Goal: Task Accomplishment & Management: Use online tool/utility

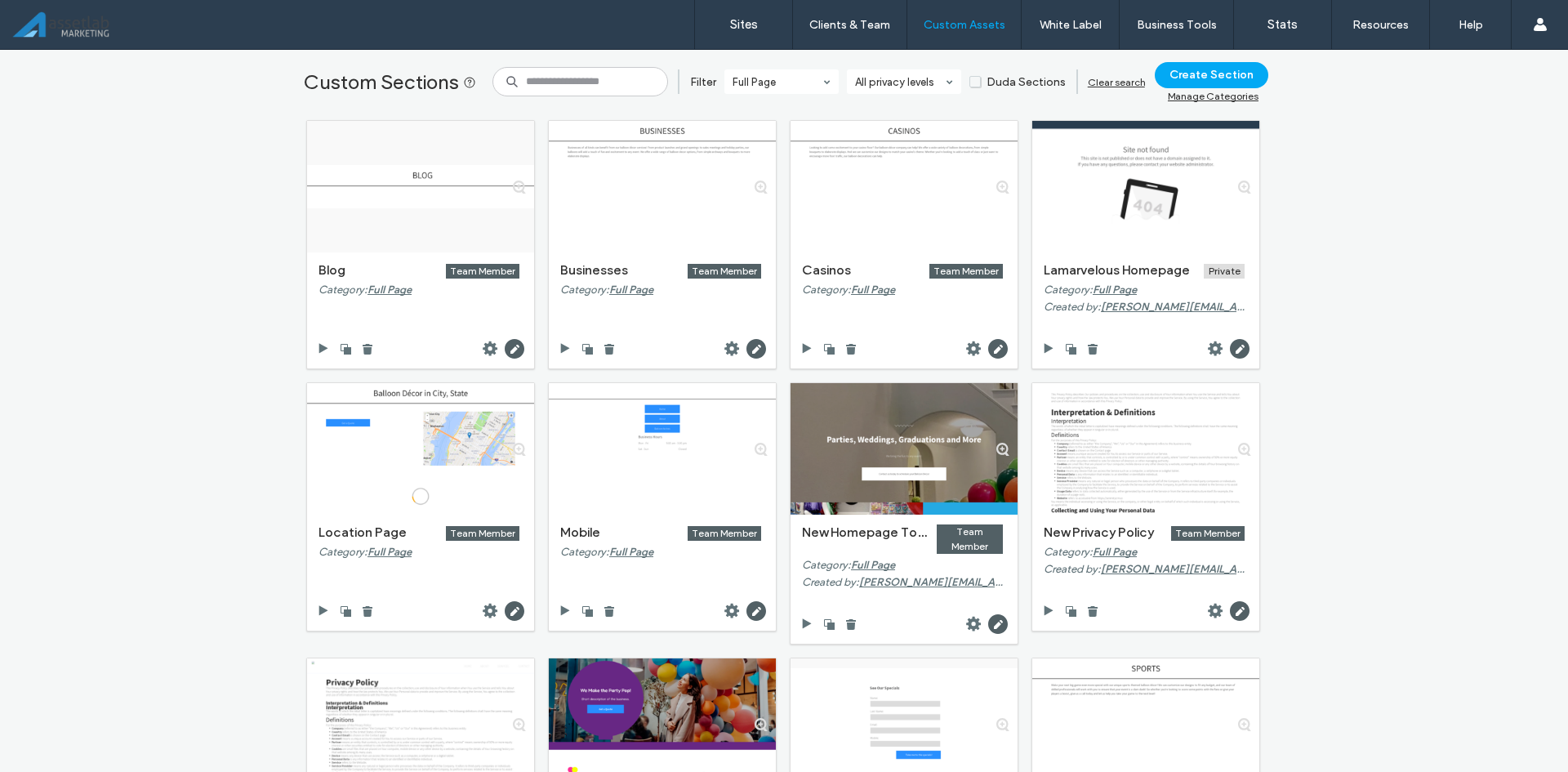
scroll to position [82, 0]
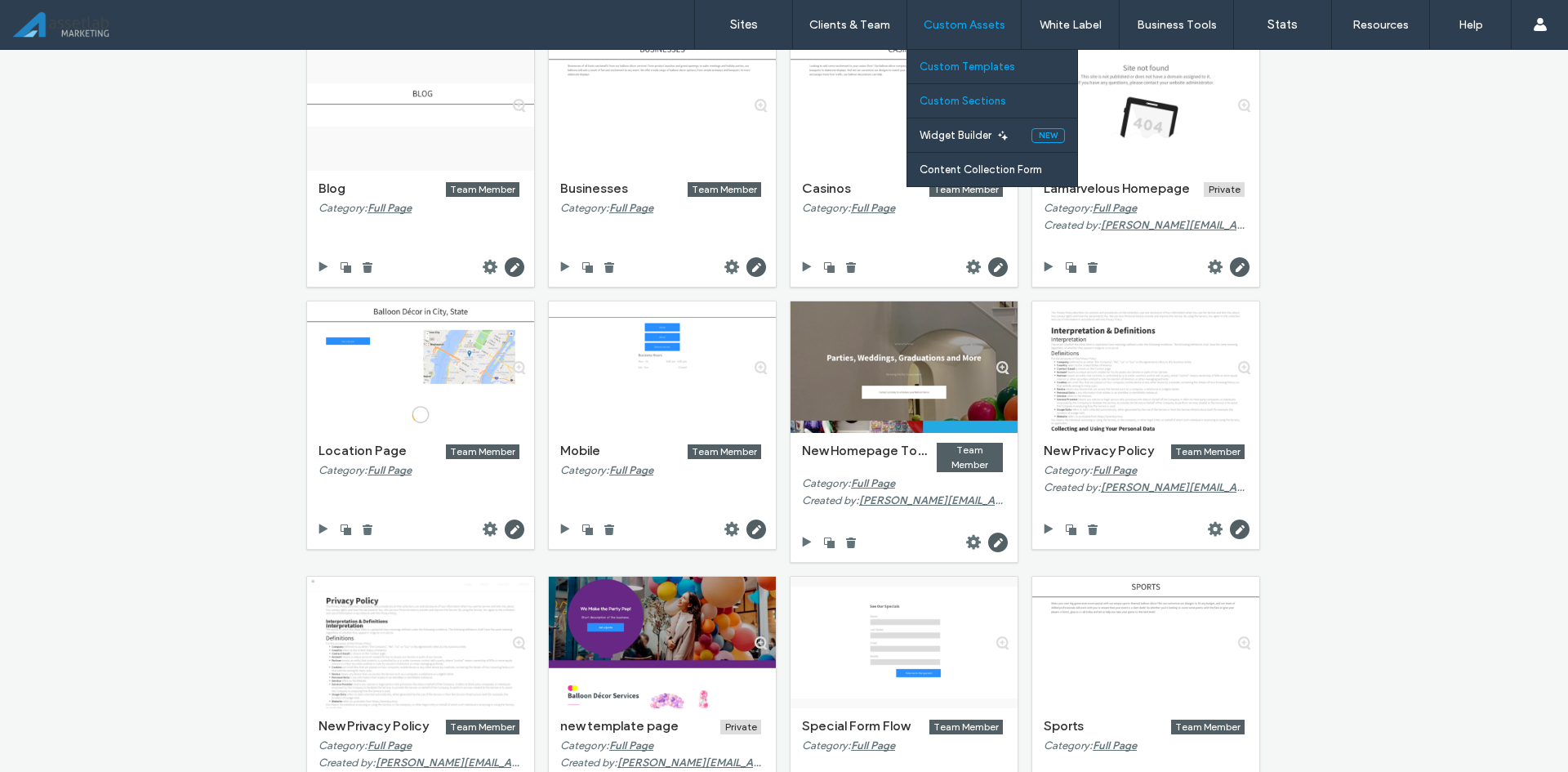
click at [951, 62] on label "Custom Templates" at bounding box center [967, 66] width 96 height 12
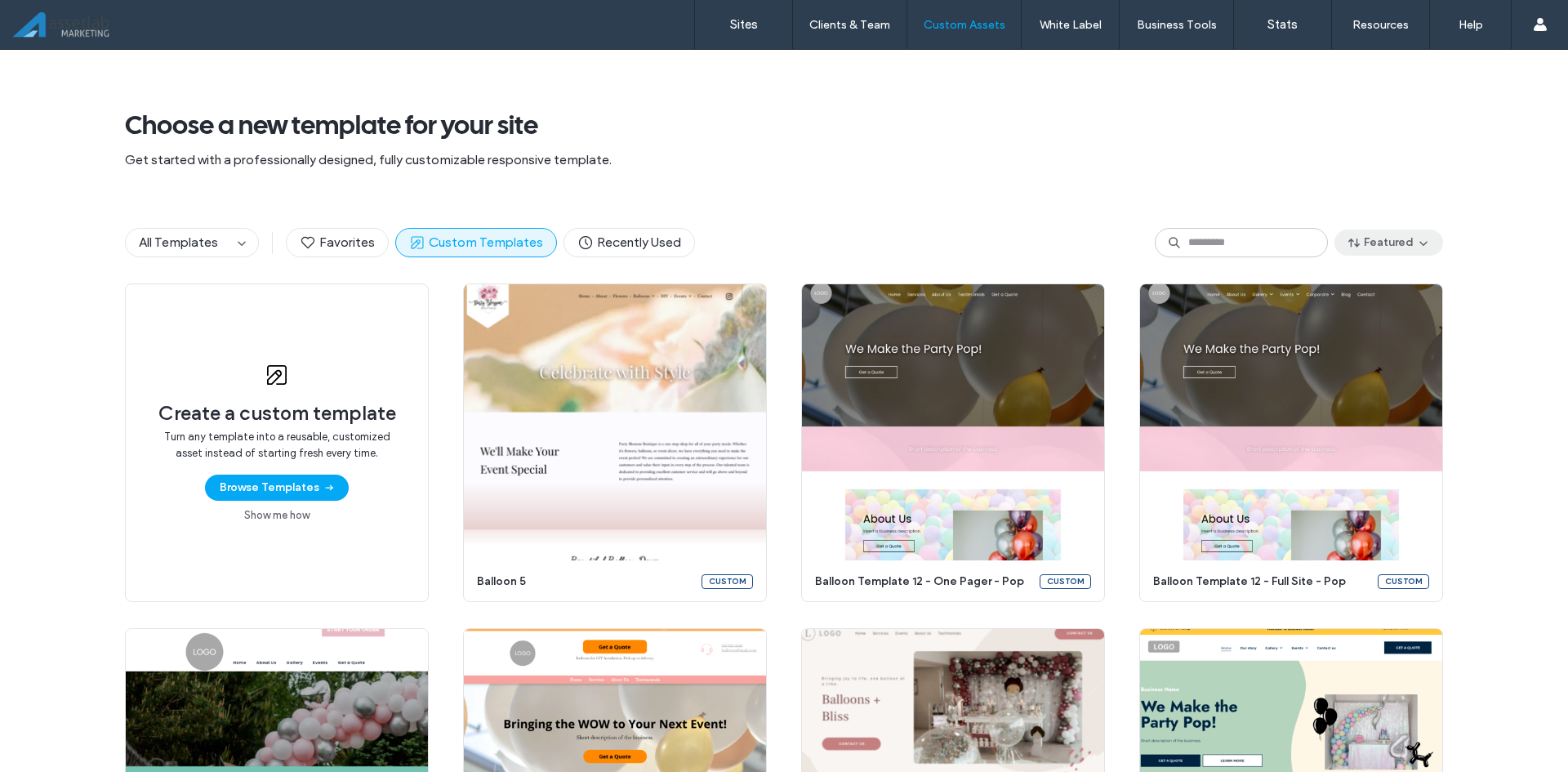
click at [1422, 245] on icon "button" at bounding box center [1424, 243] width 13 height 13
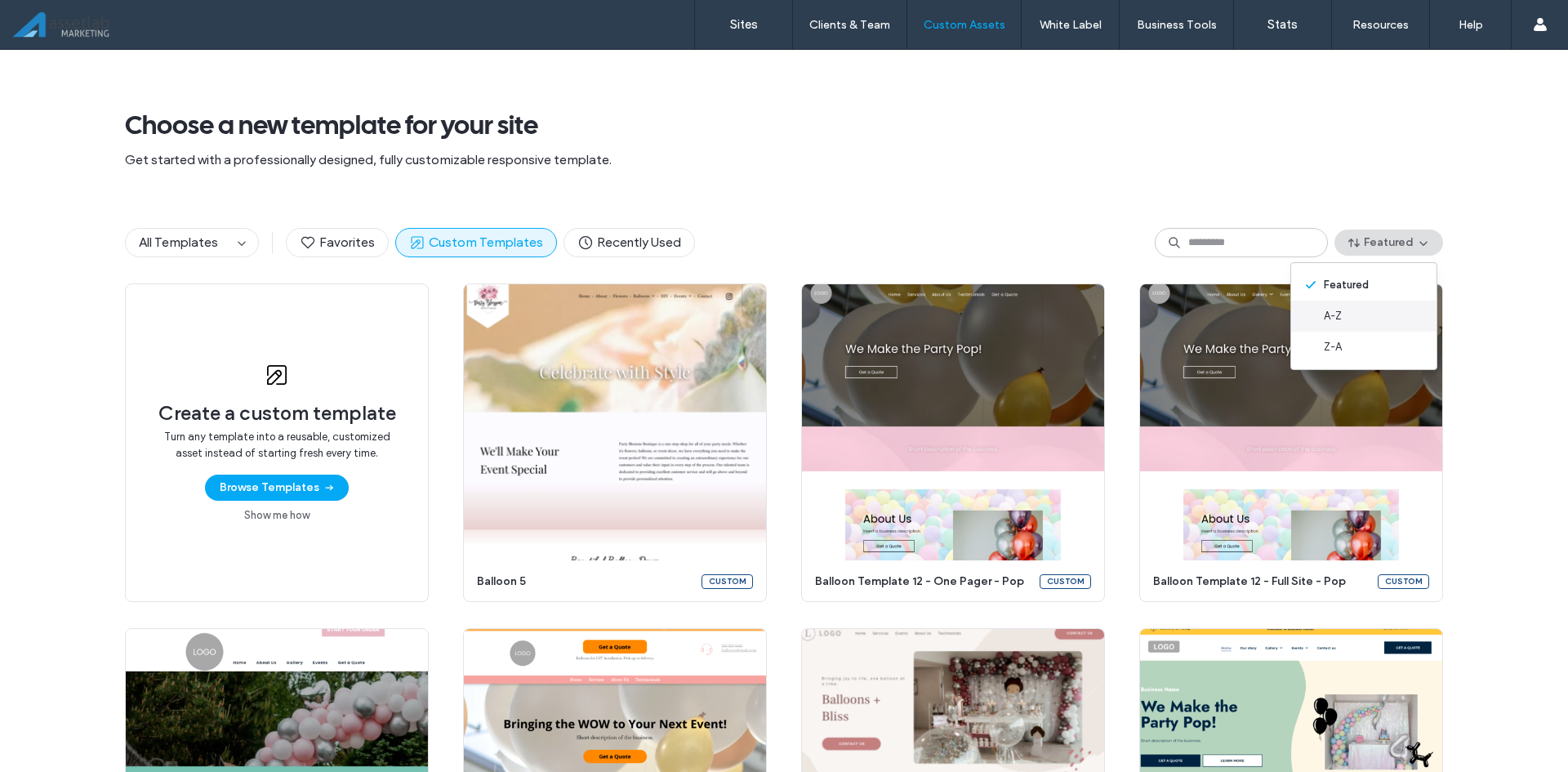
click at [1356, 309] on div "A-Z" at bounding box center [1363, 316] width 145 height 31
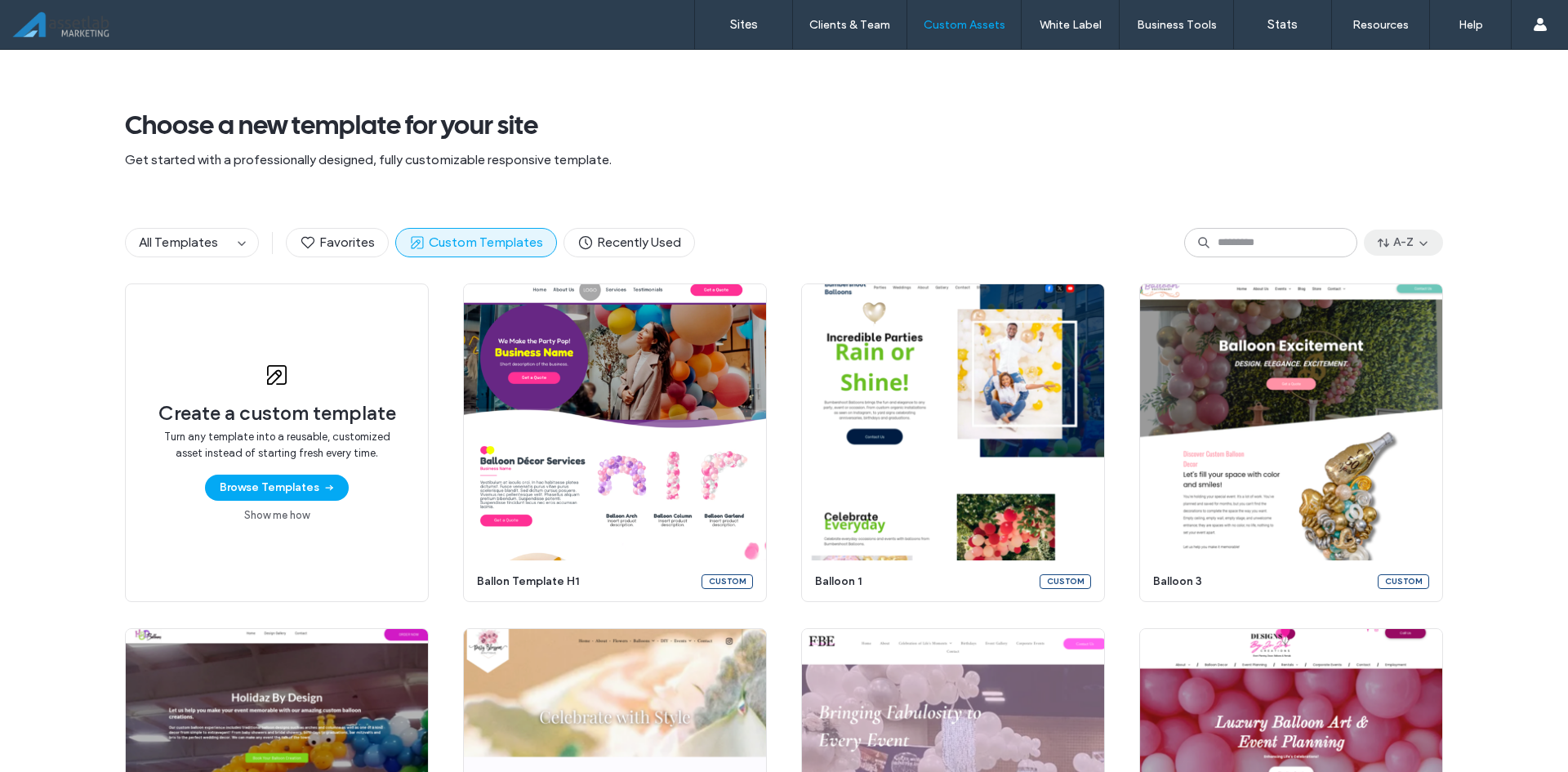
click at [1417, 237] on icon "button" at bounding box center [1424, 243] width 13 height 13
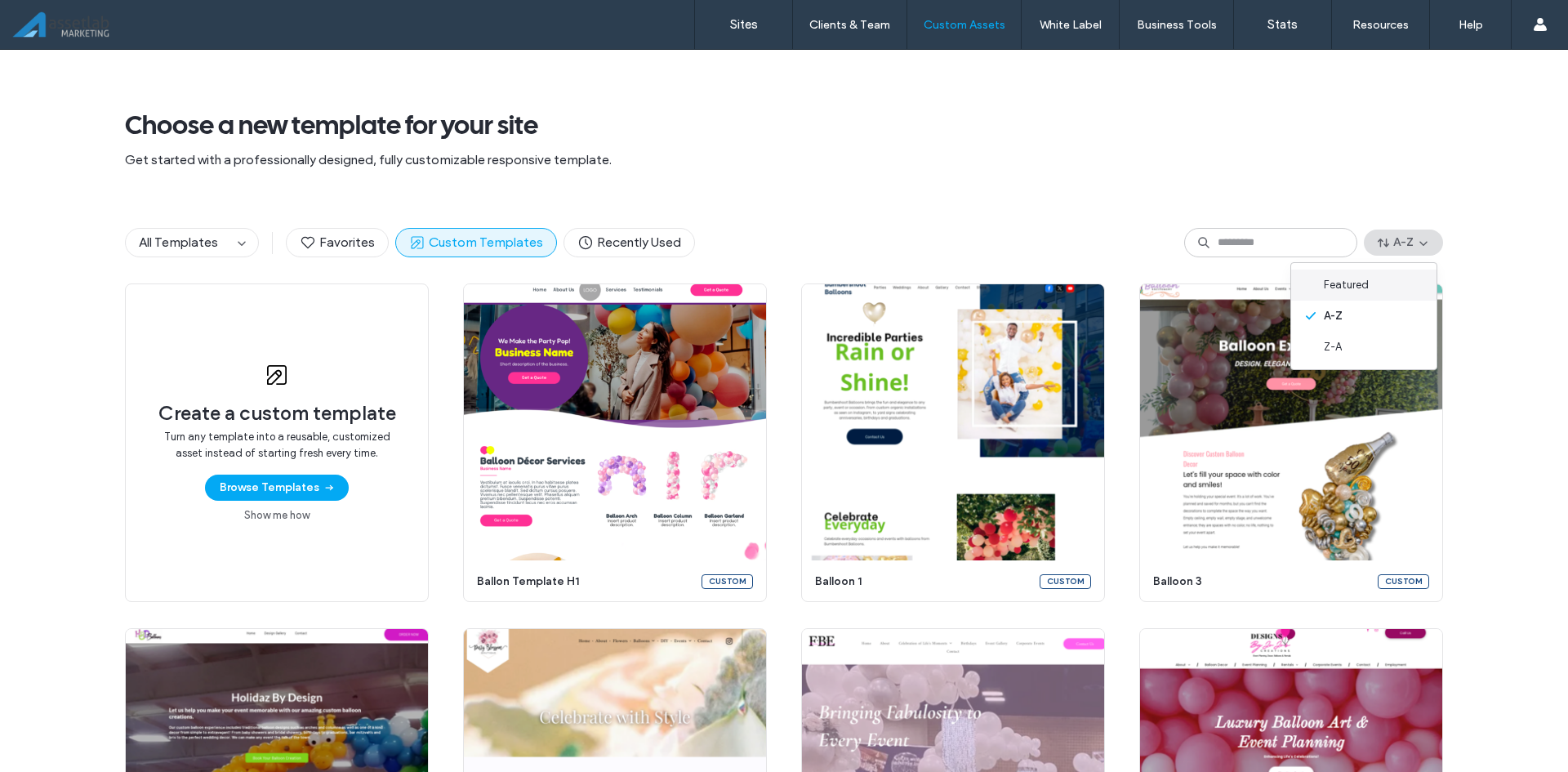
click at [1362, 280] on span "Featured" at bounding box center [1345, 285] width 45 height 16
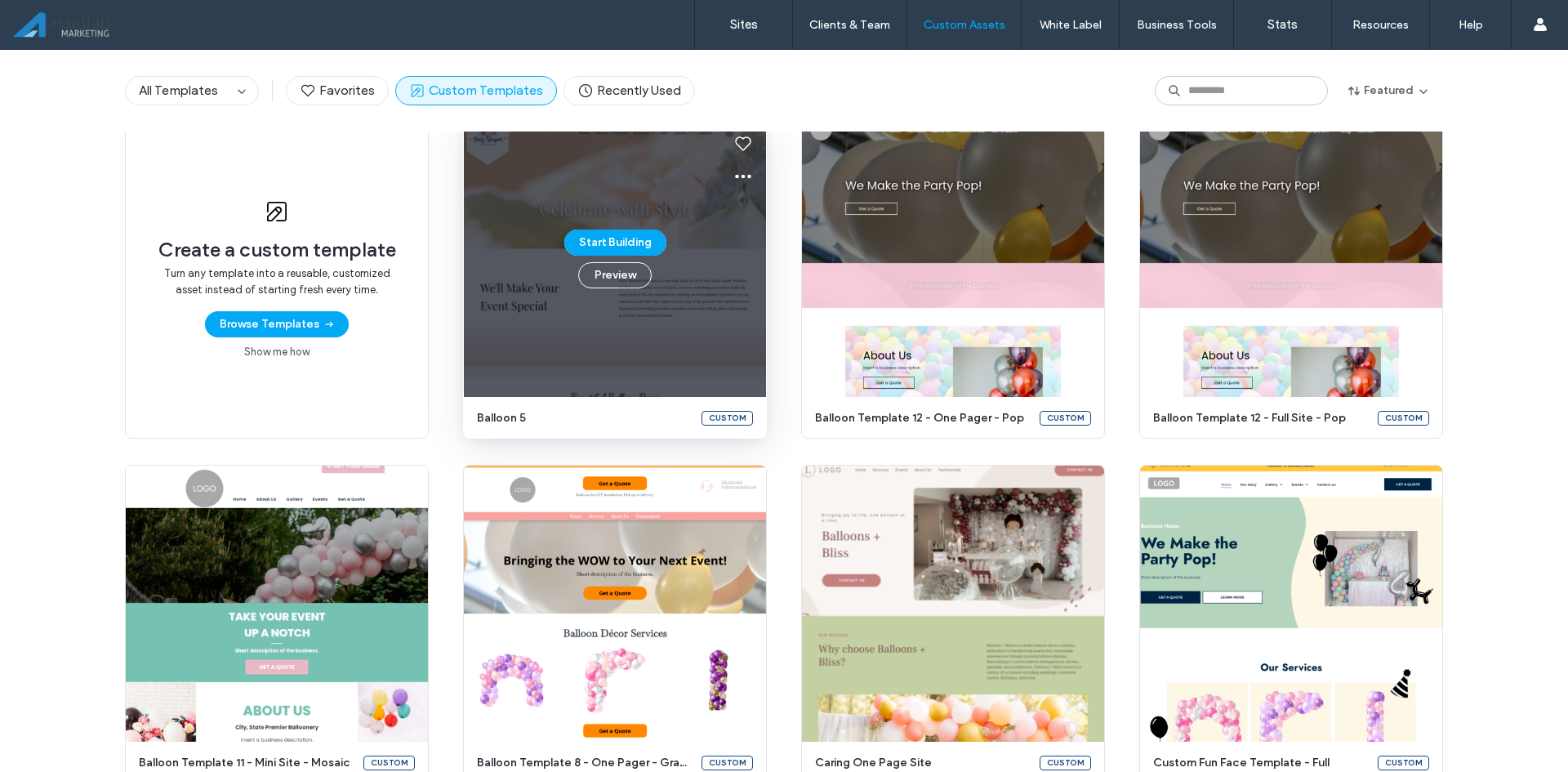
scroll to position [82, 0]
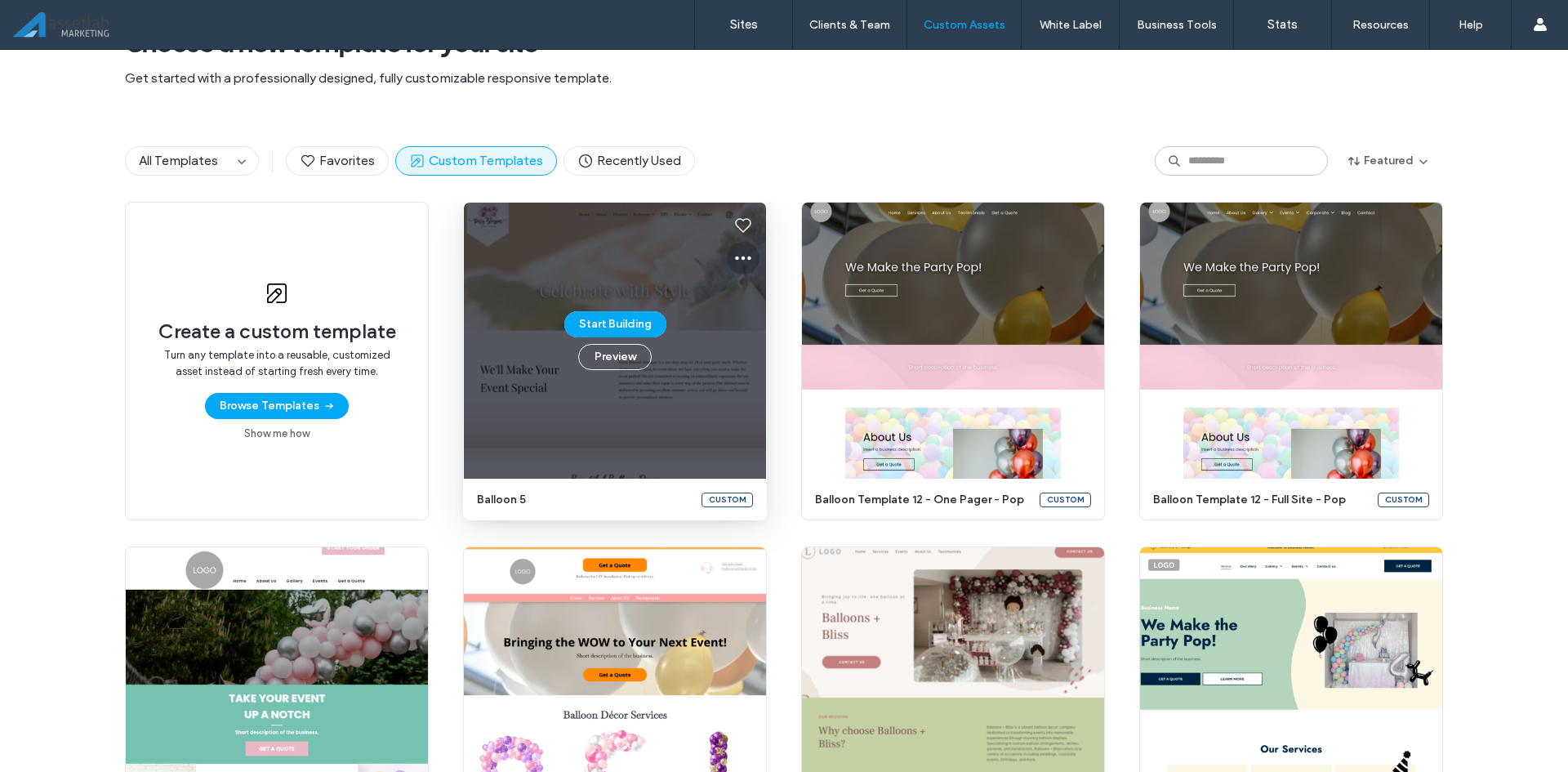
click at [738, 253] on icon at bounding box center [743, 258] width 20 height 20
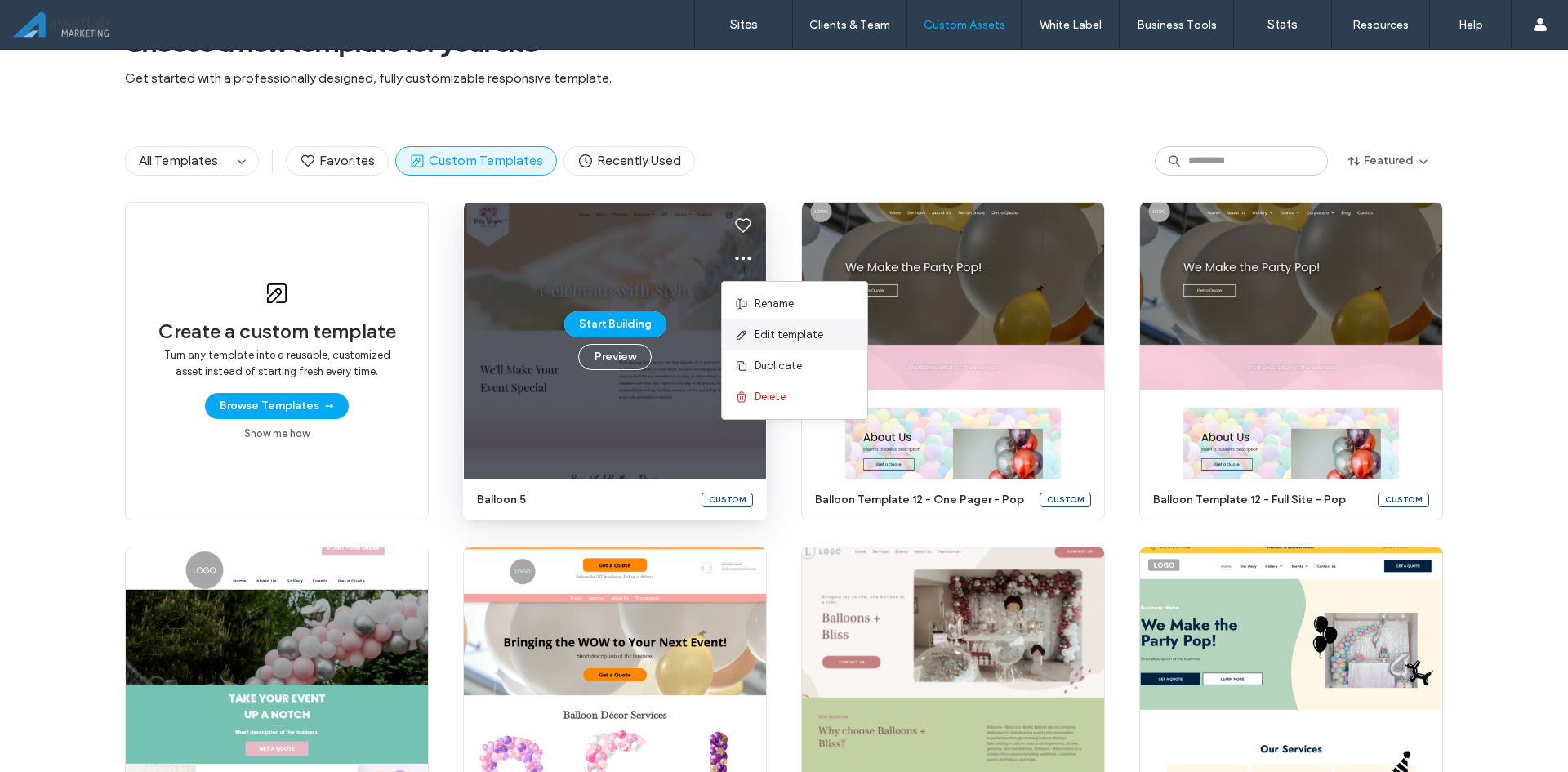
click at [776, 341] on span "Edit template" at bounding box center [789, 335] width 68 height 16
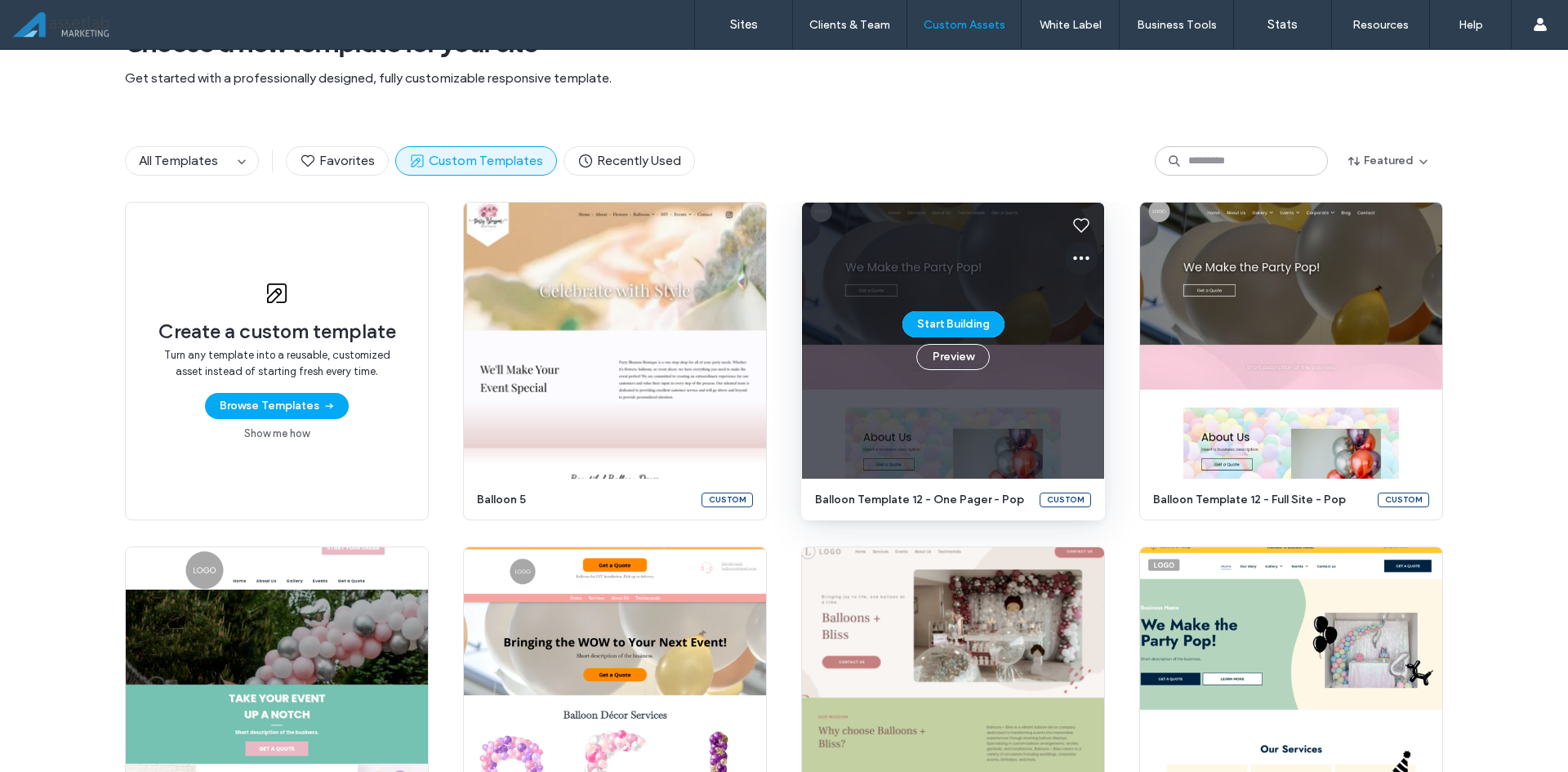
click at [1081, 260] on icon at bounding box center [1081, 258] width 20 height 20
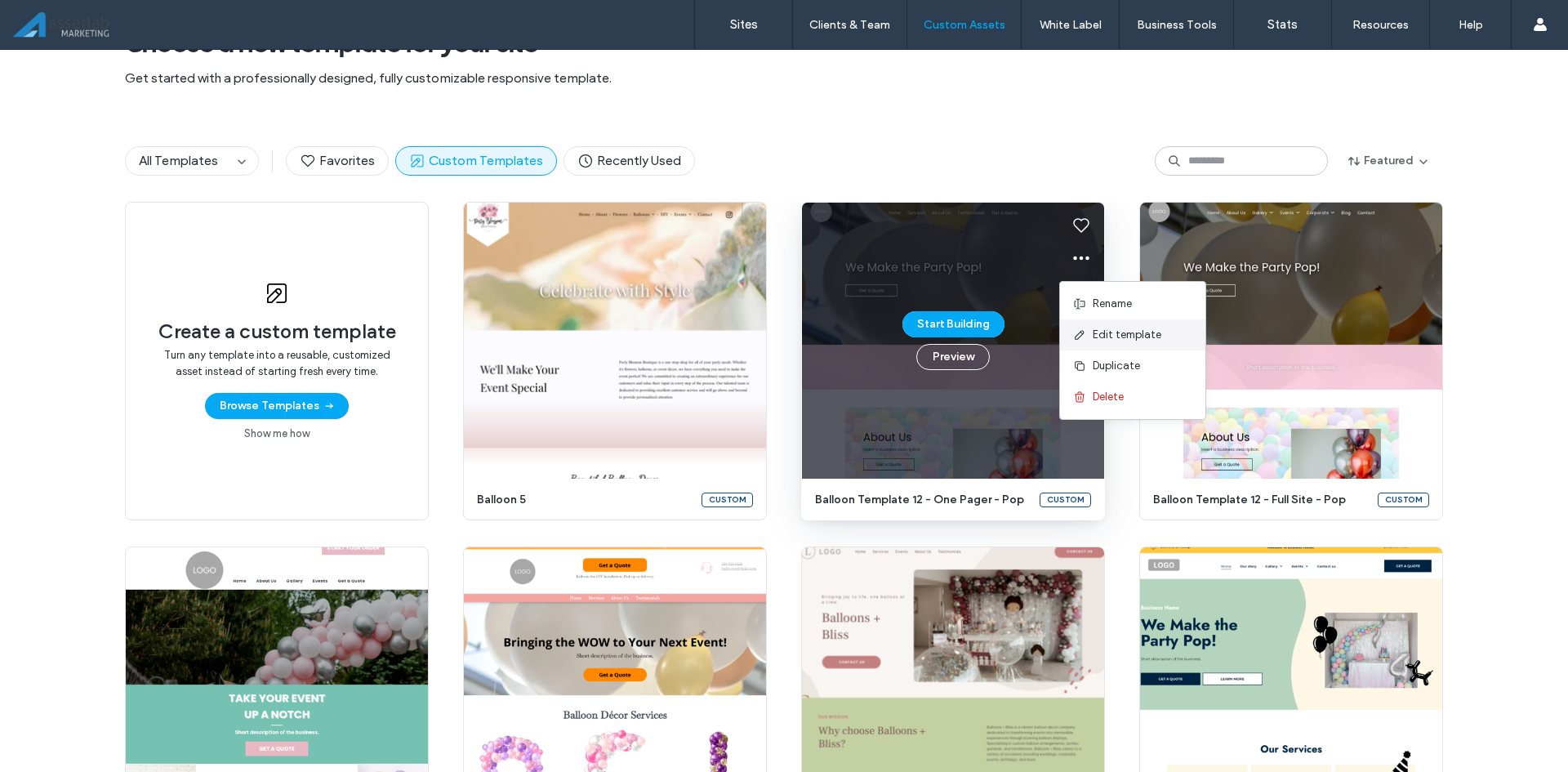
click at [1094, 329] on span "Edit template" at bounding box center [1127, 335] width 68 height 16
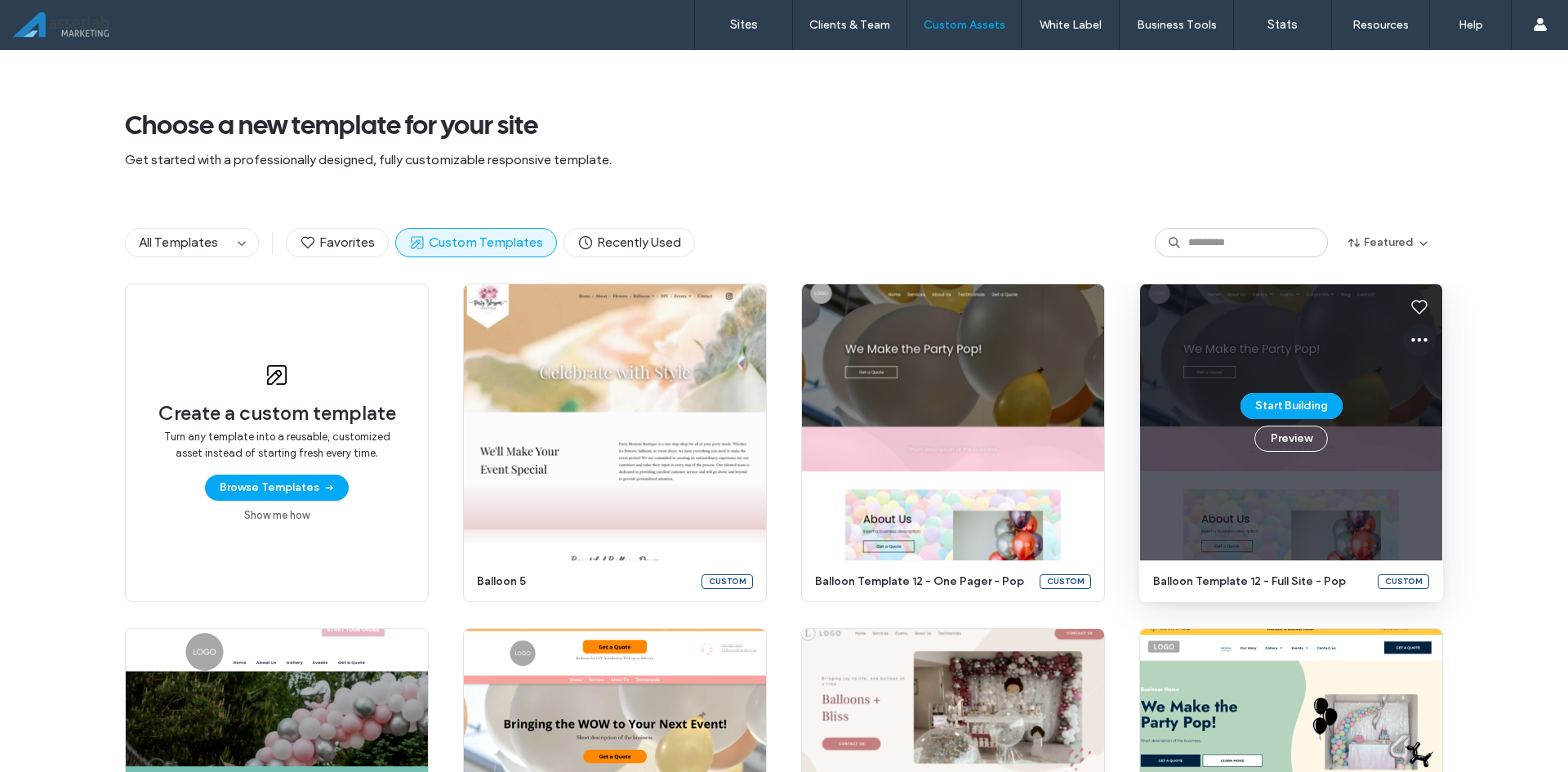
click at [1412, 342] on icon at bounding box center [1419, 340] width 20 height 20
click at [1431, 422] on span "Edit template" at bounding box center [1465, 416] width 68 height 16
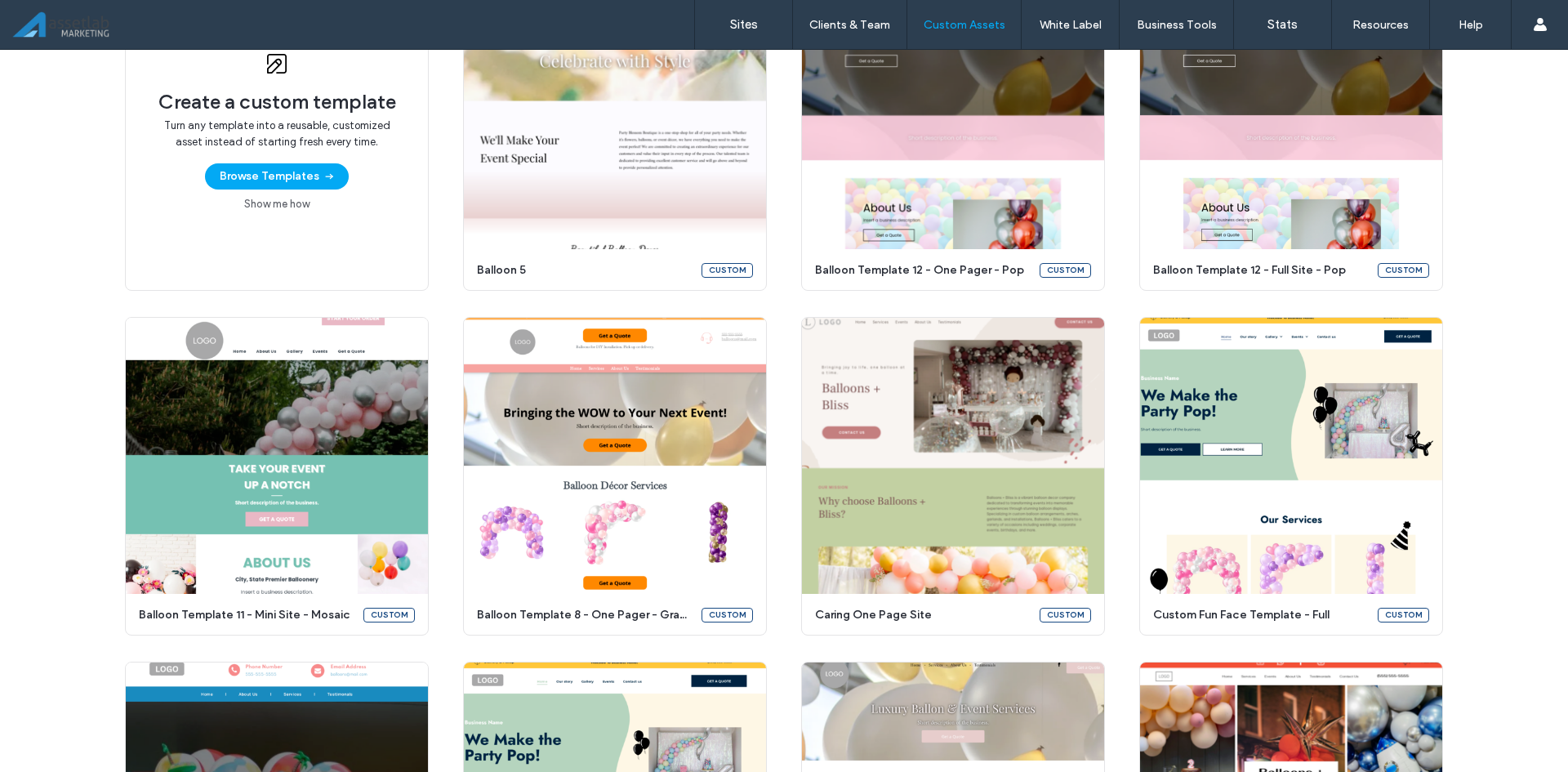
scroll to position [392, 0]
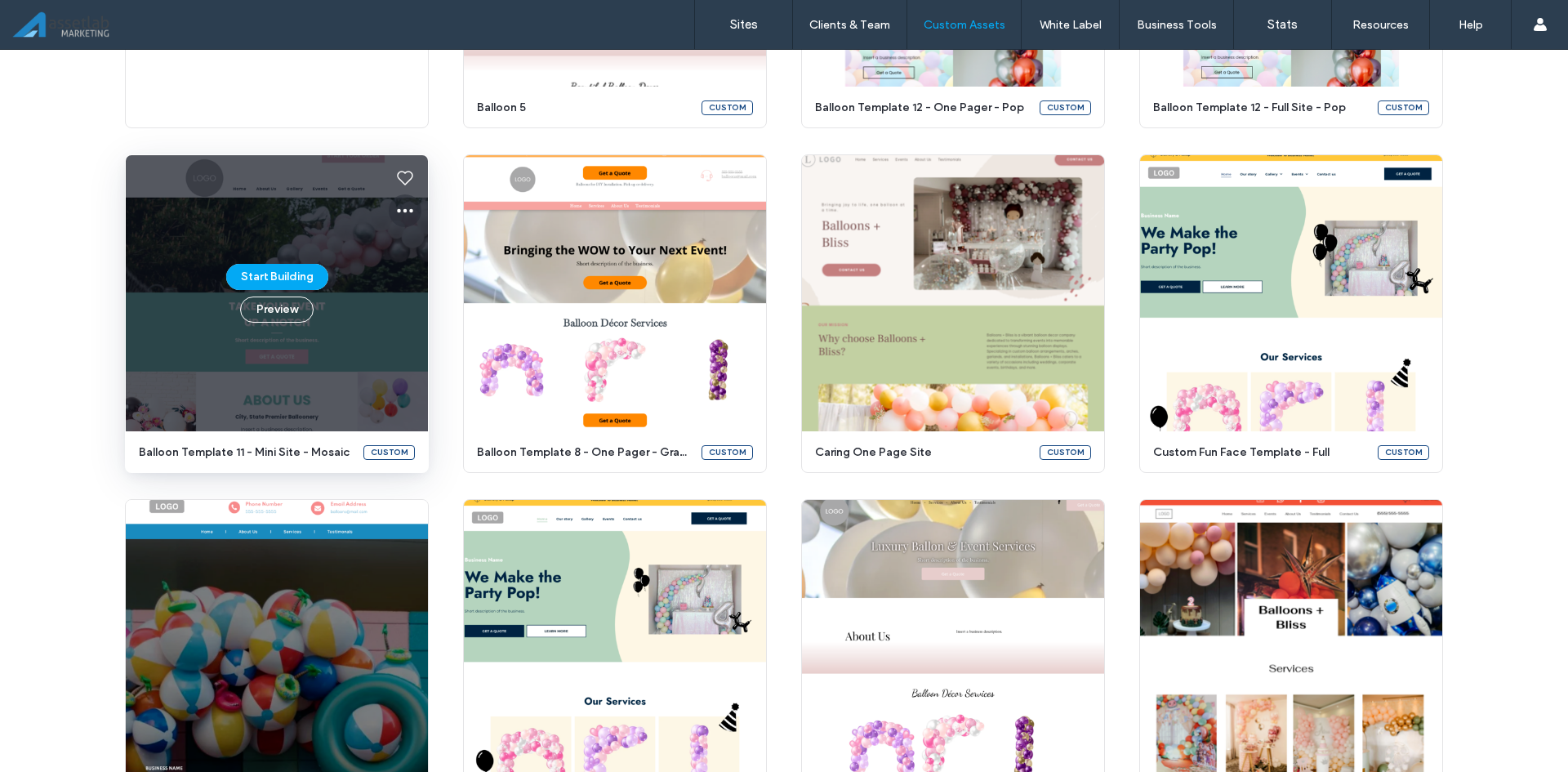
click at [406, 208] on icon at bounding box center [405, 211] width 20 height 20
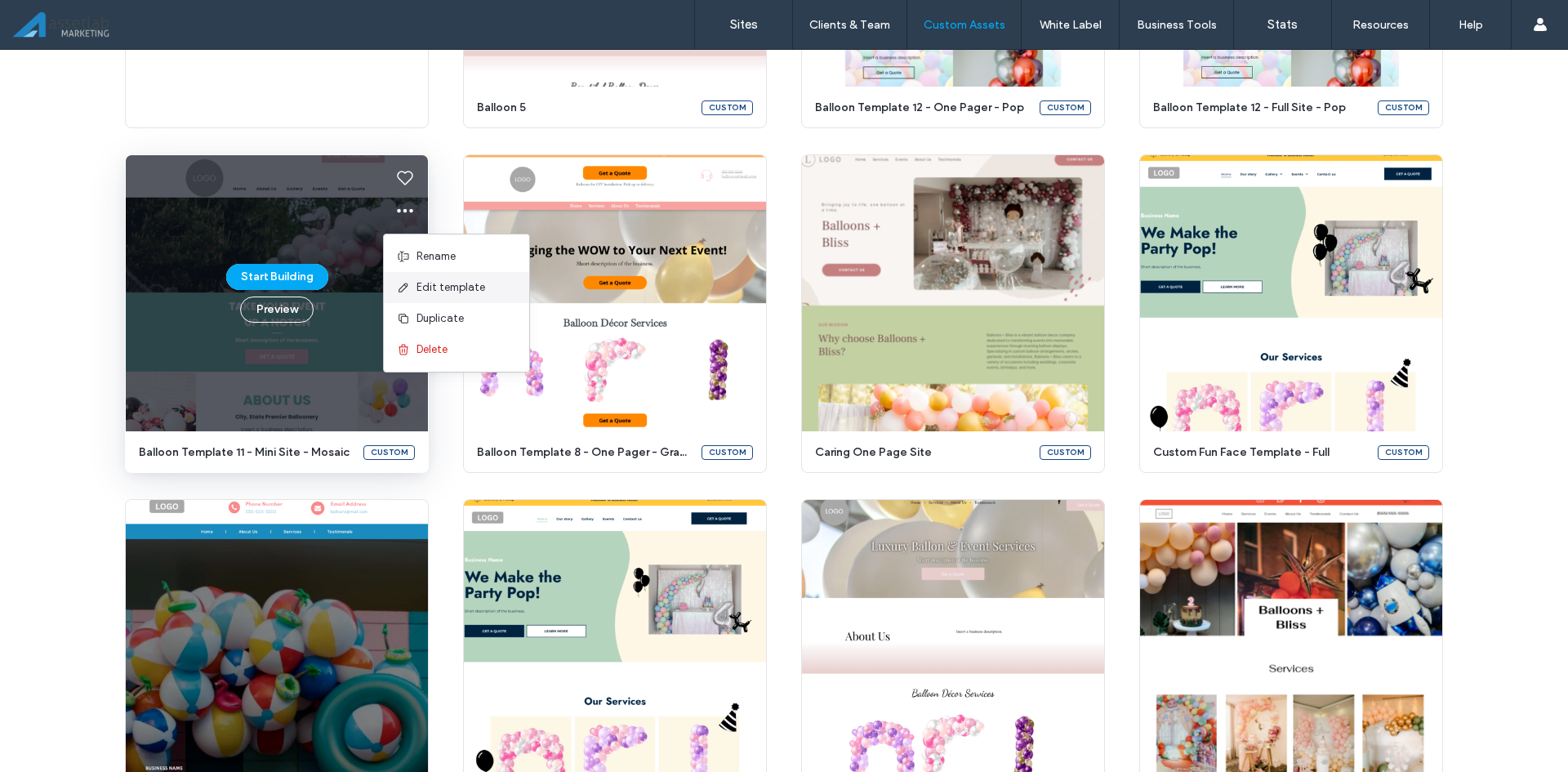
click at [416, 288] on span "Edit template" at bounding box center [450, 287] width 68 height 16
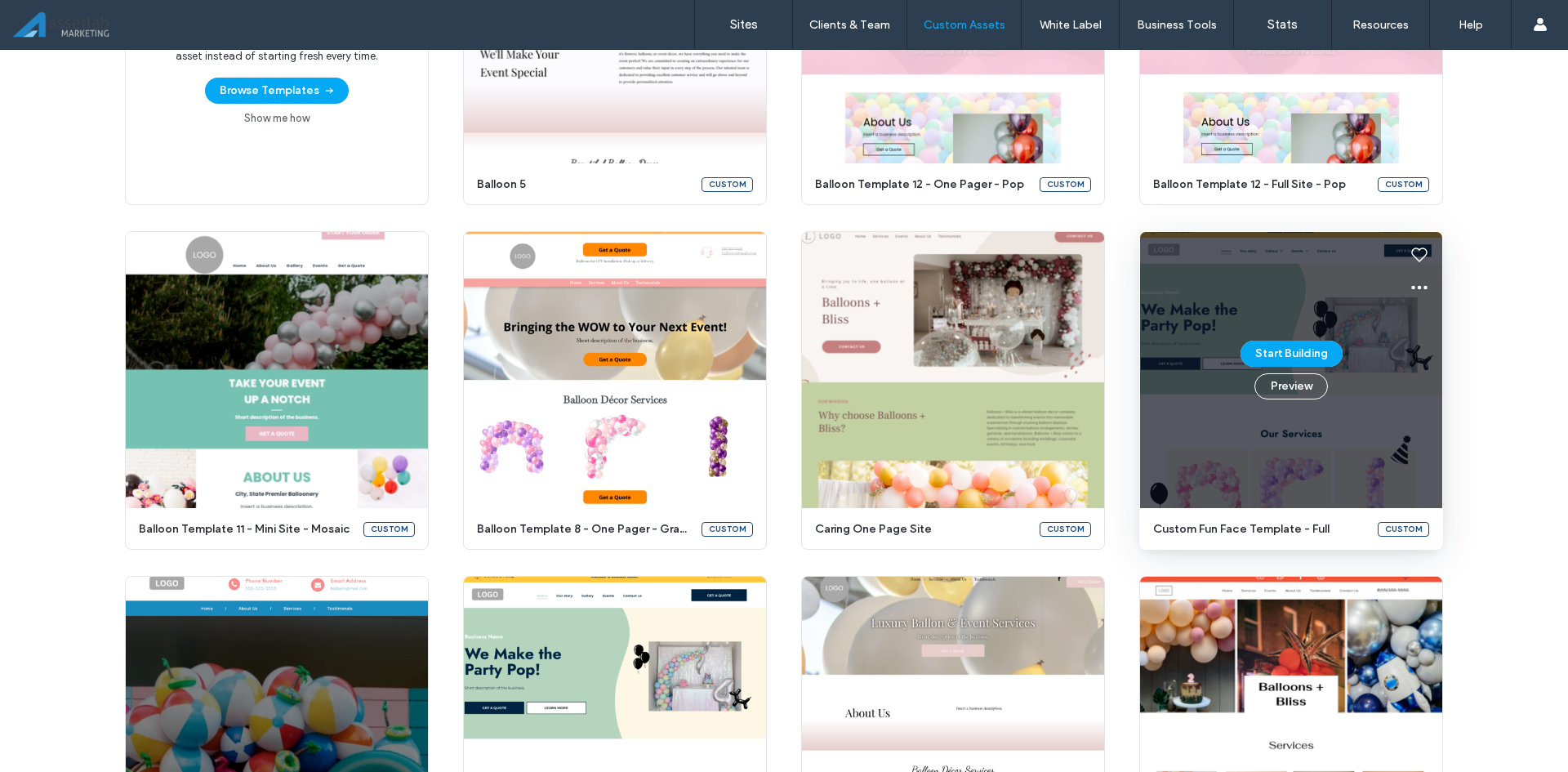
scroll to position [324, 0]
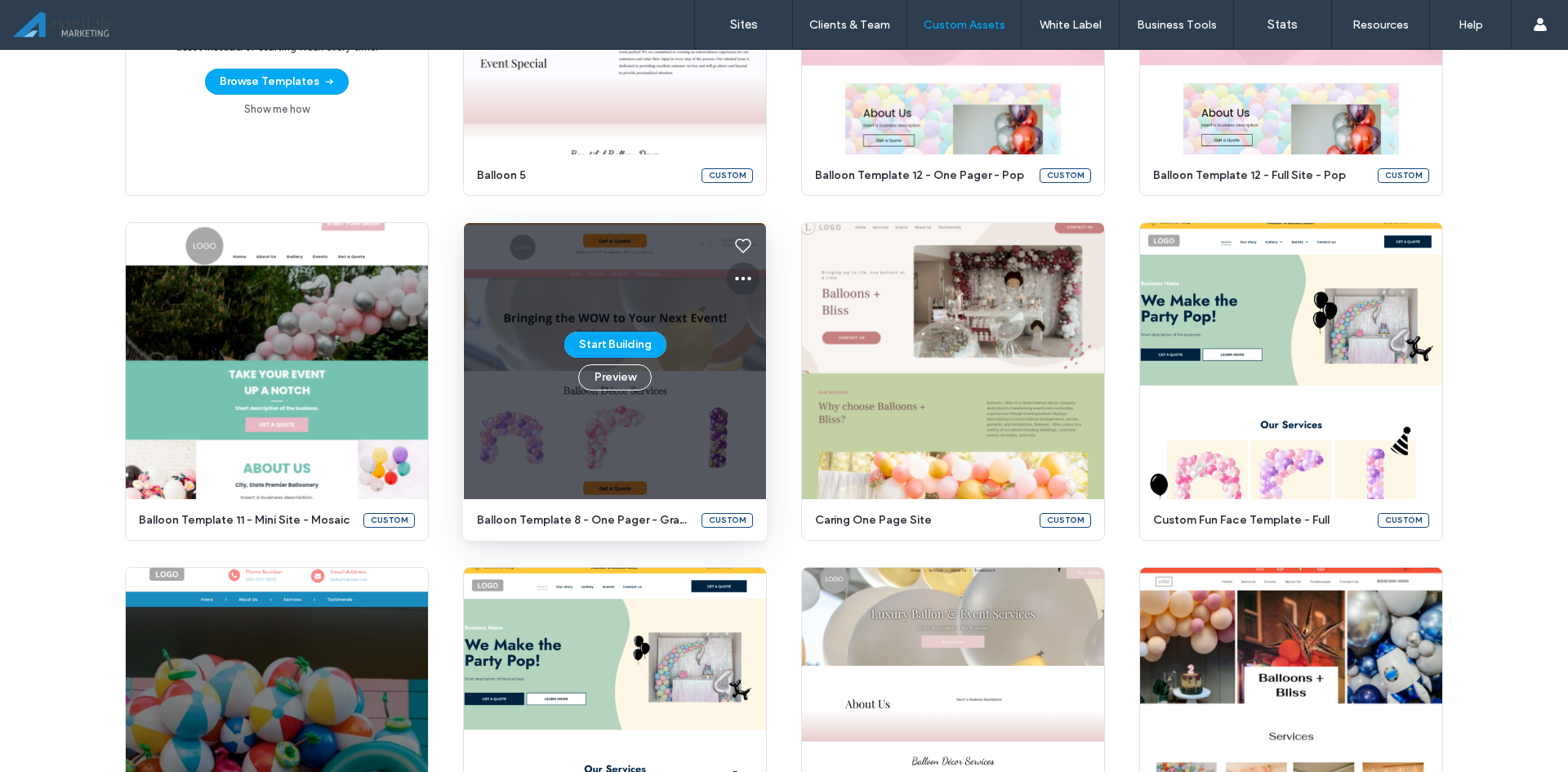
click at [734, 285] on icon at bounding box center [743, 278] width 20 height 20
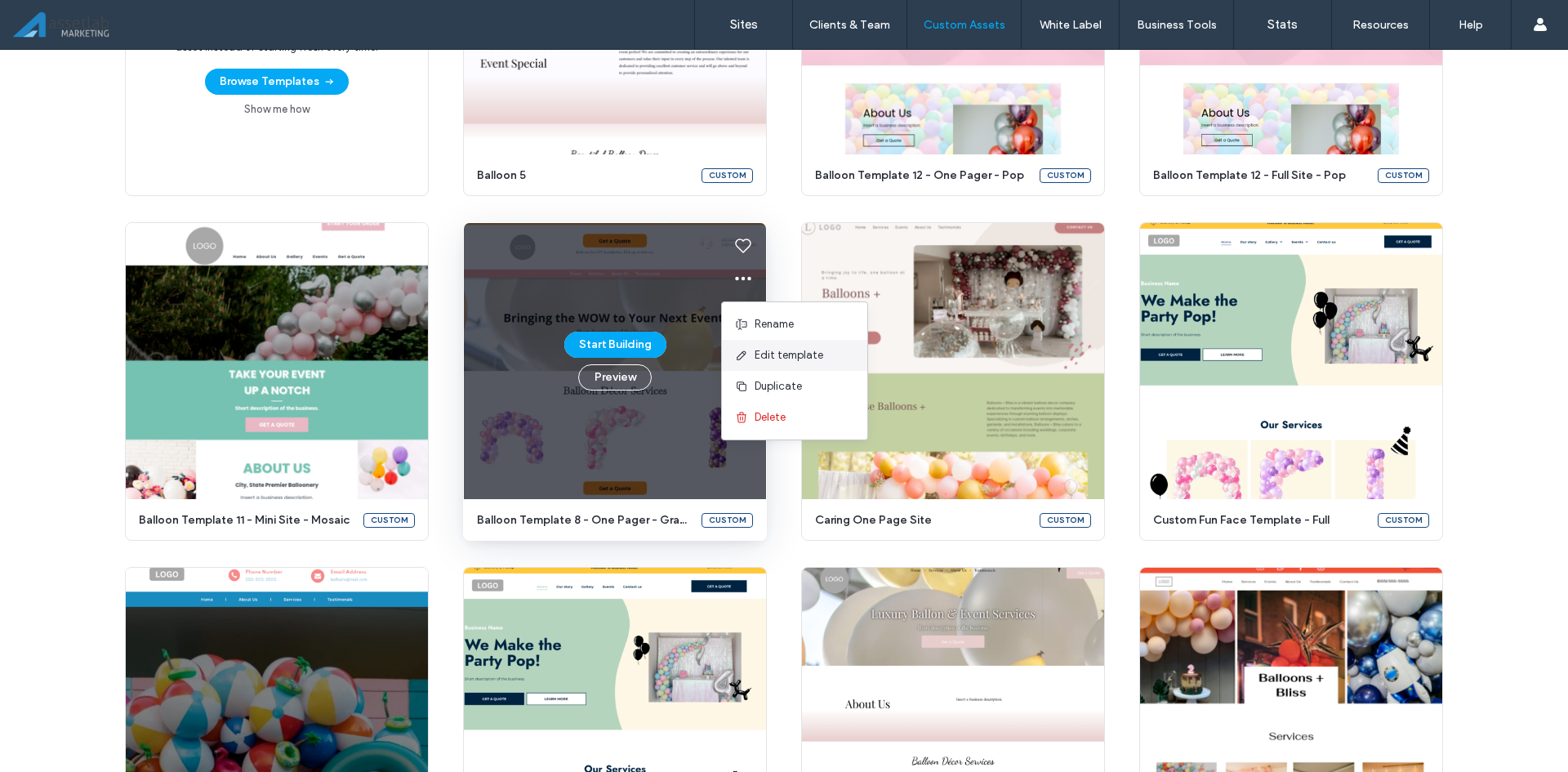
click at [768, 352] on span "Edit template" at bounding box center [789, 355] width 68 height 16
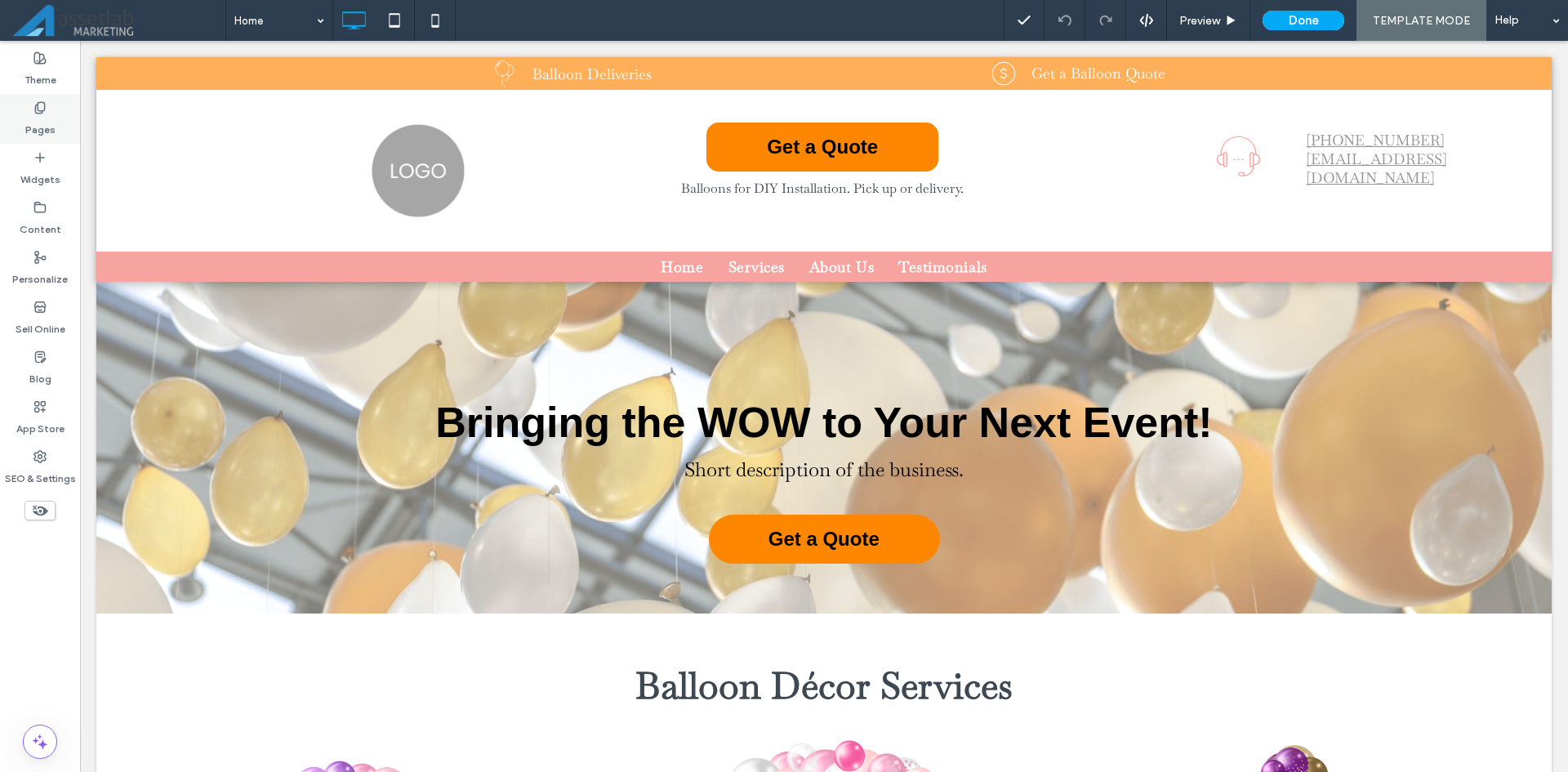
click at [74, 120] on div "Pages" at bounding box center [40, 119] width 80 height 50
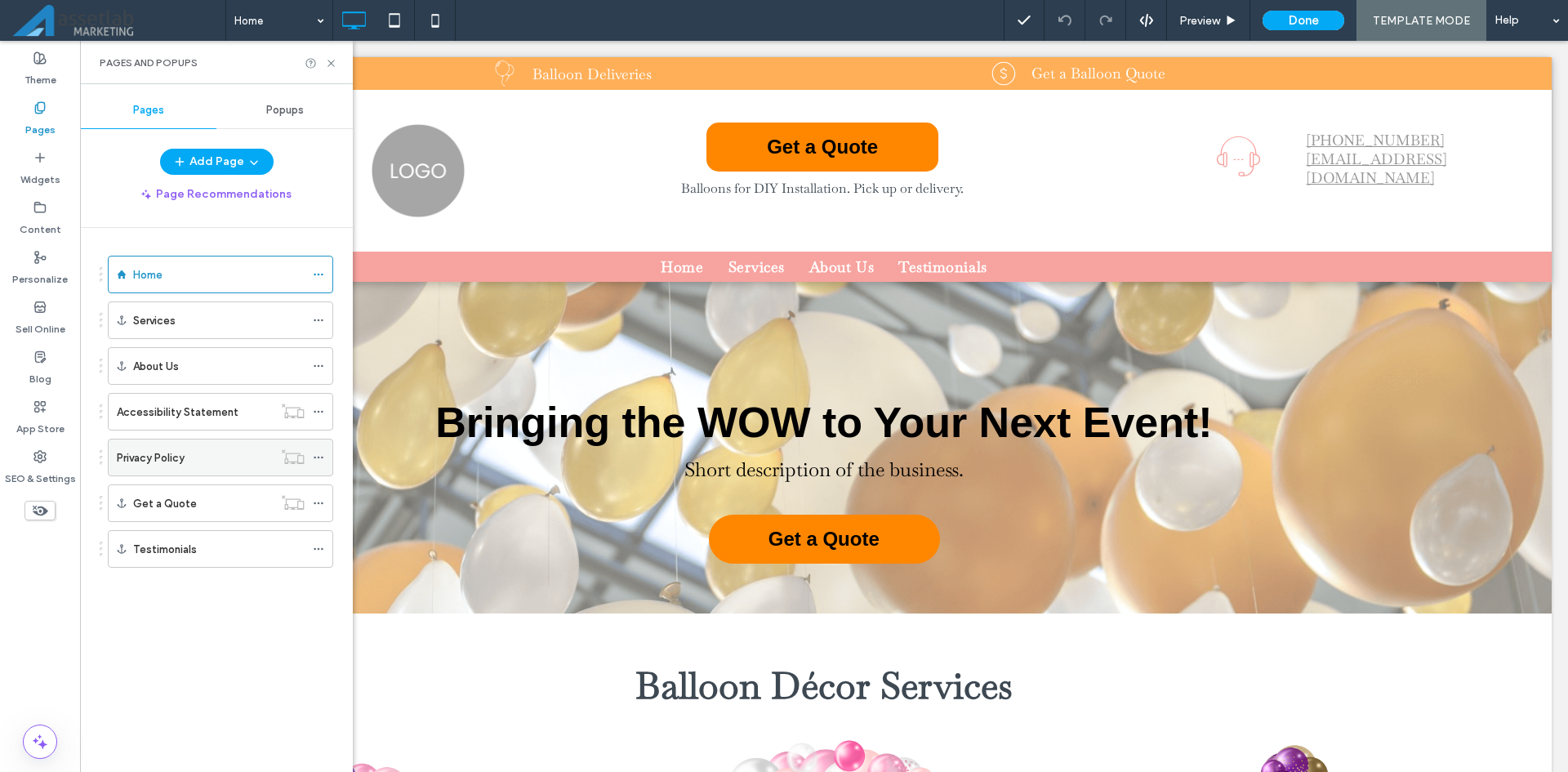
click at [188, 460] on div "Privacy Policy" at bounding box center [194, 458] width 156 height 17
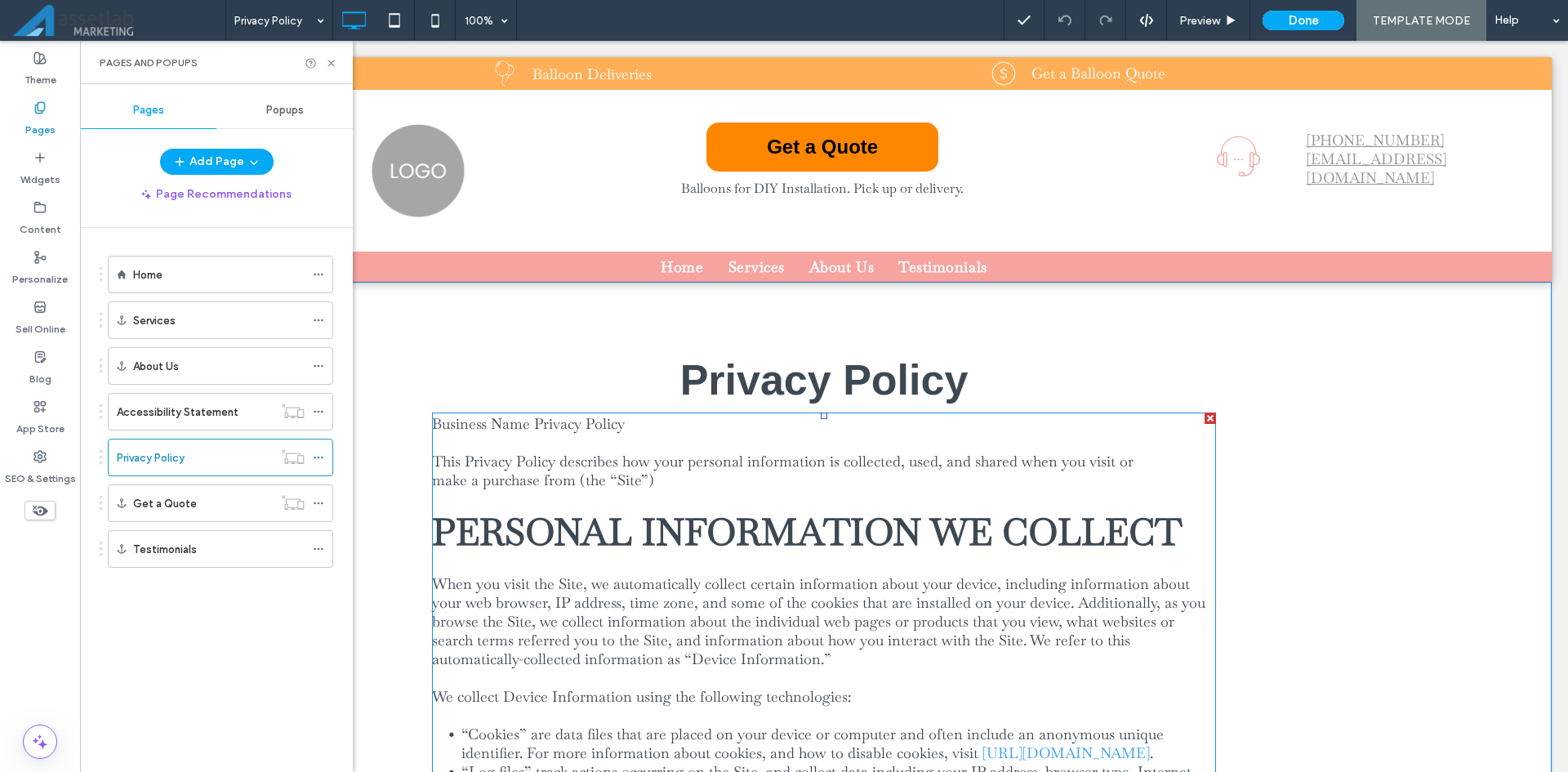
click at [654, 546] on span "PERSONAL INFORMATION WE COLLECT" at bounding box center [807, 532] width 750 height 47
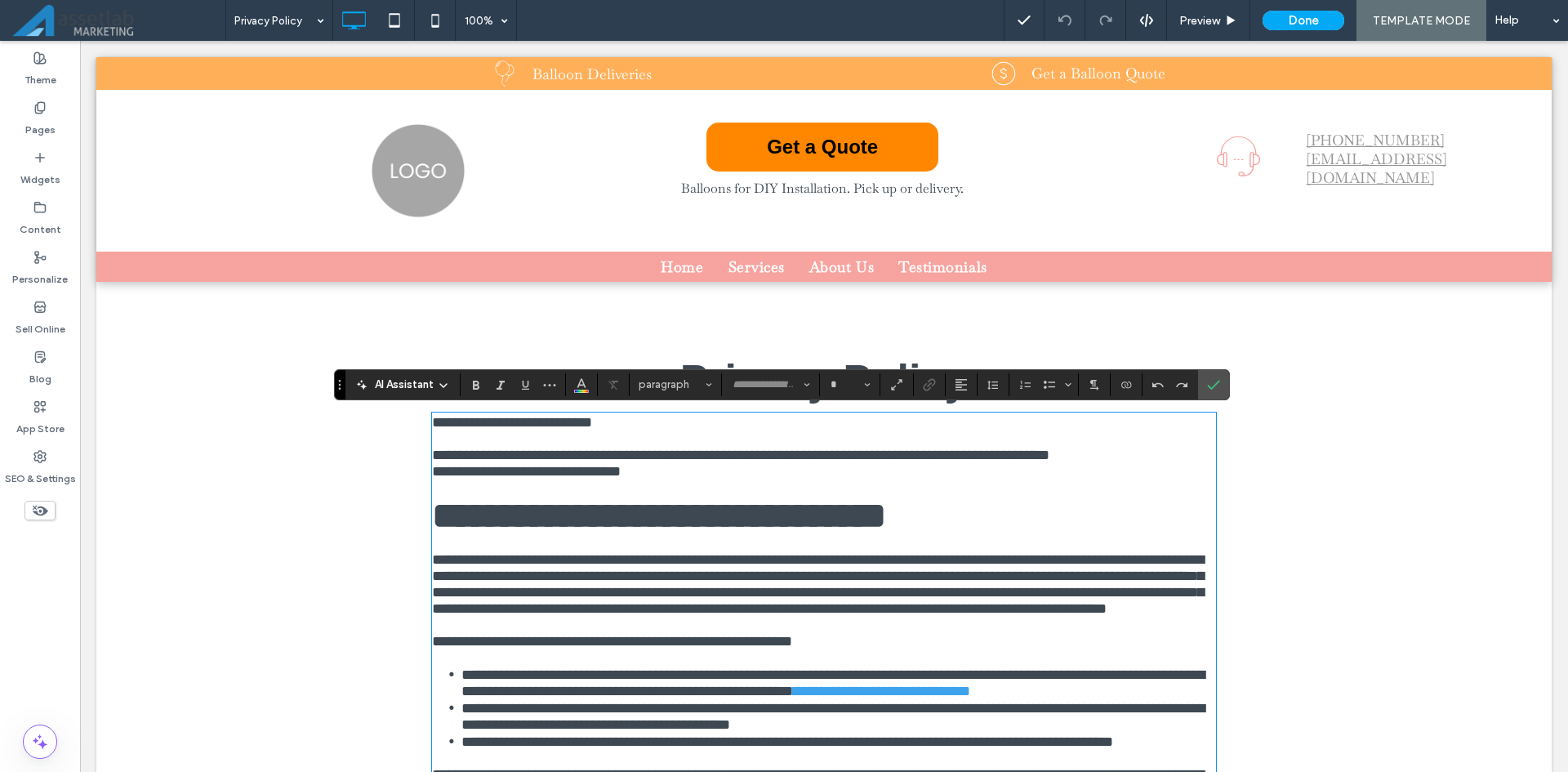
type input "**********"
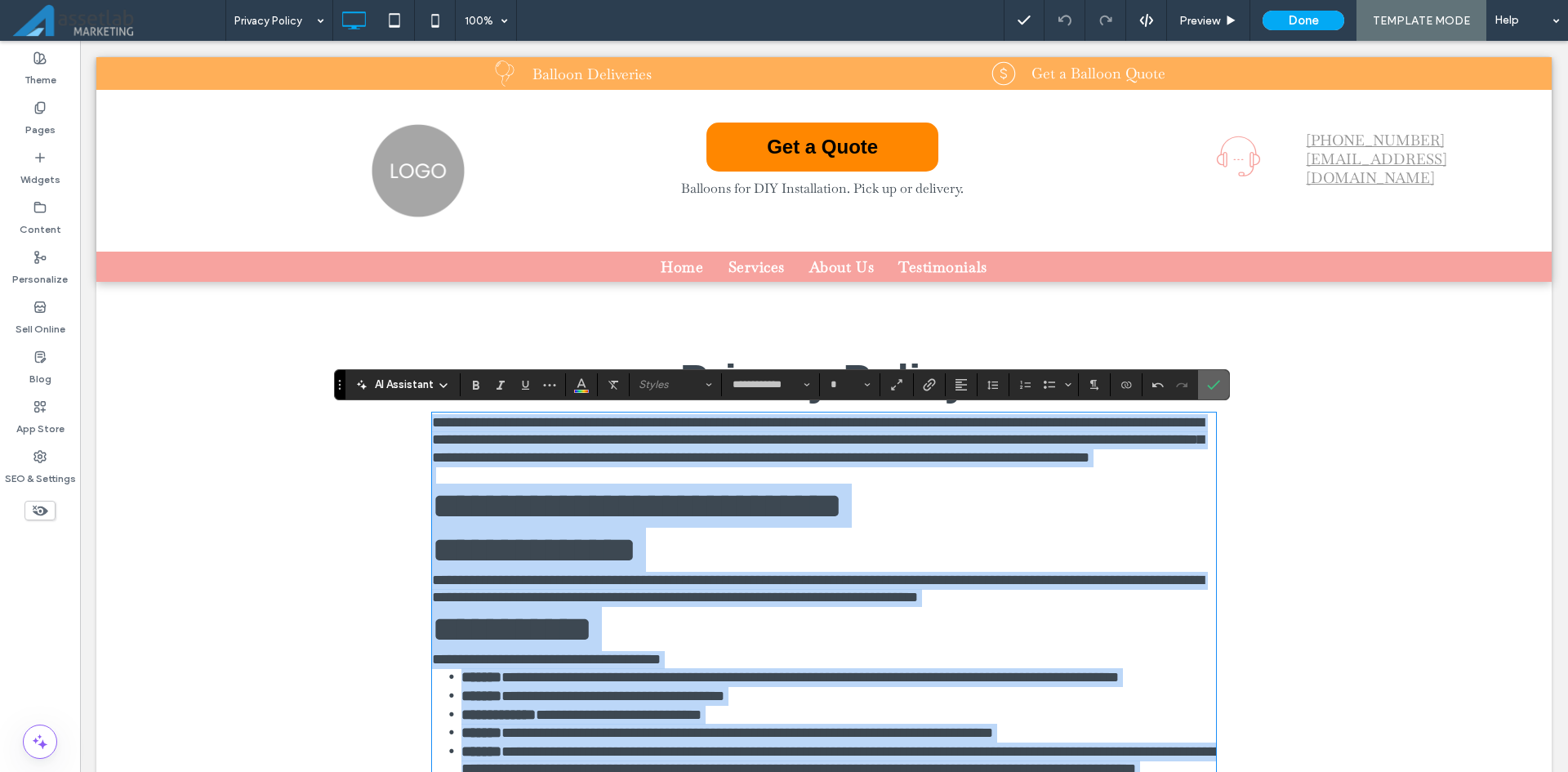
type input "**"
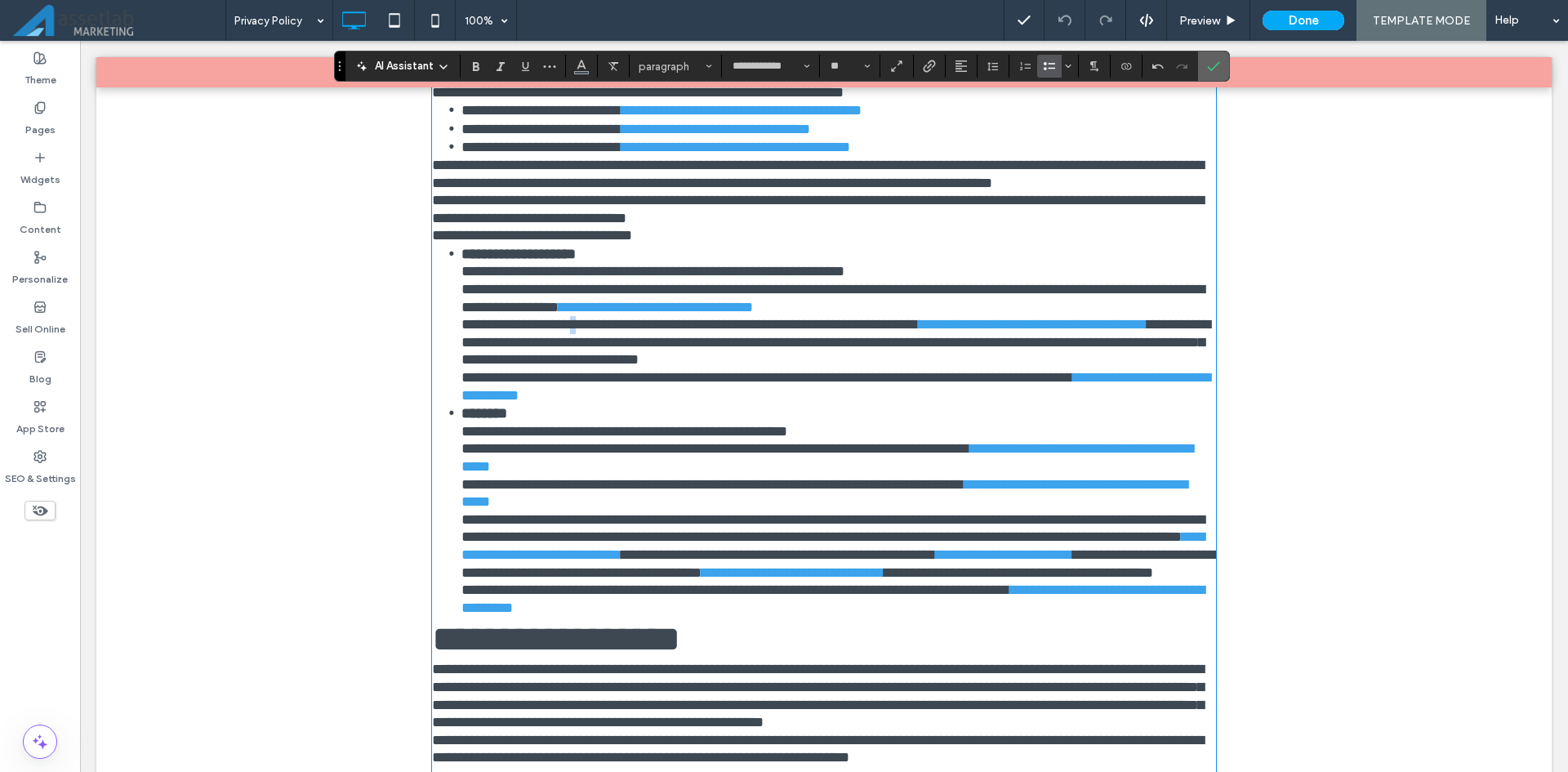
scroll to position [3960, 0]
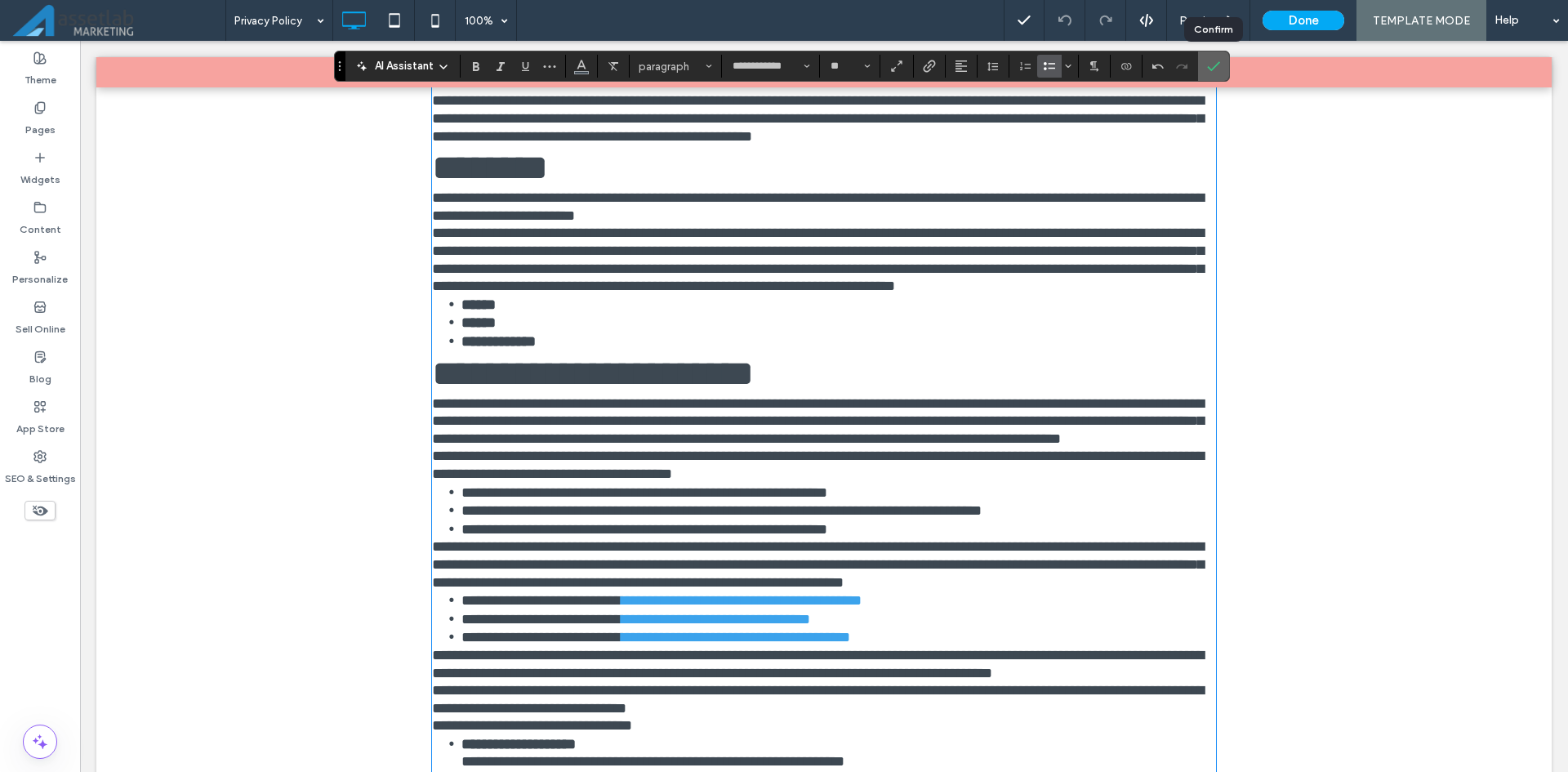
click at [1209, 60] on icon "Confirm" at bounding box center [1213, 66] width 13 height 13
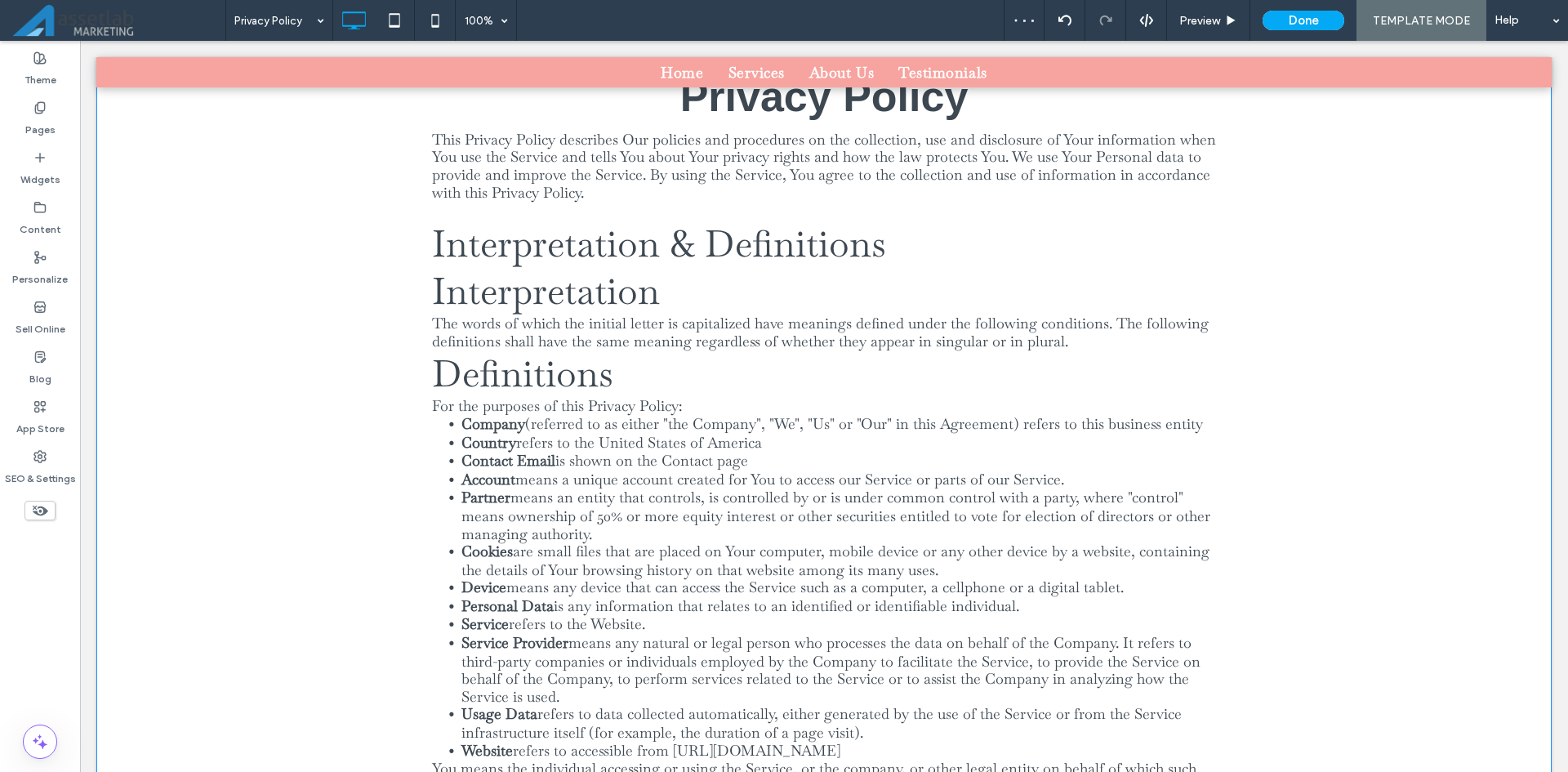
scroll to position [0, 0]
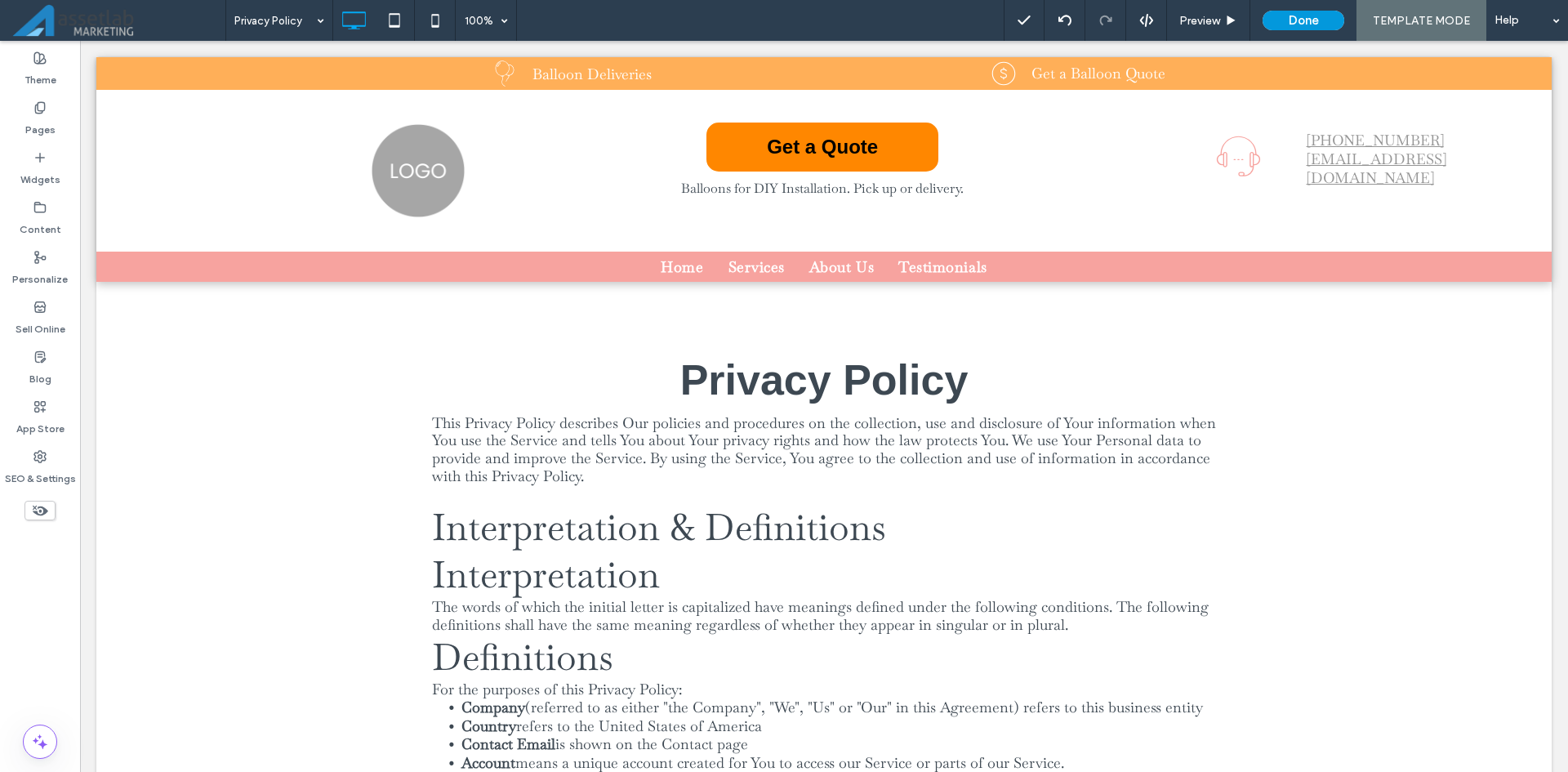
click at [1304, 17] on button "Done" at bounding box center [1304, 20] width 82 height 20
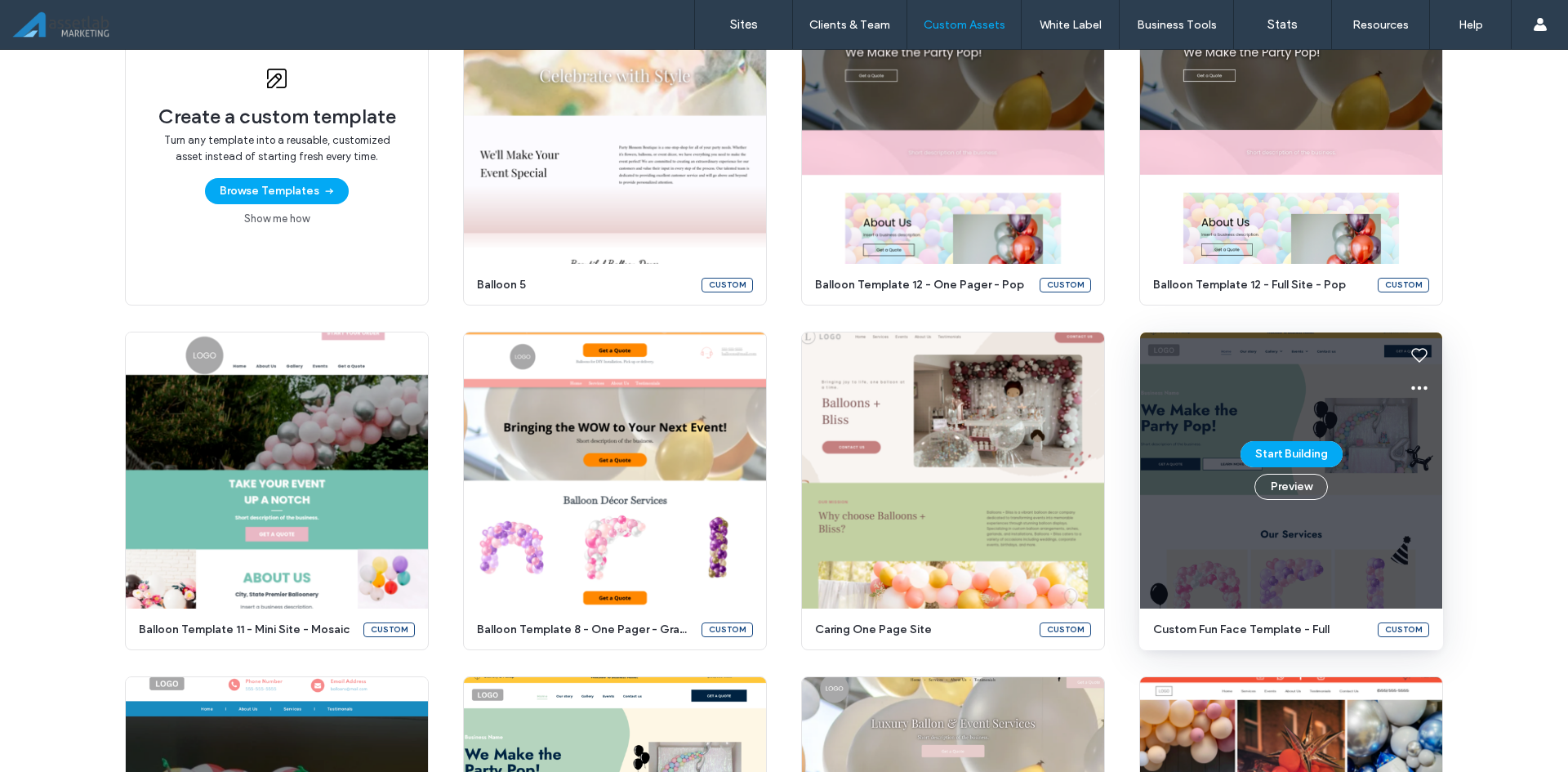
scroll to position [229, 0]
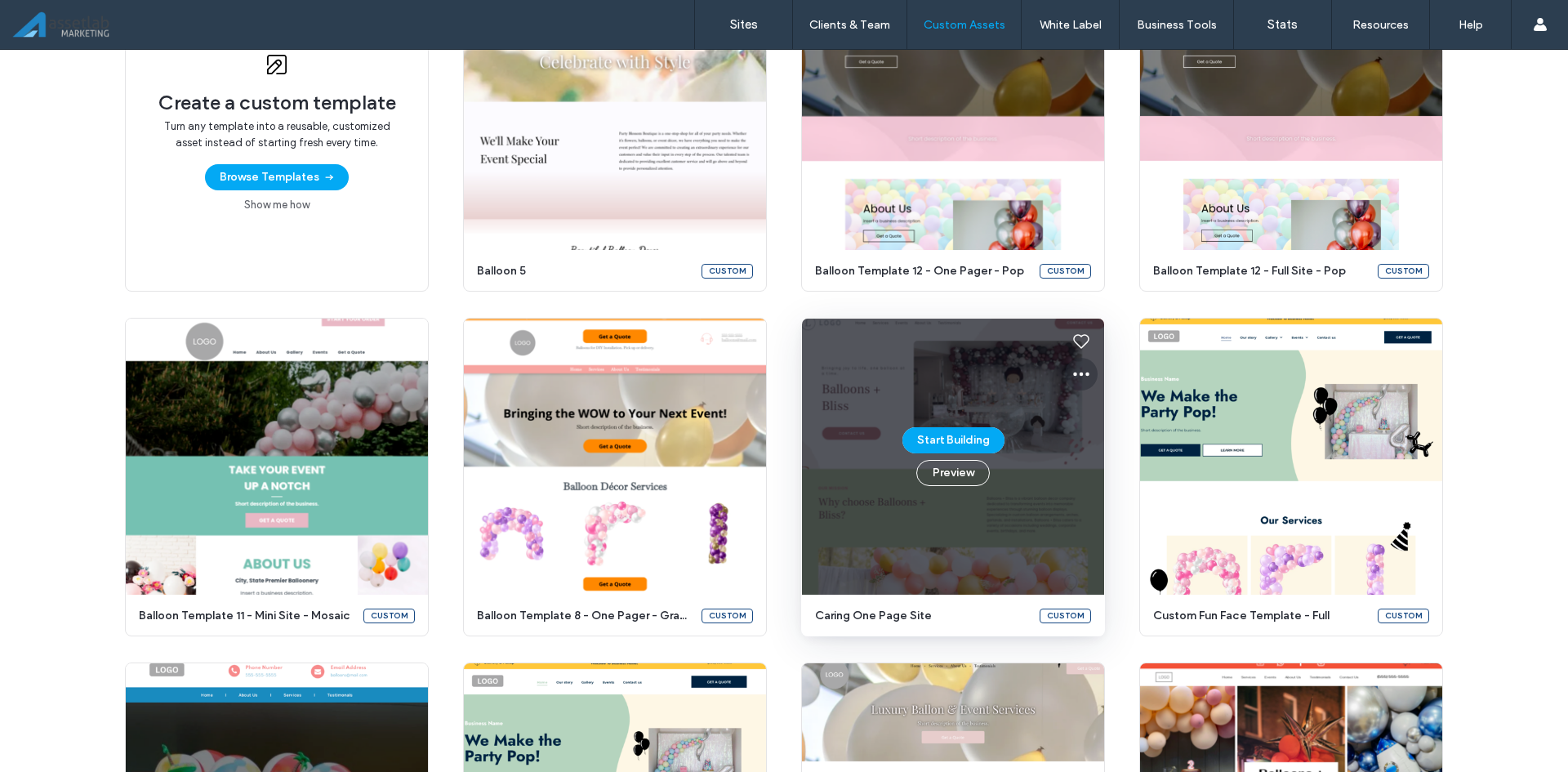
click at [1071, 376] on icon at bounding box center [1081, 374] width 20 height 20
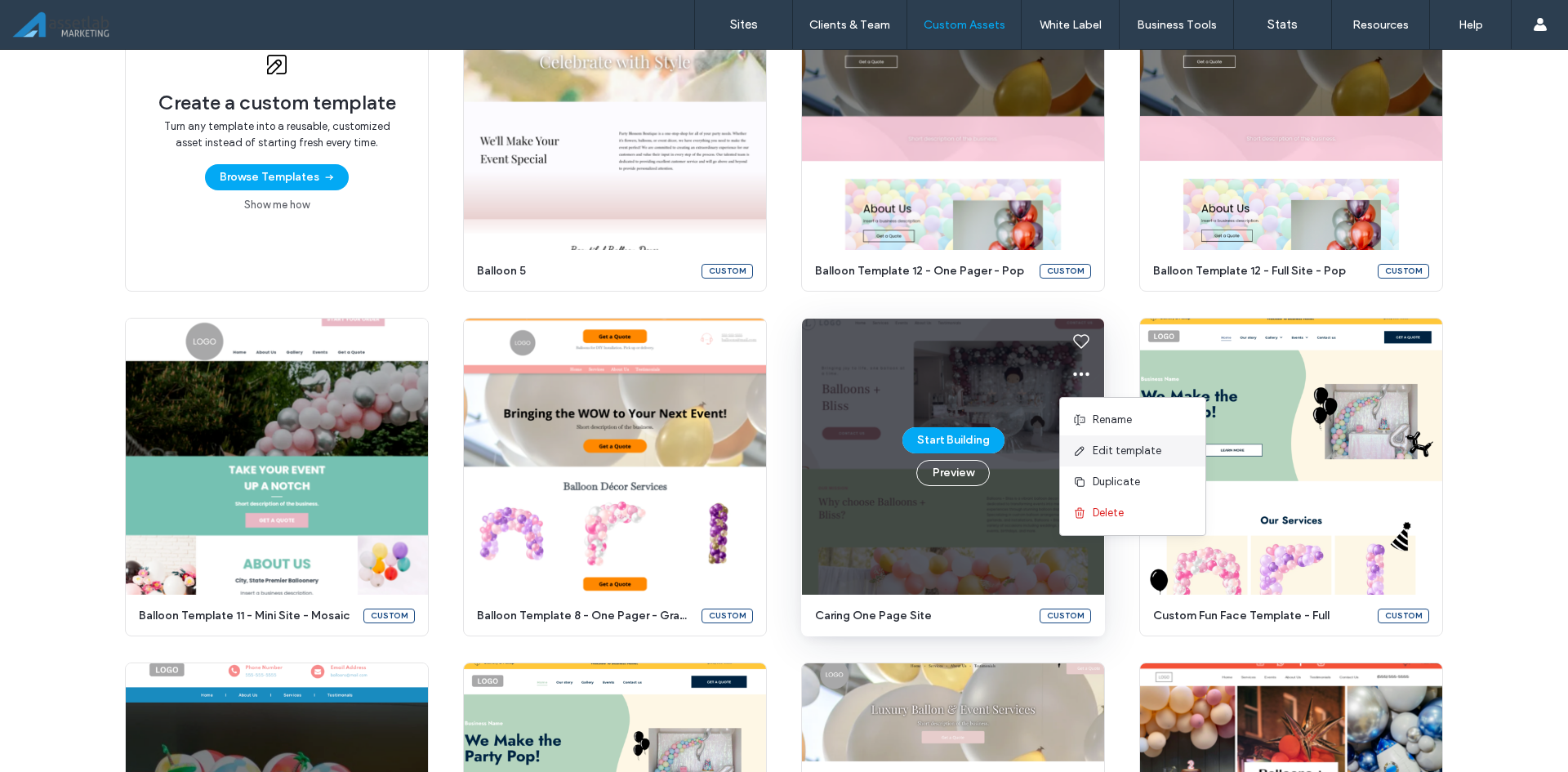
click at [1085, 448] on icon at bounding box center [1080, 451] width 13 height 13
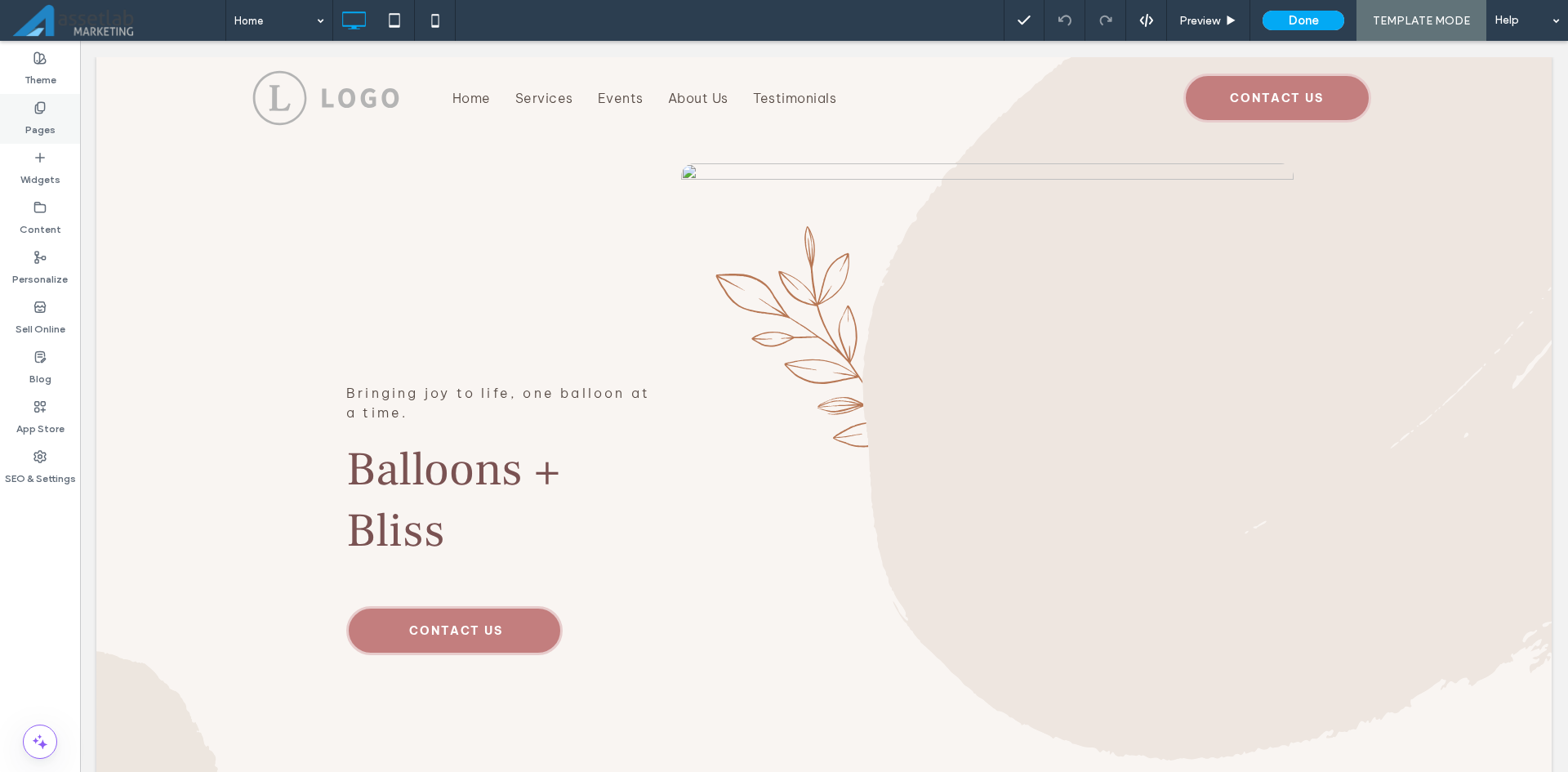
click at [49, 120] on label "Pages" at bounding box center [41, 126] width 30 height 23
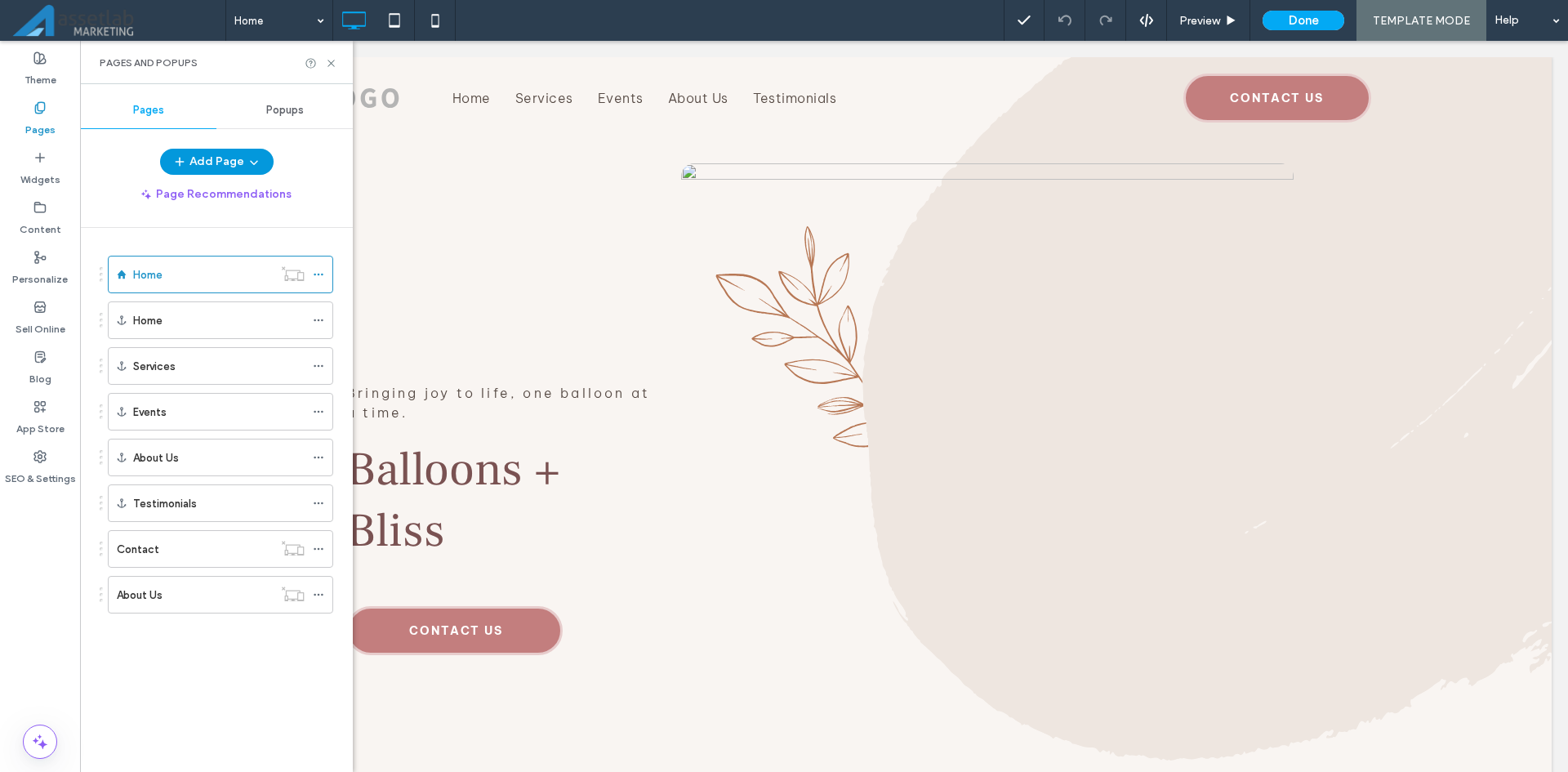
click at [208, 158] on button "Add Page" at bounding box center [217, 162] width 114 height 27
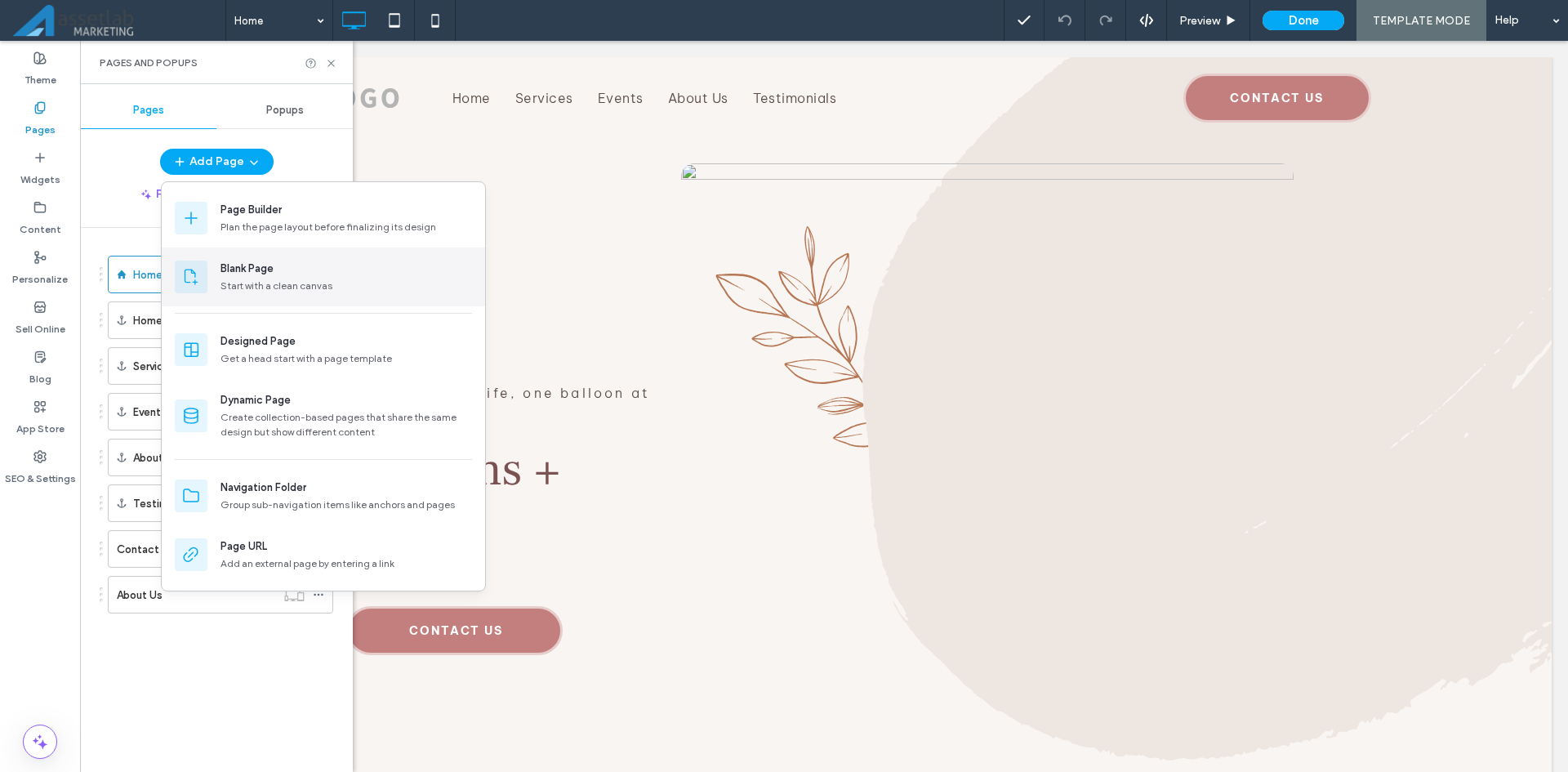
click at [246, 279] on div "Start with a clean canvas" at bounding box center [346, 286] width 251 height 15
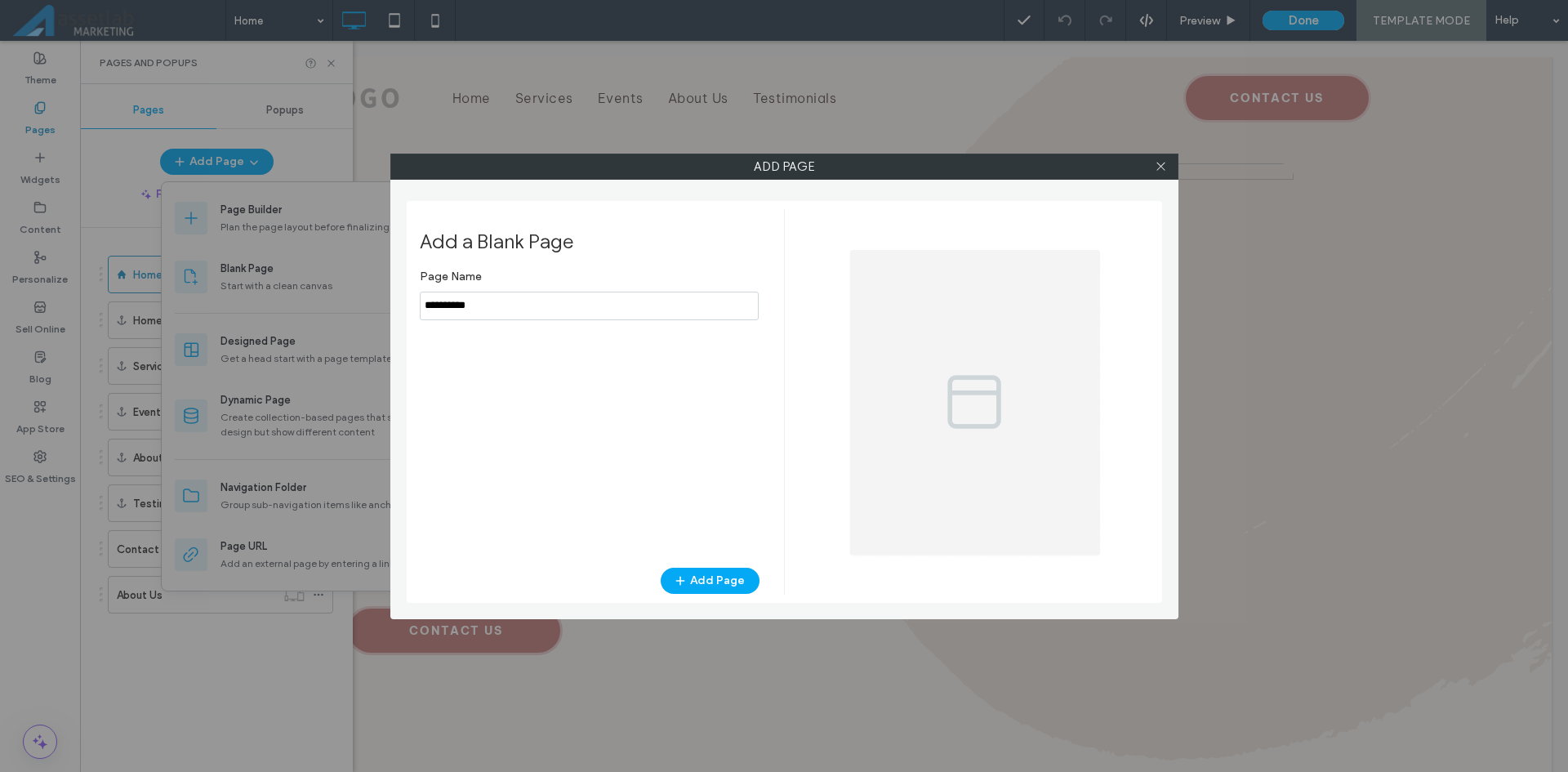
click at [475, 304] on input "notEmpty" at bounding box center [590, 306] width 339 height 28
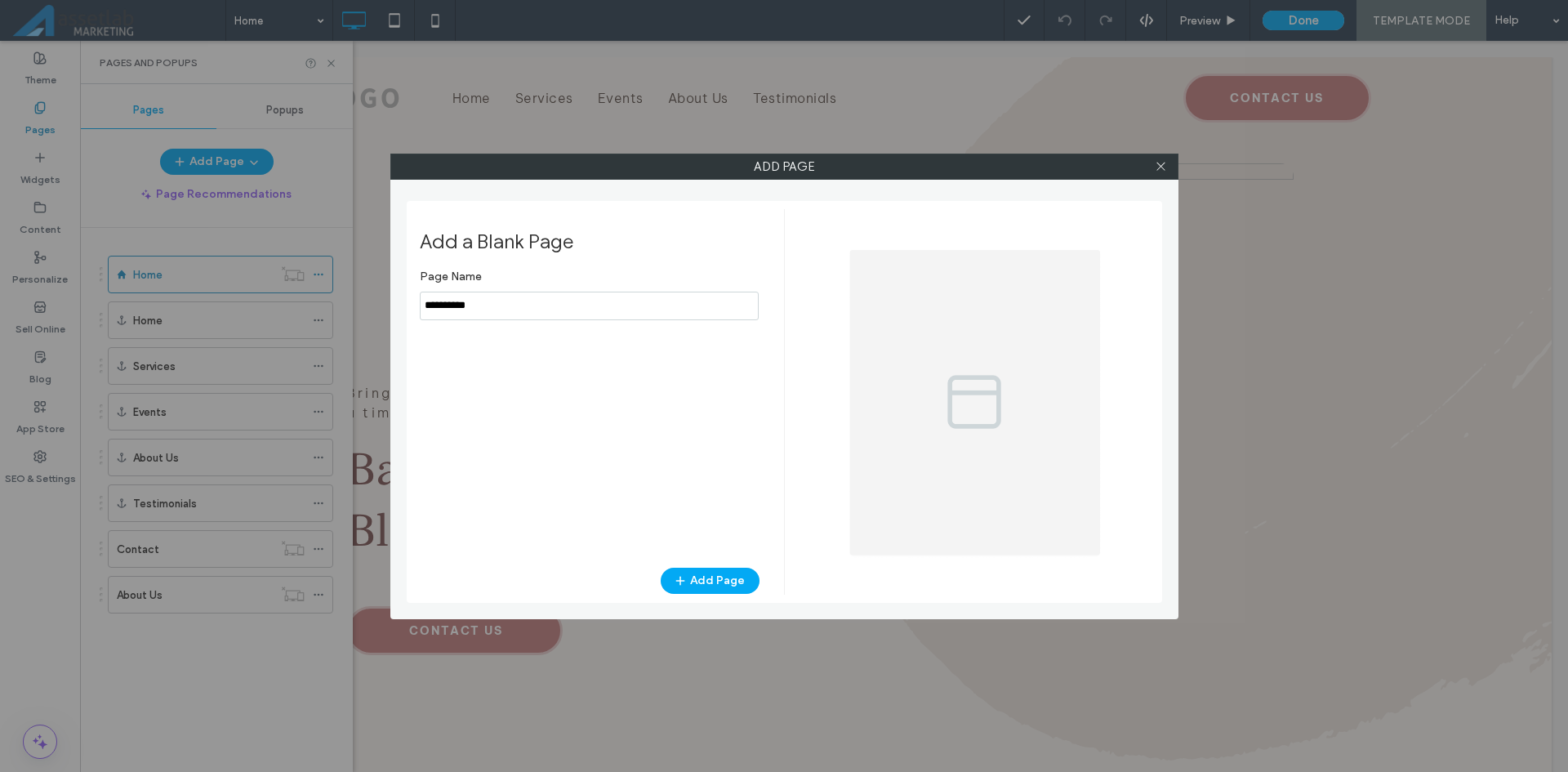
click at [475, 304] on input "notEmpty" at bounding box center [590, 306] width 339 height 28
type input "**********"
click at [681, 573] on span "button" at bounding box center [682, 581] width 16 height 25
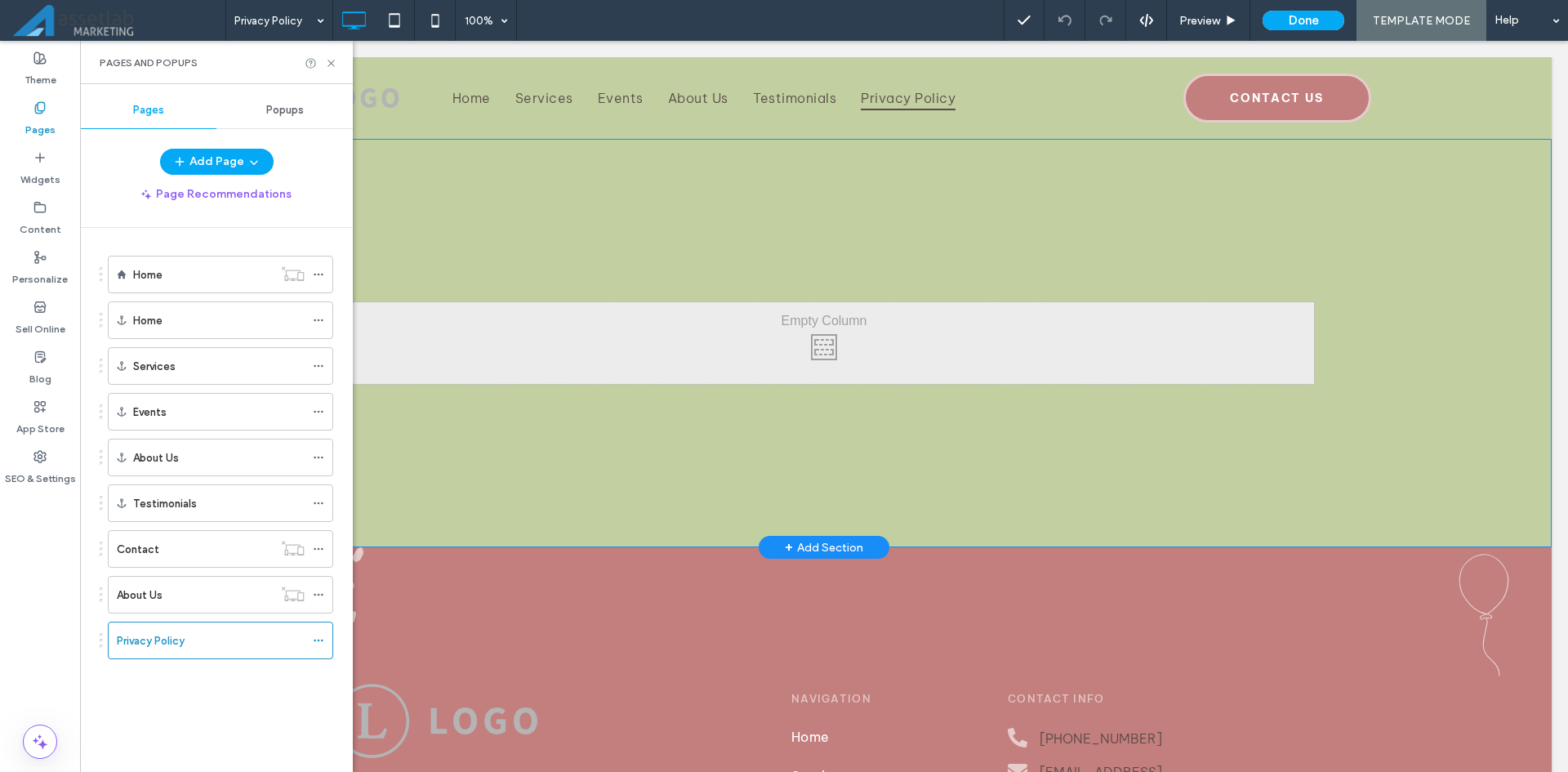
click at [757, 349] on div "Click To Paste" at bounding box center [824, 343] width 980 height 82
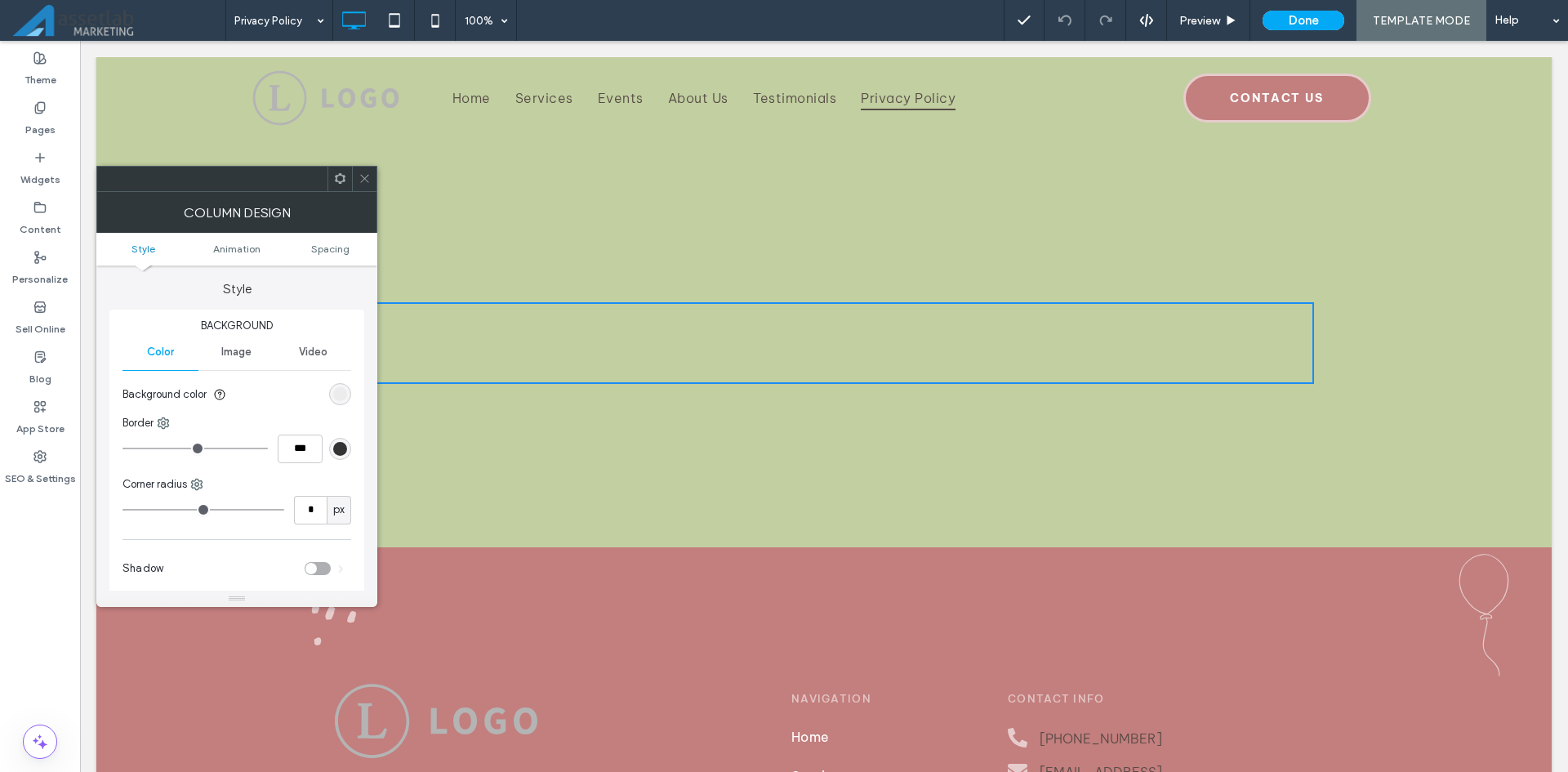
click at [374, 176] on div at bounding box center [364, 179] width 25 height 25
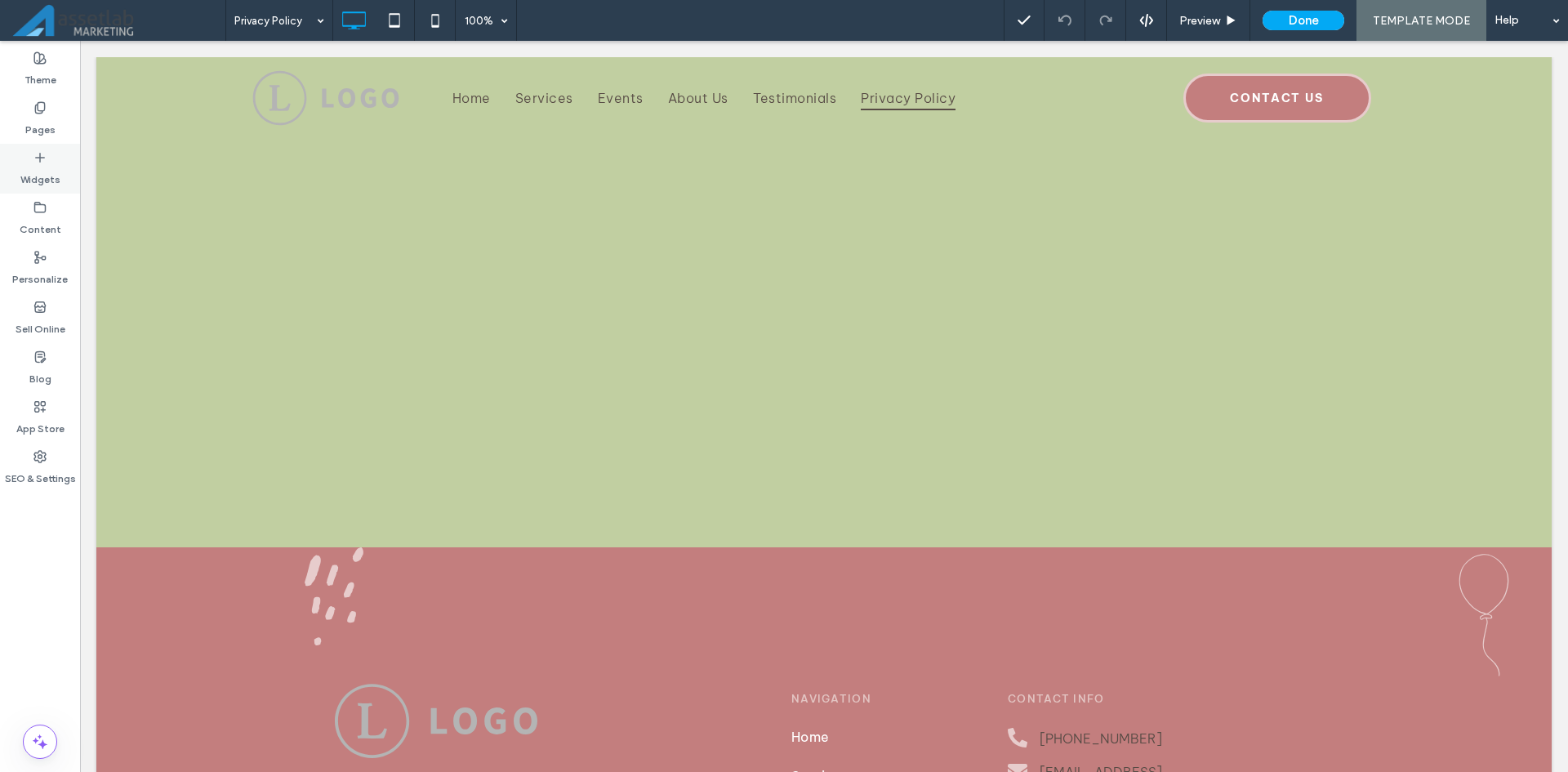
click at [46, 157] on div "Widgets" at bounding box center [40, 169] width 80 height 50
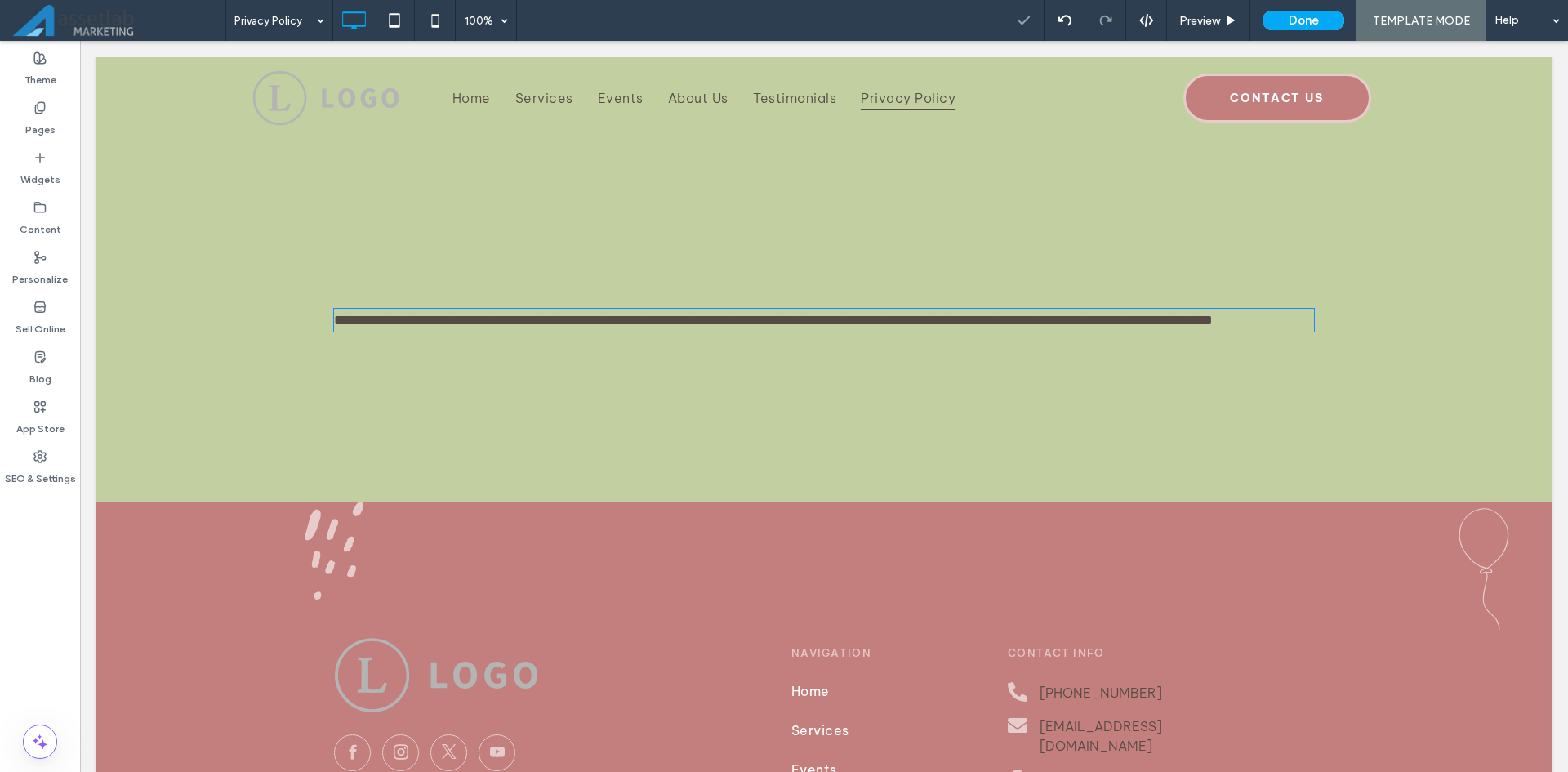
type input "**********"
type input "**"
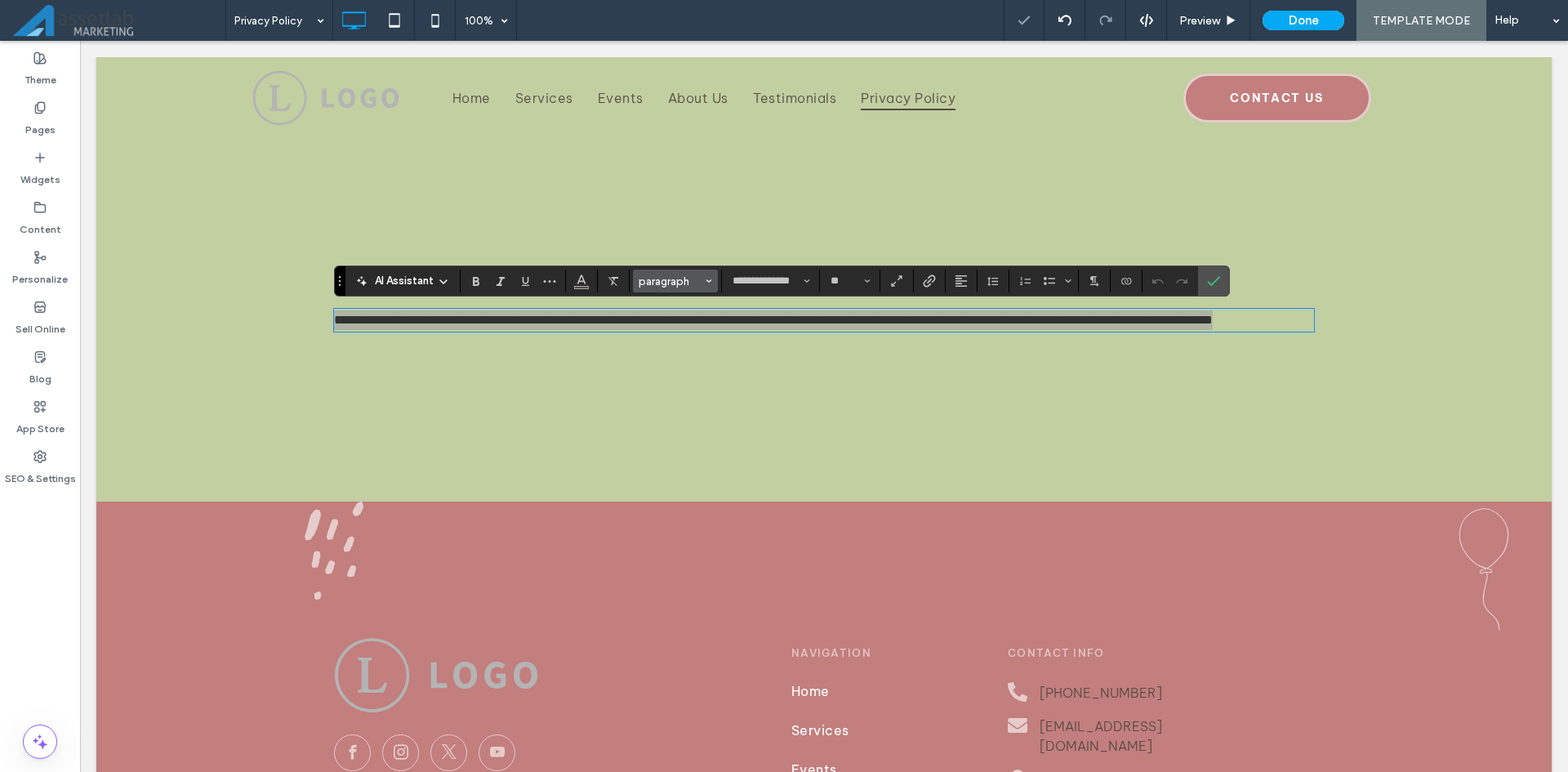
click at [703, 278] on button "paragraph" at bounding box center [676, 281] width 85 height 23
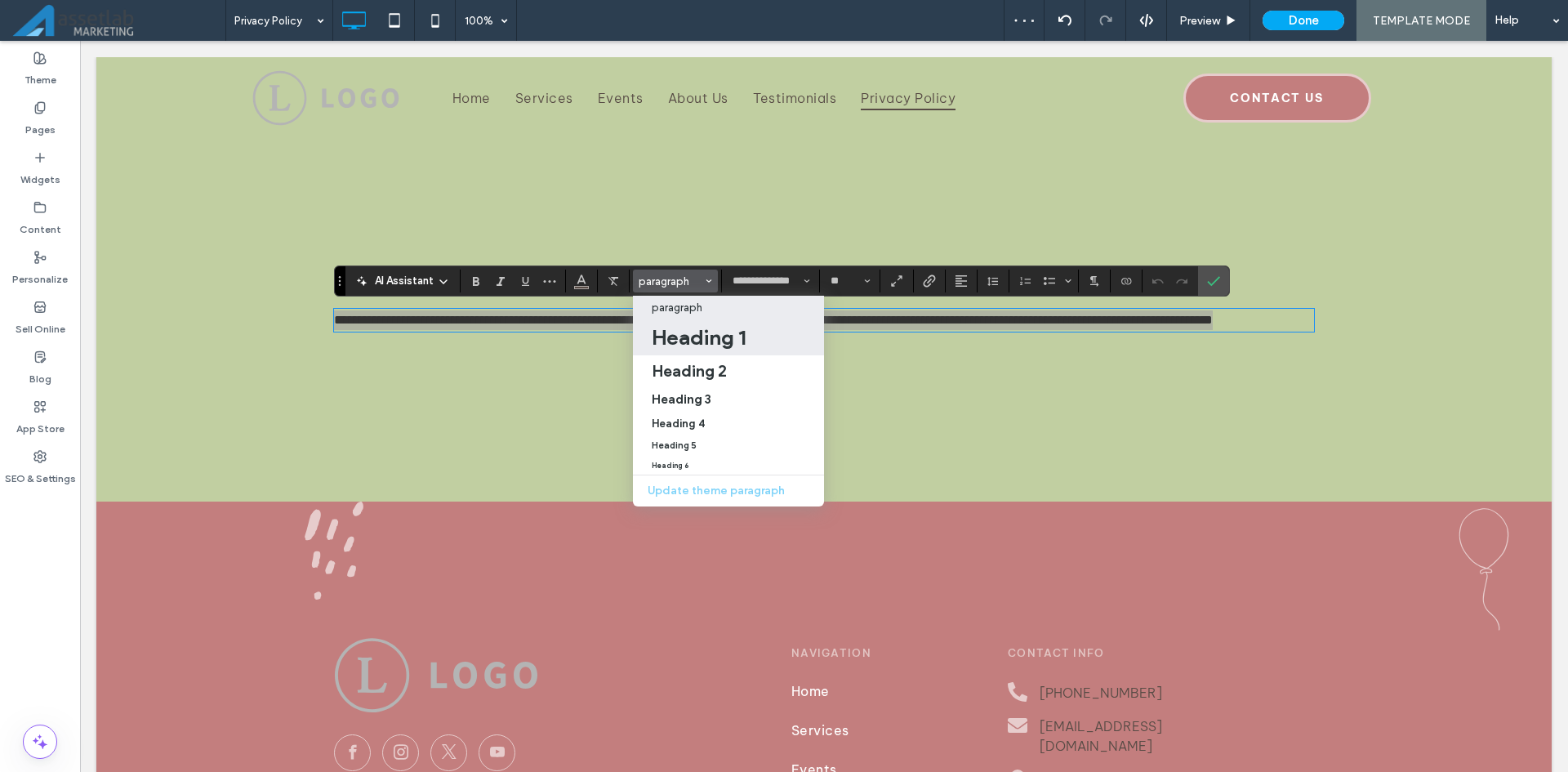
drag, startPoint x: 701, startPoint y: 342, endPoint x: 621, endPoint y: 300, distance: 90.4
click at [701, 342] on h1 "Heading 1" at bounding box center [698, 338] width 94 height 27
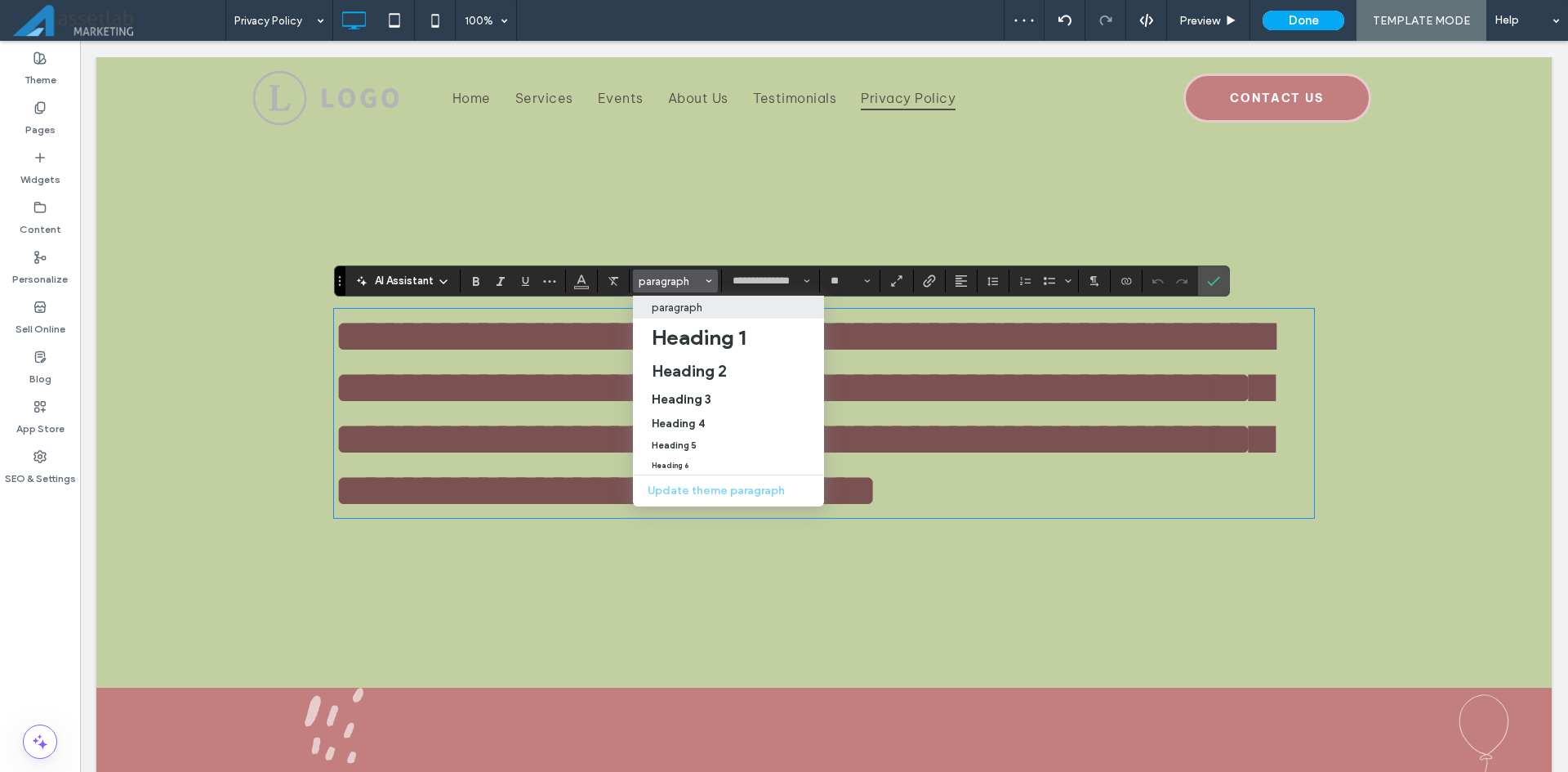
type input "**********"
type input "**"
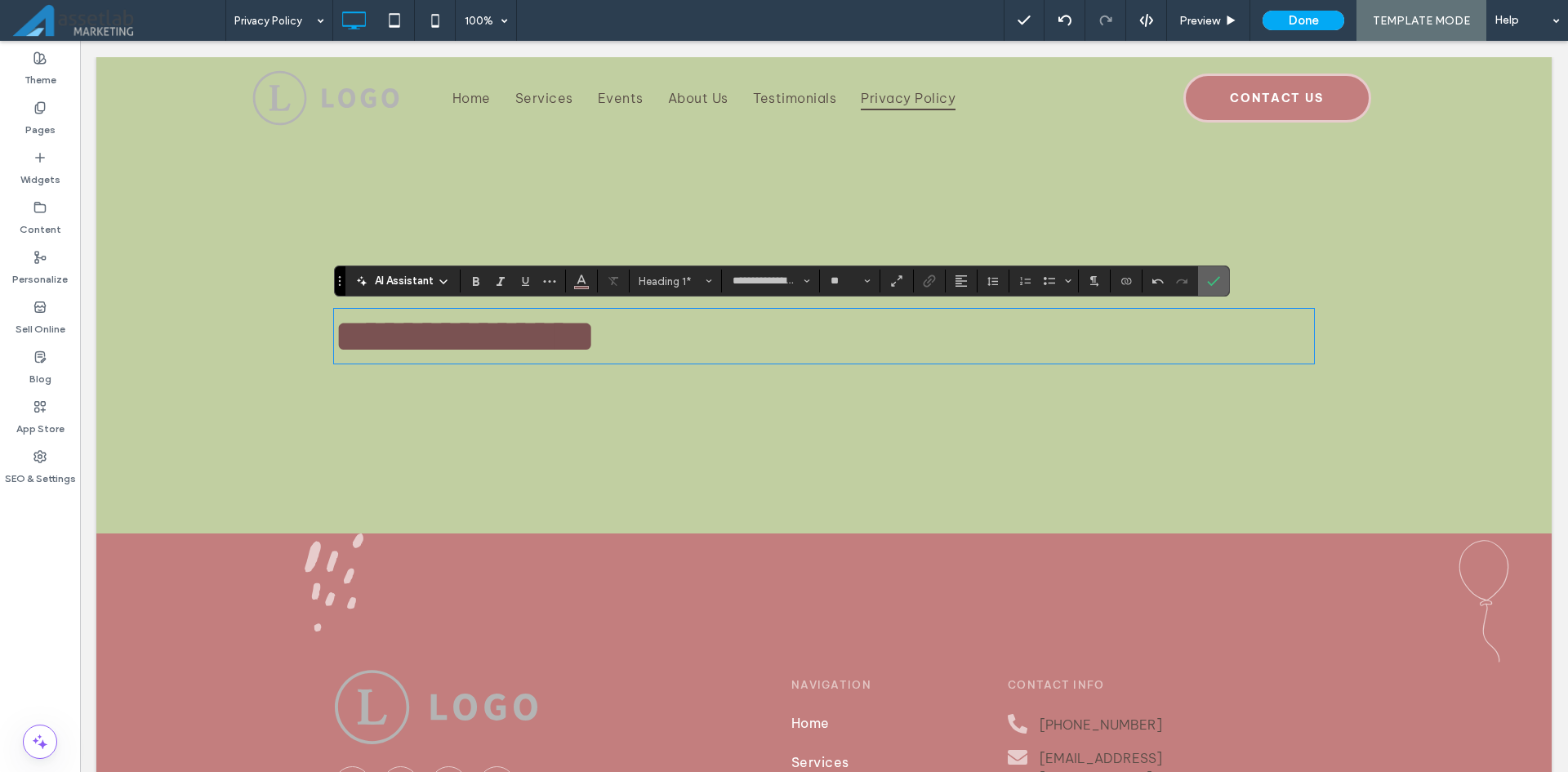
click at [1213, 291] on span "Confirm" at bounding box center [1211, 281] width 8 height 29
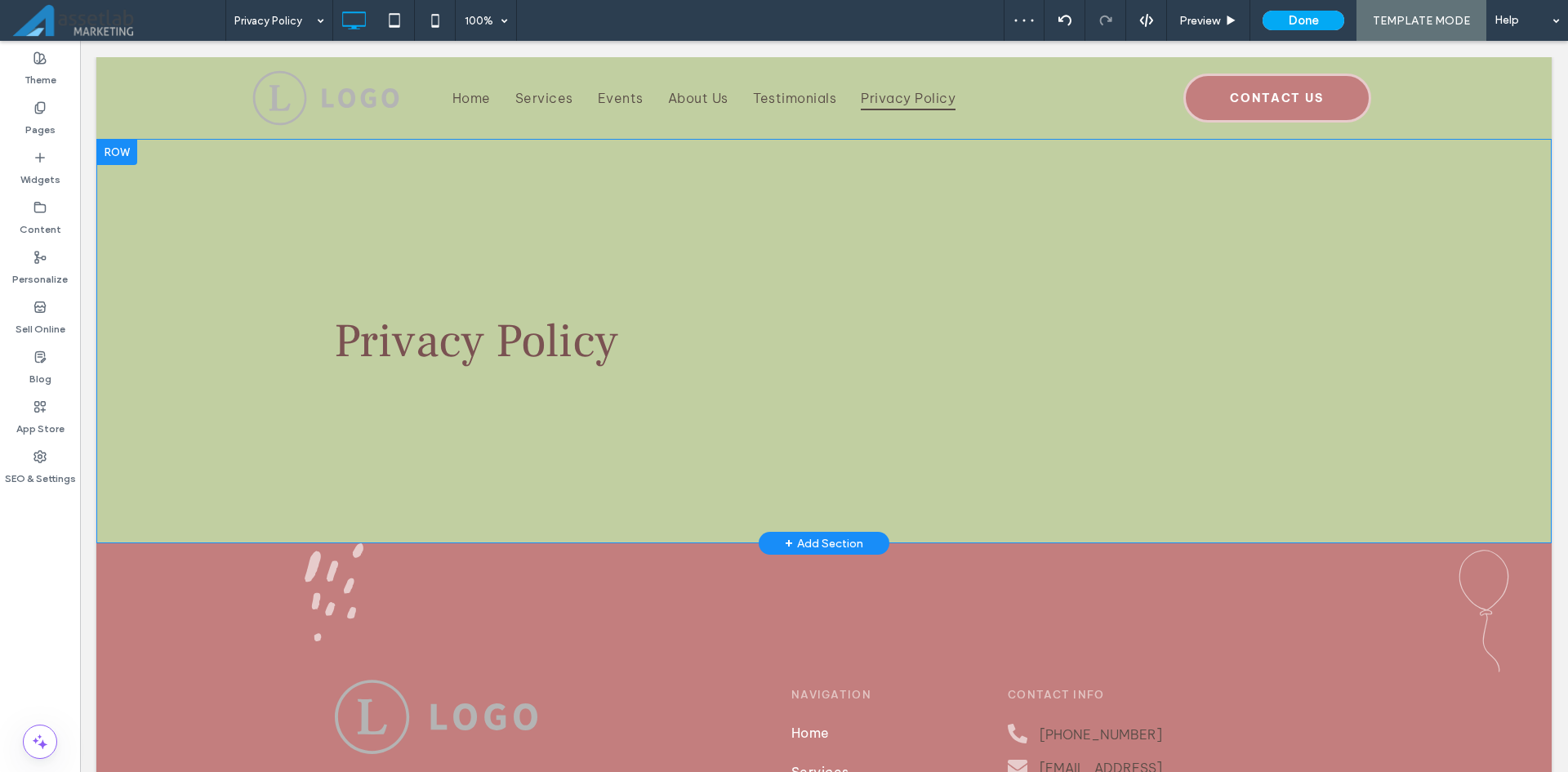
click at [822, 531] on div "Click To Paste Privacy Policy Row + Add Section" at bounding box center [824, 340] width 1455 height 404
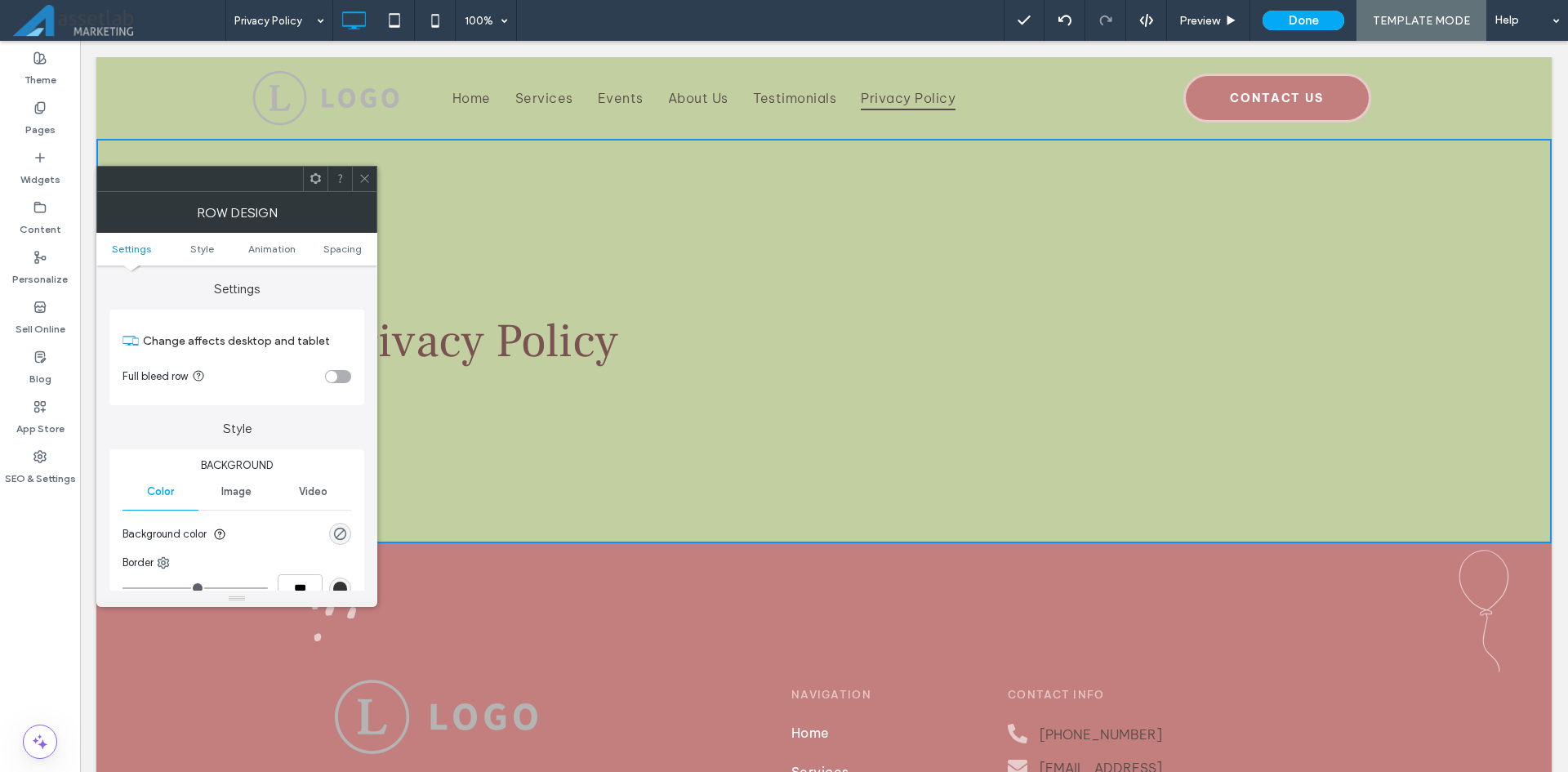
click at [367, 185] on span at bounding box center [364, 179] width 12 height 25
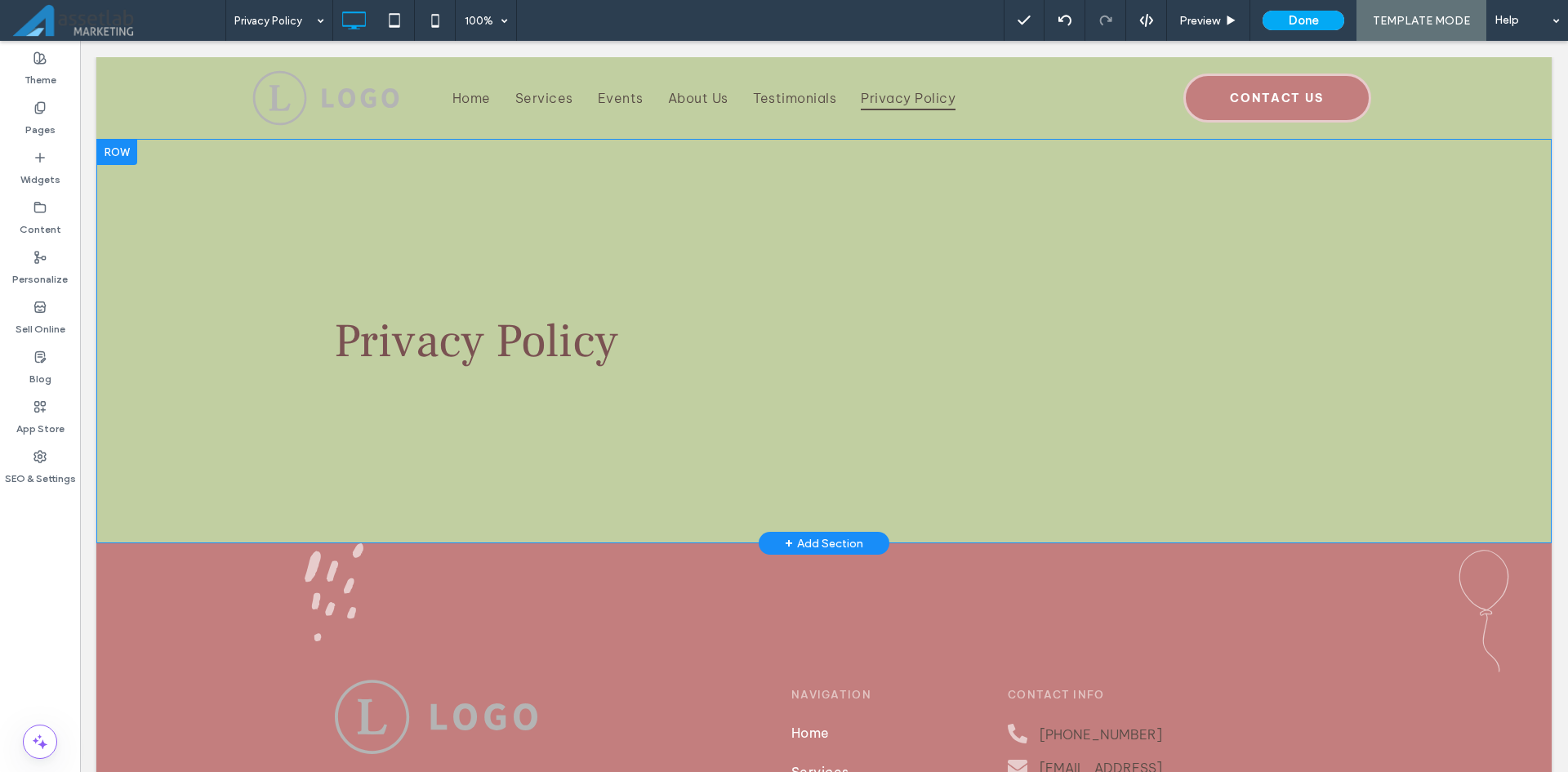
click at [809, 533] on div "+ Add Section" at bounding box center [824, 543] width 131 height 23
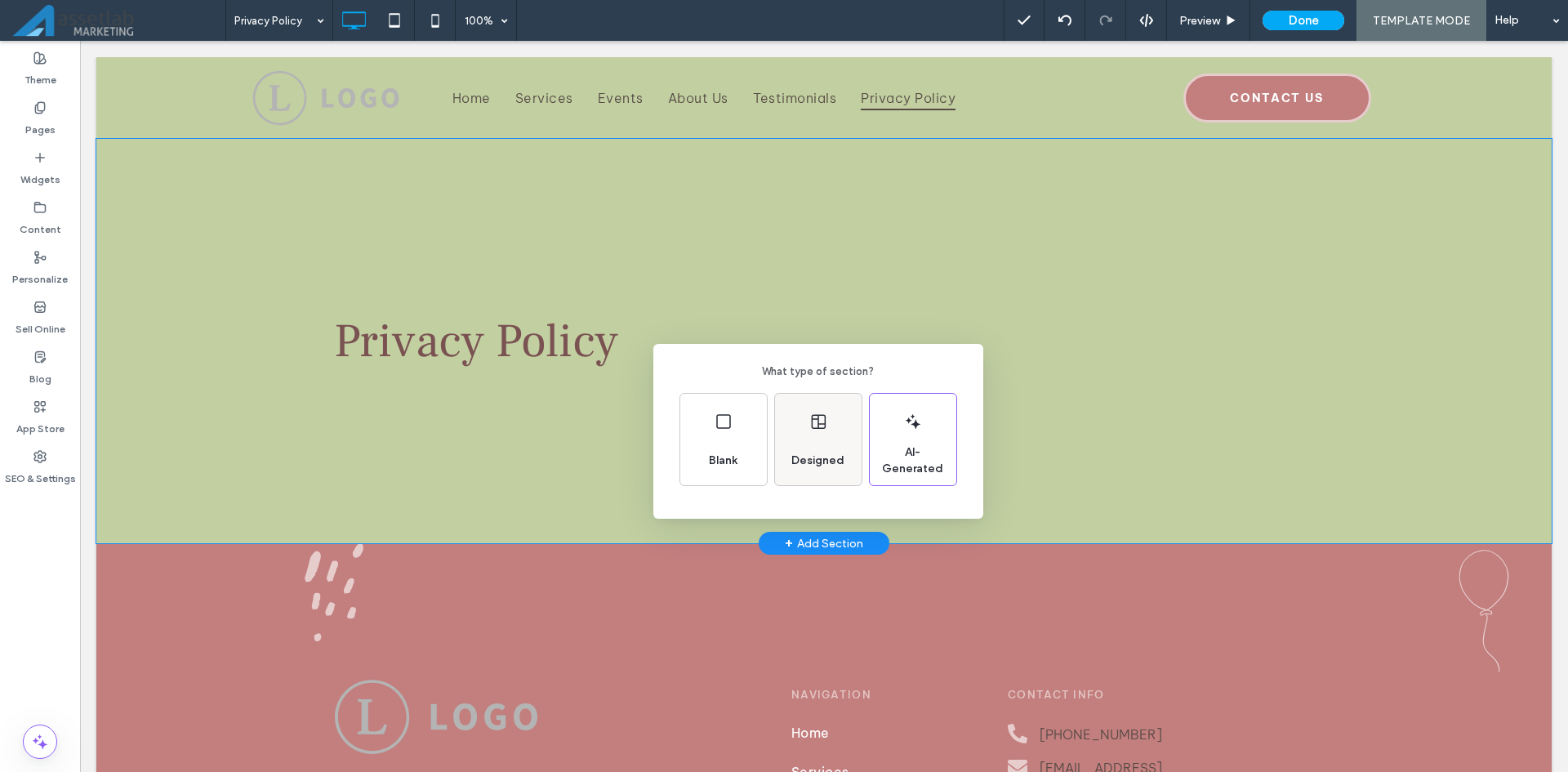
click at [844, 450] on div "Designed" at bounding box center [818, 461] width 66 height 36
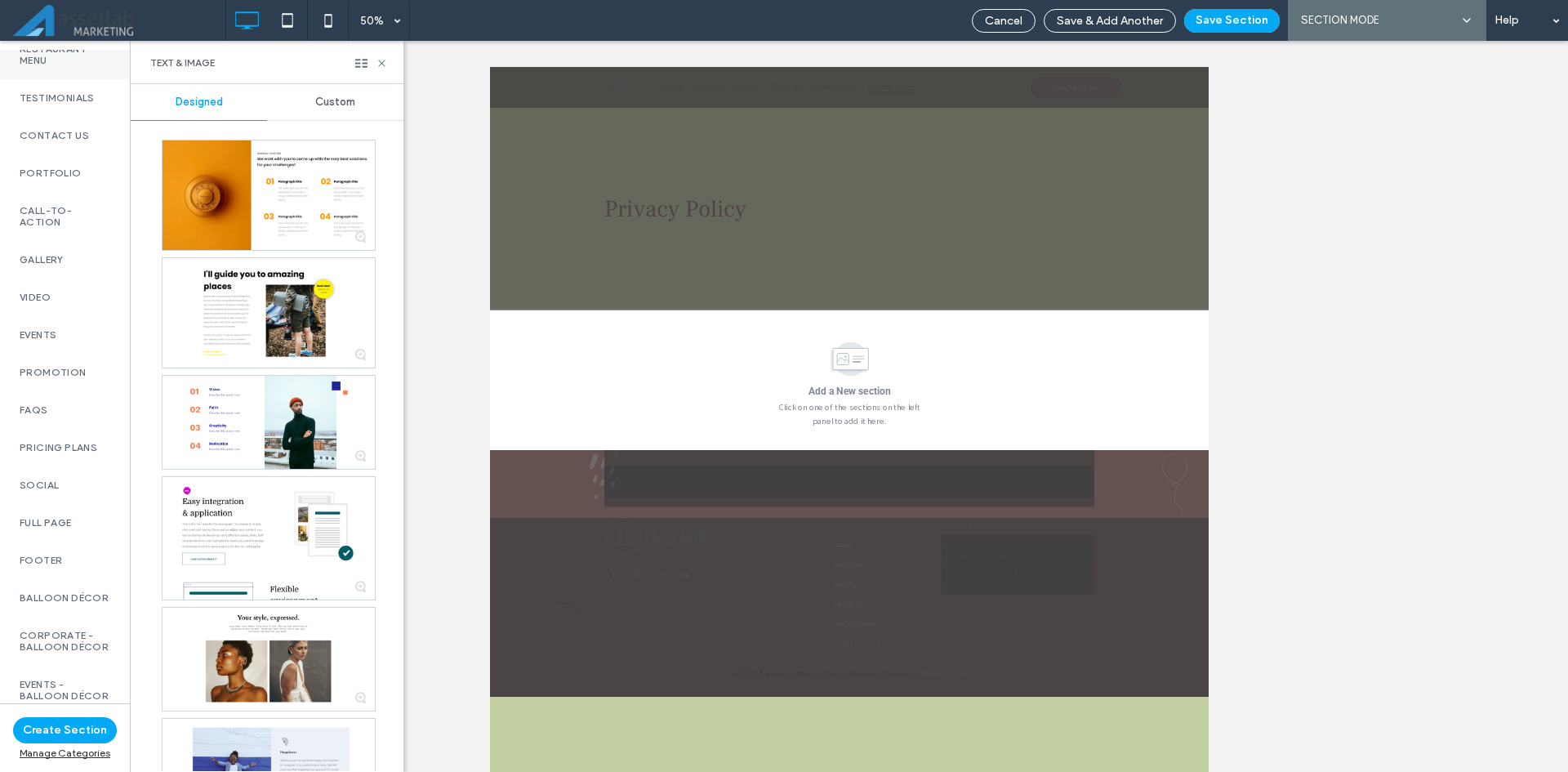
scroll to position [622, 0]
click at [32, 505] on div "Full Page" at bounding box center [64, 524] width 130 height 38
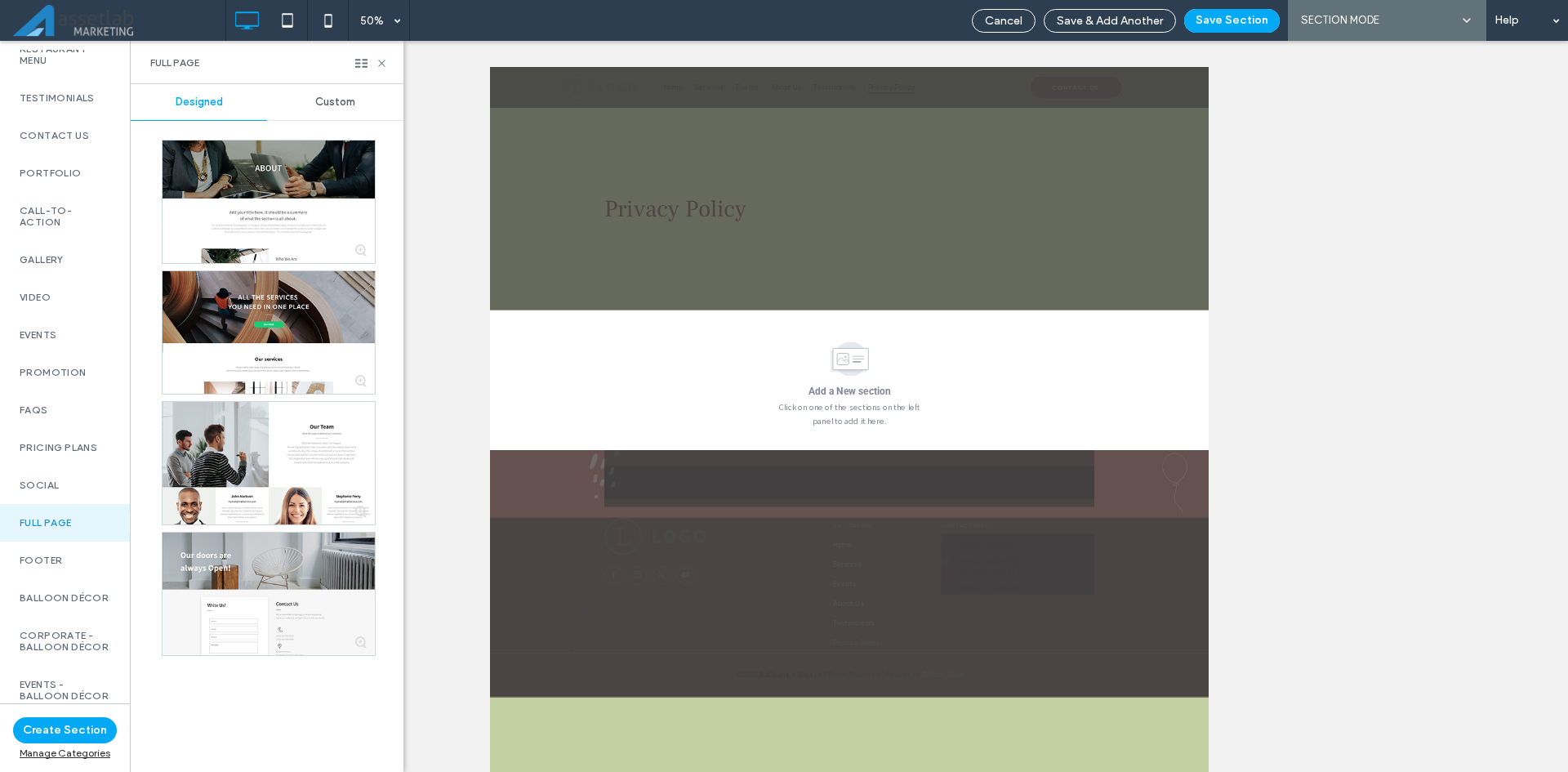
click at [37, 517] on label "Full Page" at bounding box center [65, 523] width 91 height 11
click at [329, 108] on span "Custom" at bounding box center [336, 102] width 40 height 13
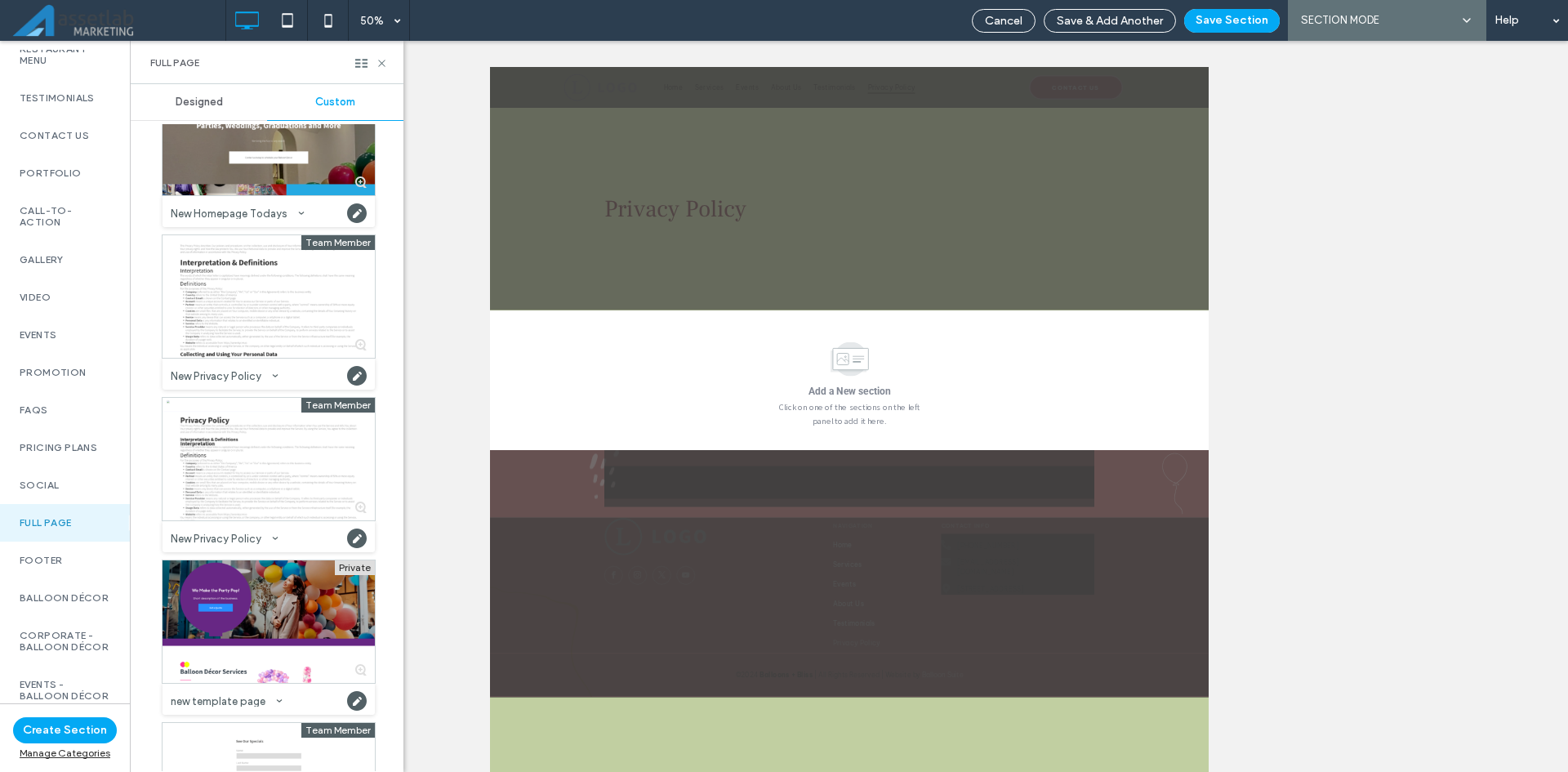
scroll to position [981, 0]
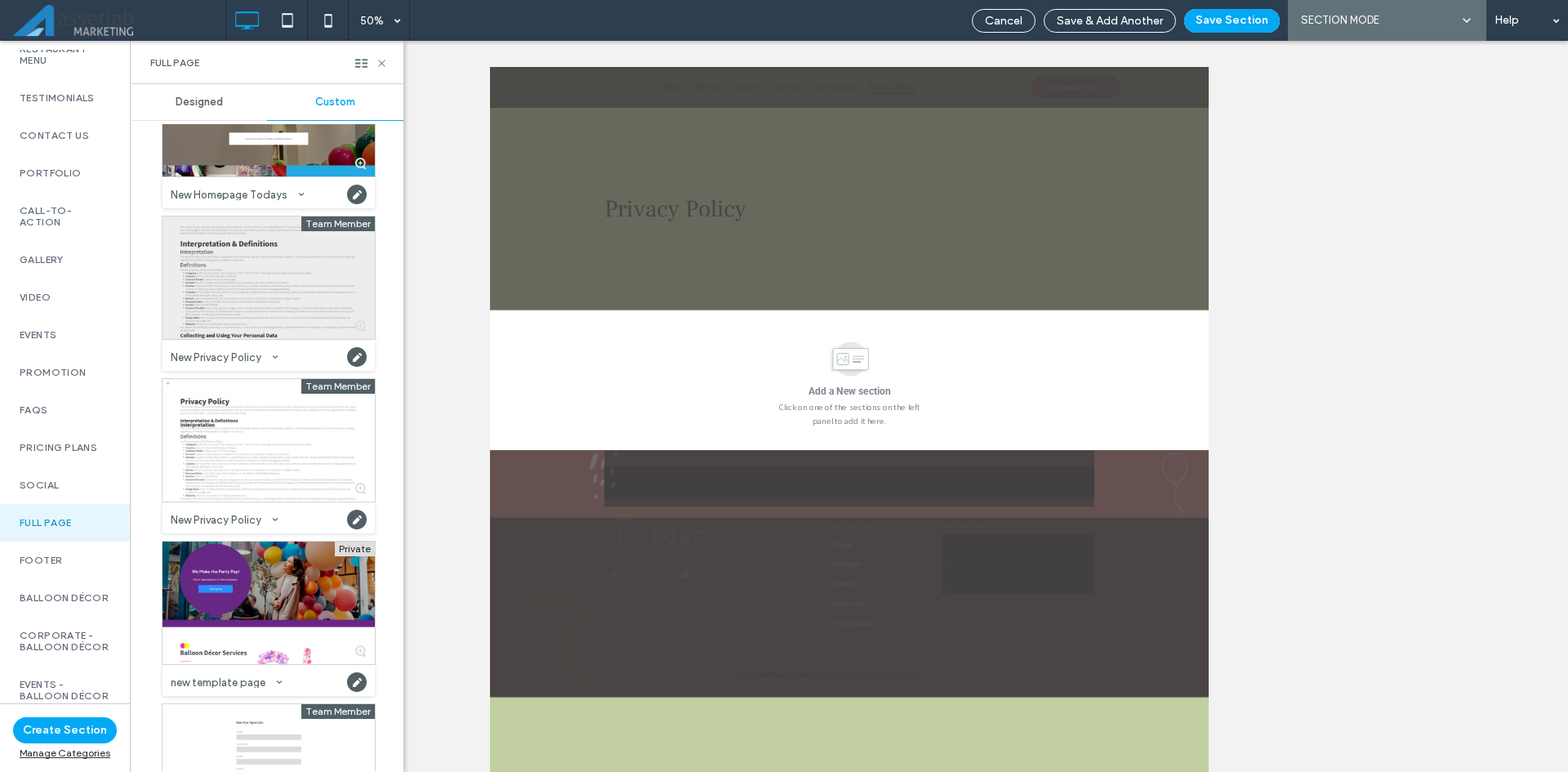
click at [268, 280] on div at bounding box center [268, 277] width 212 height 122
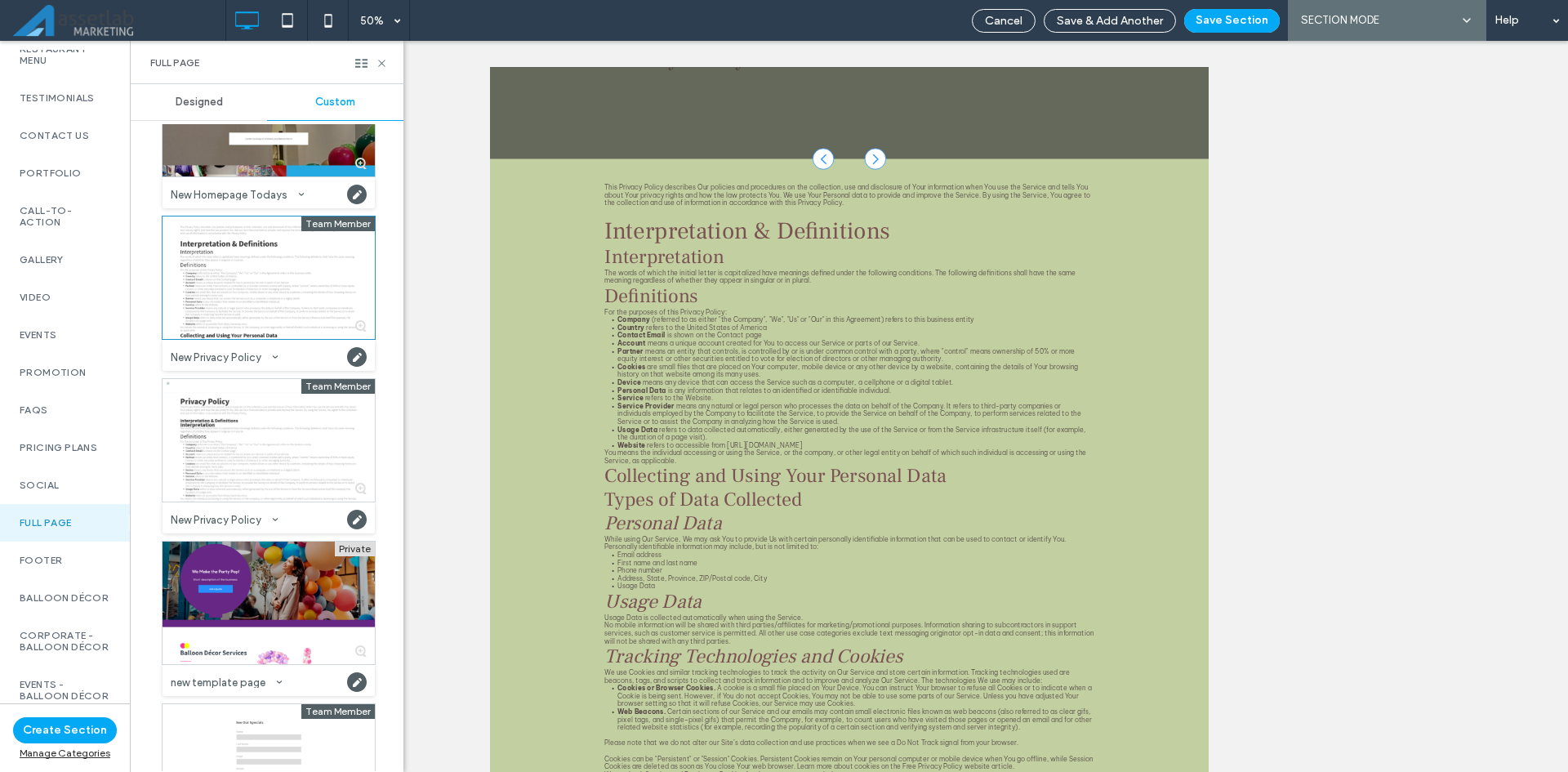
scroll to position [274, 0]
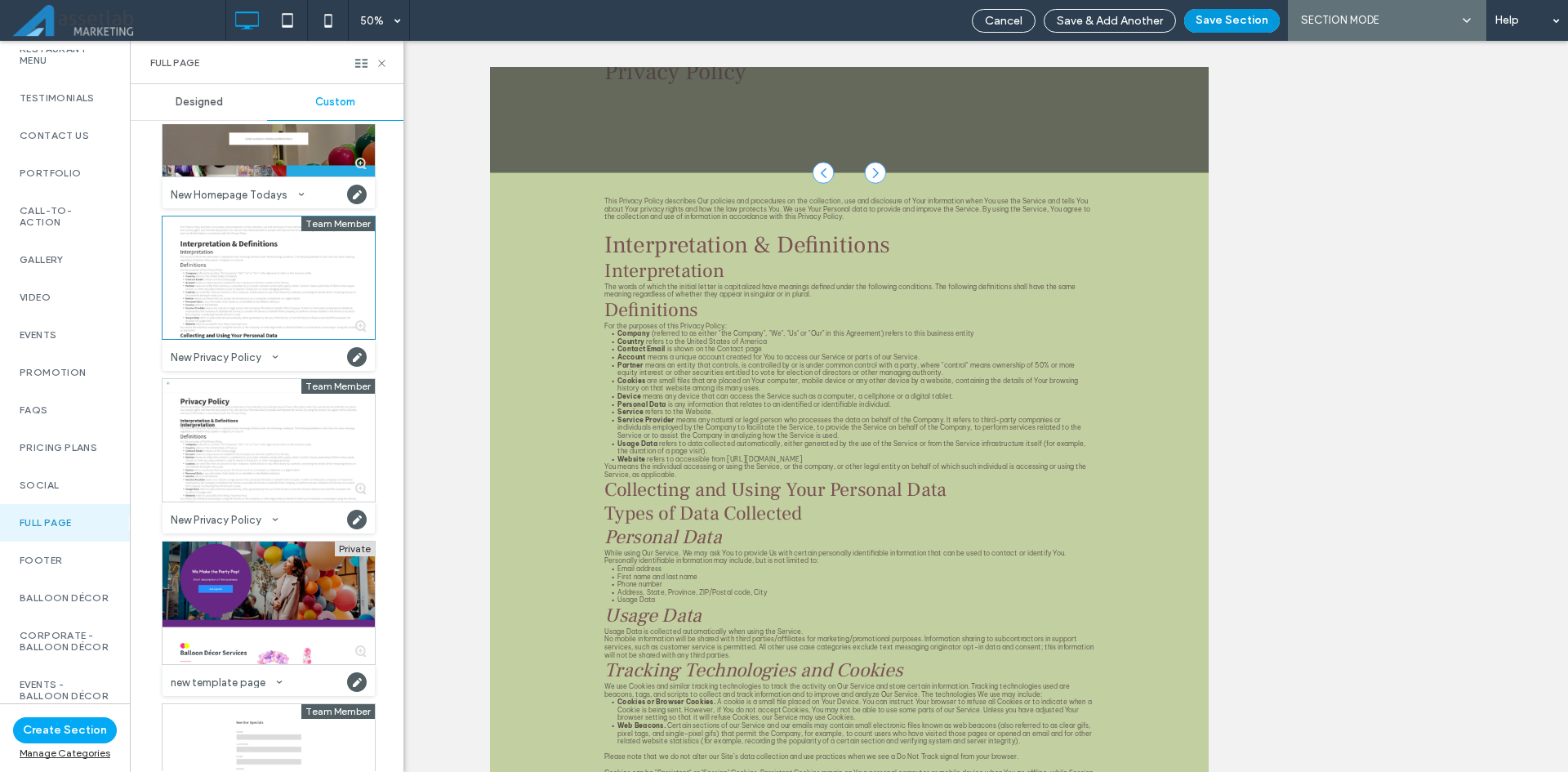
click at [1250, 24] on button "Save Section" at bounding box center [1231, 20] width 96 height 24
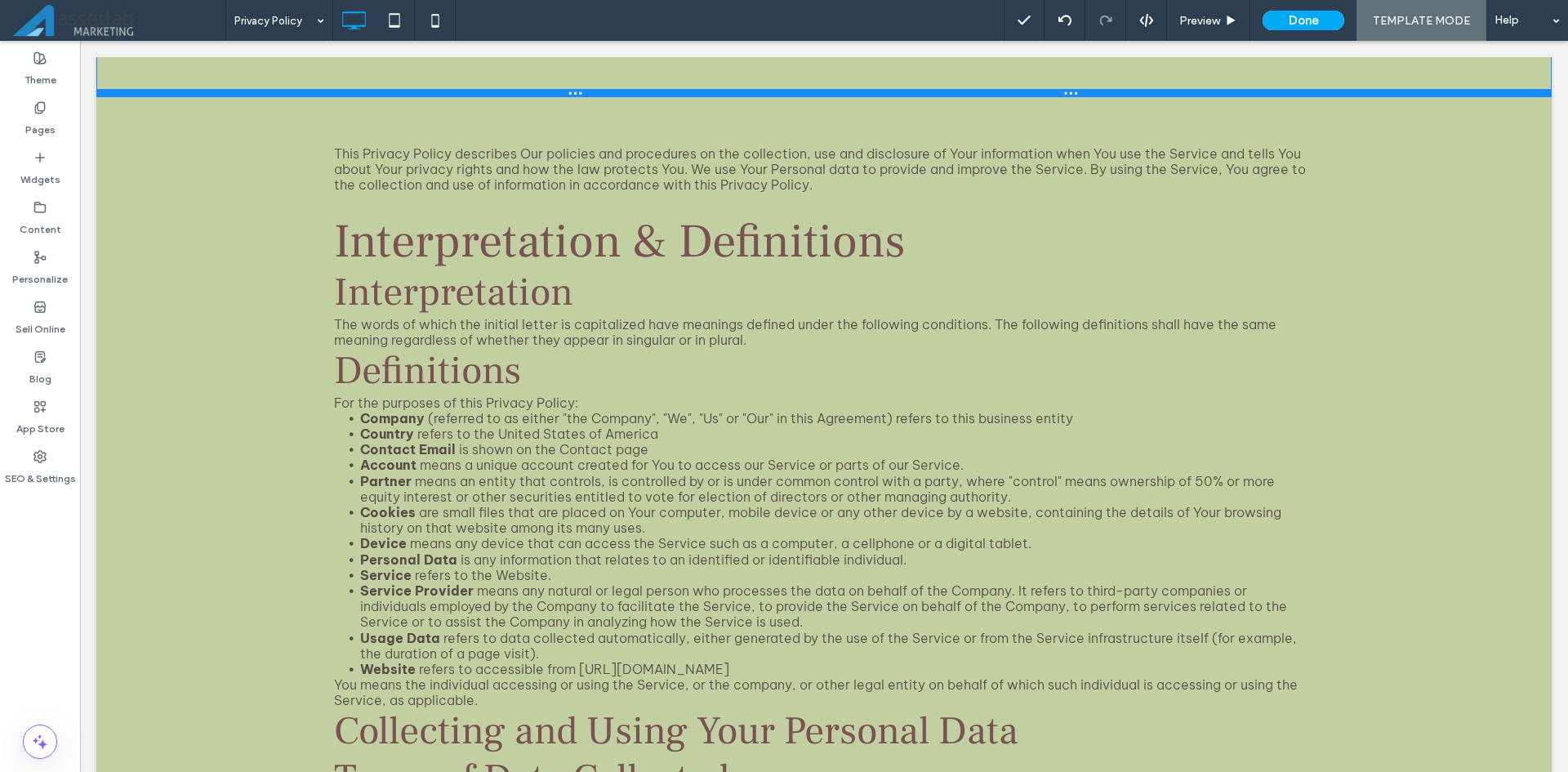
drag, startPoint x: 697, startPoint y: 267, endPoint x: 646, endPoint y: 97, distance: 177.5
click at [646, 97] on div at bounding box center [824, 93] width 1455 height 9
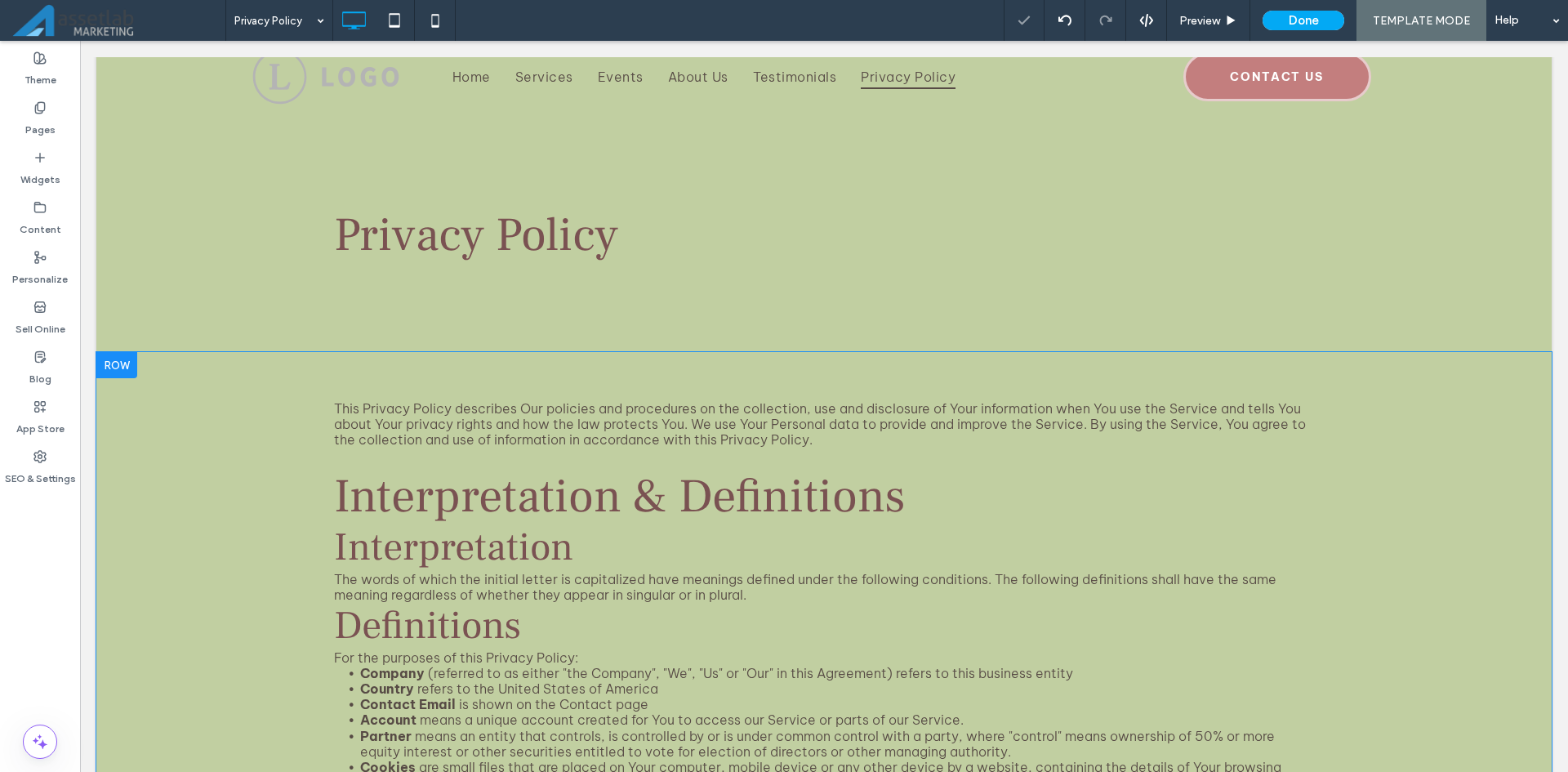
scroll to position [0, 0]
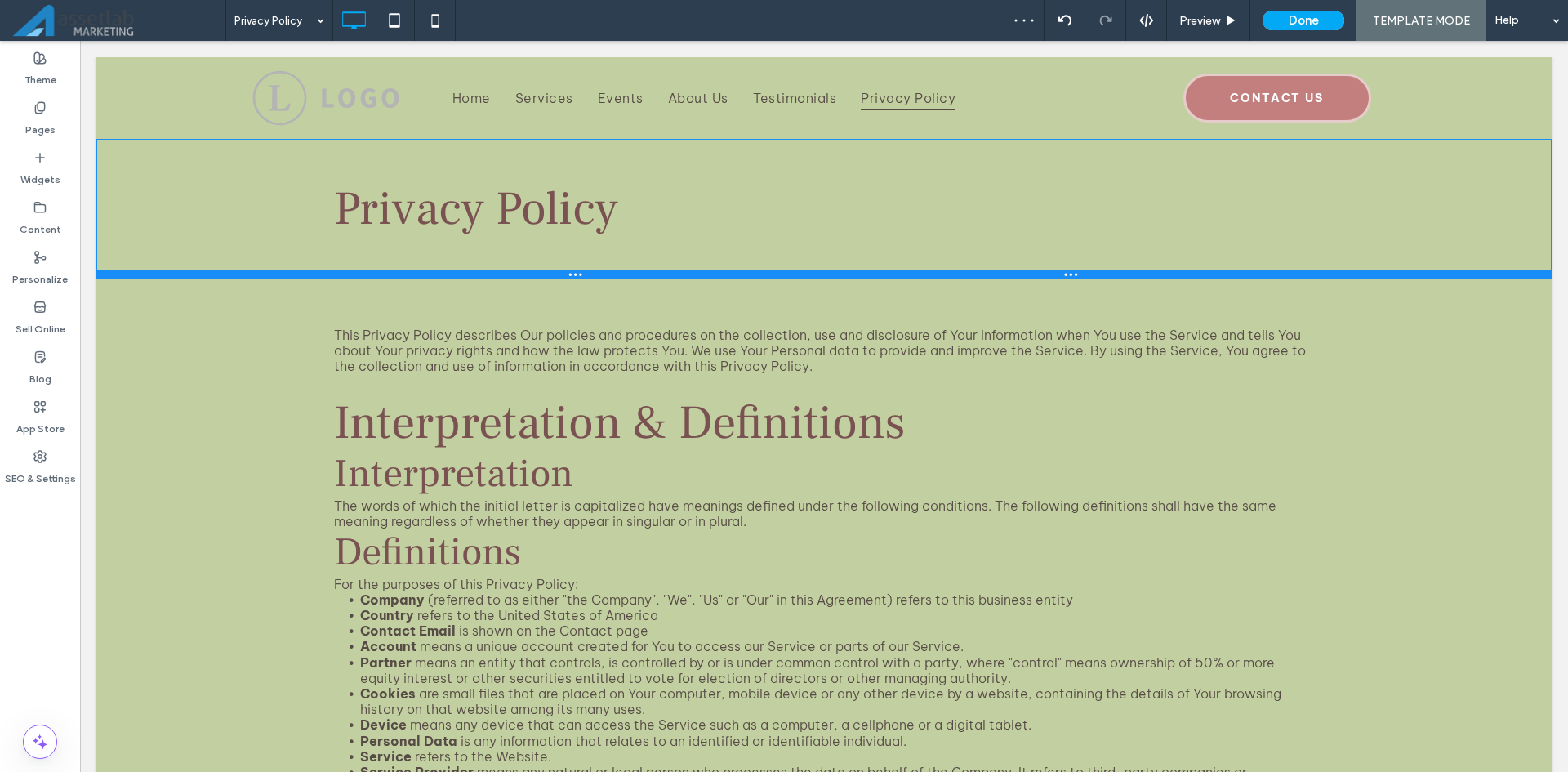
drag, startPoint x: 632, startPoint y: 371, endPoint x: 637, endPoint y: 277, distance: 94.1
click at [637, 277] on div at bounding box center [824, 274] width 1455 height 9
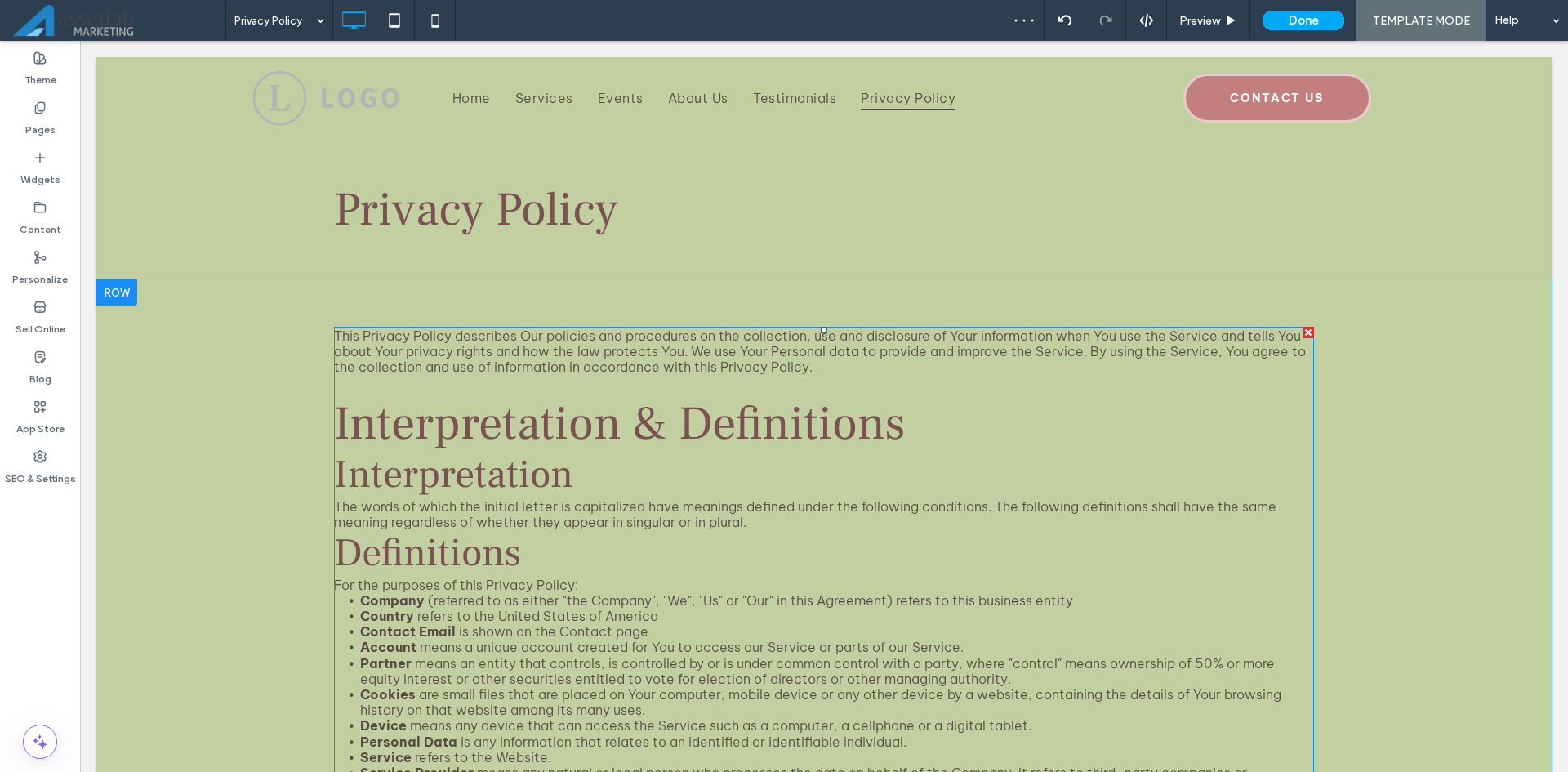
click at [633, 419] on span "Interpretation & Definitions" at bounding box center [619, 423] width 572 height 62
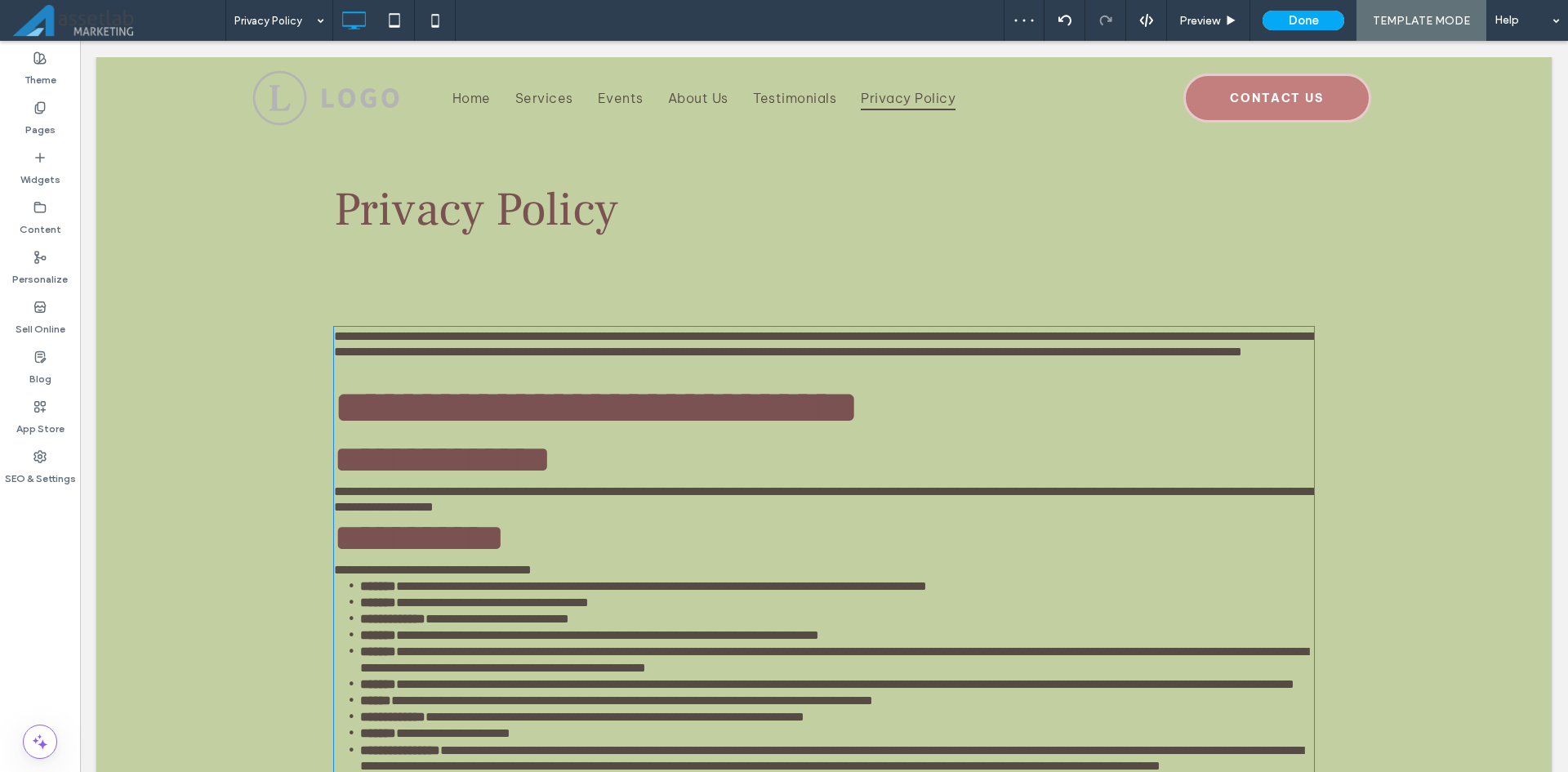
type input "**********"
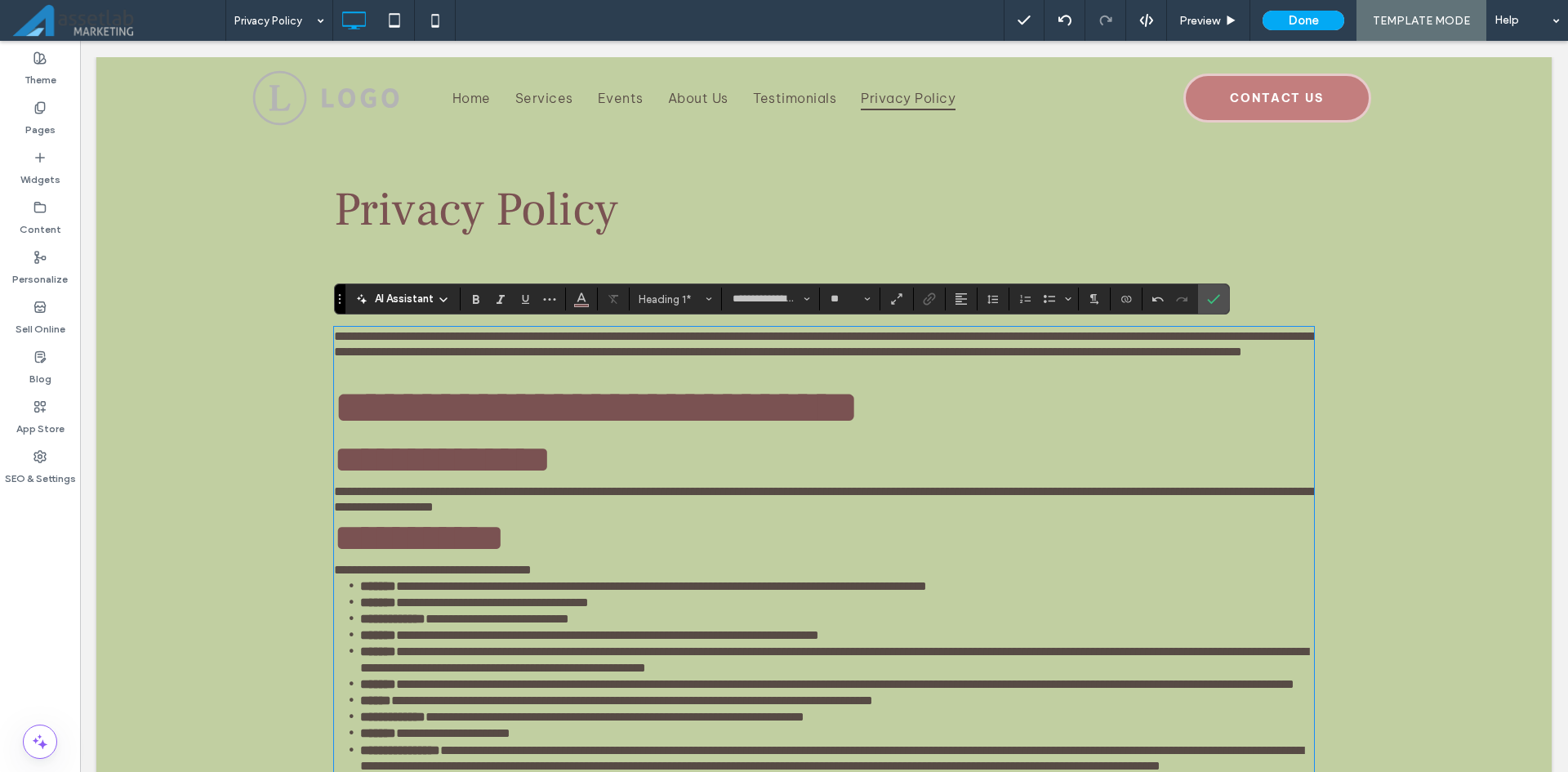
click at [633, 419] on span "**********" at bounding box center [595, 407] width 524 height 46
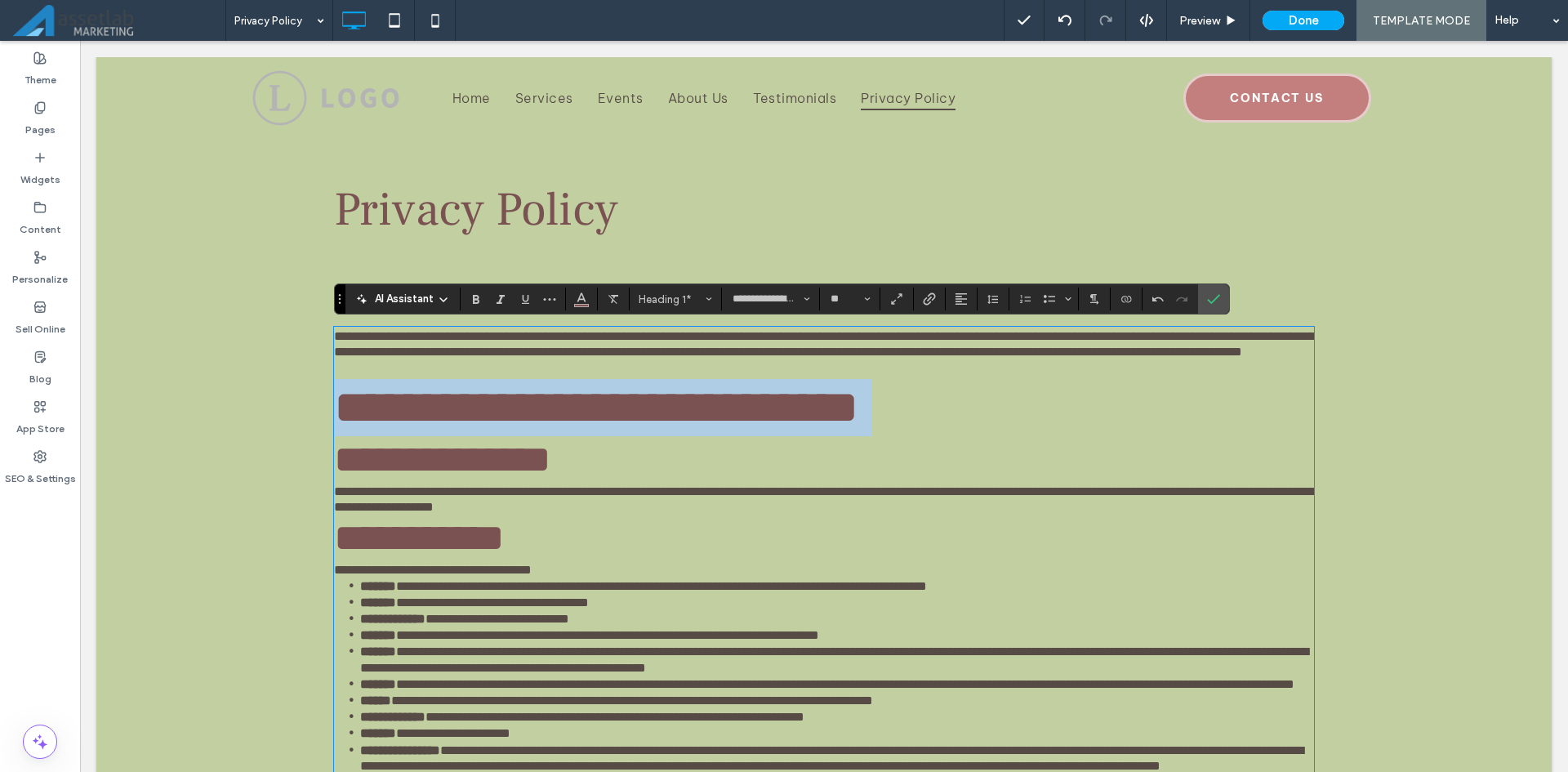
click at [633, 419] on span "**********" at bounding box center [595, 407] width 524 height 46
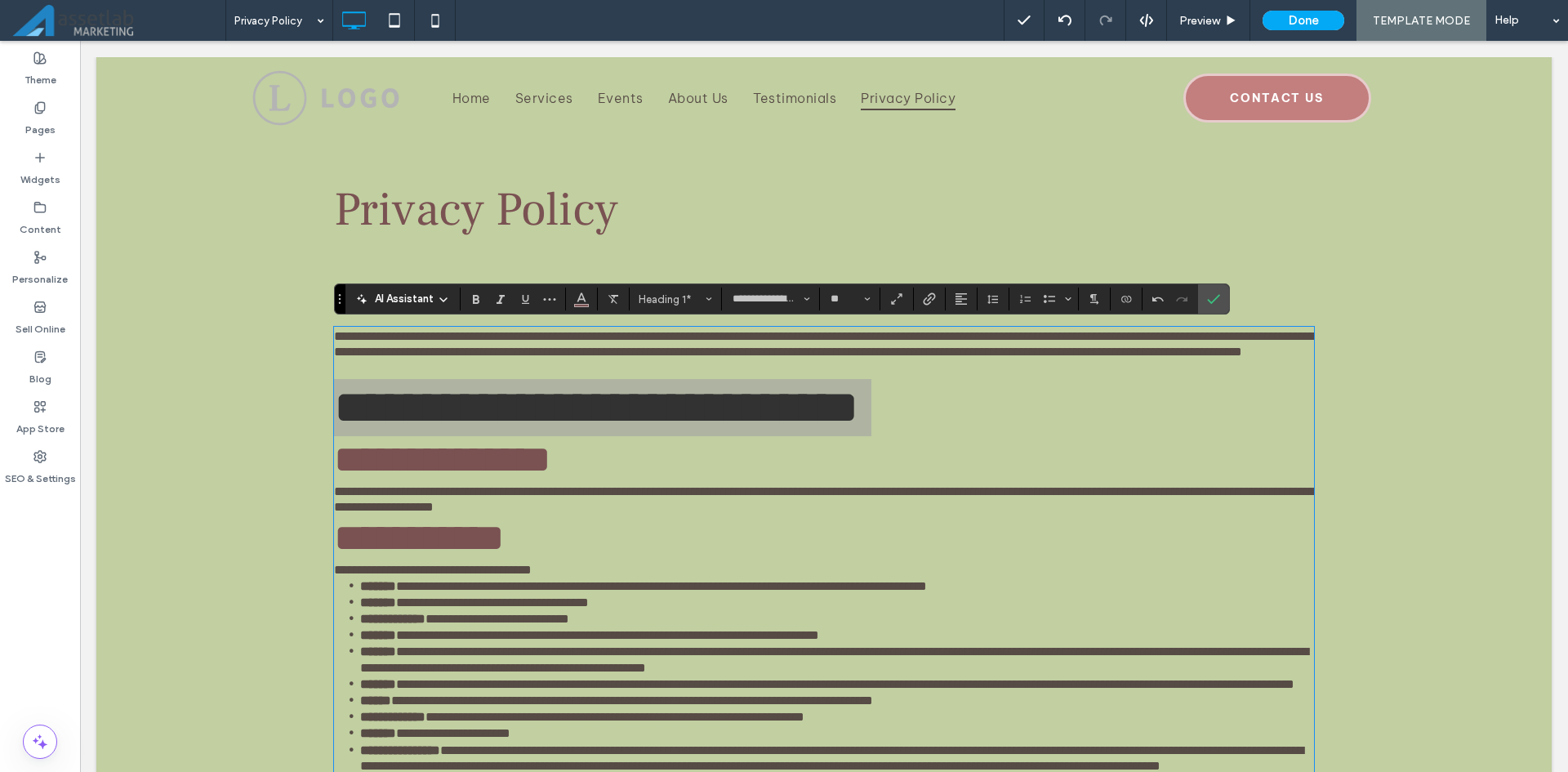
click at [651, 285] on div "**********" at bounding box center [781, 299] width 895 height 31
click at [651, 297] on span "Heading 1*" at bounding box center [670, 299] width 64 height 12
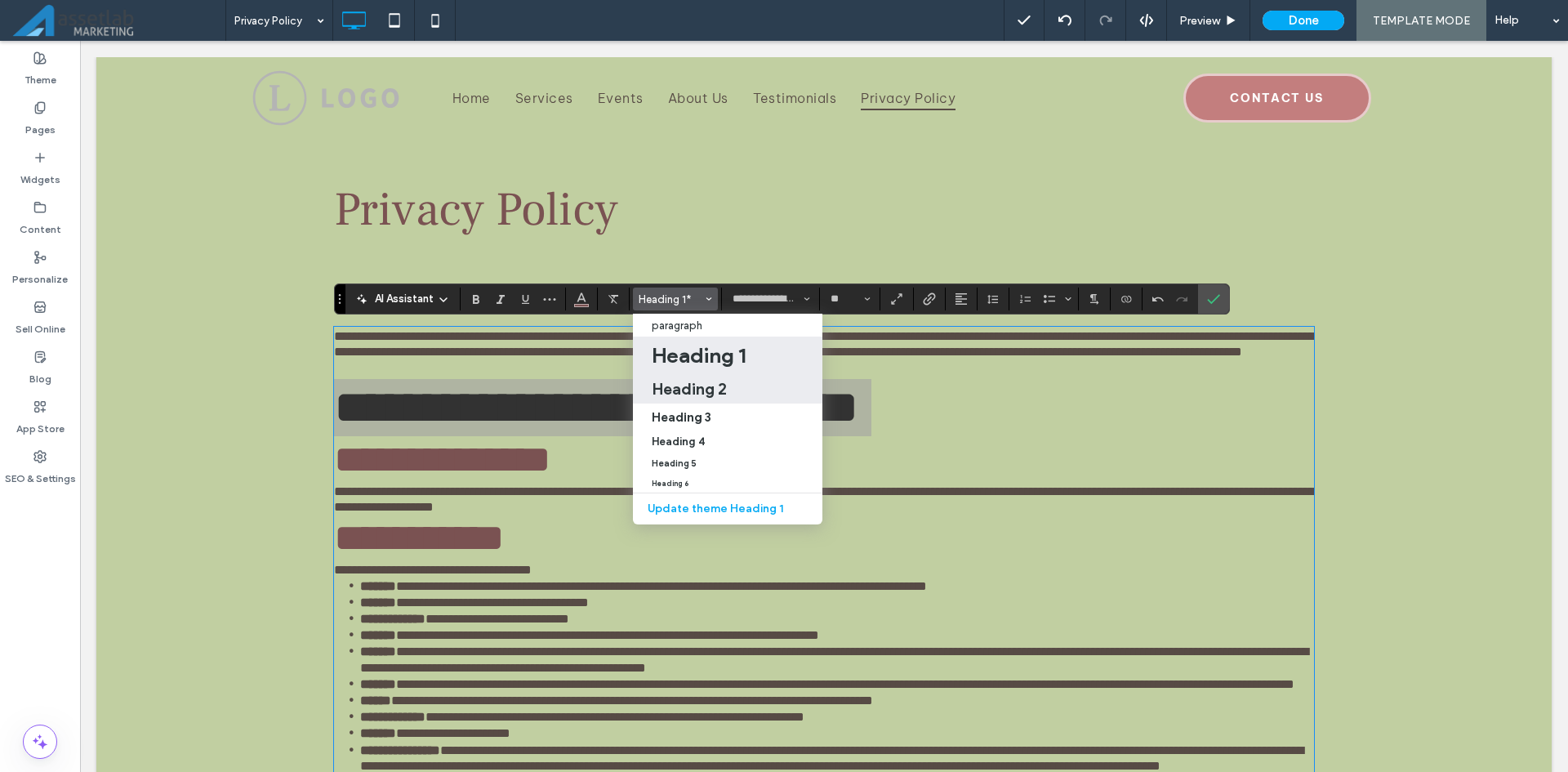
click at [669, 398] on label "Heading 2" at bounding box center [728, 389] width 190 height 30
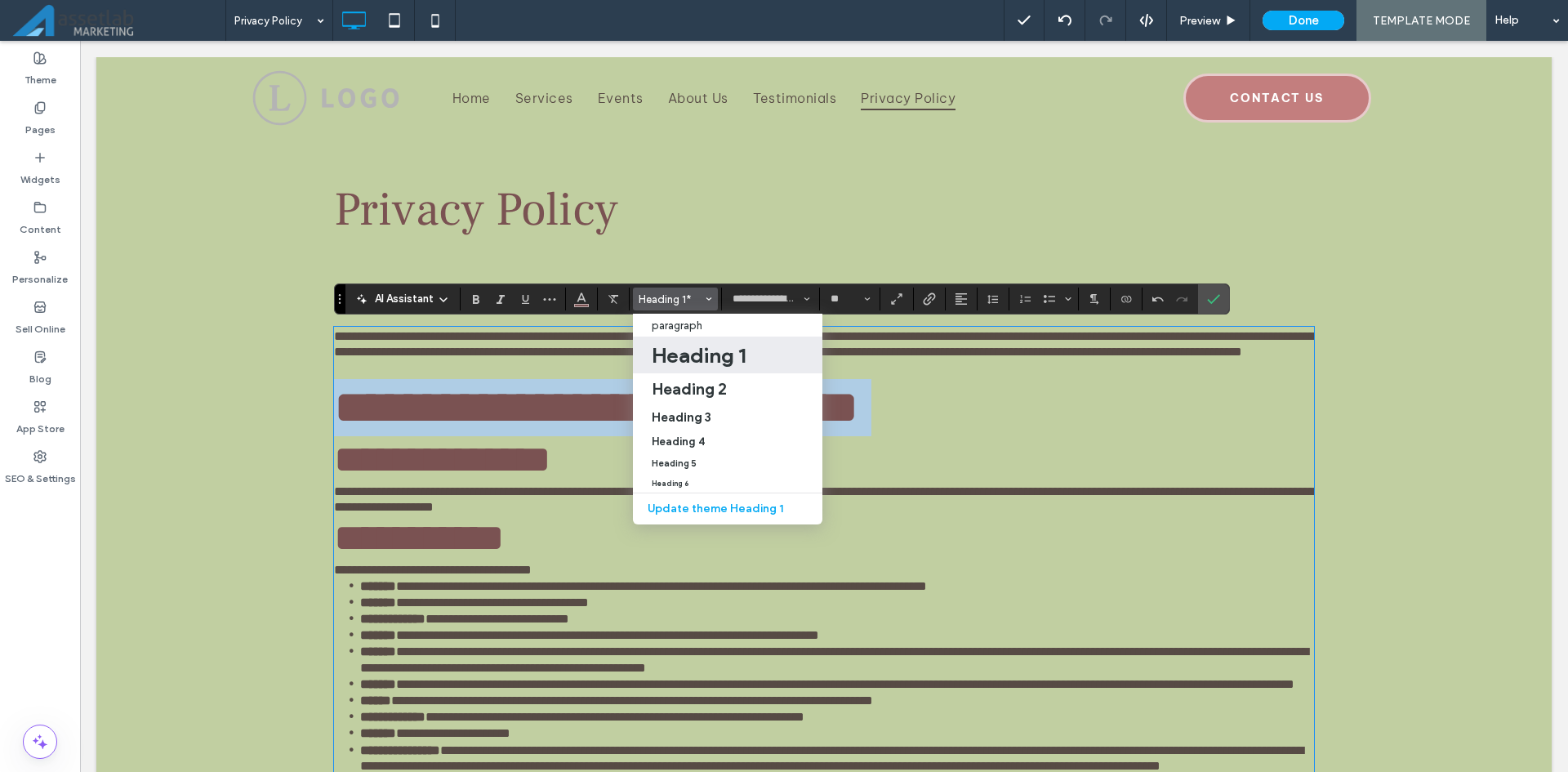
type input "**"
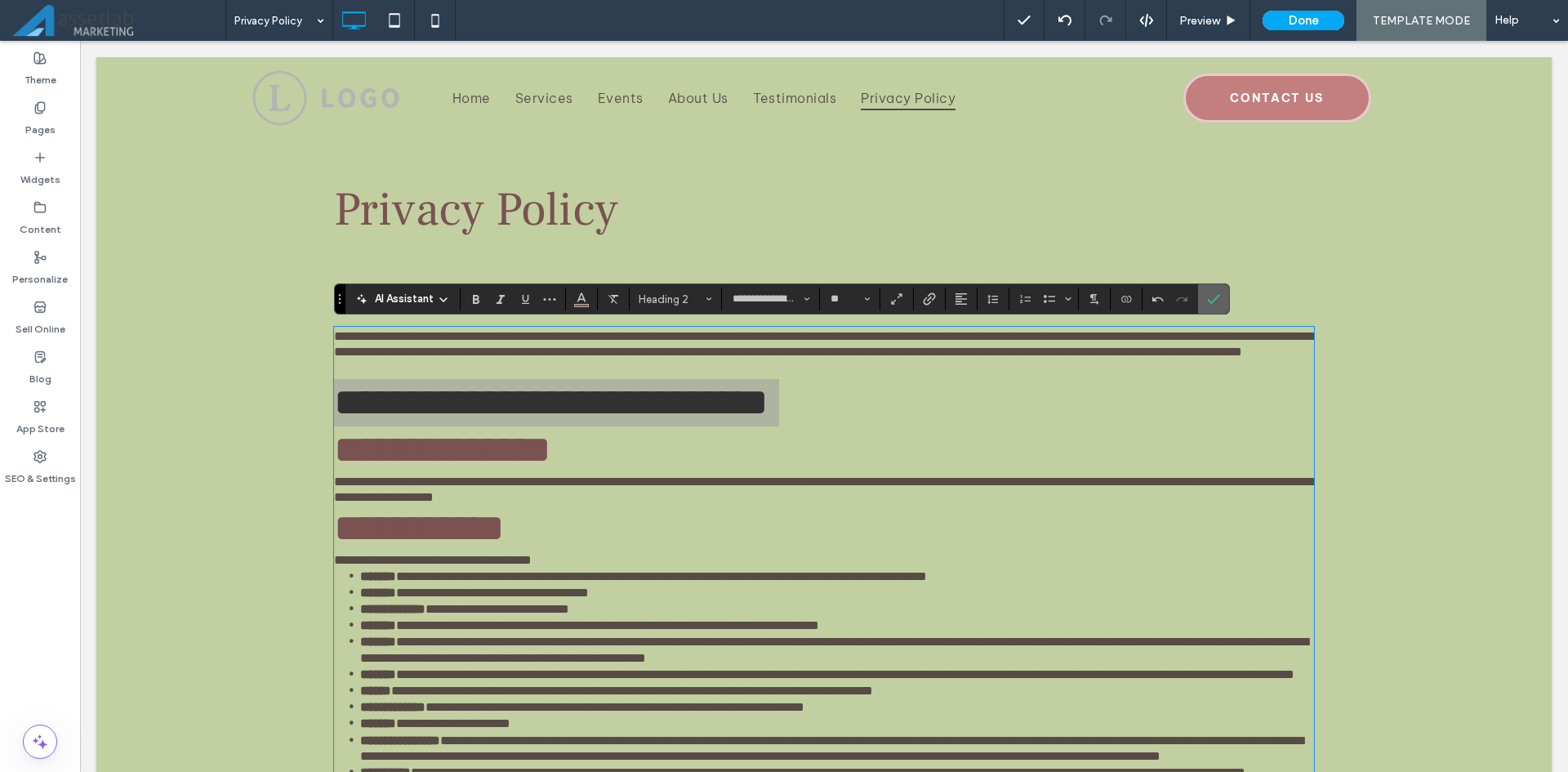
click at [1223, 303] on label "Confirm" at bounding box center [1213, 299] width 25 height 29
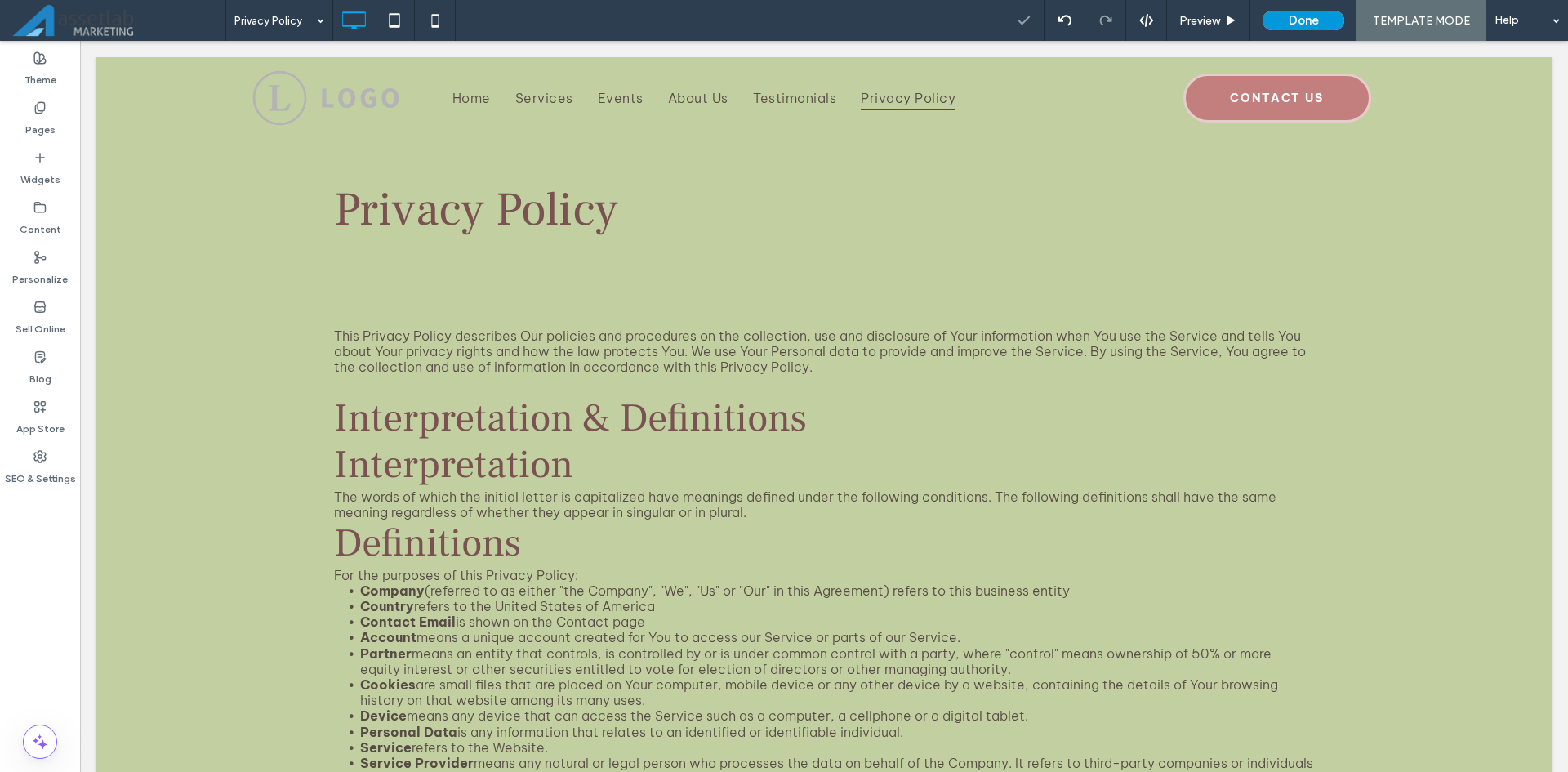
click at [1312, 21] on button "Done" at bounding box center [1304, 20] width 82 height 20
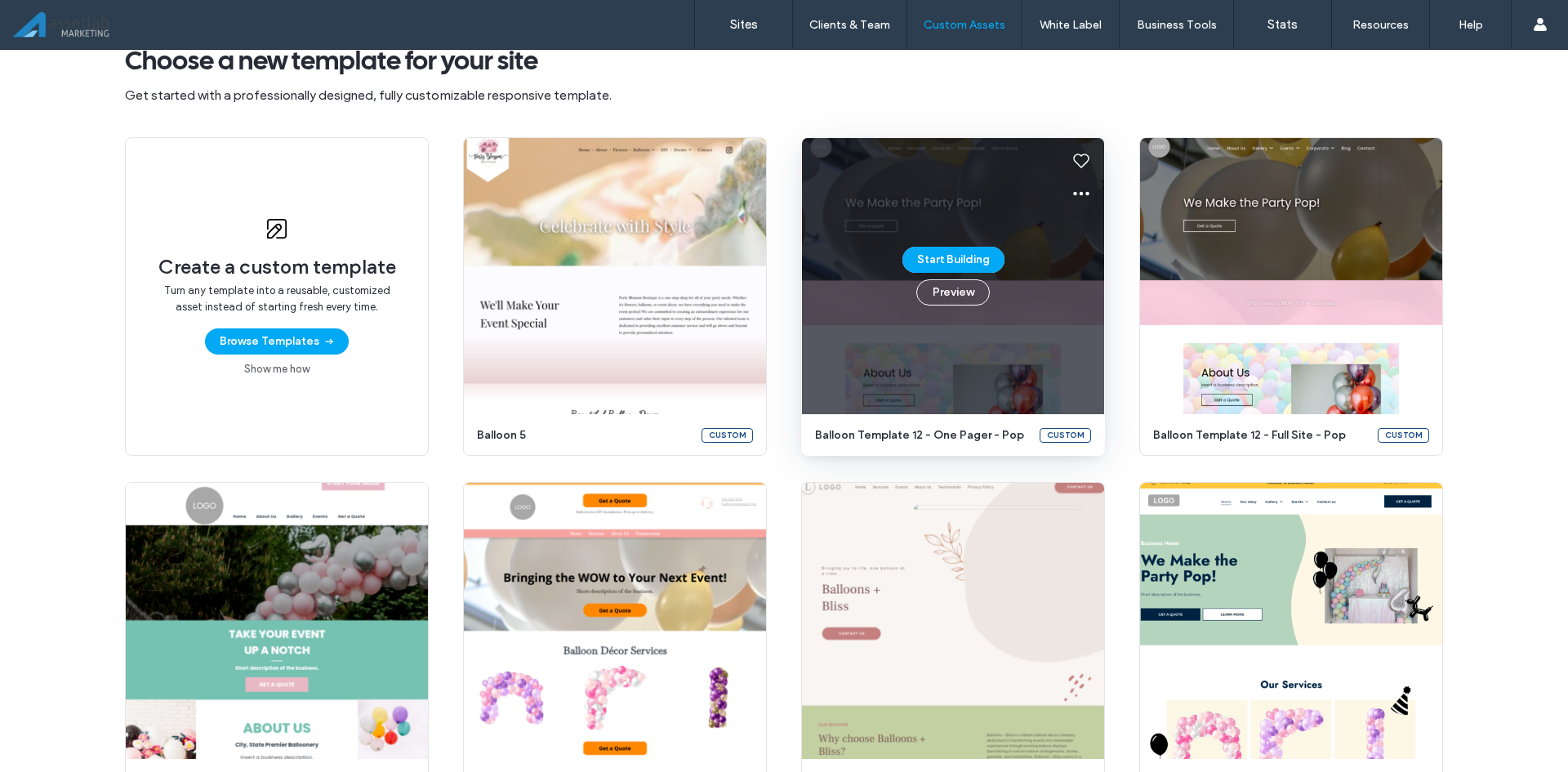
scroll to position [219, 0]
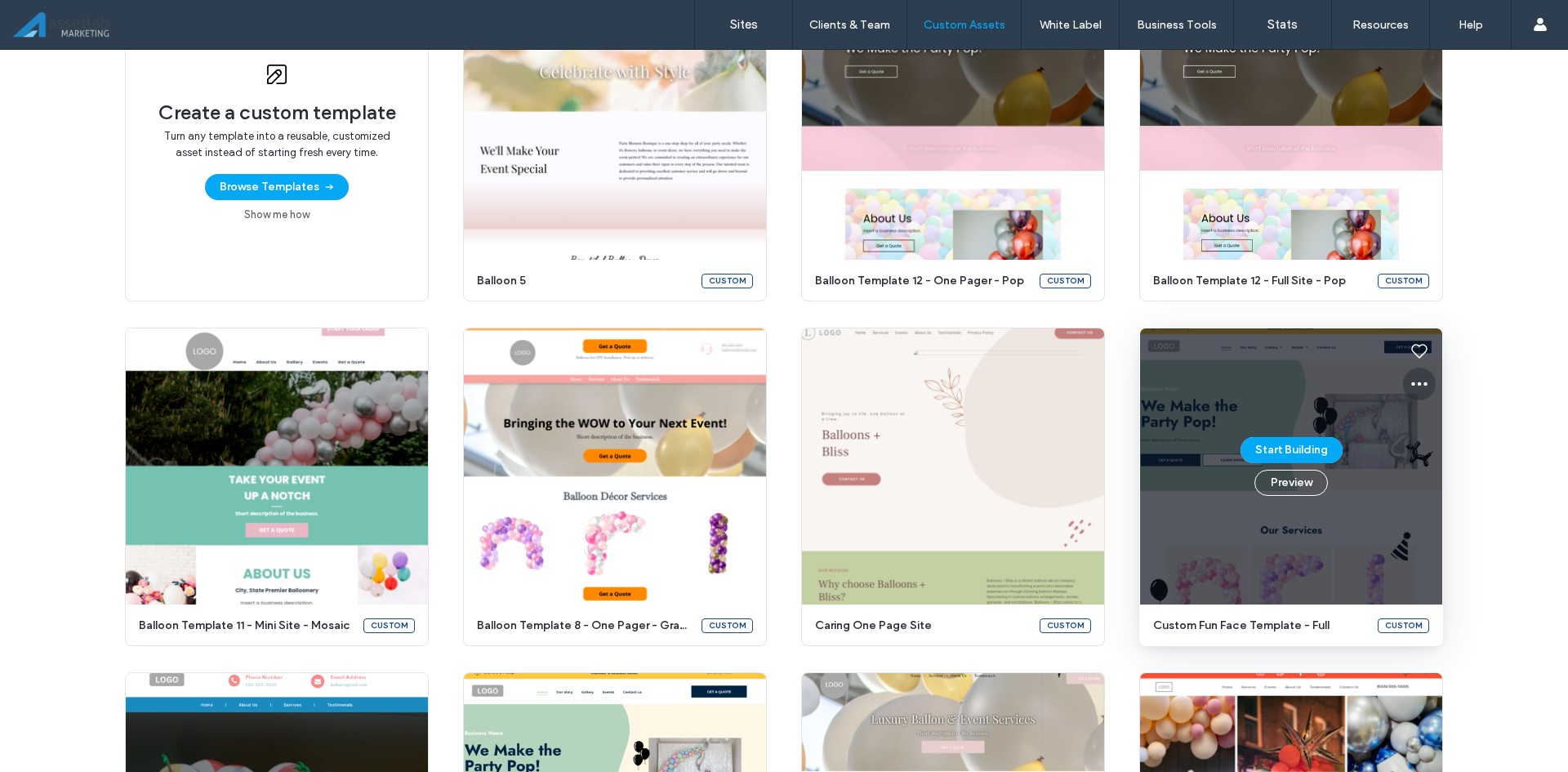
click at [1418, 386] on icon at bounding box center [1419, 384] width 20 height 20
click at [1423, 475] on div "Edit template" at bounding box center [1470, 460] width 145 height 31
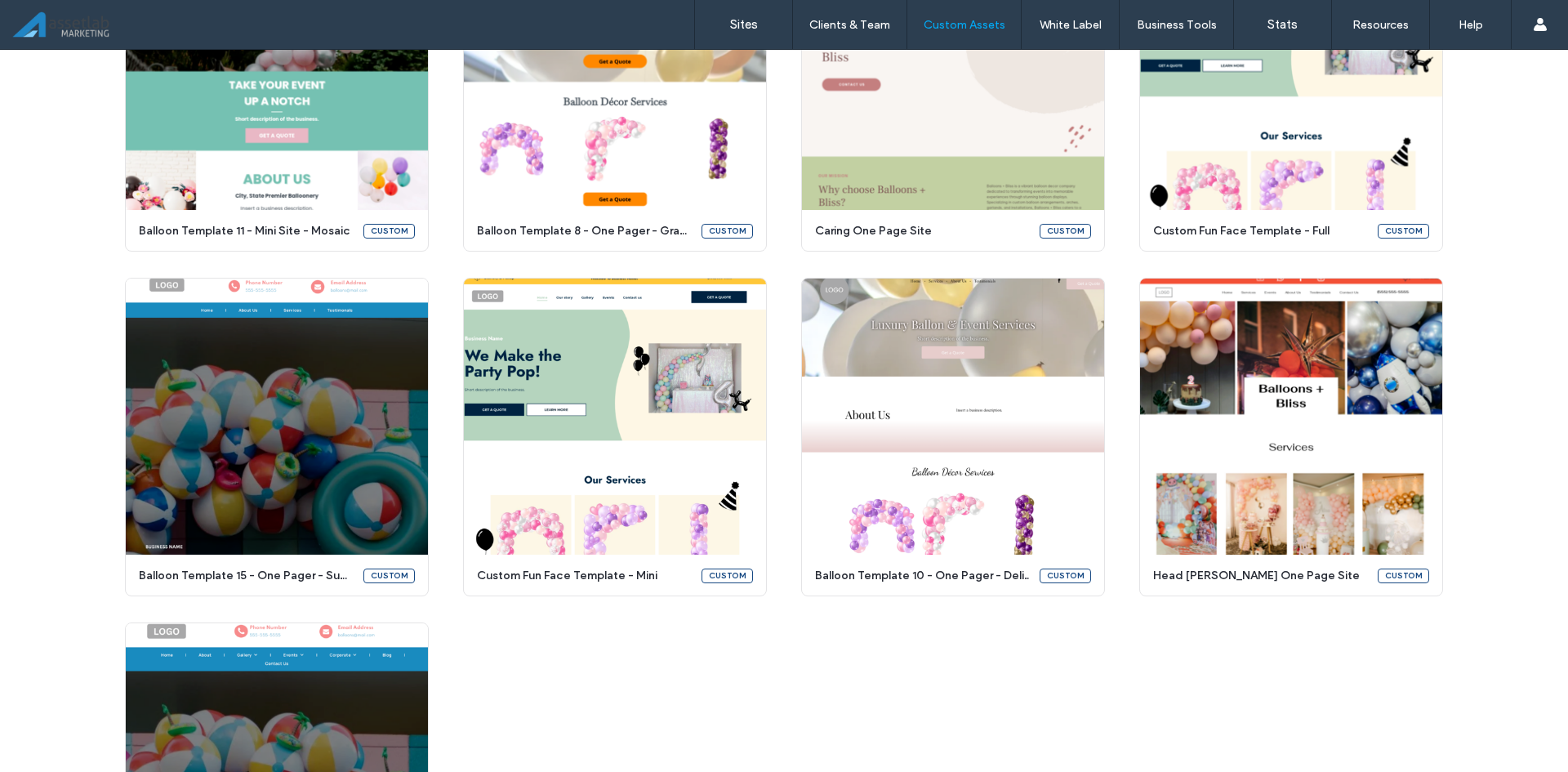
scroll to position [616, 0]
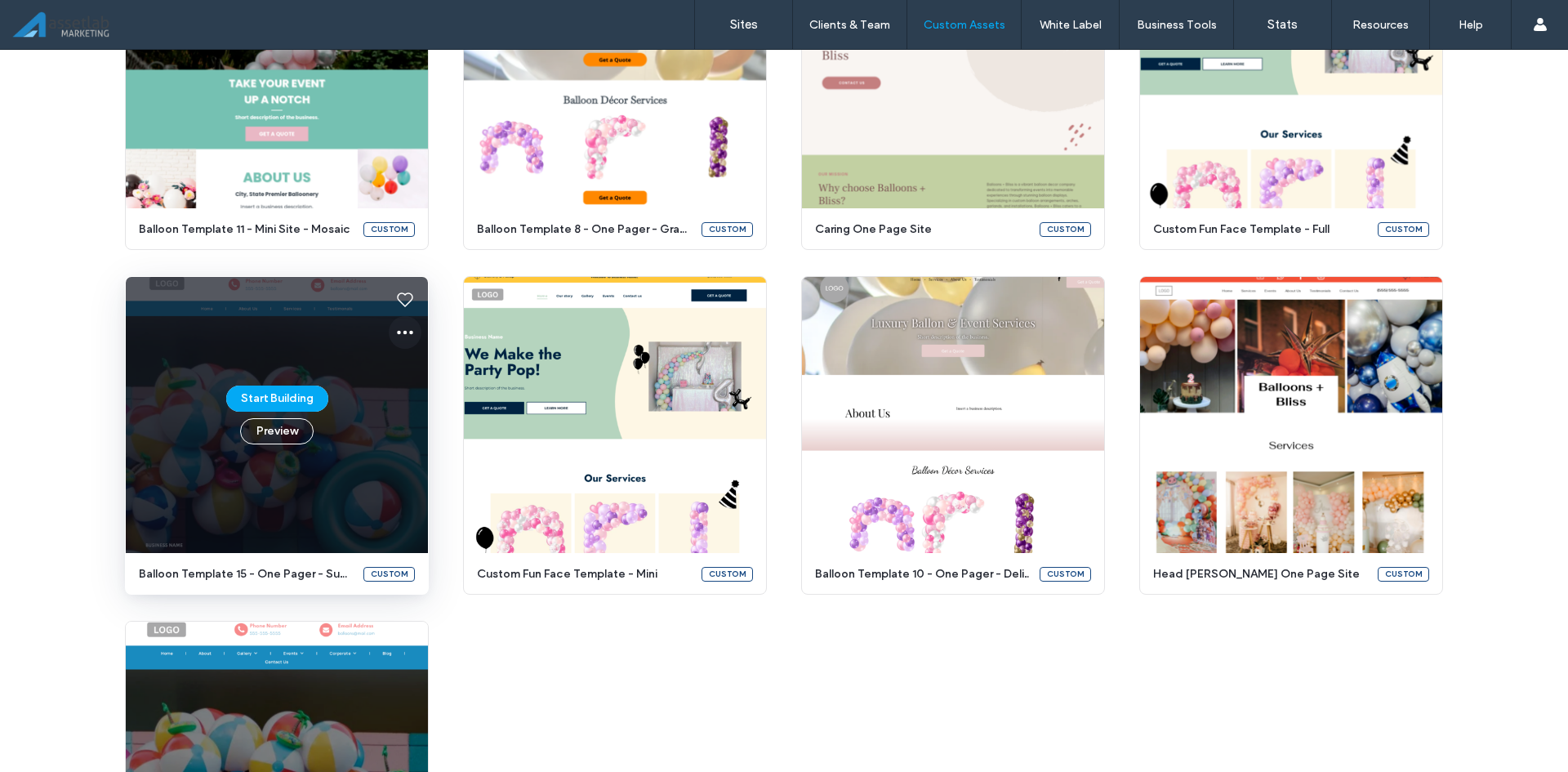
click at [401, 330] on icon at bounding box center [405, 332] width 20 height 20
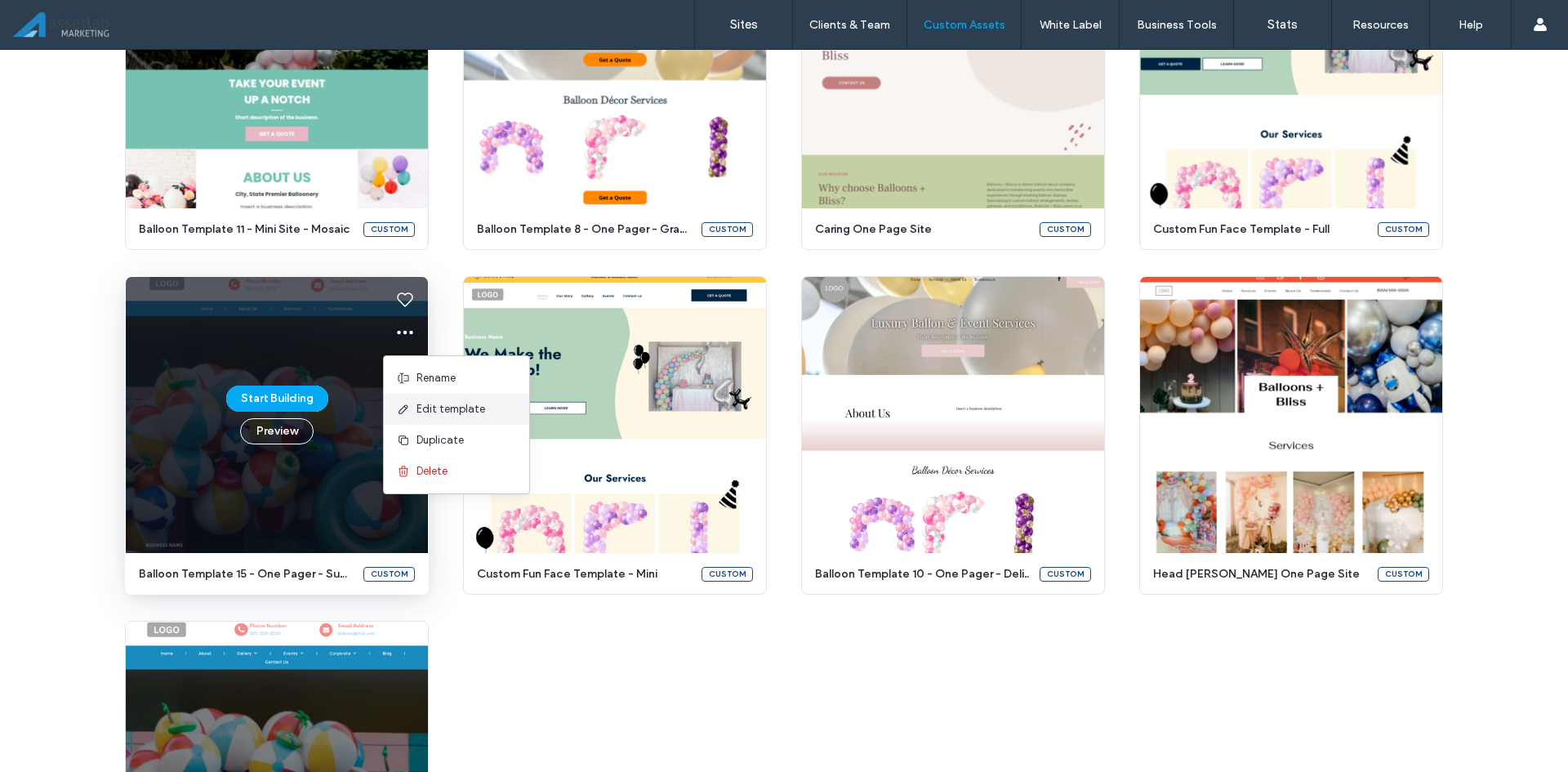
click at [447, 408] on span "Edit template" at bounding box center [450, 409] width 68 height 16
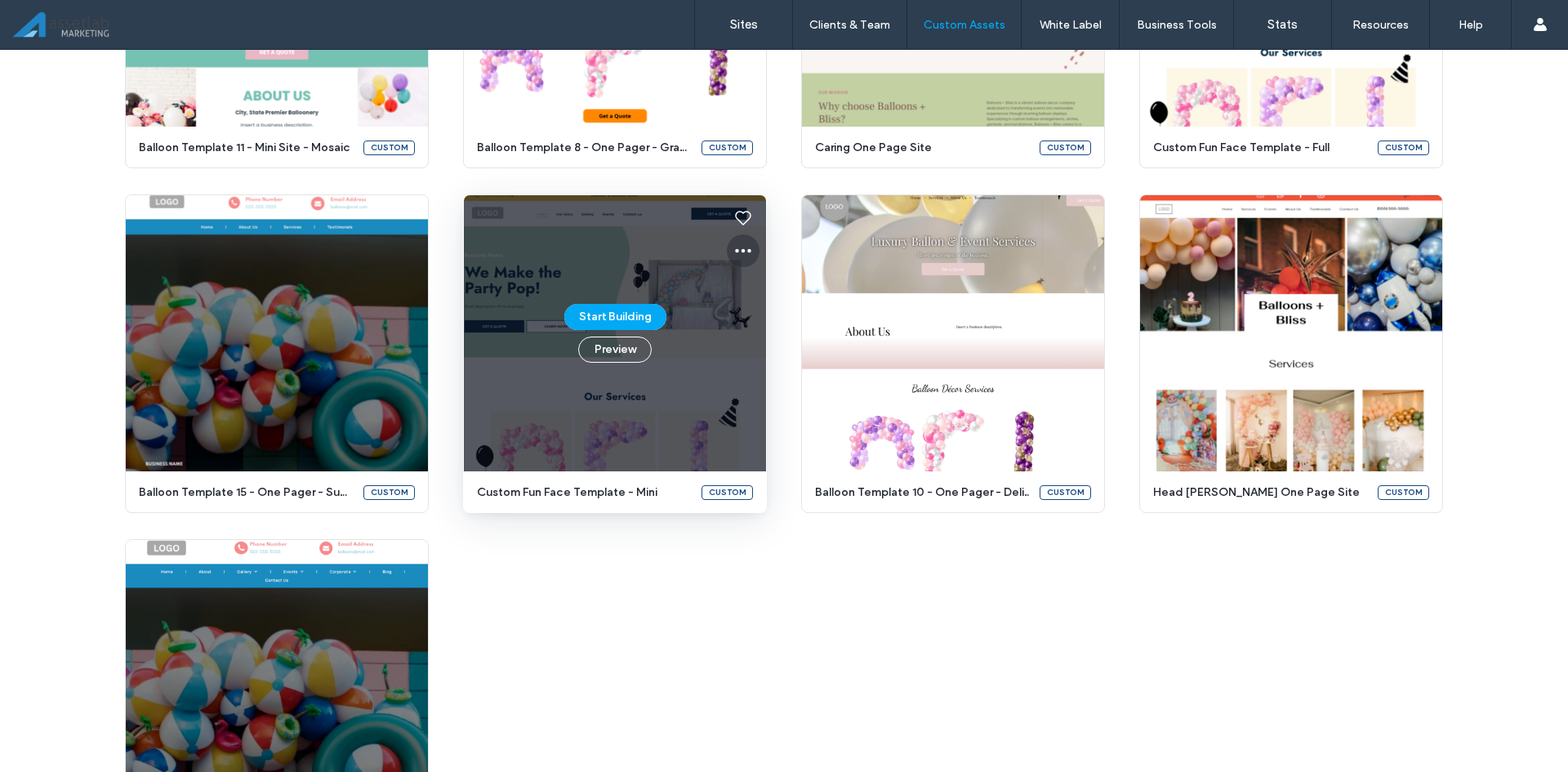
click at [737, 247] on icon at bounding box center [743, 250] width 20 height 20
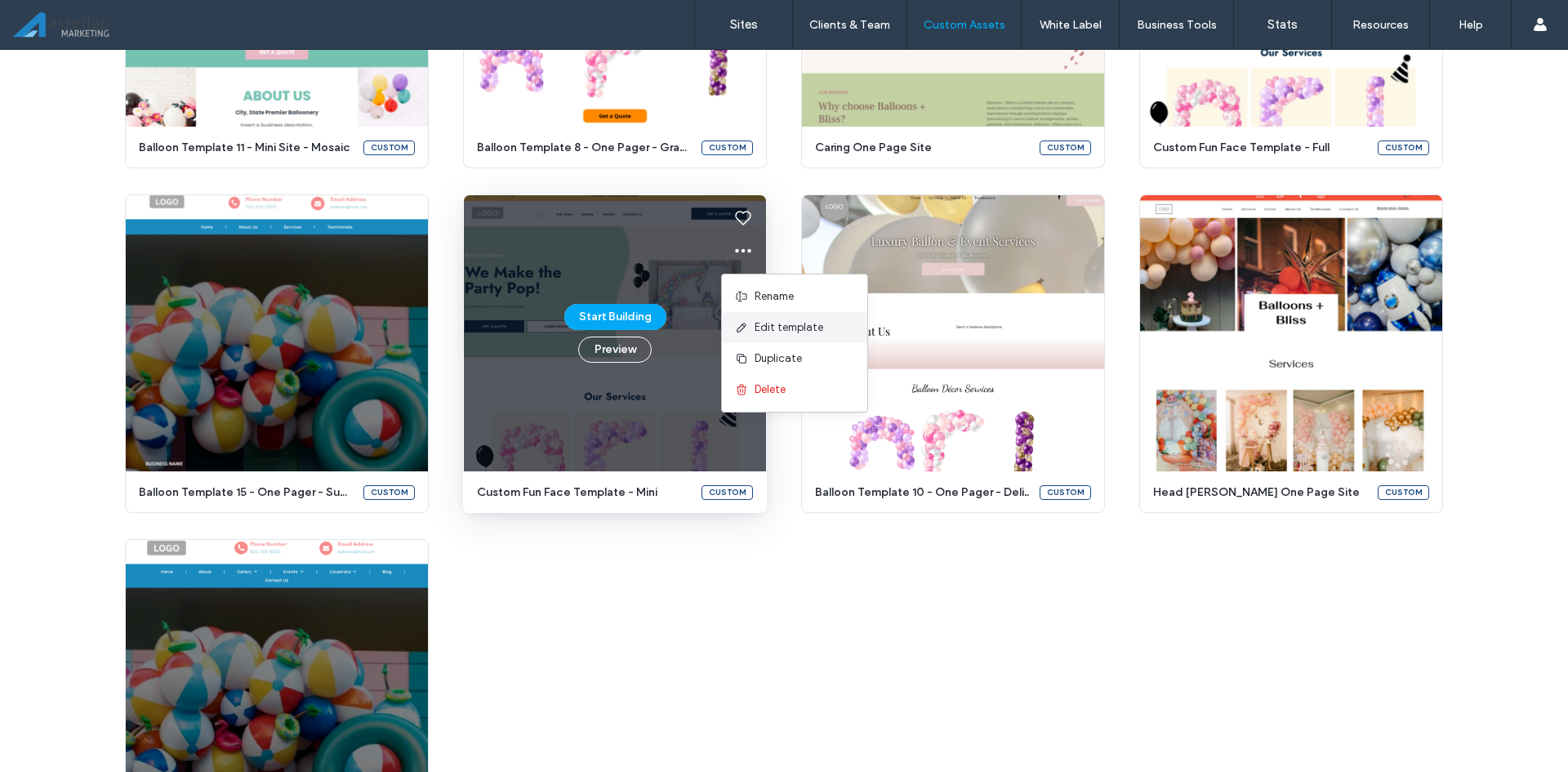
click at [782, 333] on span "Edit template" at bounding box center [789, 327] width 68 height 16
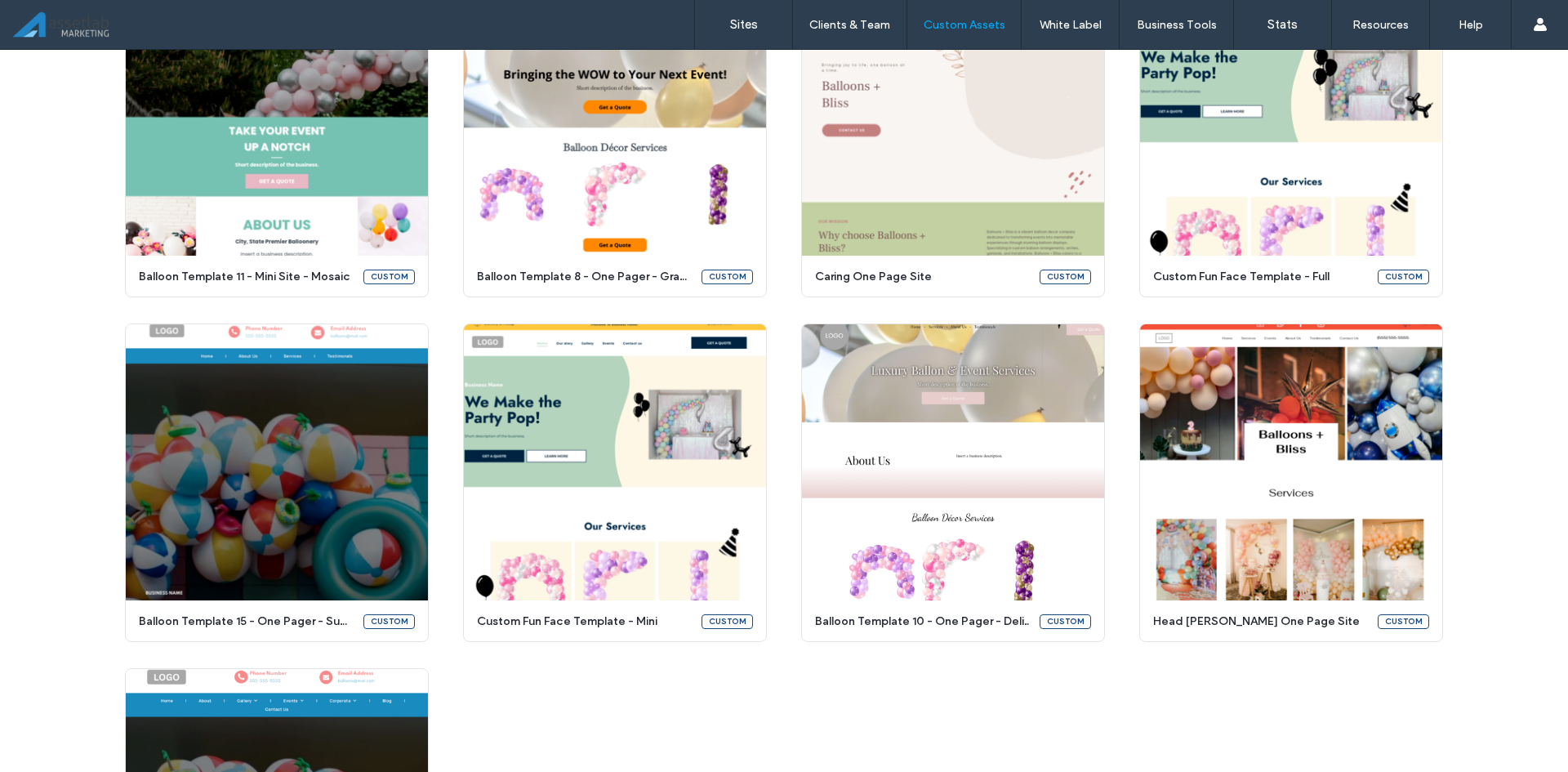
scroll to position [649, 0]
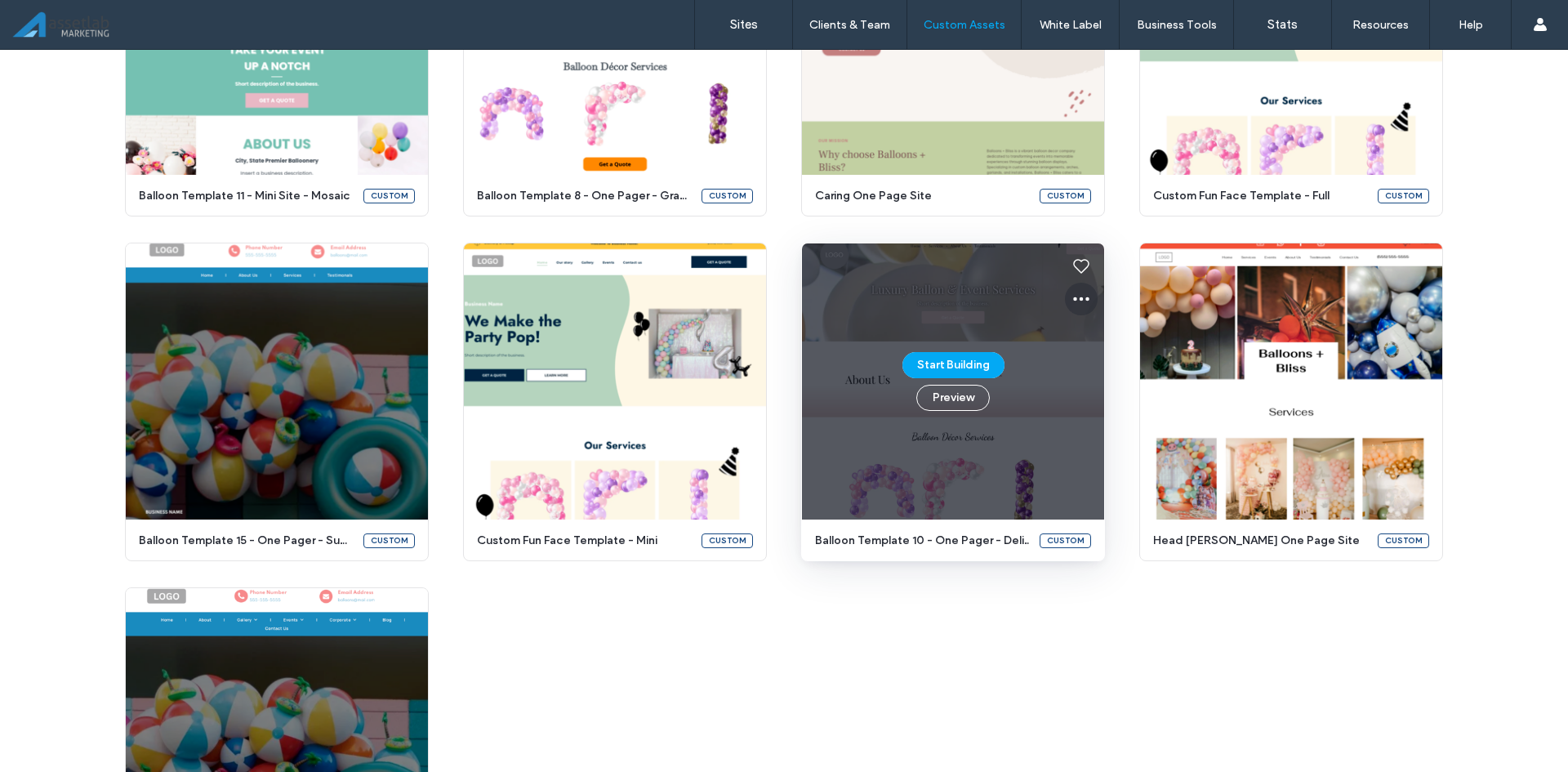
click at [1072, 298] on icon at bounding box center [1081, 299] width 20 height 20
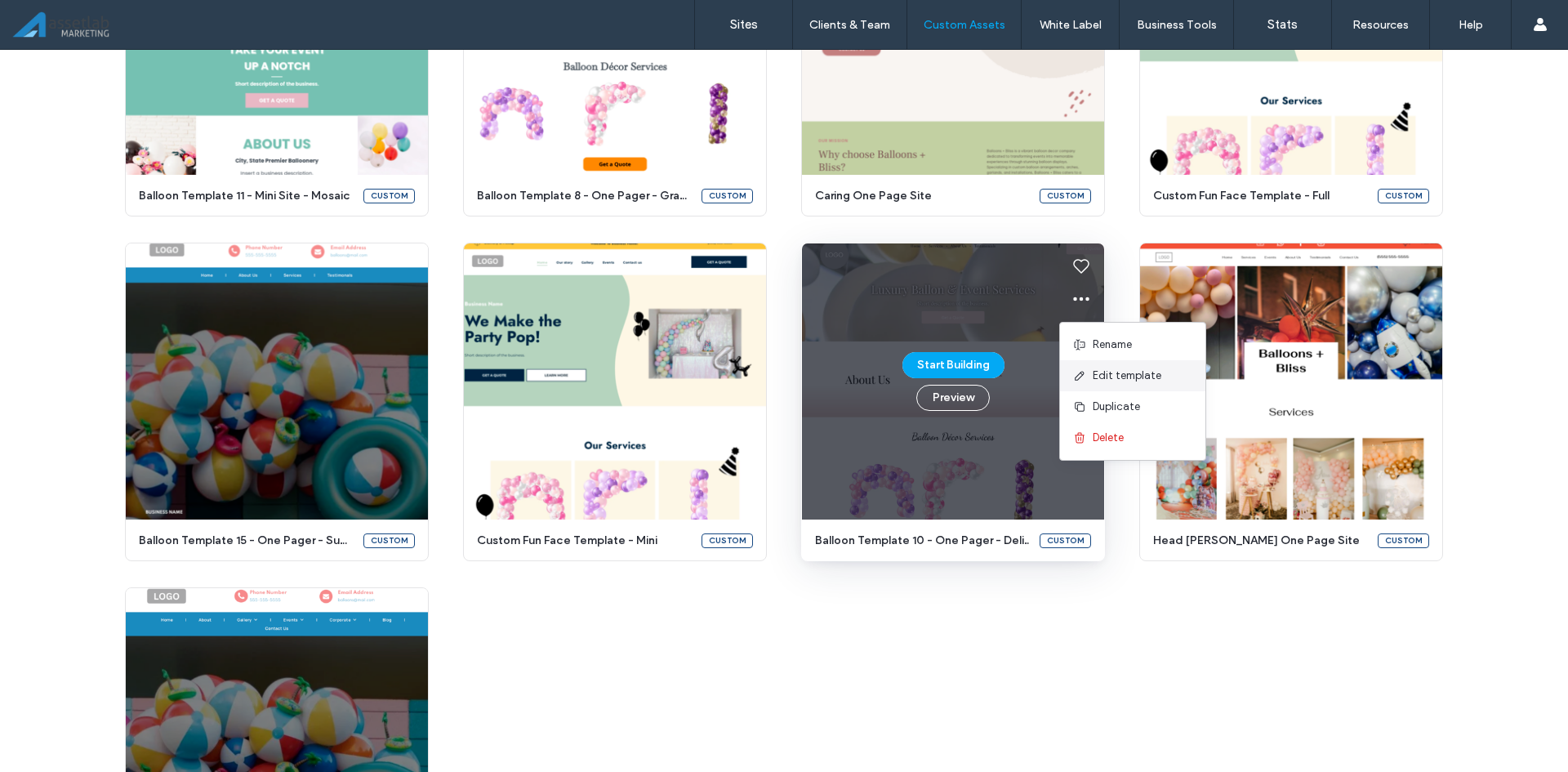
click at [1087, 363] on div "Edit template" at bounding box center [1132, 376] width 145 height 31
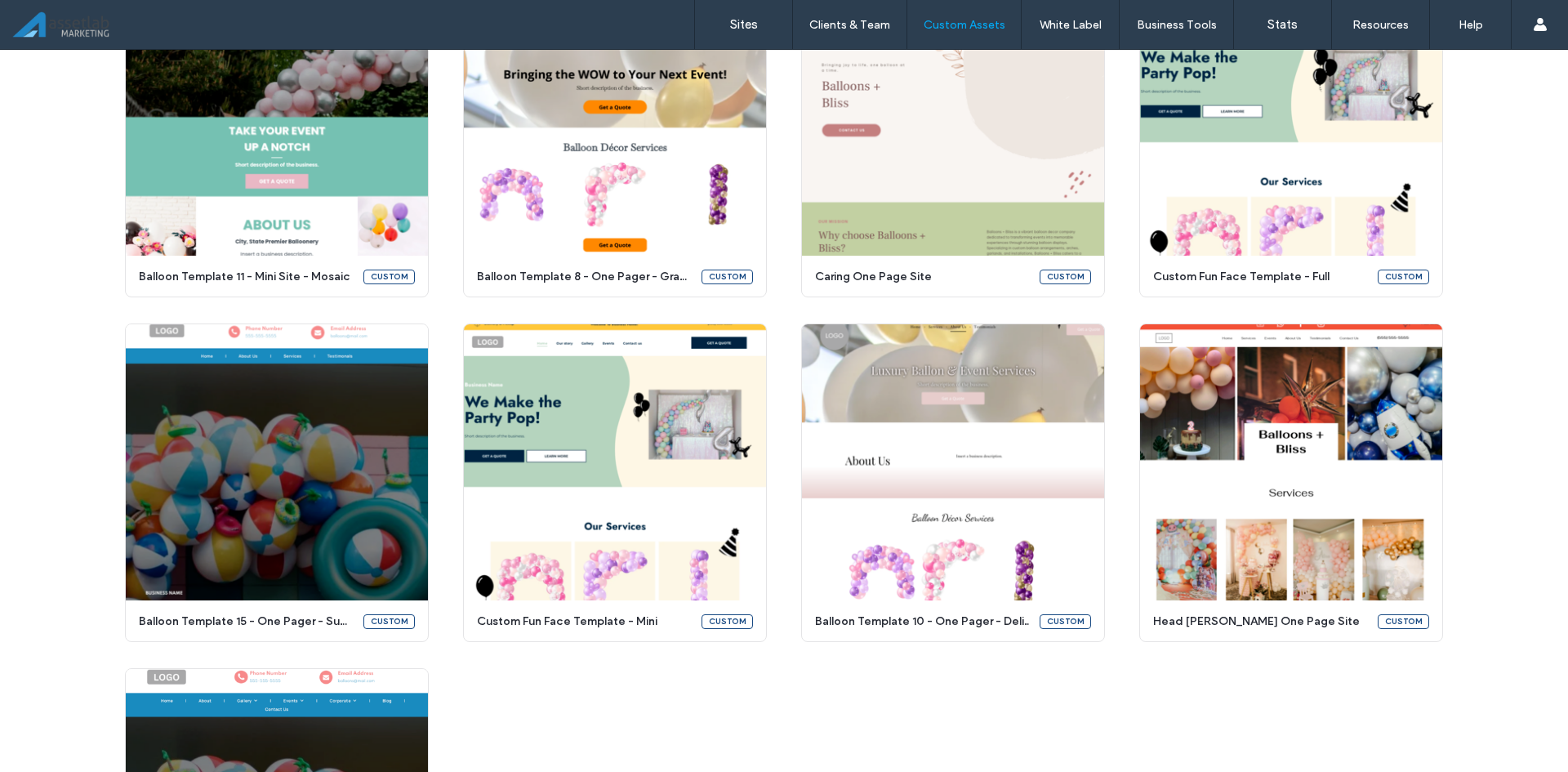
scroll to position [616, 0]
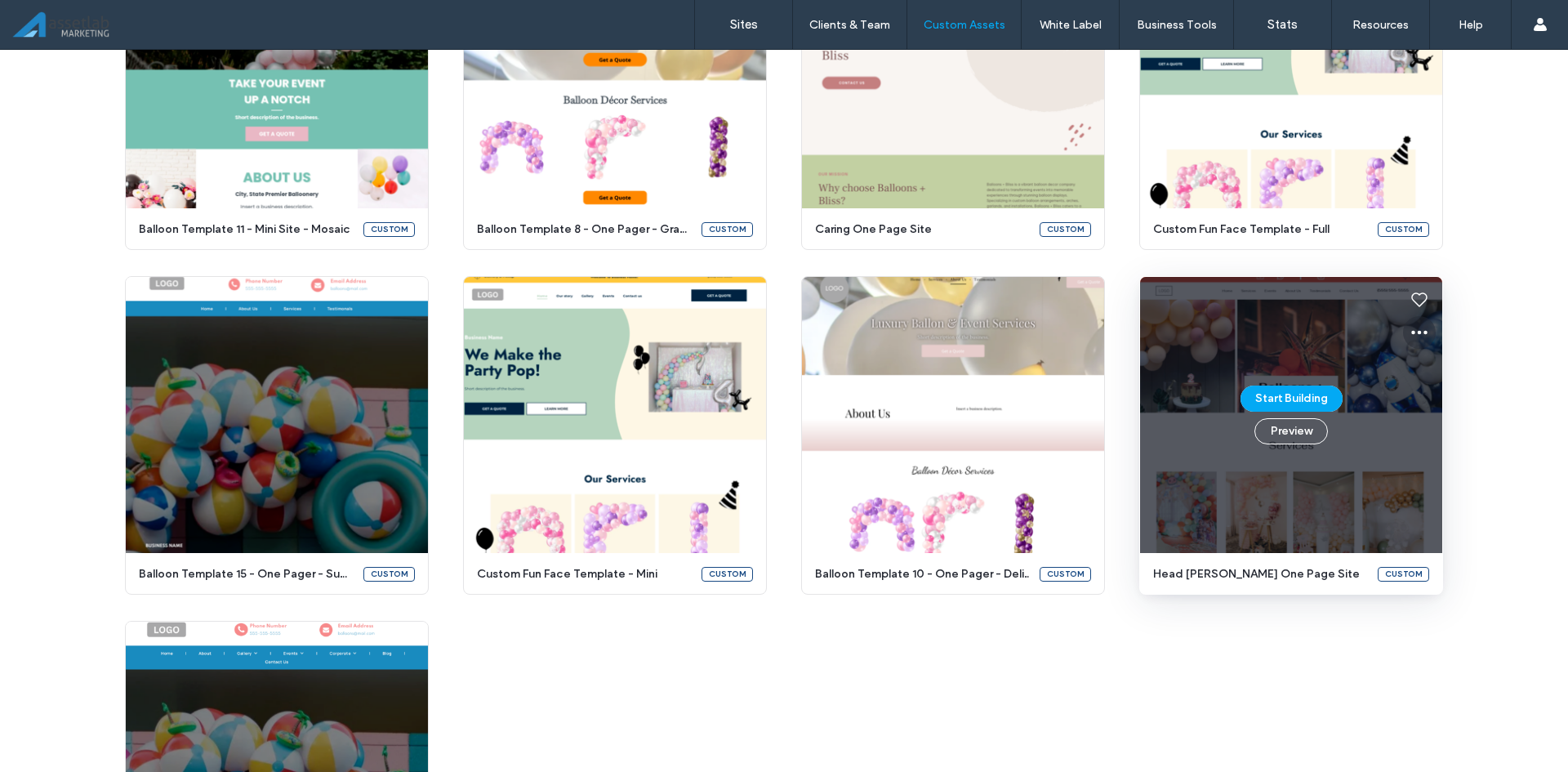
click at [1403, 329] on button at bounding box center [1419, 332] width 32 height 32
click at [1438, 412] on span "Edit template" at bounding box center [1465, 409] width 68 height 16
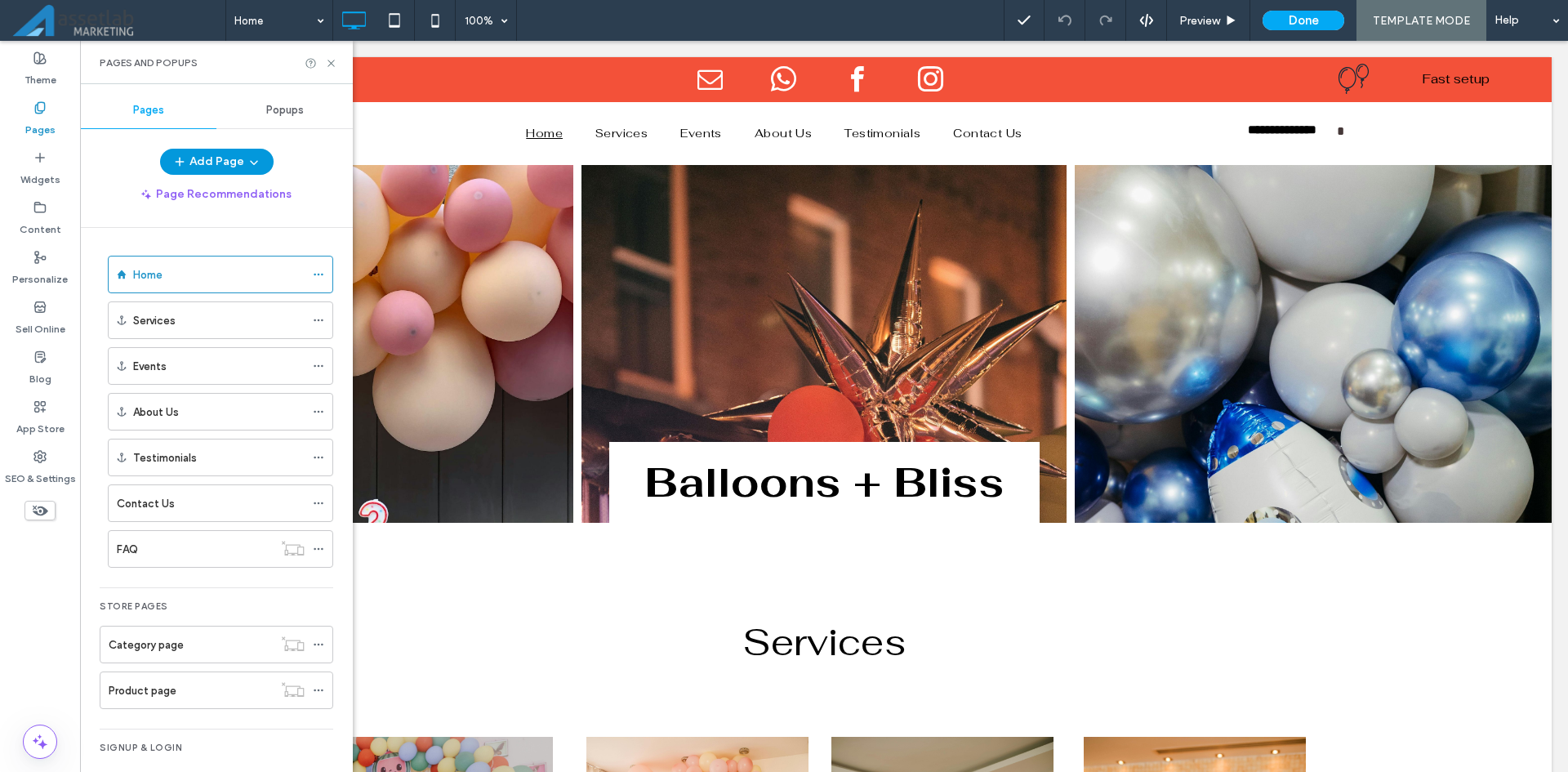
click at [202, 171] on button "Add Page" at bounding box center [217, 162] width 114 height 27
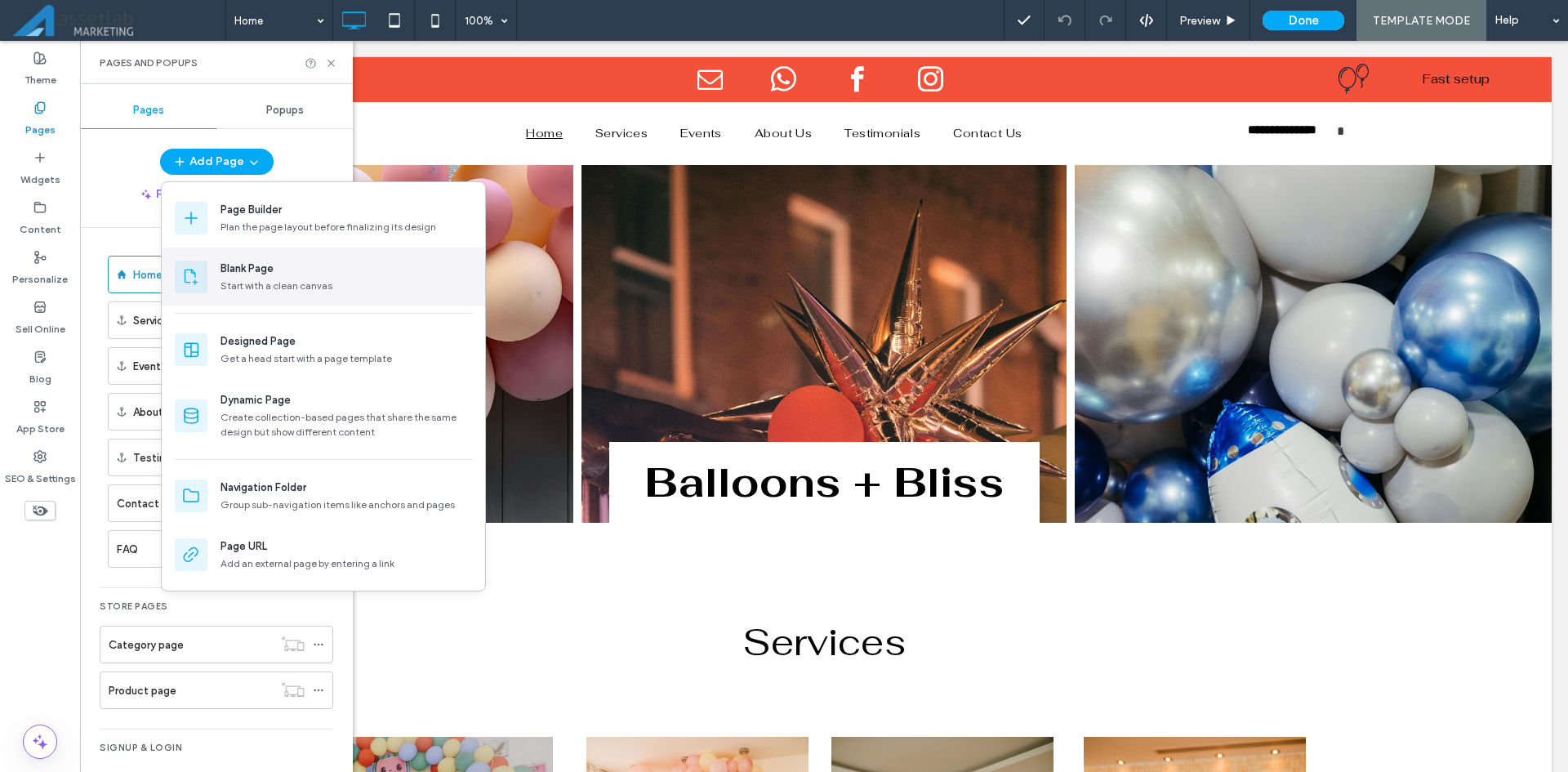
click at [293, 290] on div "Start with a clean canvas" at bounding box center [346, 286] width 251 height 15
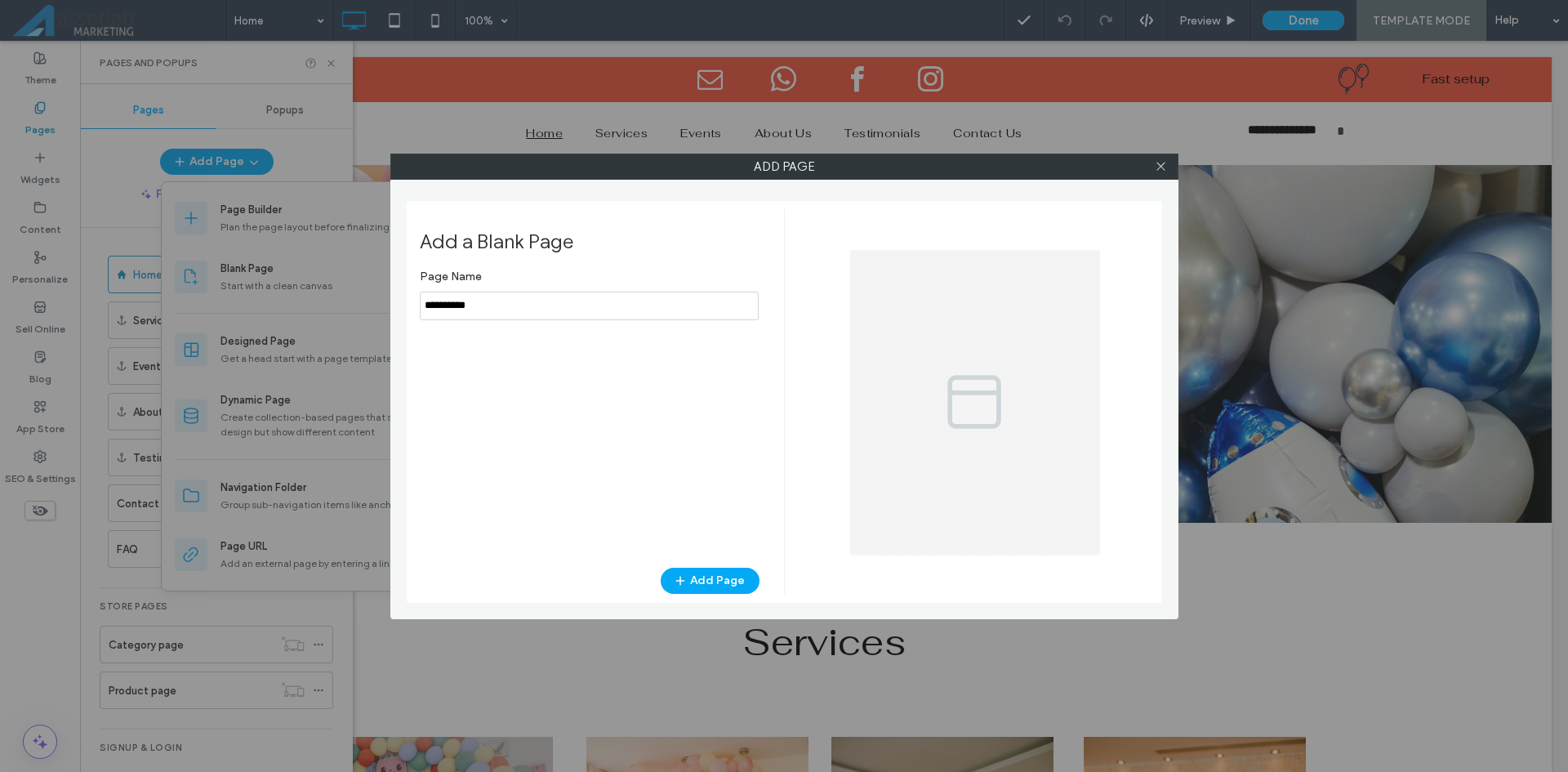
click at [445, 315] on input "notEmpty" at bounding box center [590, 306] width 339 height 28
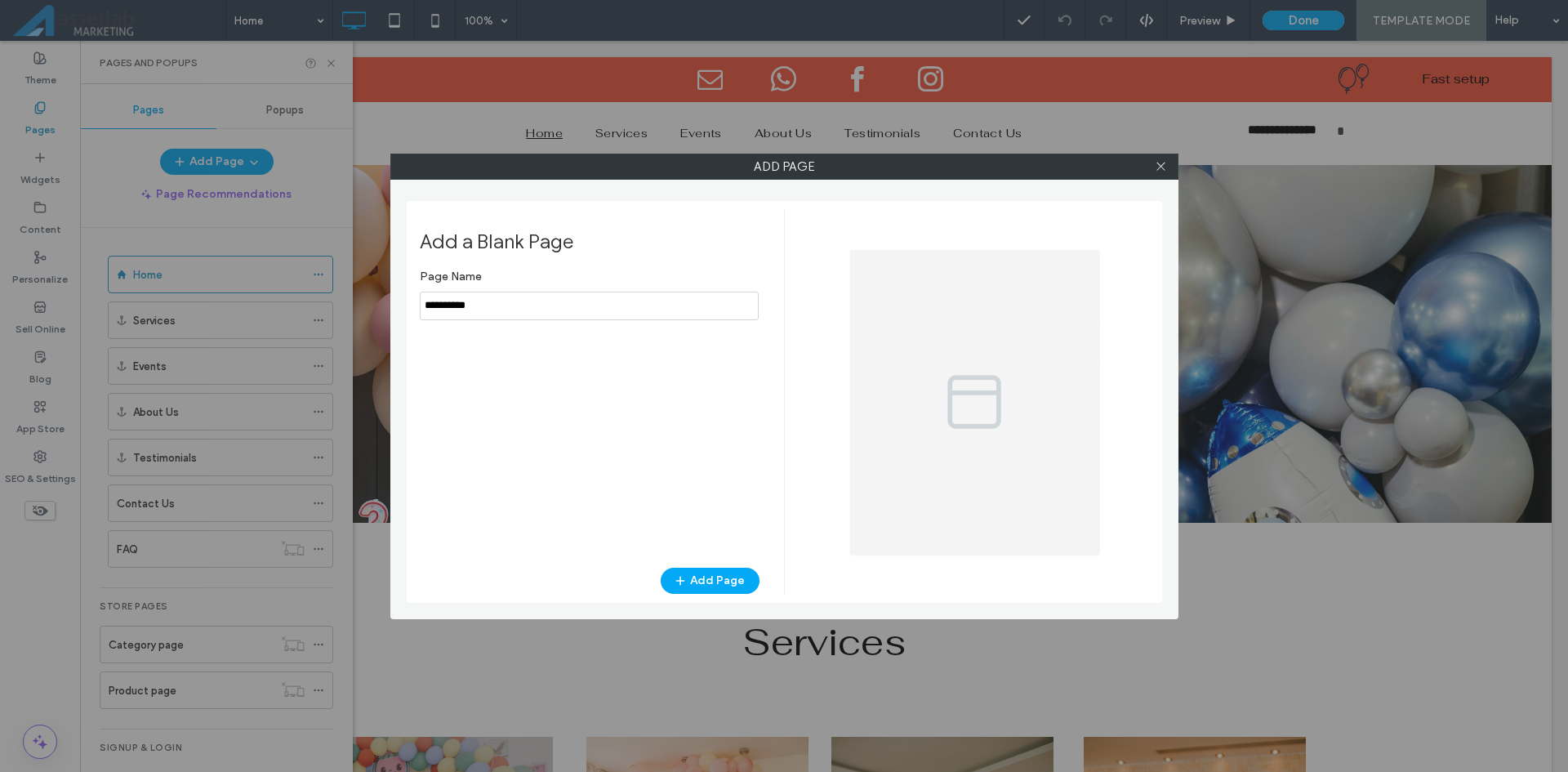
click at [445, 315] on input "notEmpty" at bounding box center [590, 306] width 339 height 28
type input "**********"
click at [718, 578] on button "Add Page" at bounding box center [710, 581] width 99 height 27
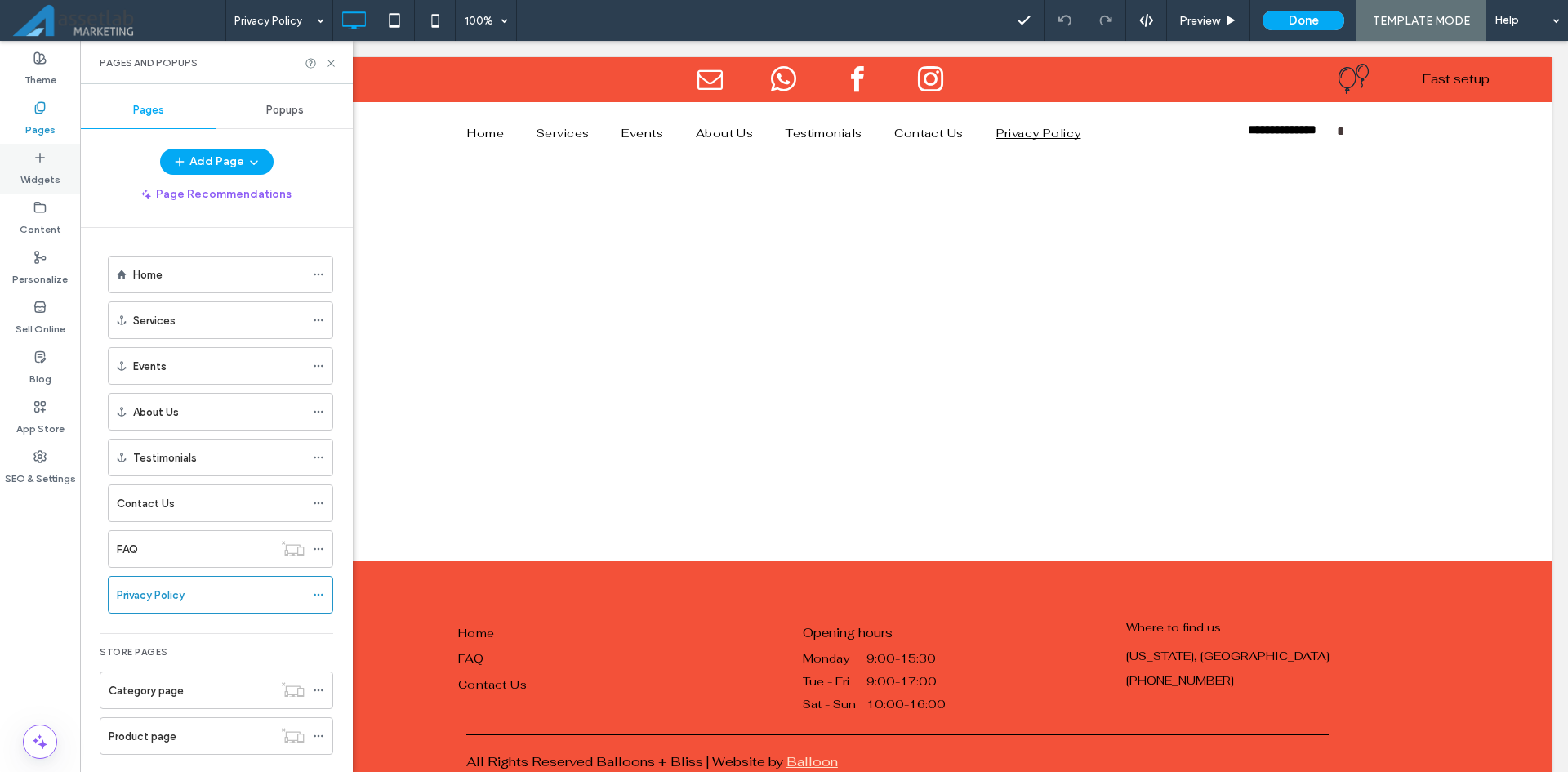
click at [66, 178] on div "Widgets" at bounding box center [40, 169] width 80 height 50
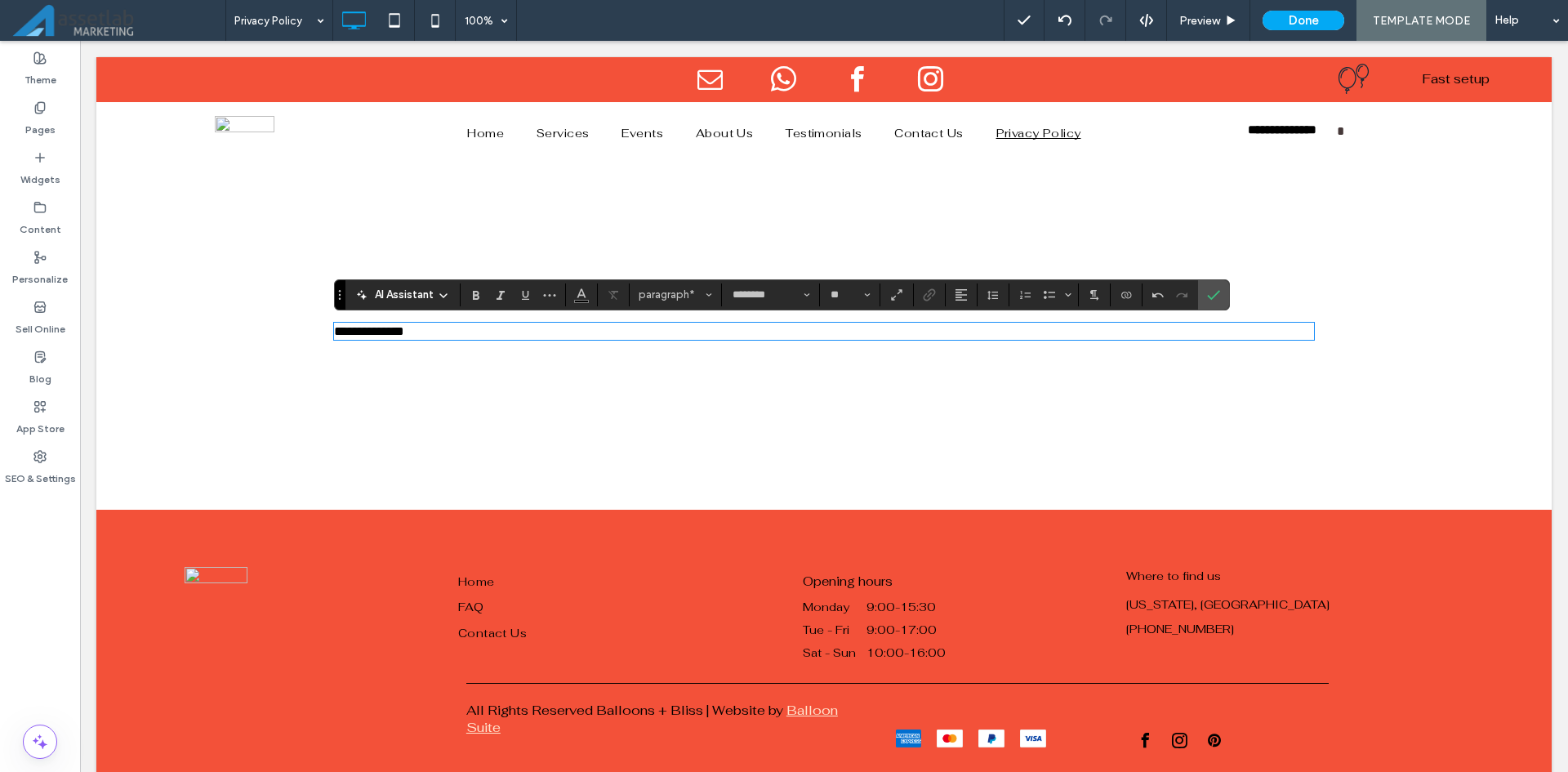
click at [654, 339] on p "**********" at bounding box center [824, 331] width 980 height 14
click at [656, 339] on p "**********" at bounding box center [824, 331] width 980 height 14
click at [656, 337] on p "**********" at bounding box center [824, 331] width 980 height 14
click at [668, 296] on span "paragraph" at bounding box center [670, 294] width 64 height 12
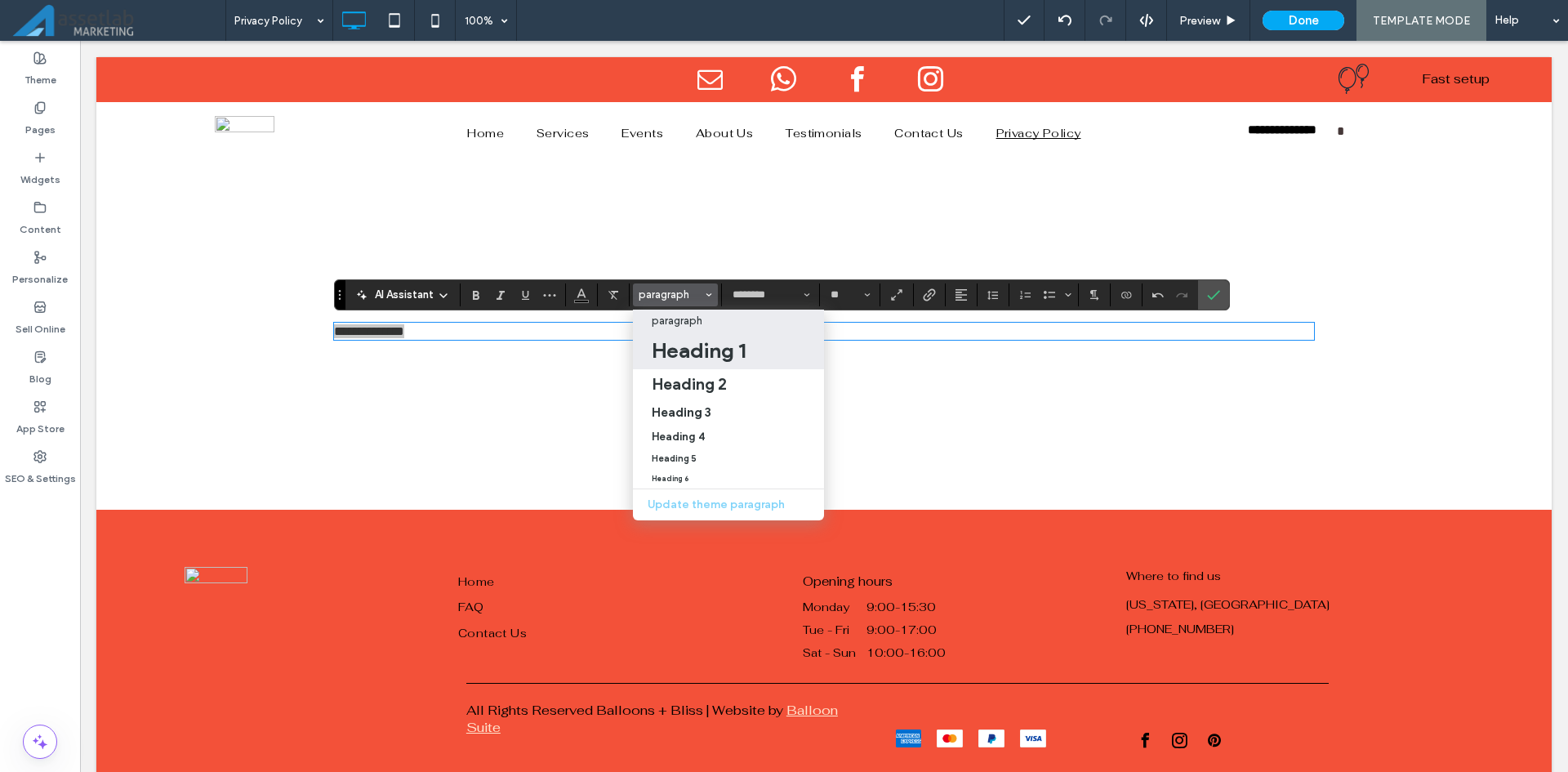
click at [690, 346] on h1 "Heading 1" at bounding box center [698, 351] width 94 height 27
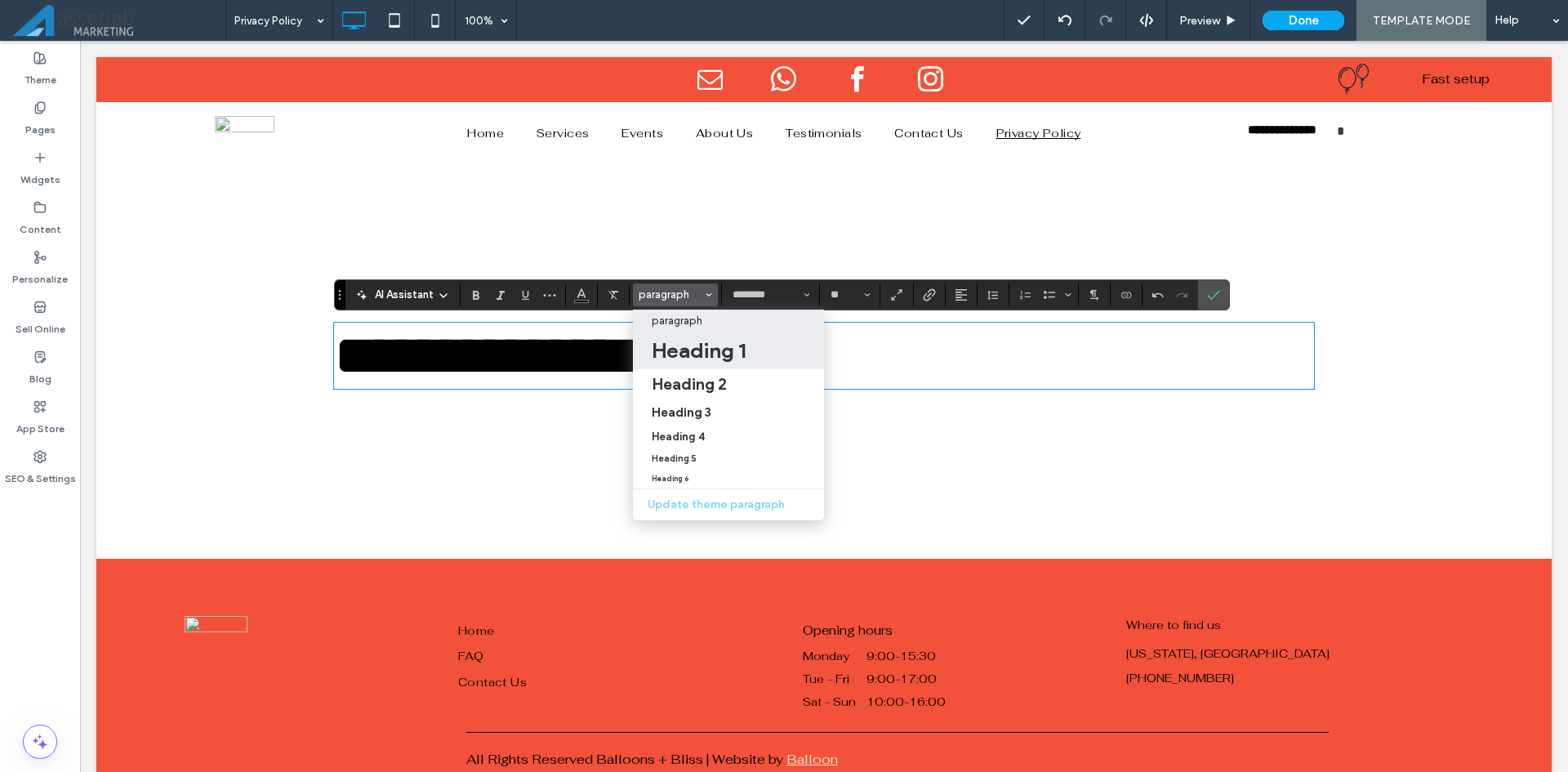
type input "**"
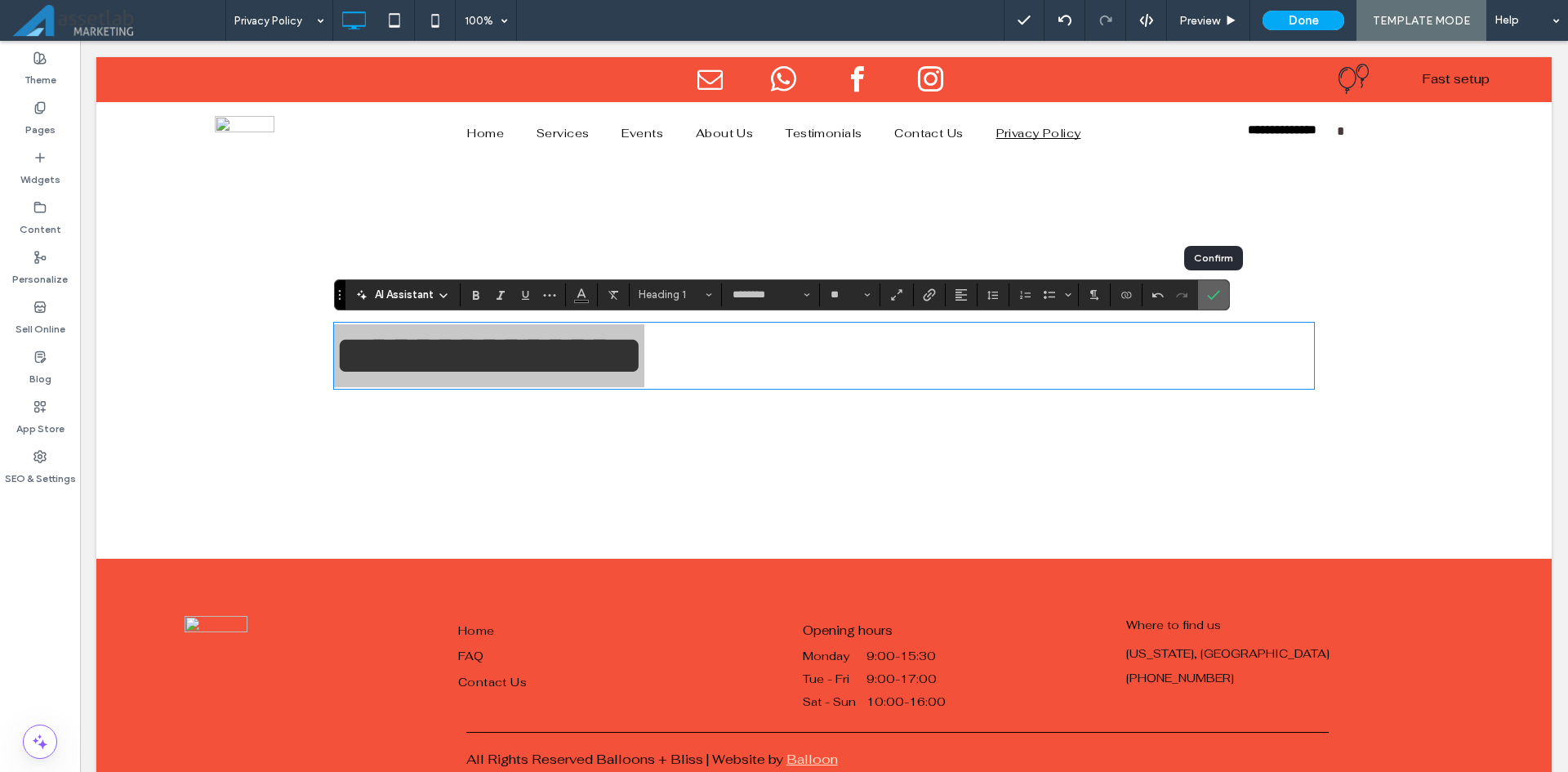
drag, startPoint x: 1222, startPoint y: 300, endPoint x: 1140, endPoint y: 259, distance: 91.7
click at [1221, 300] on label "Confirm" at bounding box center [1213, 294] width 25 height 29
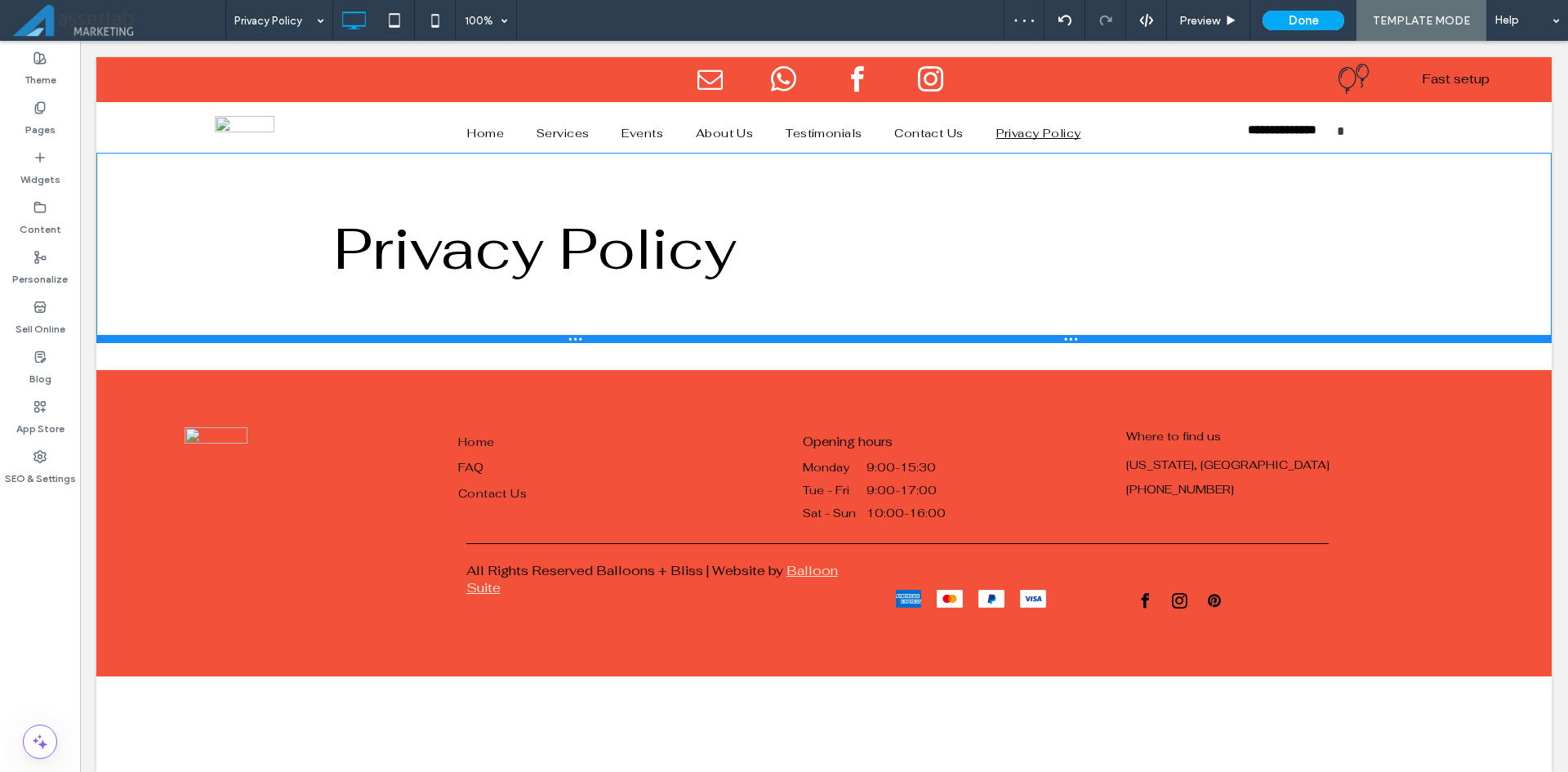
drag, startPoint x: 637, startPoint y: 569, endPoint x: 762, endPoint y: 385, distance: 222.4
click at [686, 342] on div at bounding box center [824, 339] width 1455 height 9
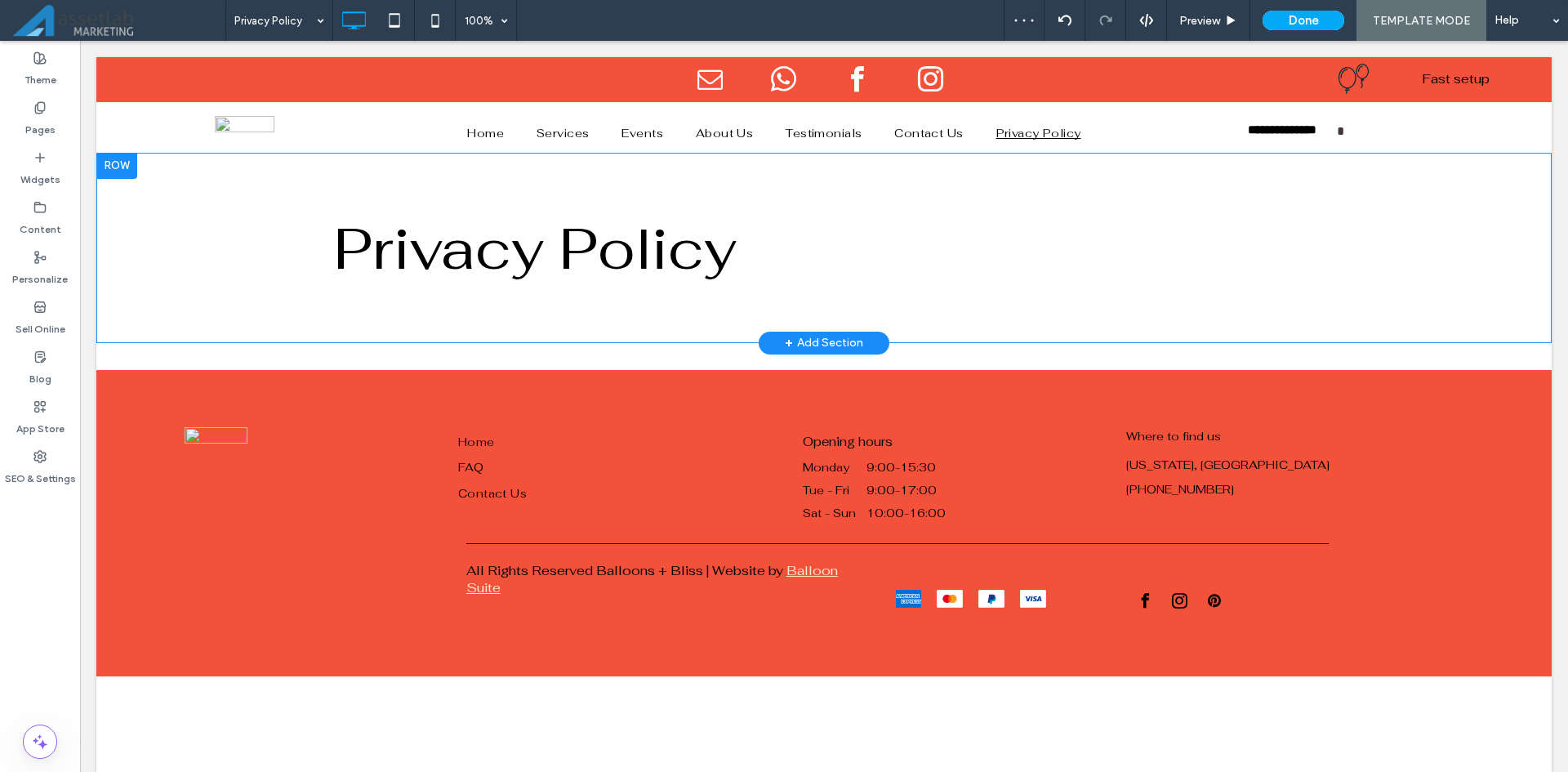
click at [840, 335] on div "+ Add Section" at bounding box center [824, 342] width 79 height 18
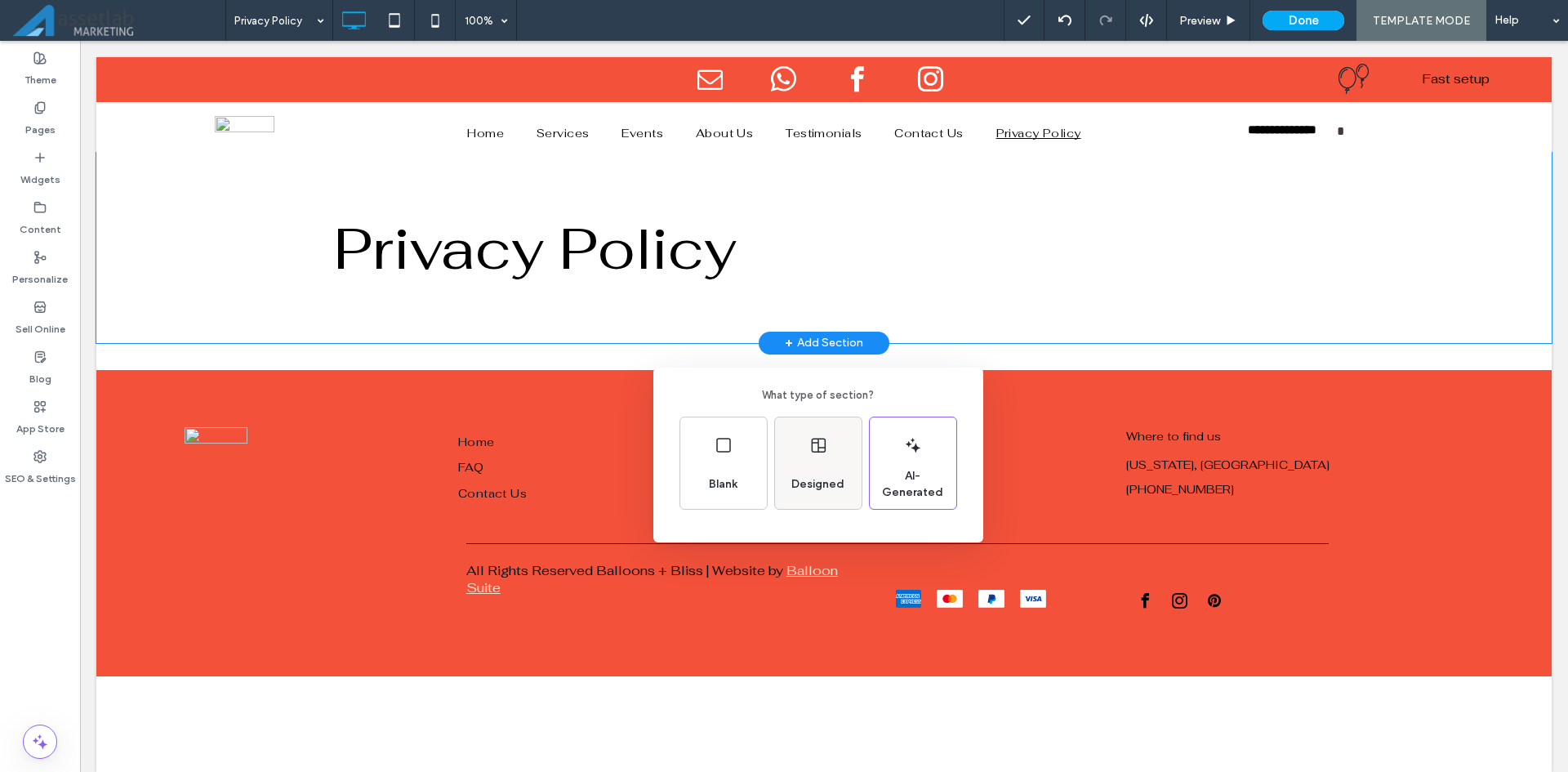
click at [826, 442] on icon at bounding box center [818, 445] width 20 height 20
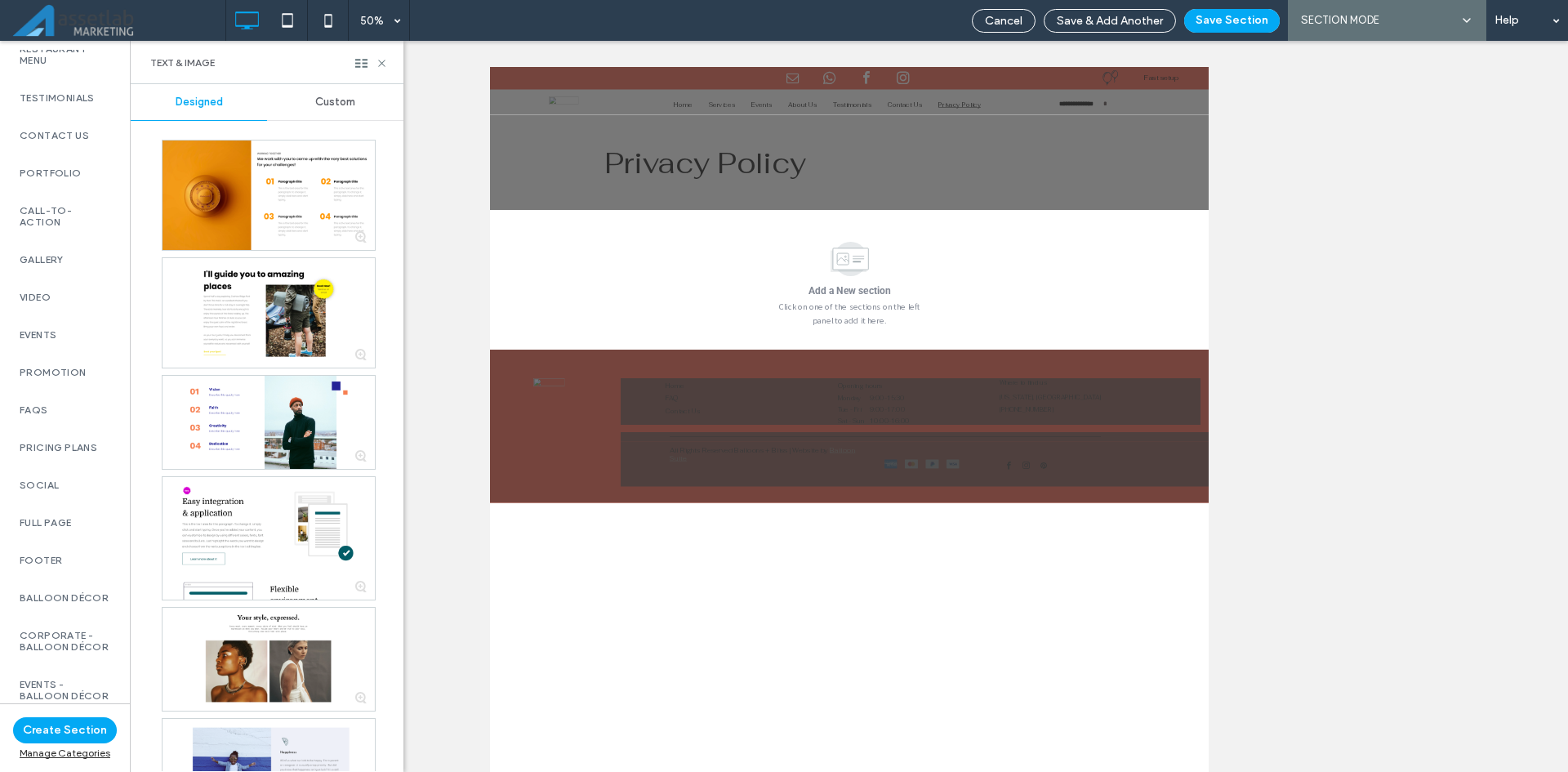
scroll to position [622, 0]
click at [54, 517] on label "Full Page" at bounding box center [65, 523] width 91 height 11
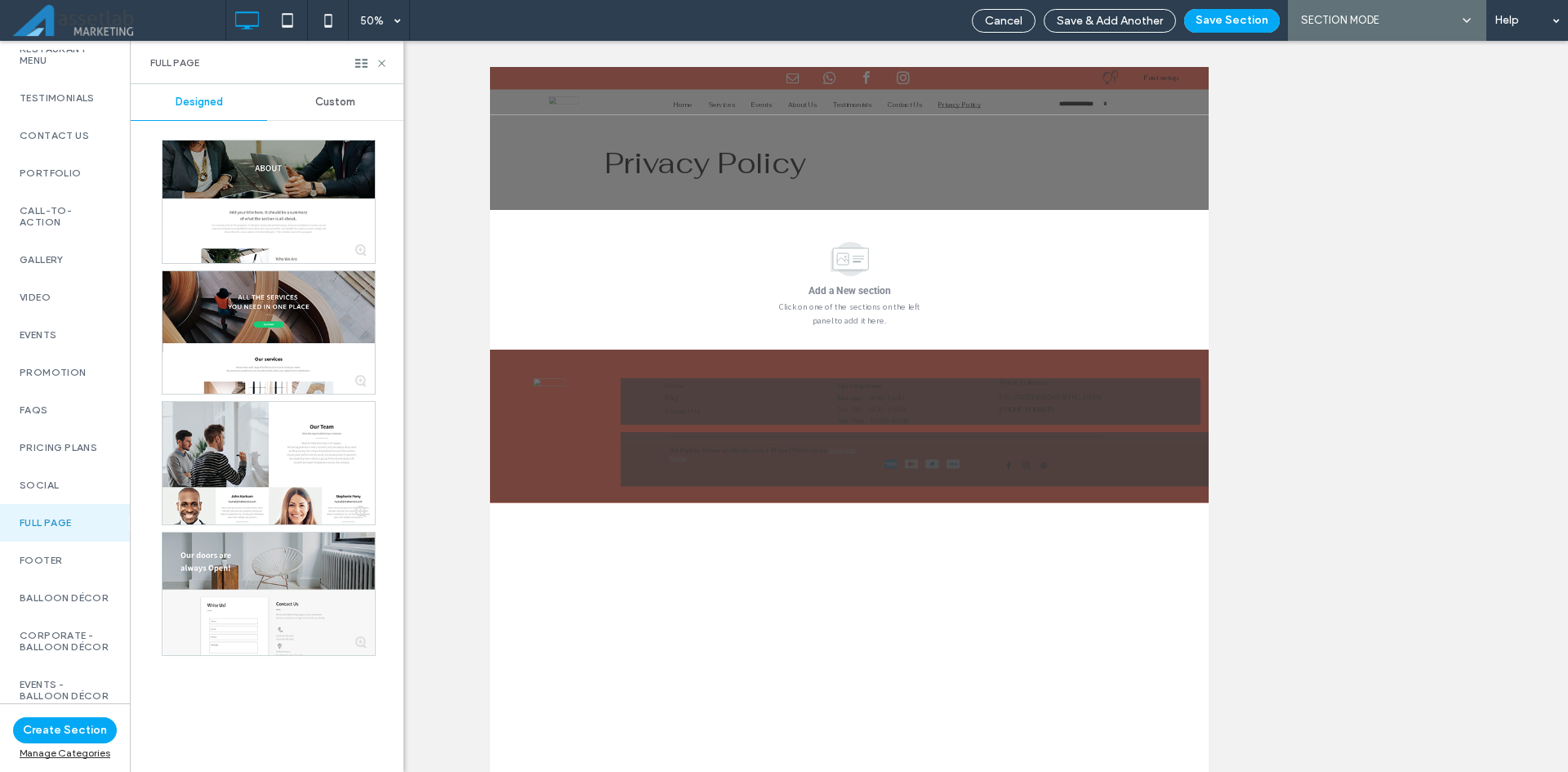
click at [343, 99] on span "Custom" at bounding box center [336, 102] width 40 height 13
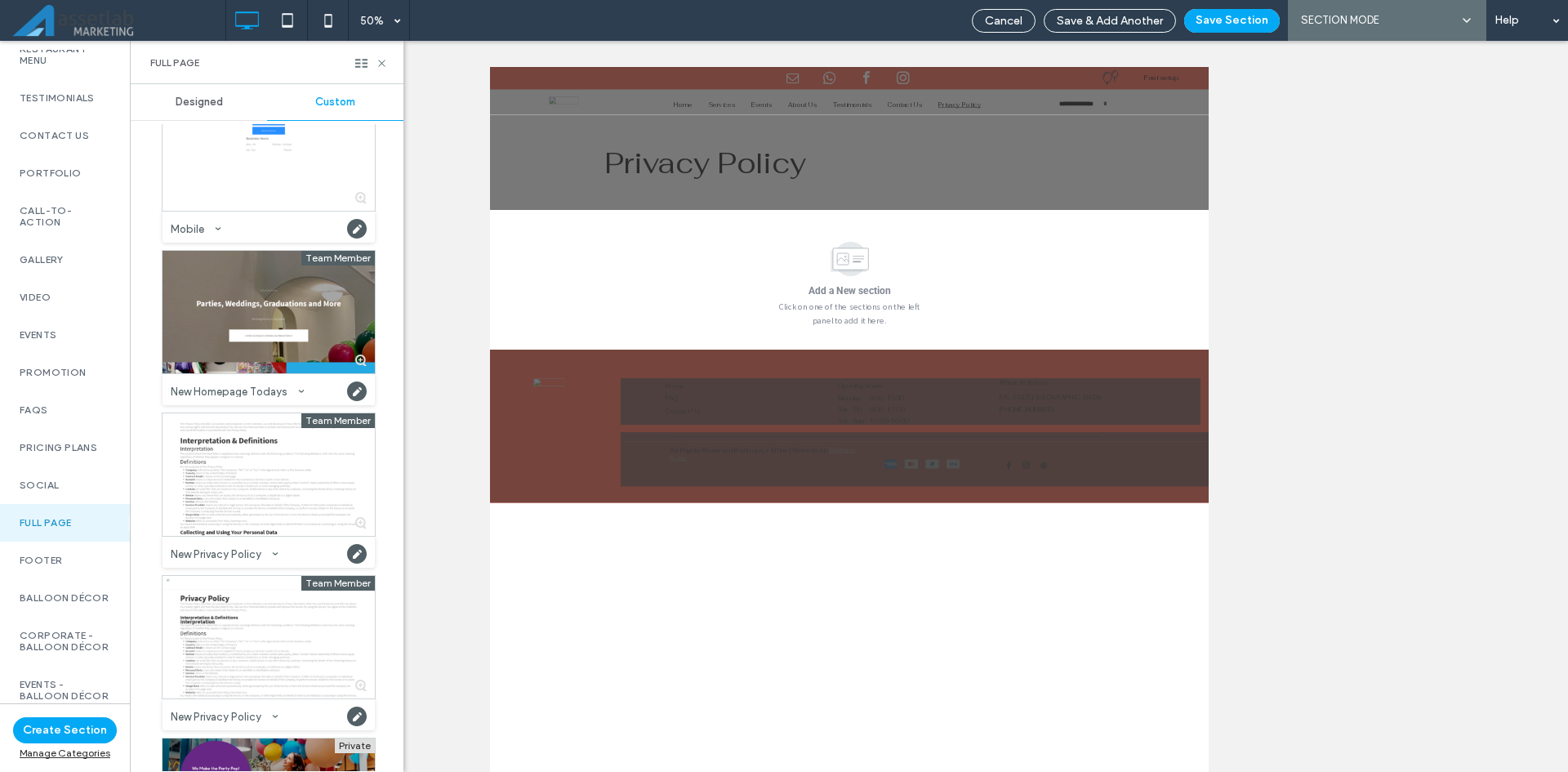
scroll to position [817, 0]
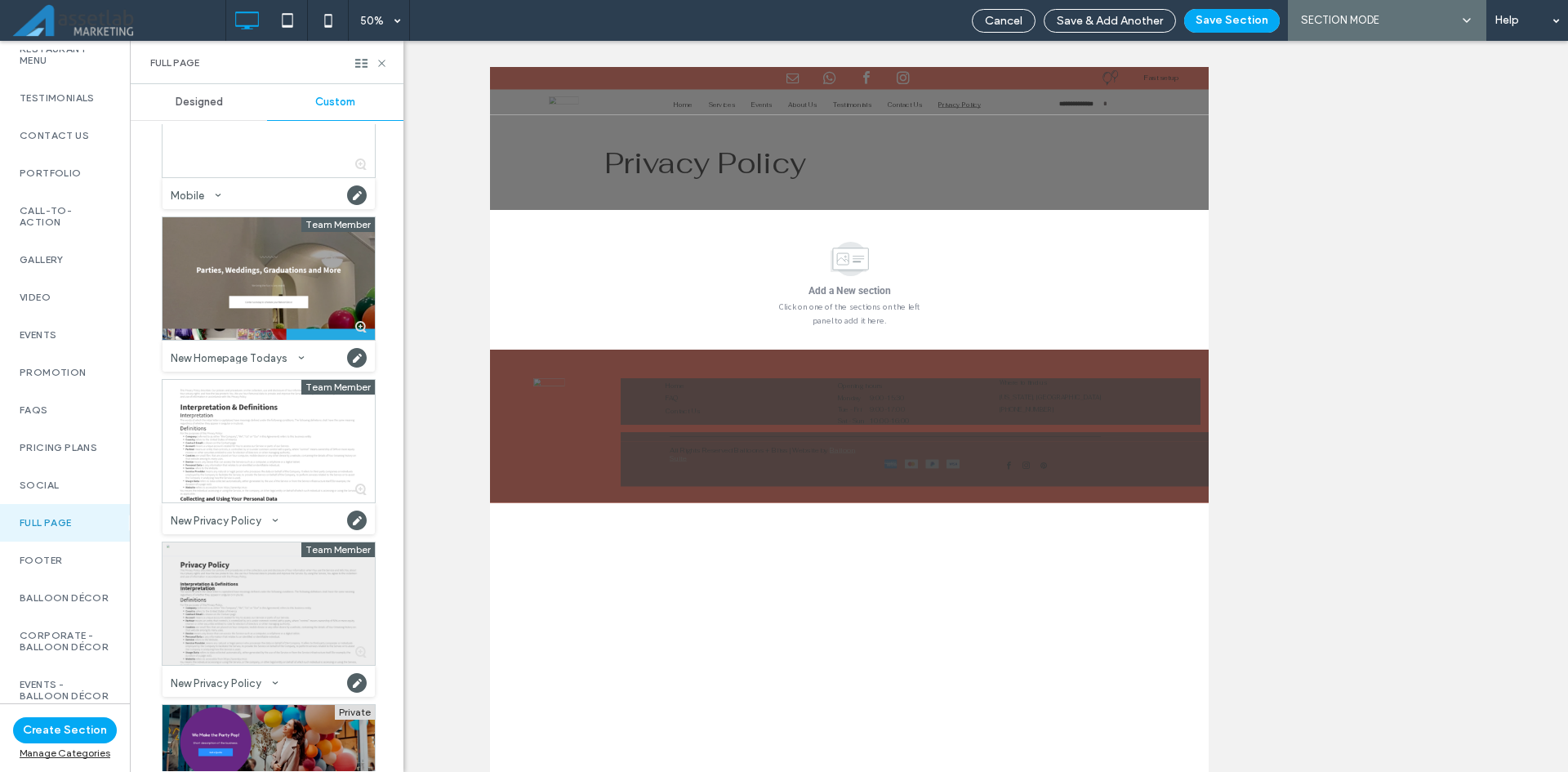
click at [283, 611] on div at bounding box center [268, 603] width 212 height 122
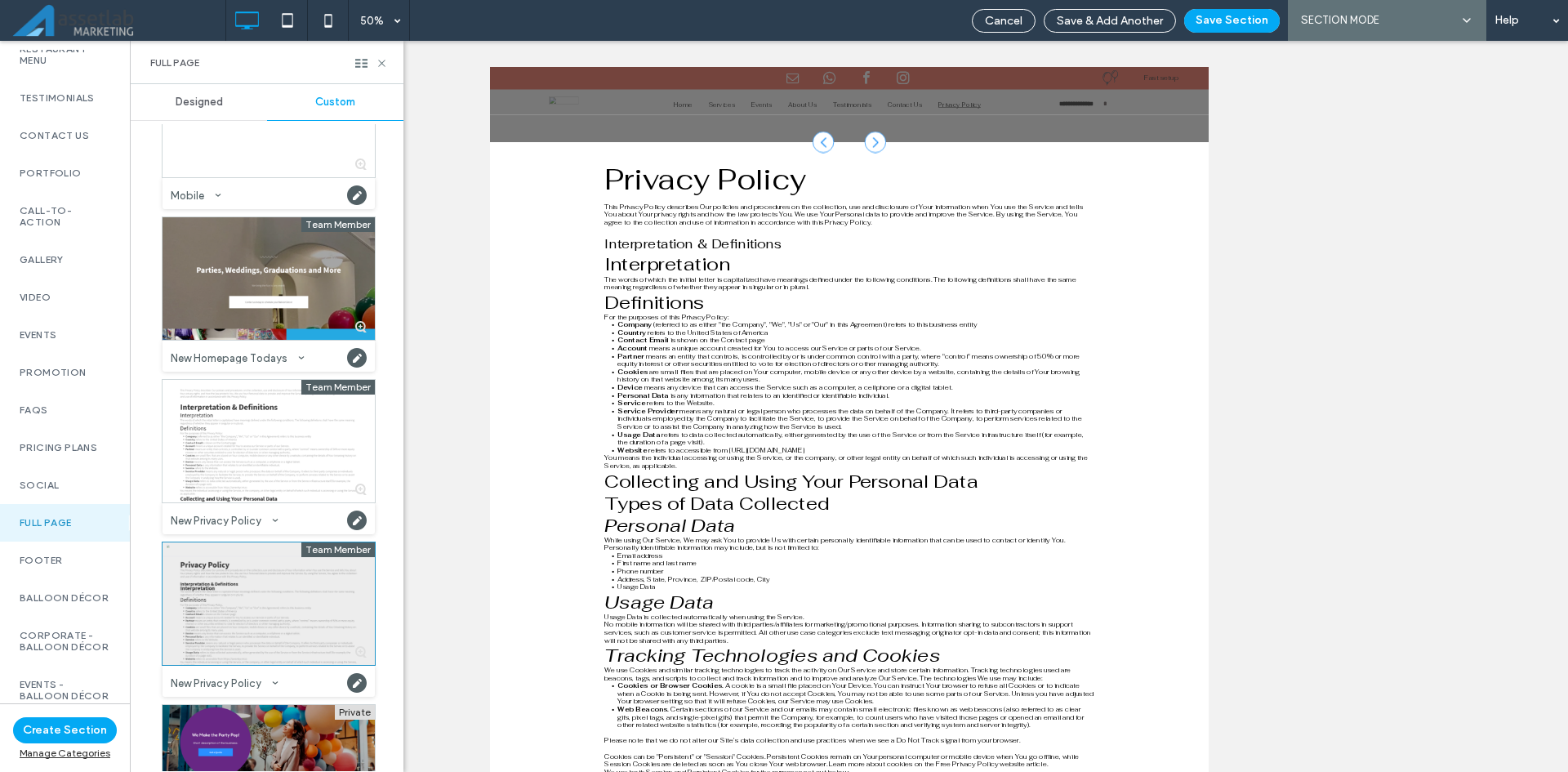
scroll to position [156, 0]
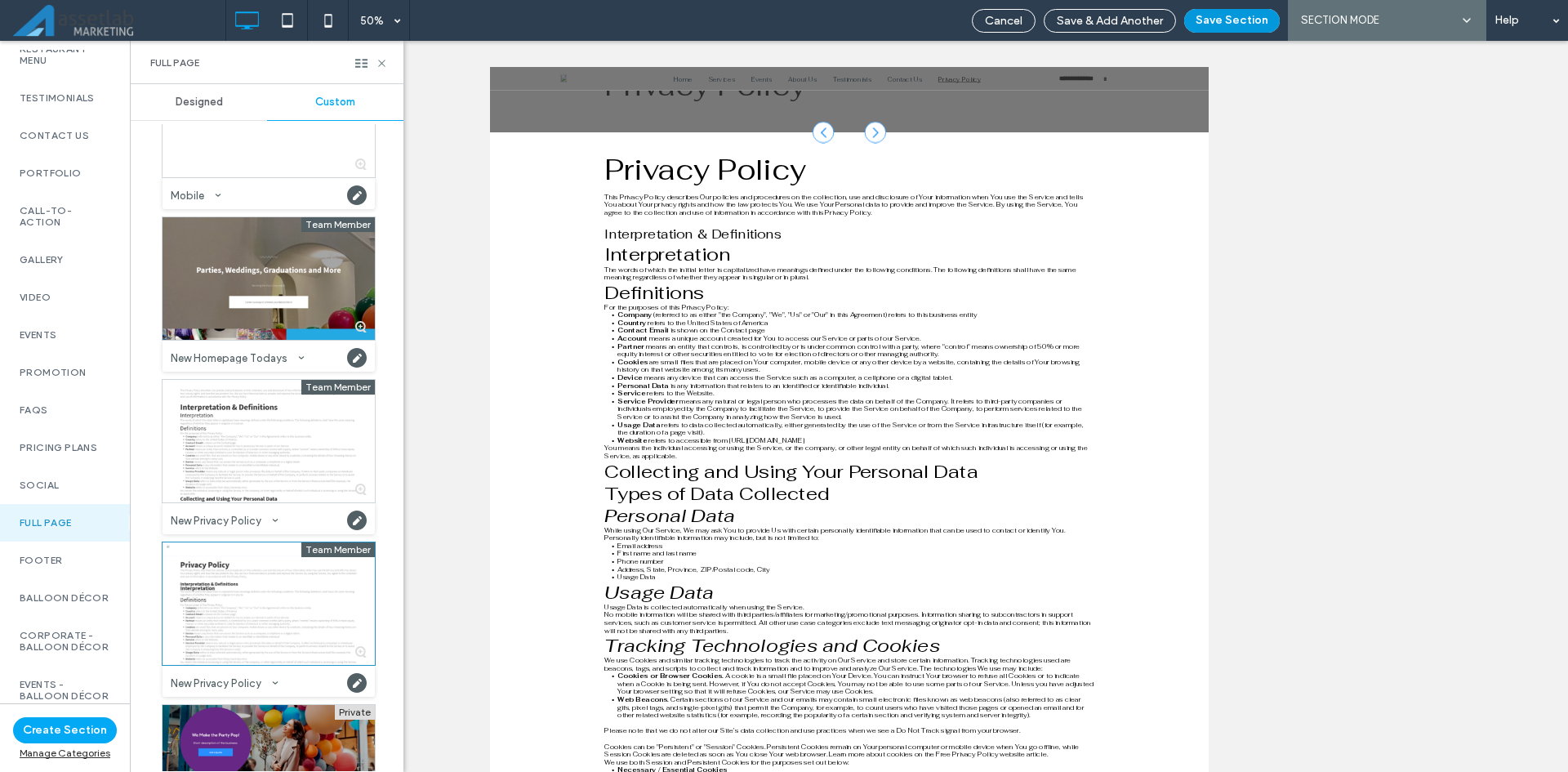
click at [1241, 27] on button "Save Section" at bounding box center [1231, 20] width 96 height 24
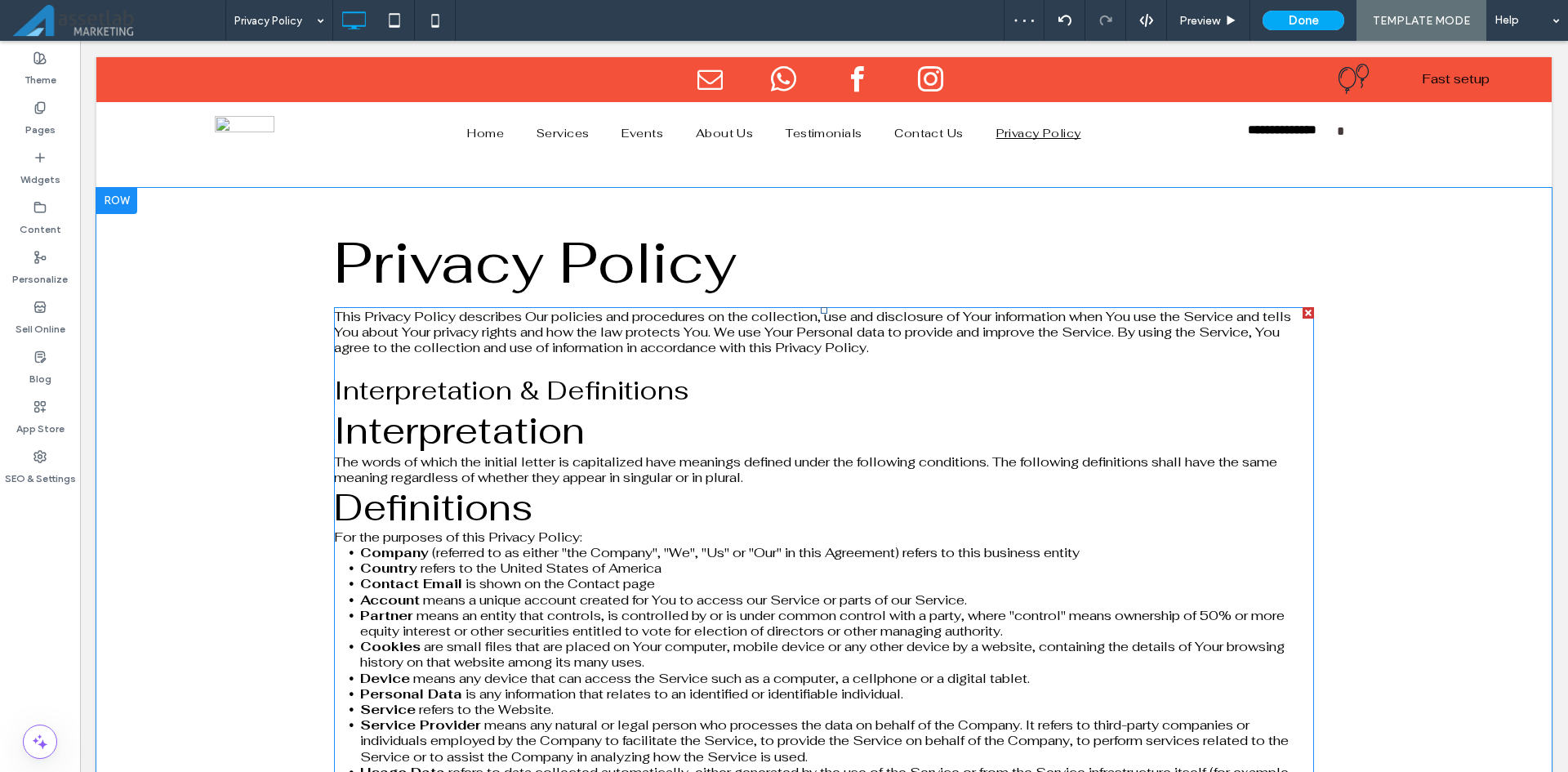
click at [577, 404] on span "Interpretation & Definitions" at bounding box center [511, 390] width 356 height 33
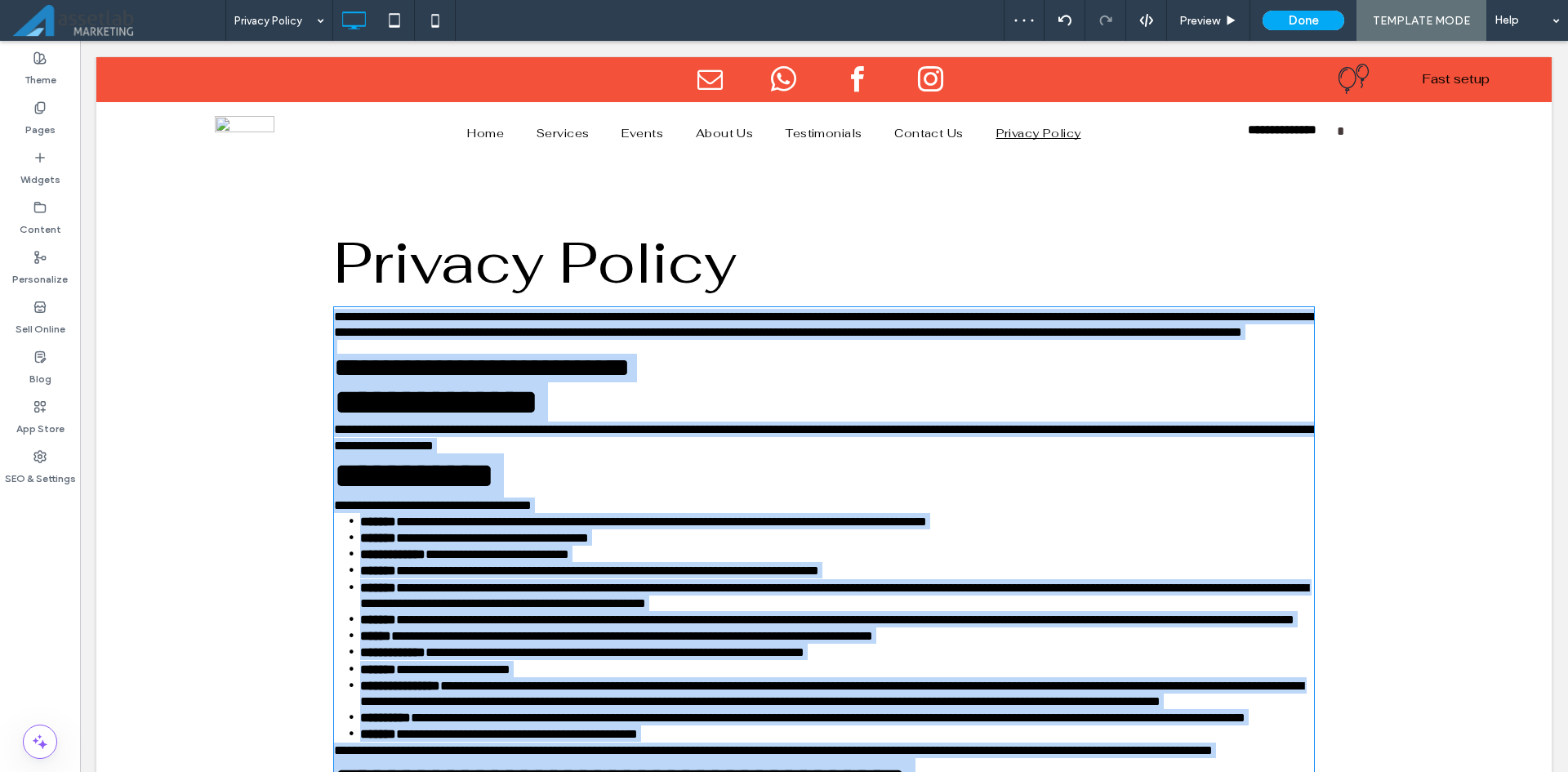
type input "********"
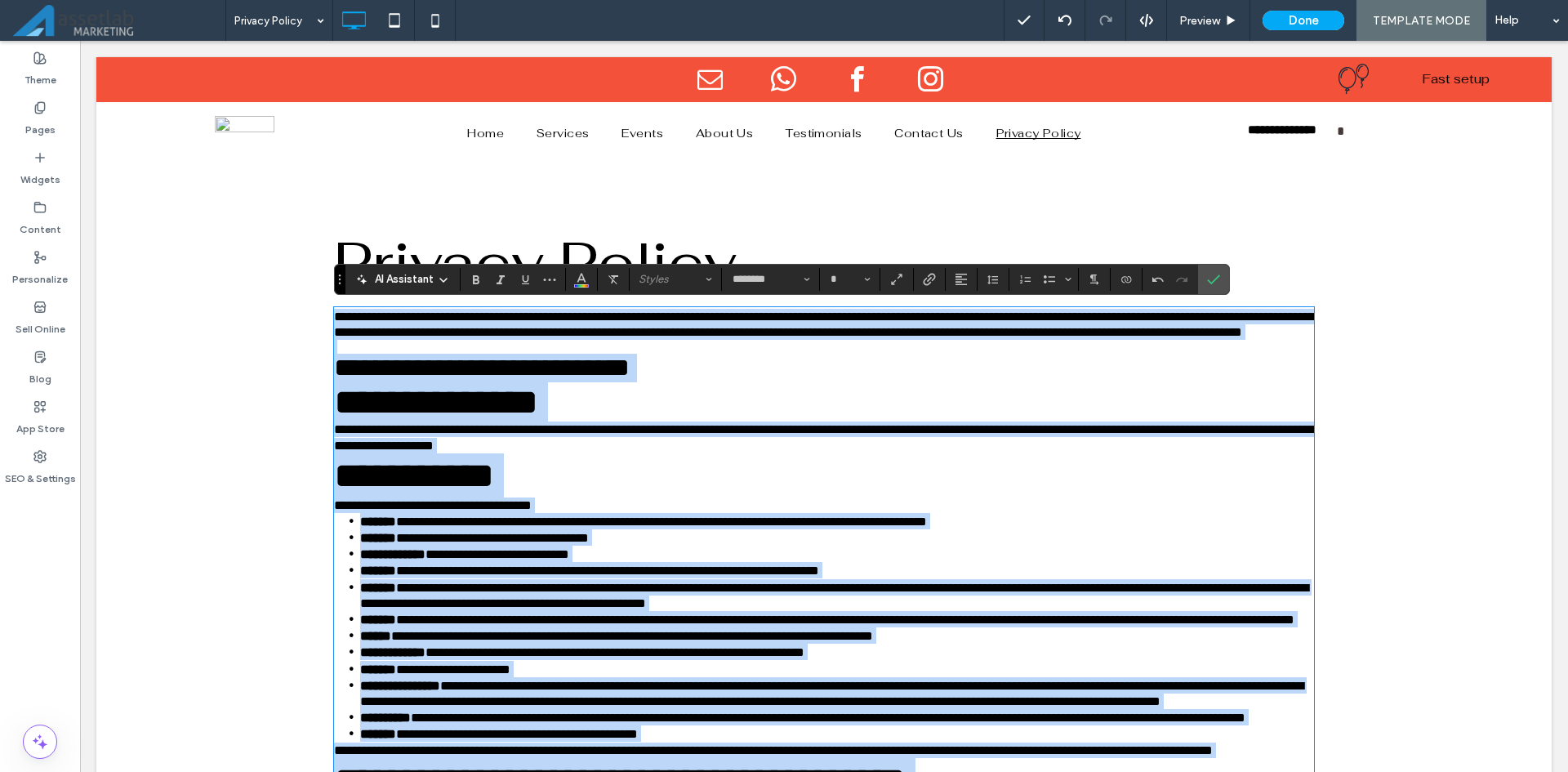
click at [580, 380] on span "**********" at bounding box center [482, 368] width 296 height 27
type input "**"
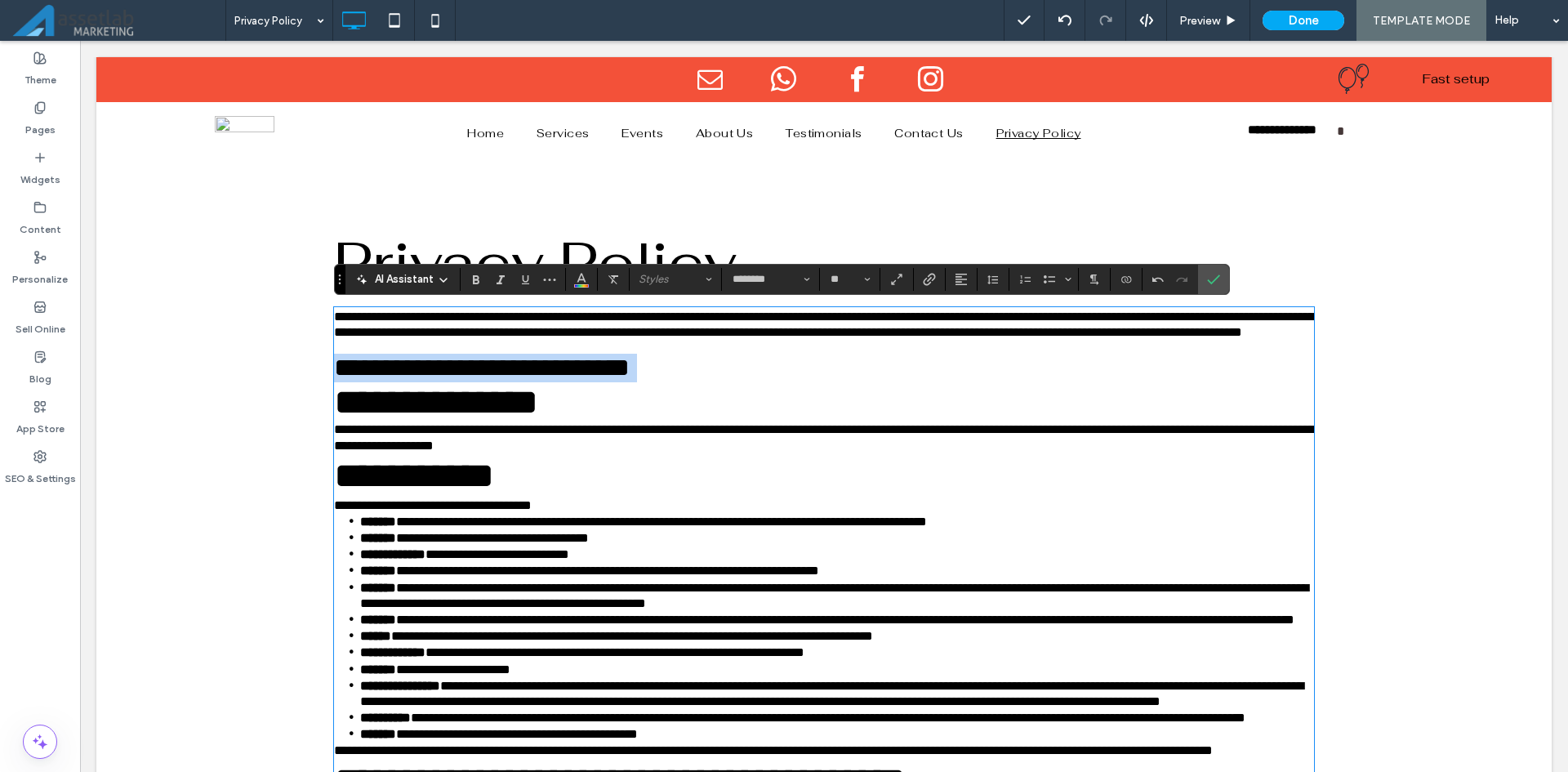
click at [580, 380] on span "**********" at bounding box center [482, 368] width 296 height 27
click at [1216, 288] on span "Confirm" at bounding box center [1213, 279] width 13 height 28
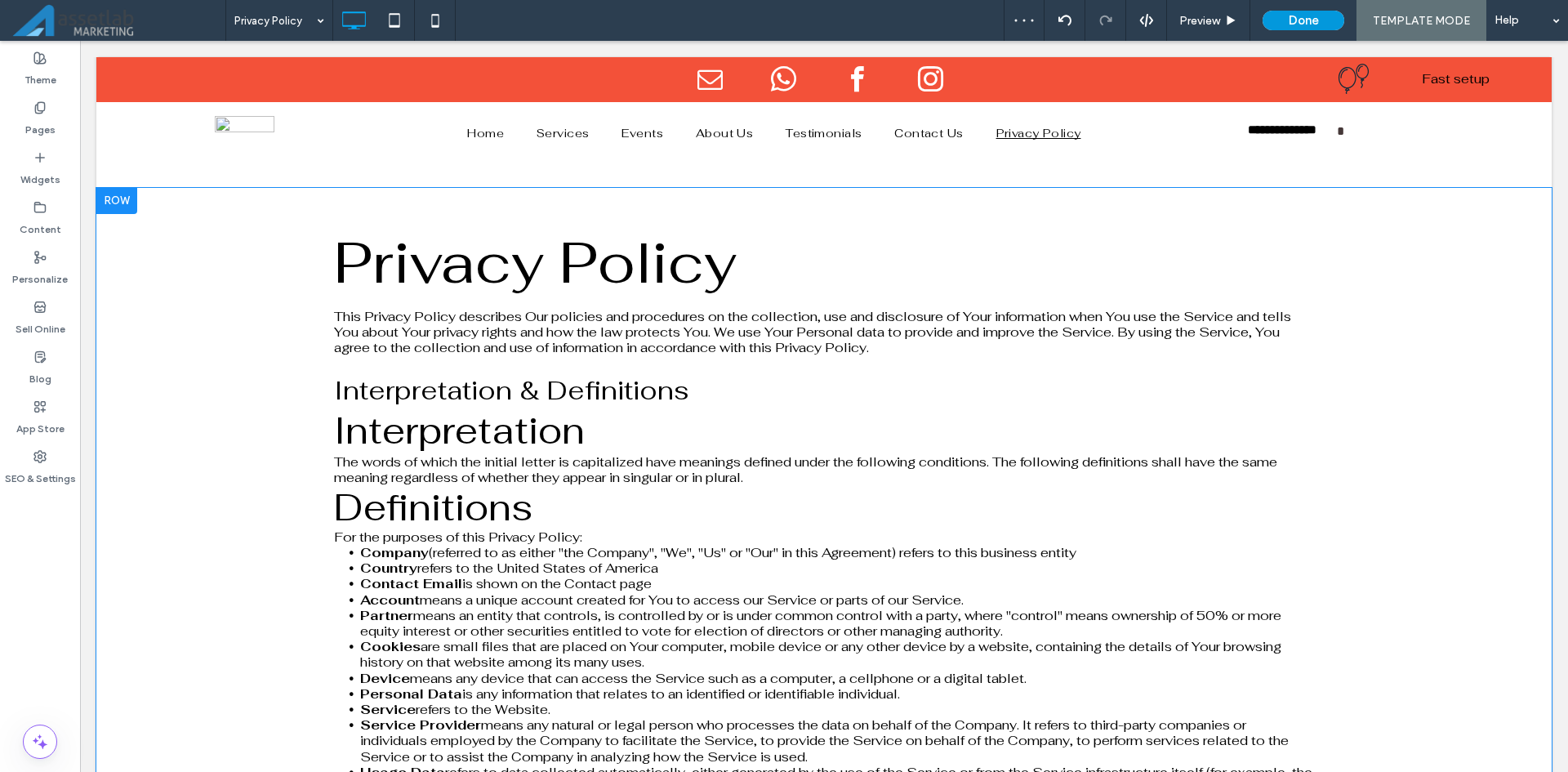
click at [1307, 12] on button "Done" at bounding box center [1304, 20] width 82 height 20
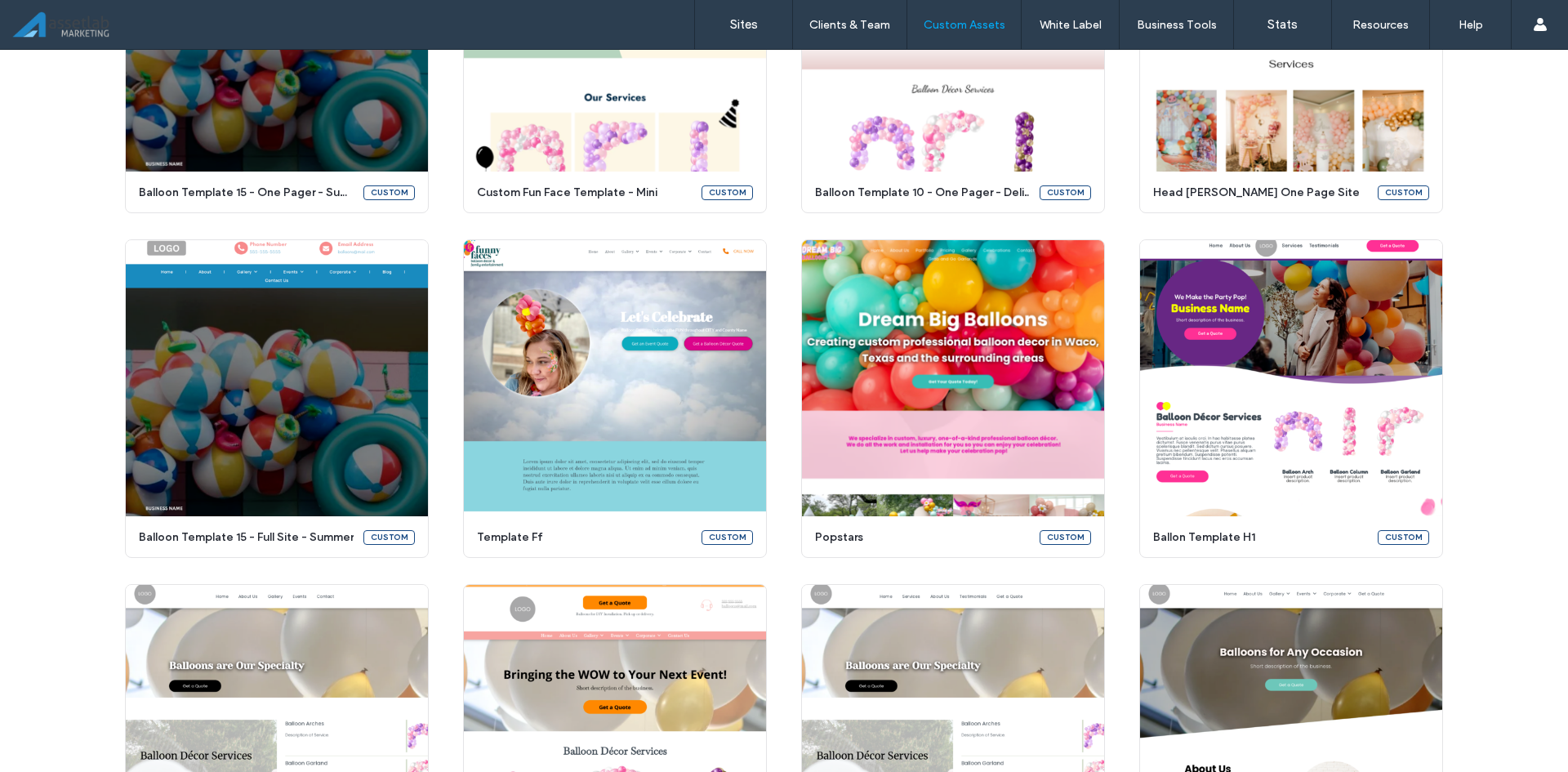
scroll to position [1023, 0]
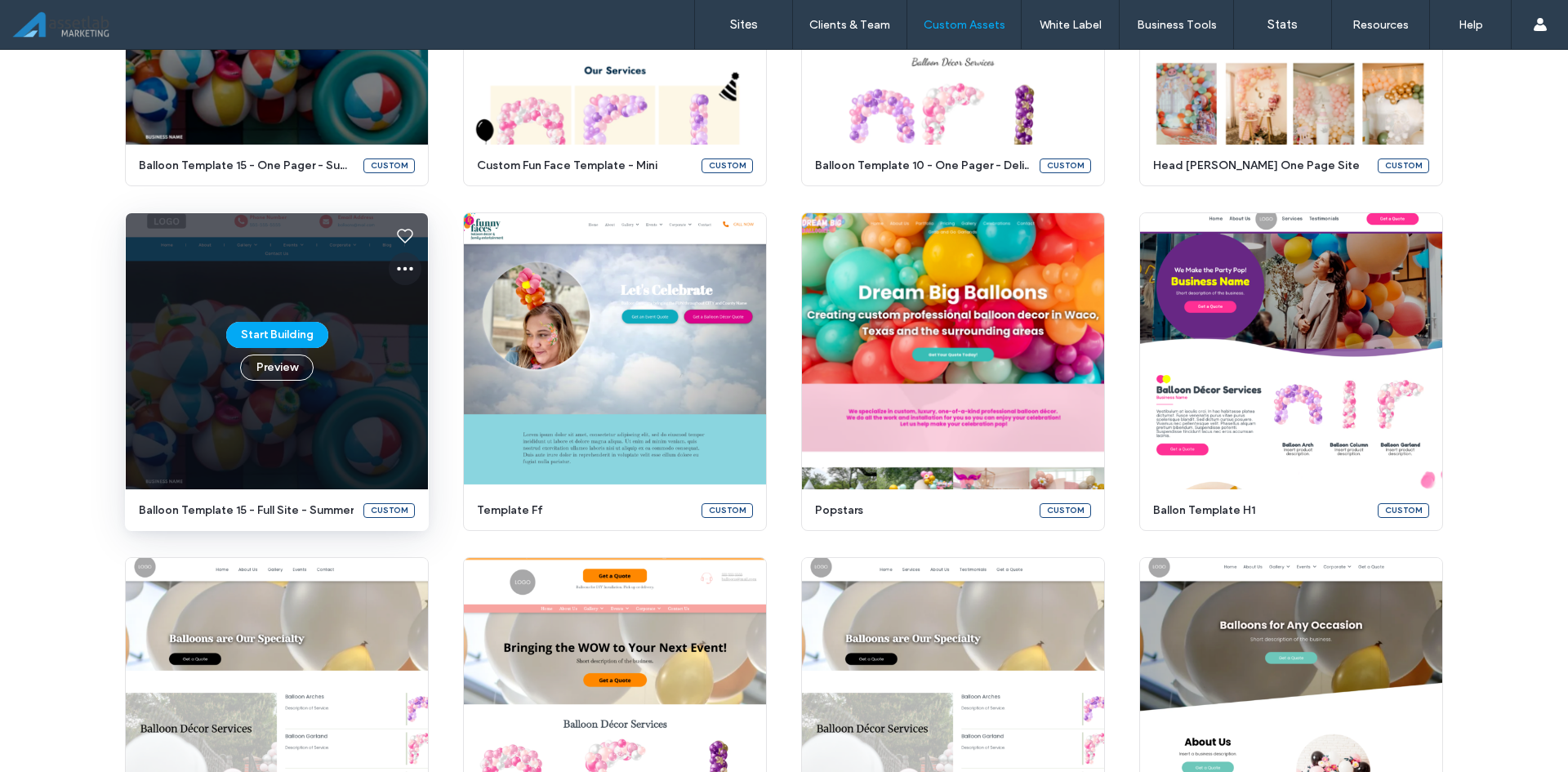
click at [400, 267] on use at bounding box center [405, 269] width 16 height 4
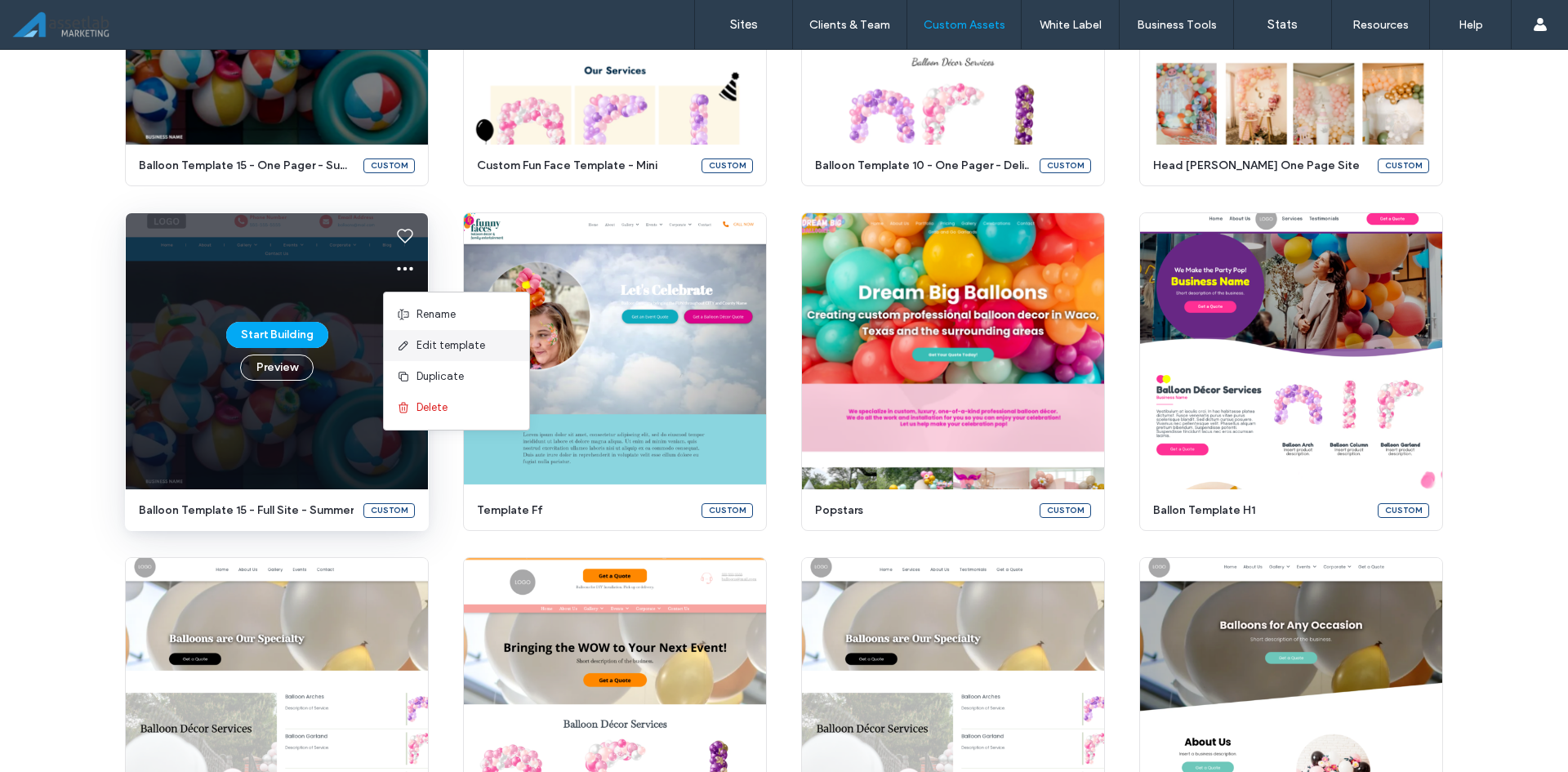
click at [443, 346] on span "Edit template" at bounding box center [450, 345] width 68 height 16
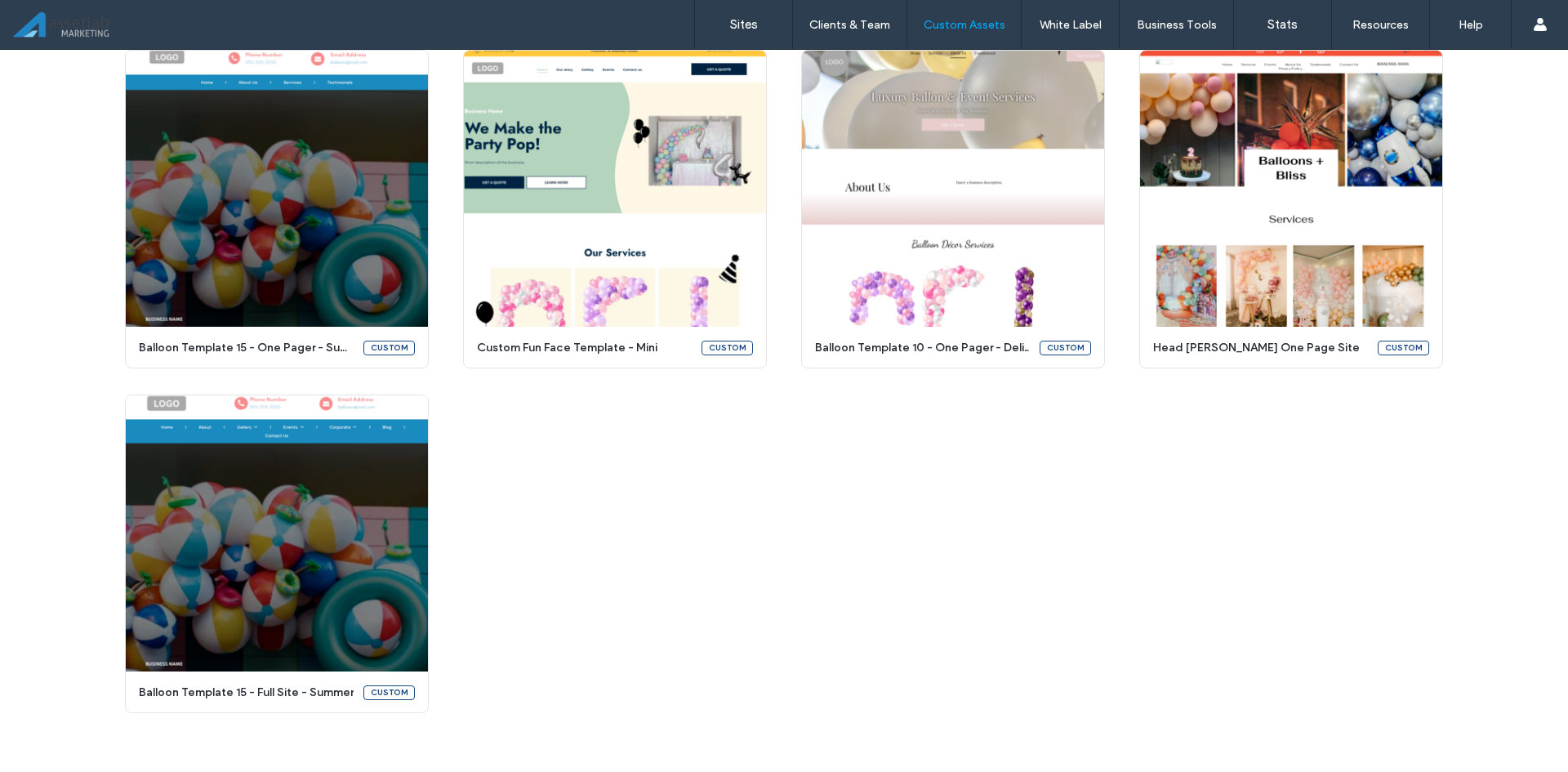
scroll to position [890, 0]
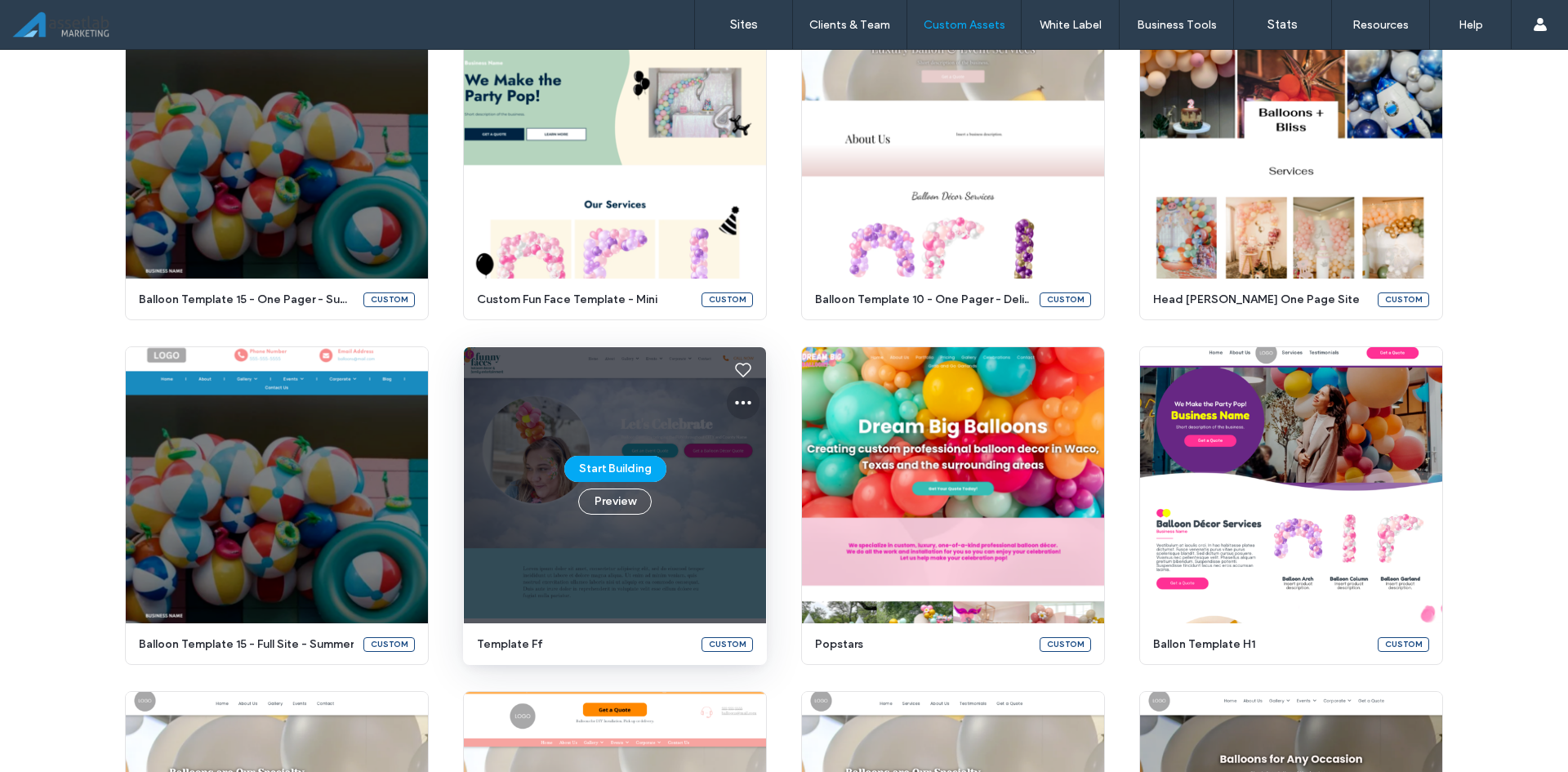
click at [734, 405] on icon at bounding box center [743, 402] width 20 height 20
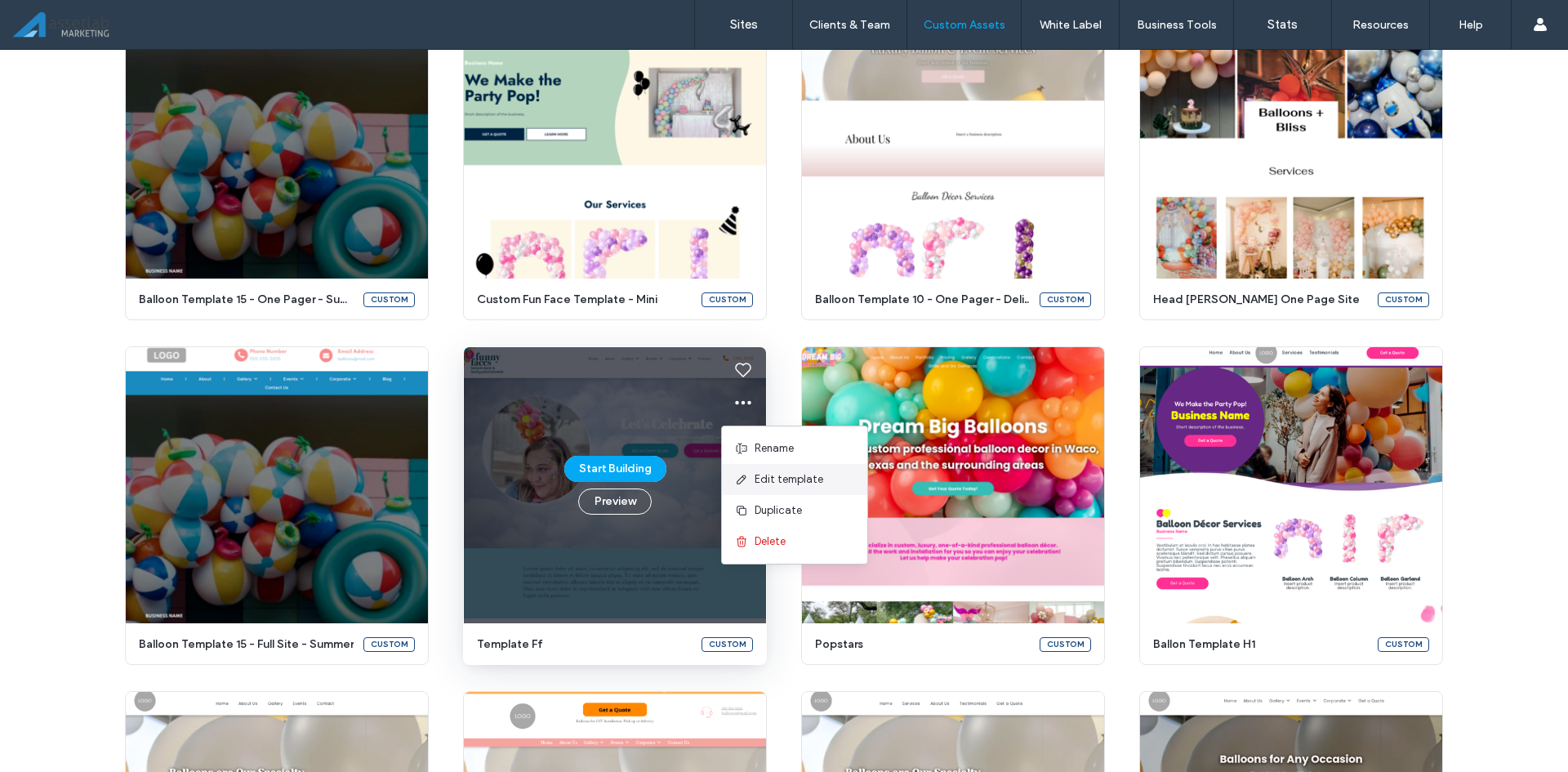
click at [749, 468] on div "Edit template" at bounding box center [794, 479] width 145 height 31
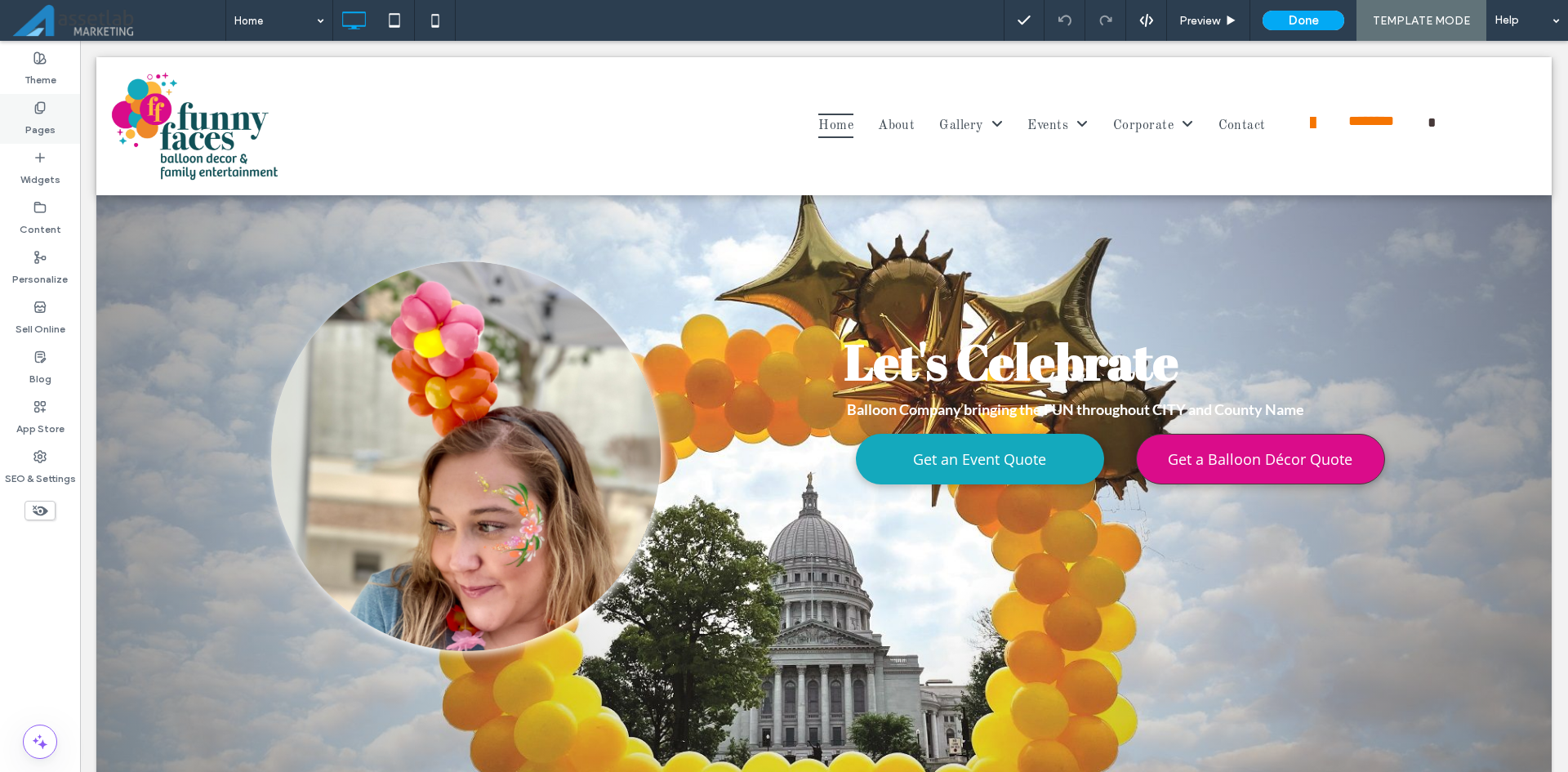
click at [29, 108] on div "Pages" at bounding box center [40, 119] width 80 height 50
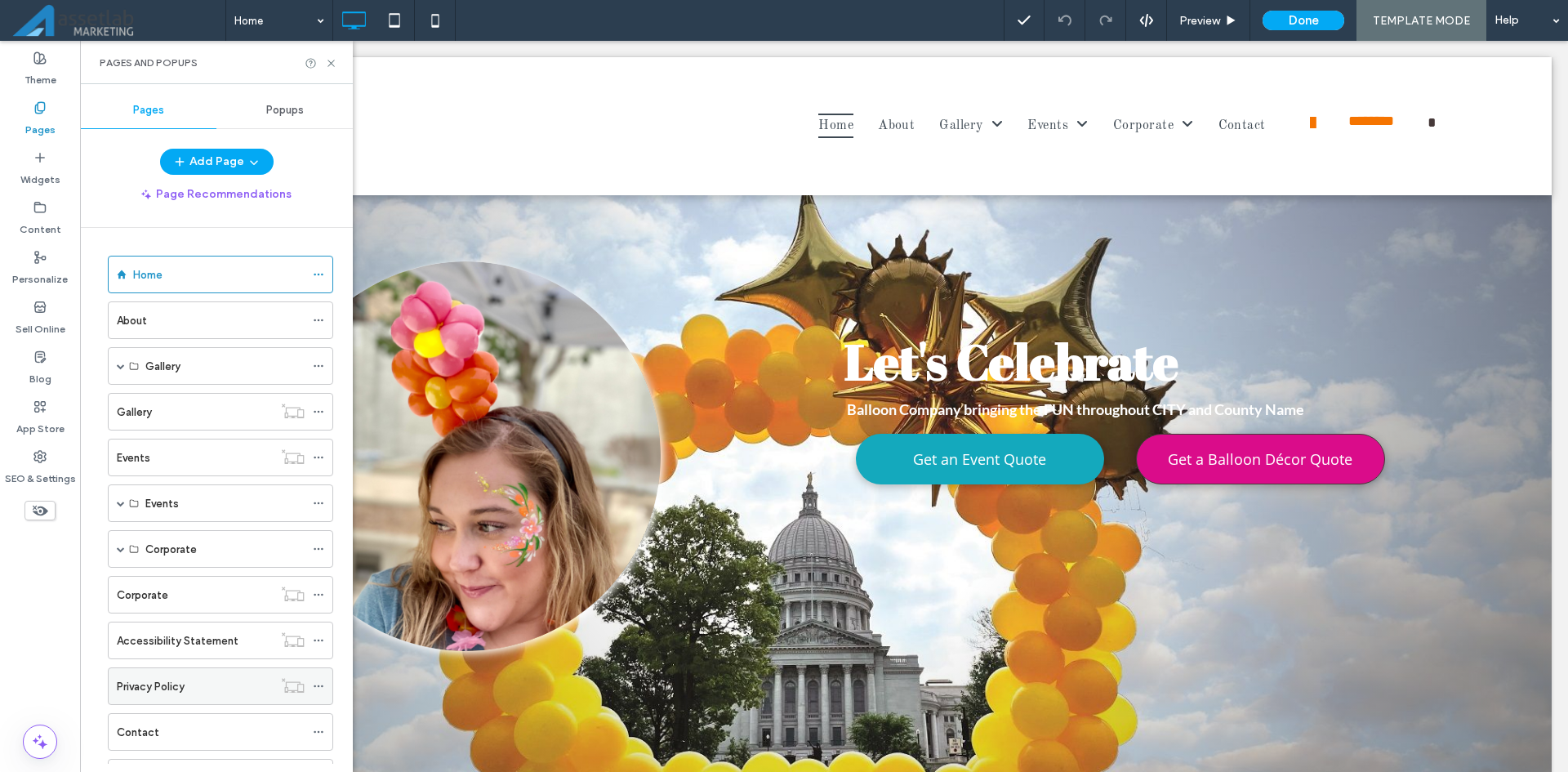
click at [227, 675] on div "Privacy Policy" at bounding box center [194, 687] width 156 height 36
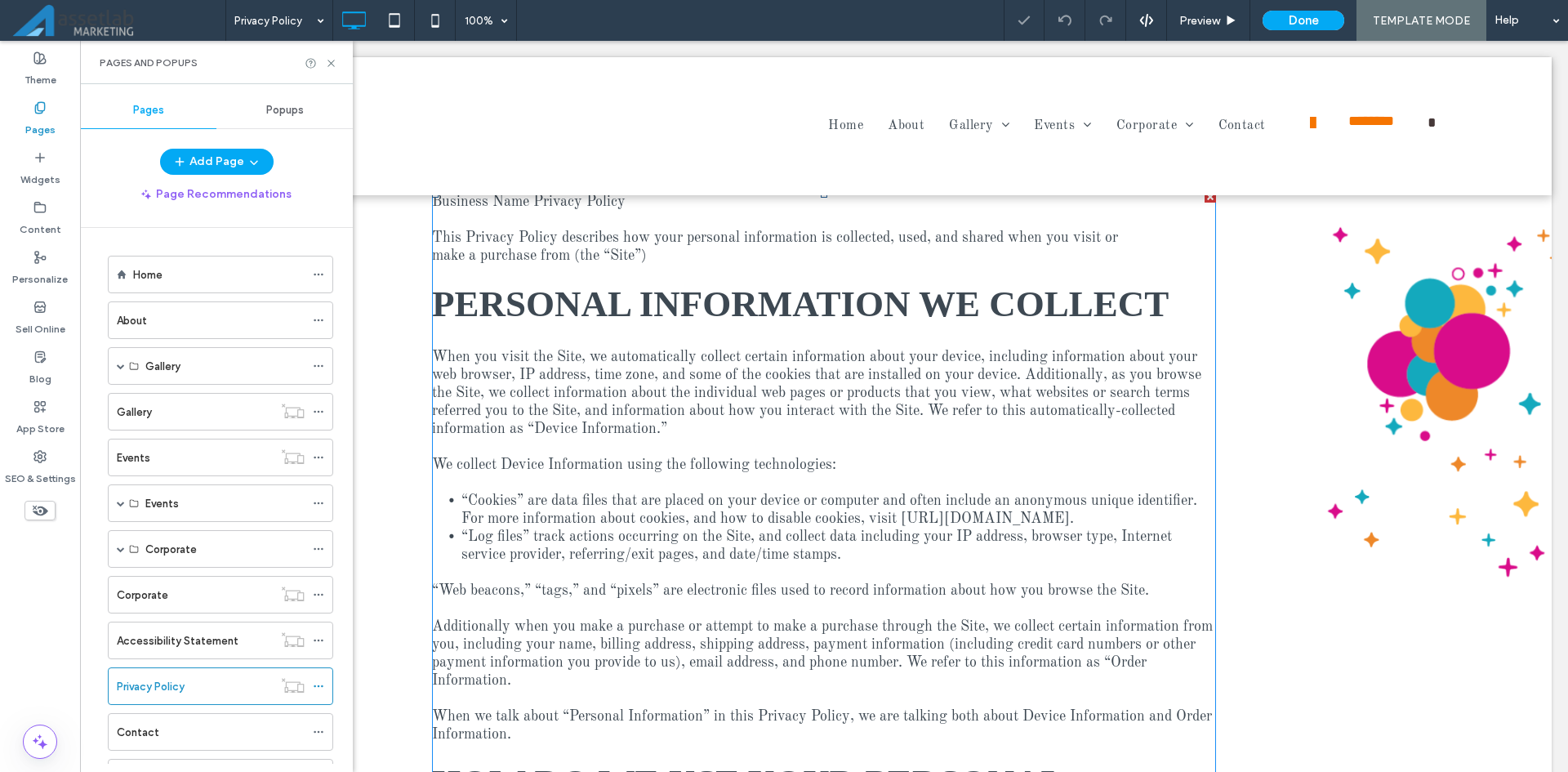
click at [626, 574] on p at bounding box center [824, 572] width 784 height 18
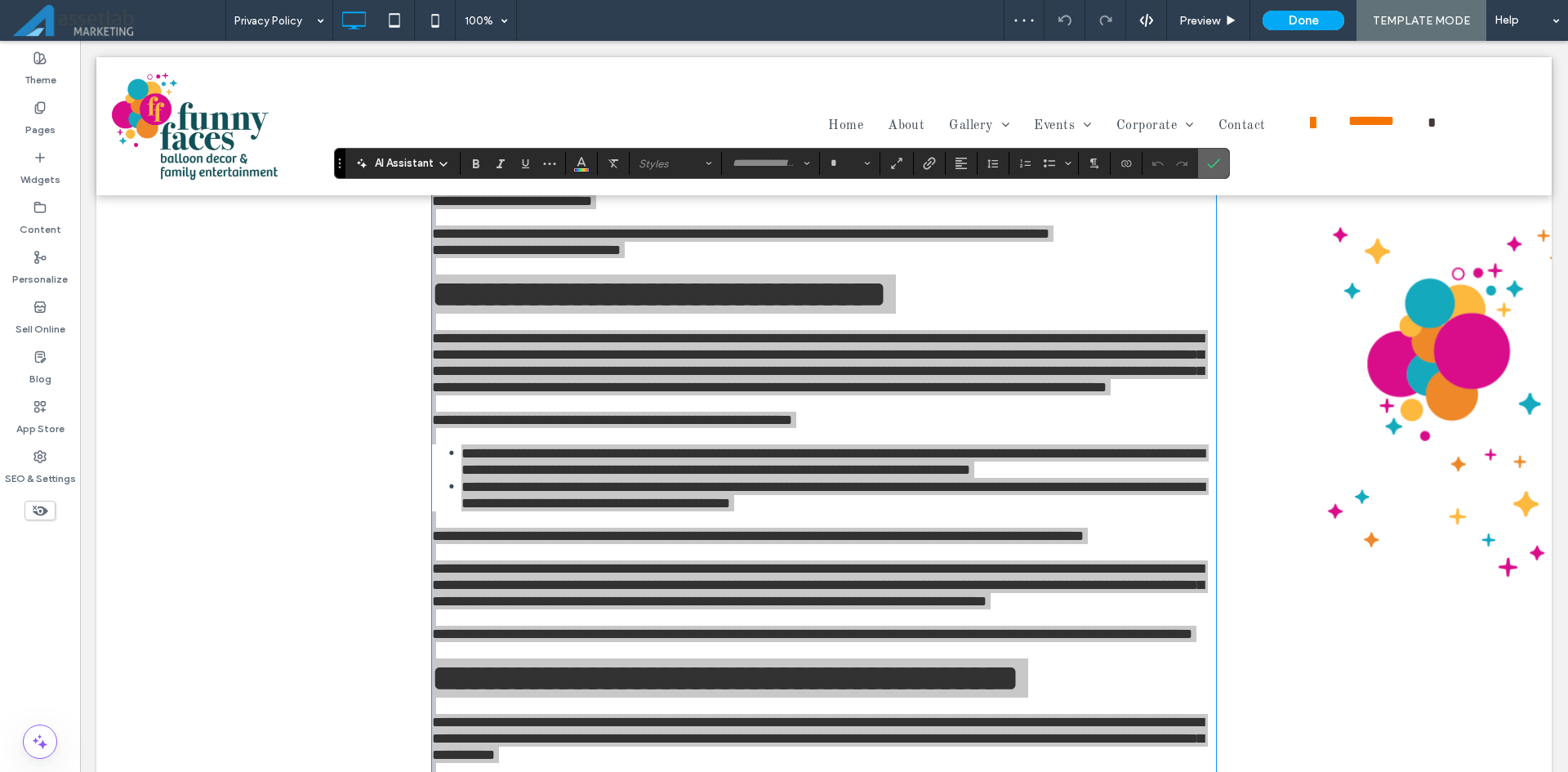
click at [1217, 165] on icon "Confirm" at bounding box center [1213, 163] width 13 height 13
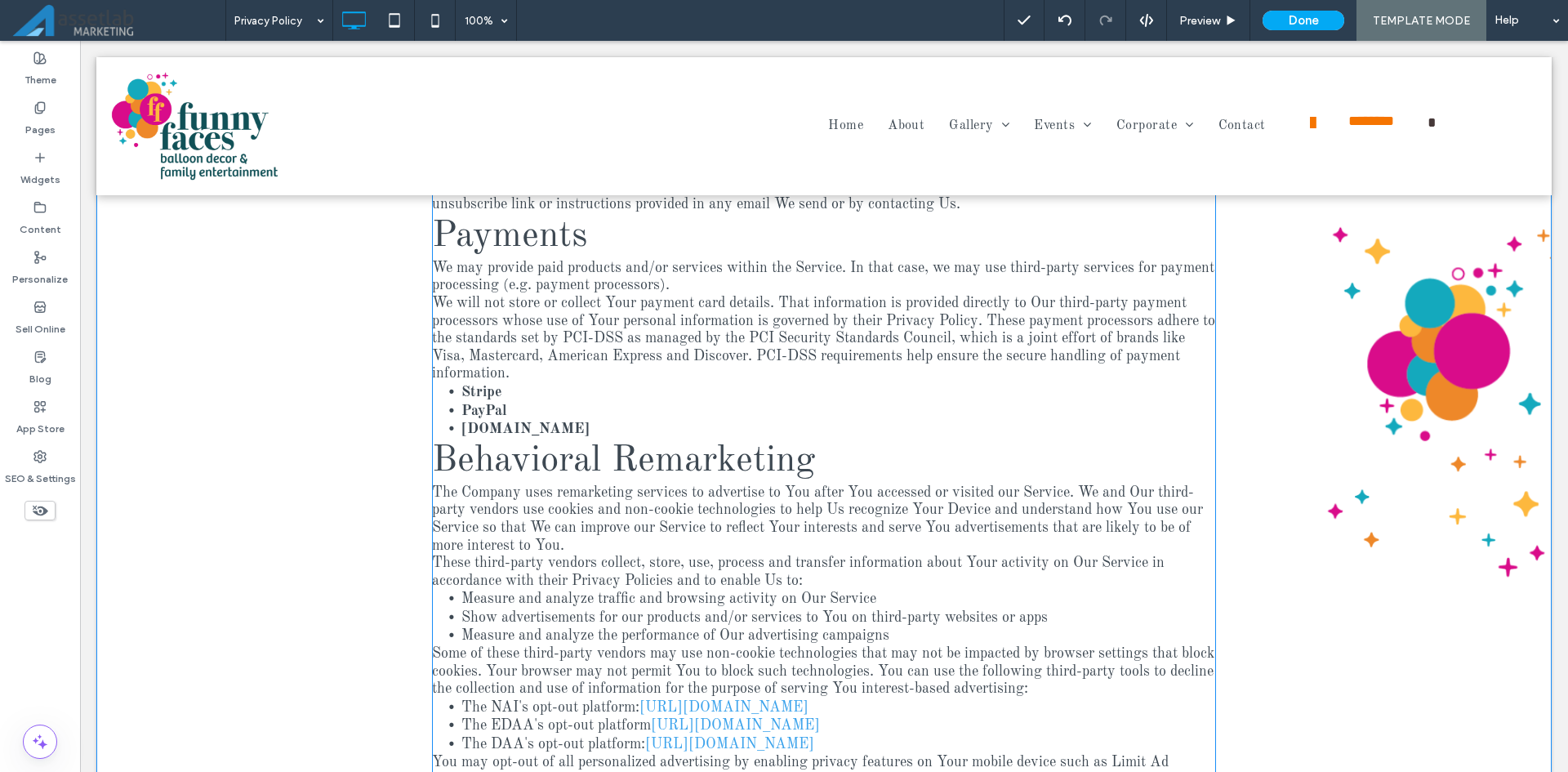
scroll to position [3777, 0]
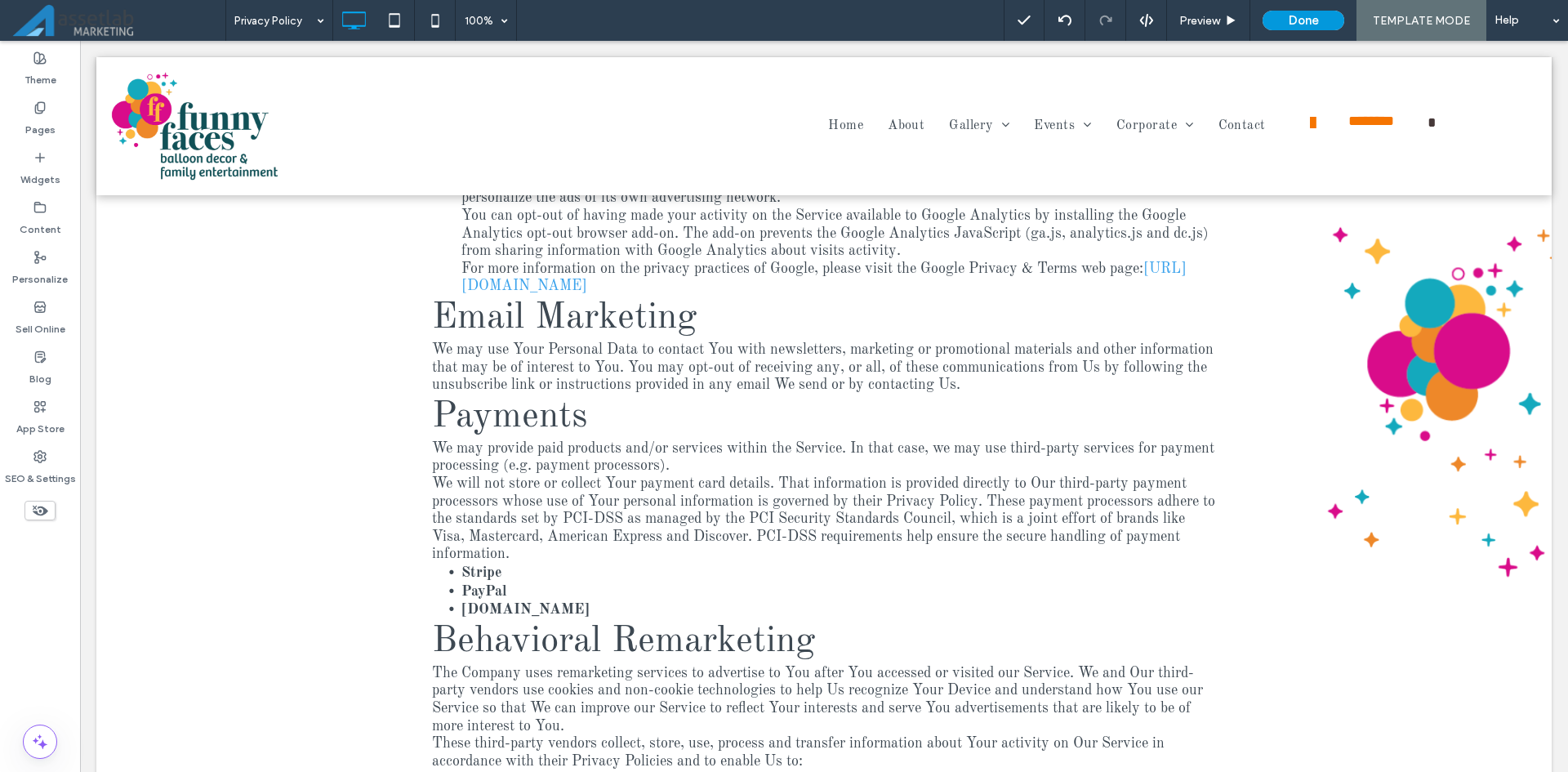
click at [1304, 26] on button "Done" at bounding box center [1304, 20] width 82 height 20
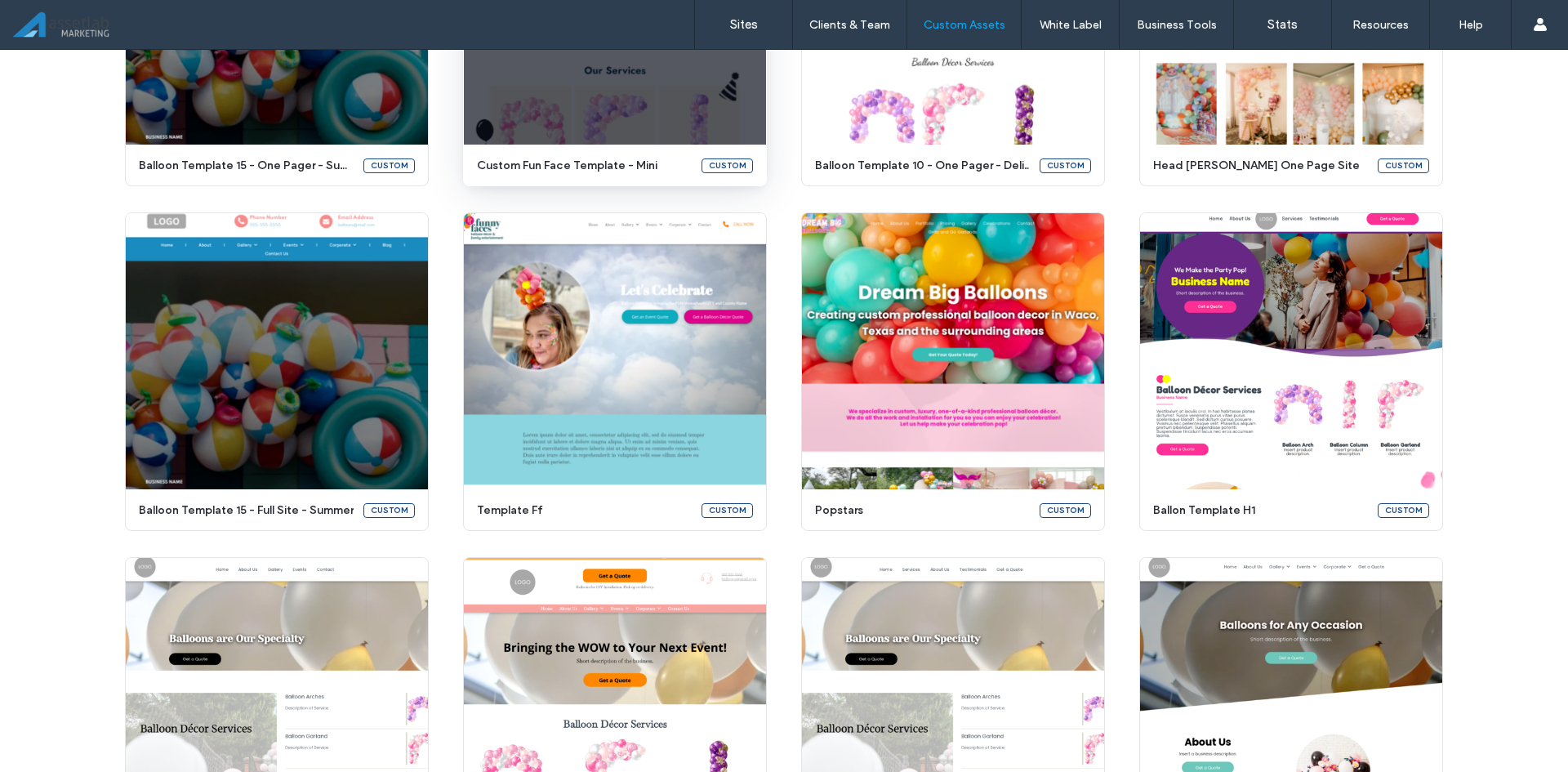
scroll to position [1053, 0]
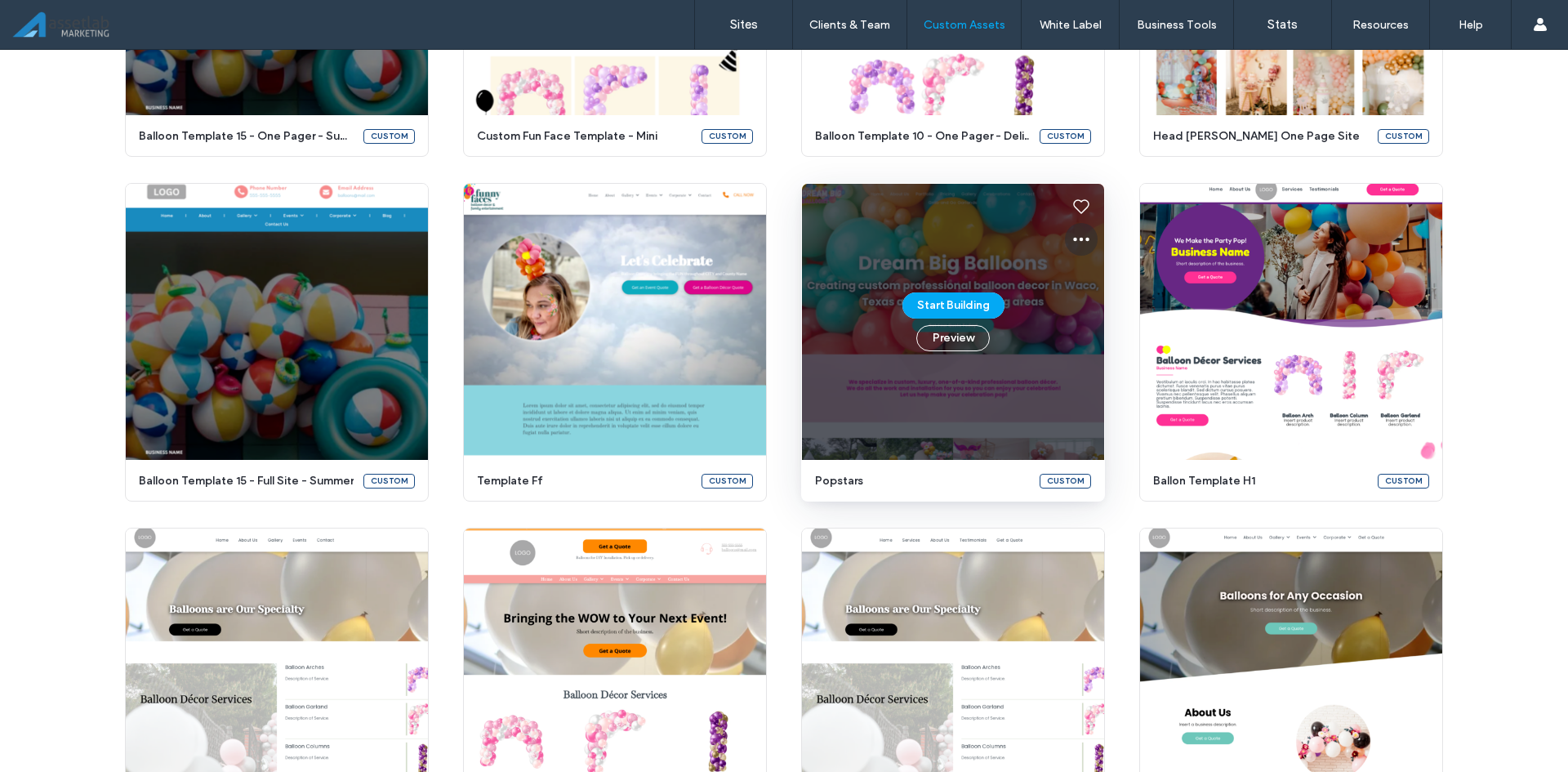
click at [1074, 245] on icon at bounding box center [1081, 239] width 20 height 20
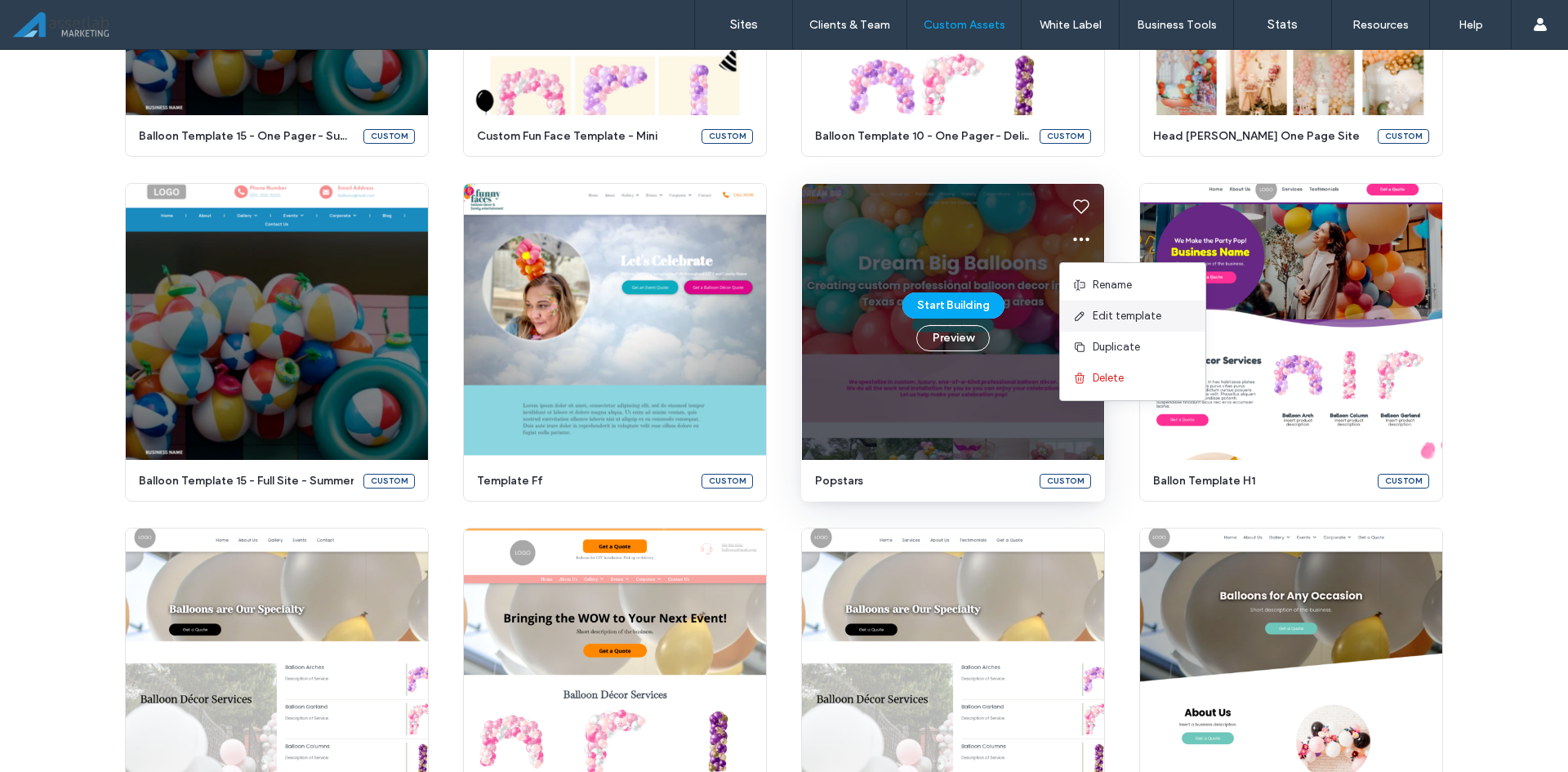
click at [1074, 315] on icon at bounding box center [1080, 316] width 13 height 13
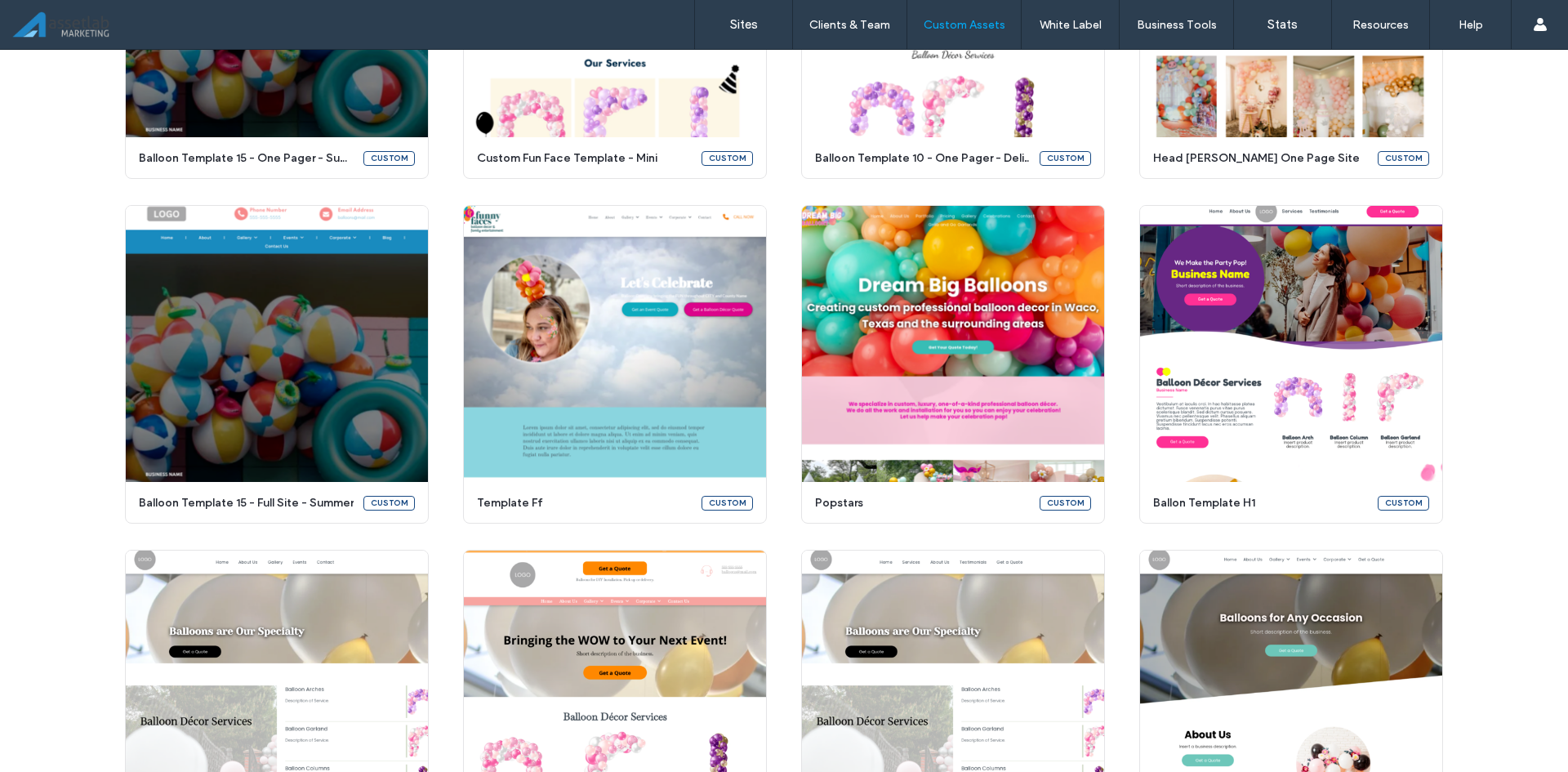
scroll to position [1053, 0]
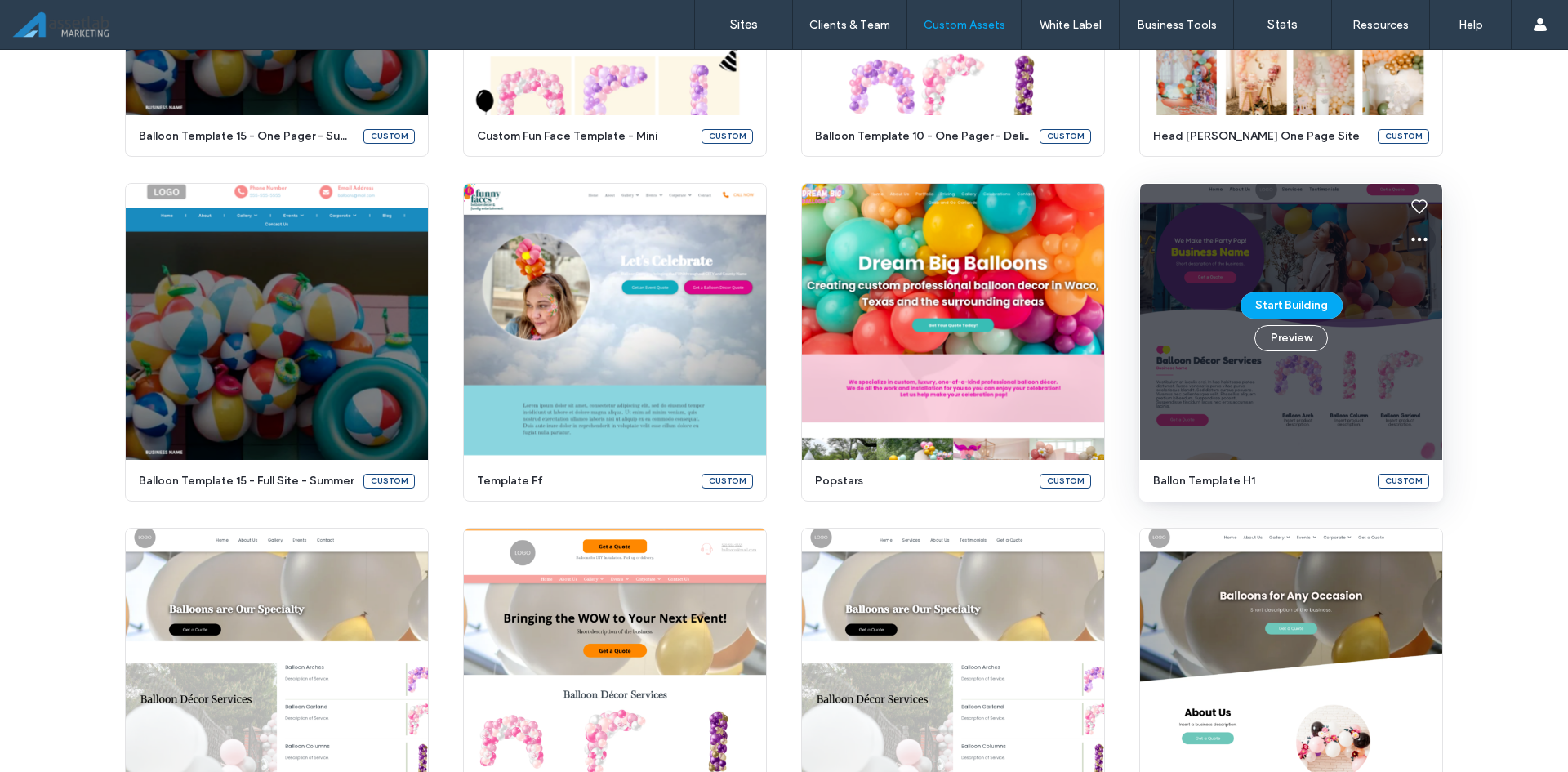
click at [1415, 238] on icon at bounding box center [1419, 239] width 20 height 20
click at [1417, 306] on div "Edit template" at bounding box center [1470, 316] width 145 height 31
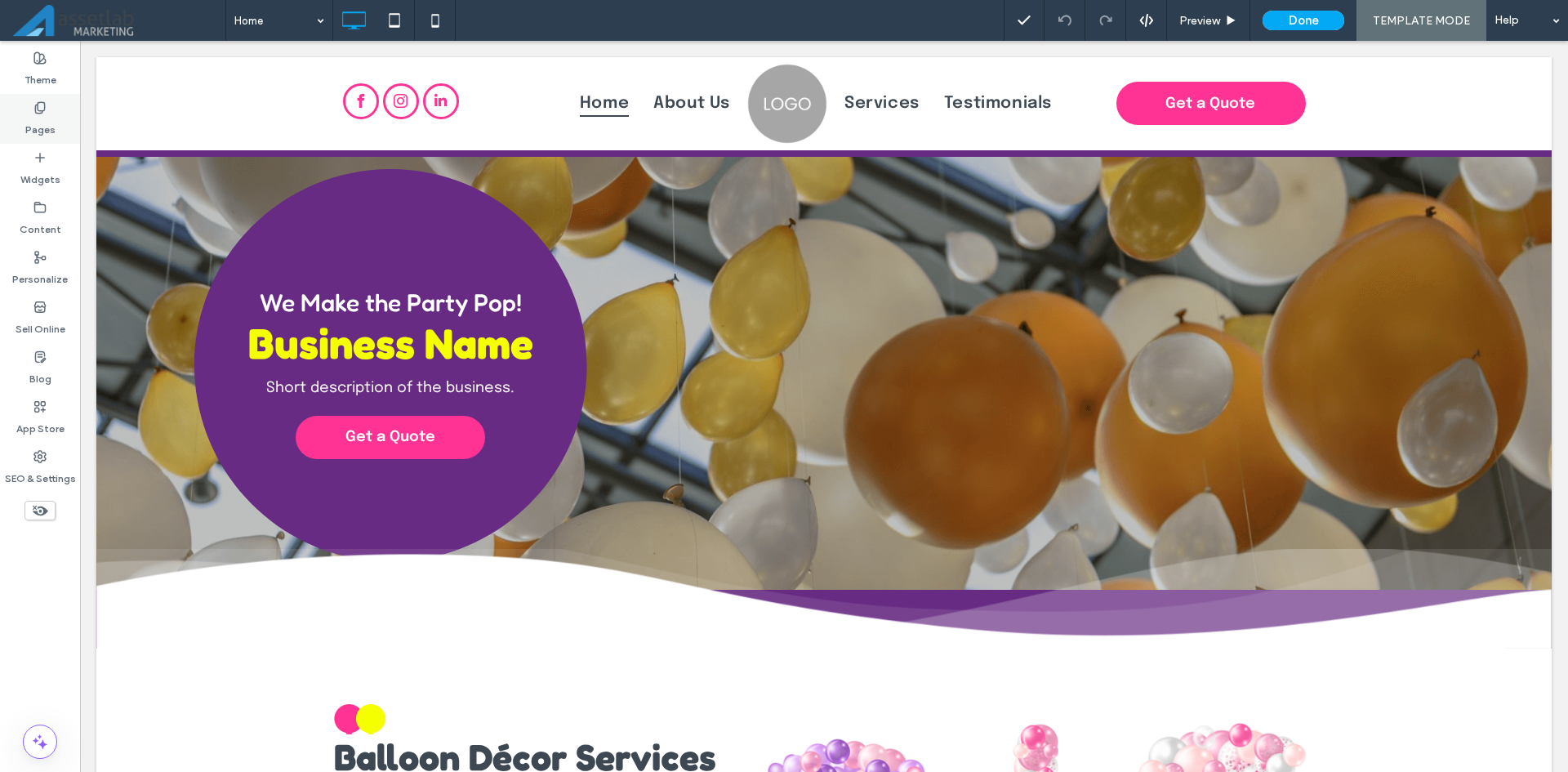
click at [40, 129] on label "Pages" at bounding box center [41, 126] width 30 height 23
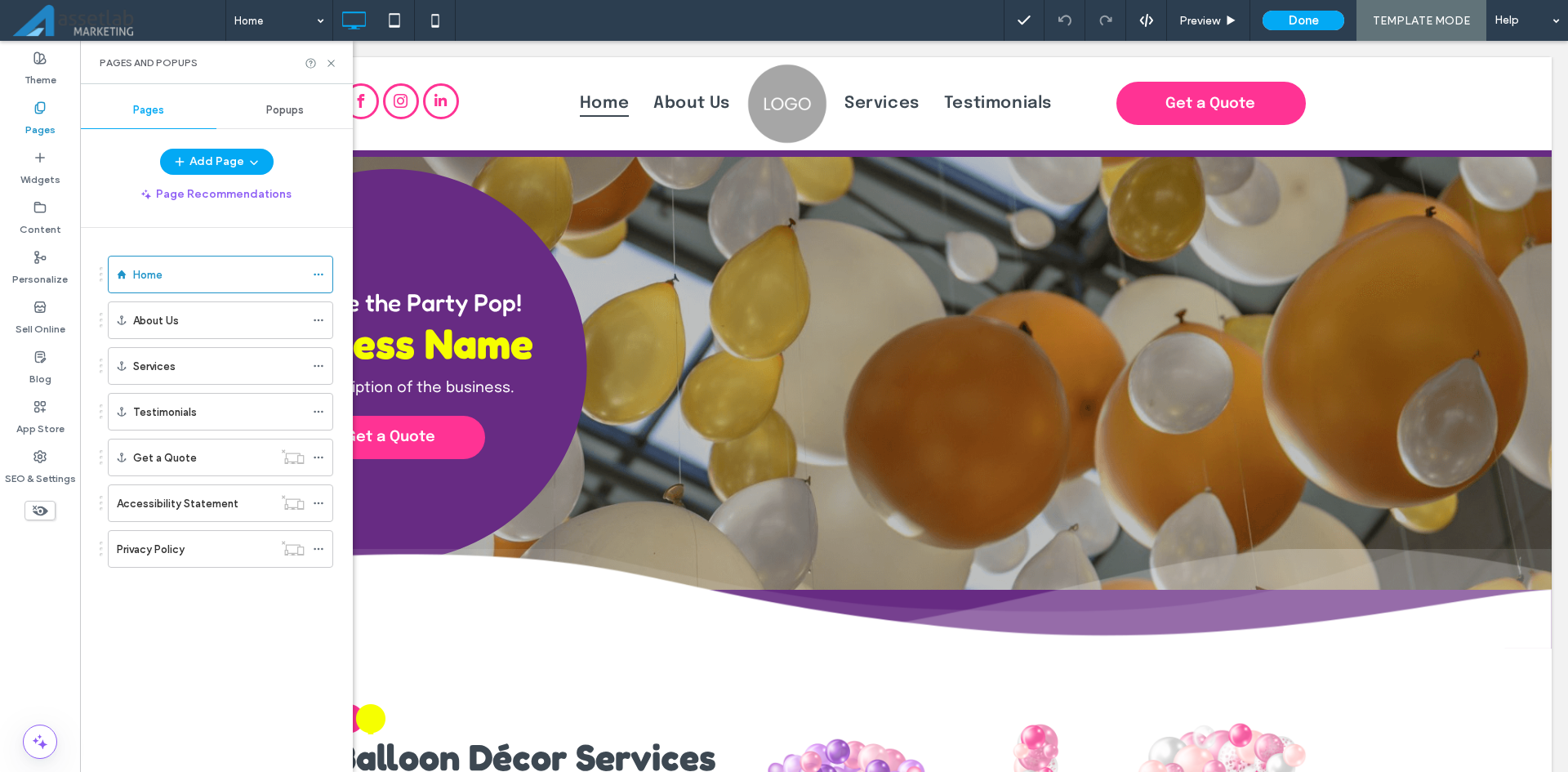
click at [239, 547] on div "Privacy Policy" at bounding box center [194, 549] width 156 height 17
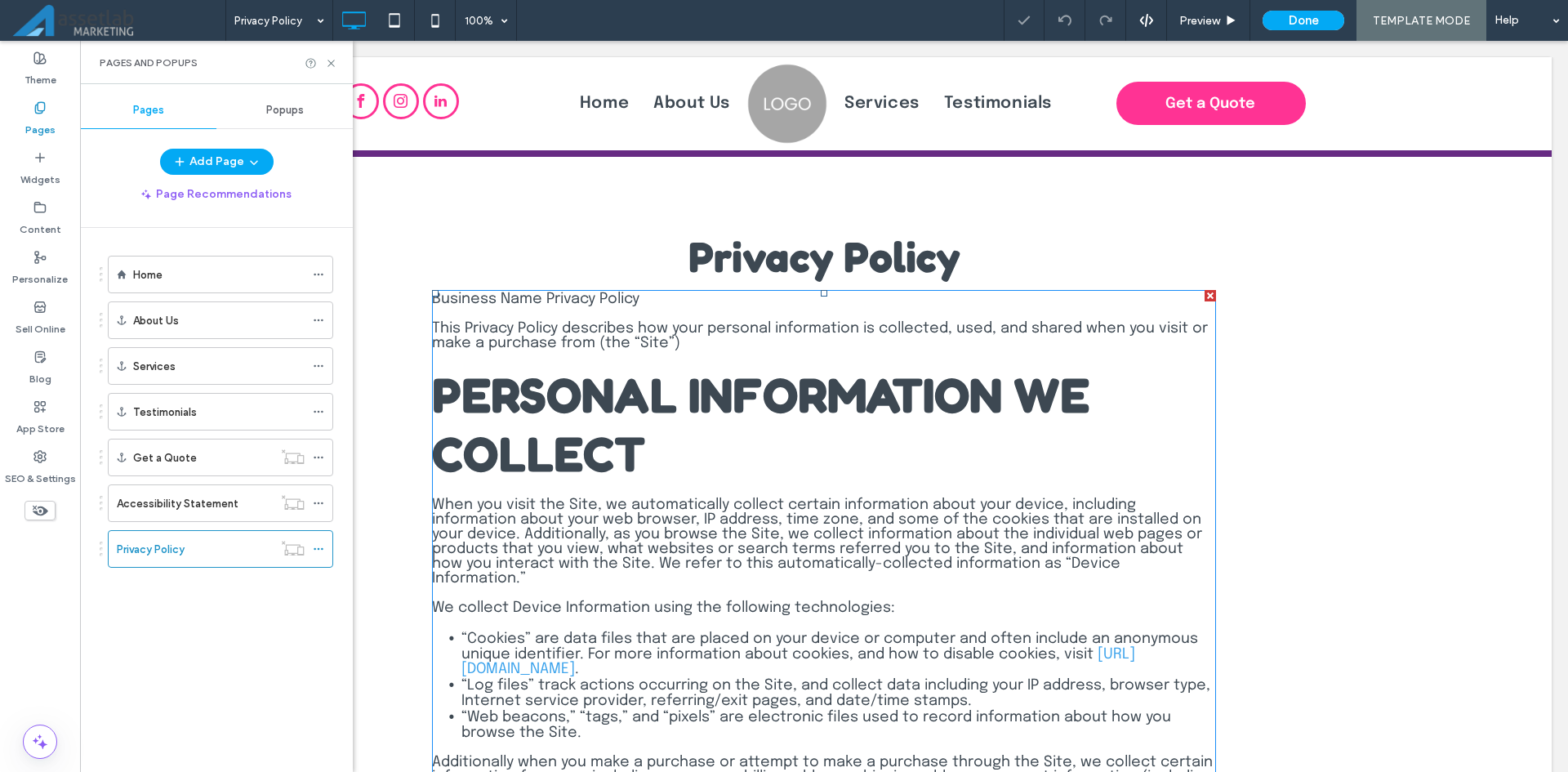
click at [675, 420] on span "PERSONAL INFORMATION WE COLLECT" at bounding box center [760, 424] width 657 height 118
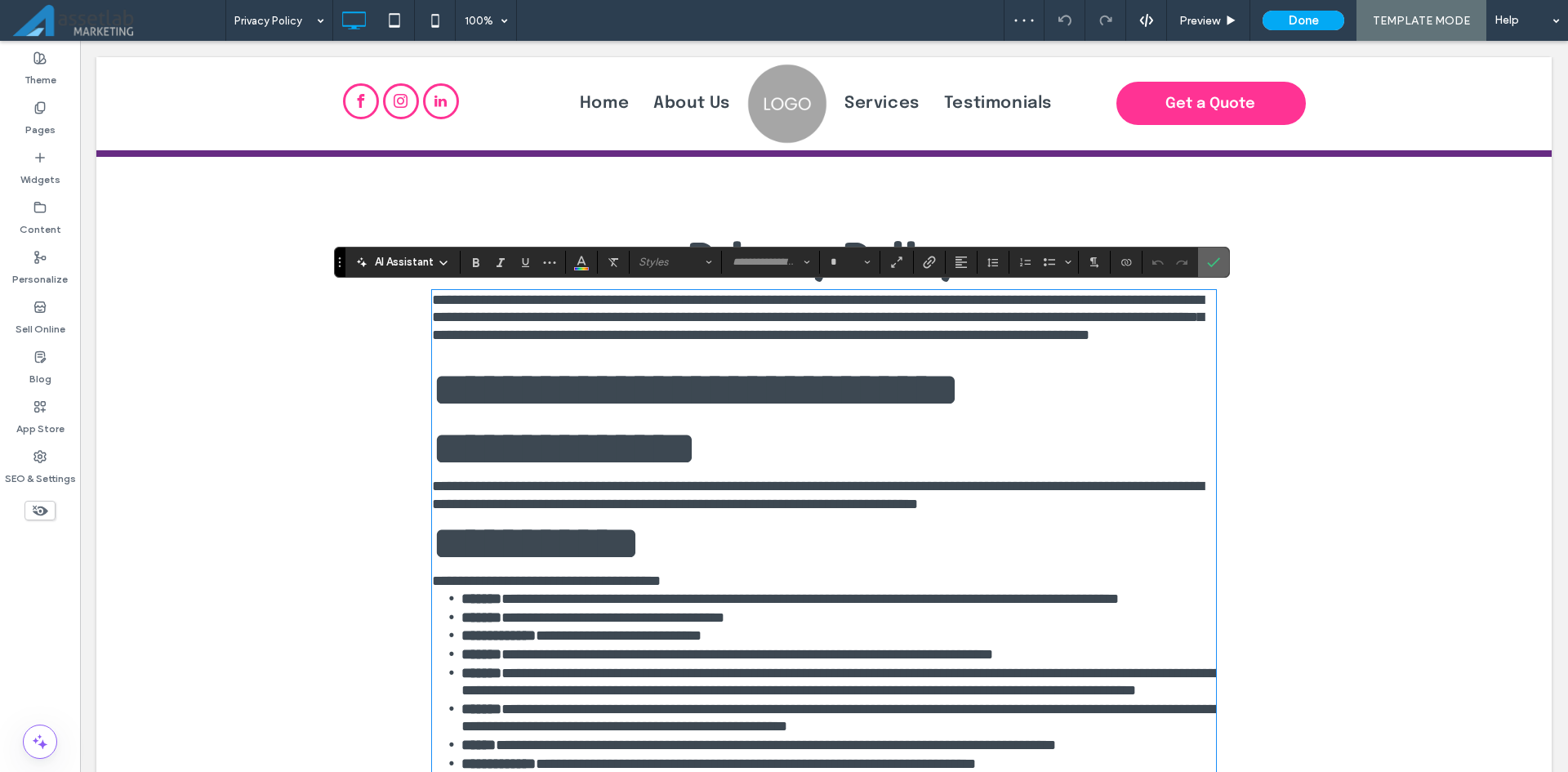
scroll to position [5195, 0]
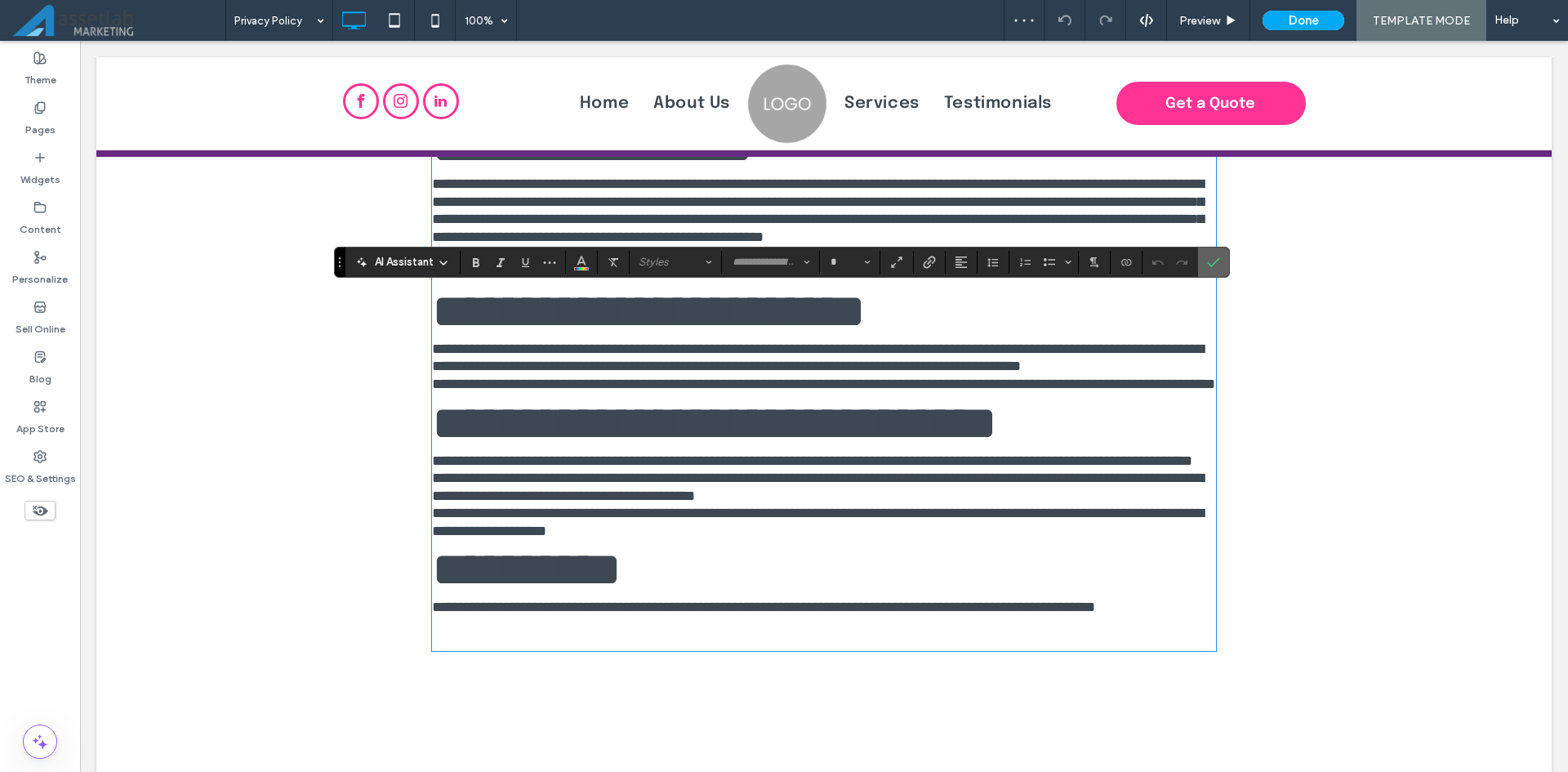
type input "********"
type input "**"
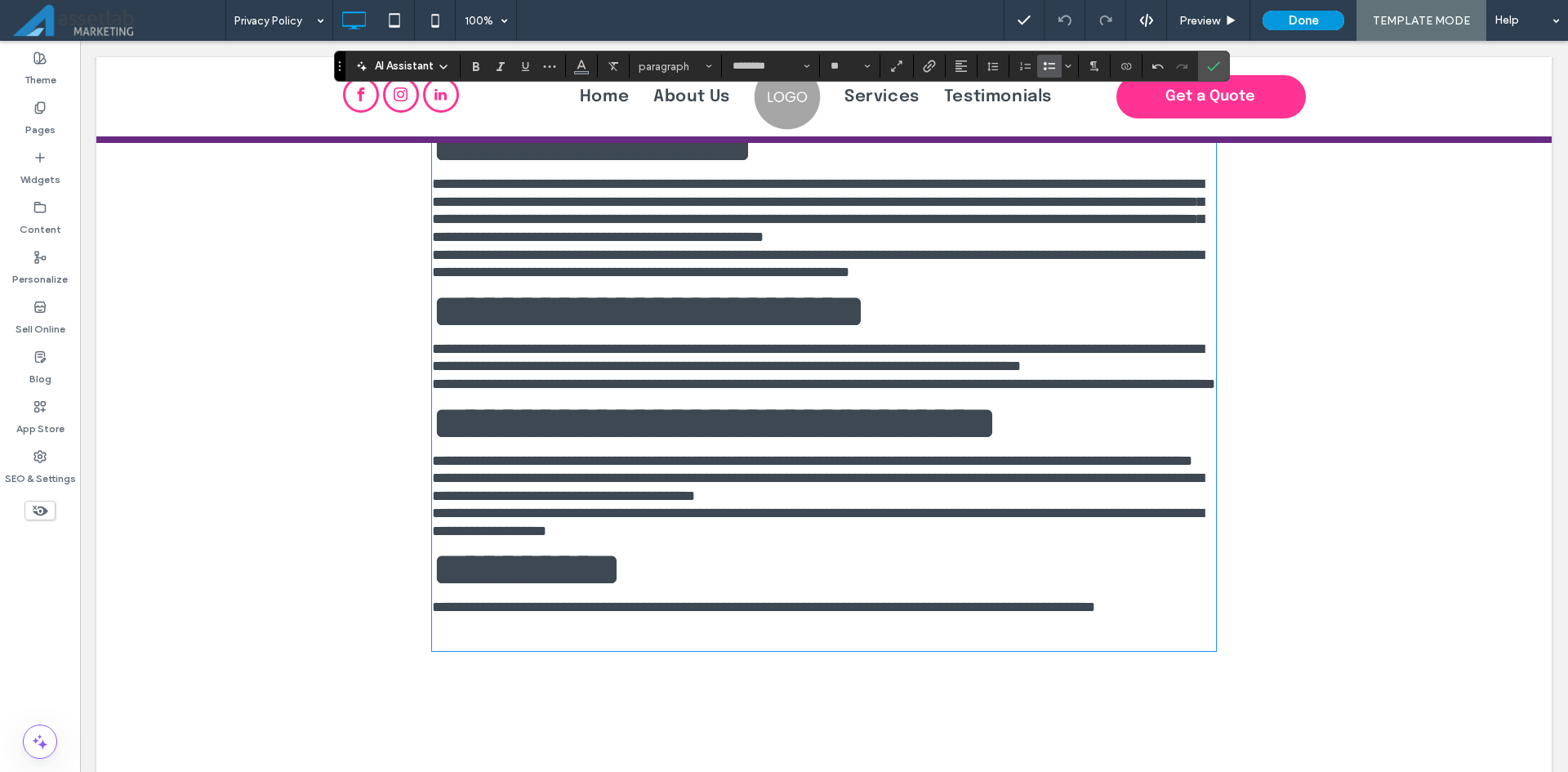
click at [1288, 19] on button "Done" at bounding box center [1304, 20] width 82 height 20
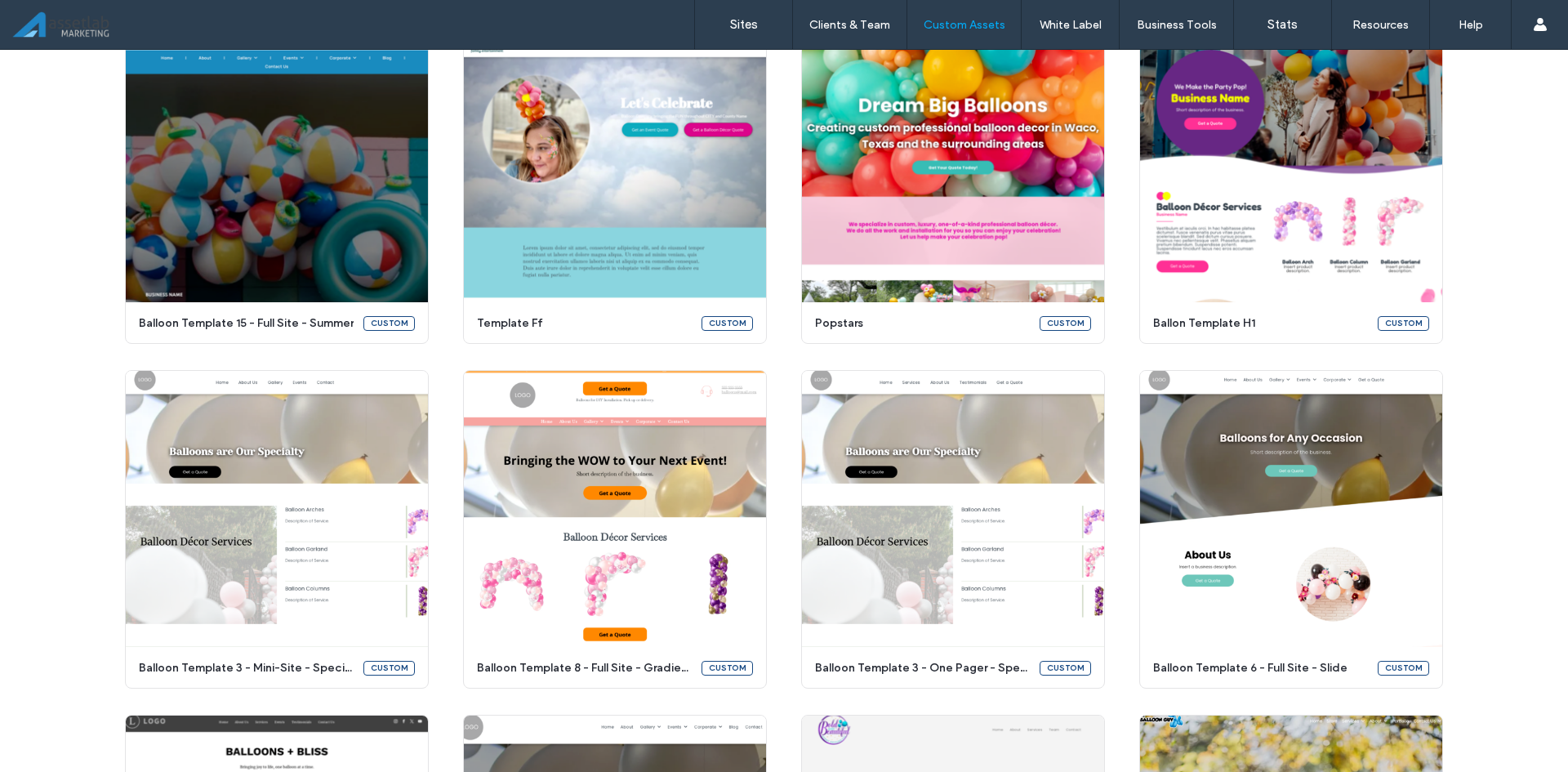
scroll to position [1217, 0]
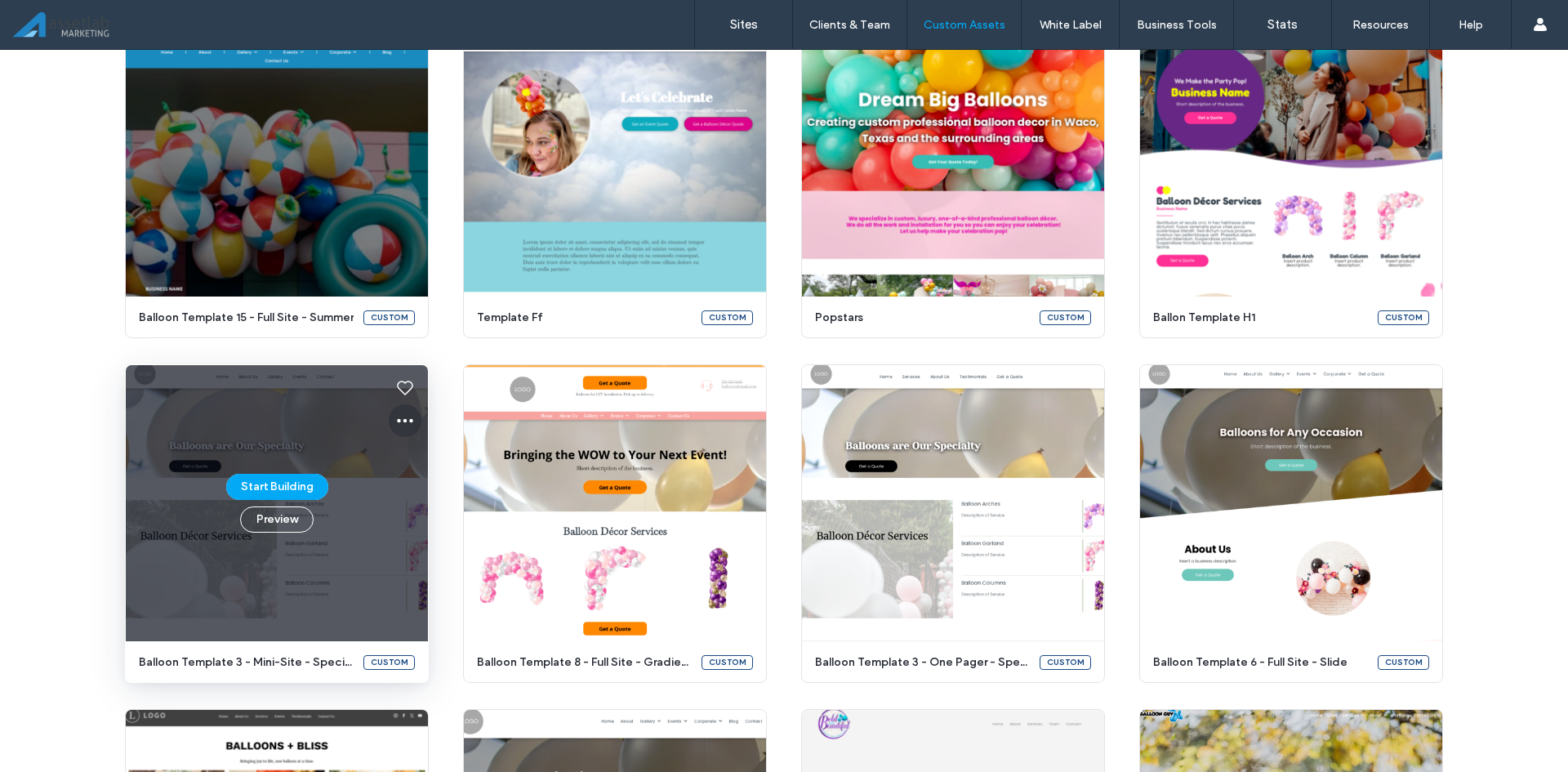
click at [404, 418] on icon at bounding box center [405, 420] width 20 height 20
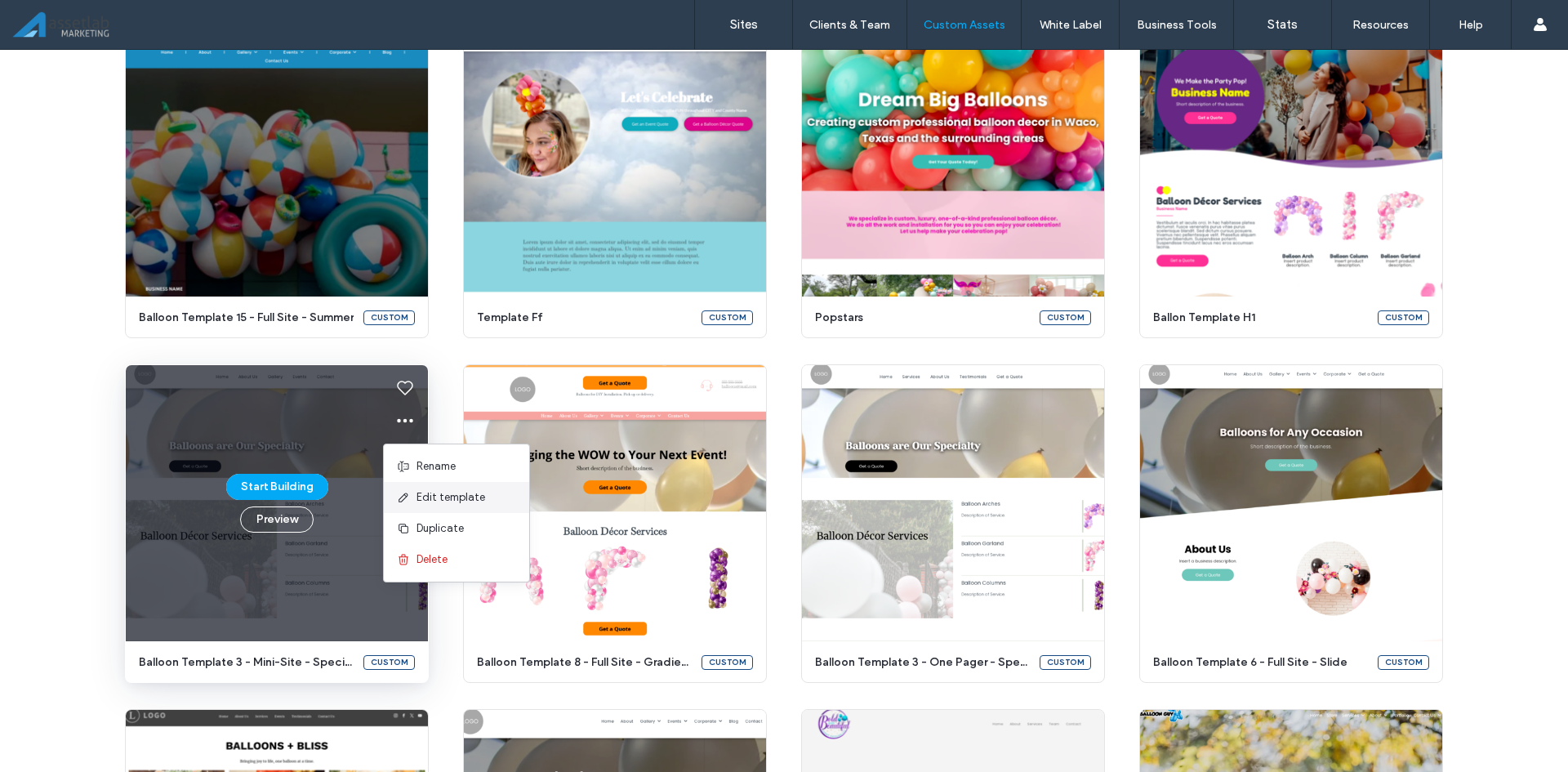
click at [428, 496] on span "Edit template" at bounding box center [450, 497] width 68 height 16
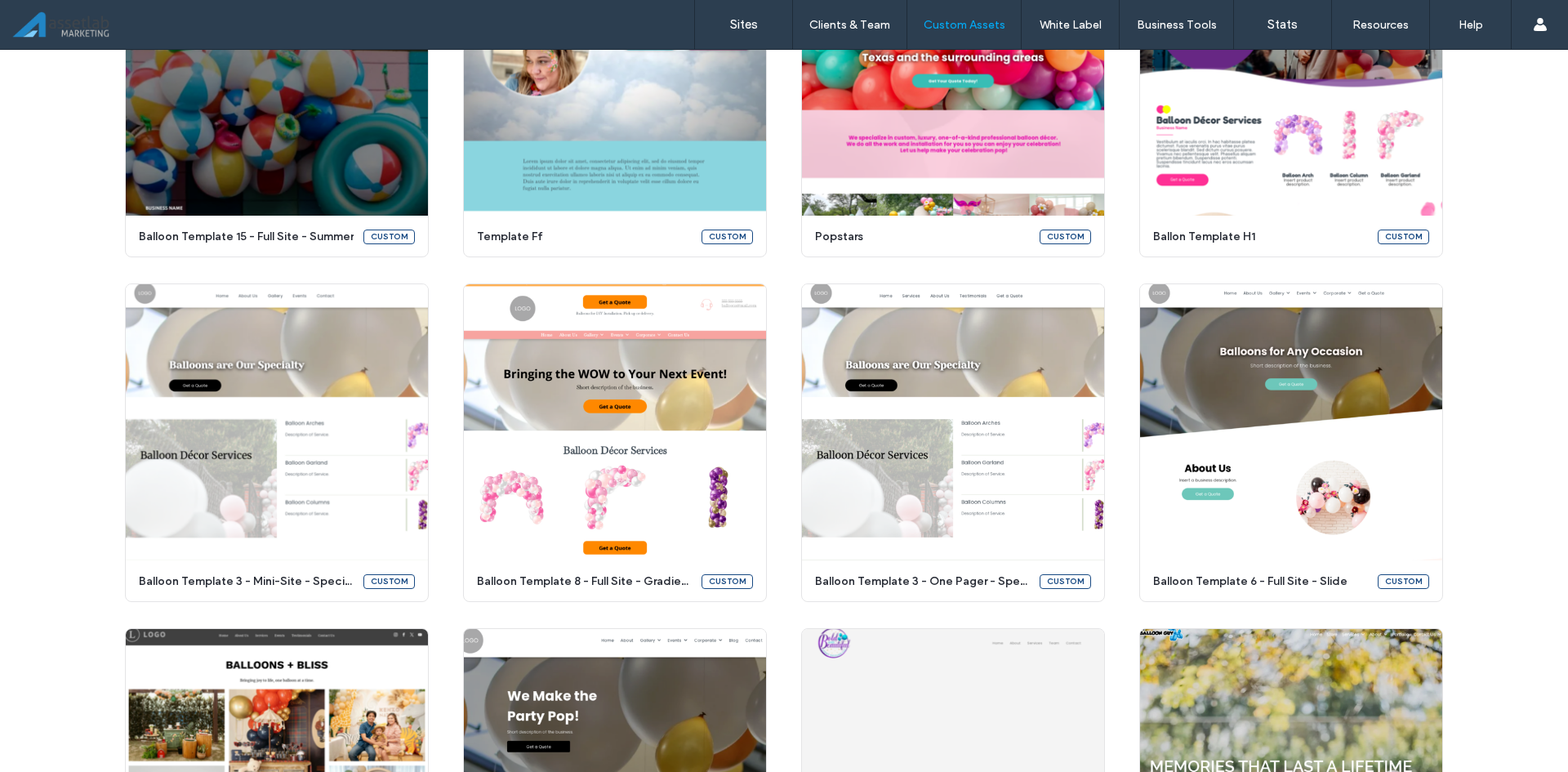
scroll to position [1298, 0]
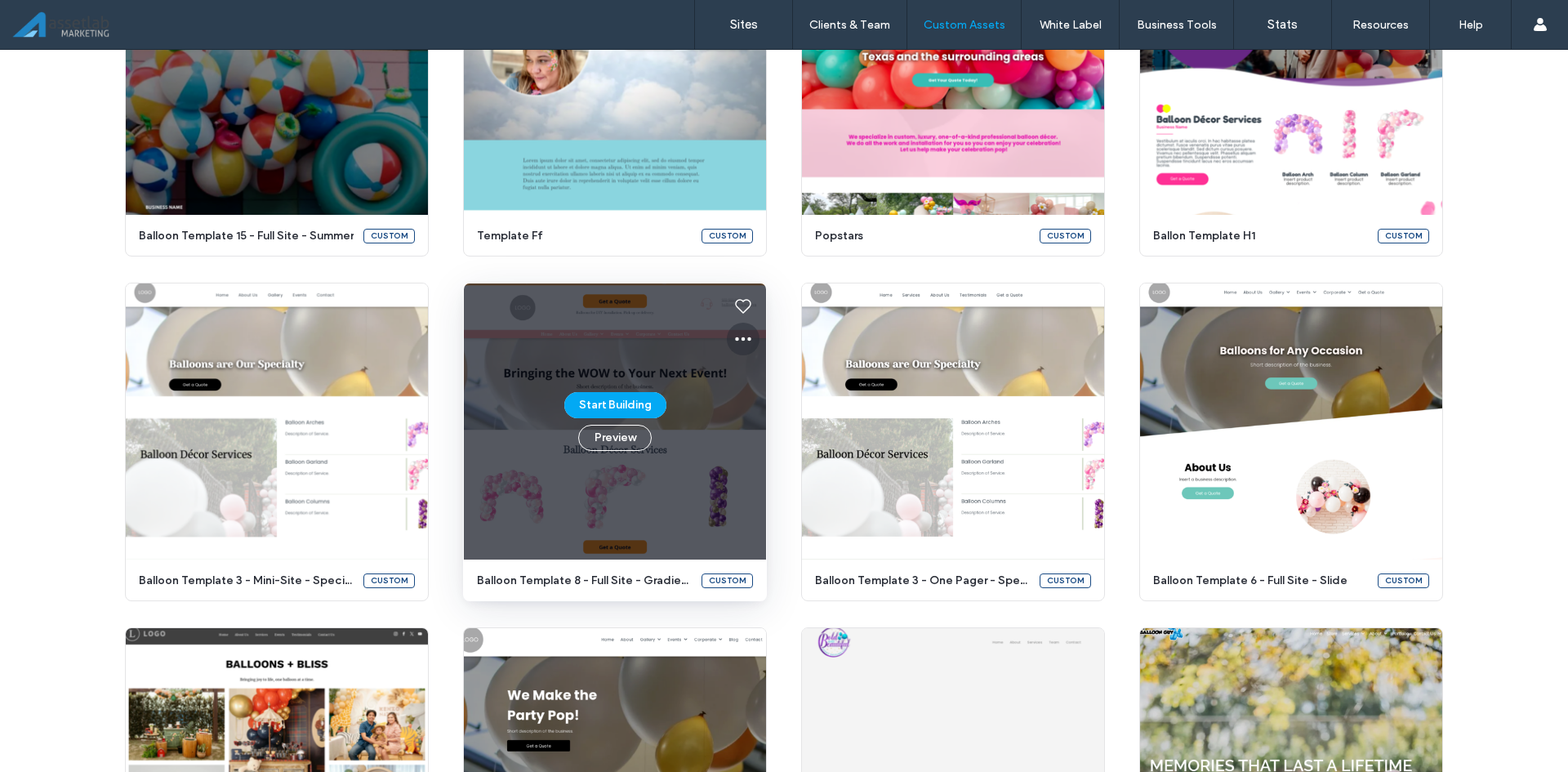
click at [740, 340] on icon at bounding box center [743, 339] width 20 height 20
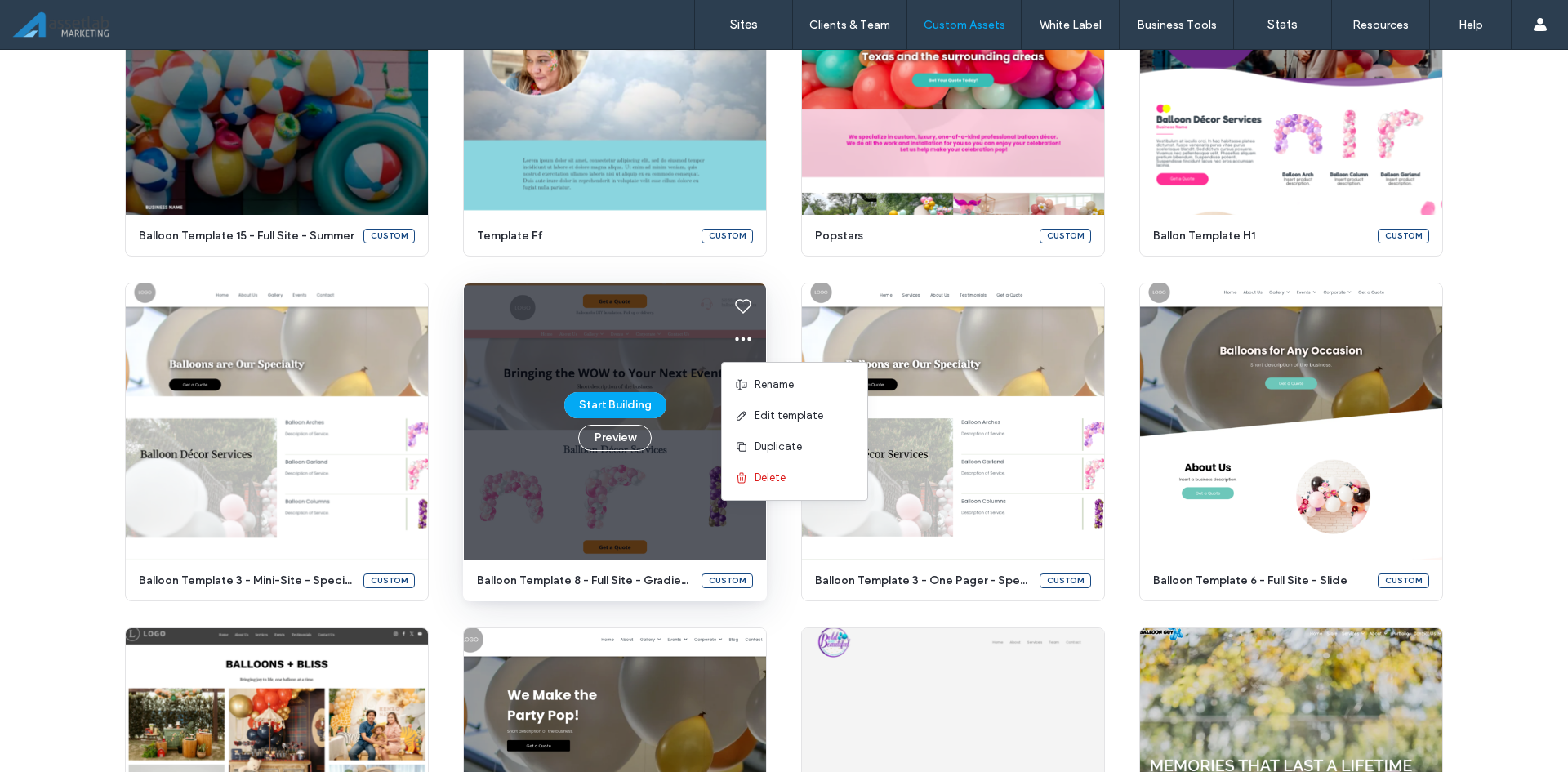
click at [740, 415] on use at bounding box center [740, 415] width 9 height 9
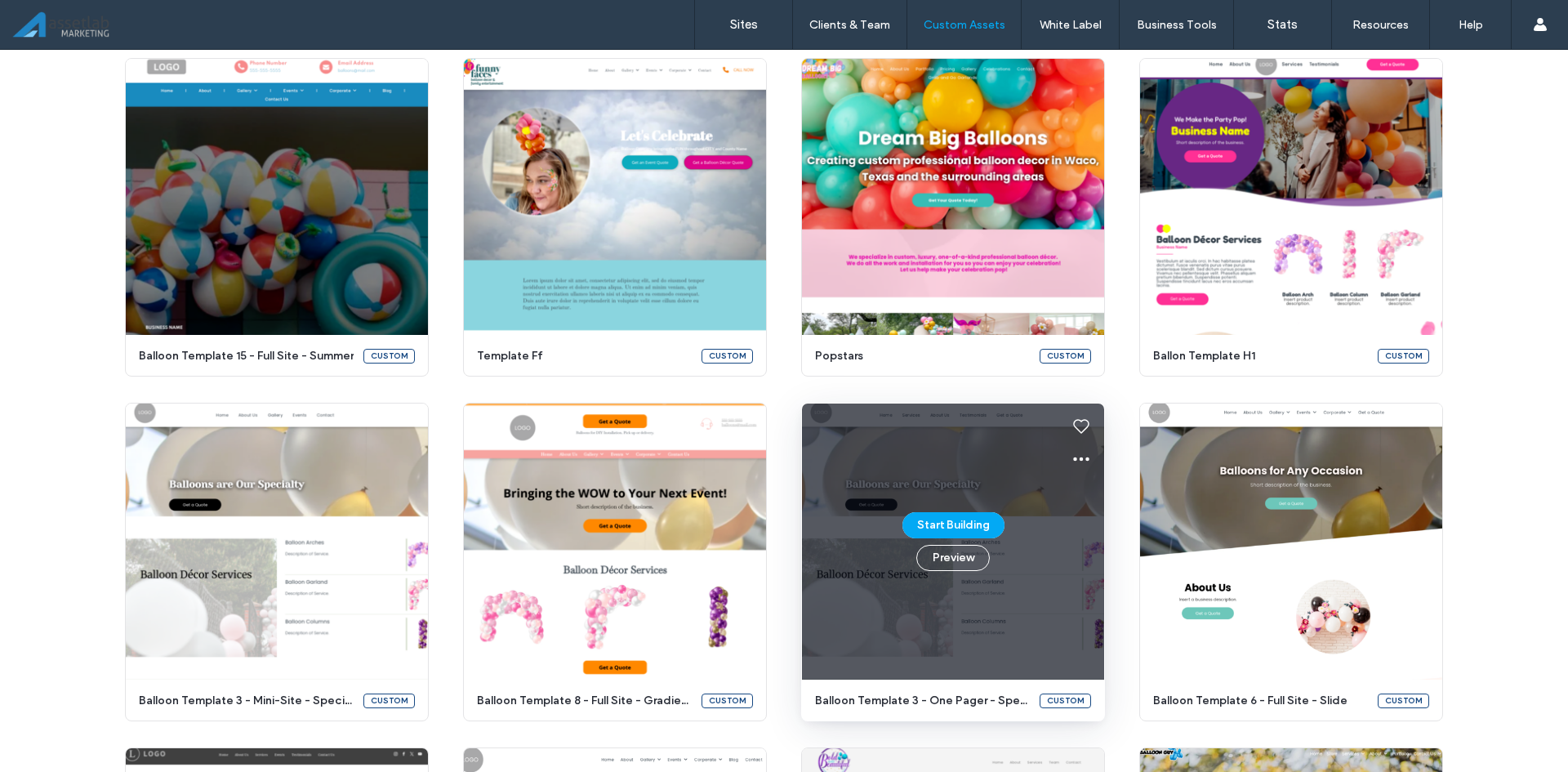
scroll to position [1217, 0]
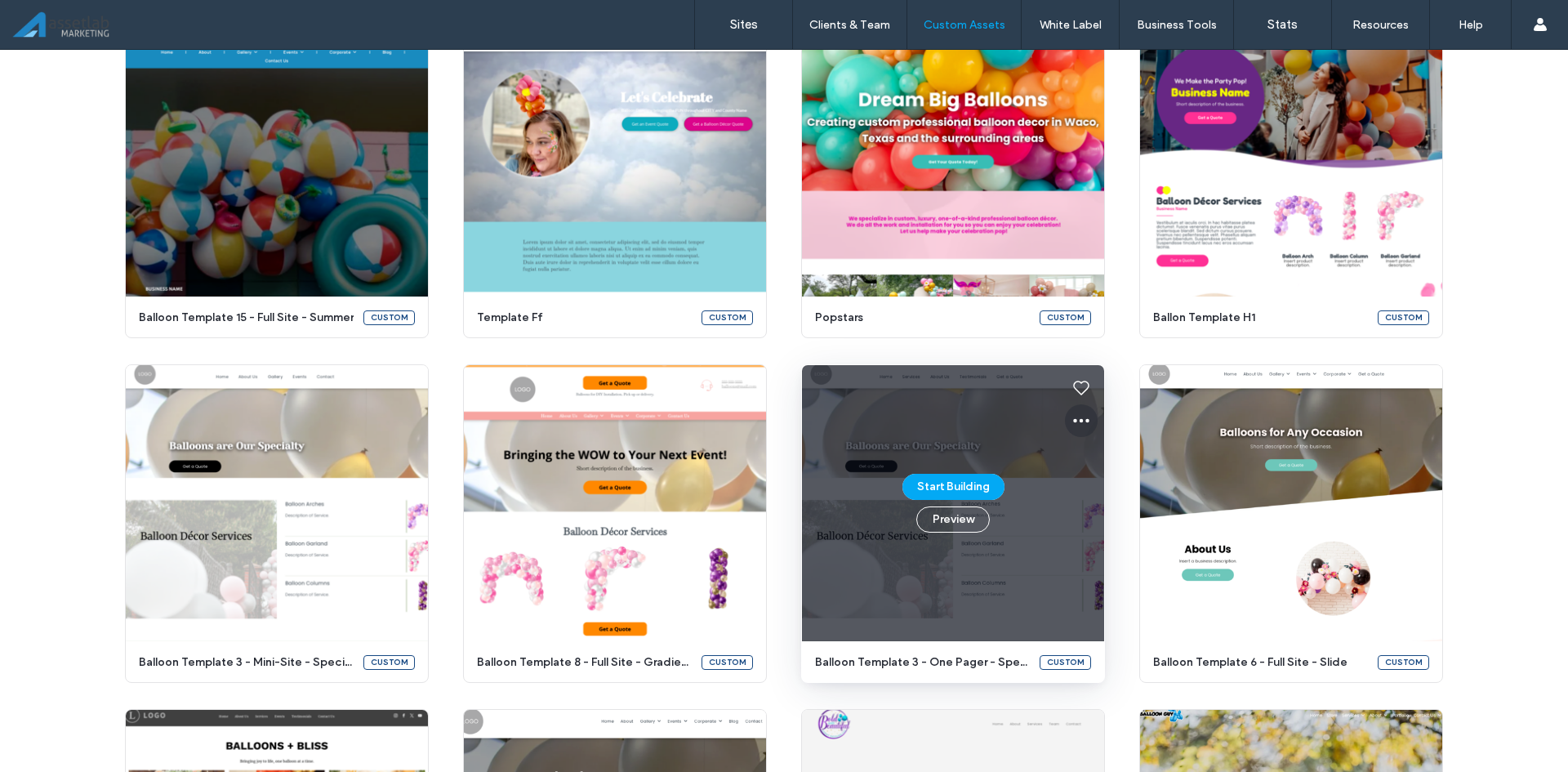
click at [1079, 420] on icon at bounding box center [1081, 420] width 20 height 20
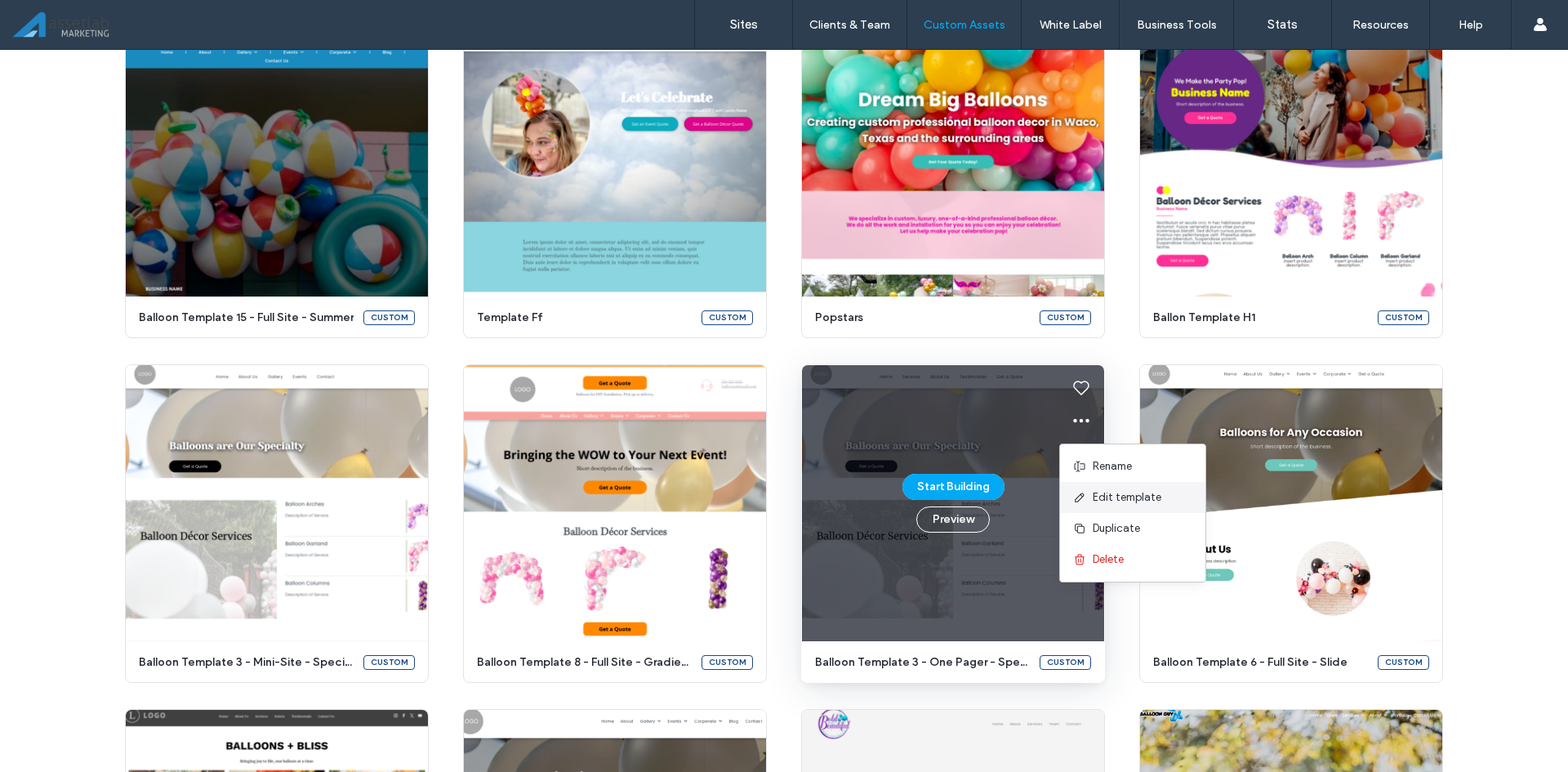
click at [1104, 508] on div "Edit template" at bounding box center [1132, 497] width 145 height 31
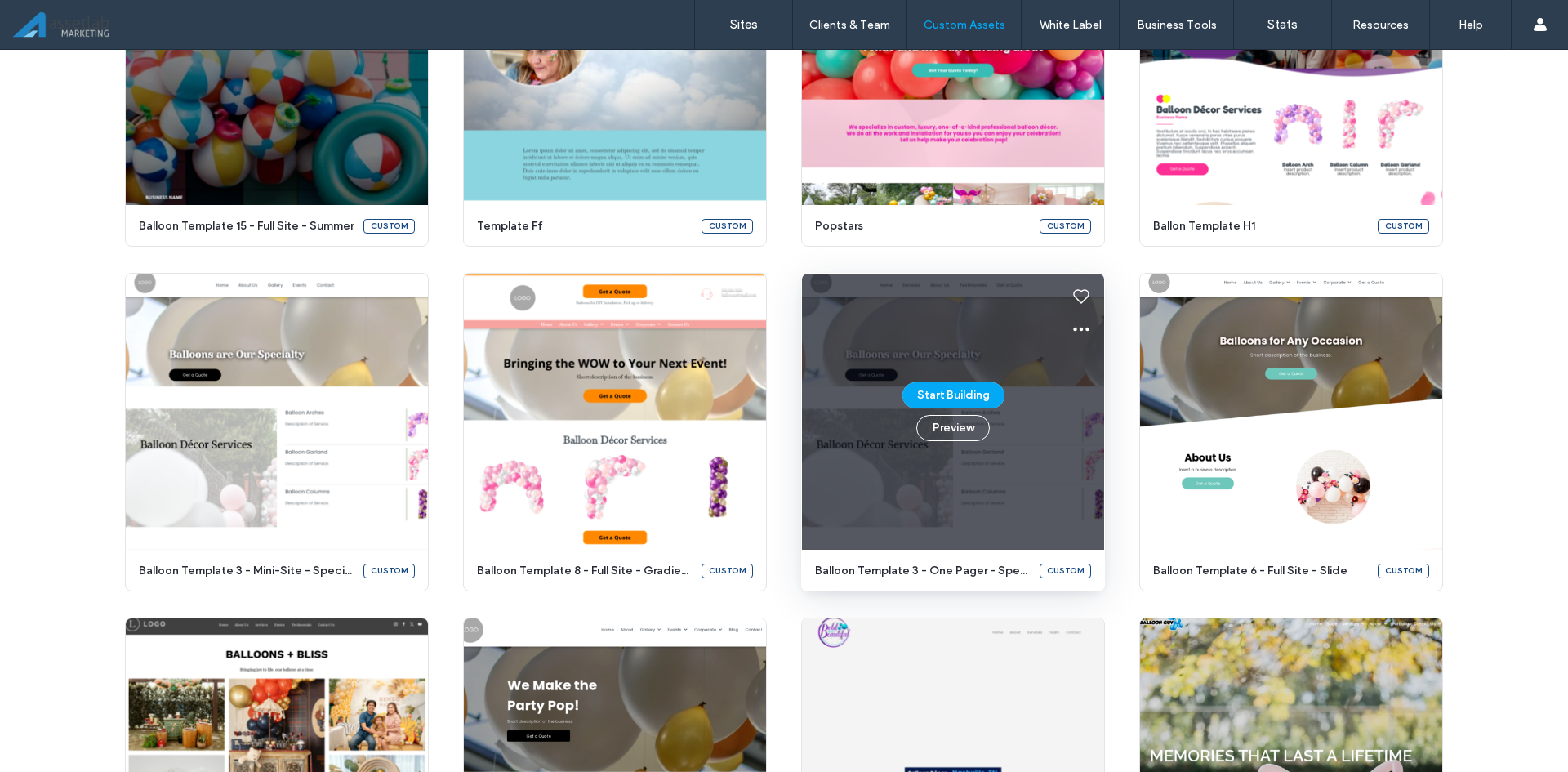
scroll to position [1380, 0]
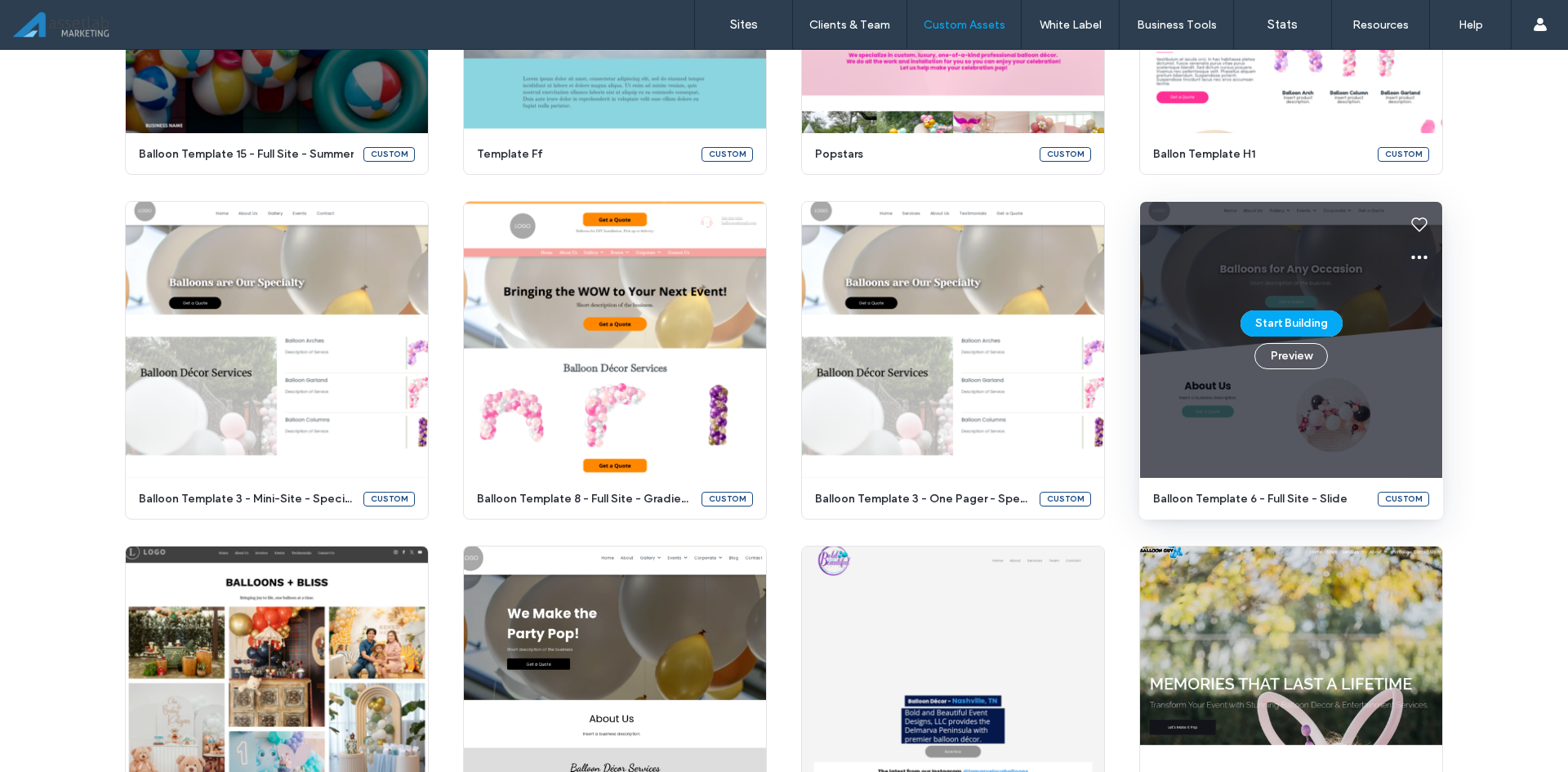
click at [1411, 250] on icon at bounding box center [1419, 257] width 20 height 20
click at [1440, 334] on span "Edit template" at bounding box center [1465, 334] width 68 height 16
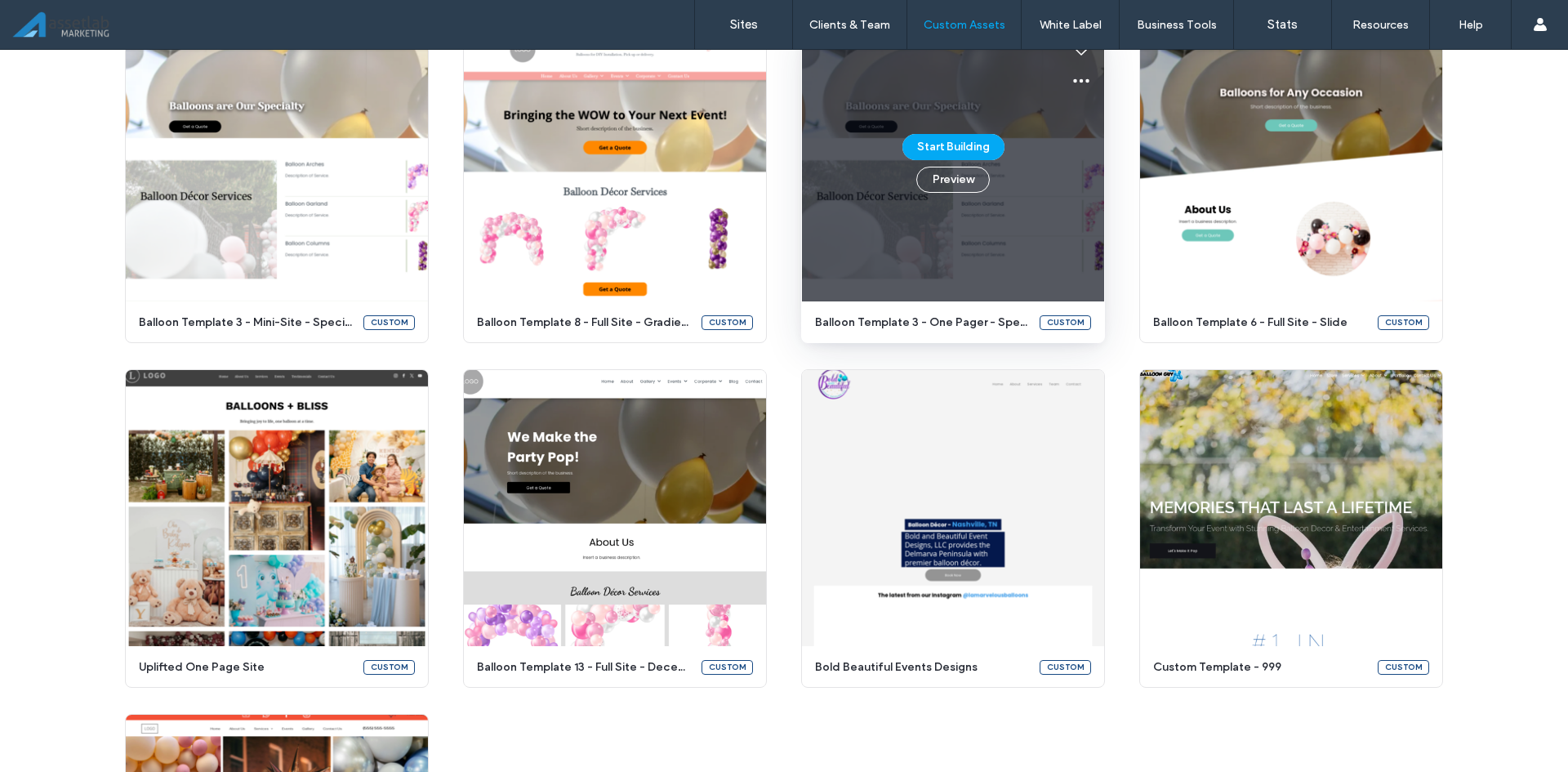
scroll to position [1638, 0]
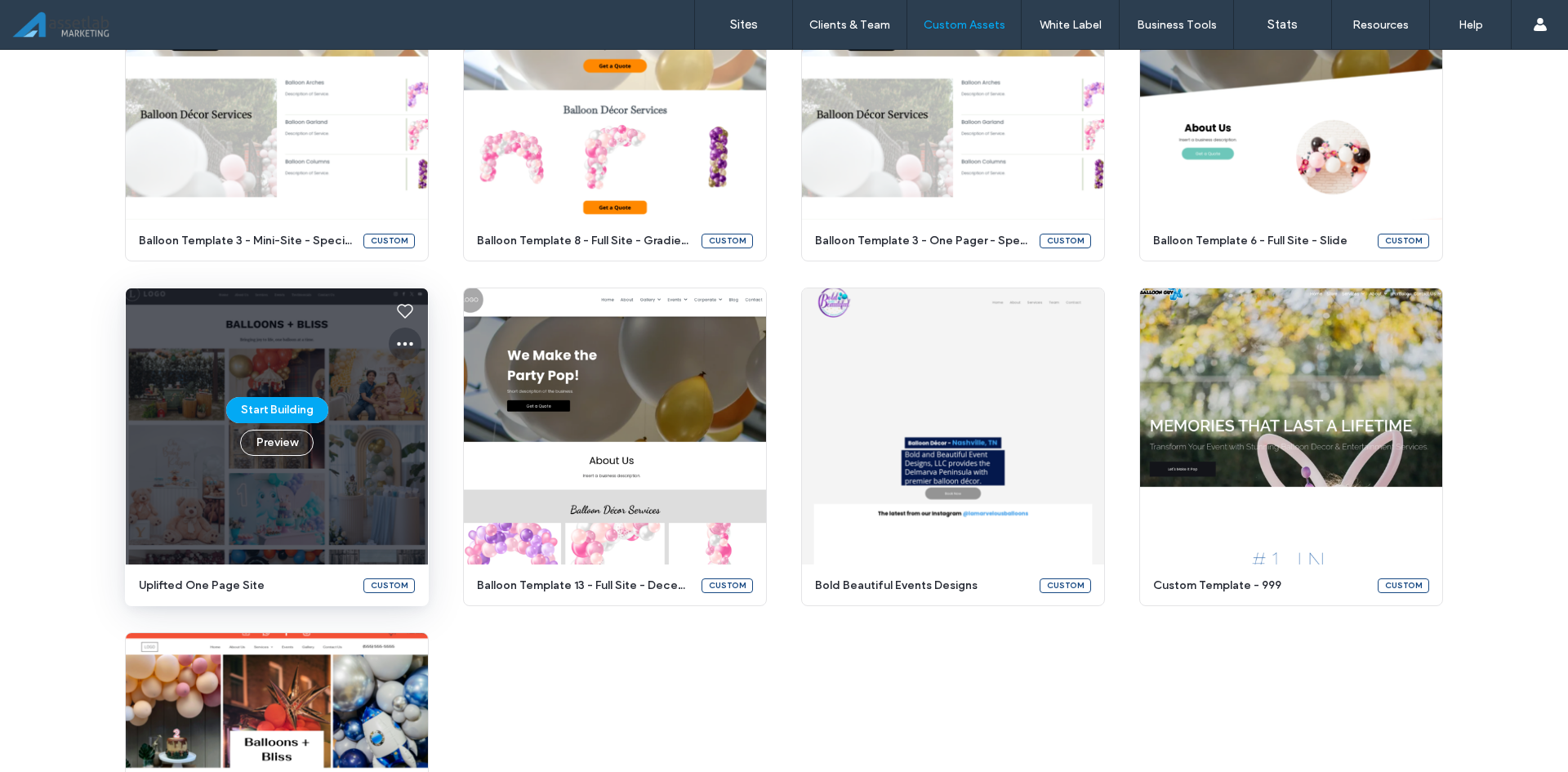
click at [407, 344] on use at bounding box center [405, 344] width 16 height 4
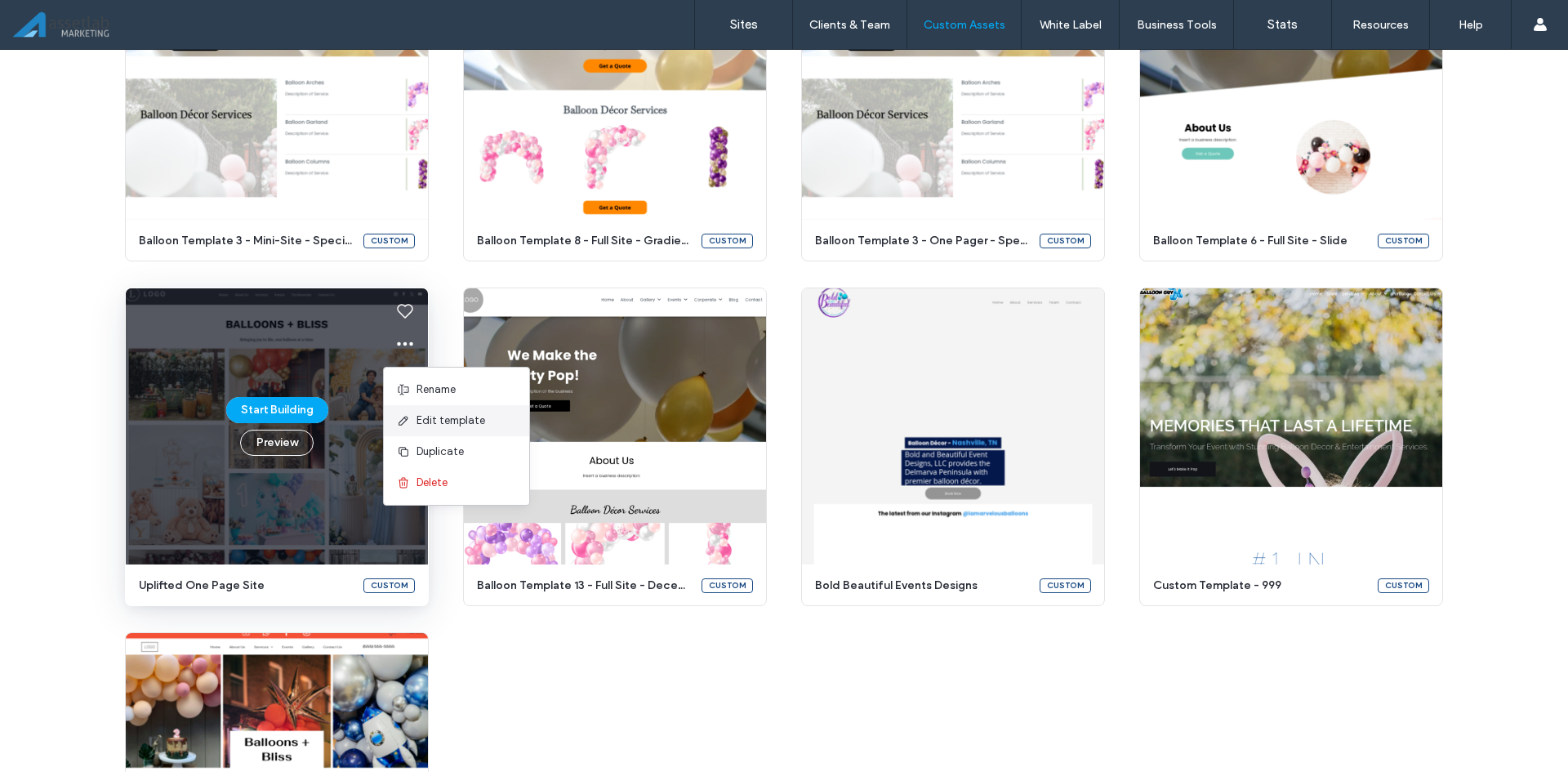
click at [437, 419] on span "Edit template" at bounding box center [450, 420] width 68 height 16
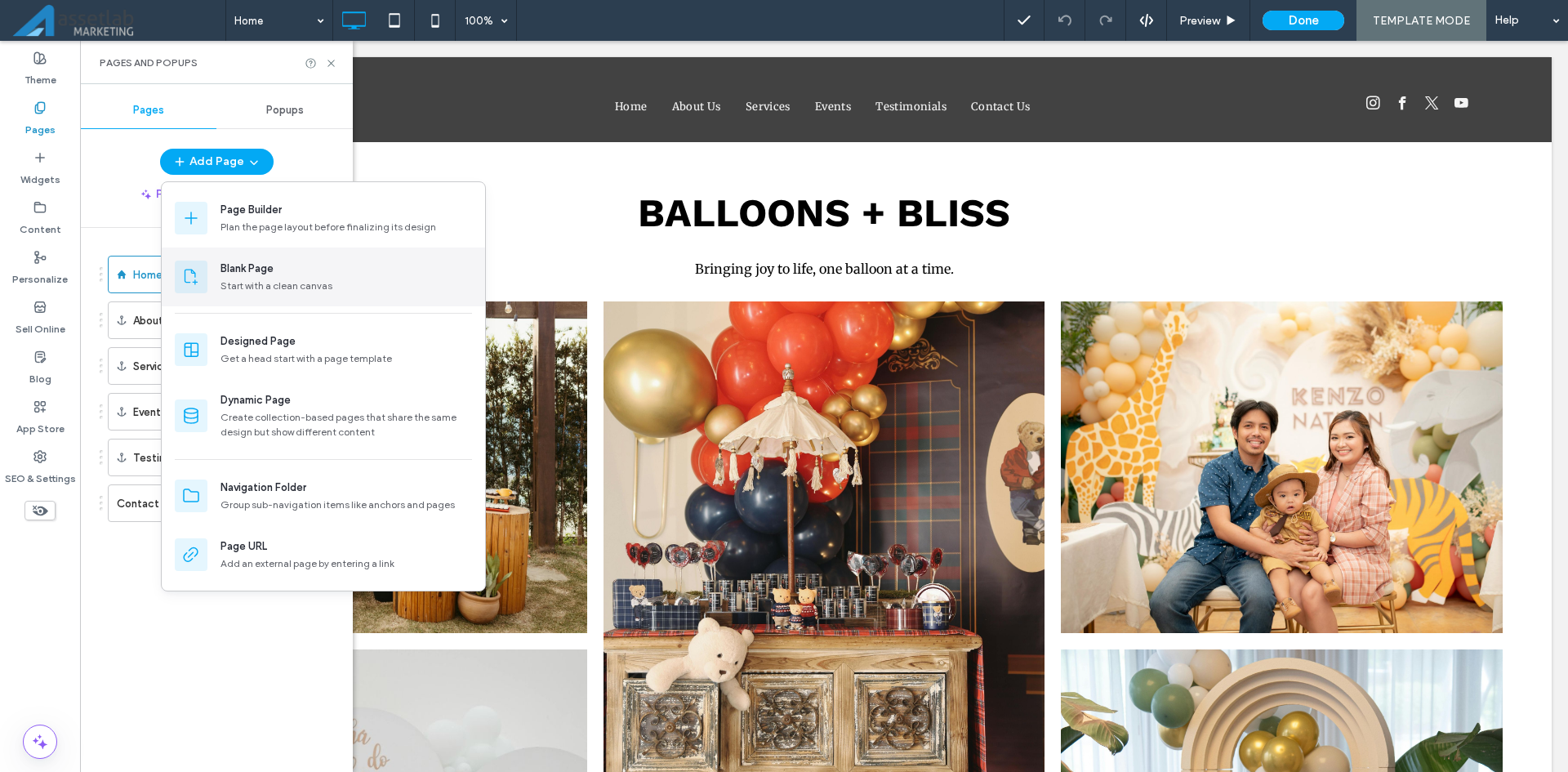
click at [264, 286] on div "Start with a clean canvas" at bounding box center [346, 286] width 251 height 15
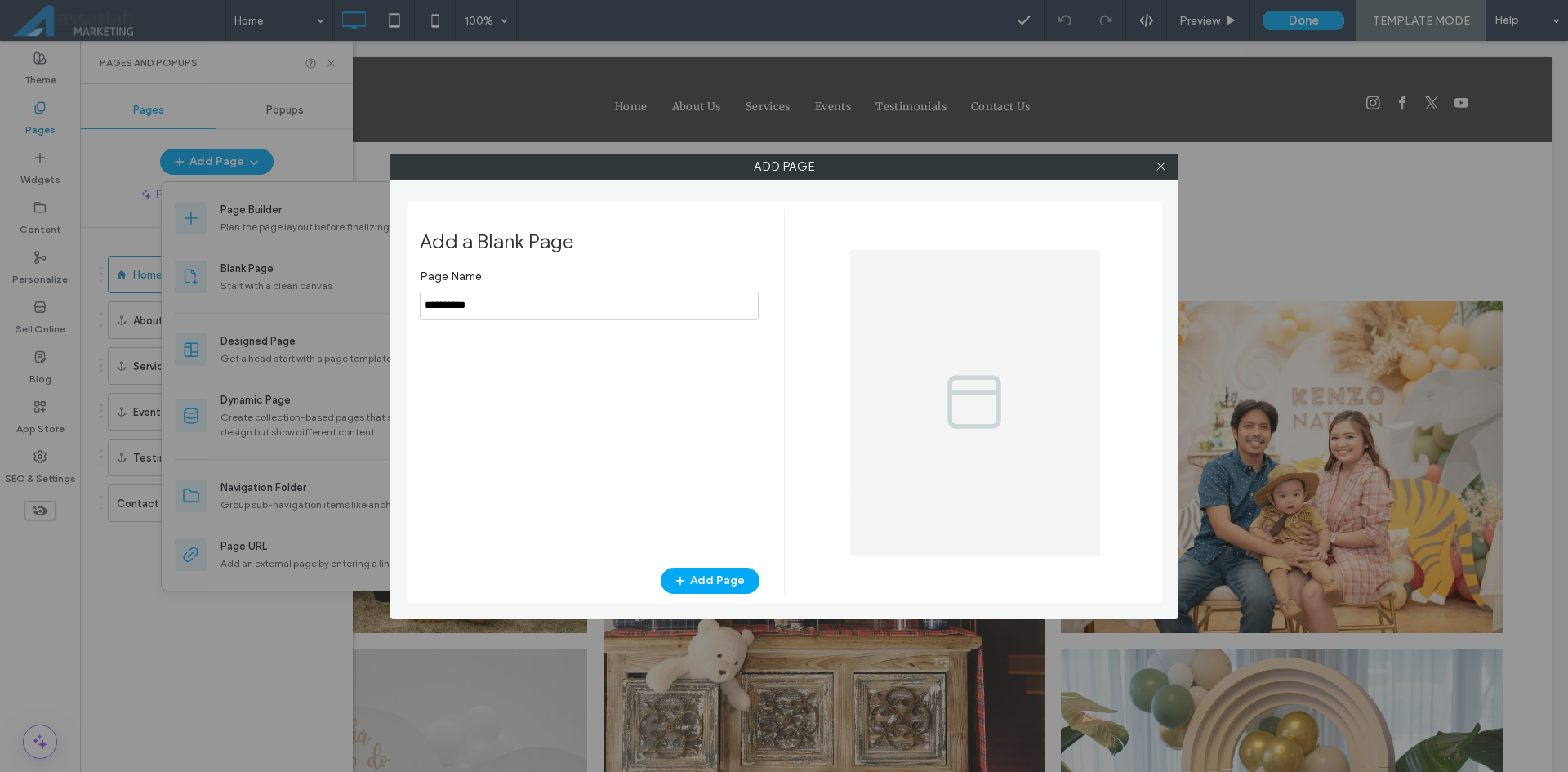
click at [428, 303] on input "notEmpty" at bounding box center [590, 306] width 339 height 28
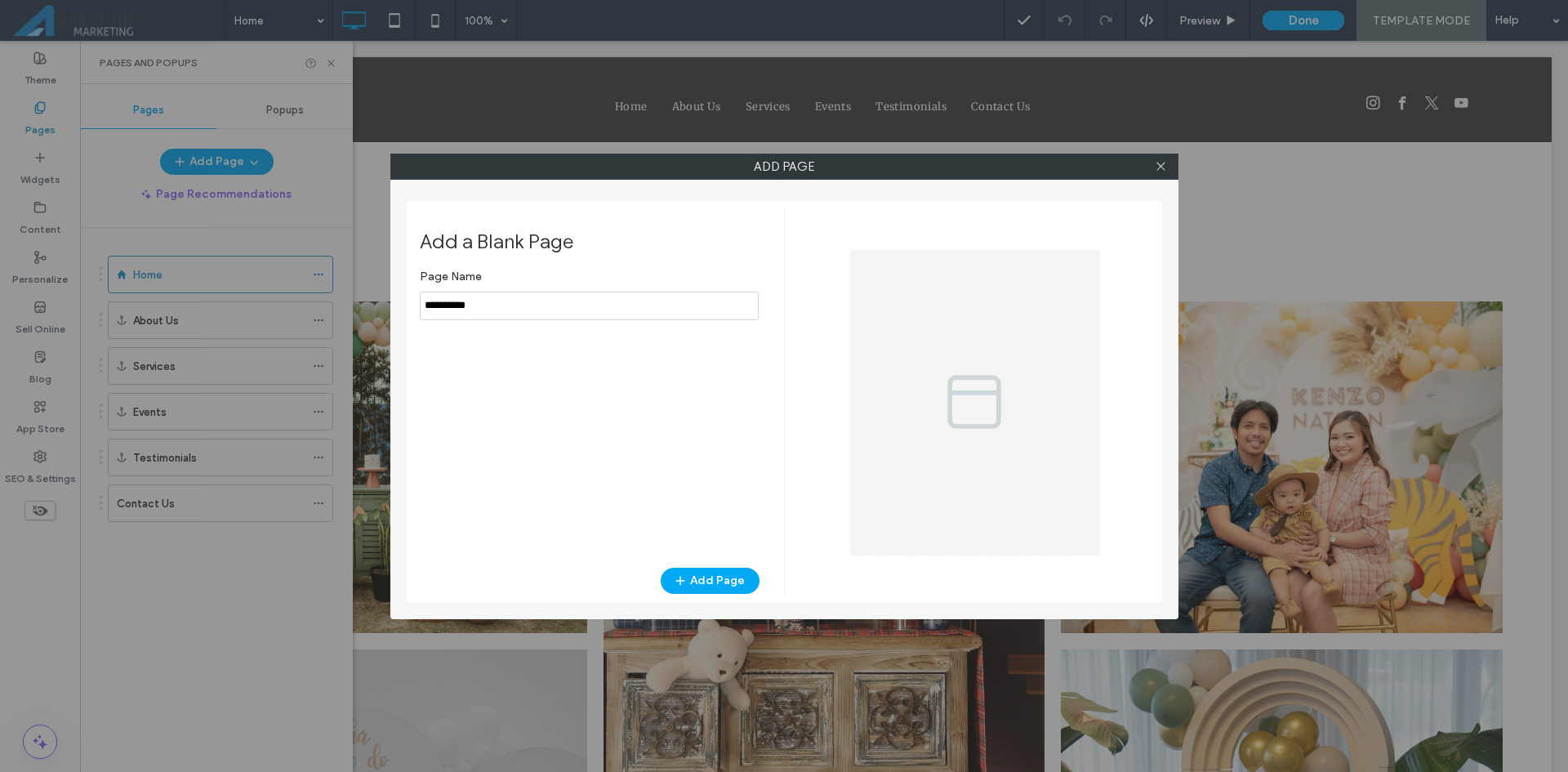
click at [428, 303] on input "notEmpty" at bounding box center [590, 306] width 339 height 28
type input "**********"
click at [681, 573] on span "button" at bounding box center [682, 581] width 16 height 25
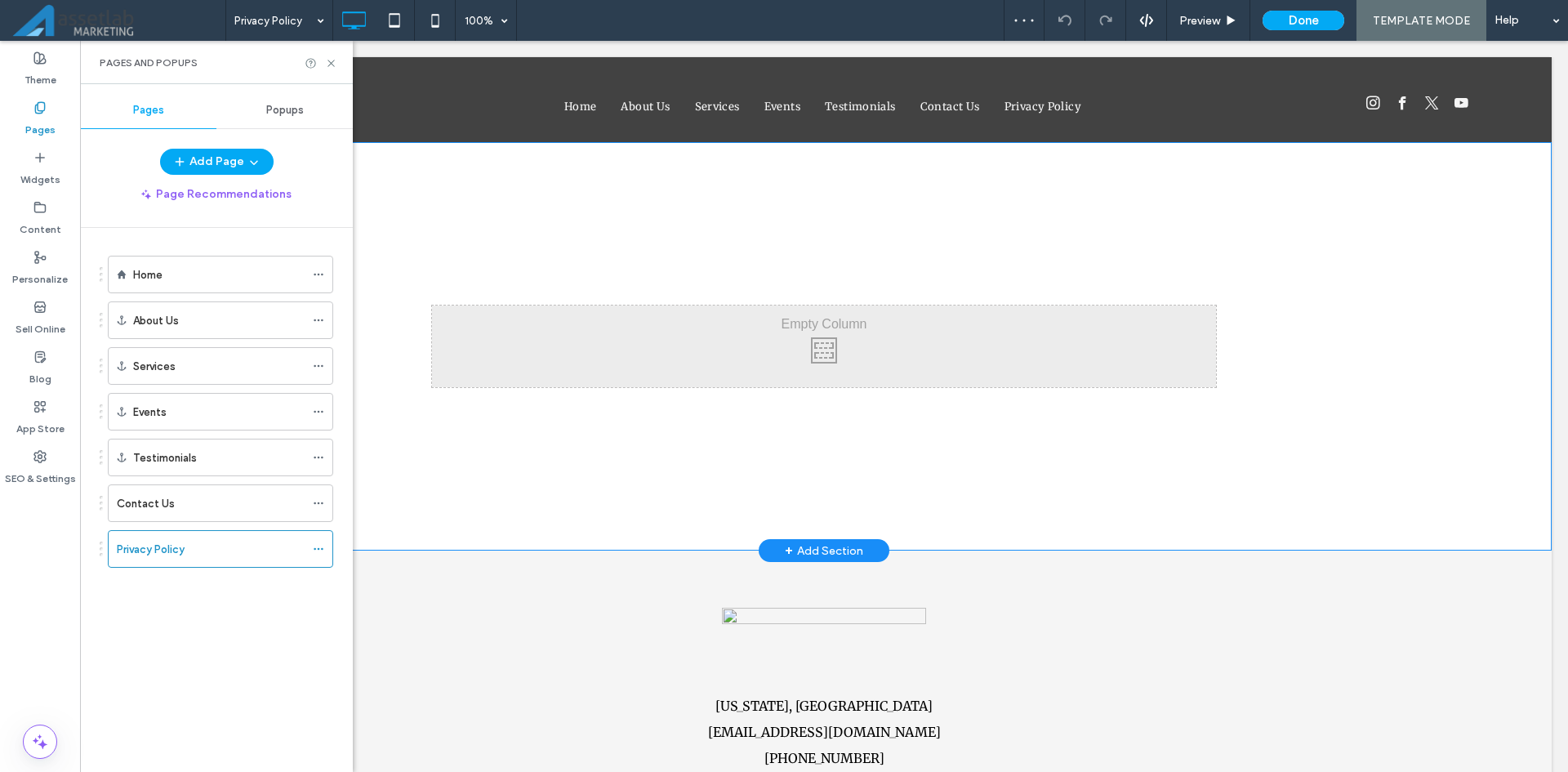
click at [759, 352] on div "Click To Paste" at bounding box center [824, 346] width 784 height 82
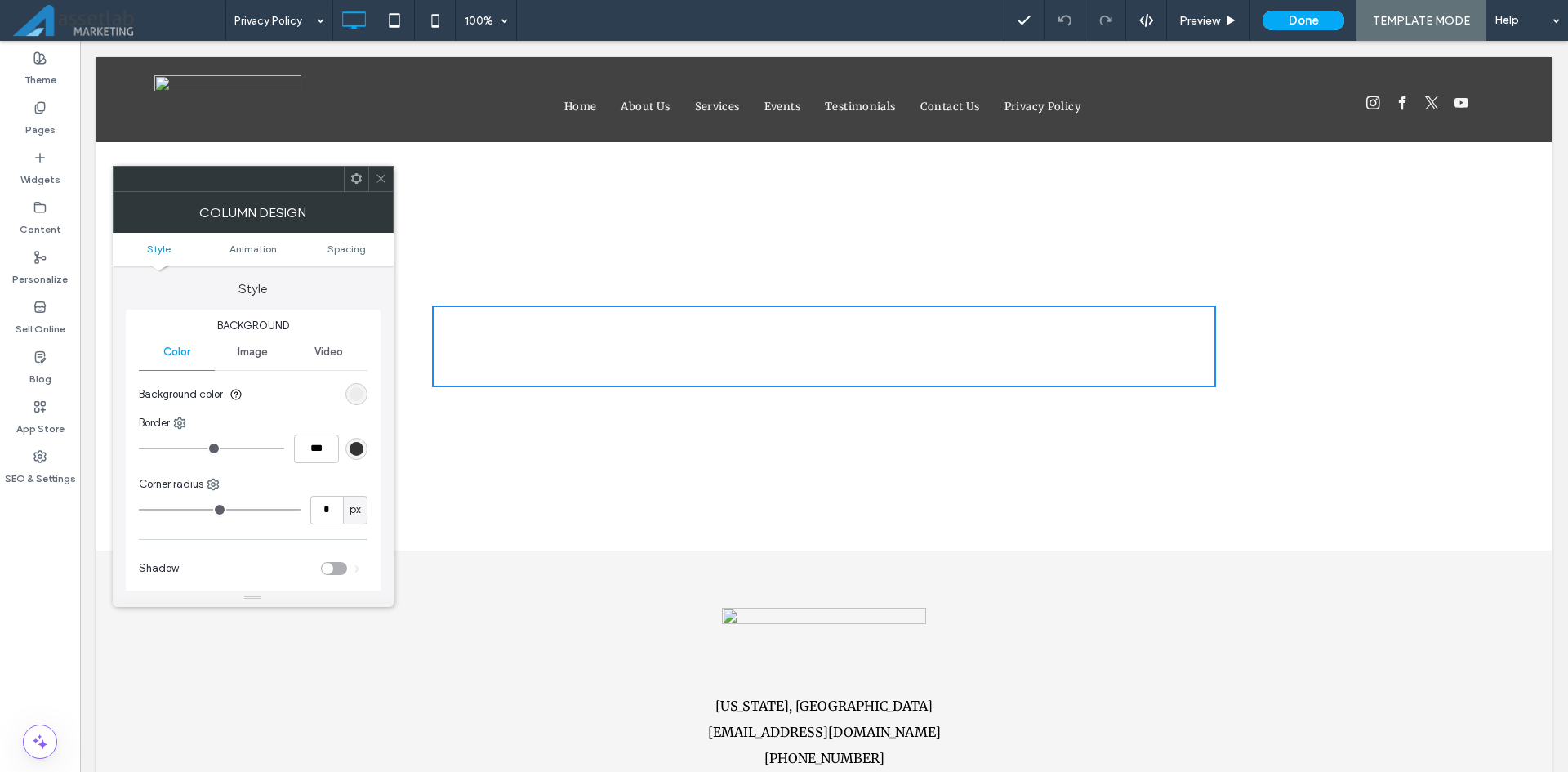
click at [380, 186] on span at bounding box center [380, 179] width 12 height 25
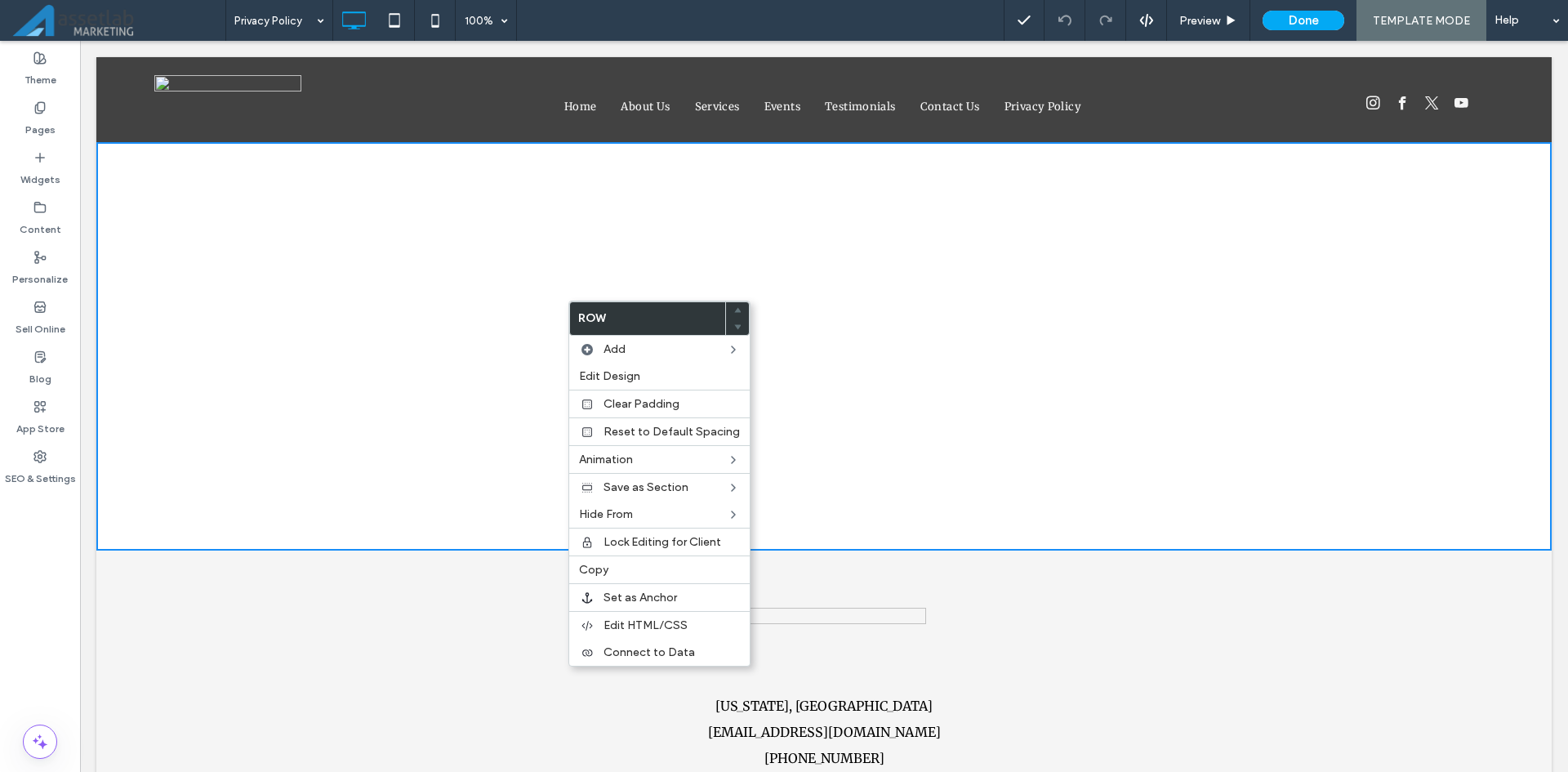
click at [486, 348] on div "Click To Paste" at bounding box center [824, 346] width 784 height 82
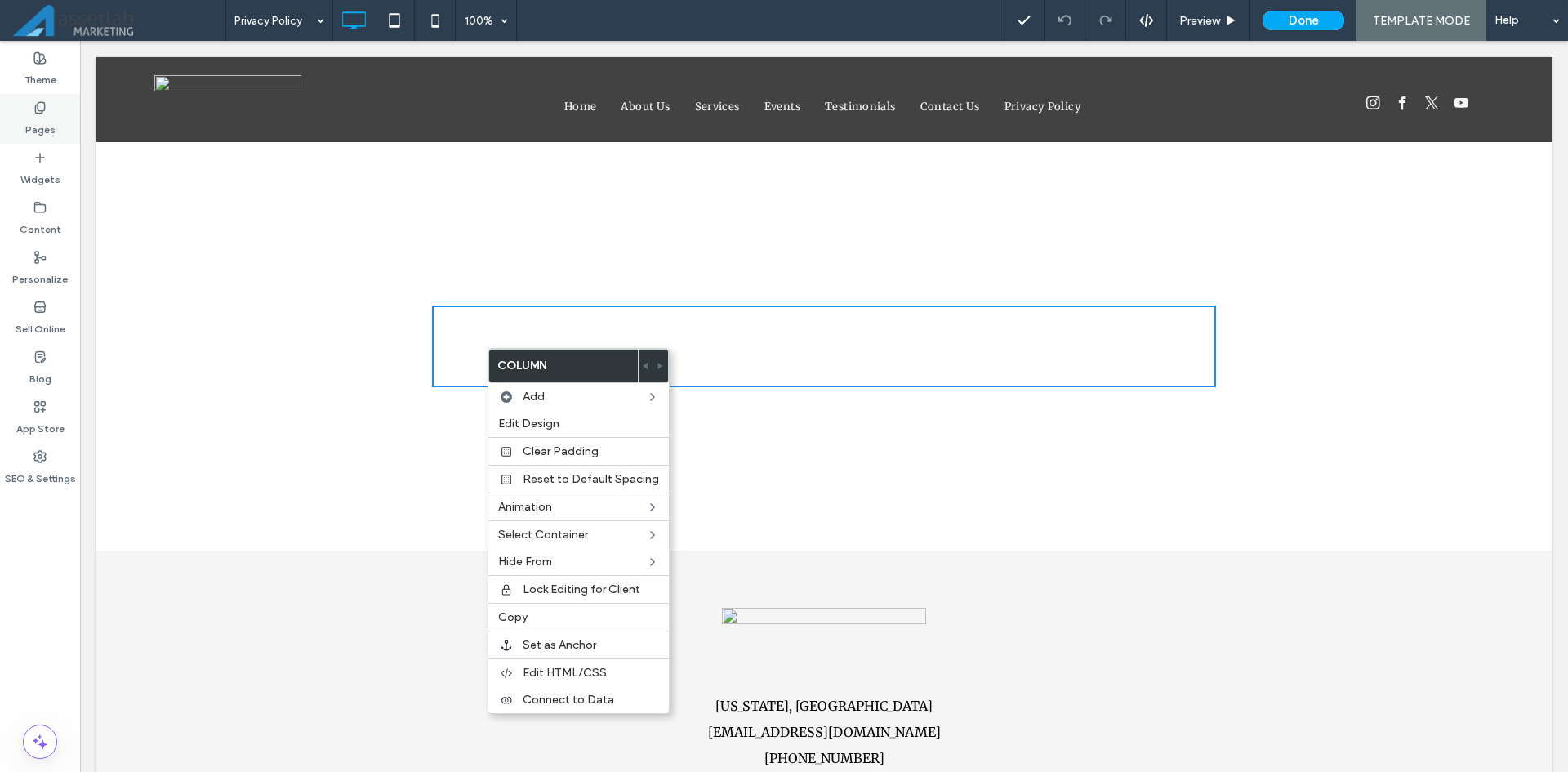
click at [12, 120] on div "Pages" at bounding box center [40, 119] width 80 height 50
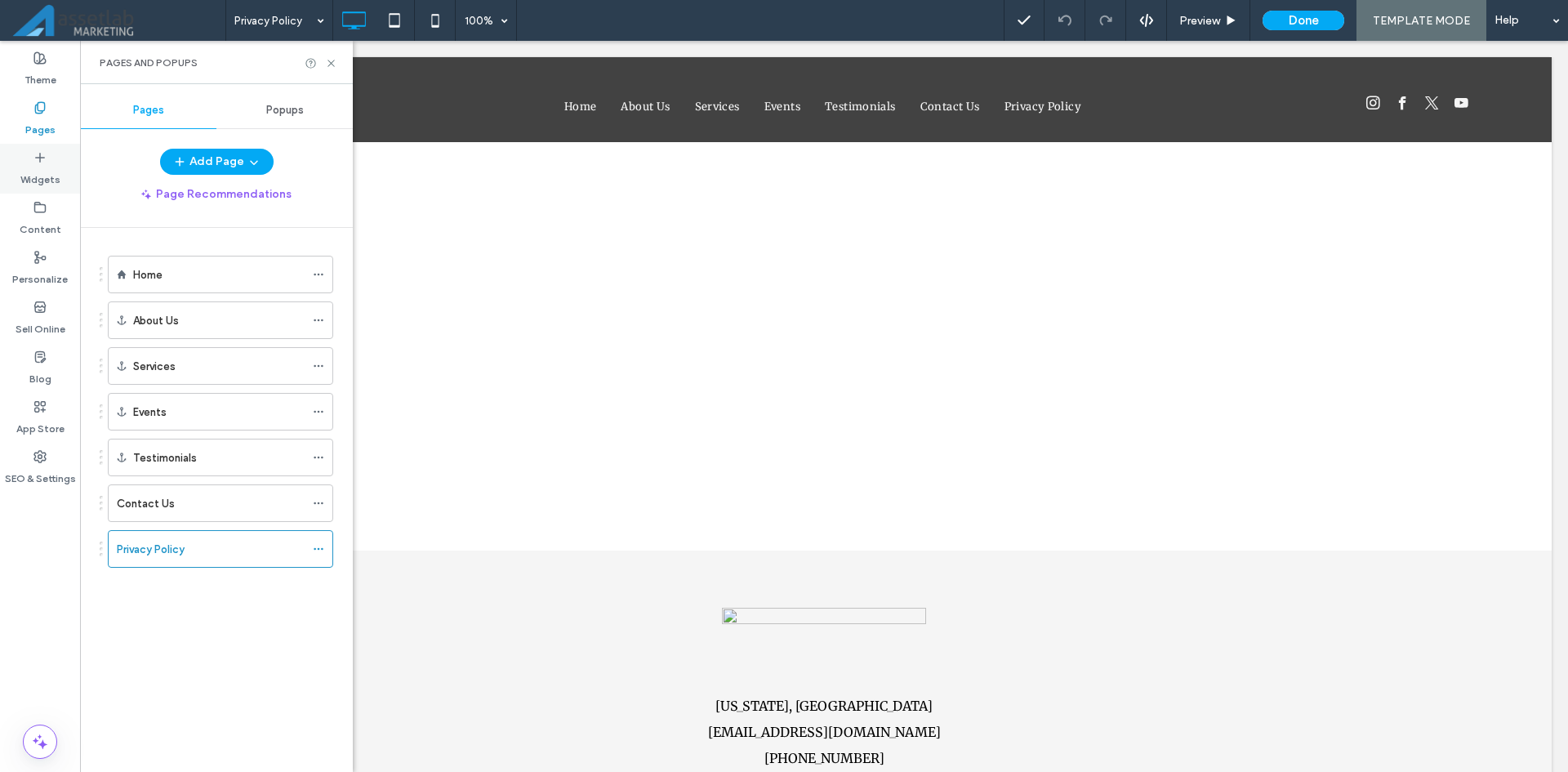
click at [27, 164] on label "Widgets" at bounding box center [41, 175] width 40 height 23
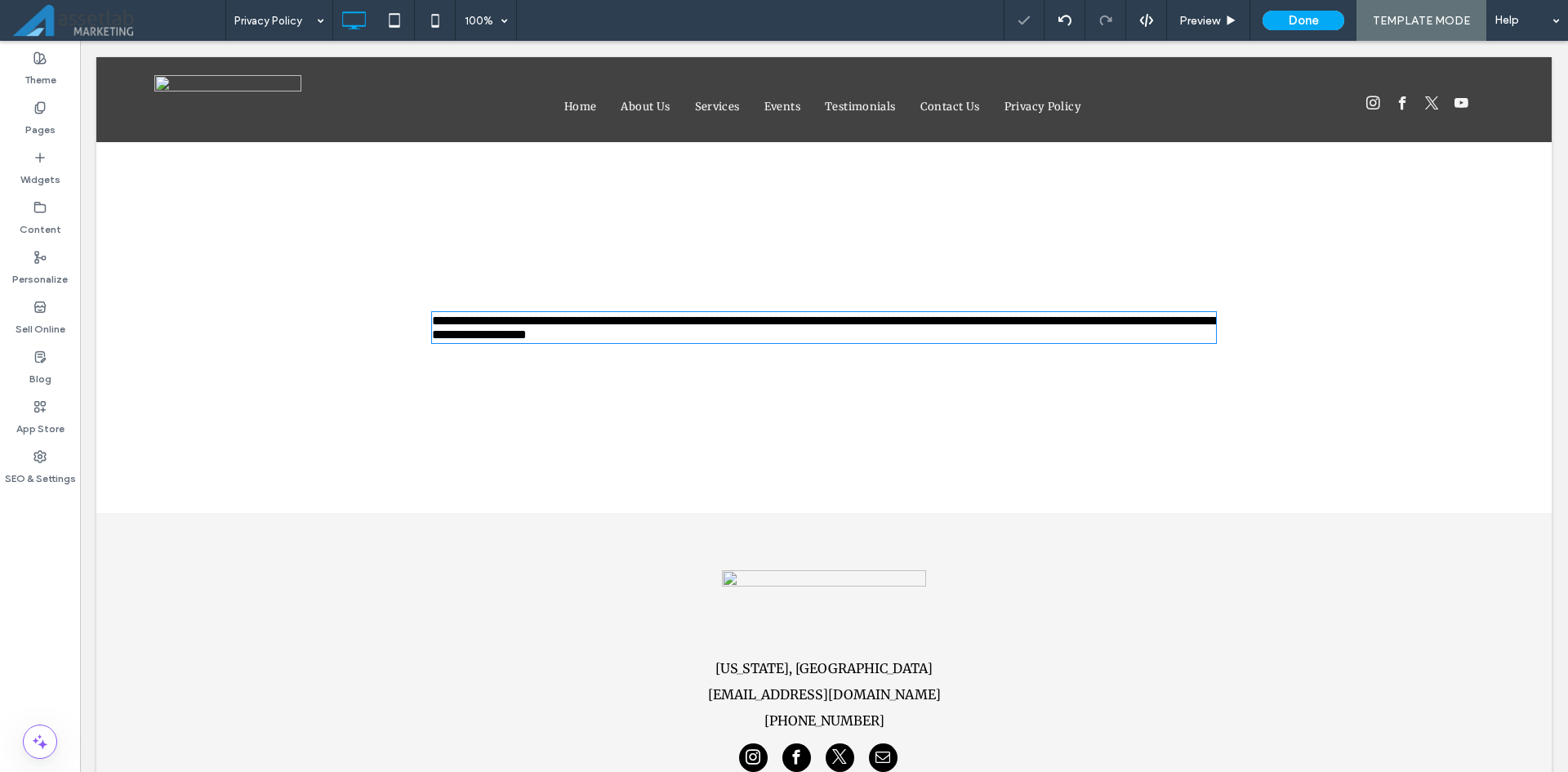
type input "**********"
type input "**"
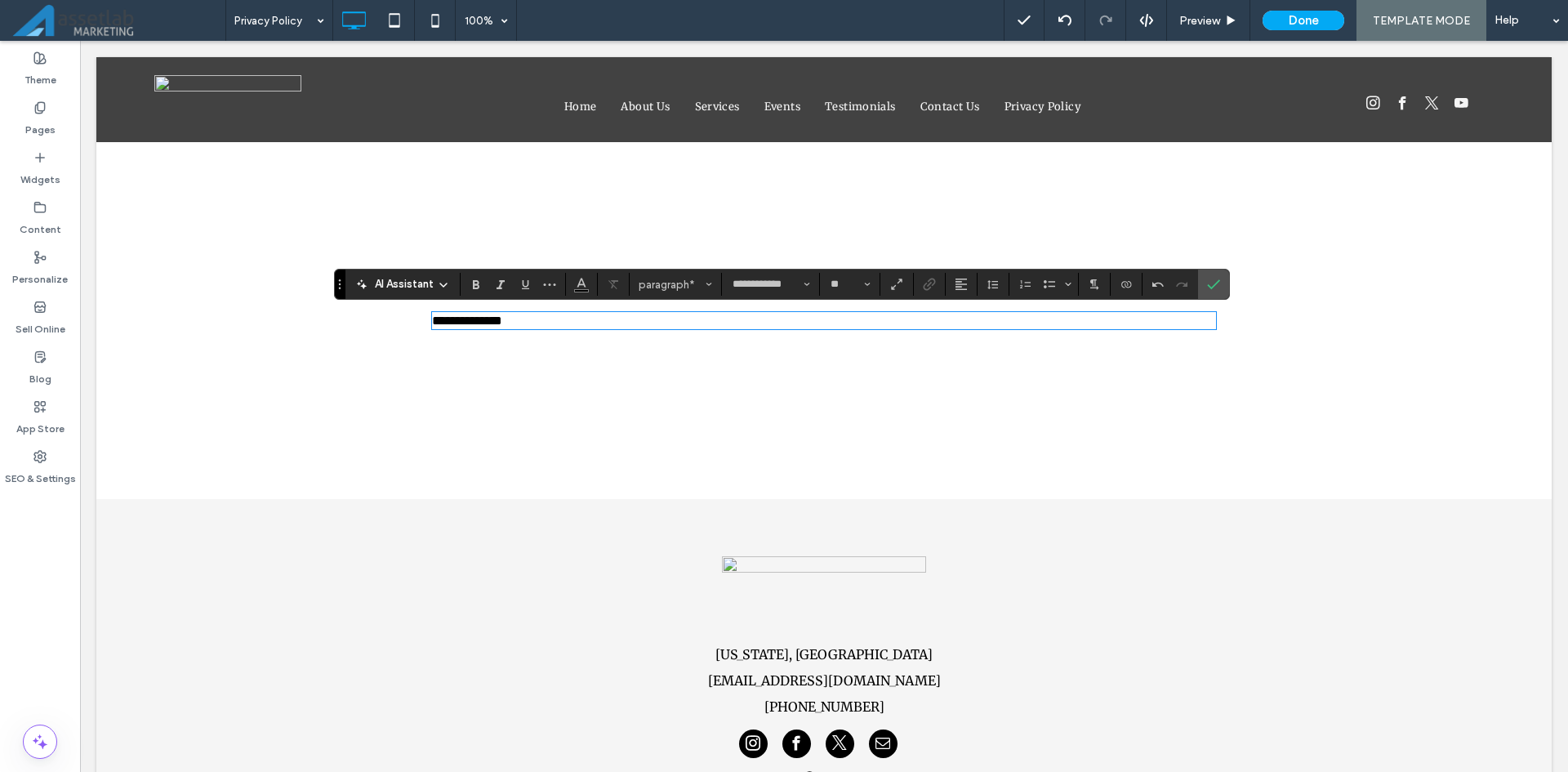
click at [660, 327] on p "**********" at bounding box center [824, 321] width 784 height 14
click at [665, 286] on span "paragraph" at bounding box center [670, 285] width 64 height 12
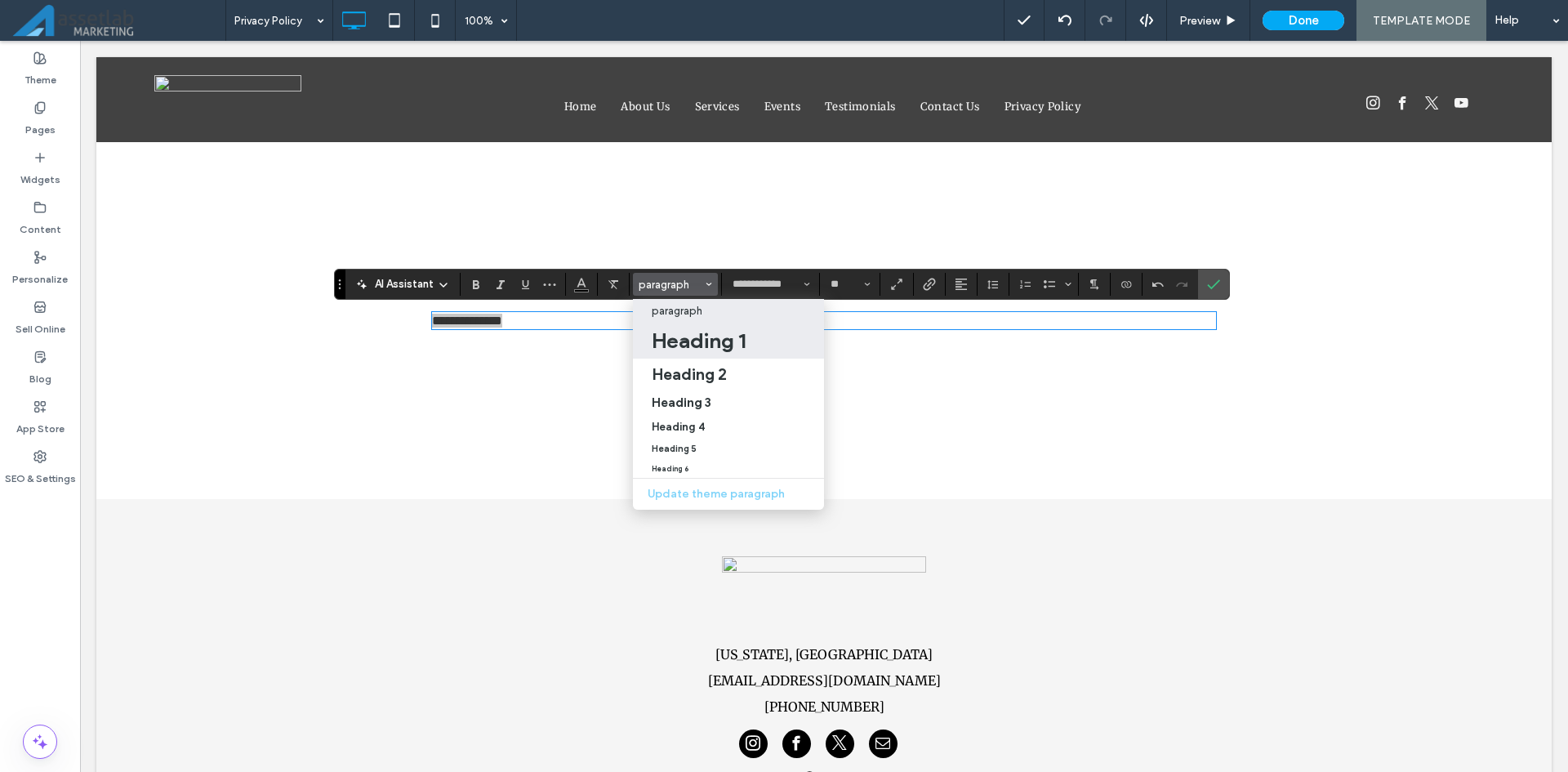
click at [667, 336] on h1 "Heading 1" at bounding box center [698, 340] width 94 height 27
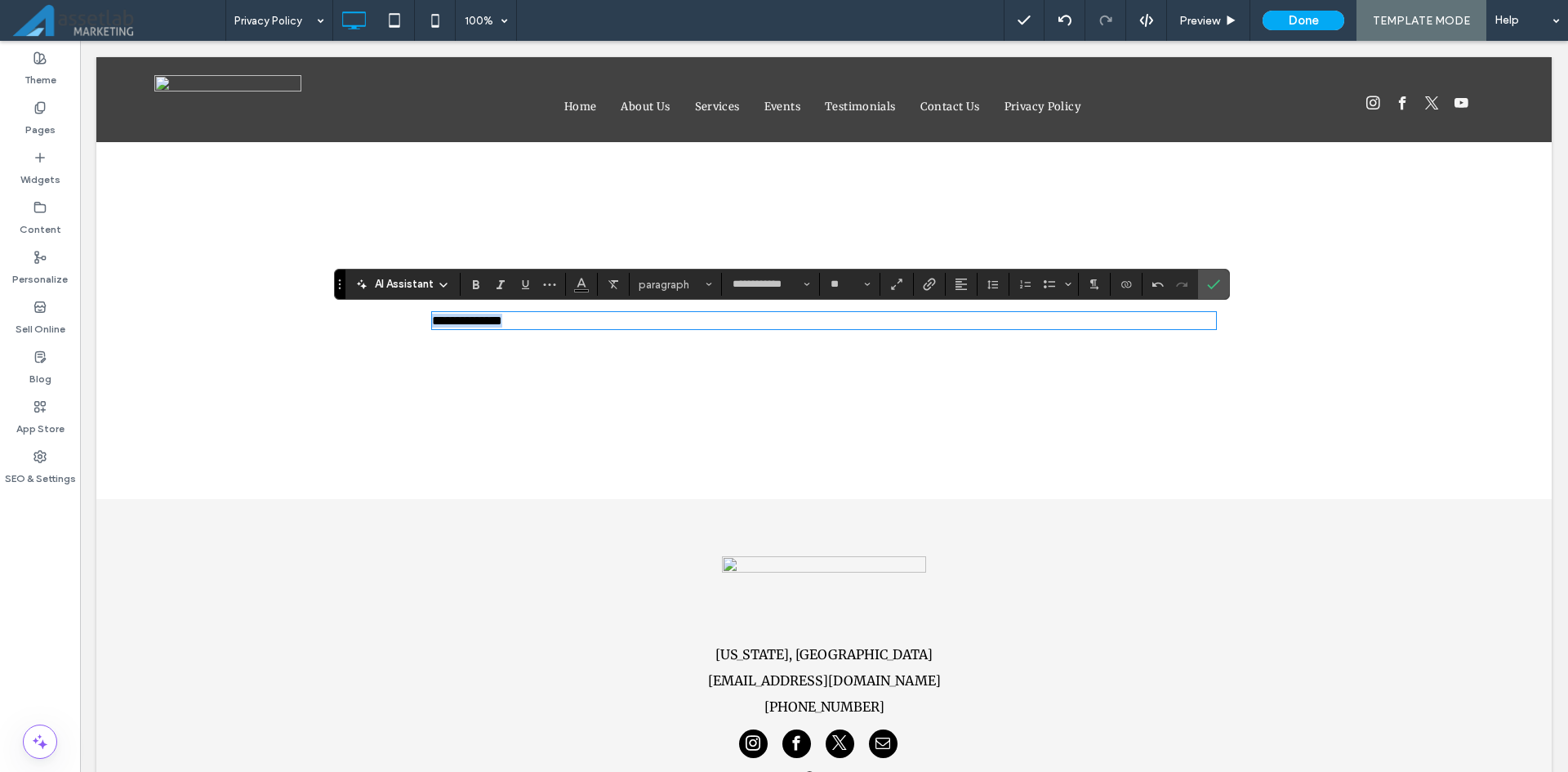
type input "*********"
type input "**"
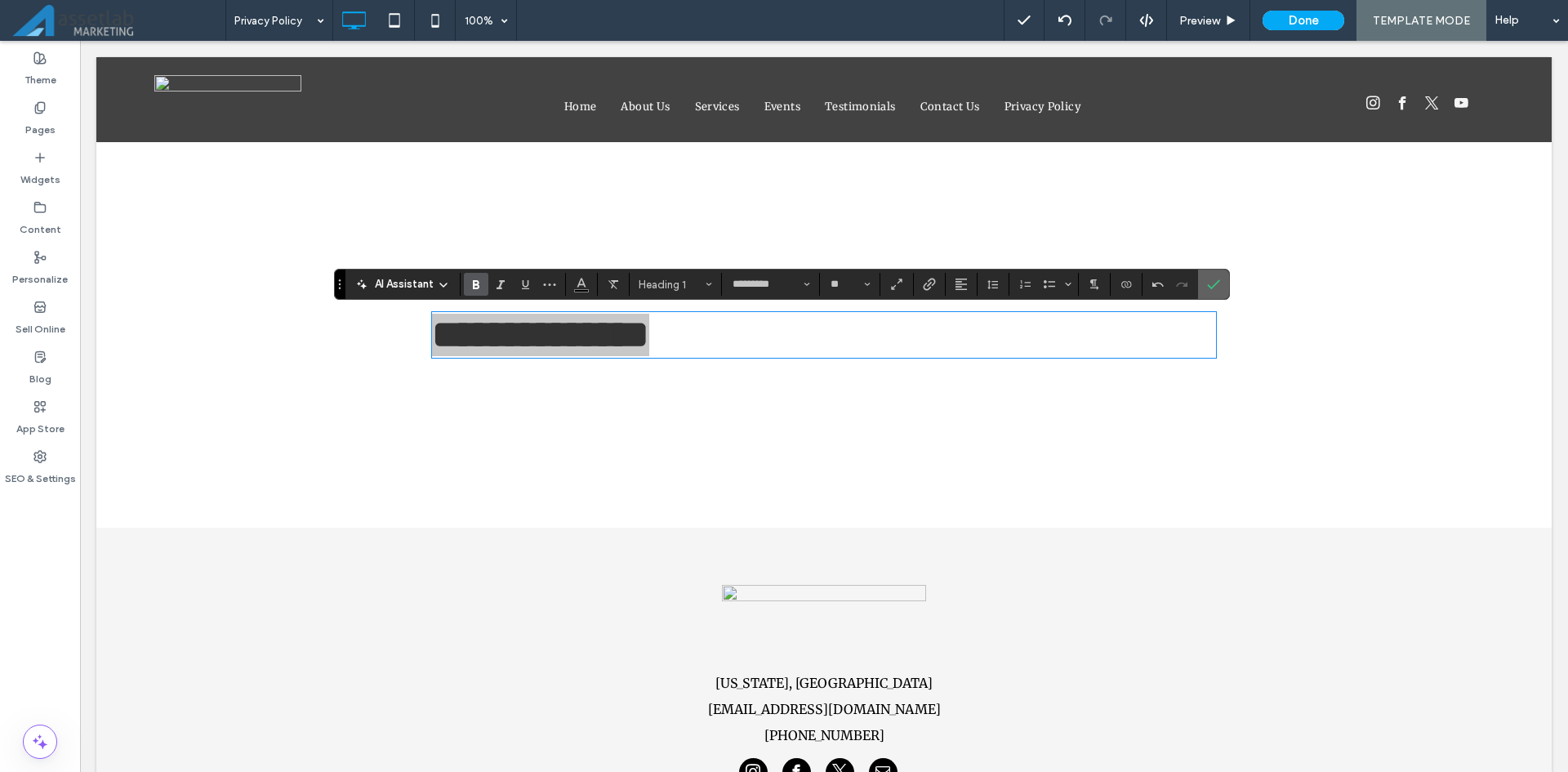
click at [1218, 284] on icon "Confirm" at bounding box center [1213, 285] width 13 height 13
click at [1210, 284] on icon "Confirm" at bounding box center [1213, 285] width 13 height 13
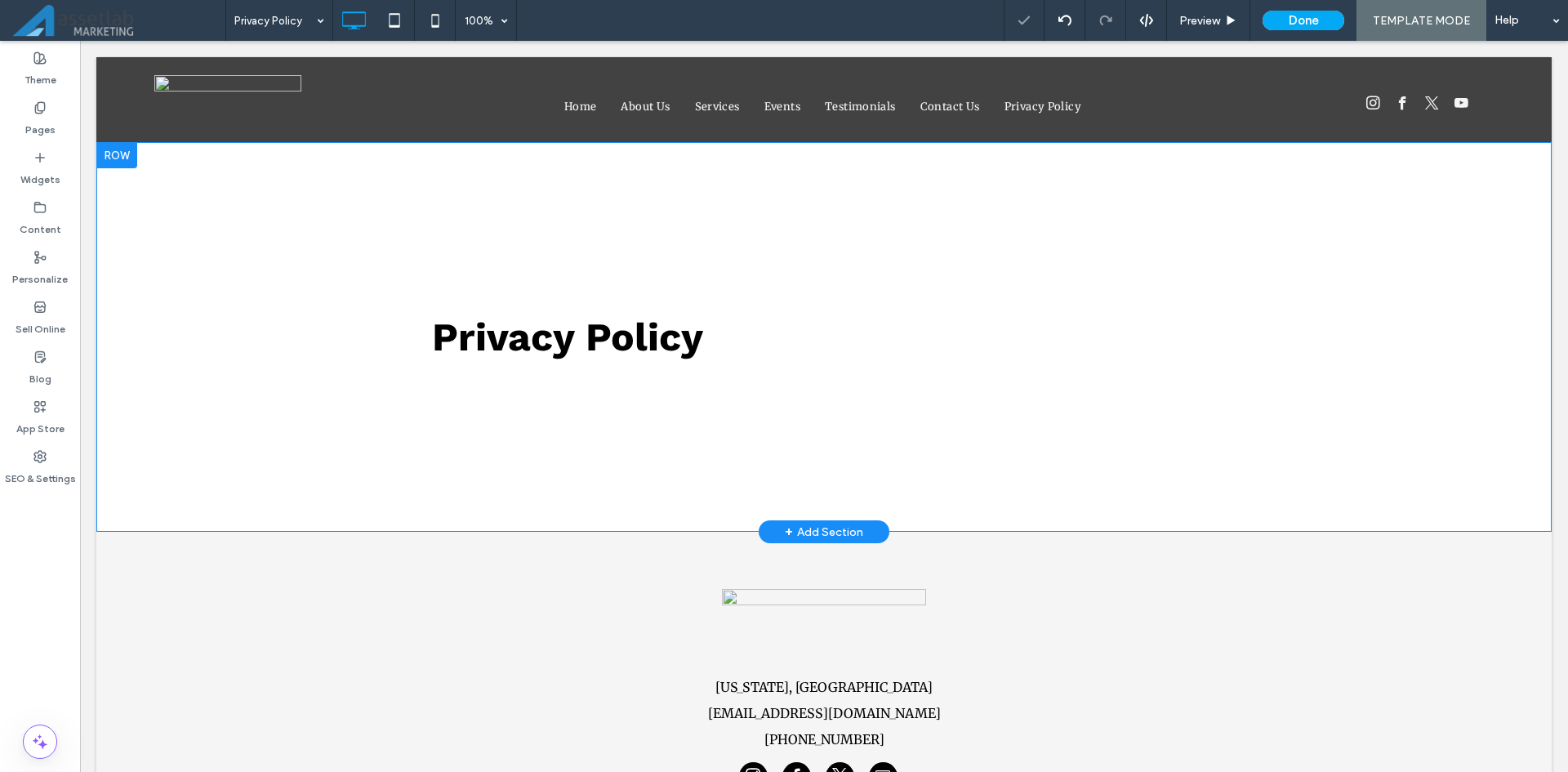
click at [848, 522] on div "+ Add Section" at bounding box center [824, 532] width 131 height 23
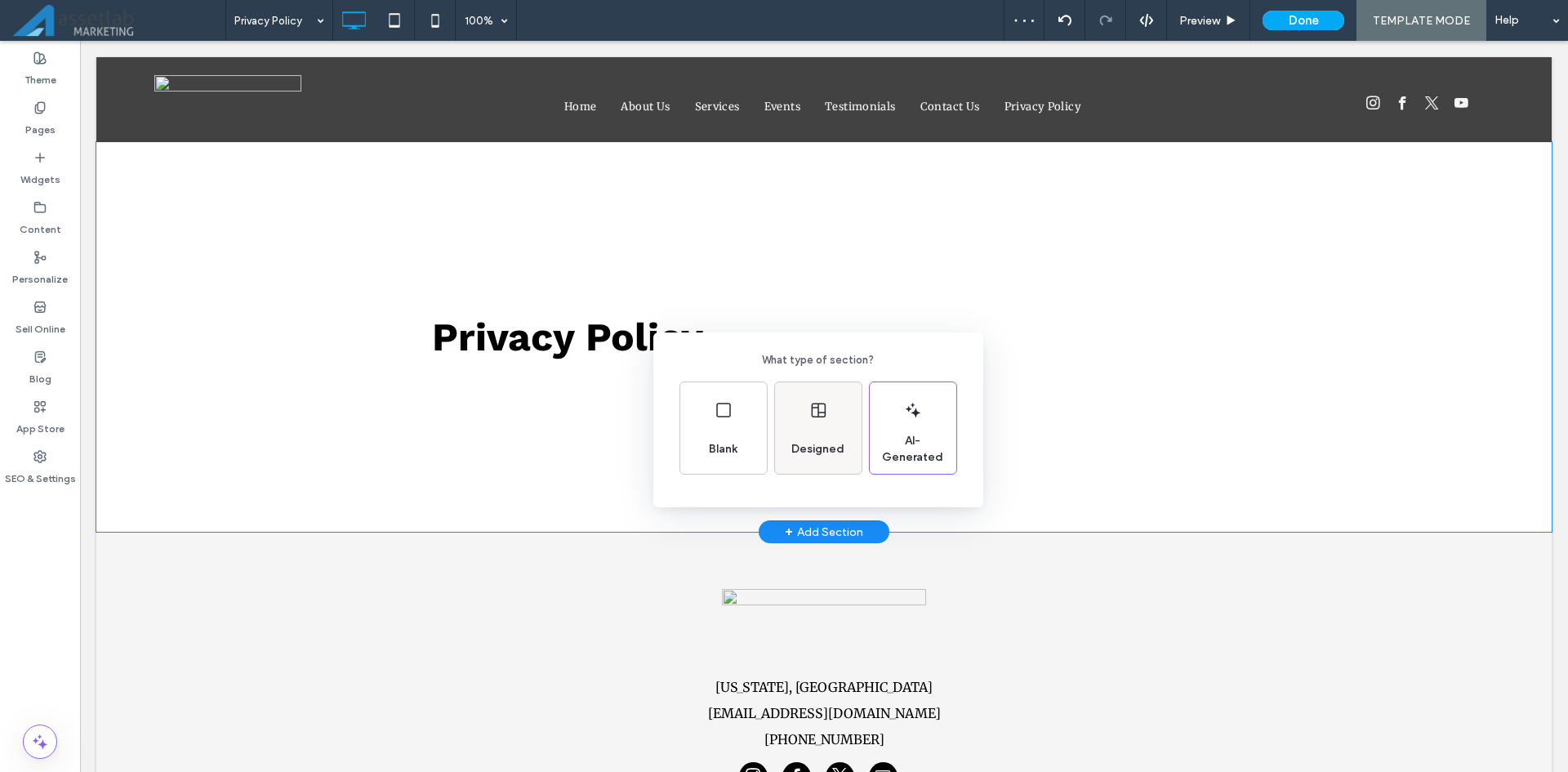
click at [792, 445] on span "Designed" at bounding box center [818, 449] width 66 height 16
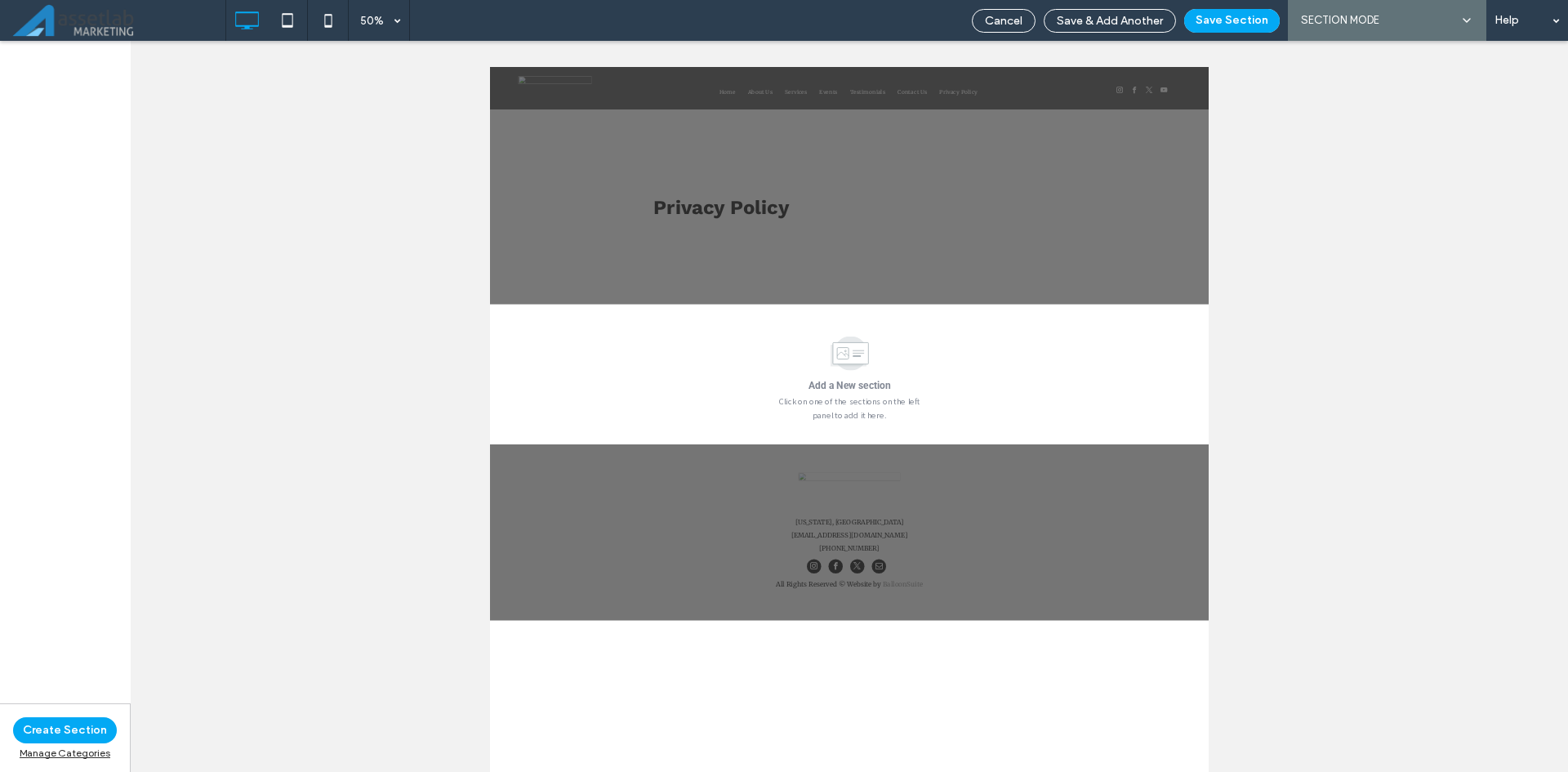
click at [30, 479] on div "Create Section Manage Categories" at bounding box center [65, 406] width 131 height 731
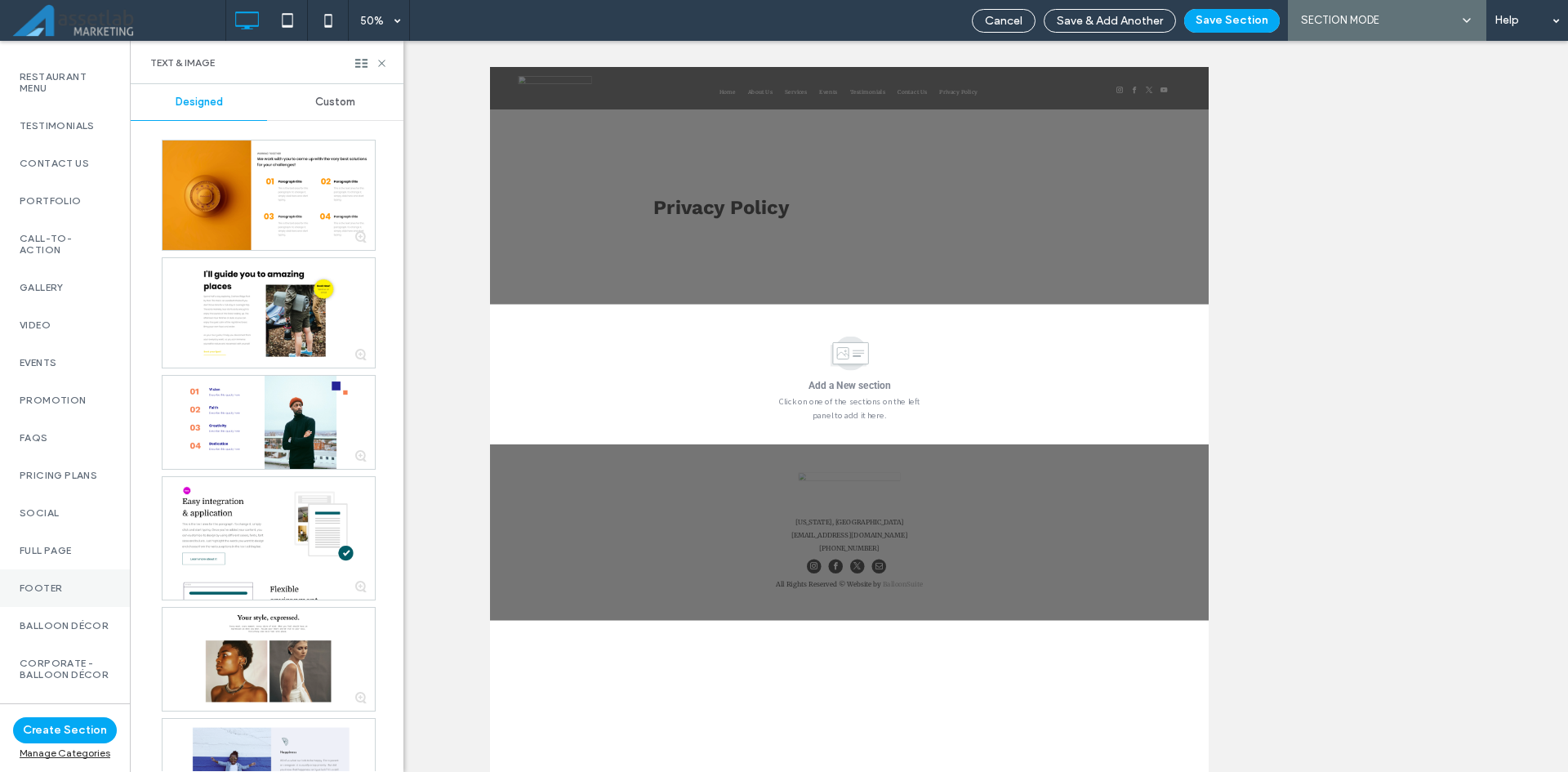
scroll to position [572, 0]
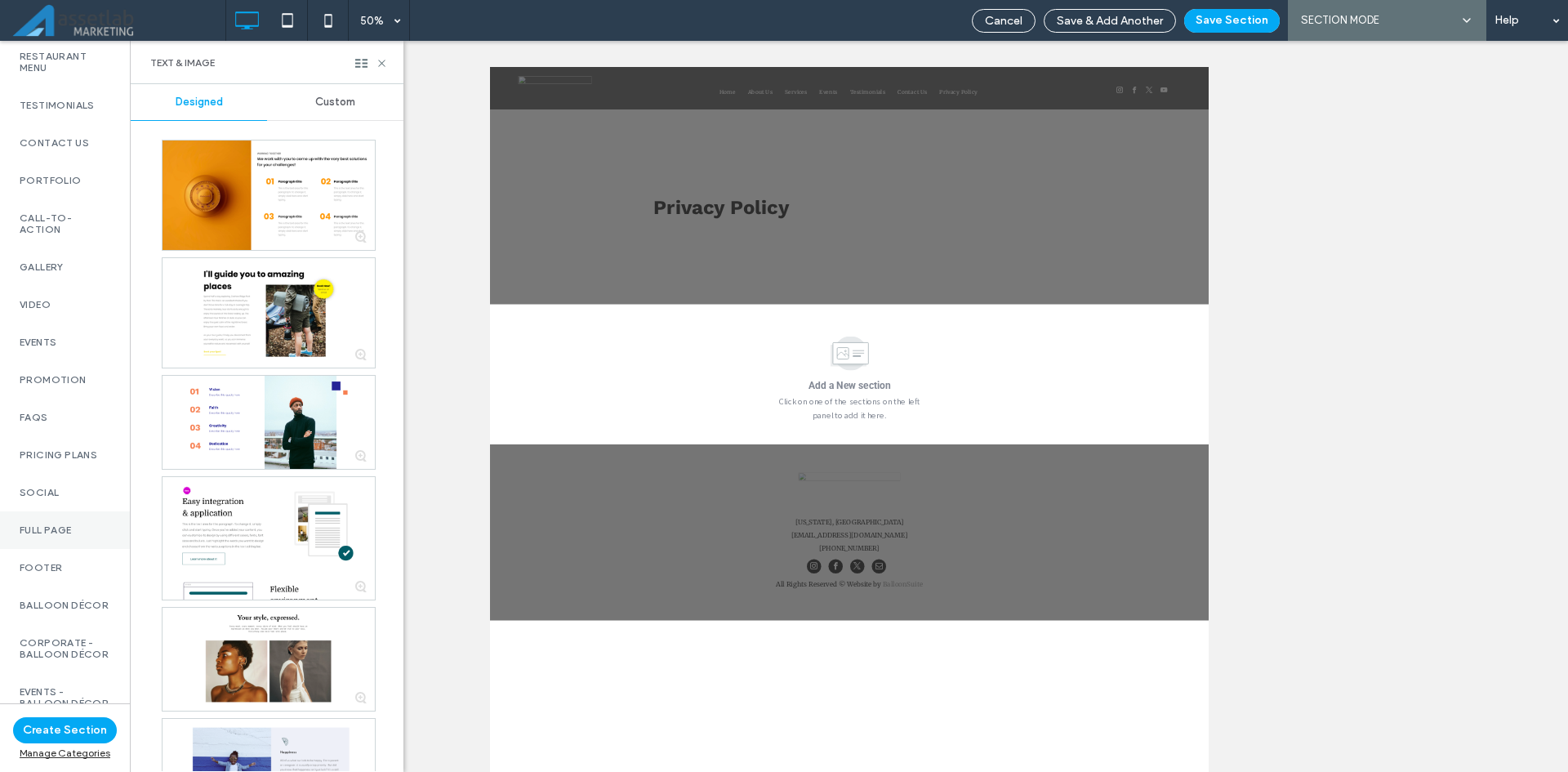
click at [47, 535] on div "Full Page" at bounding box center [64, 530] width 130 height 38
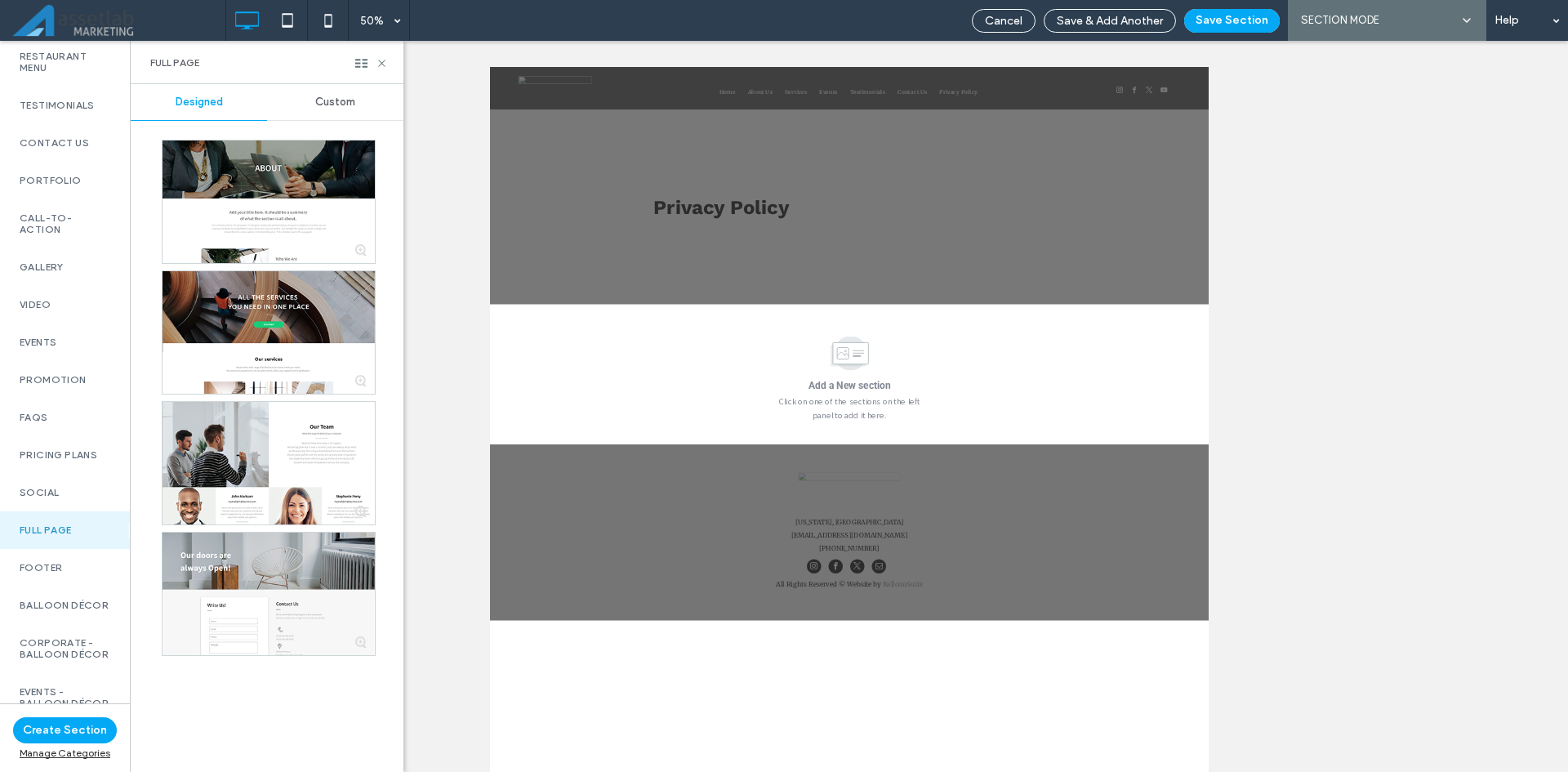
click at [342, 91] on div "Custom" at bounding box center [336, 102] width 137 height 36
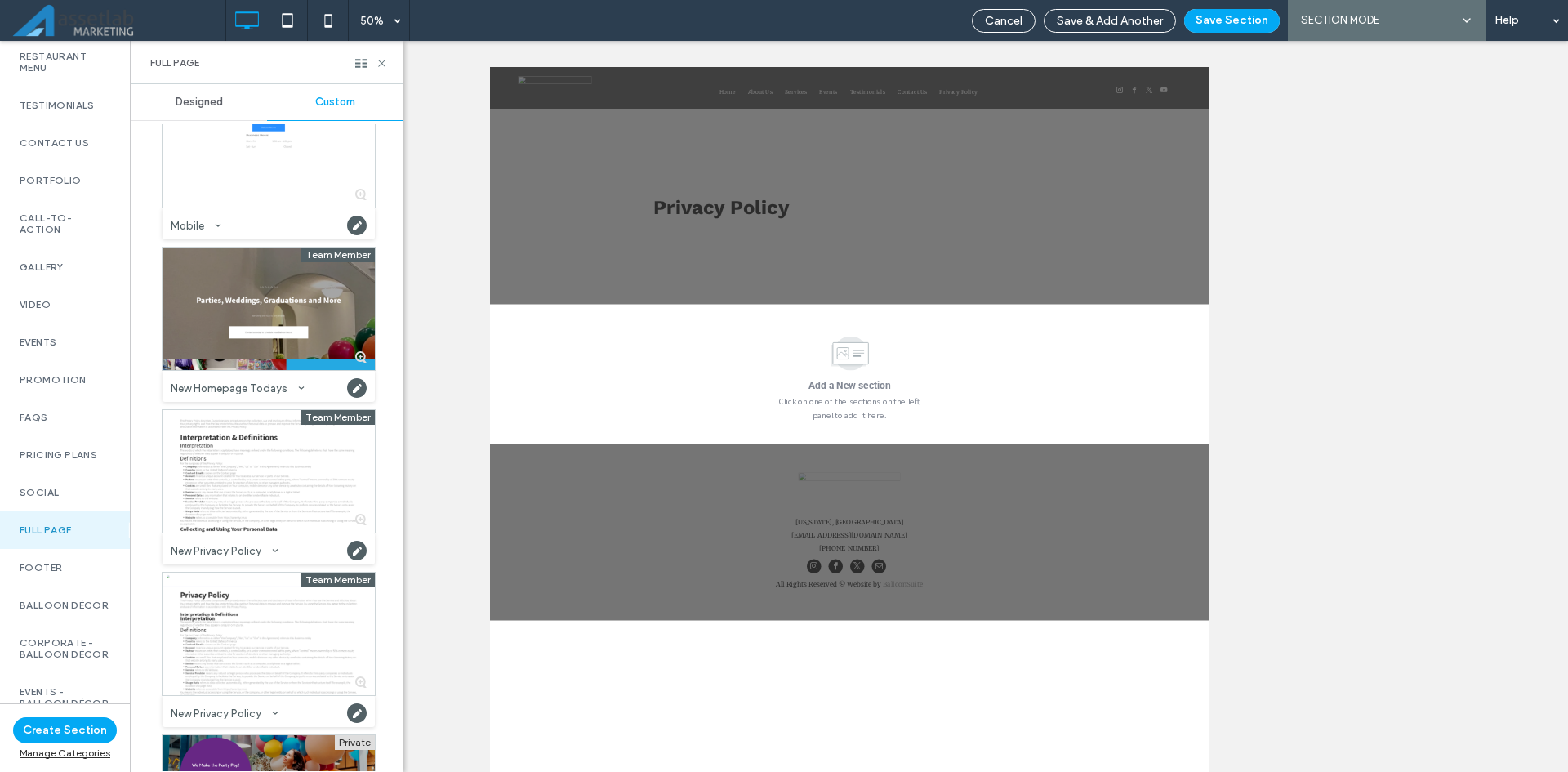
scroll to position [817, 0]
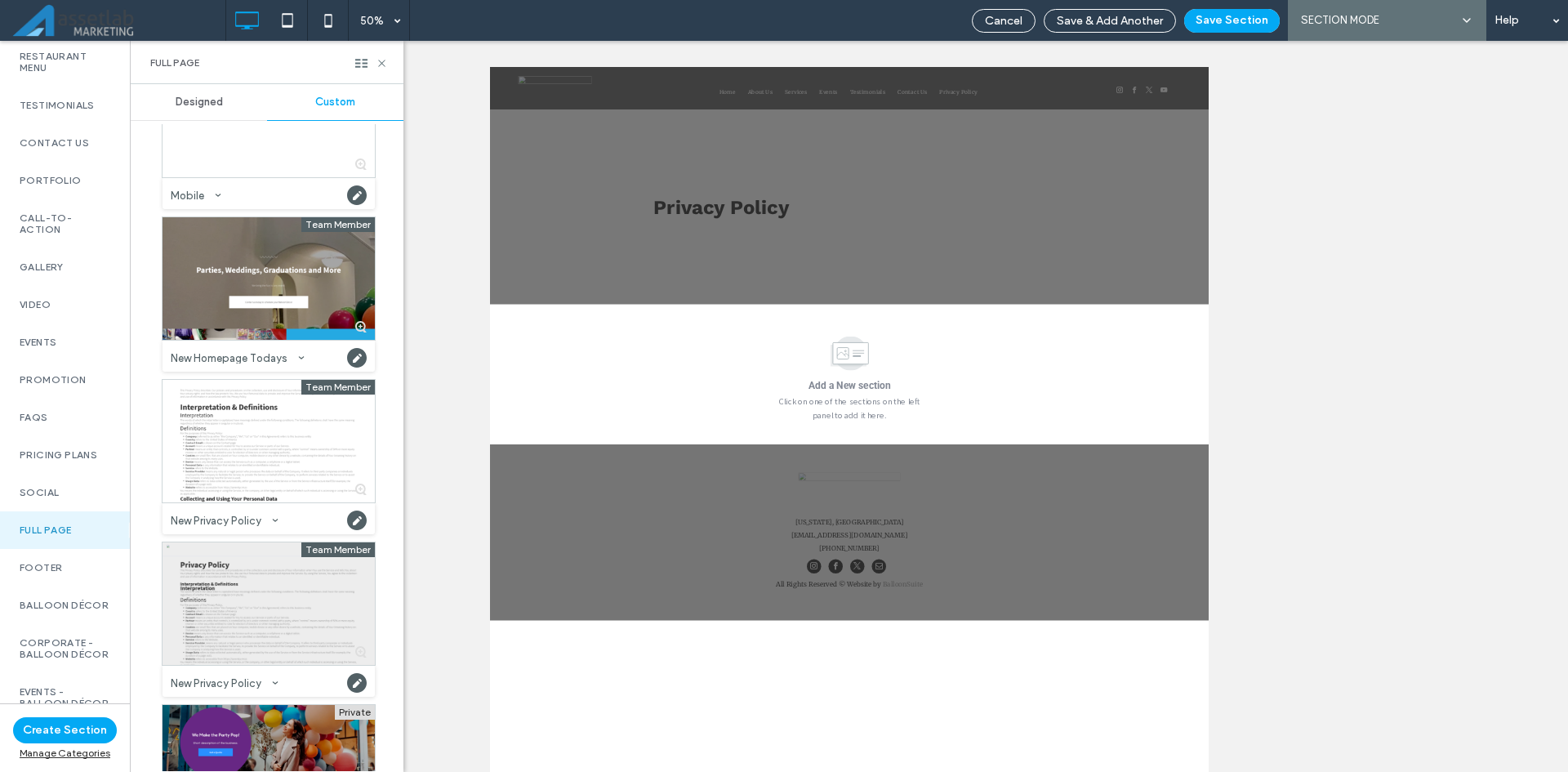
click at [275, 579] on div at bounding box center [268, 603] width 212 height 122
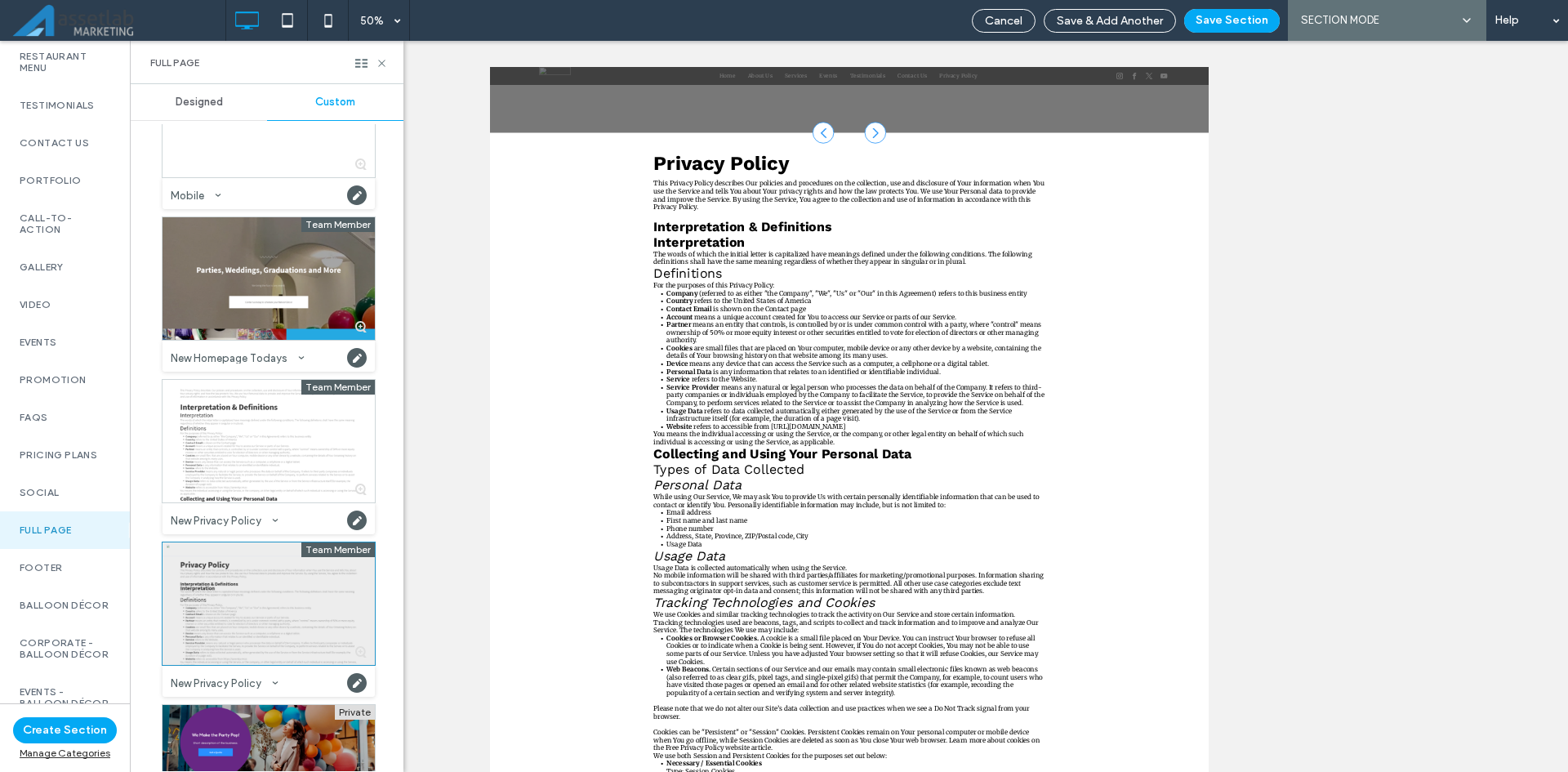
scroll to position [344, 0]
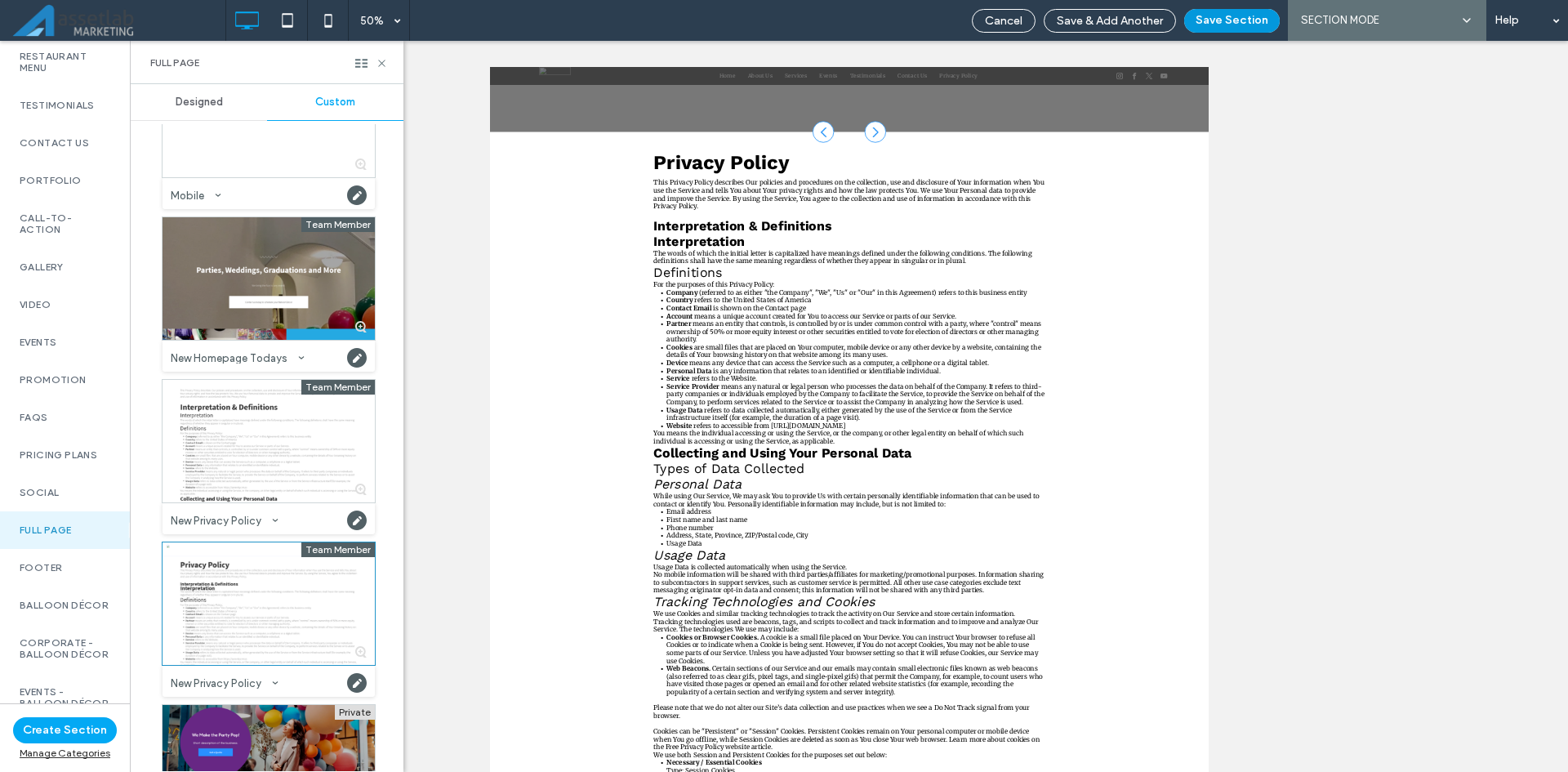
click at [1199, 21] on button "Save Section" at bounding box center [1231, 20] width 96 height 24
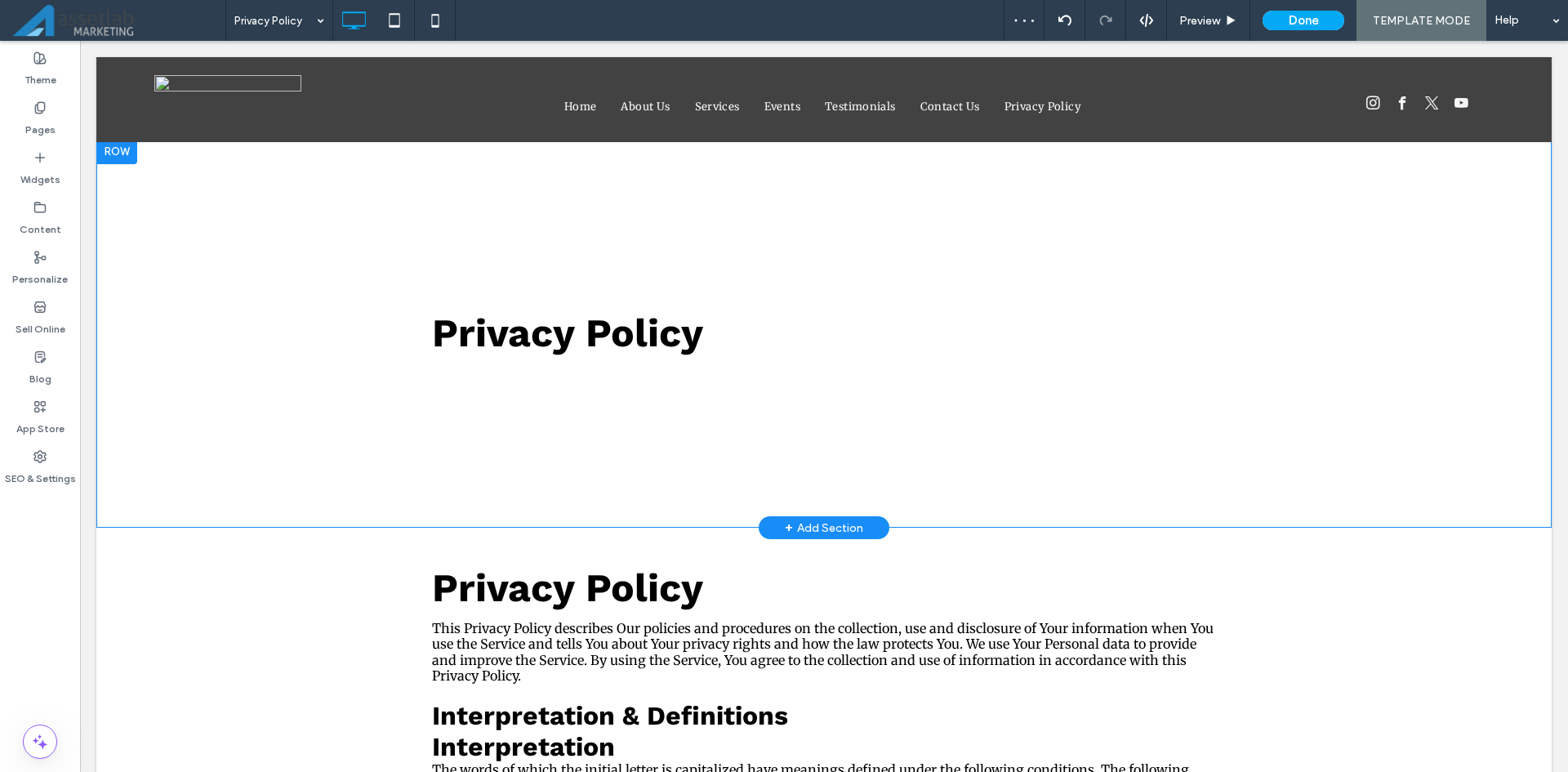
scroll to position [0, 0]
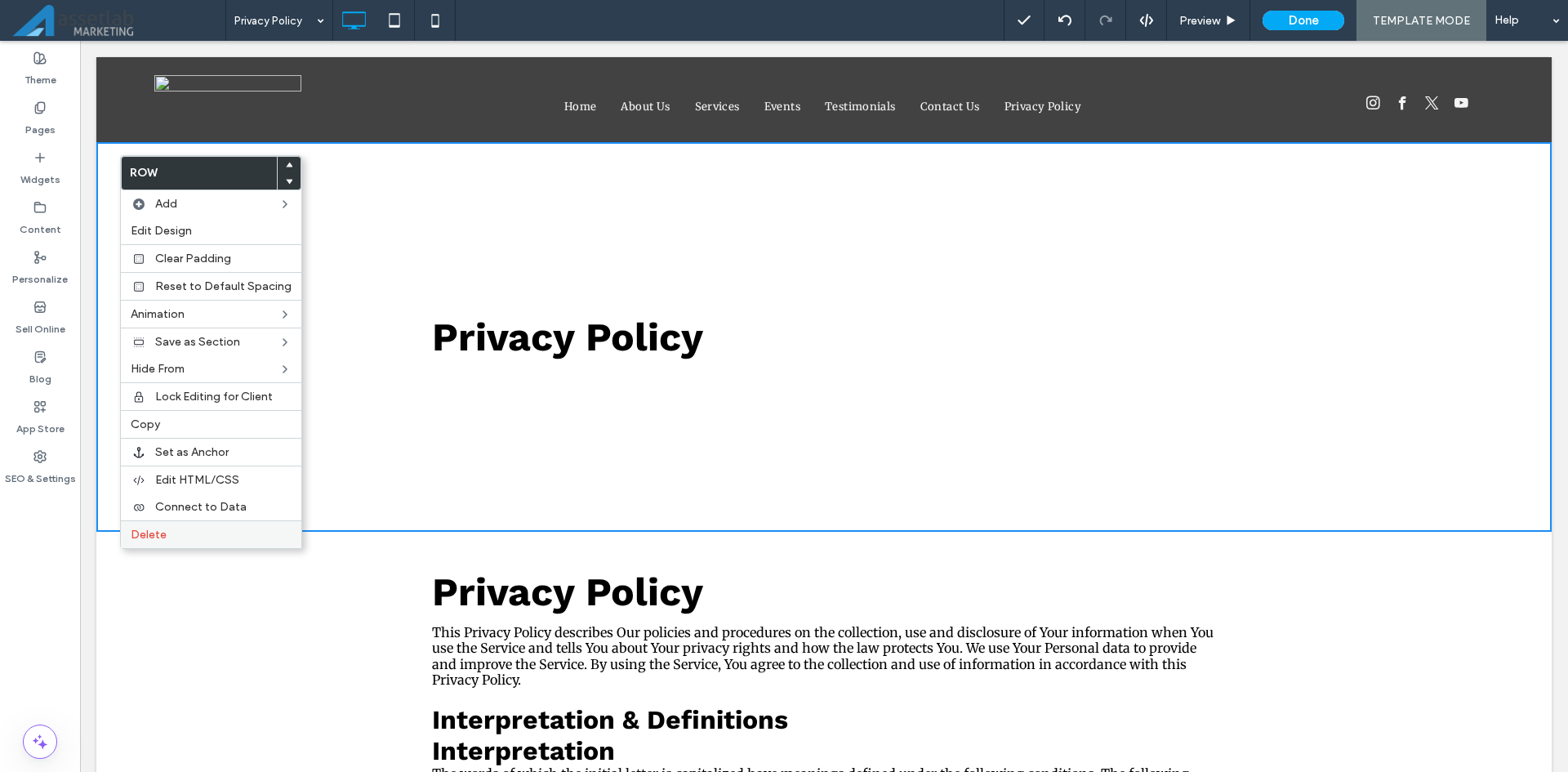
click at [203, 527] on div "Delete" at bounding box center [210, 534] width 180 height 28
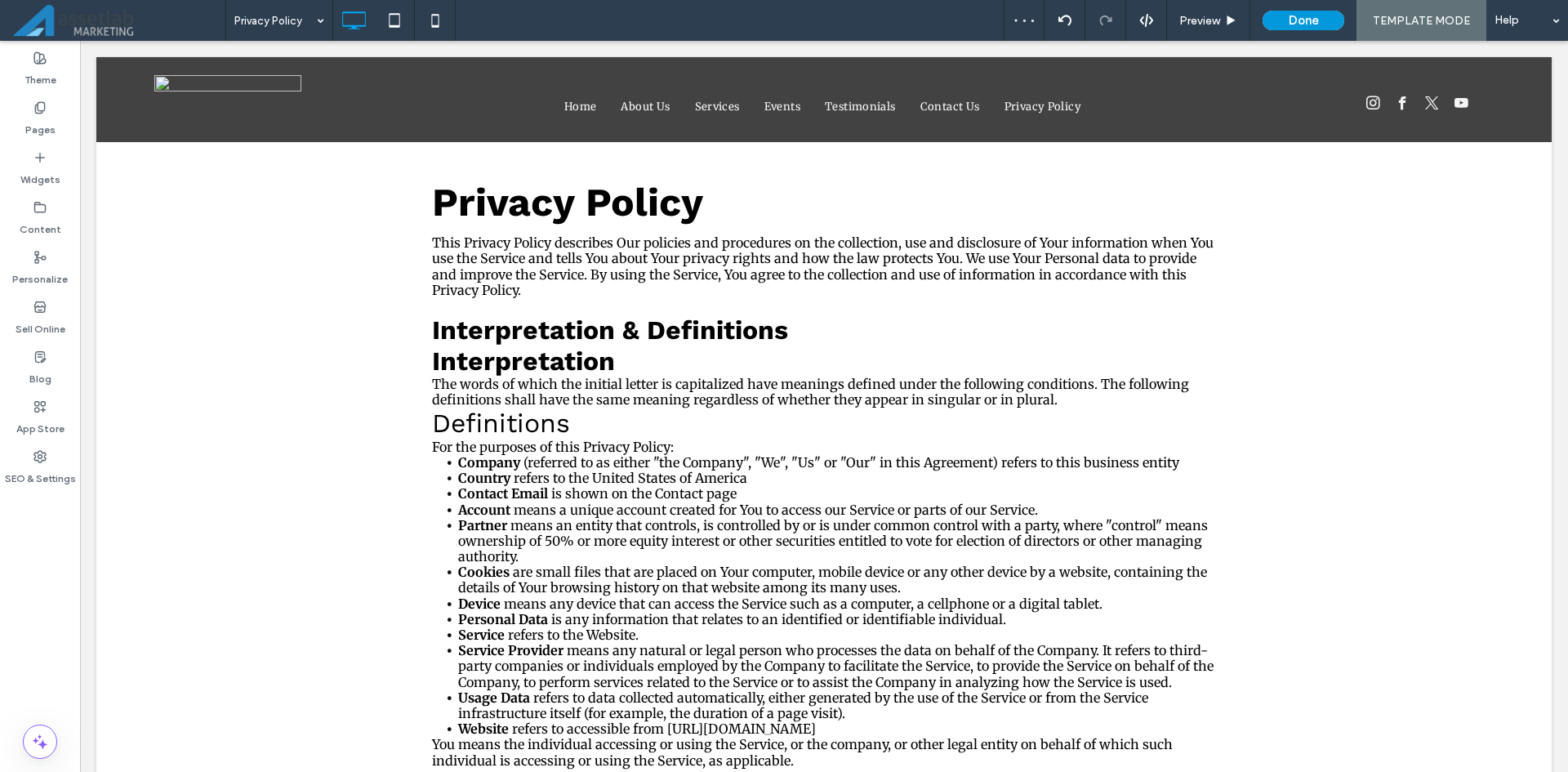
click at [1317, 29] on div "Preview Done TEMPLATE MODE Help" at bounding box center [1285, 20] width 564 height 41
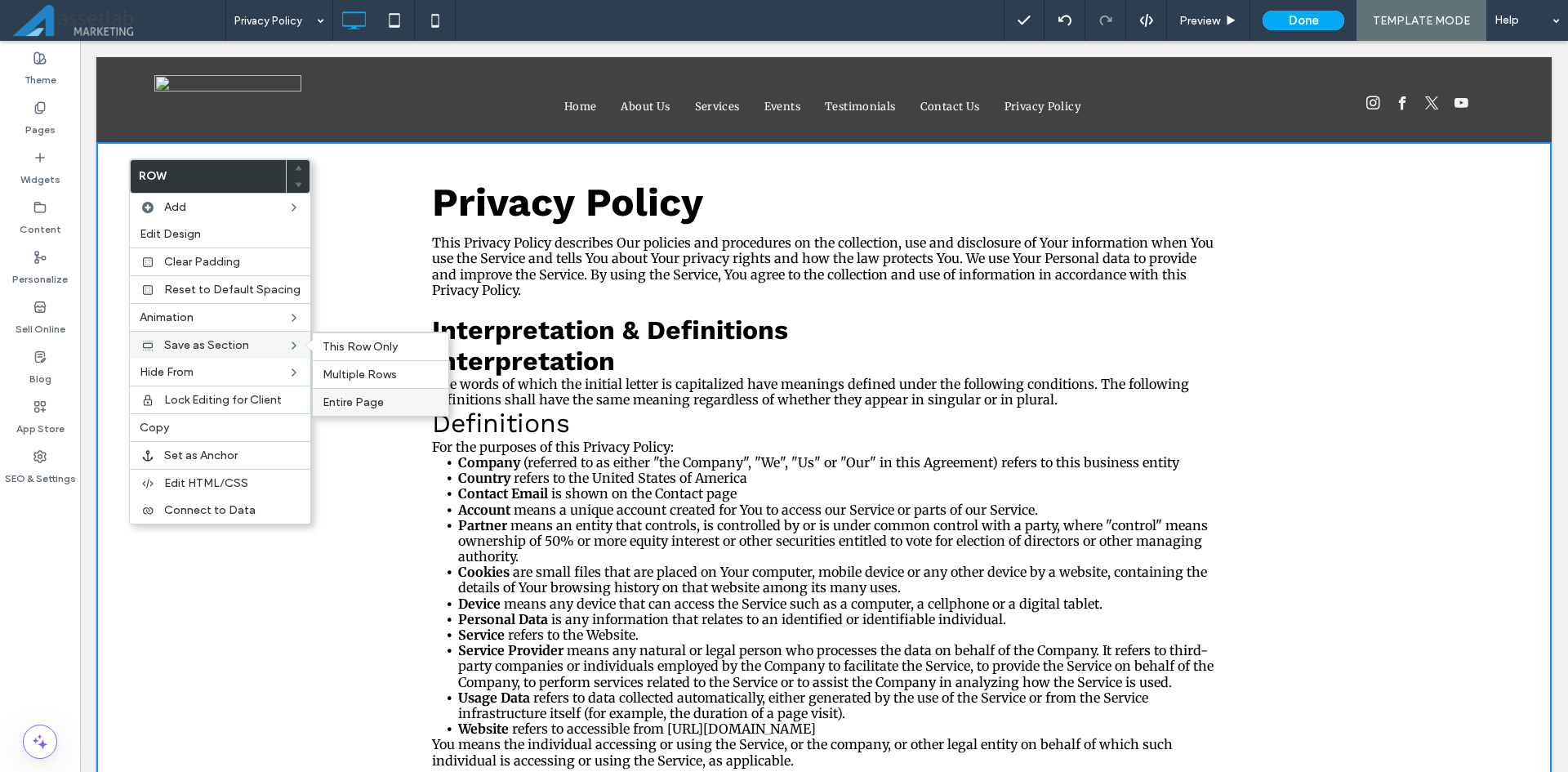
click at [345, 404] on span "Entire Page" at bounding box center [353, 402] width 62 height 14
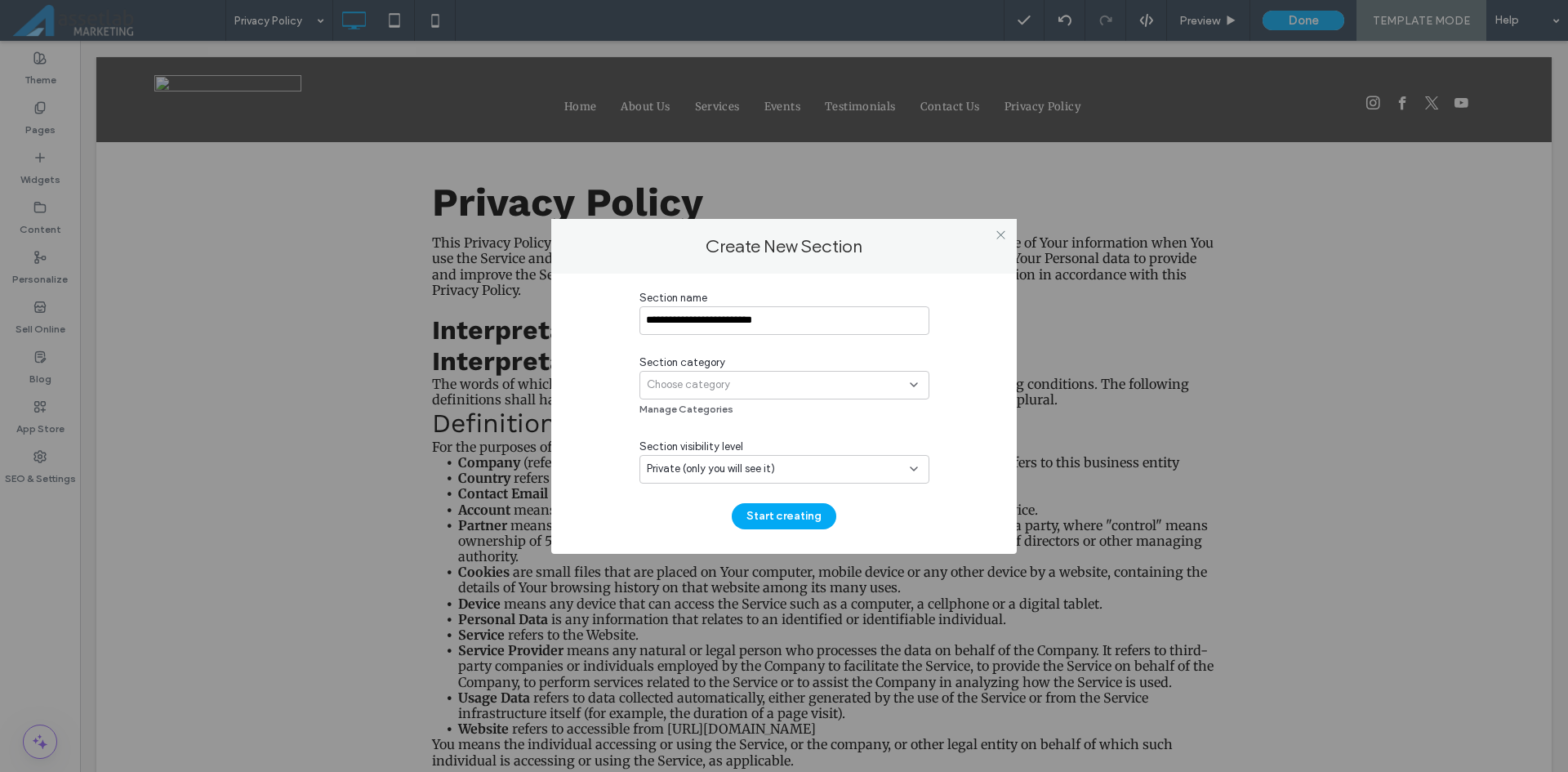
type input "**********"
click at [717, 390] on span "Choose category" at bounding box center [688, 384] width 83 height 16
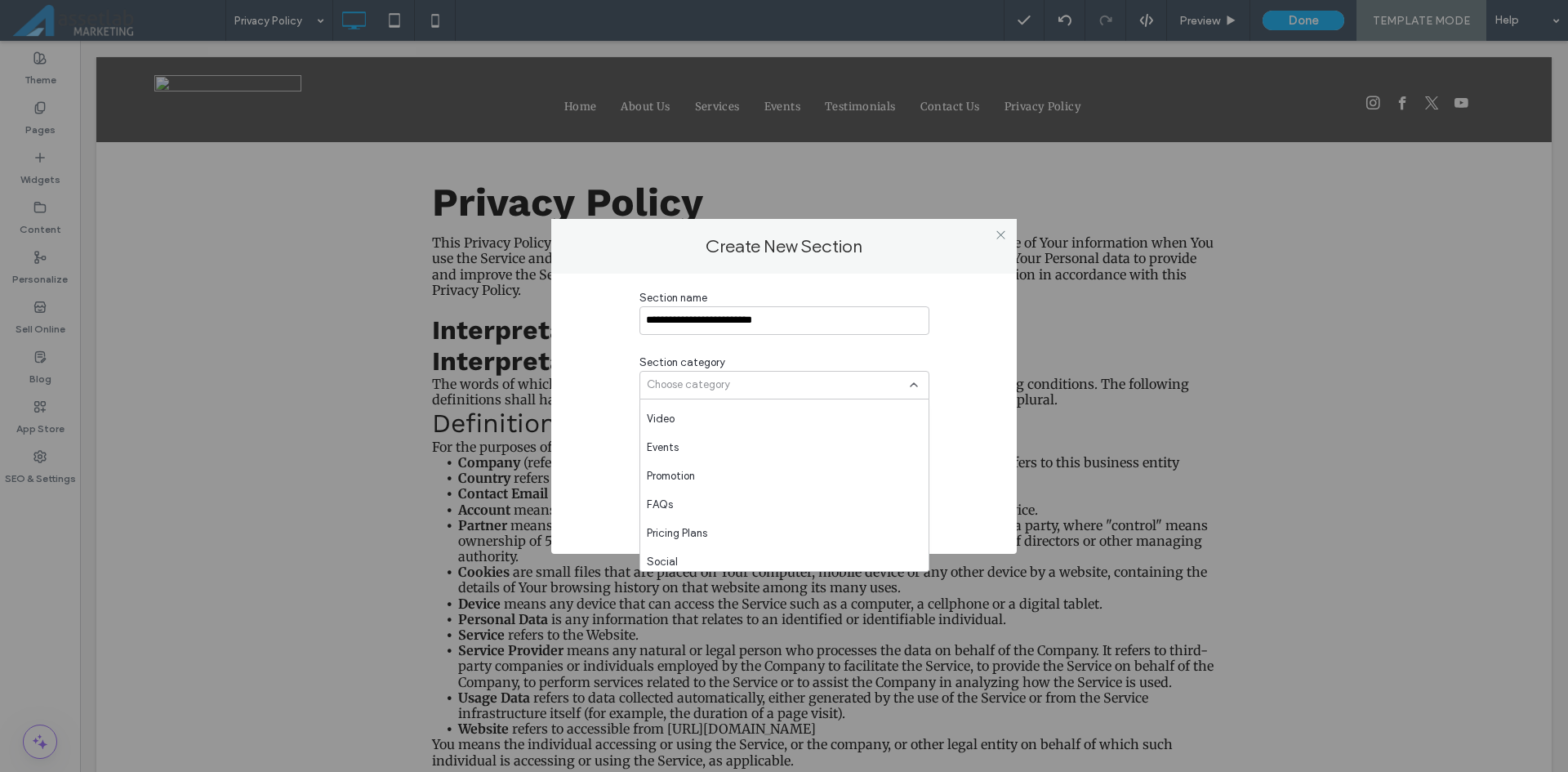
scroll to position [572, 0]
click at [695, 516] on div "Full Page" at bounding box center [784, 528] width 288 height 28
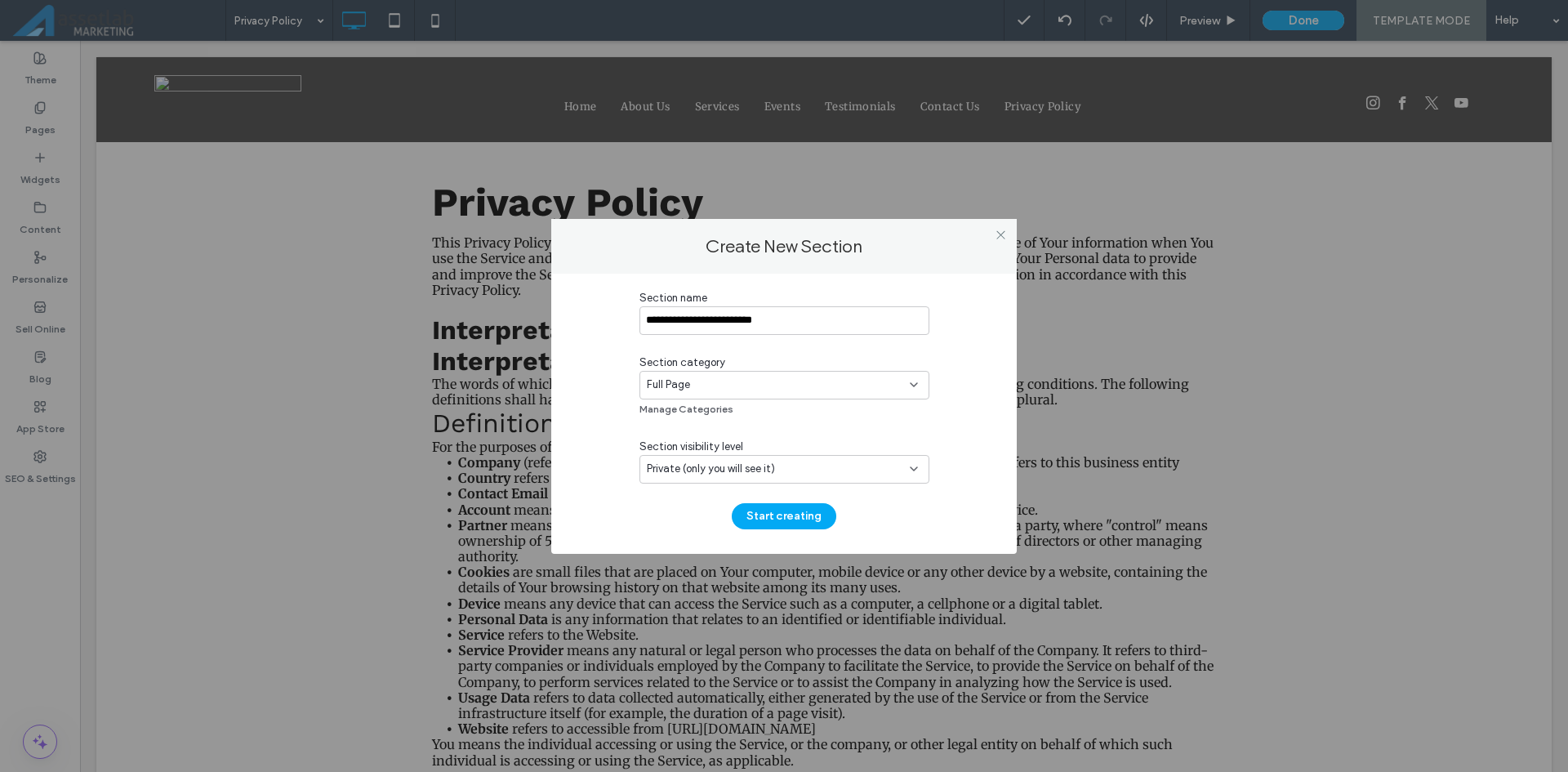
click at [790, 470] on div "Private (only you will see it)" at bounding box center [777, 469] width 263 height 16
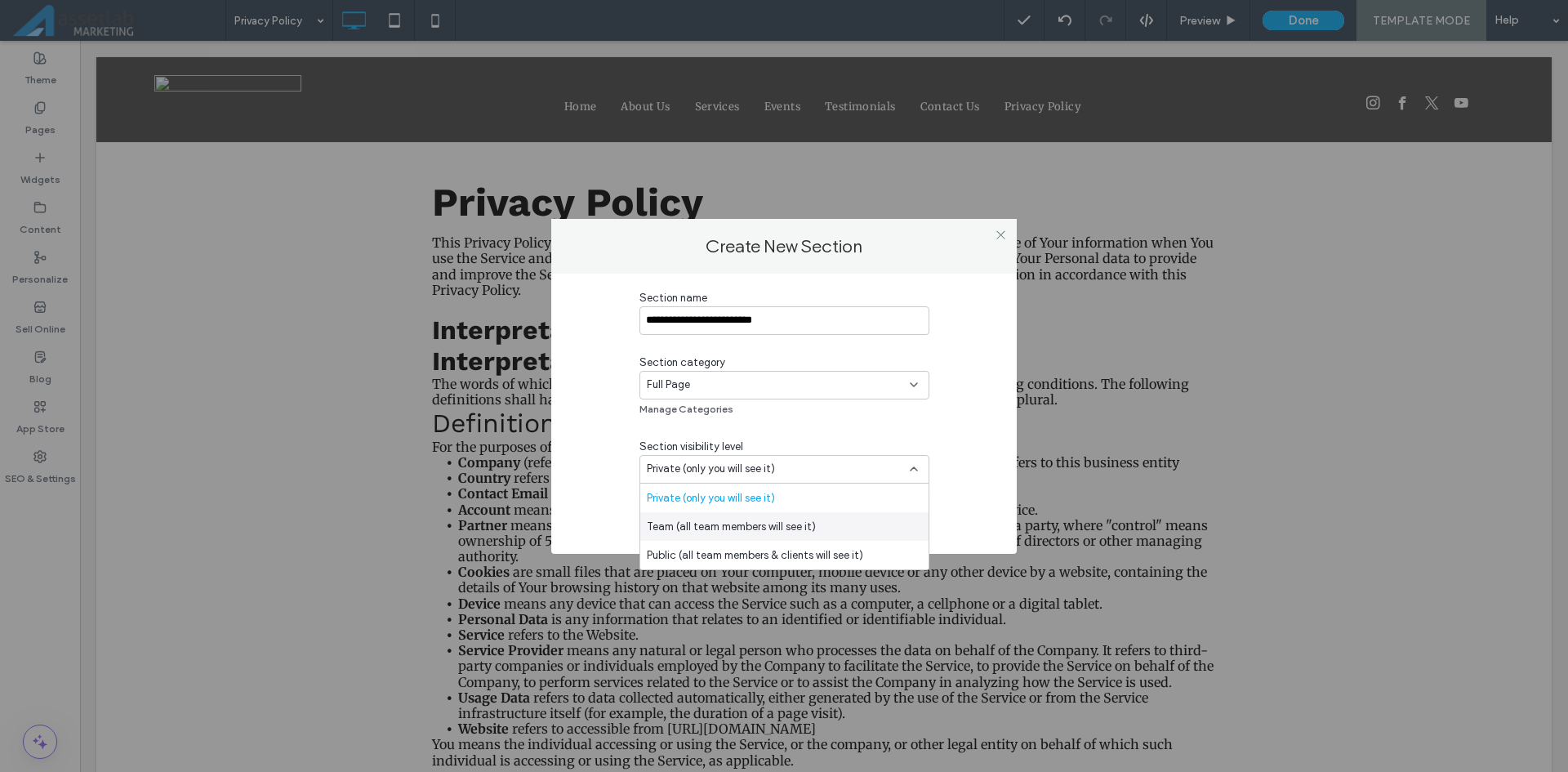
click at [756, 529] on span "Team (all team members will see it)" at bounding box center [731, 526] width 169 height 16
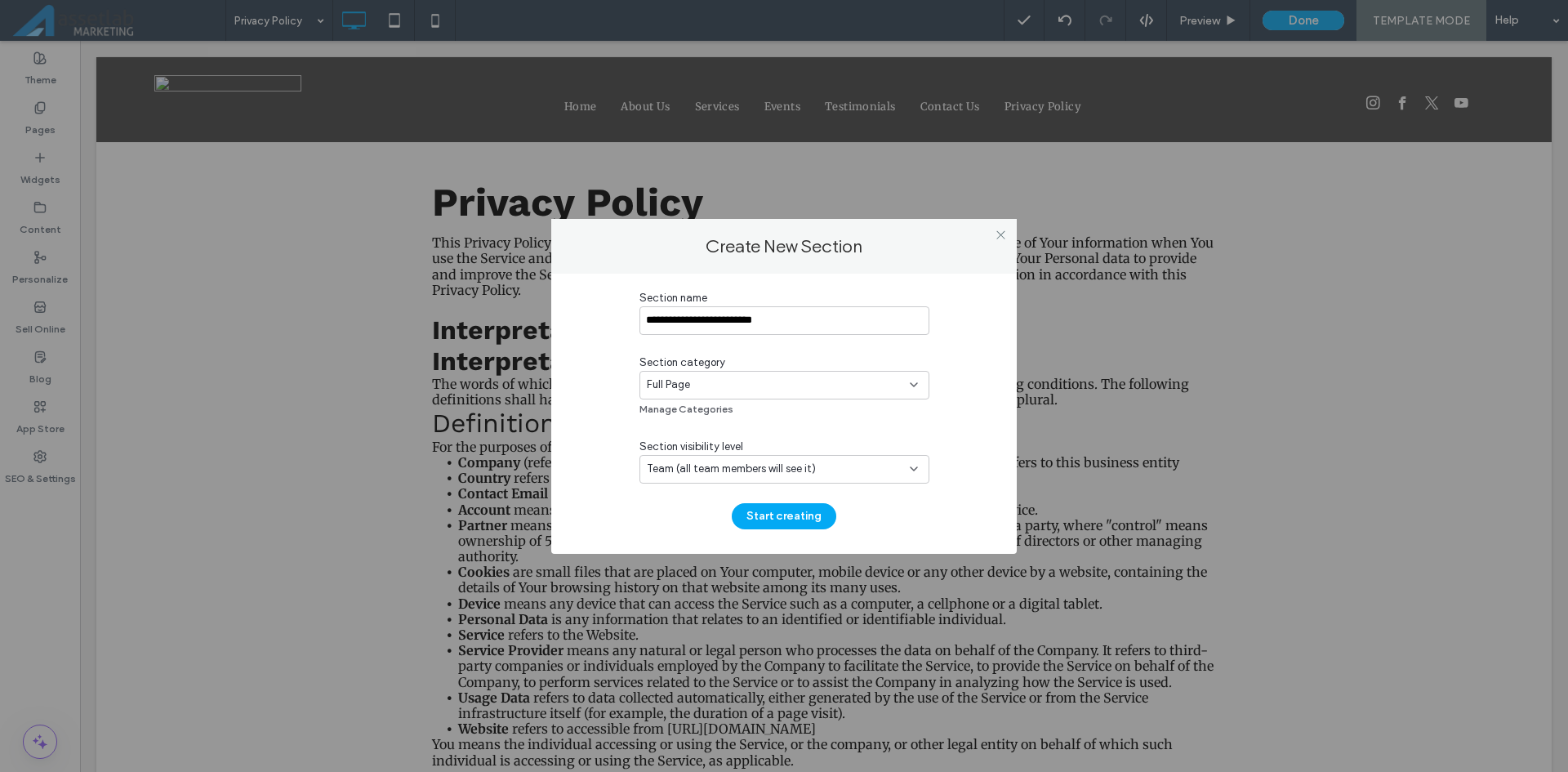
click at [806, 521] on button "Start creating" at bounding box center [784, 517] width 104 height 27
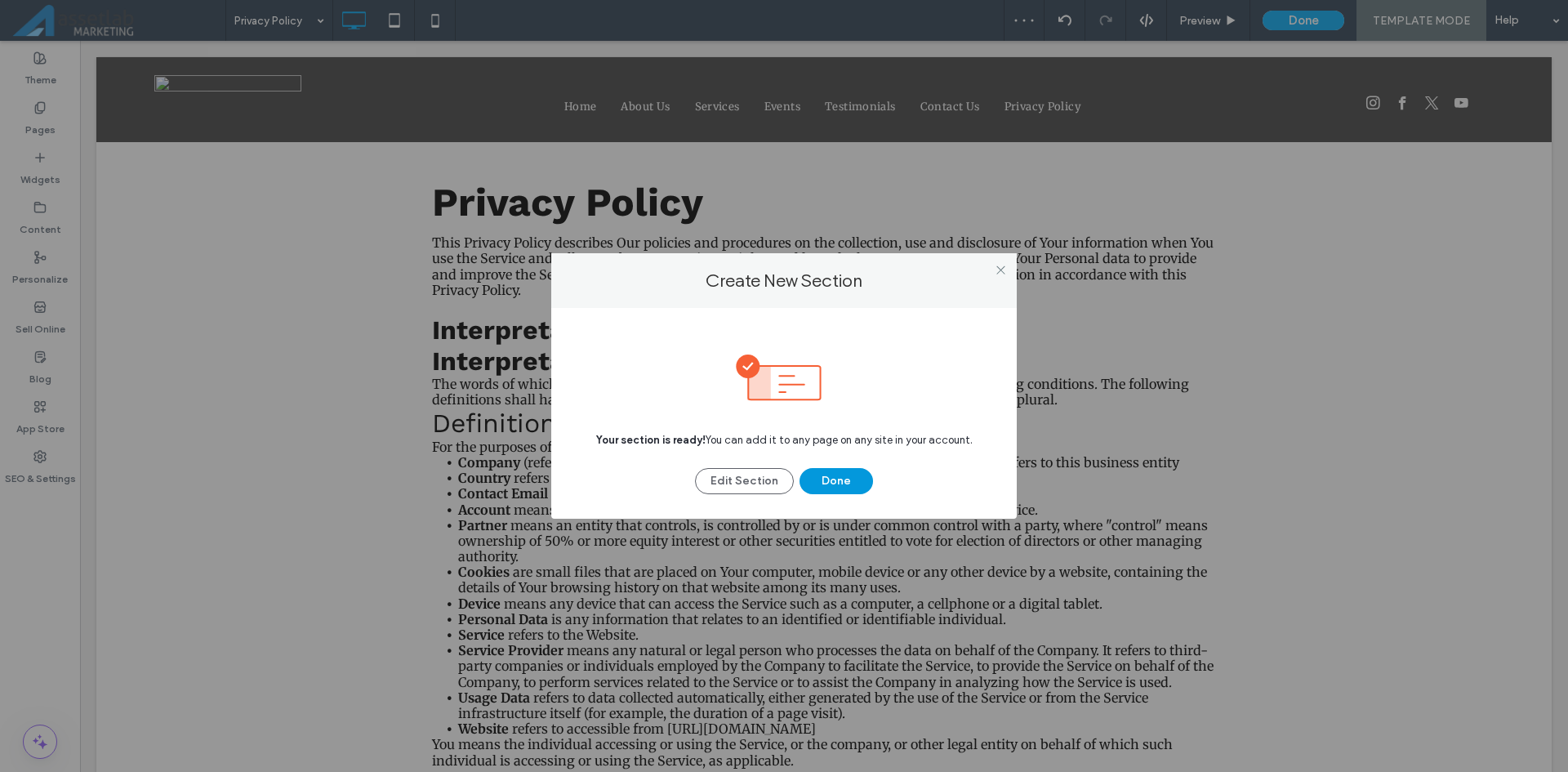
click at [836, 488] on button "Done" at bounding box center [836, 482] width 74 height 27
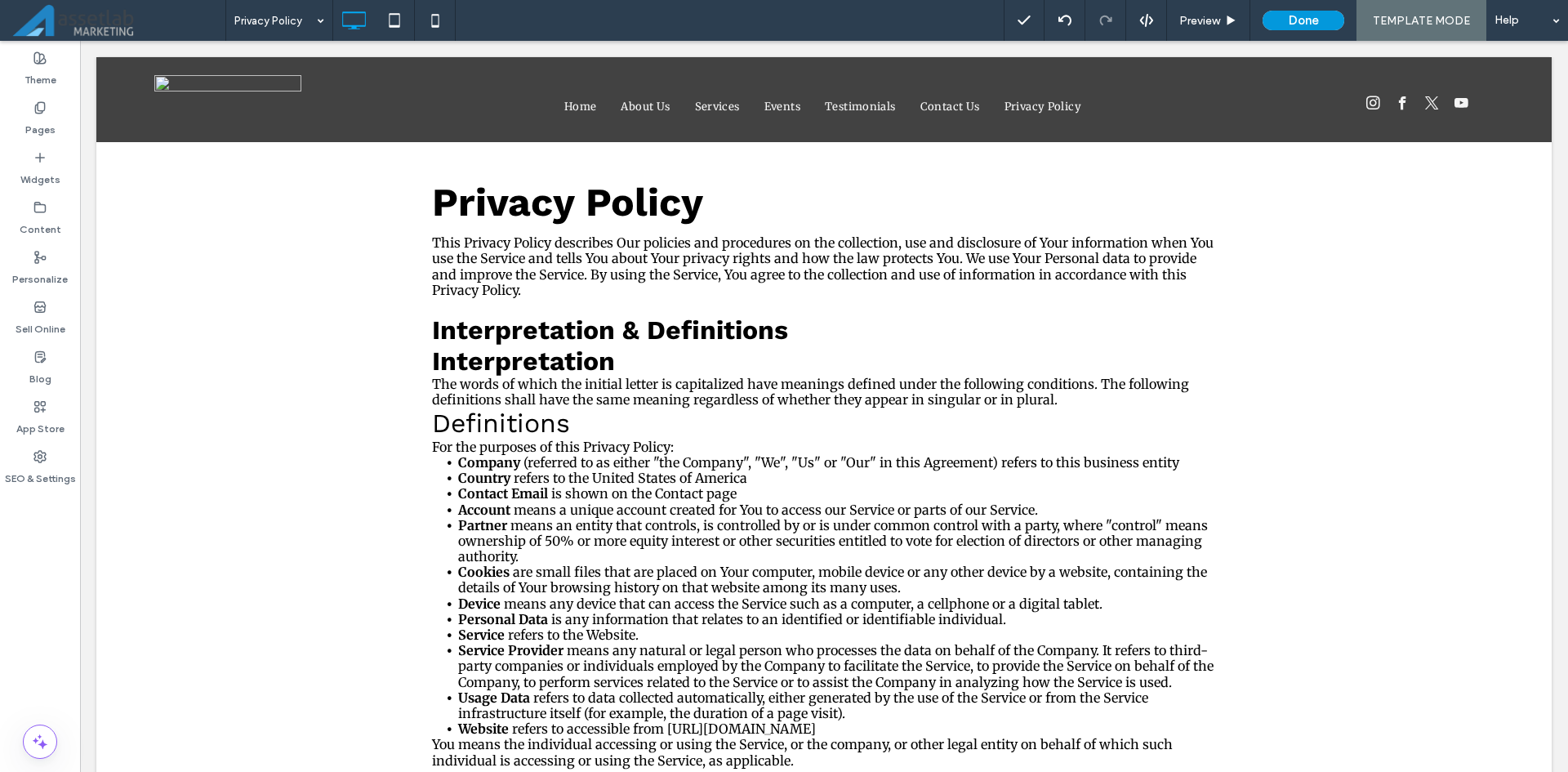
click at [1297, 22] on button "Done" at bounding box center [1304, 20] width 82 height 20
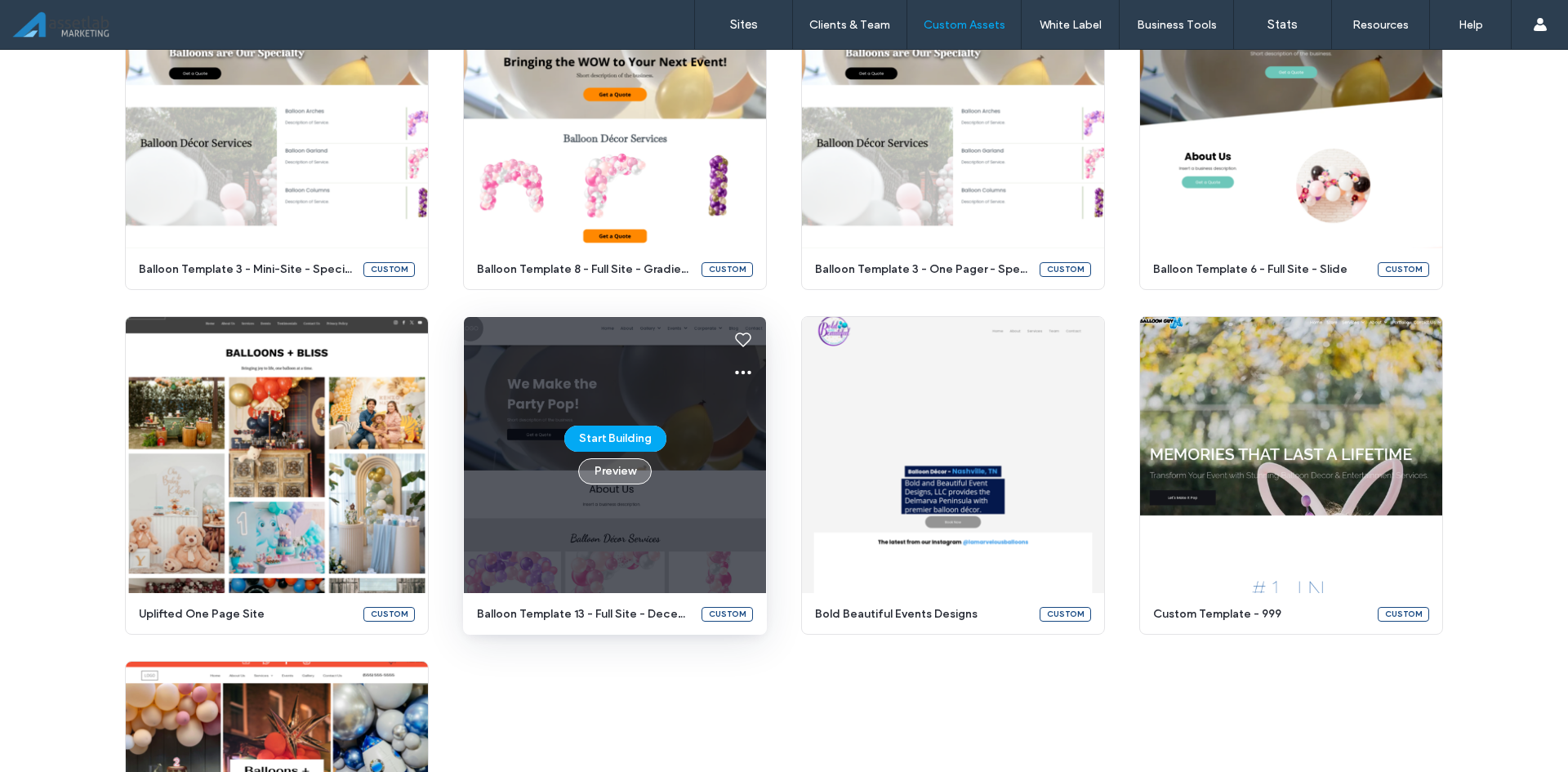
scroll to position [1625, 0]
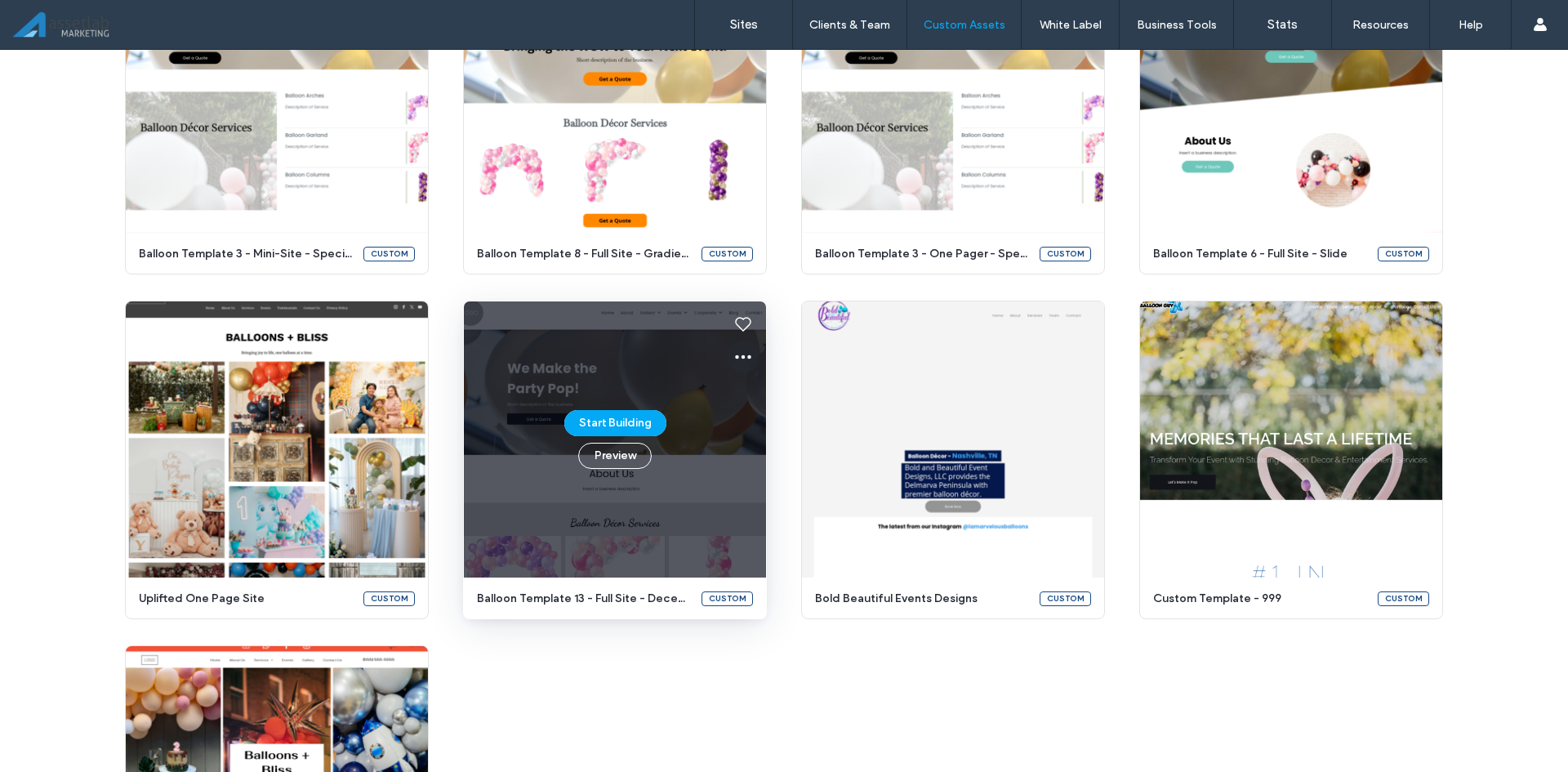
click at [739, 352] on icon at bounding box center [743, 357] width 20 height 20
click at [753, 439] on span at bounding box center [744, 433] width 20 height 18
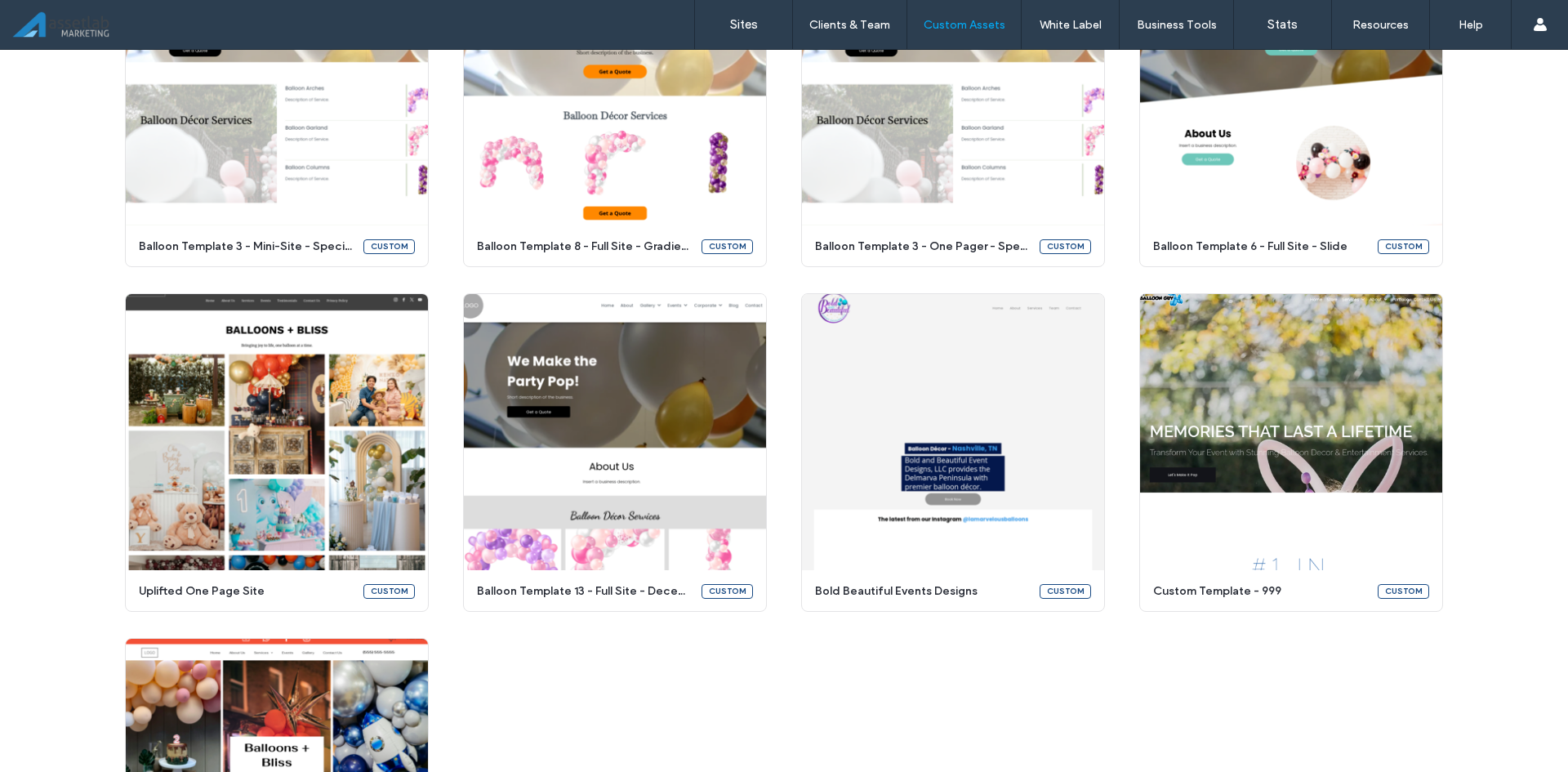
scroll to position [1678, 0]
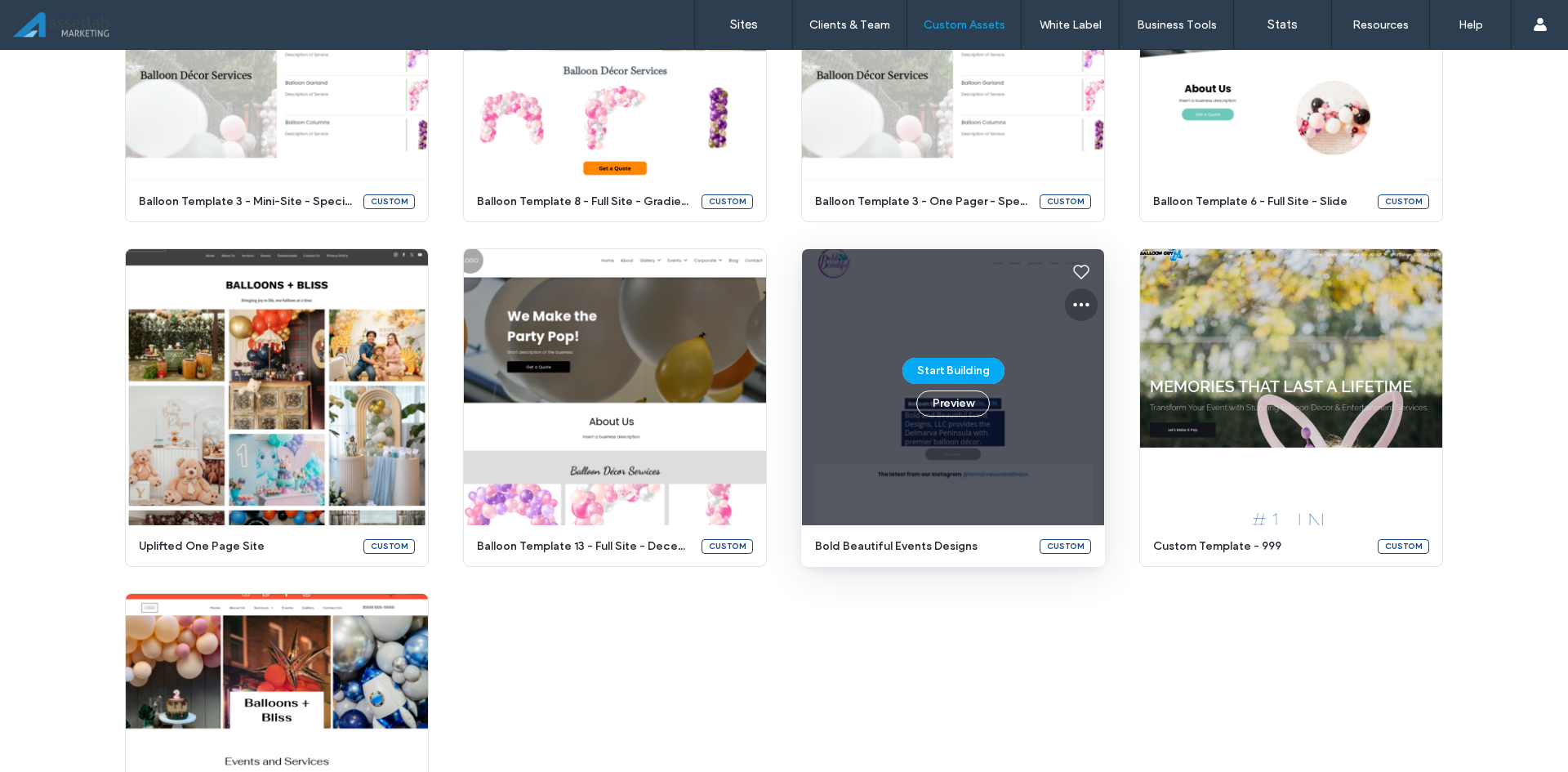
click at [1079, 300] on icon at bounding box center [1081, 304] width 20 height 20
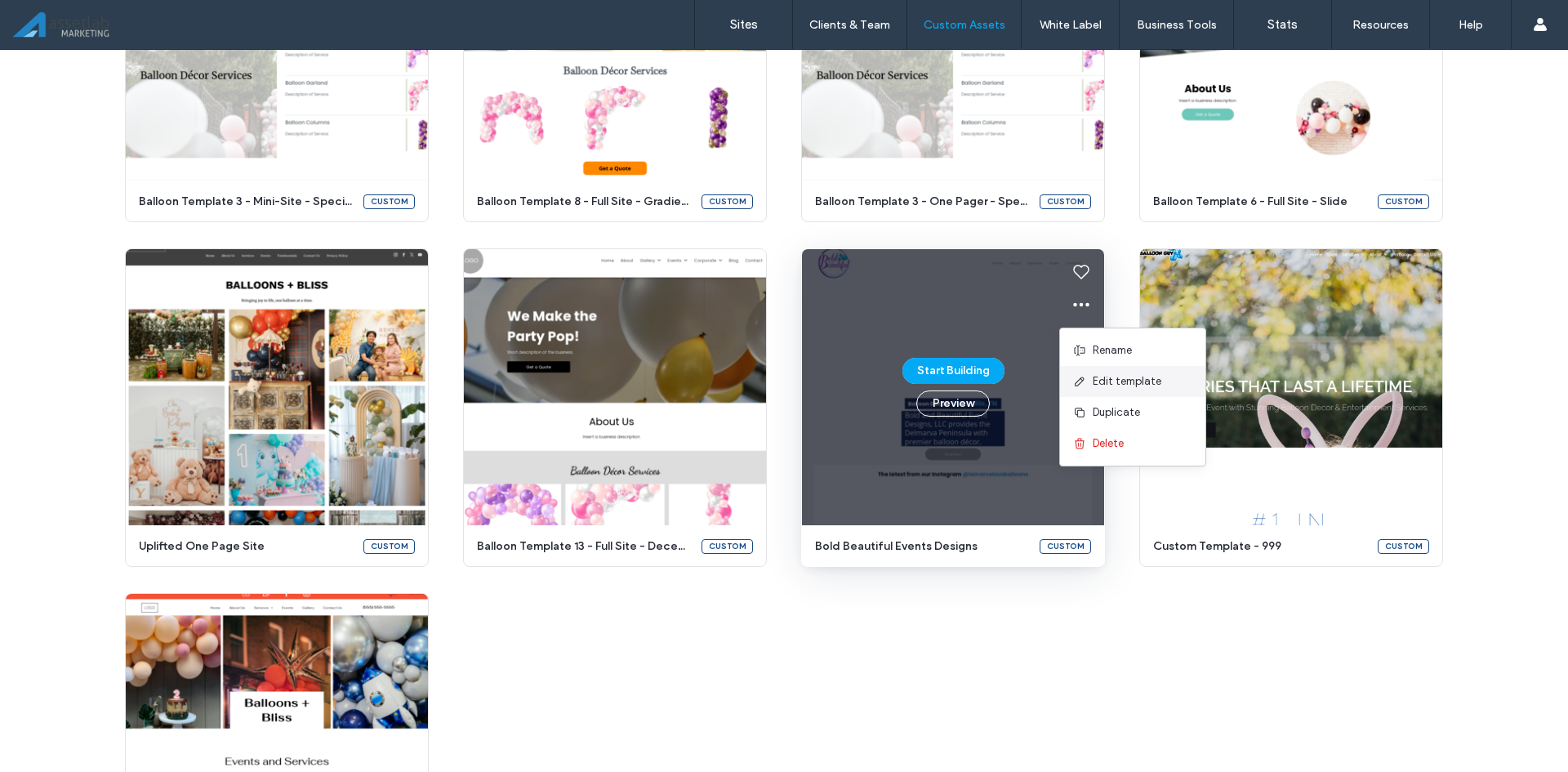
click at [1081, 377] on icon at bounding box center [1080, 381] width 13 height 13
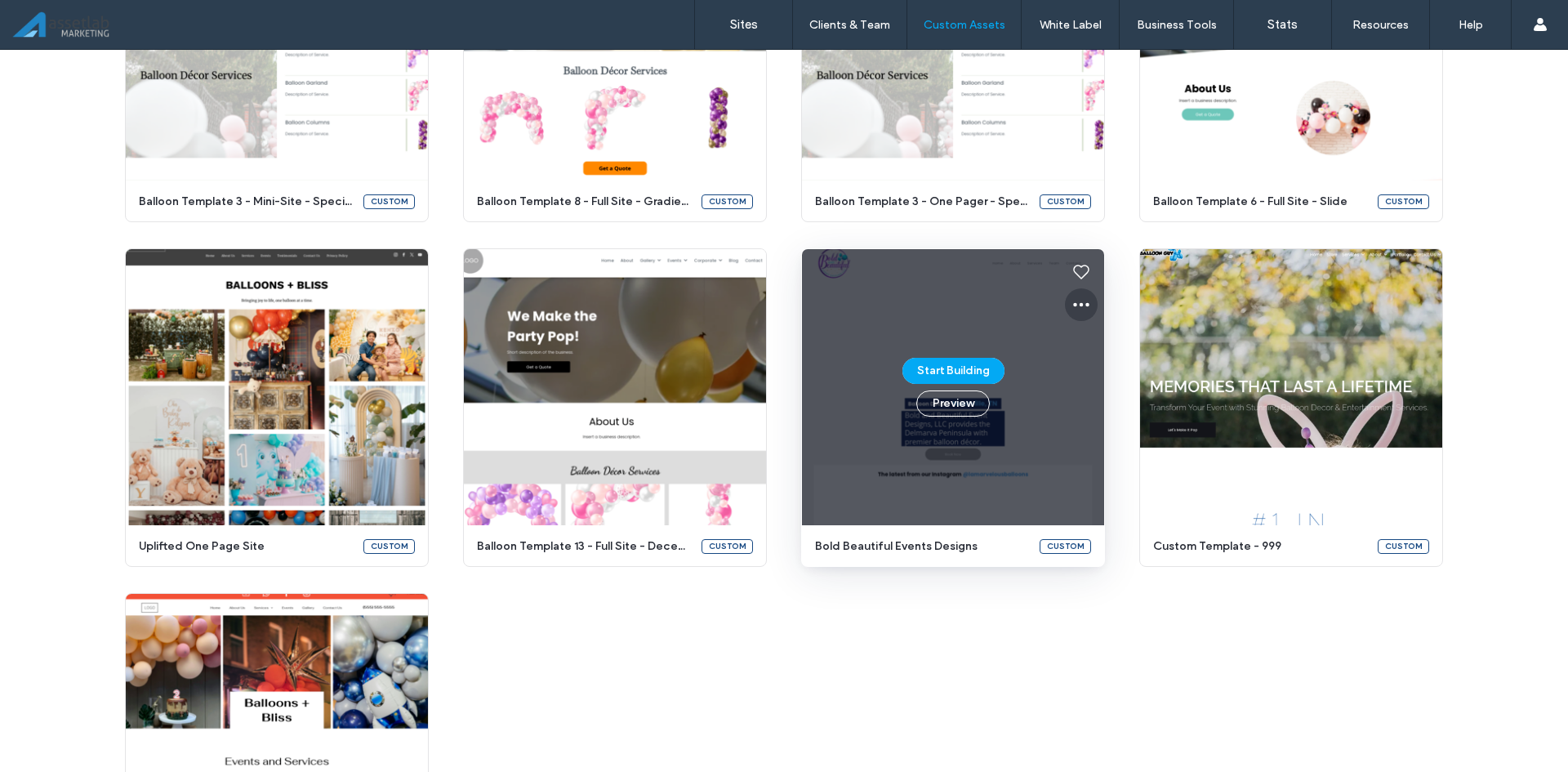
click at [1083, 308] on icon at bounding box center [1081, 304] width 20 height 20
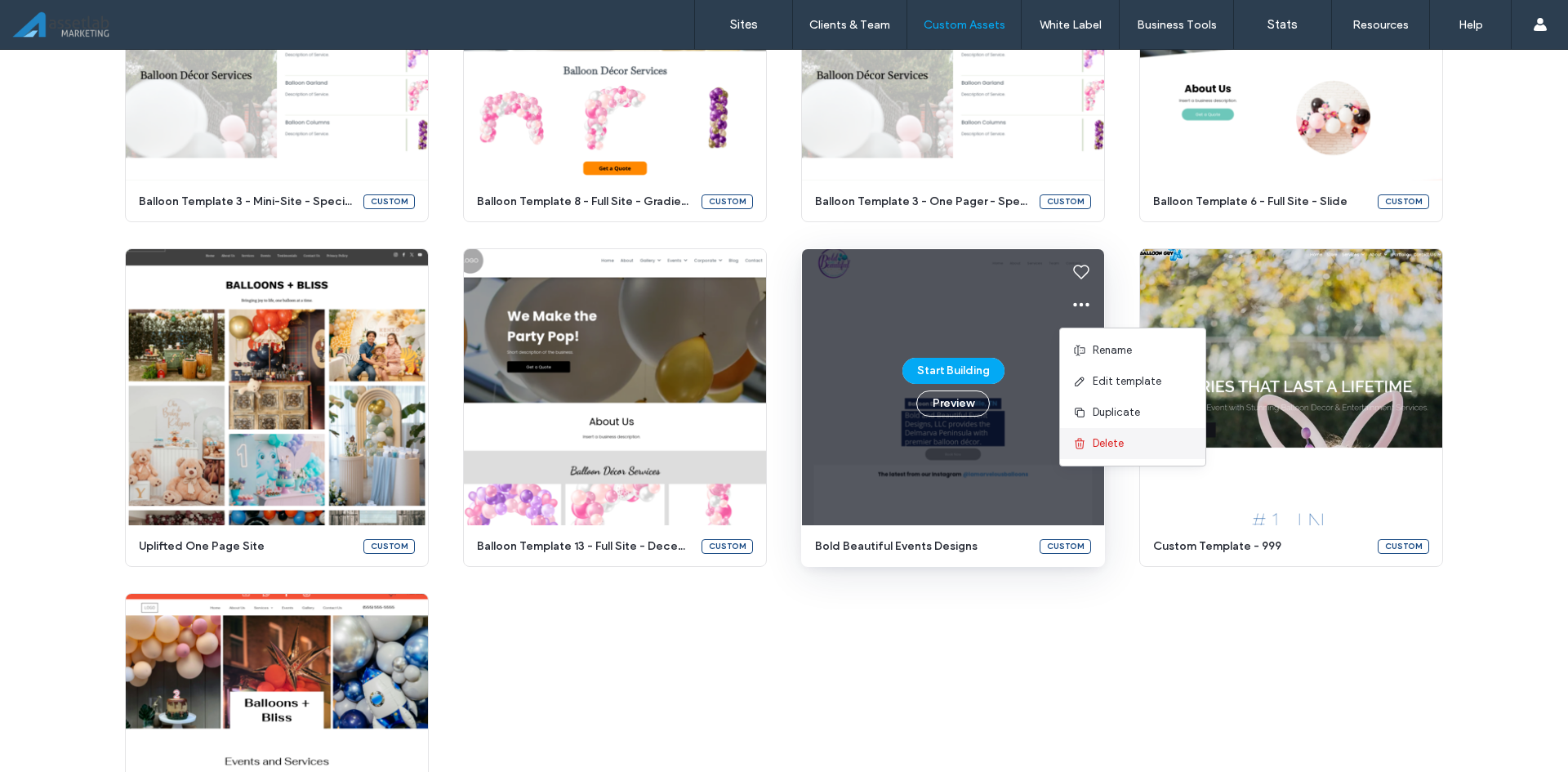
click at [1090, 456] on div "Delete" at bounding box center [1132, 443] width 145 height 31
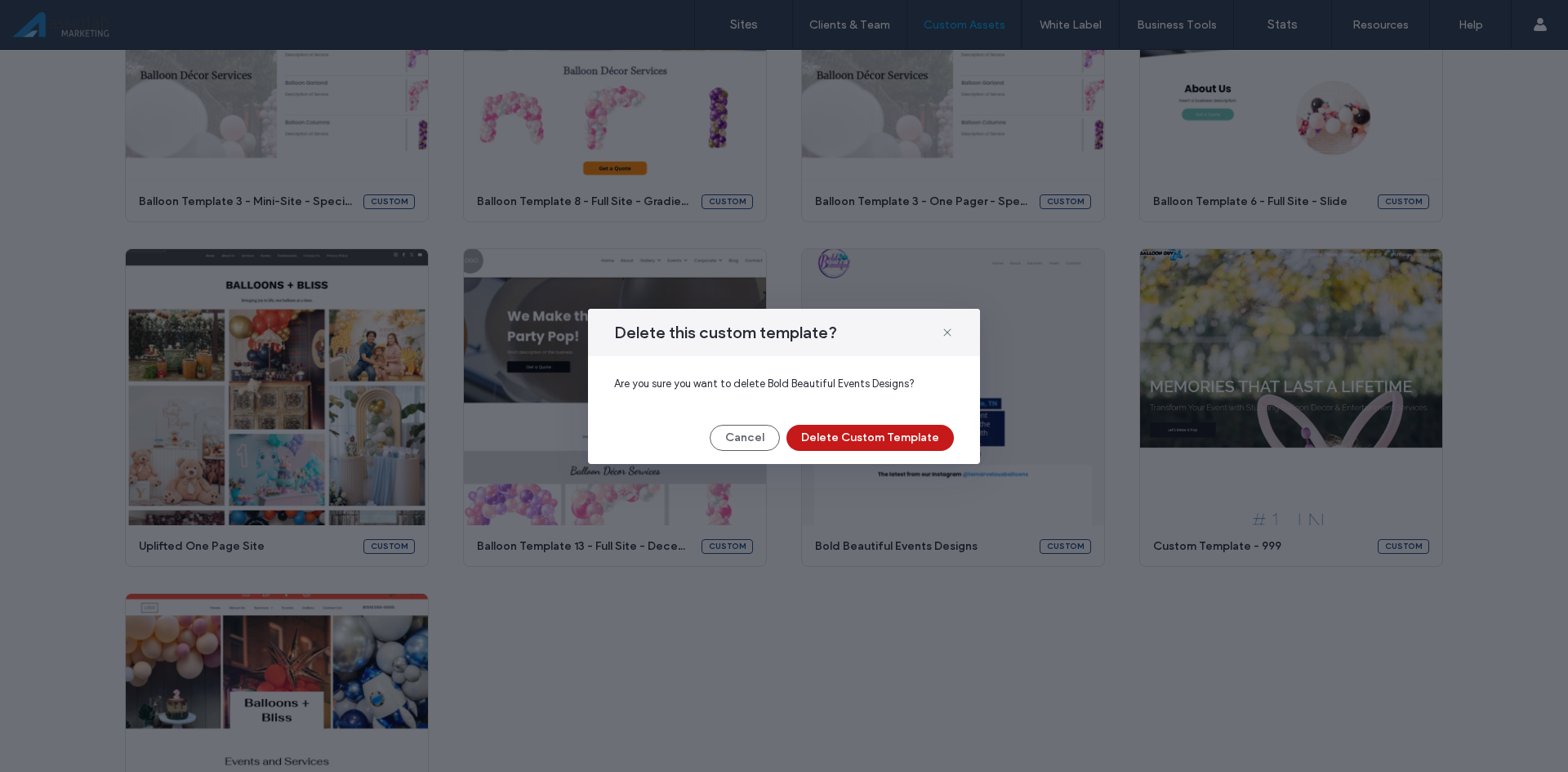
click at [890, 440] on button "Delete Custom Template" at bounding box center [870, 438] width 168 height 27
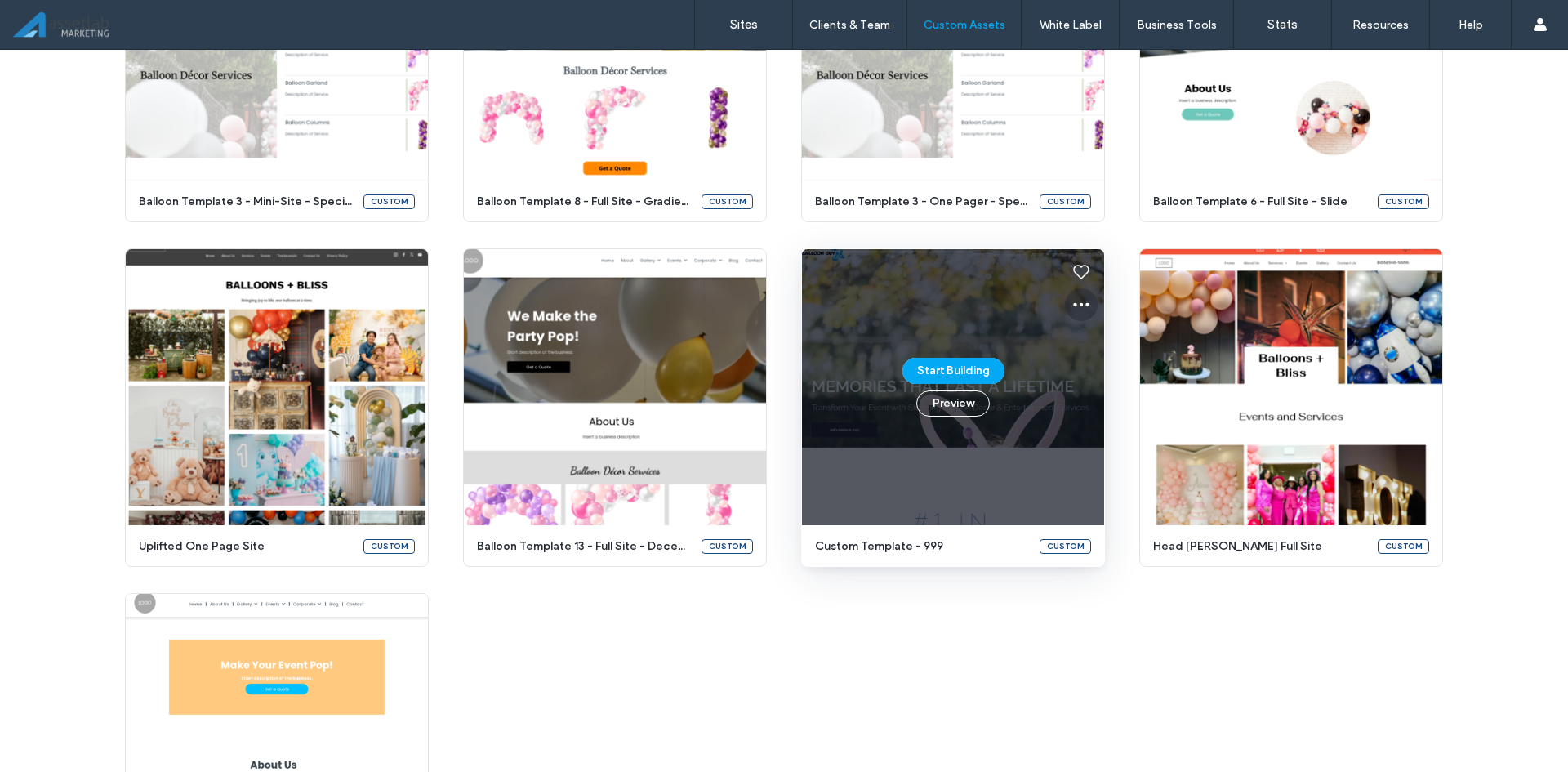
click at [1082, 297] on icon at bounding box center [1081, 304] width 20 height 20
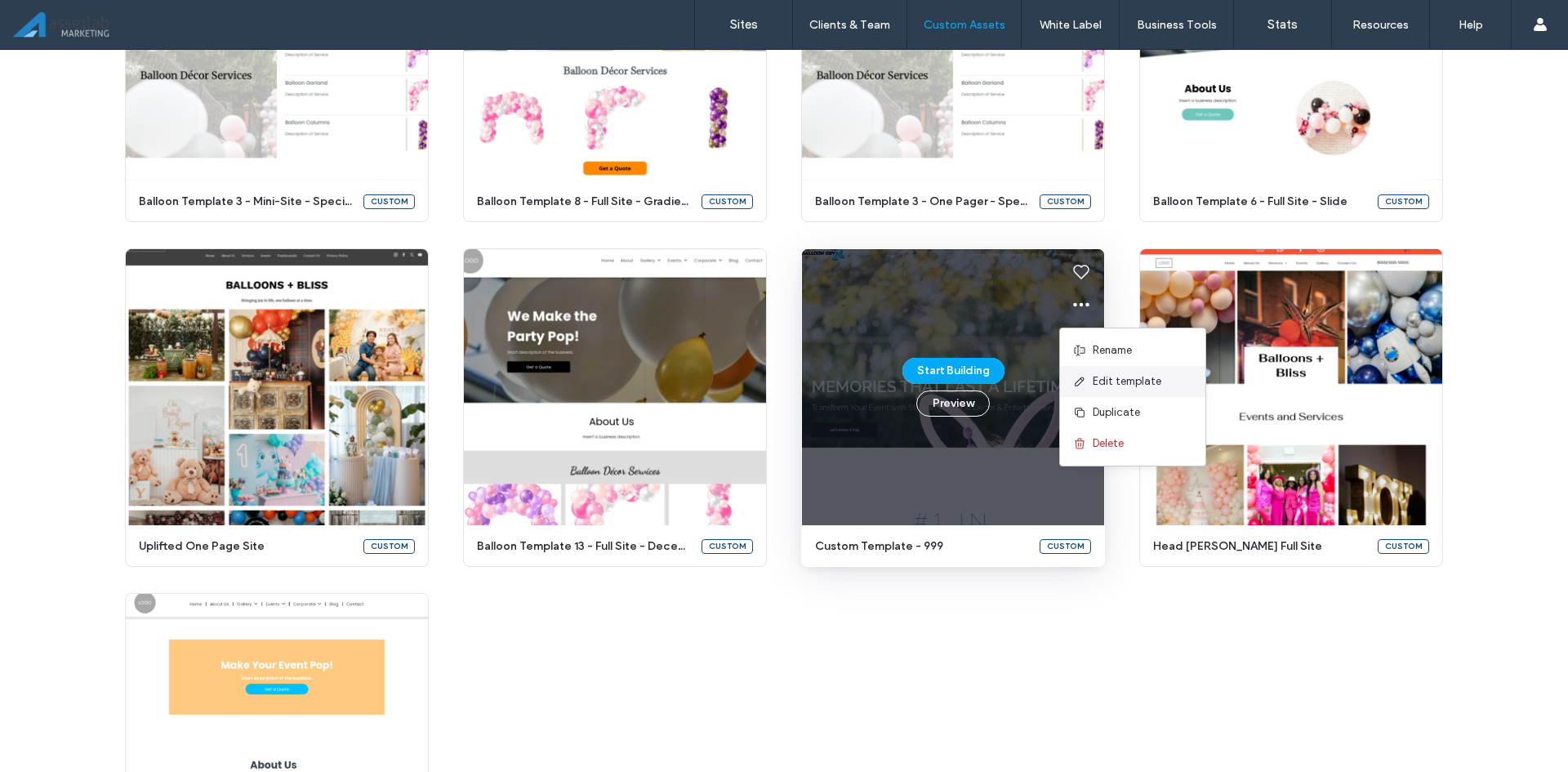
click at [1105, 376] on span "Edit template" at bounding box center [1127, 381] width 68 height 16
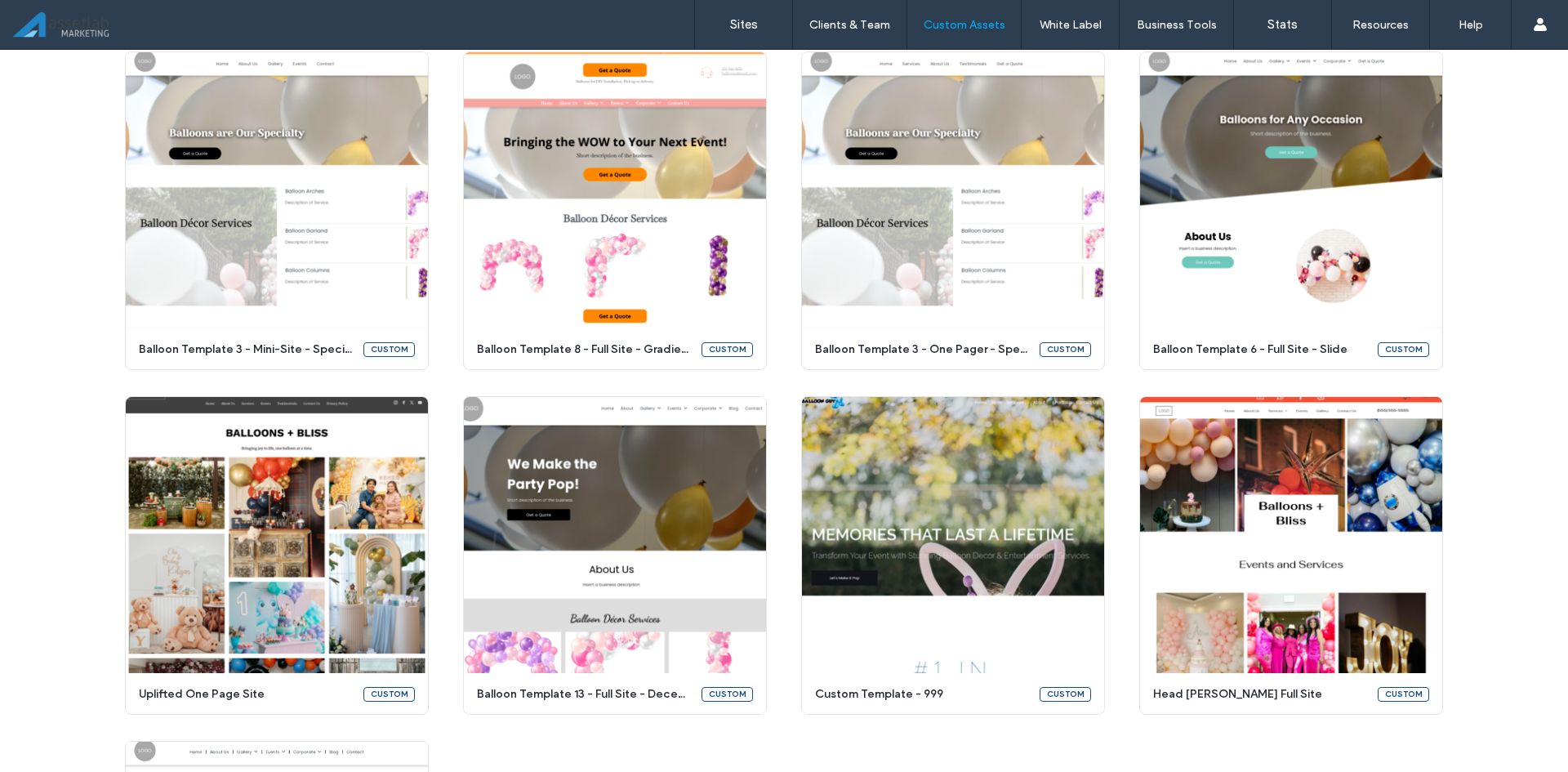
scroll to position [1634, 0]
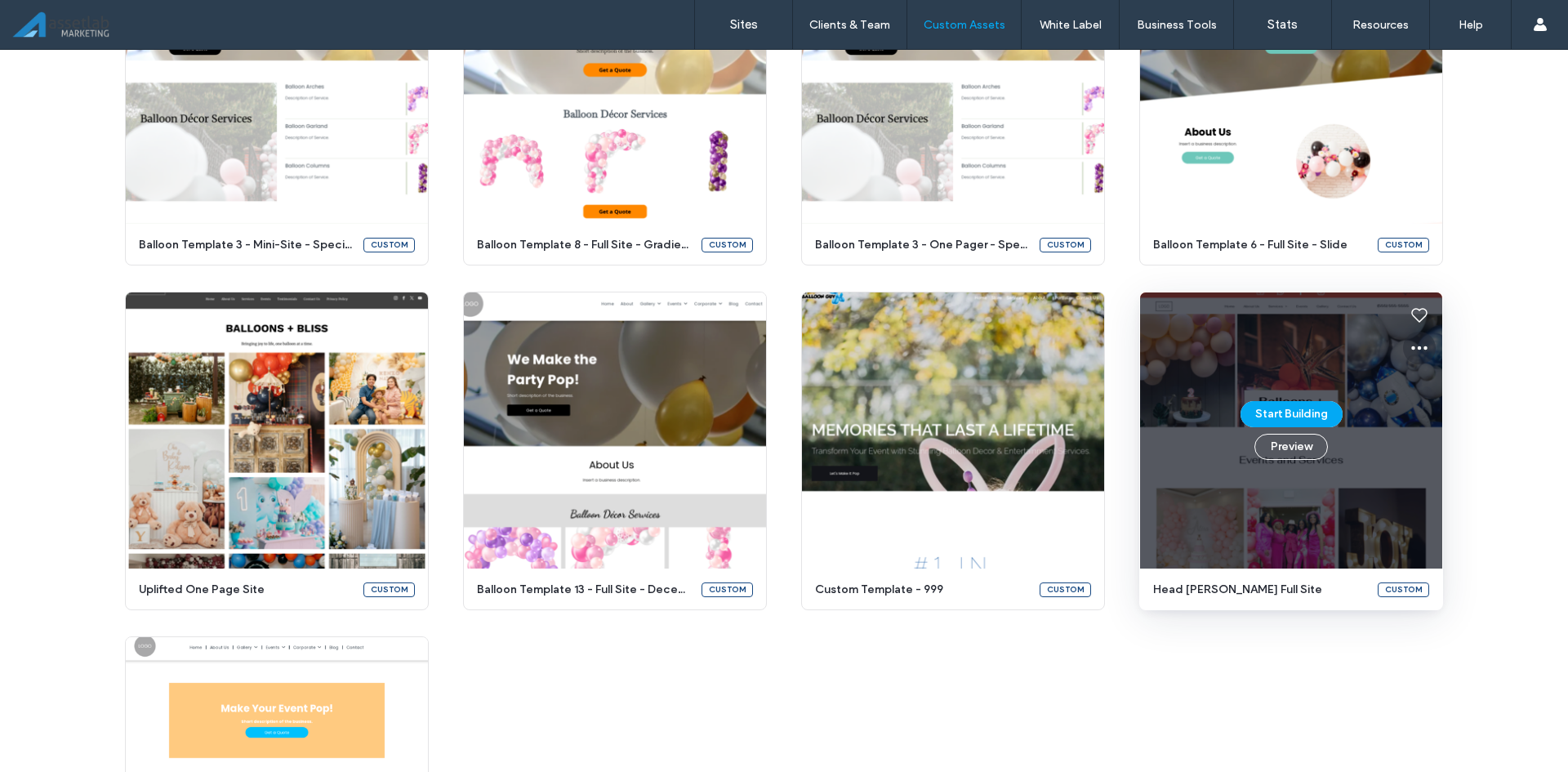
click at [1417, 350] on icon at bounding box center [1419, 348] width 20 height 20
click at [1415, 415] on div "Edit template" at bounding box center [1470, 425] width 145 height 31
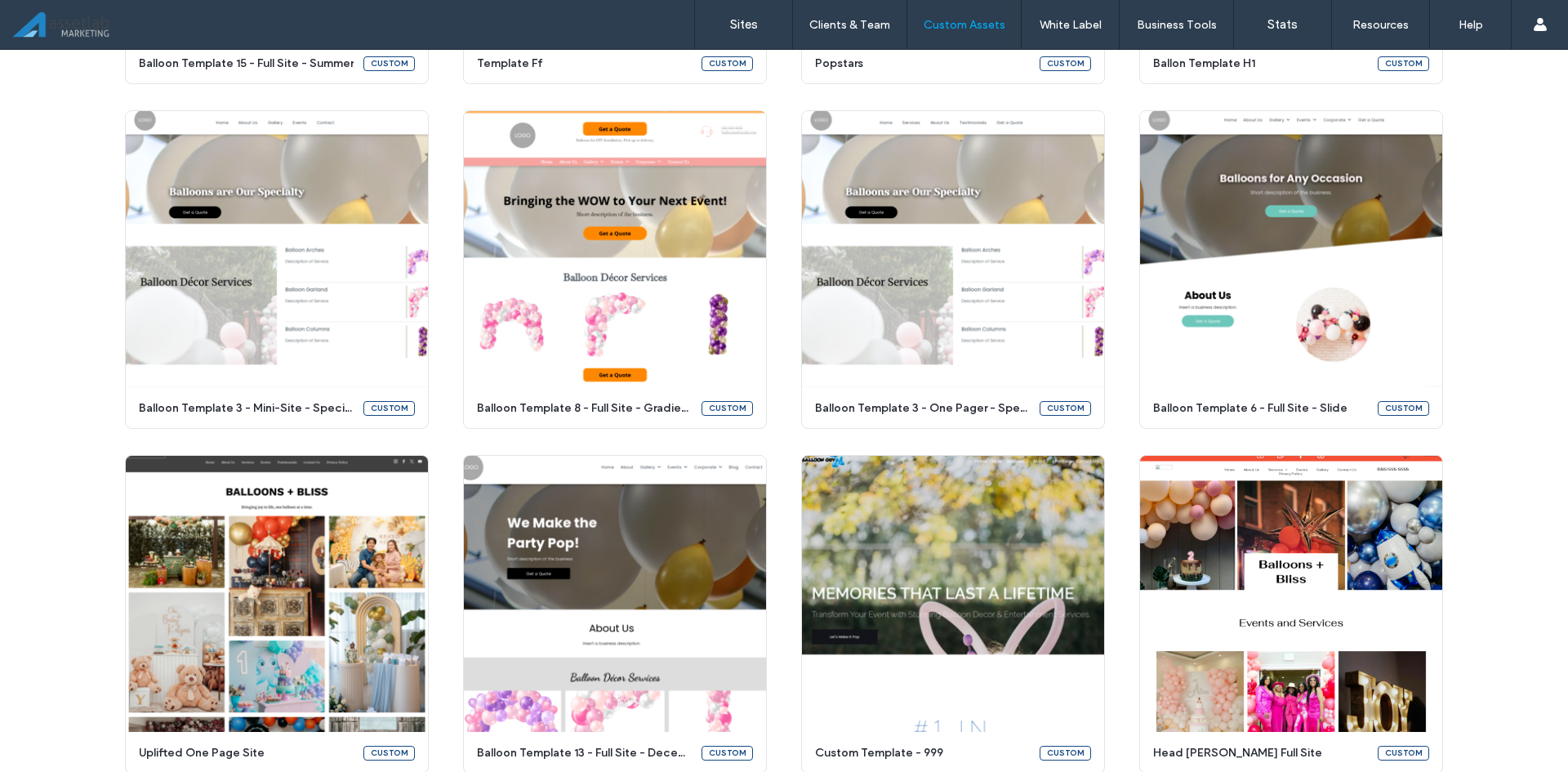
scroll to position [1924, 0]
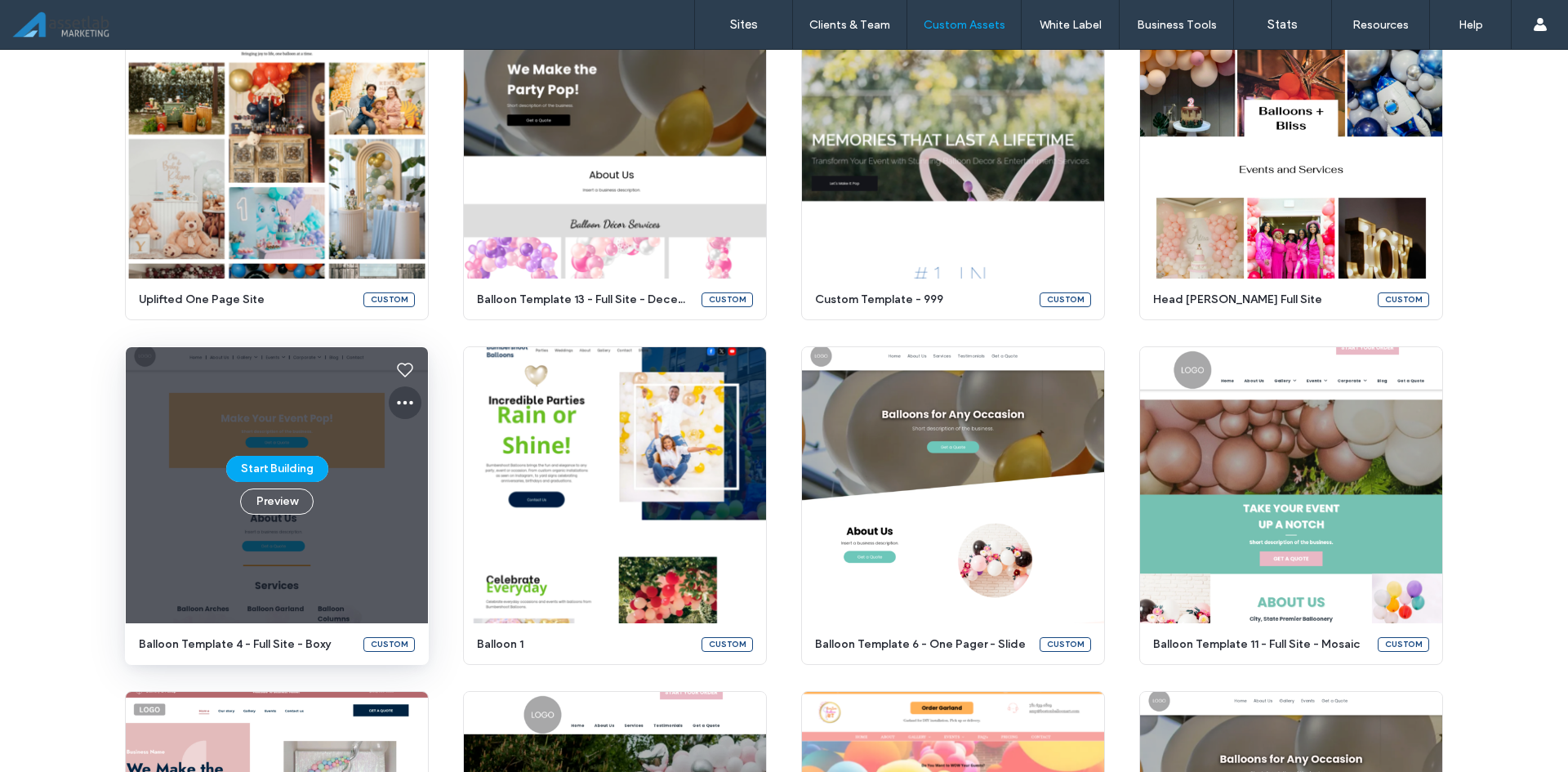
click at [397, 404] on use at bounding box center [405, 403] width 16 height 4
click at [432, 485] on span "Edit template" at bounding box center [450, 479] width 68 height 16
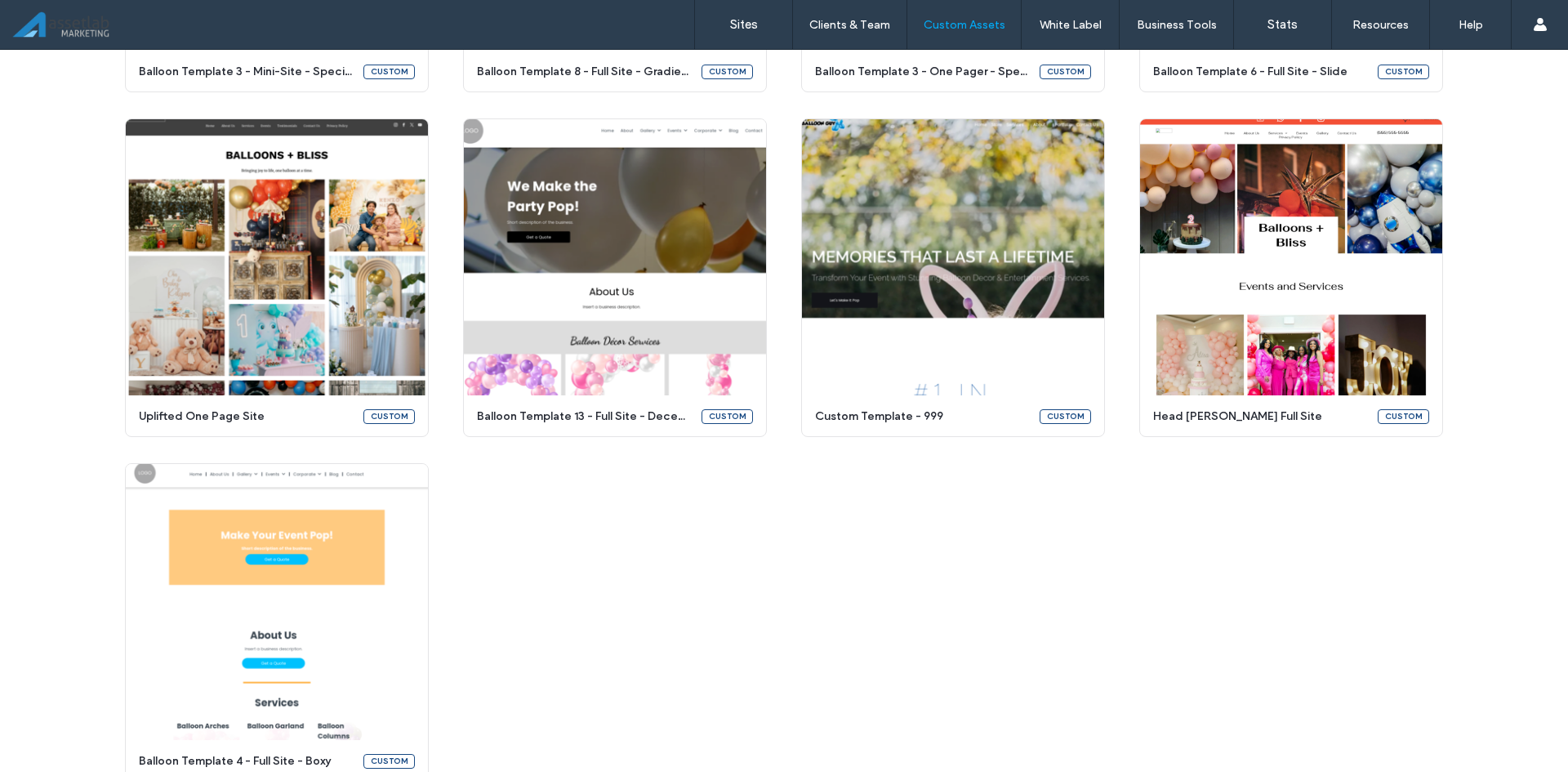
scroll to position [1924, 0]
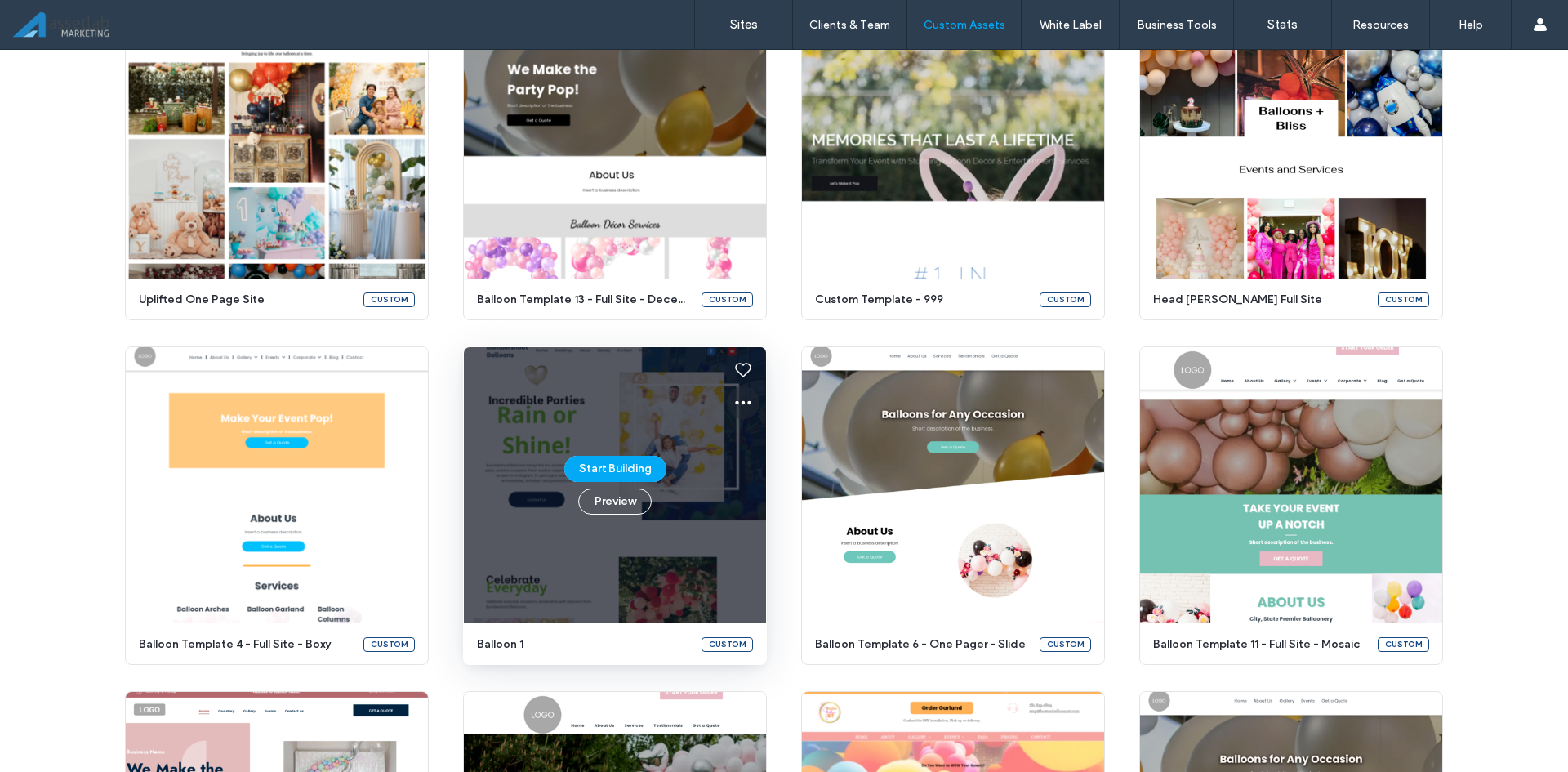
click at [734, 401] on icon at bounding box center [743, 402] width 20 height 20
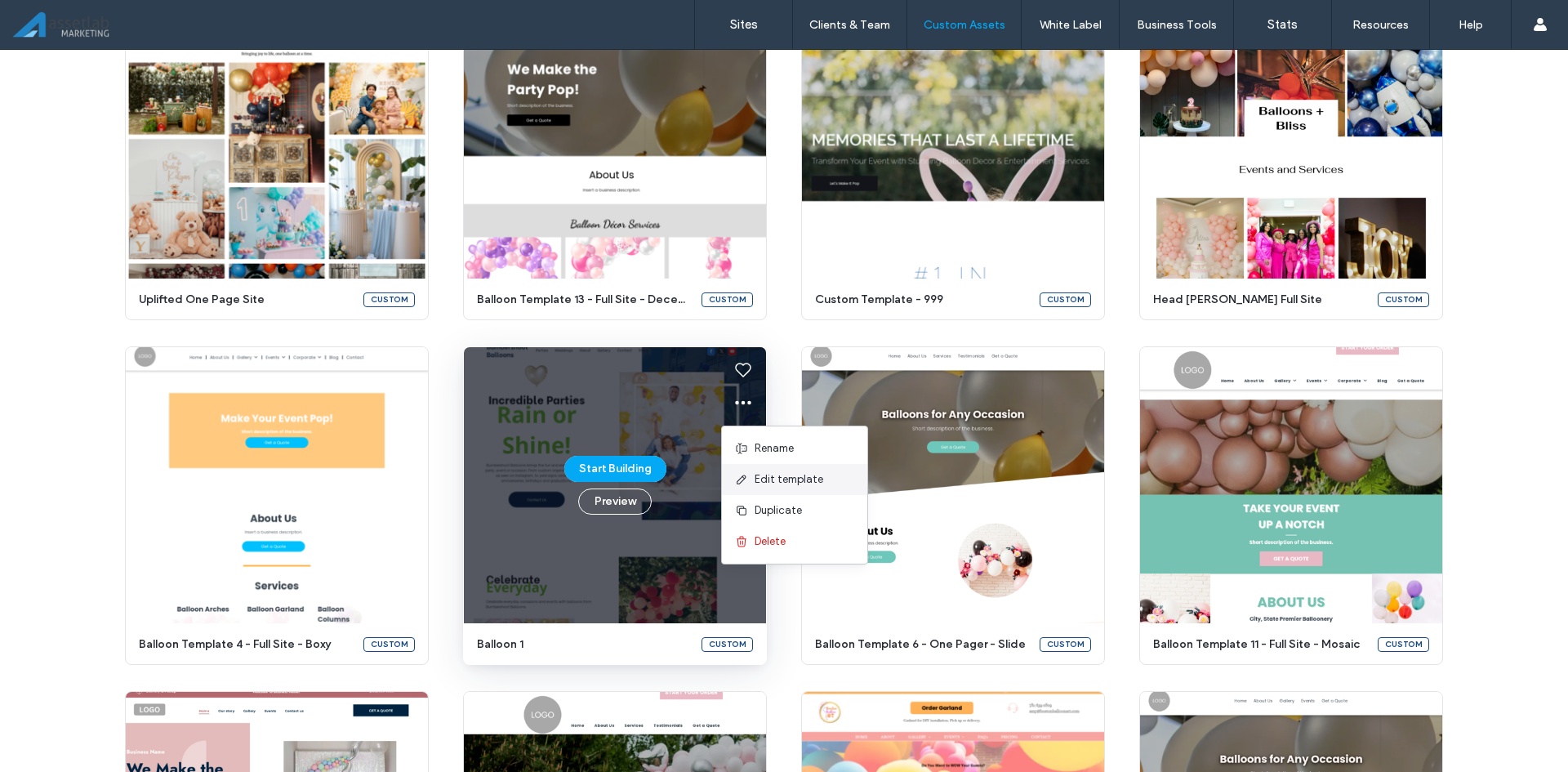
click at [762, 486] on span "Edit template" at bounding box center [789, 479] width 68 height 16
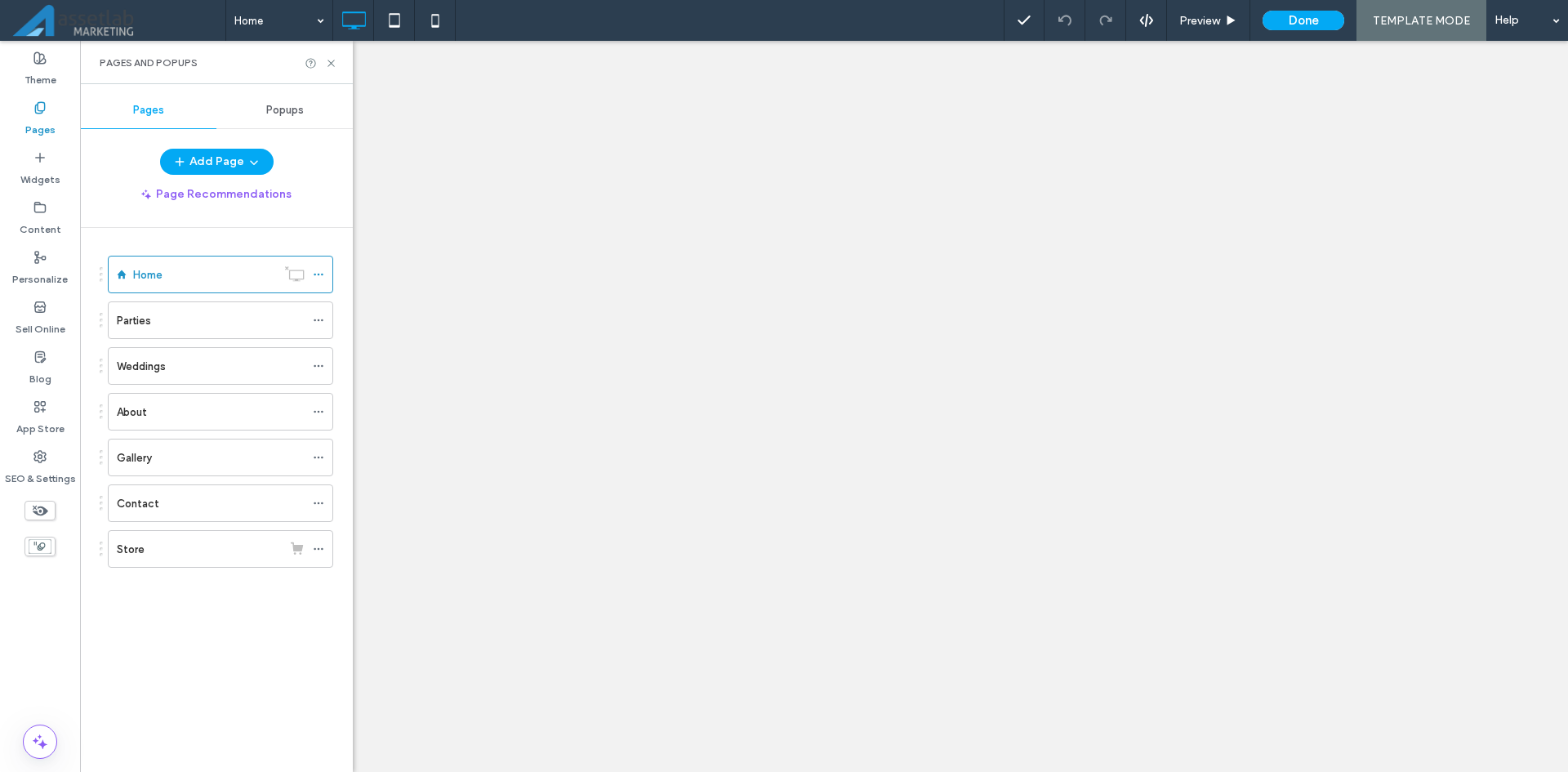
click at [204, 162] on button "Add Page" at bounding box center [217, 162] width 114 height 27
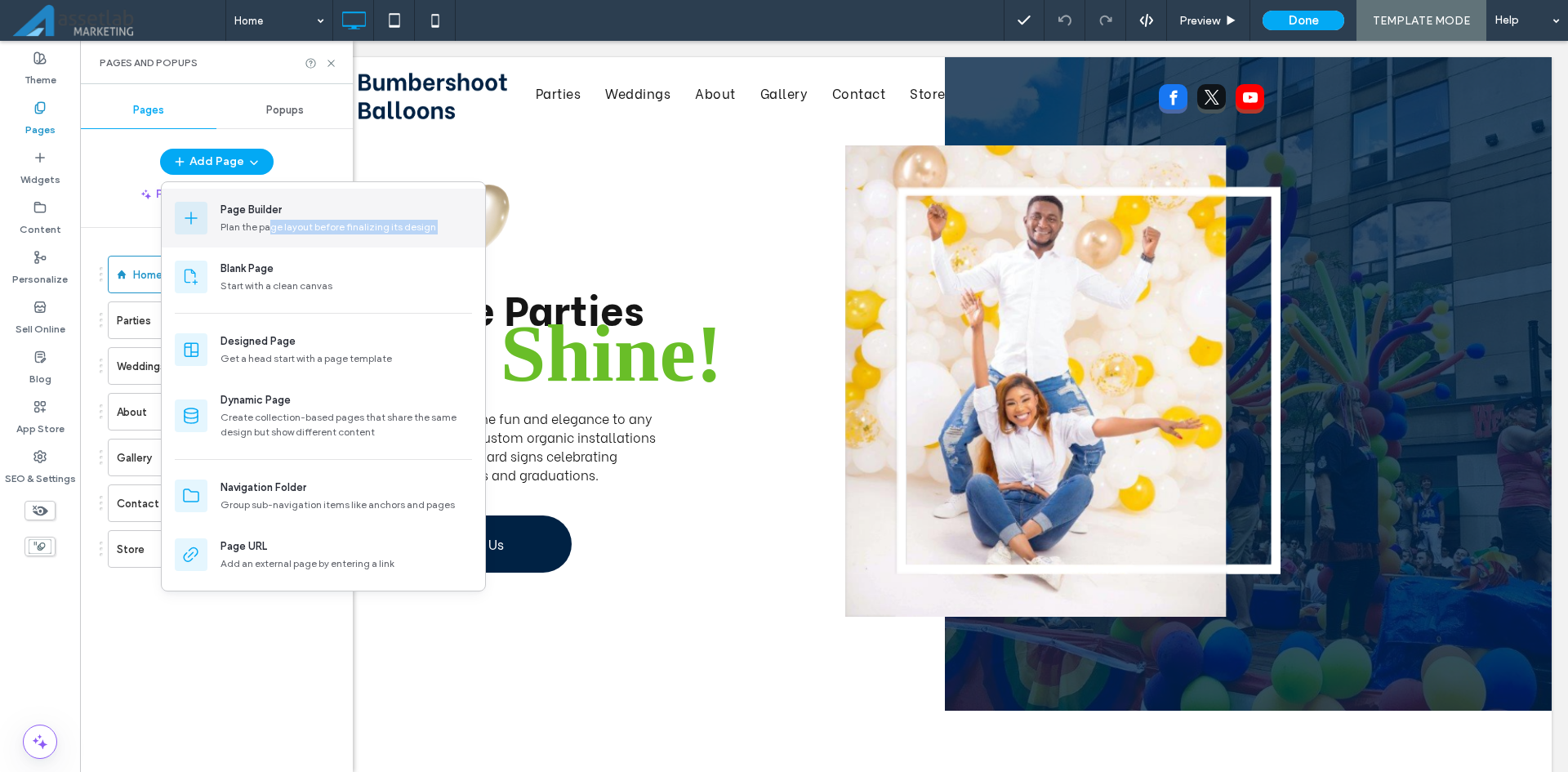
drag, startPoint x: 210, startPoint y: 295, endPoint x: 268, endPoint y: 227, distance: 89.4
click at [268, 227] on div "Page Builder Plan the page layout before finalizing its design Blank Page Start…" at bounding box center [323, 251] width 323 height 125
click at [218, 208] on div "Page Builder Plan the page layout before finalizing its design" at bounding box center [323, 218] width 323 height 59
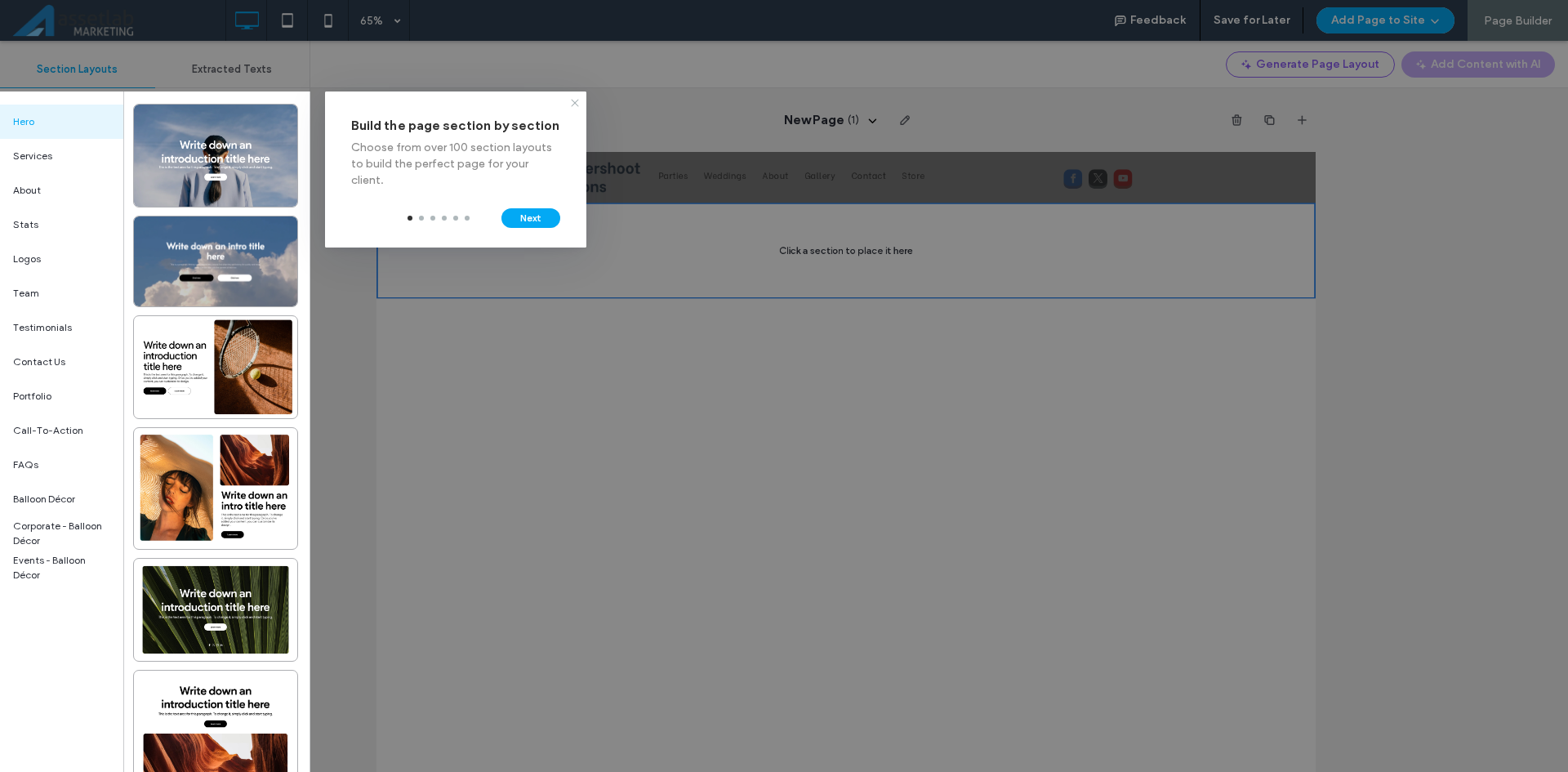
click at [574, 100] on icon at bounding box center [575, 103] width 13 height 13
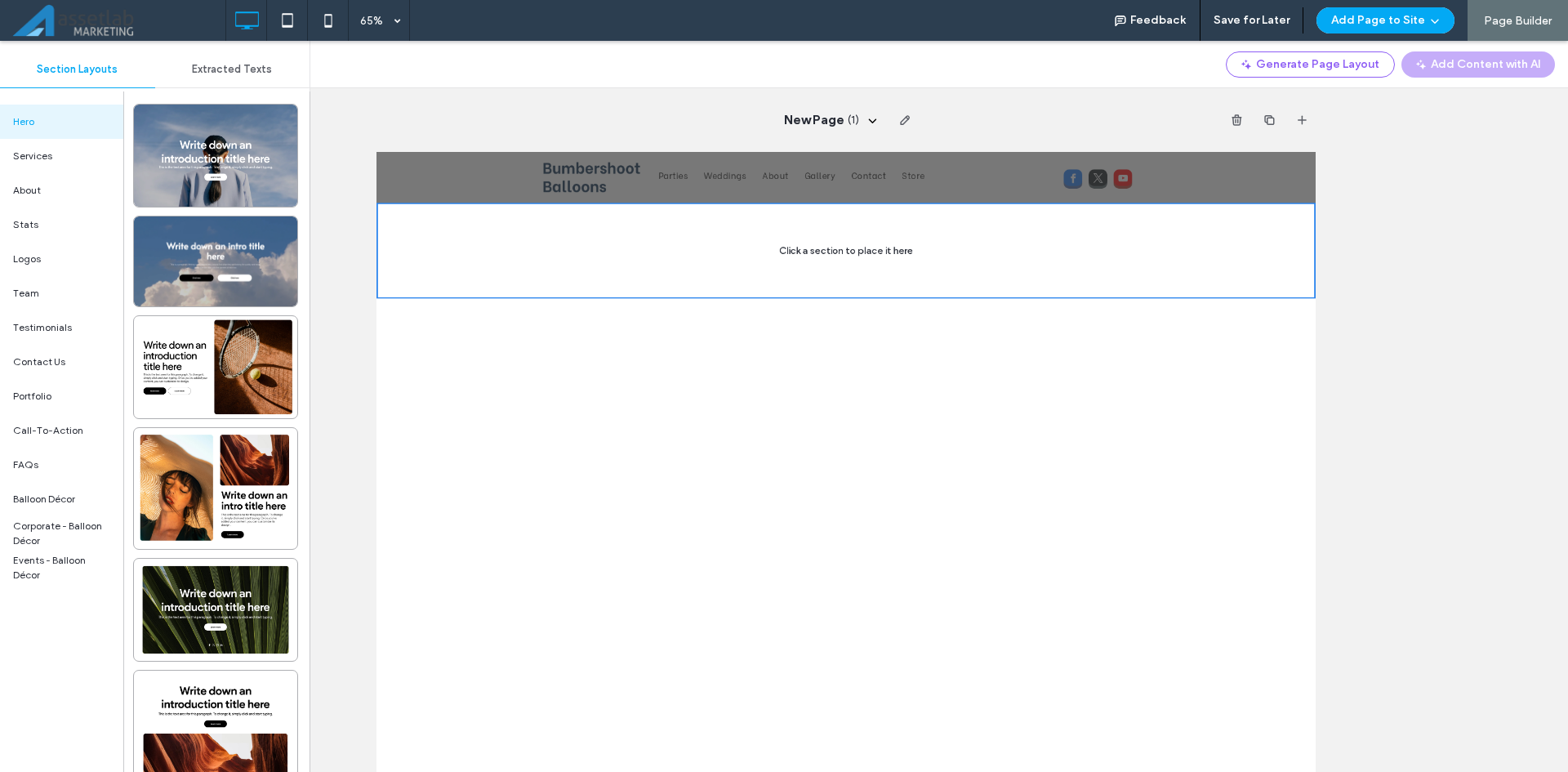
click at [227, 78] on div "Extracted Texts" at bounding box center [233, 69] width 155 height 36
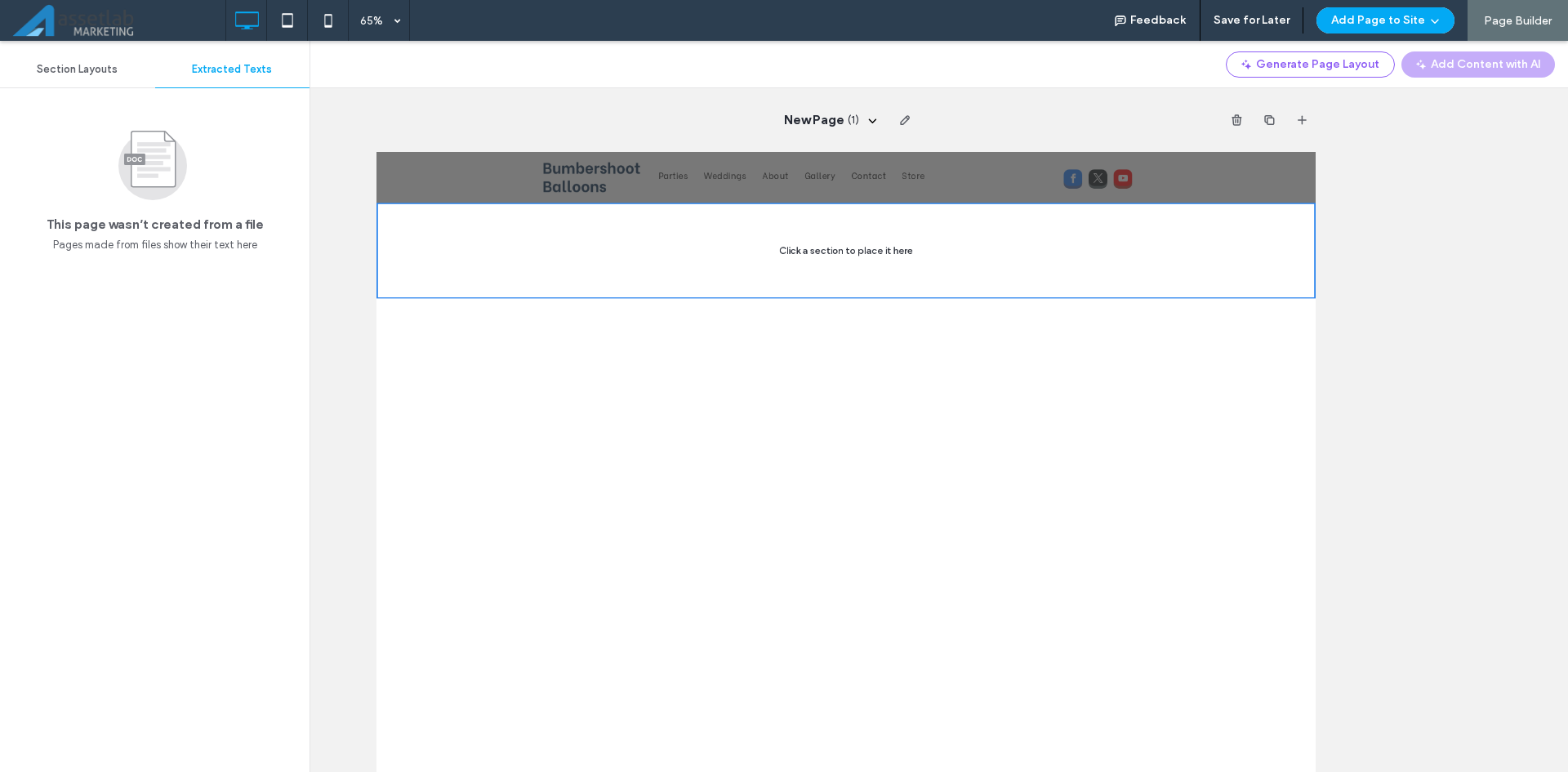
click at [101, 79] on div "Section Layouts" at bounding box center [78, 69] width 155 height 36
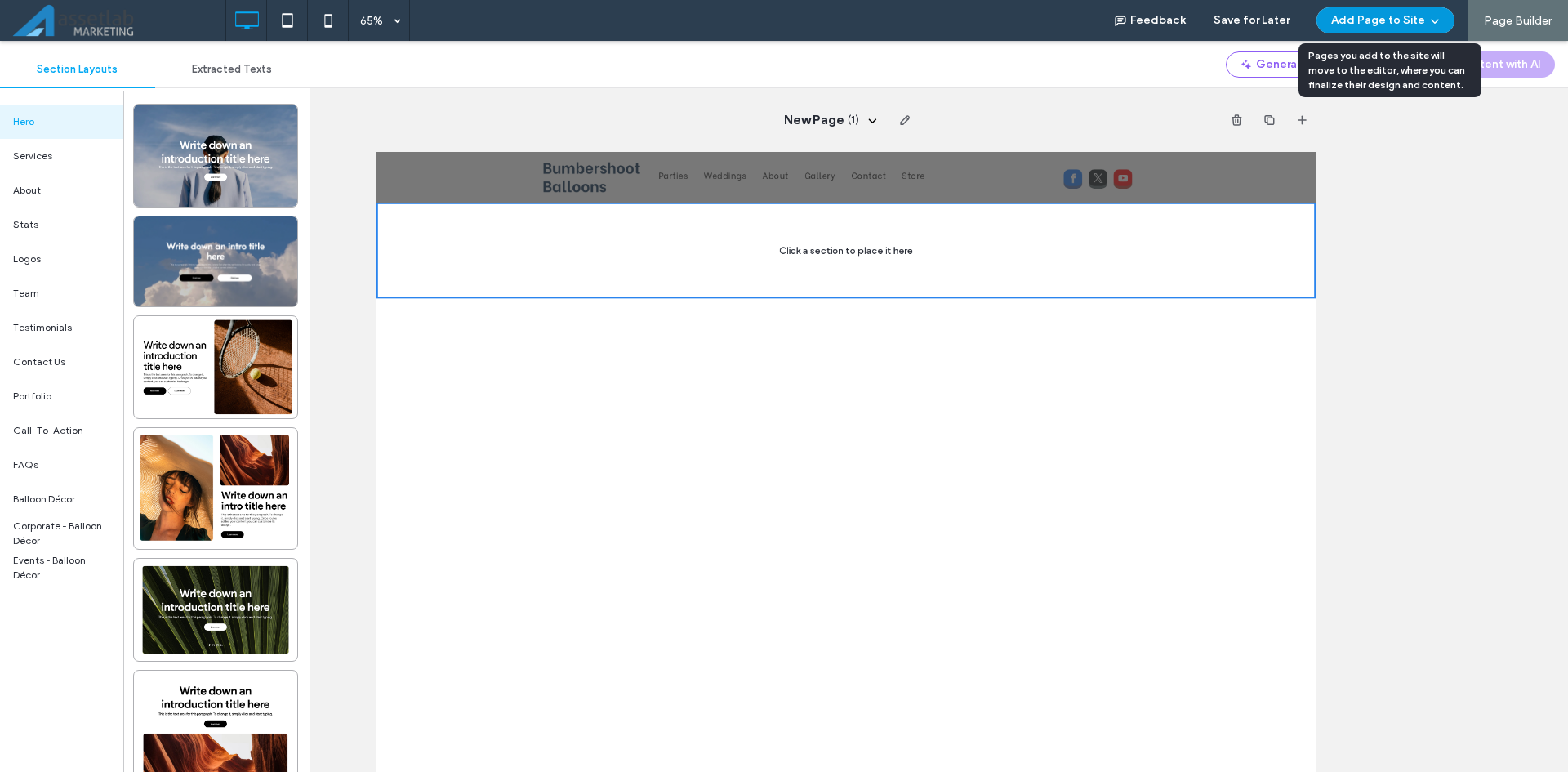
click at [1447, 16] on button "Add Page to Site" at bounding box center [1386, 21] width 138 height 27
click at [1446, 14] on button "Add Page to Site" at bounding box center [1386, 21] width 138 height 27
click at [1436, 19] on icon "button" at bounding box center [1435, 21] width 13 height 13
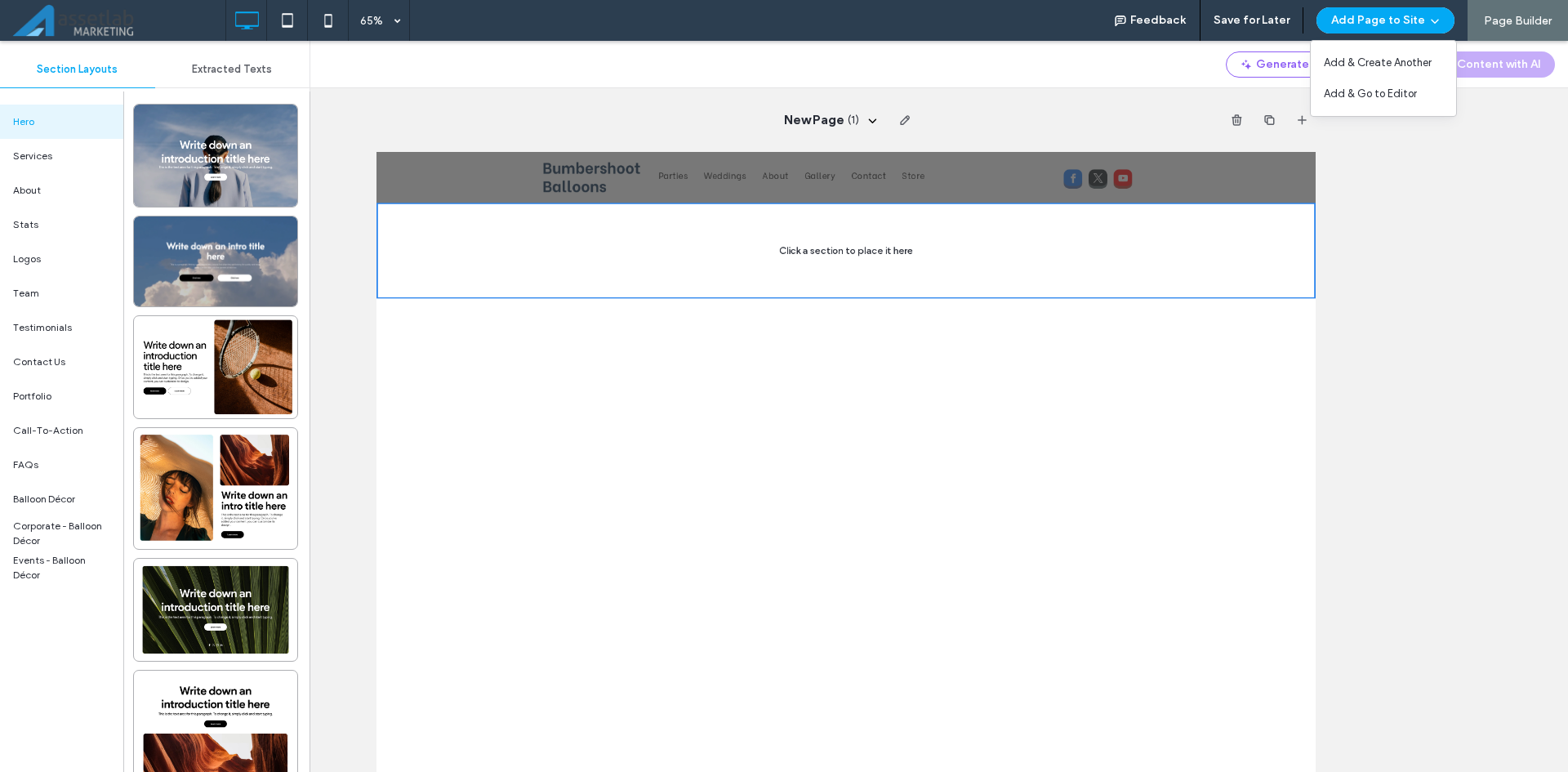
click at [1434, 237] on div "New Page ( 1 ) Unhide? Yes Unhide? Yes Unhide? Yes" at bounding box center [846, 406] width 1444 height 731
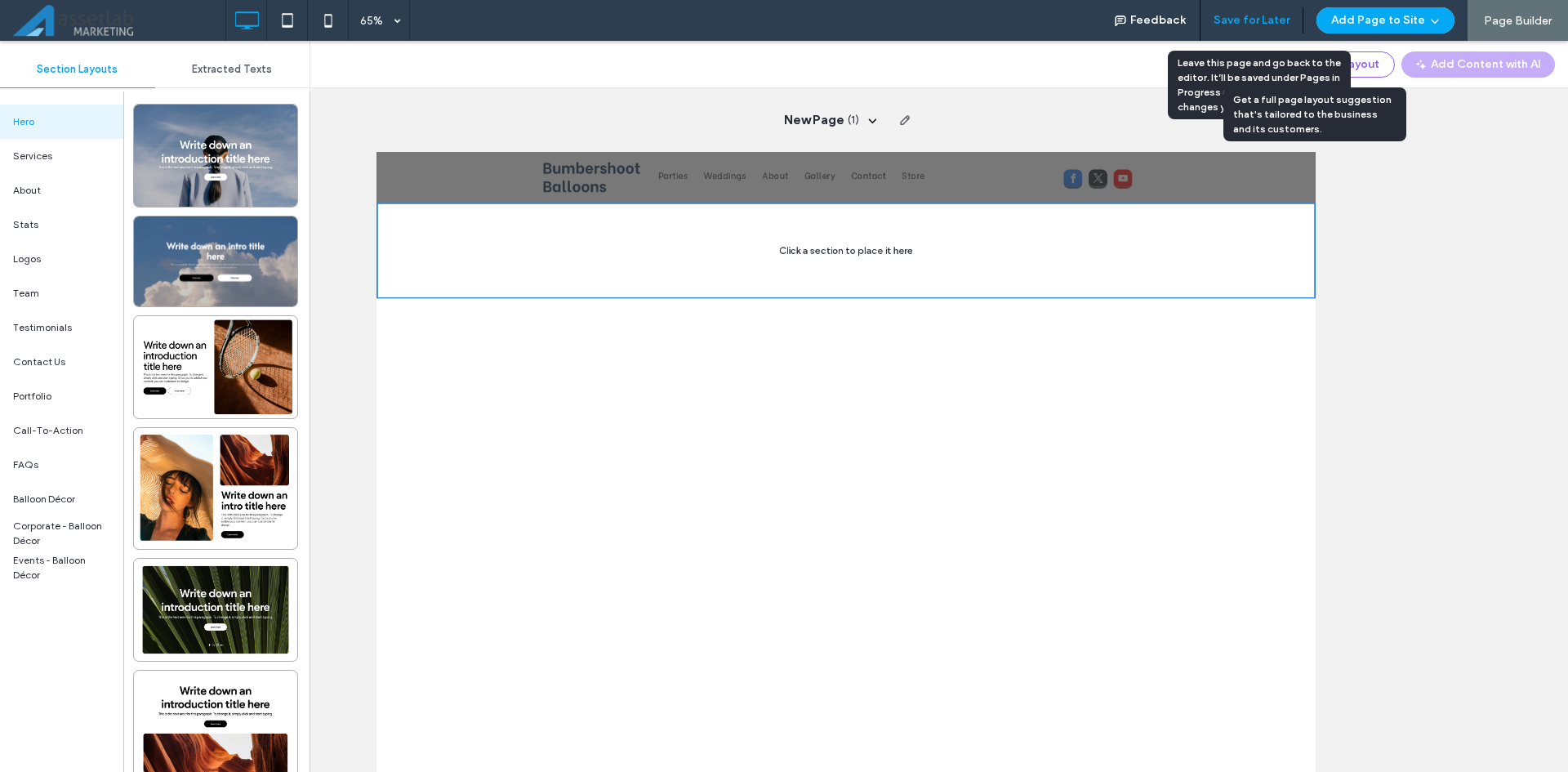
click at [1267, 17] on button "Save for Later" at bounding box center [1251, 21] width 76 height 27
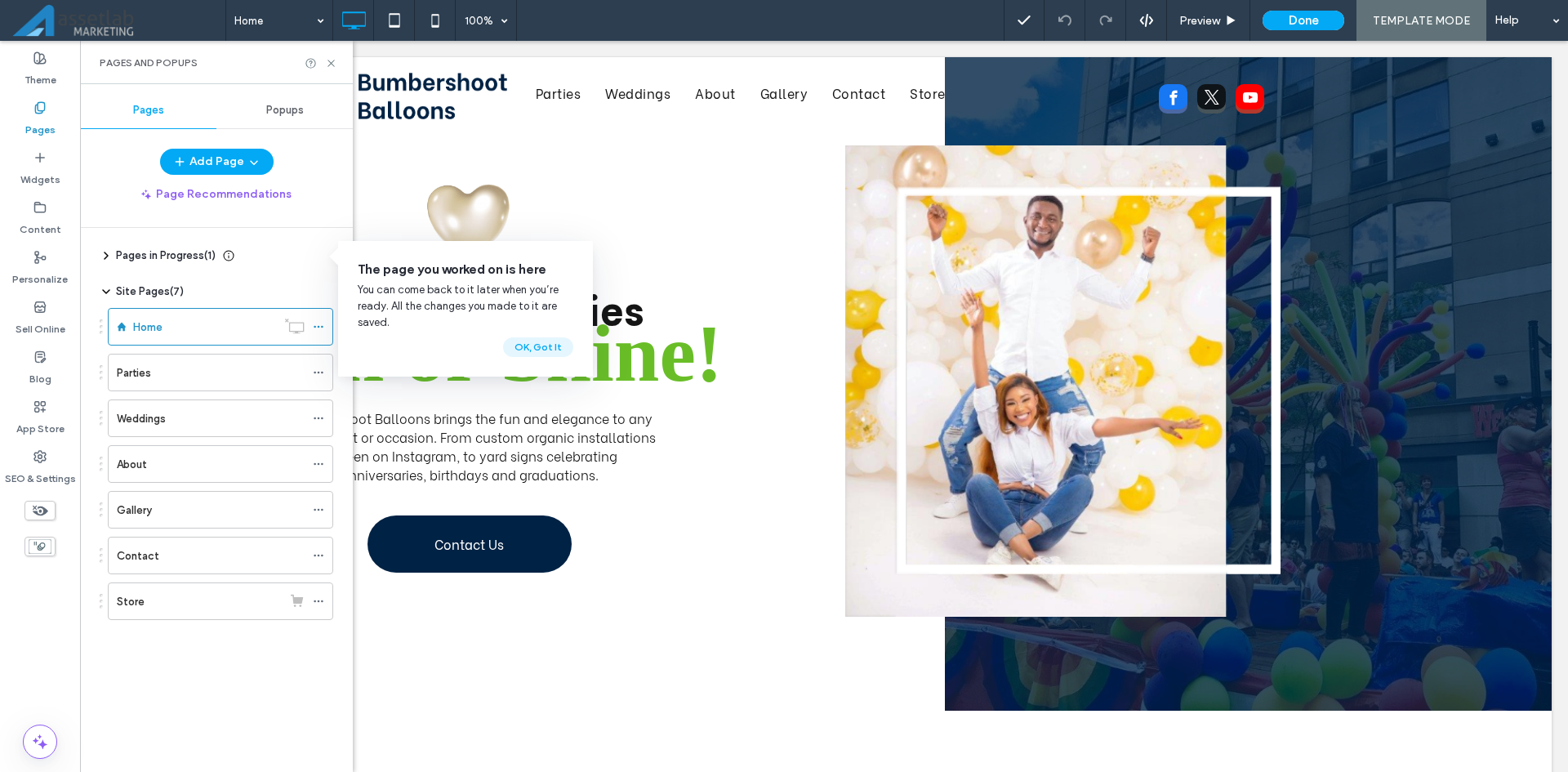
click at [537, 346] on button "OK, Got It" at bounding box center [538, 347] width 70 height 20
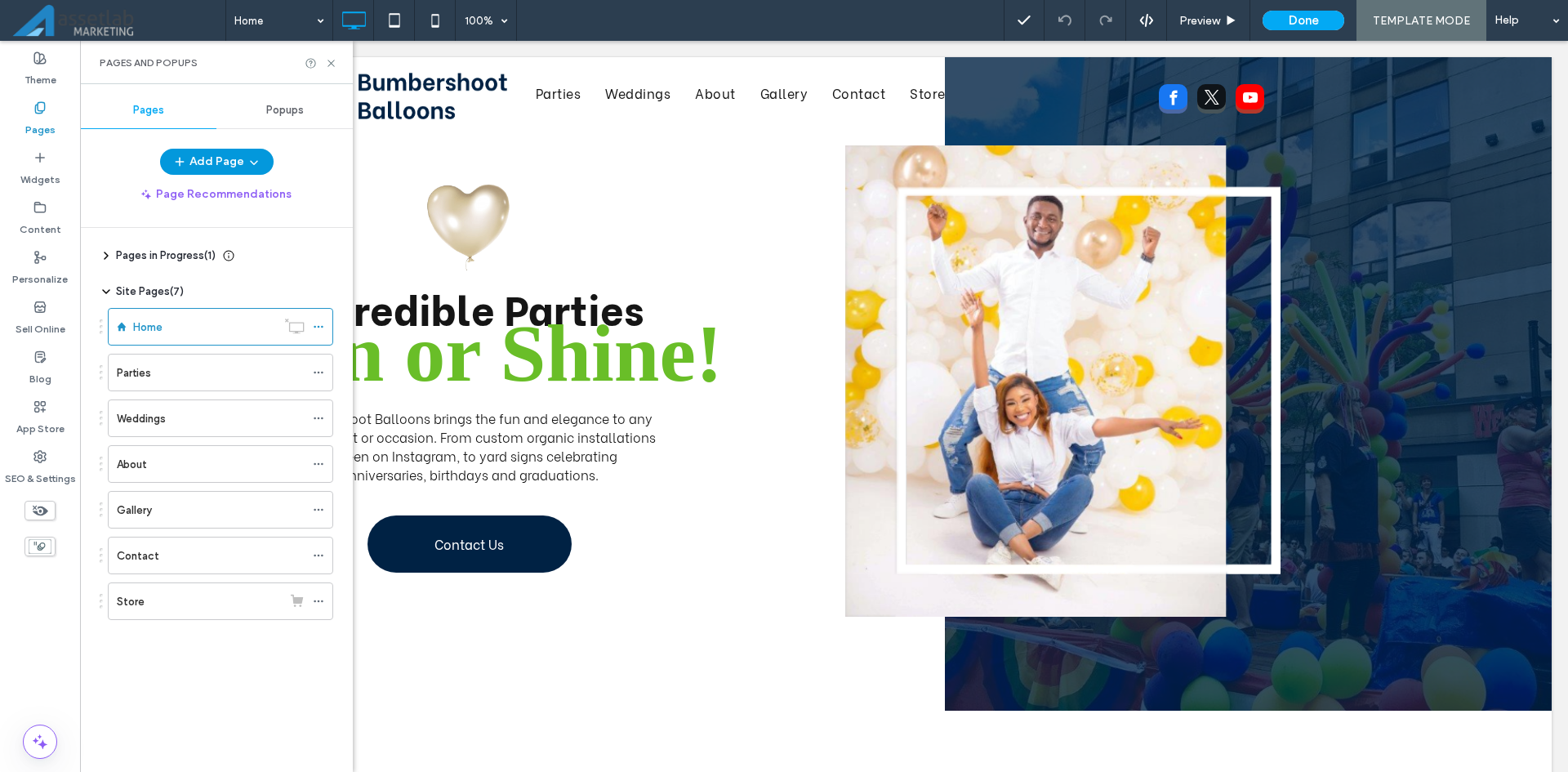
click at [186, 162] on icon "button" at bounding box center [180, 162] width 13 height 13
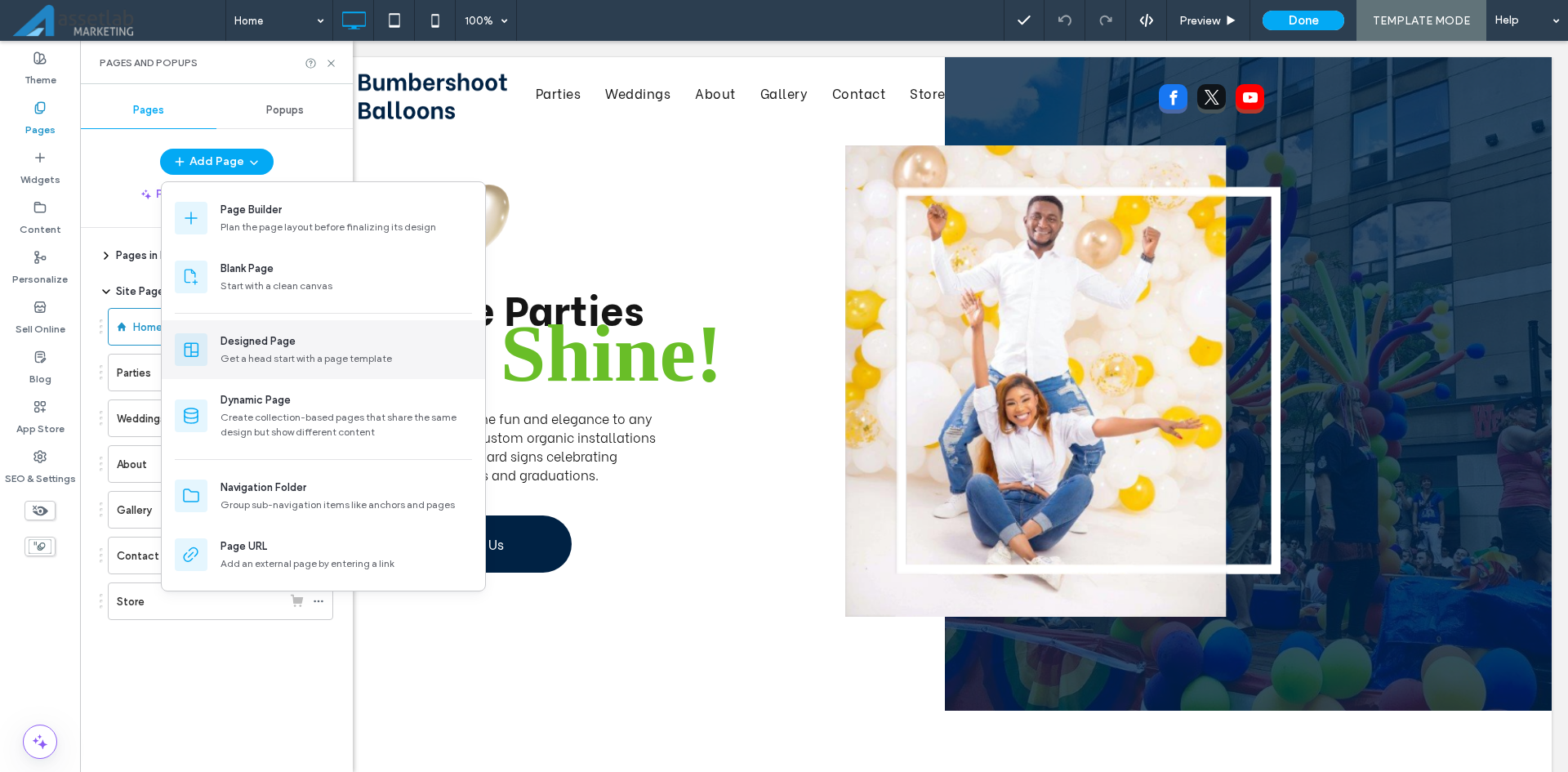
click at [246, 350] on div "Designed Page Get a head start with a page template" at bounding box center [346, 349] width 251 height 32
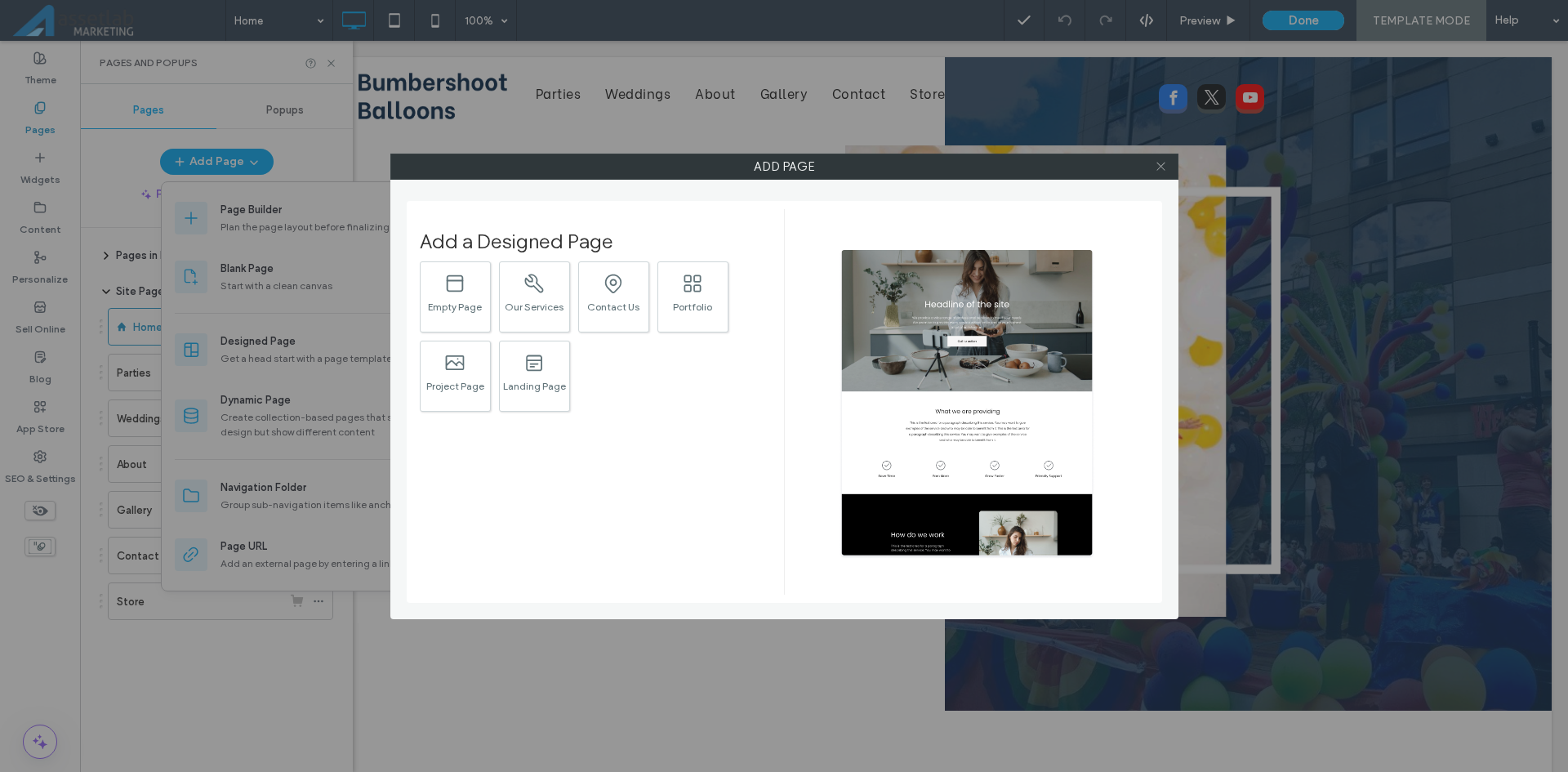
click at [1158, 168] on icon at bounding box center [1160, 166] width 12 height 12
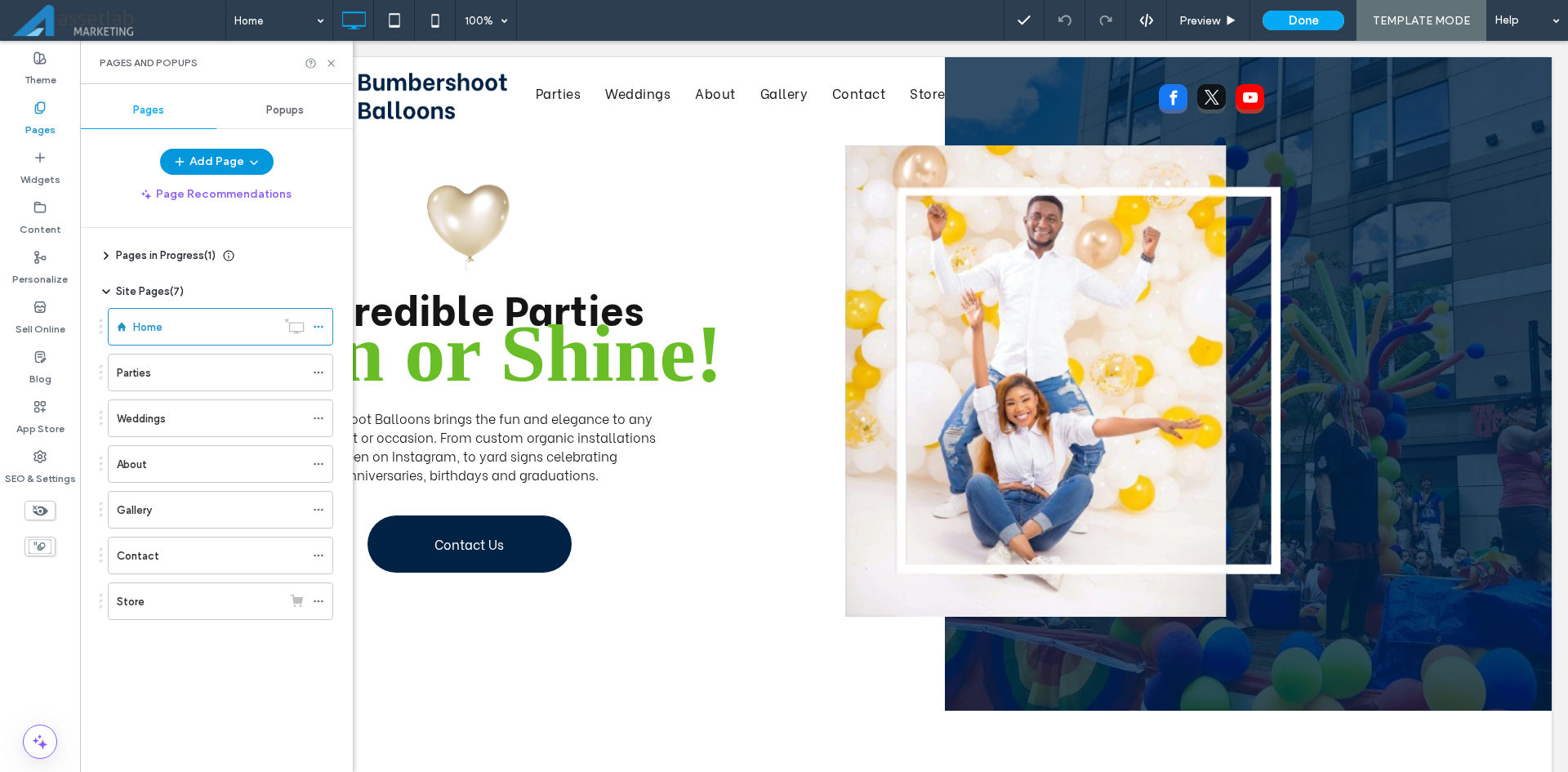
click at [210, 163] on button "Add Page" at bounding box center [217, 162] width 114 height 27
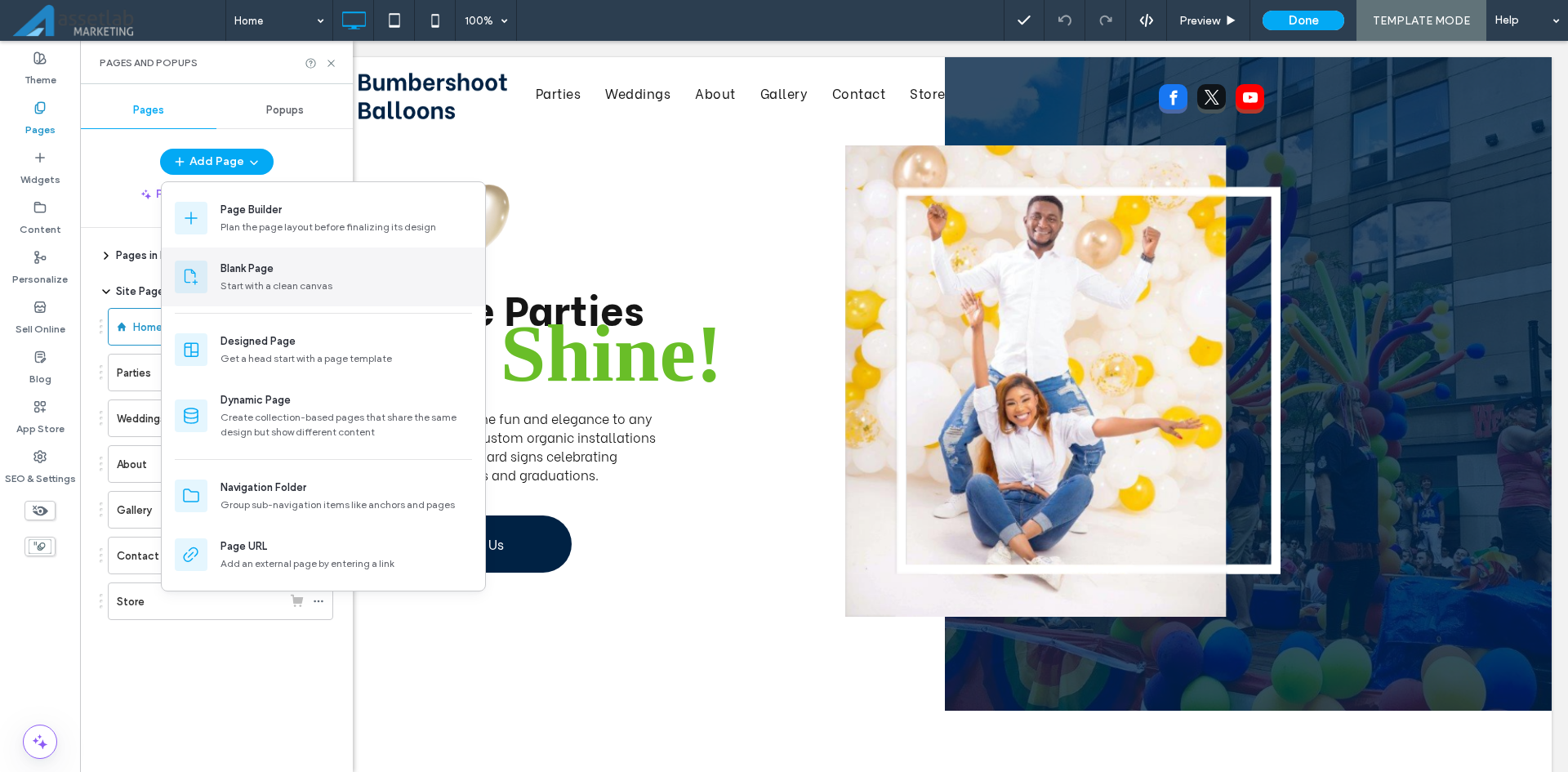
click at [304, 289] on div "Start with a clean canvas" at bounding box center [346, 286] width 251 height 15
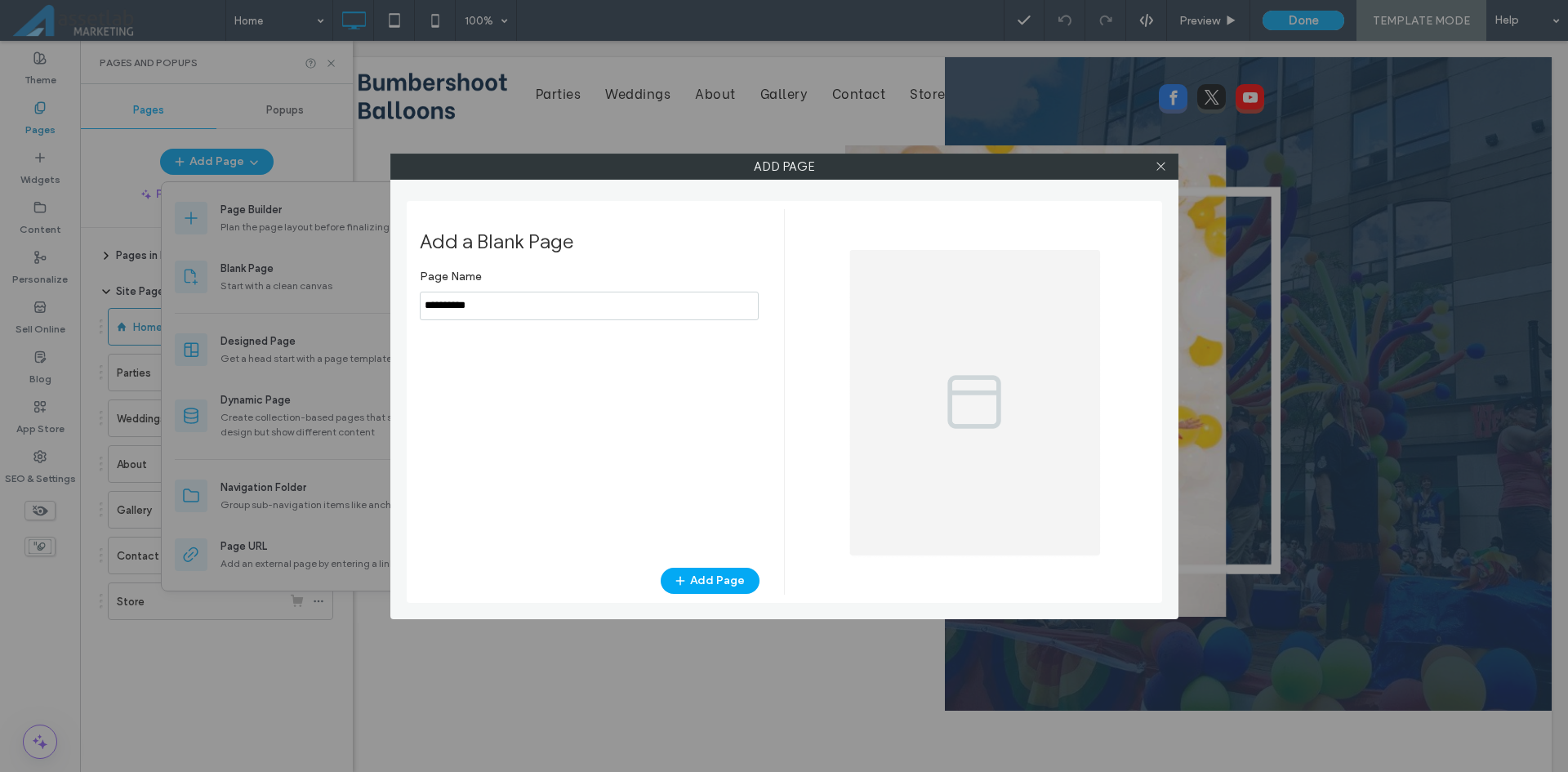
click at [539, 311] on input "notEmpty" at bounding box center [590, 306] width 339 height 28
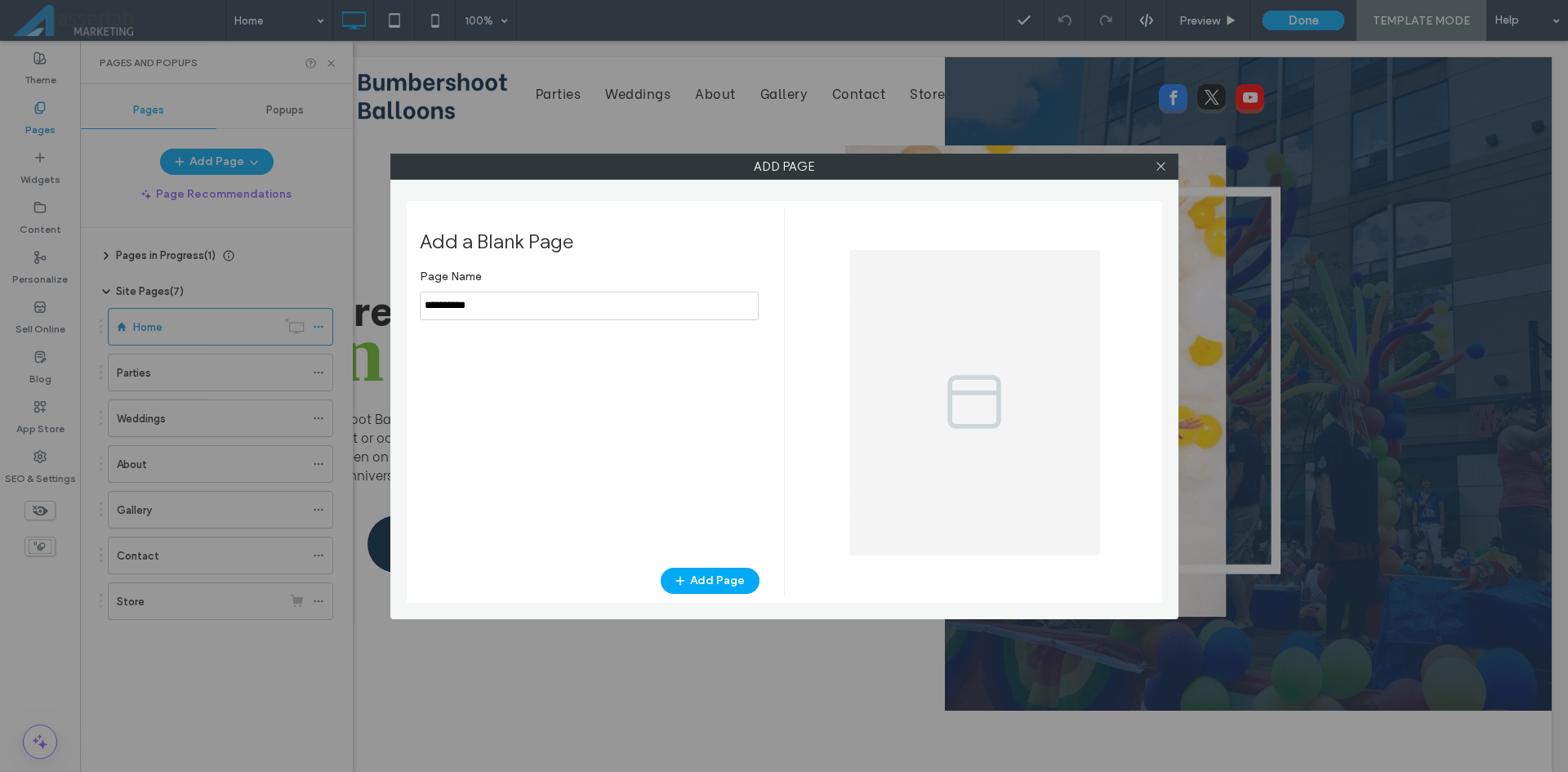
click at [539, 311] on input "notEmpty" at bounding box center [590, 306] width 339 height 28
type input "**********"
click at [719, 576] on button "Add Page" at bounding box center [710, 581] width 99 height 27
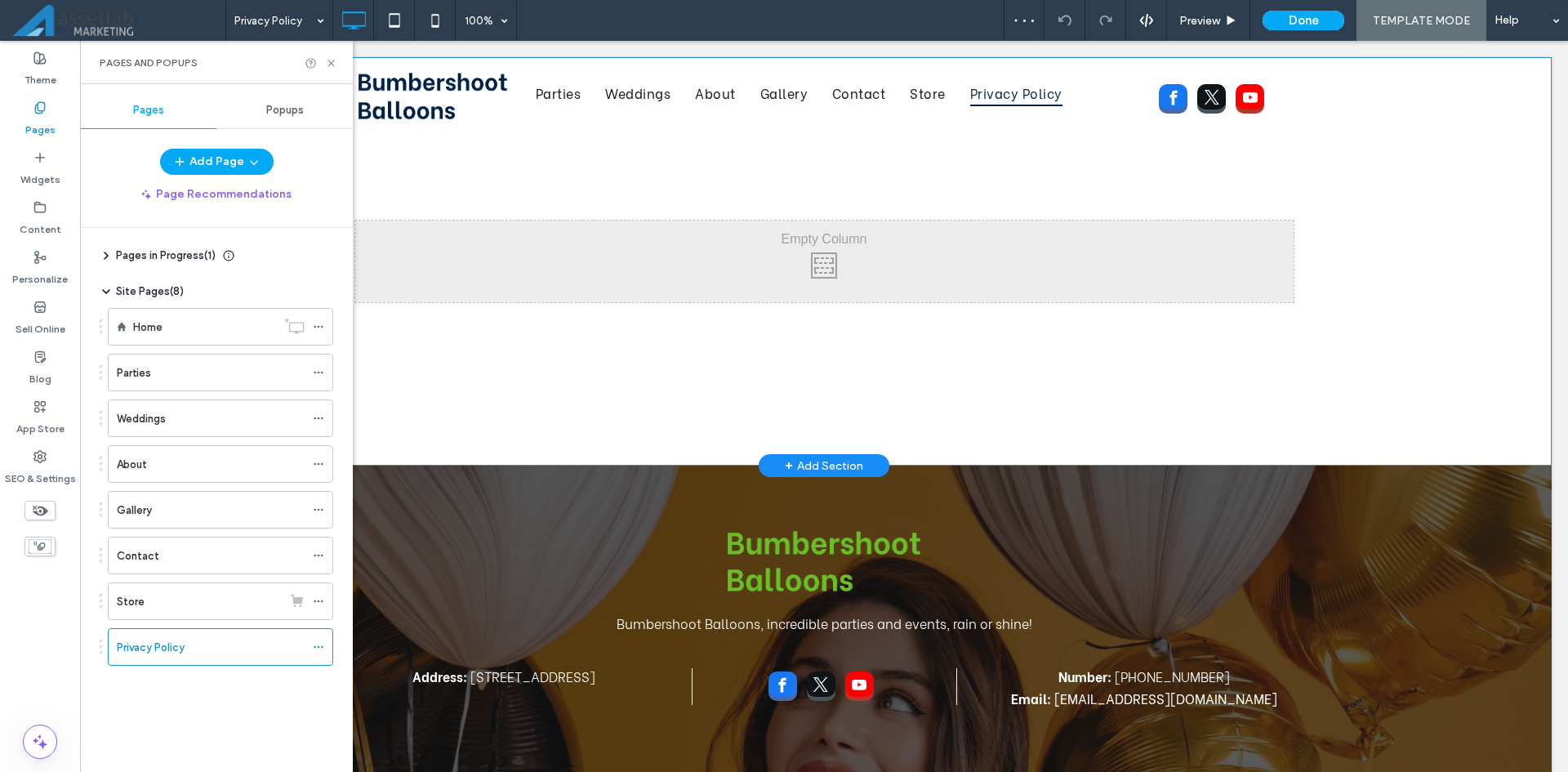
click at [799, 464] on div "+ Add Section" at bounding box center [824, 466] width 79 height 18
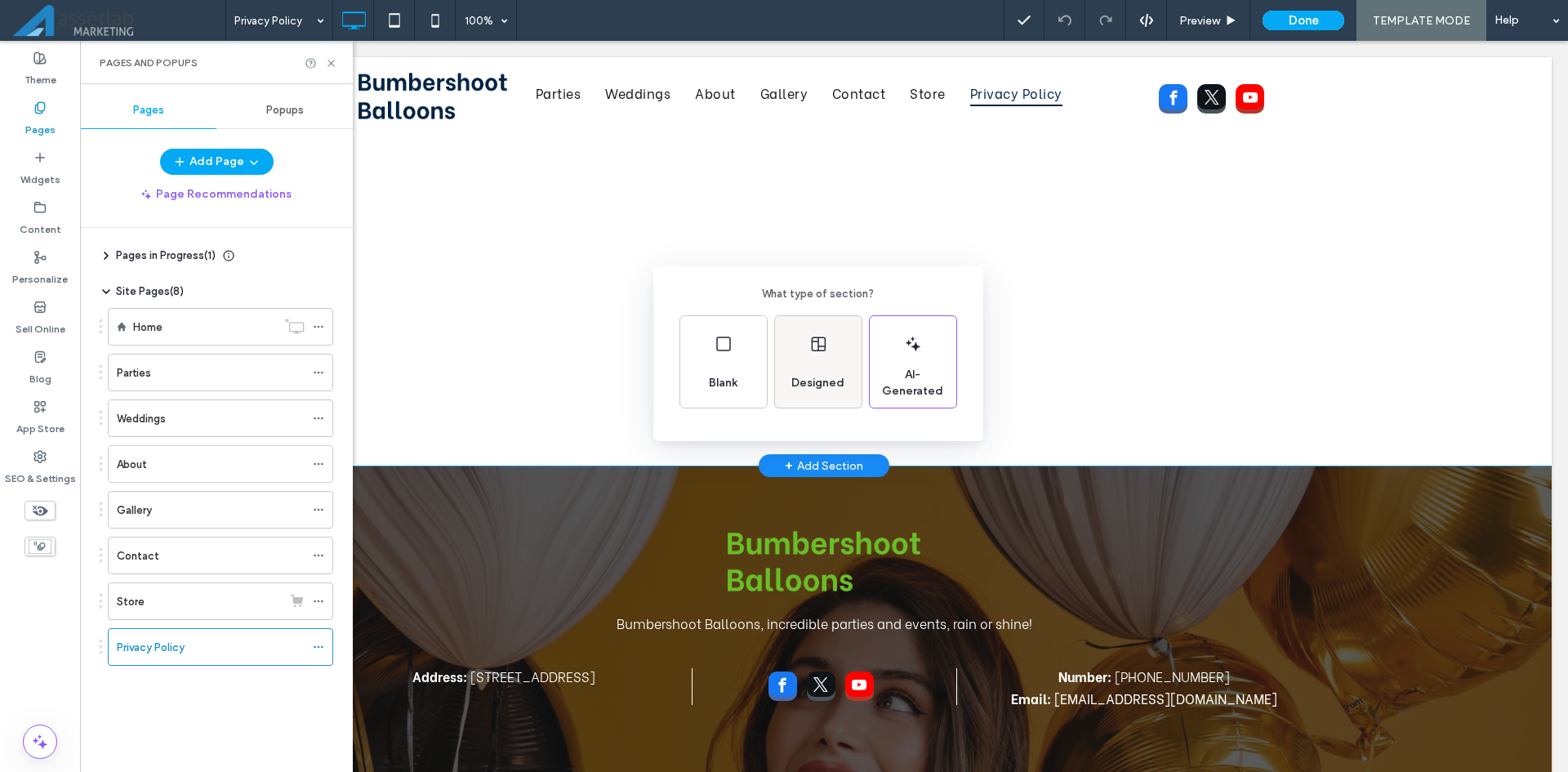
click at [803, 364] on div "Designed" at bounding box center [818, 361] width 86 height 91
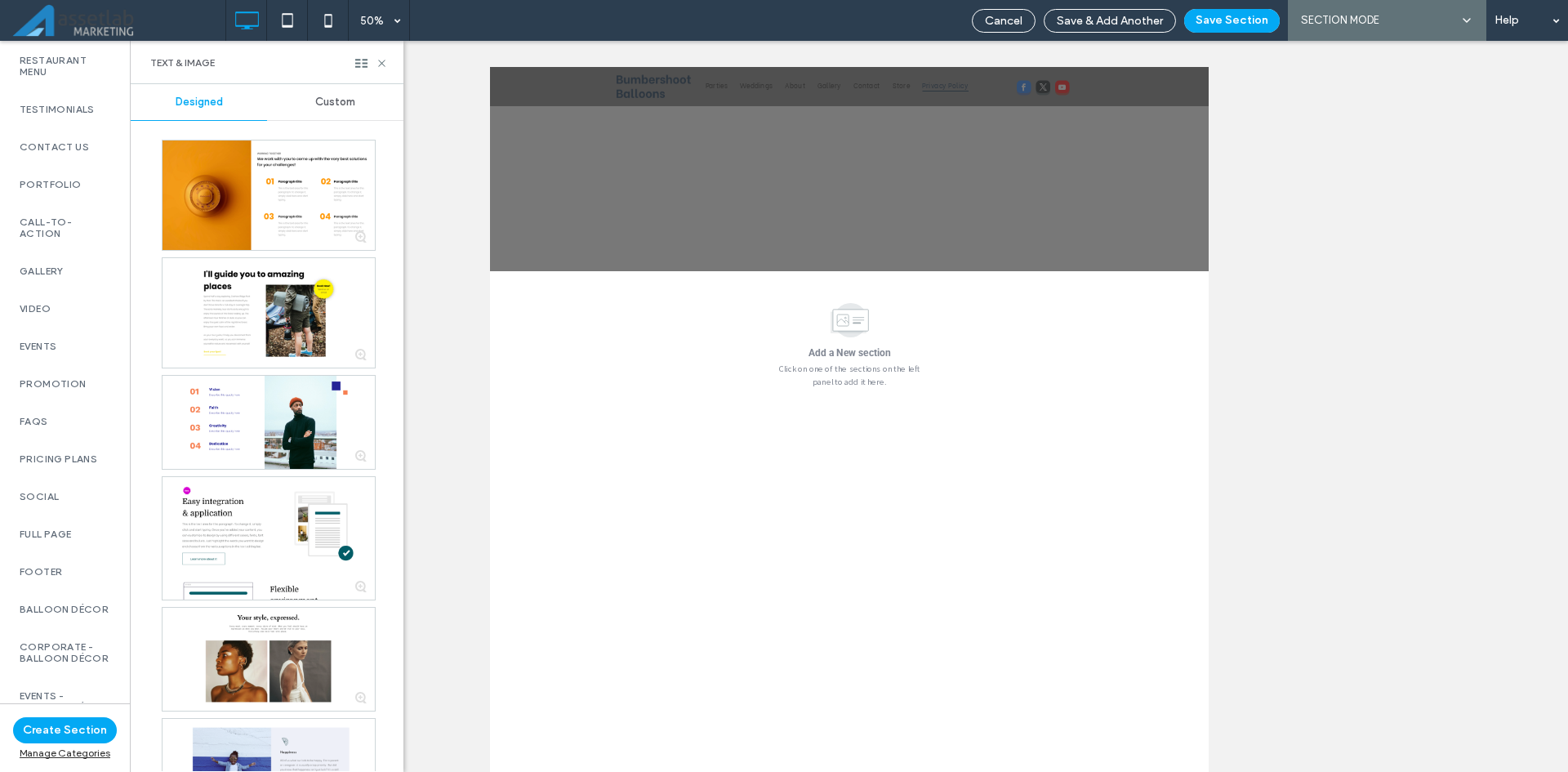
scroll to position [572, 0]
click at [56, 546] on div "Full Page" at bounding box center [64, 530] width 130 height 38
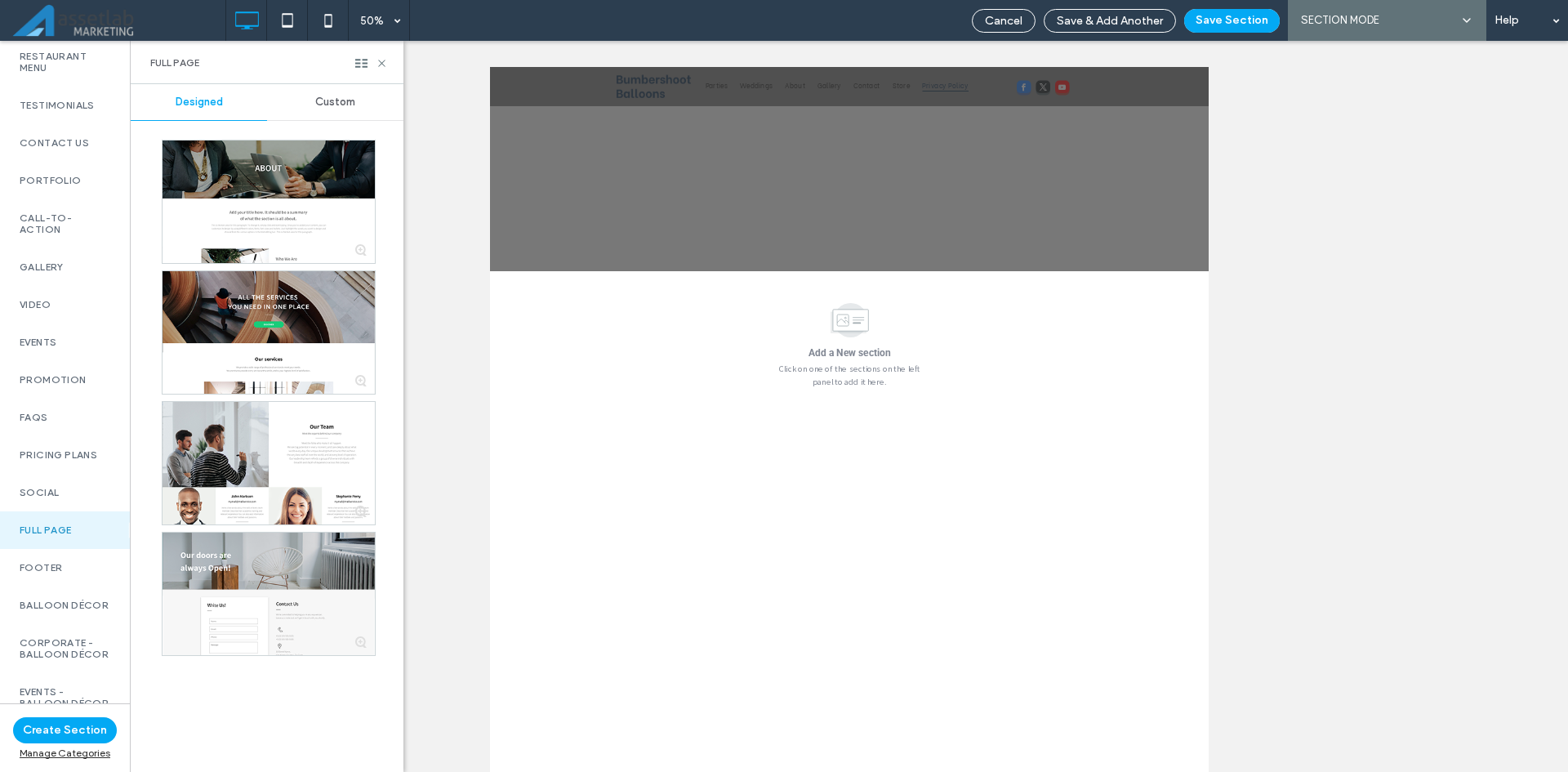
click at [336, 89] on div "Custom" at bounding box center [336, 102] width 137 height 36
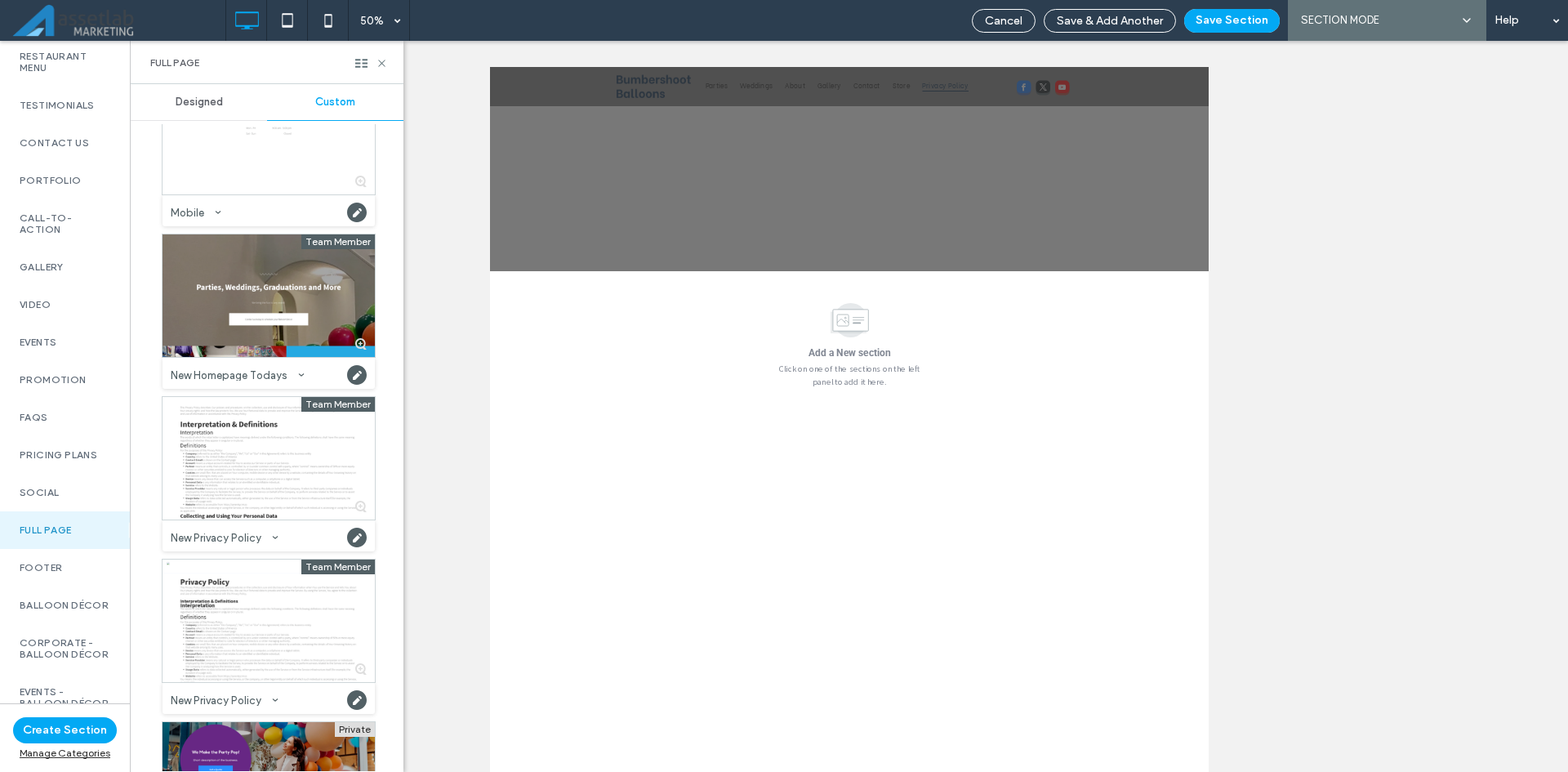
scroll to position [899, 0]
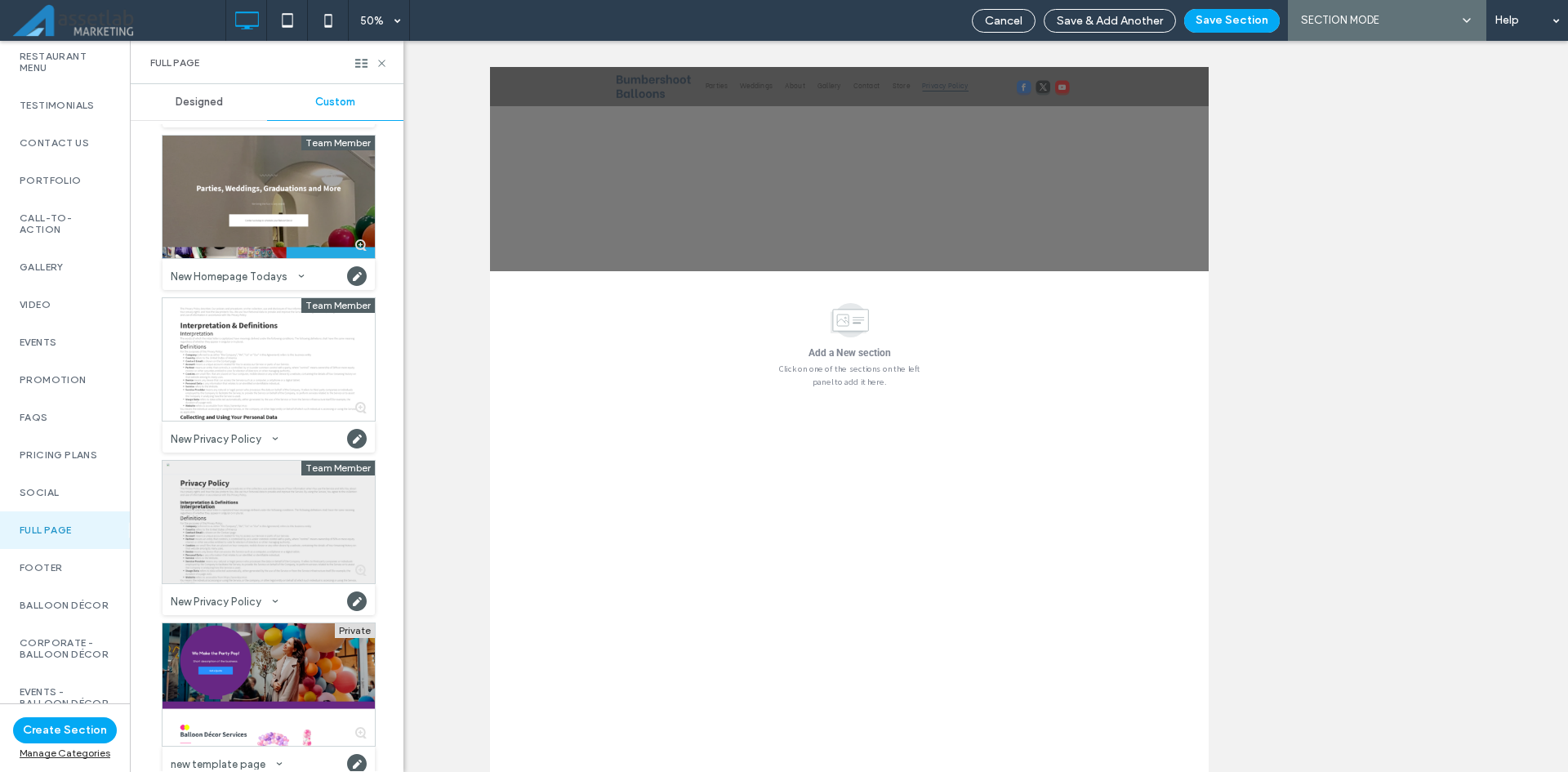
click at [274, 507] on div at bounding box center [268, 522] width 212 height 122
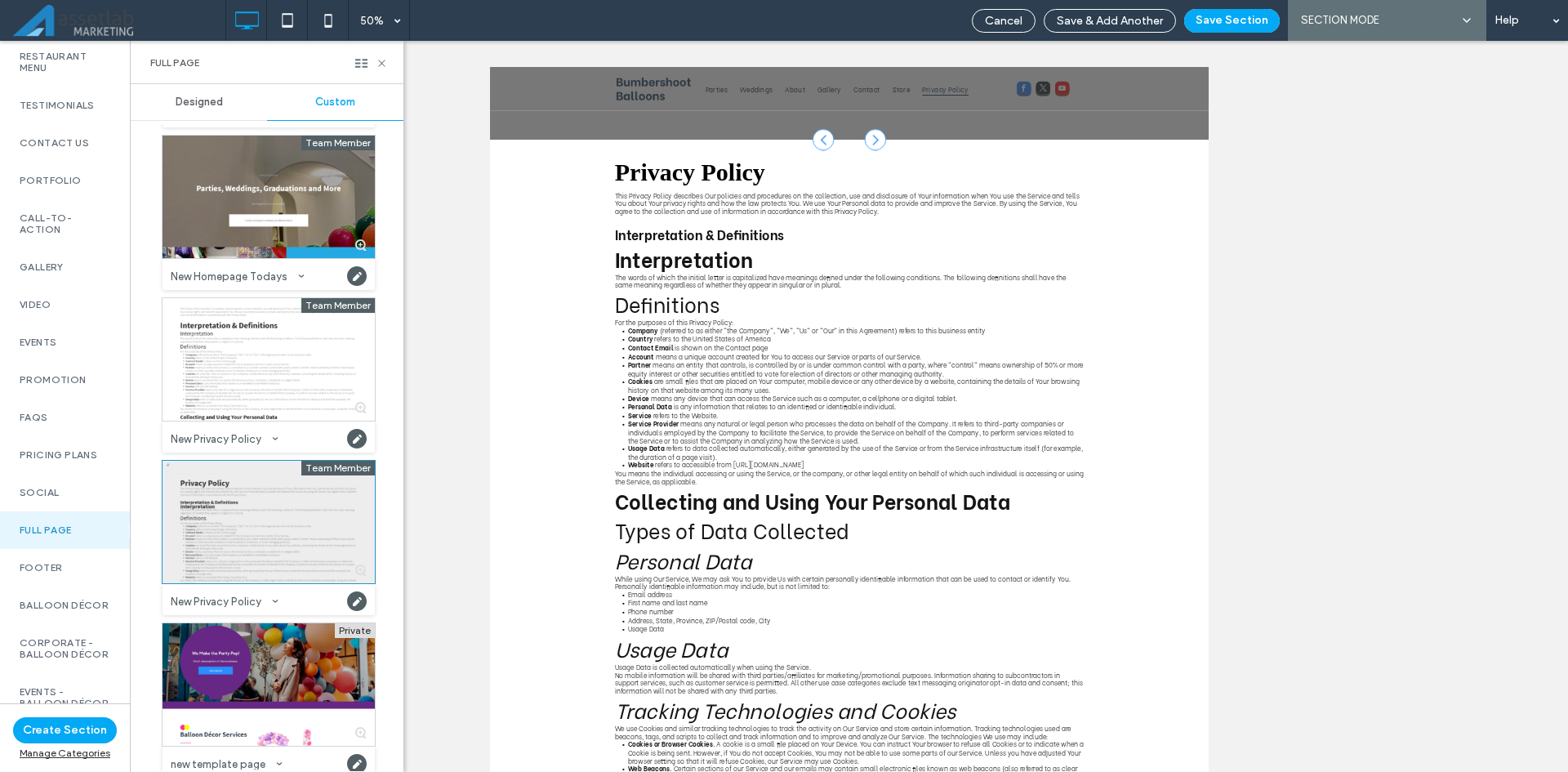
scroll to position [278, 0]
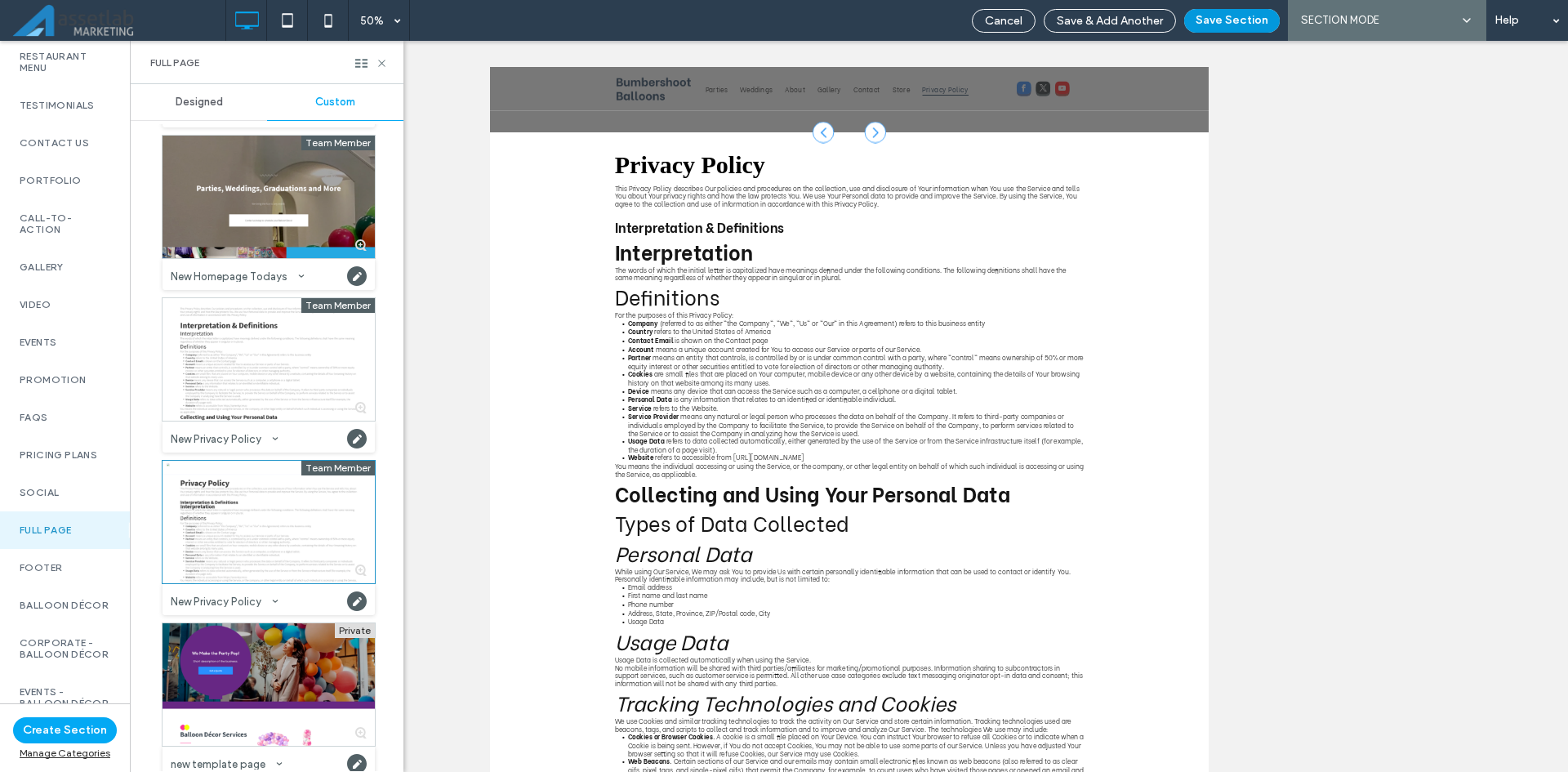
click at [1264, 27] on button "Save Section" at bounding box center [1231, 20] width 96 height 24
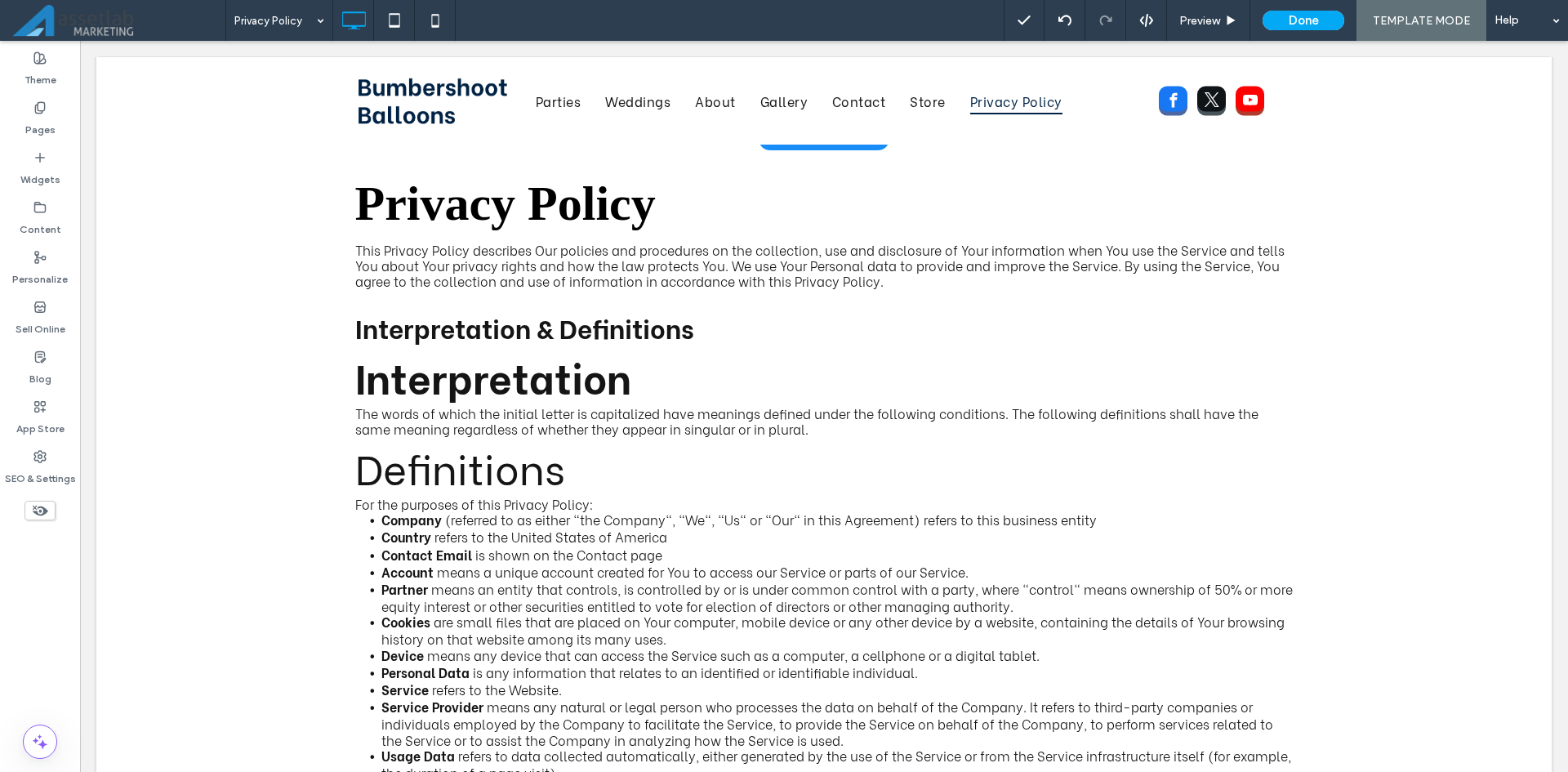
scroll to position [0, 0]
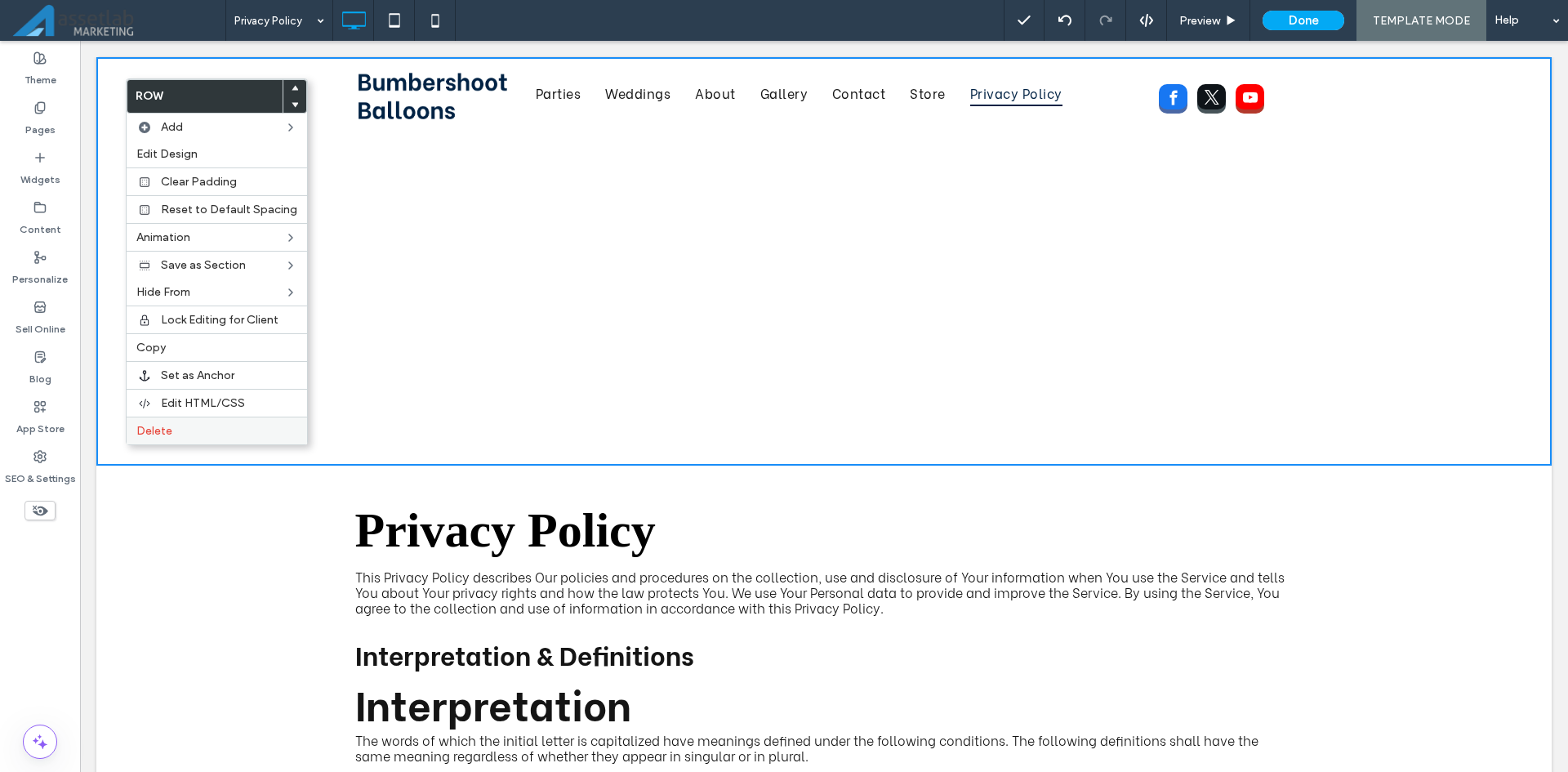
click at [149, 425] on span "Delete" at bounding box center [155, 431] width 36 height 14
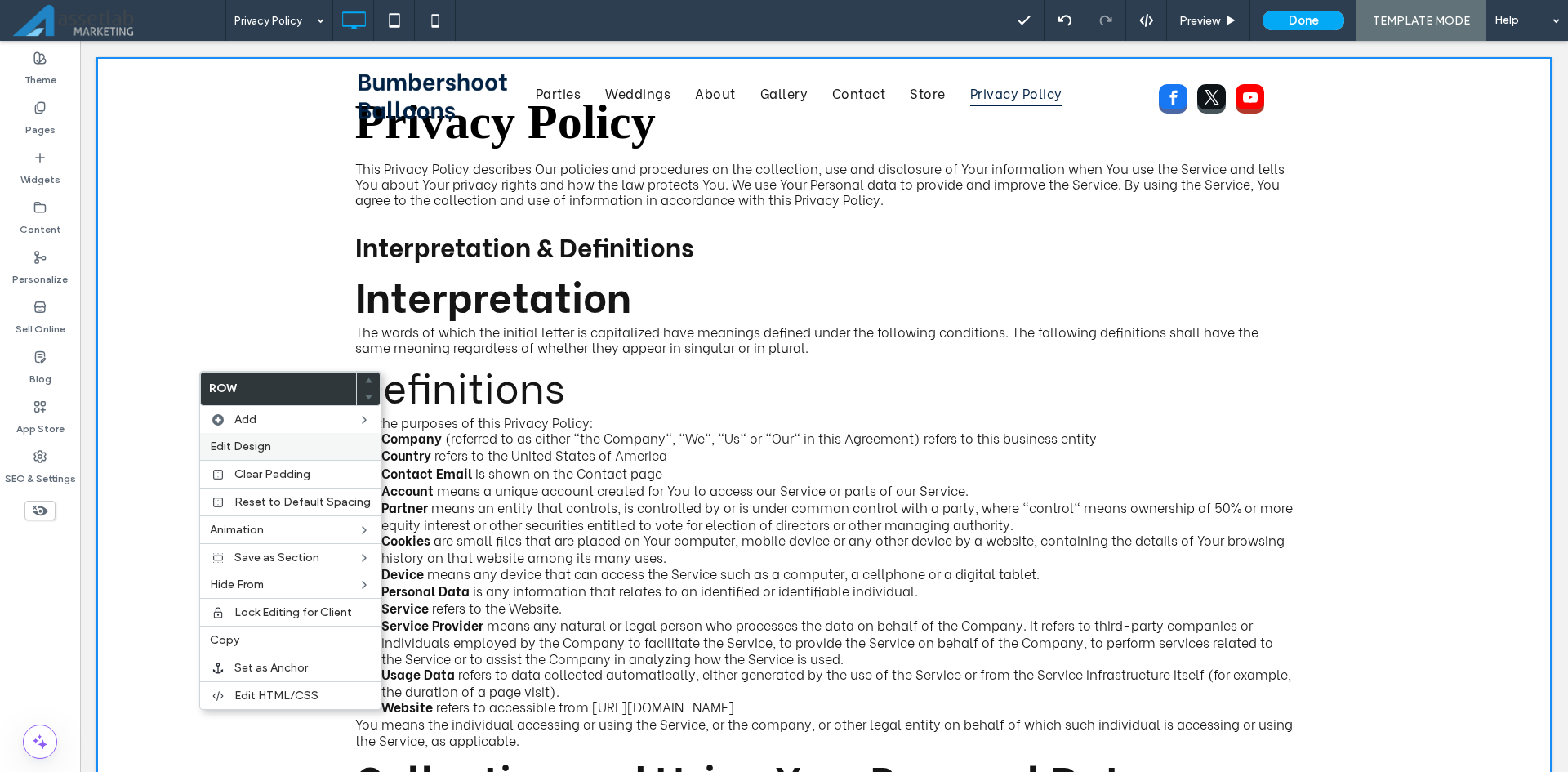
click at [256, 448] on span "Edit Design" at bounding box center [240, 446] width 62 height 14
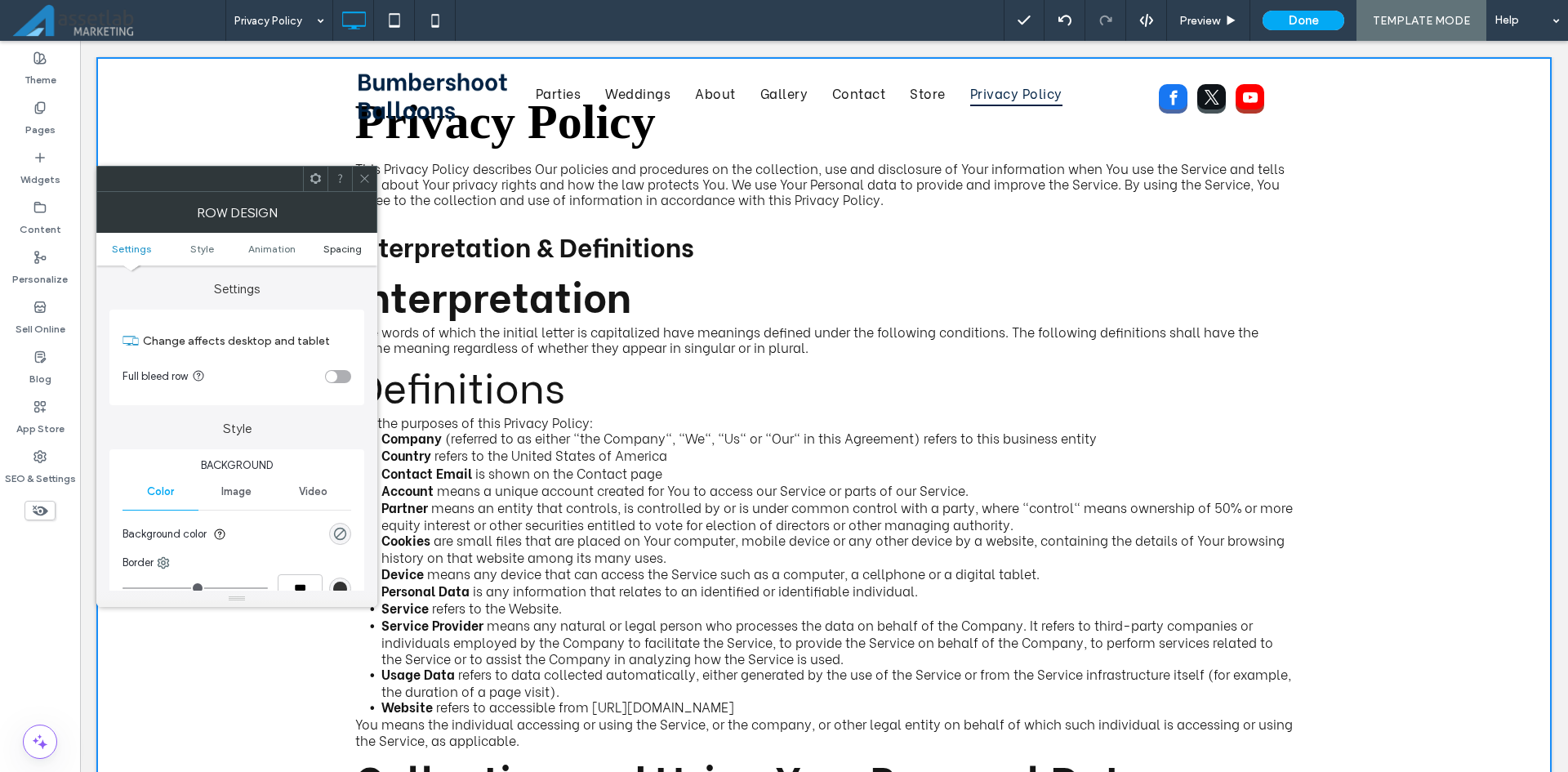
click at [350, 248] on span "Spacing" at bounding box center [342, 248] width 38 height 12
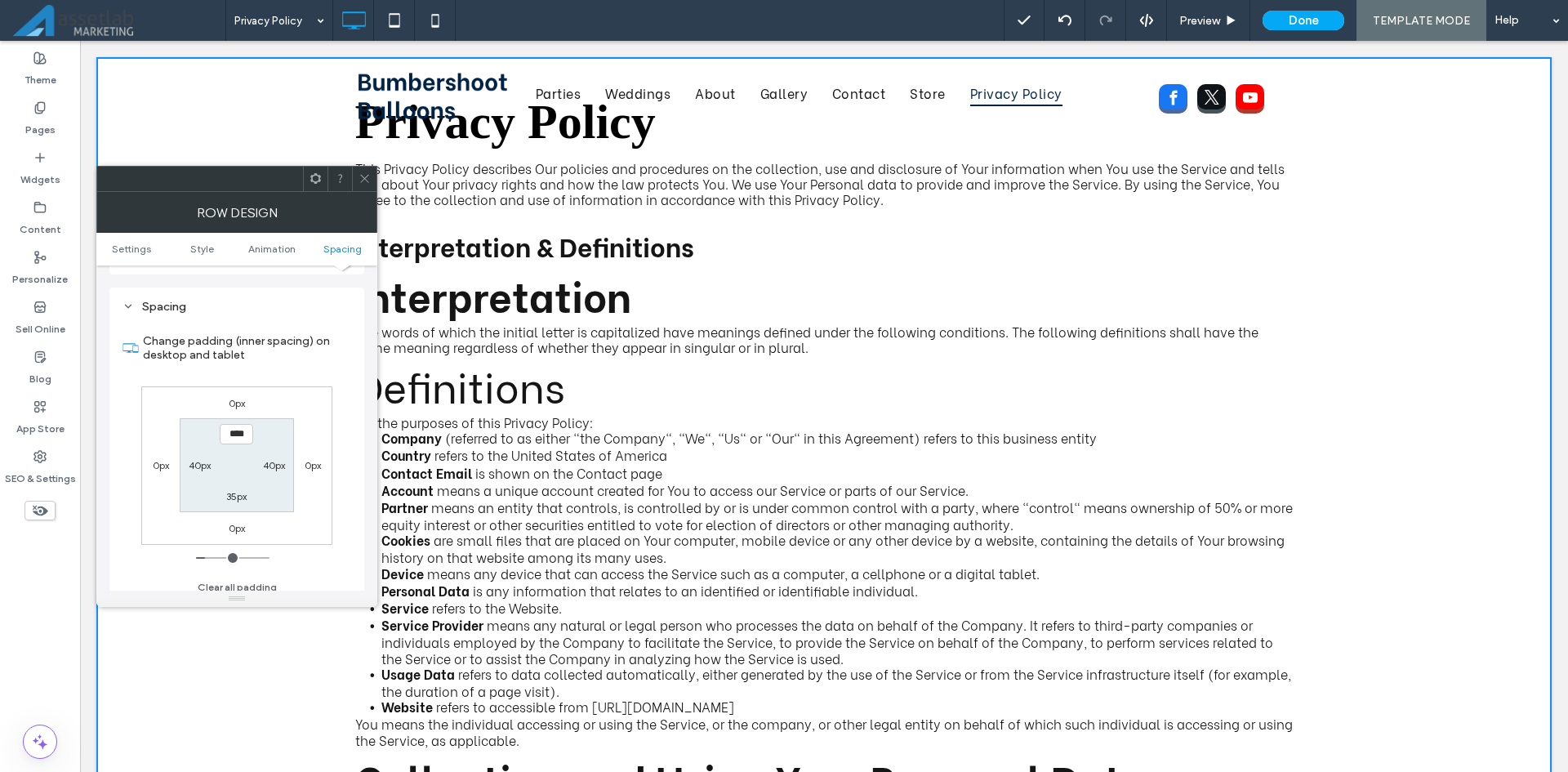
scroll to position [462, 0]
click at [364, 182] on icon at bounding box center [364, 178] width 12 height 12
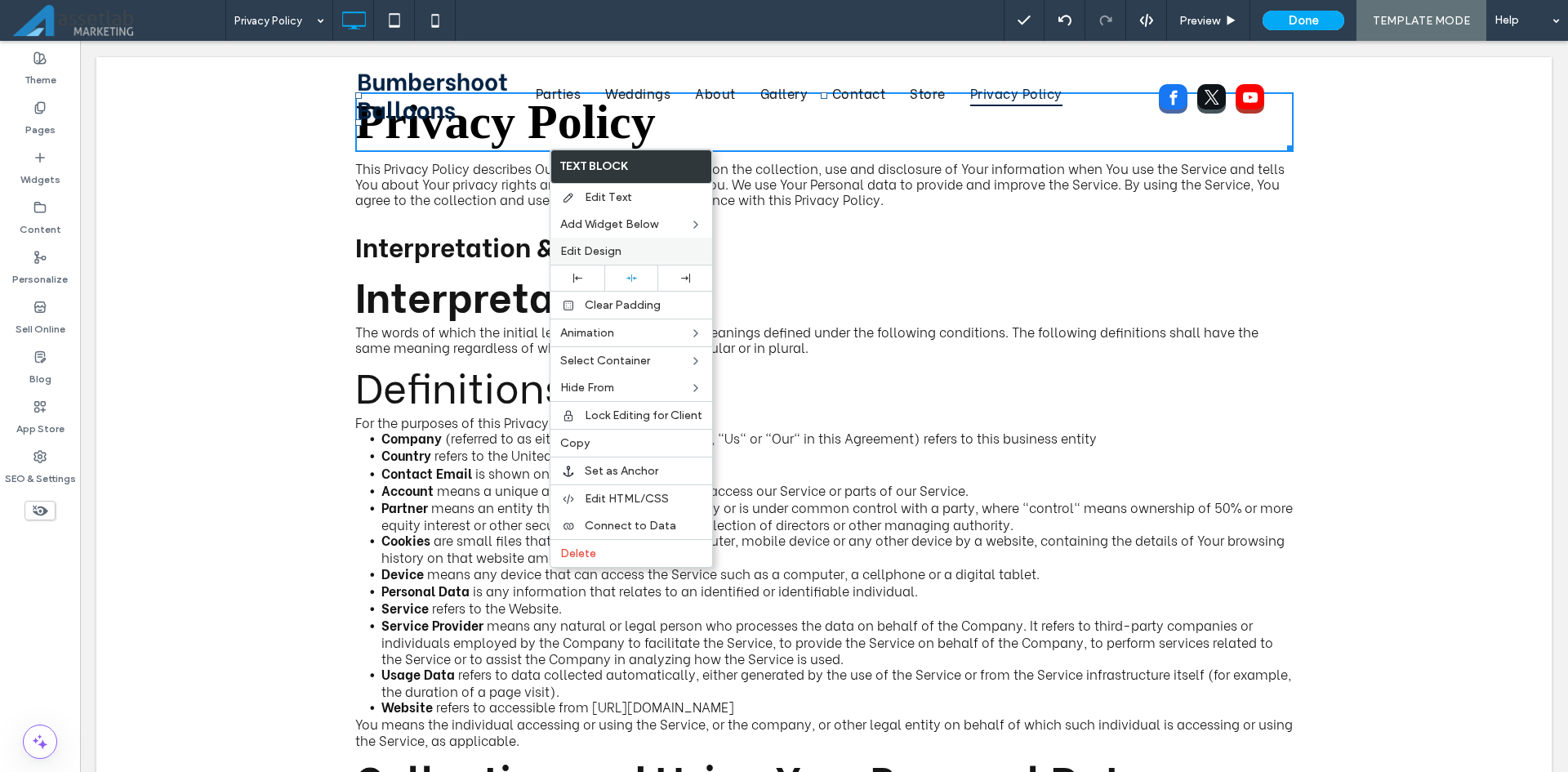
click at [571, 241] on div "Edit Design" at bounding box center [631, 251] width 162 height 27
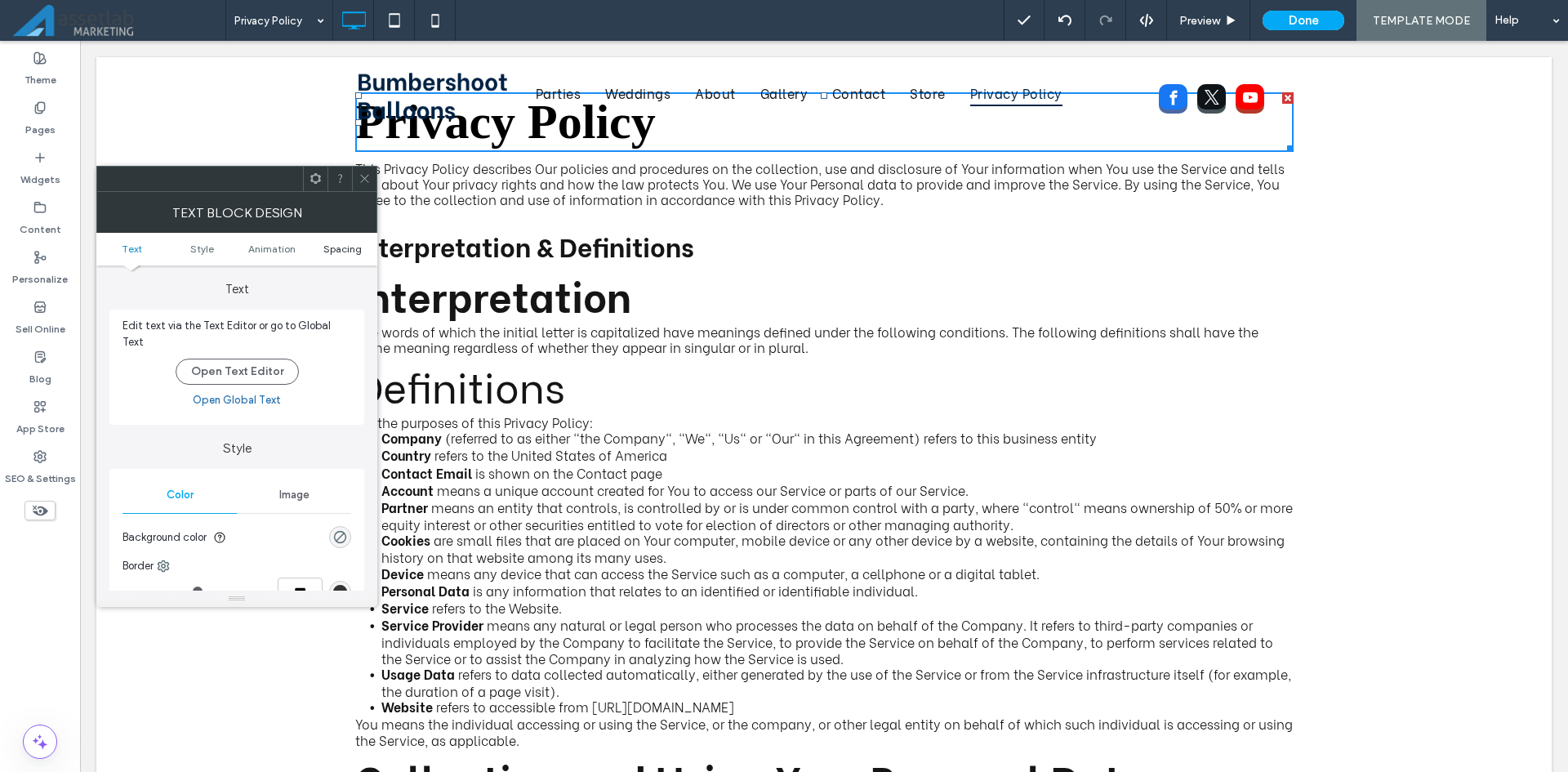
click at [354, 253] on span "Spacing" at bounding box center [342, 248] width 38 height 12
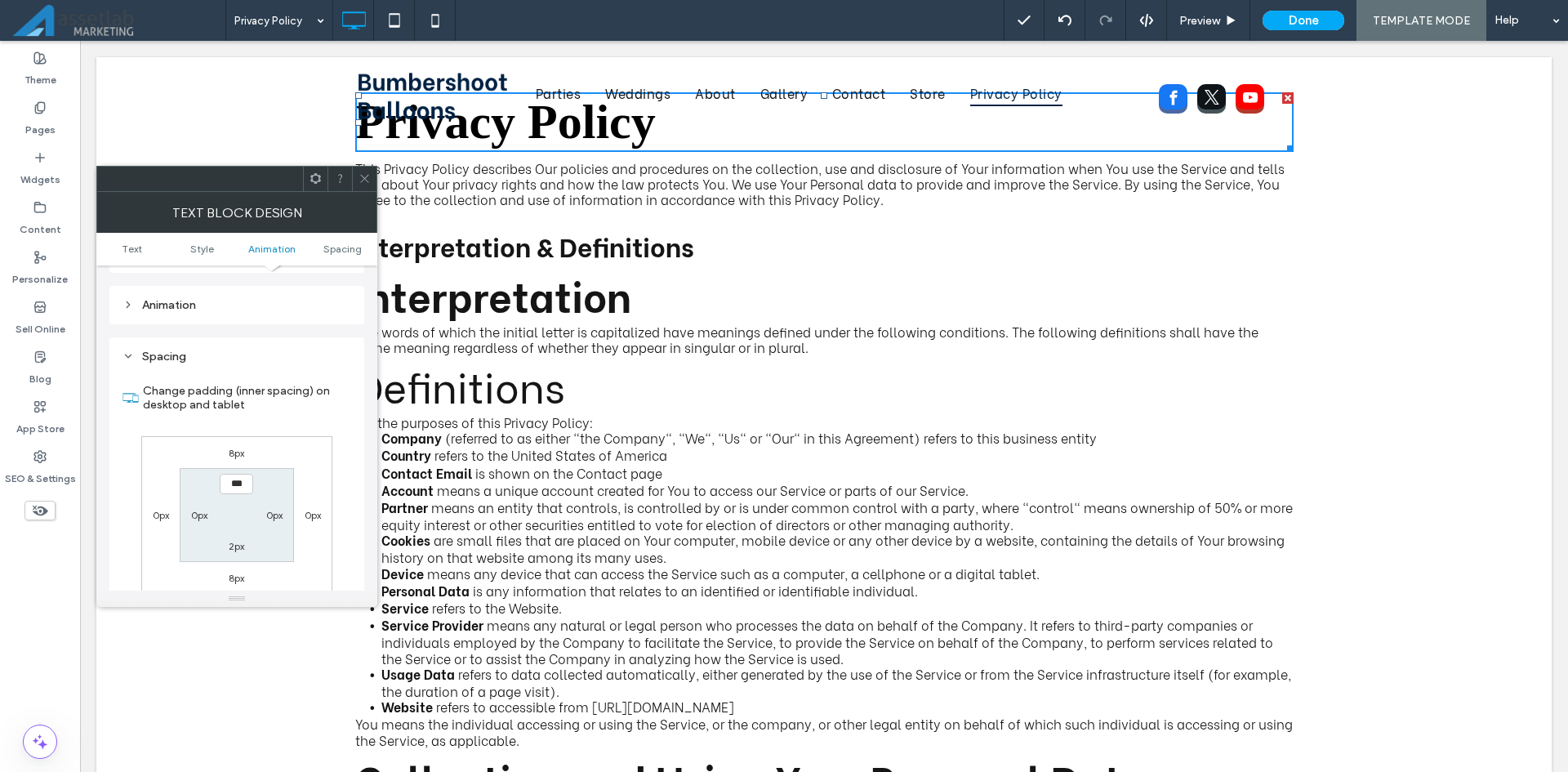
scroll to position [459, 0]
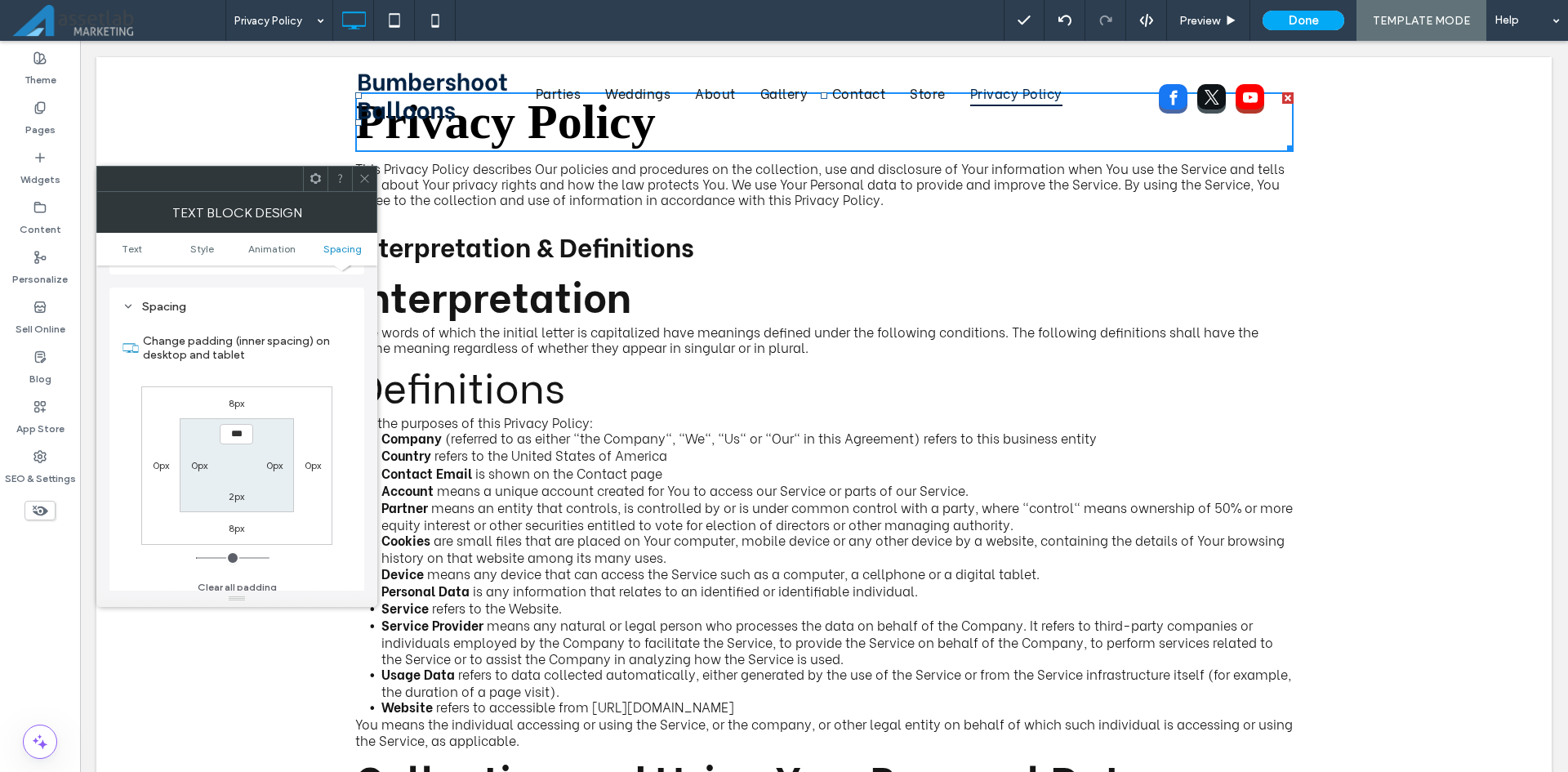
click at [271, 402] on div "8px 0px 8px 0px *** 0px 2px 0px" at bounding box center [237, 465] width 191 height 158
click at [367, 182] on icon at bounding box center [364, 178] width 12 height 12
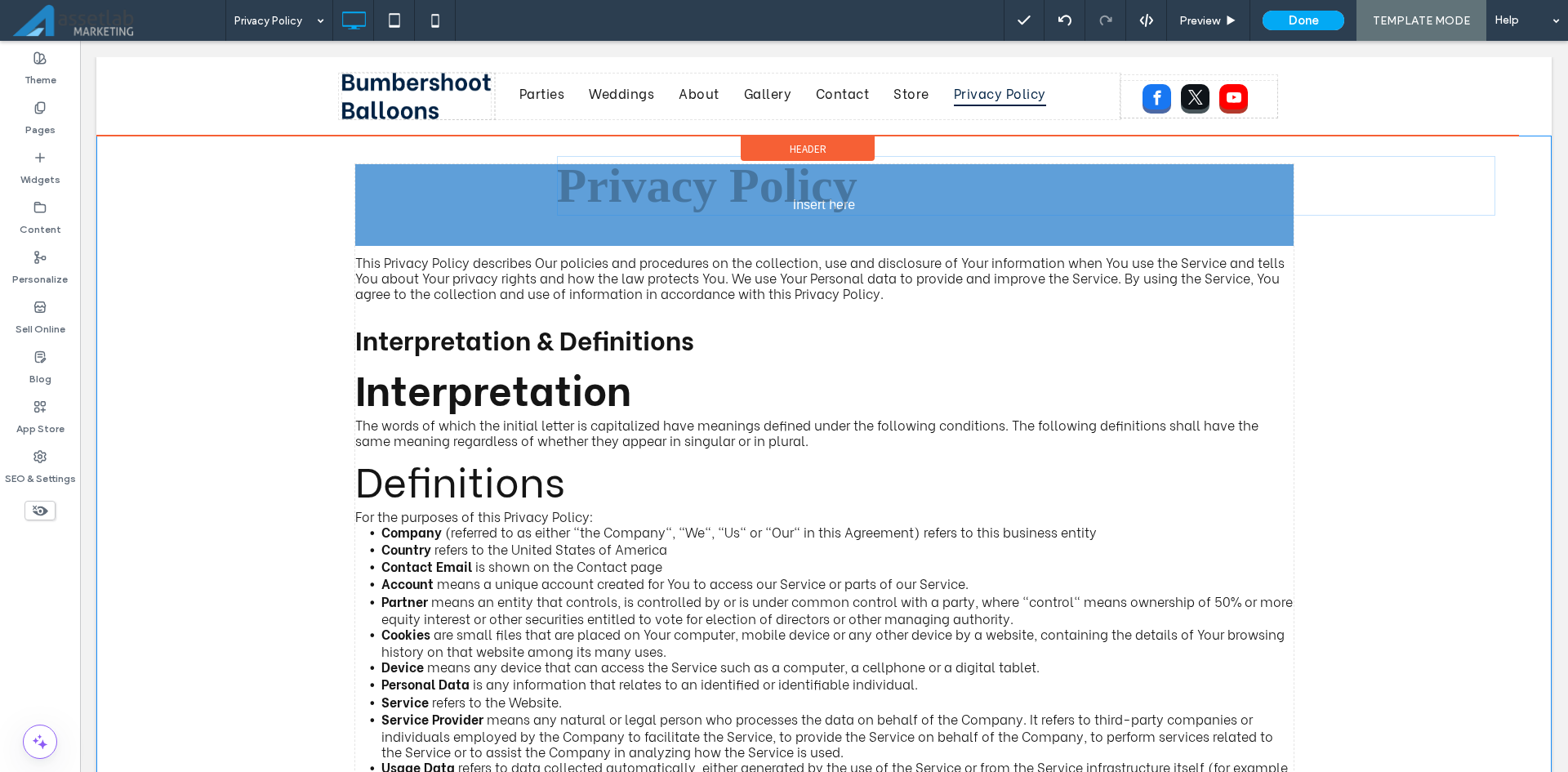
drag, startPoint x: 734, startPoint y: 144, endPoint x: 740, endPoint y: 210, distance: 66.3
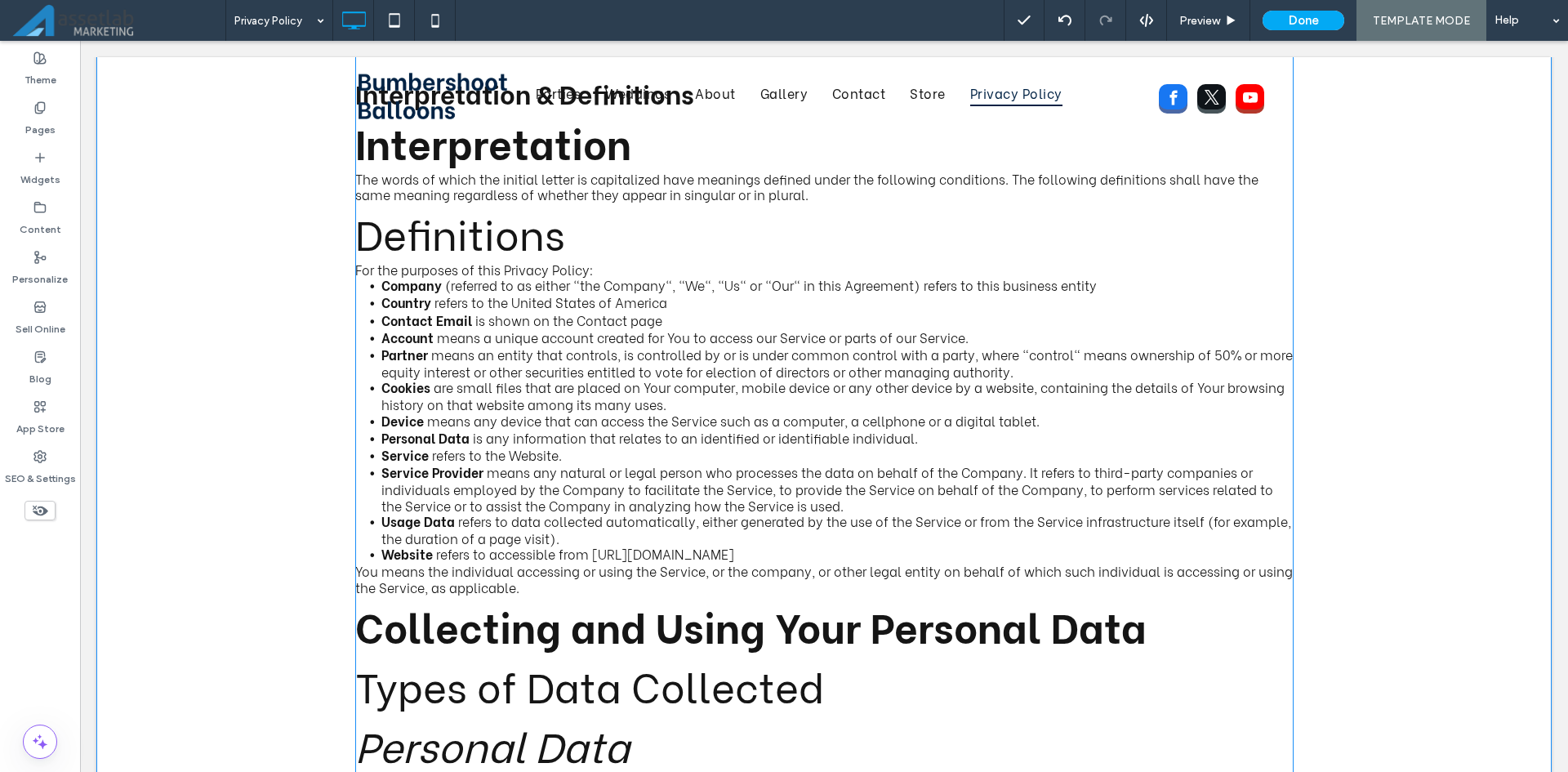
scroll to position [0, 0]
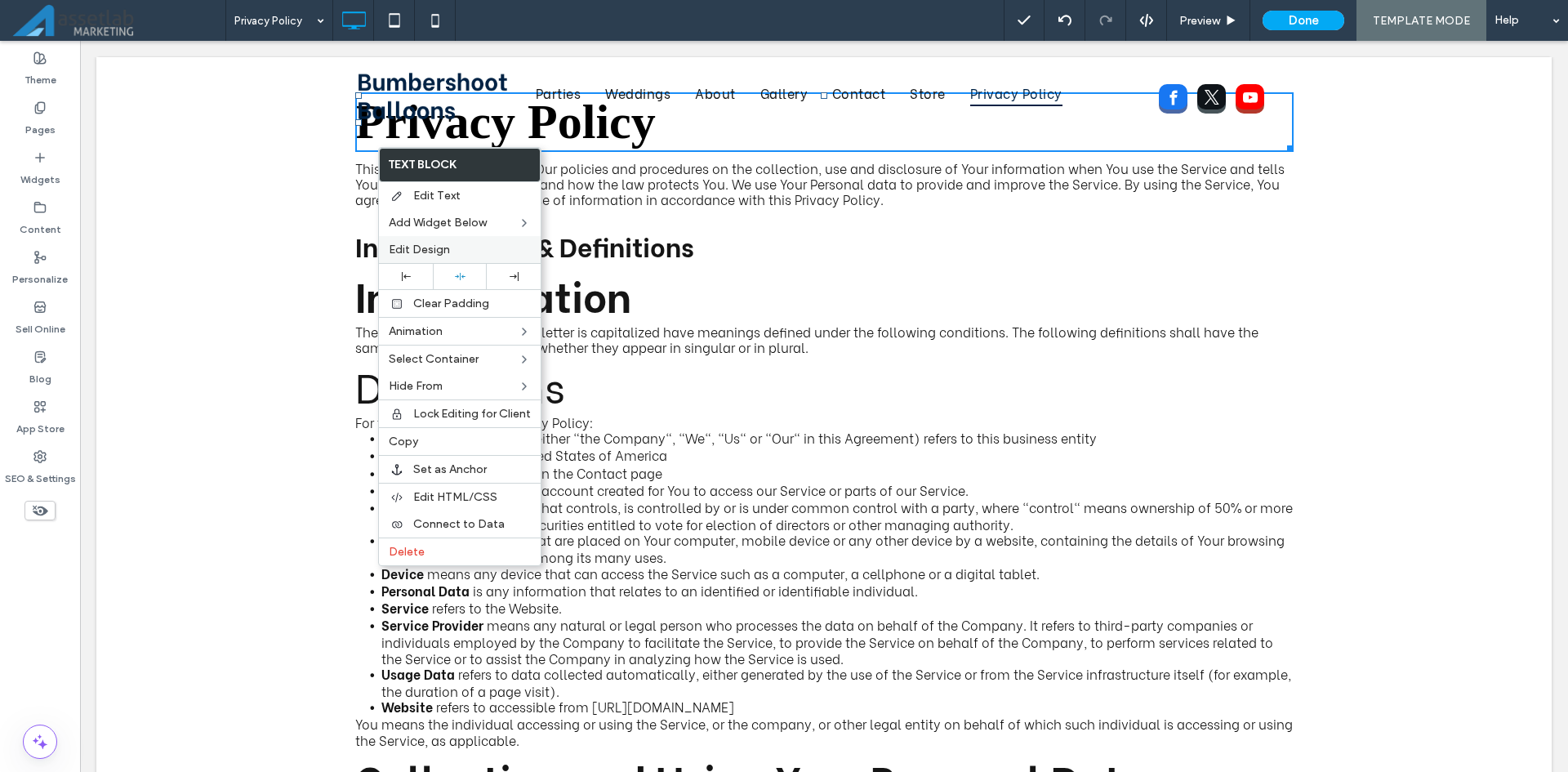
click at [445, 241] on div "Edit Design" at bounding box center [460, 249] width 162 height 27
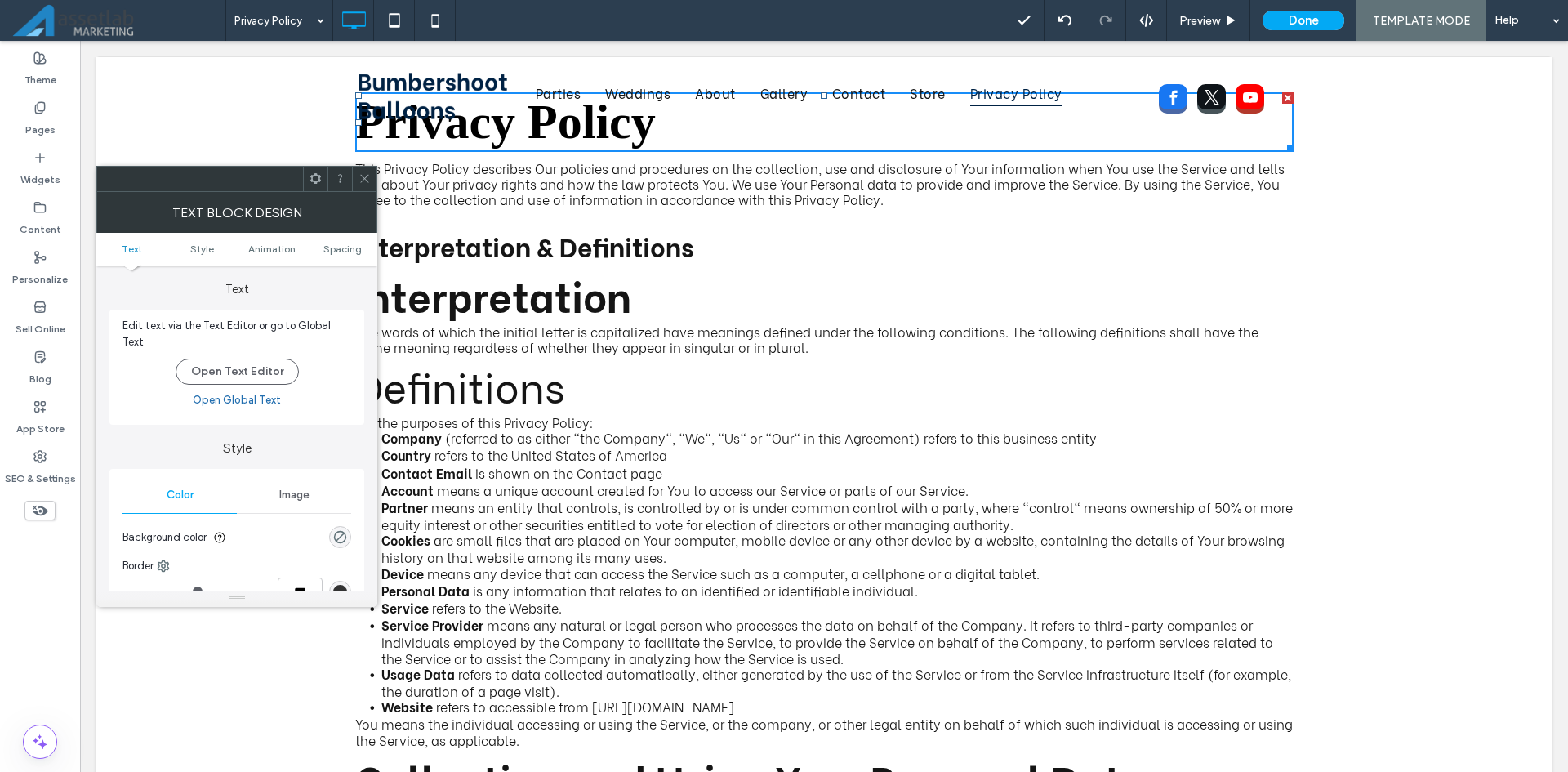
click at [348, 256] on ul "Text Style Animation Spacing" at bounding box center [237, 249] width 281 height 32
click at [343, 251] on span "Spacing" at bounding box center [342, 248] width 38 height 12
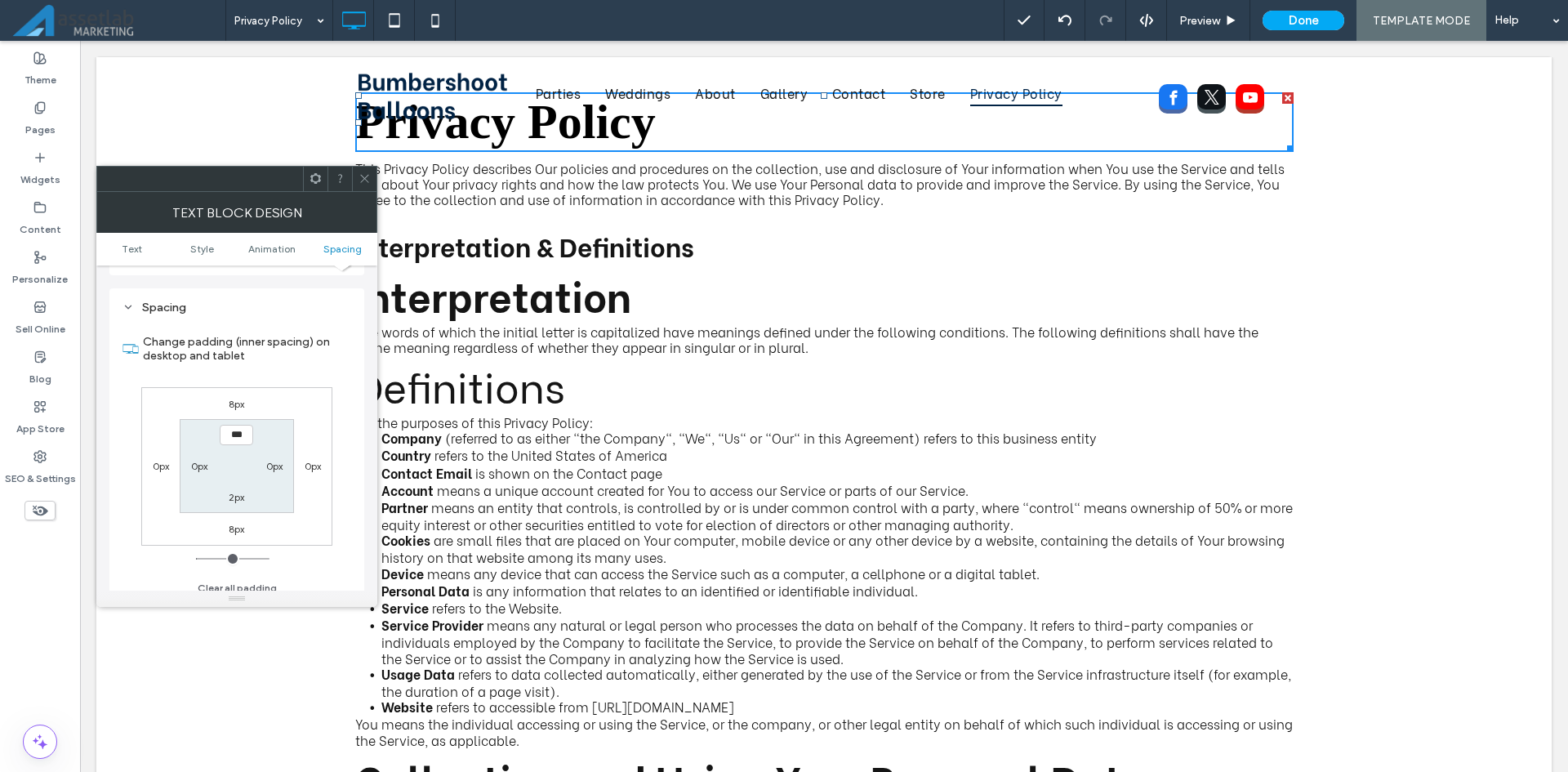
scroll to position [459, 0]
click at [246, 424] on input "***" at bounding box center [236, 434] width 33 height 21
type input "*****"
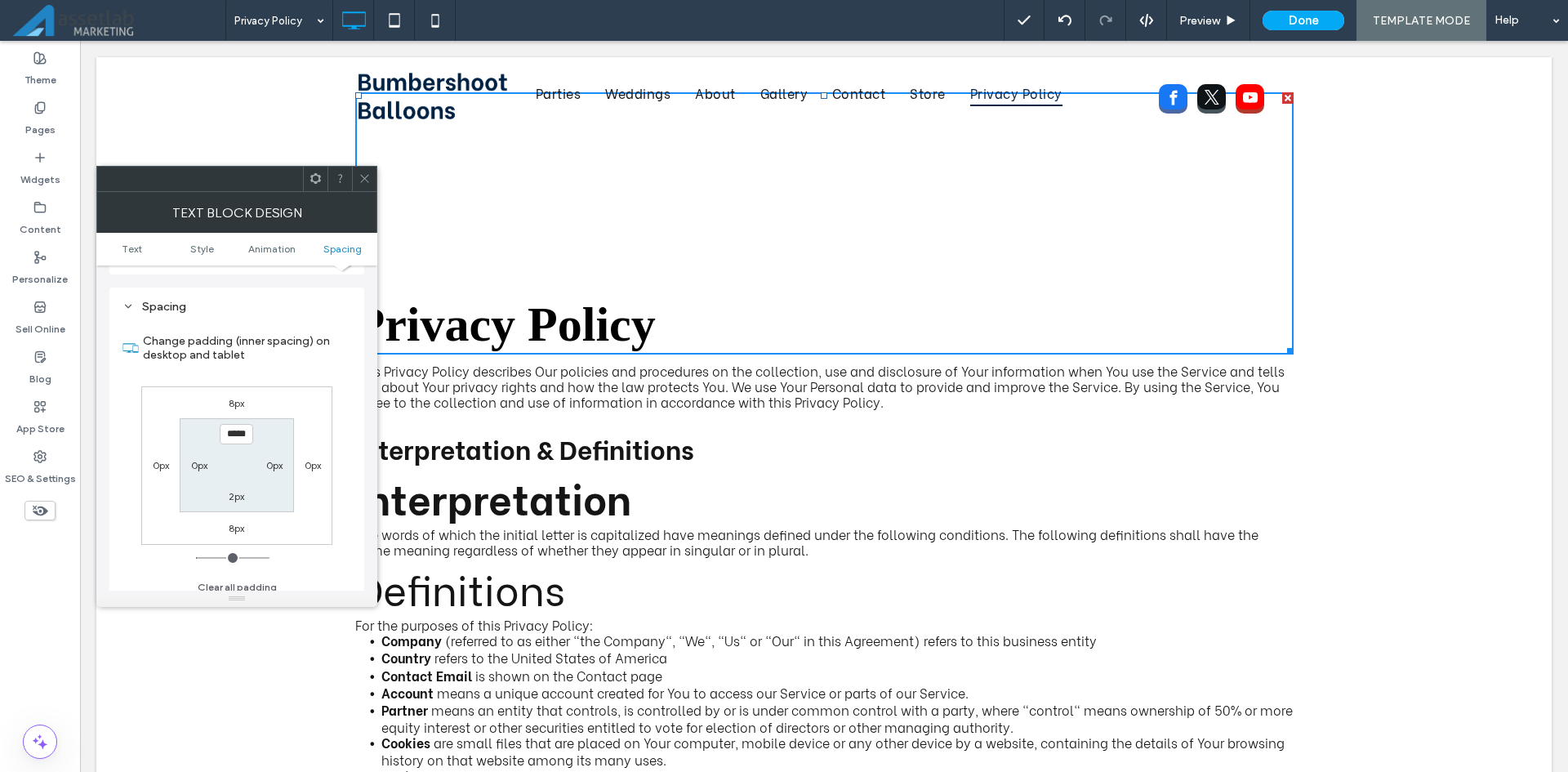
click at [257, 464] on div "0px" at bounding box center [275, 465] width 38 height 16
click at [230, 398] on label "8px" at bounding box center [236, 403] width 15 height 12
type input "*"
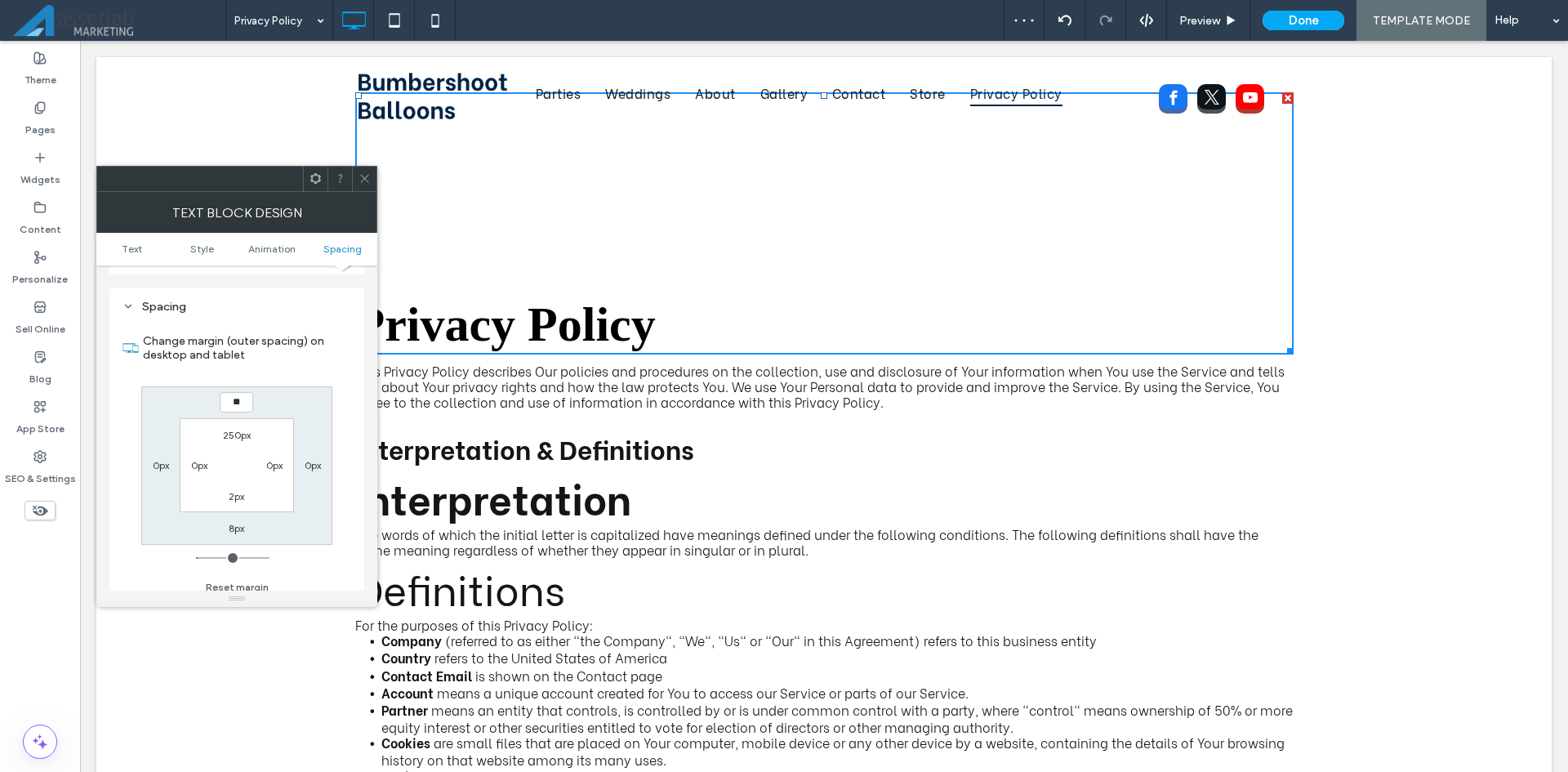
type input "**"
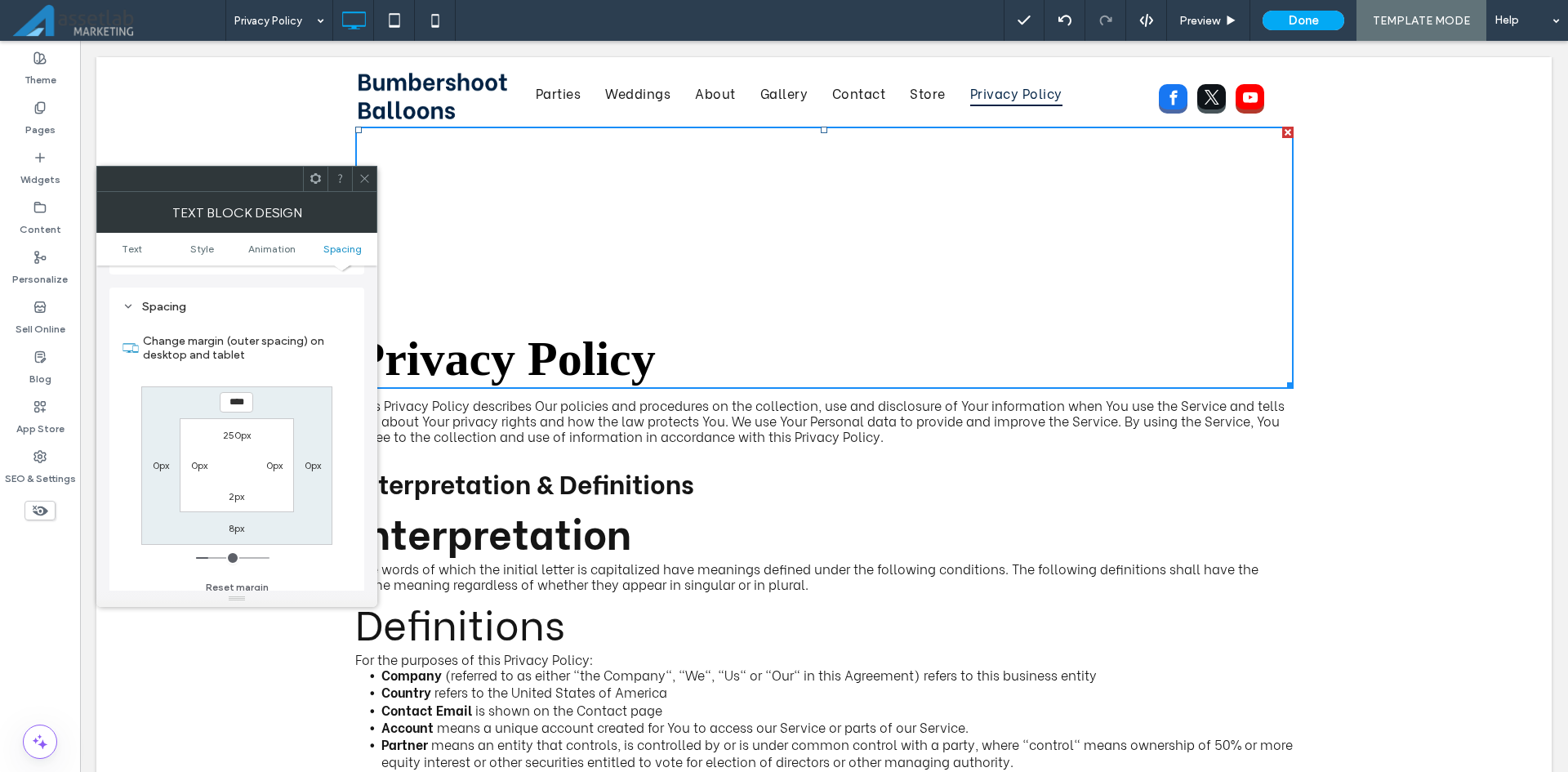
type input "****"
type input "**"
click at [272, 388] on div "**** 0px 8px 0px 250px 0px 2px 0px" at bounding box center [237, 465] width 191 height 158
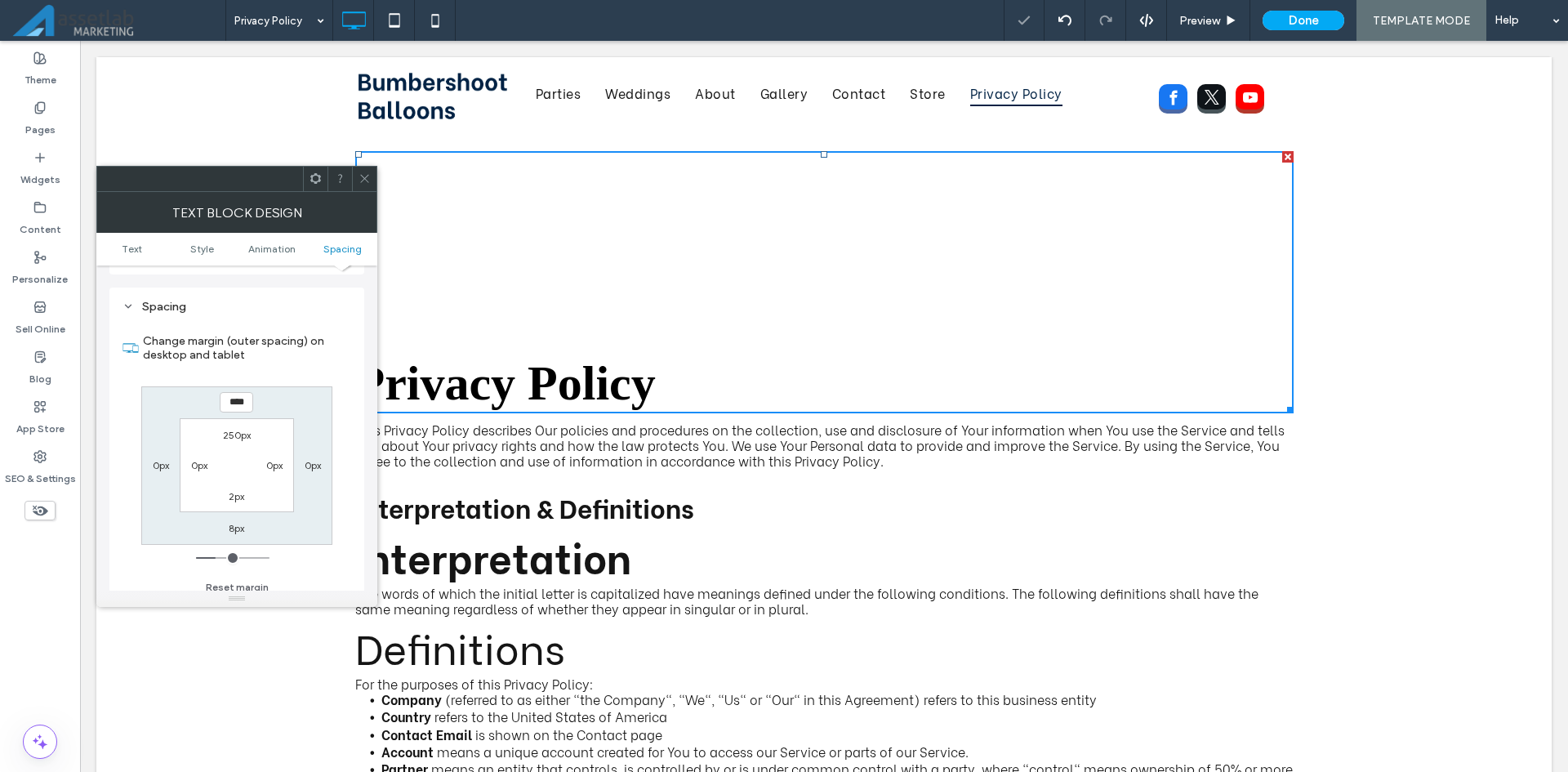
click at [371, 177] on div at bounding box center [364, 179] width 25 height 25
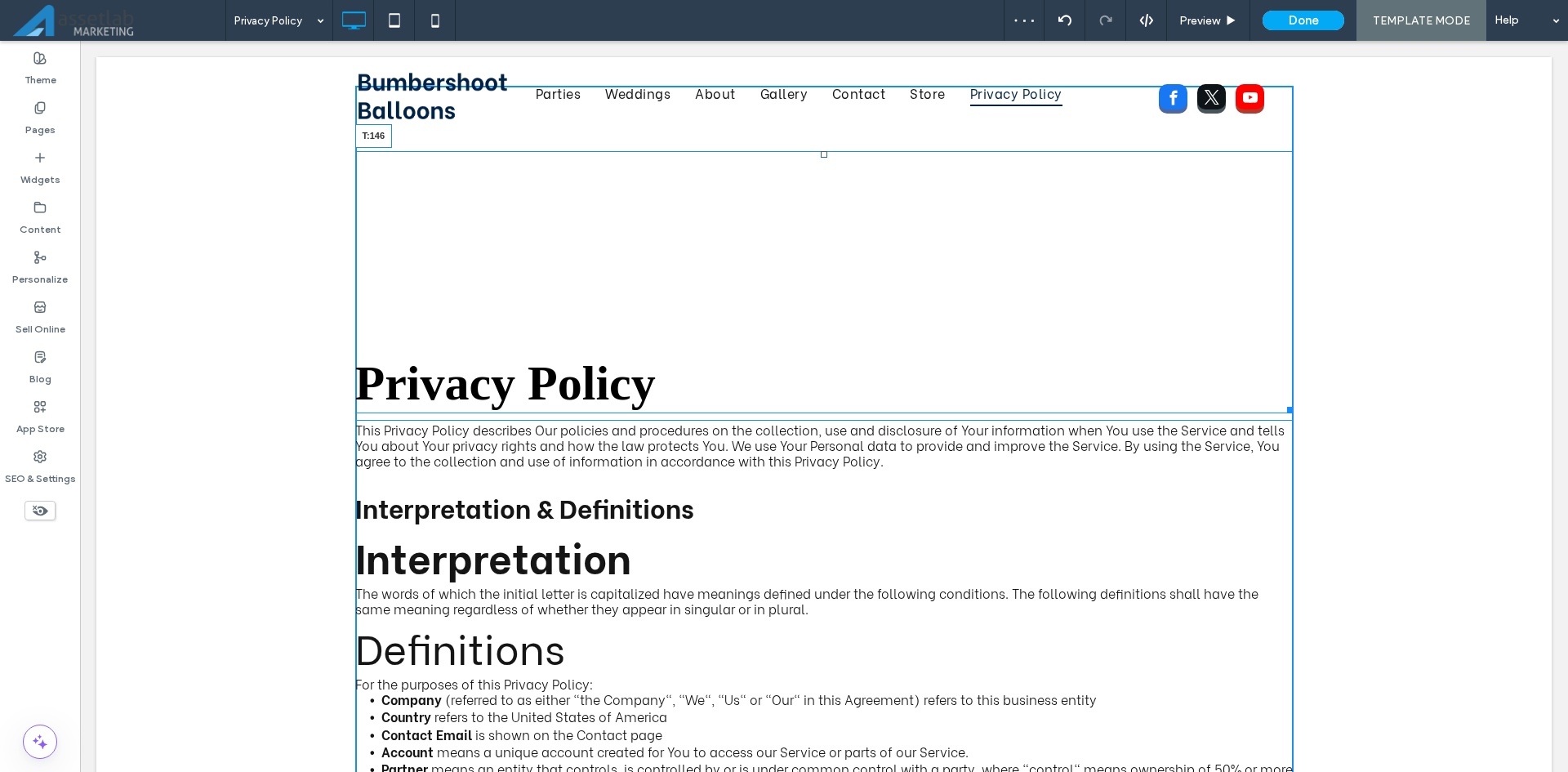
drag, startPoint x: 816, startPoint y: 156, endPoint x: 889, endPoint y: 259, distance: 126.2
click at [812, 210] on div "Privacy Policy T:146" at bounding box center [825, 282] width 939 height 263
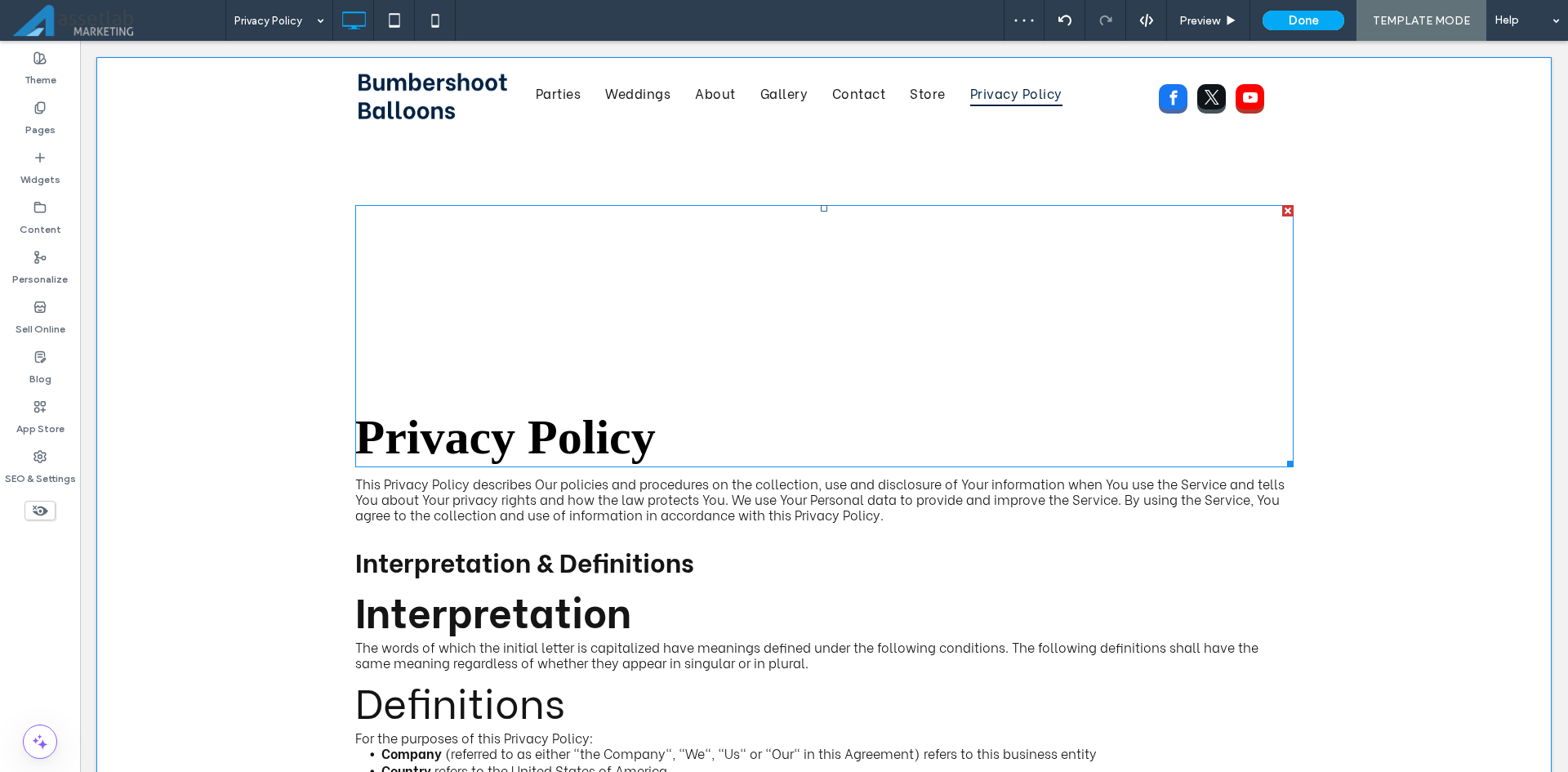
click at [661, 364] on div "Privacy Policy" at bounding box center [825, 336] width 939 height 263
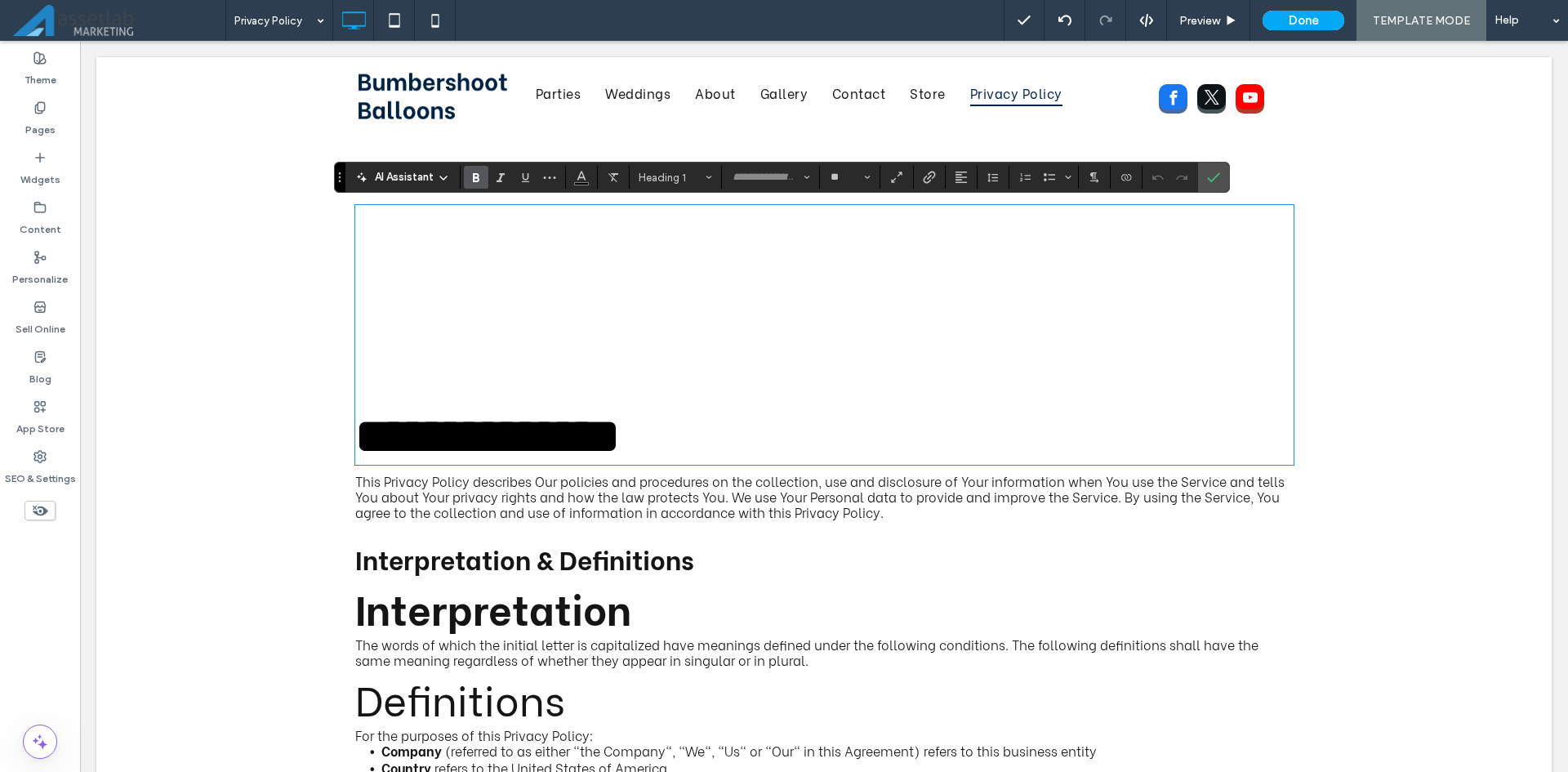
click at [661, 365] on div "**********" at bounding box center [825, 335] width 939 height 260
drag, startPoint x: 661, startPoint y: 365, endPoint x: 560, endPoint y: 298, distance: 121.2
click at [560, 298] on div "**********" at bounding box center [825, 335] width 939 height 260
click at [1210, 178] on icon "Confirm" at bounding box center [1213, 177] width 13 height 13
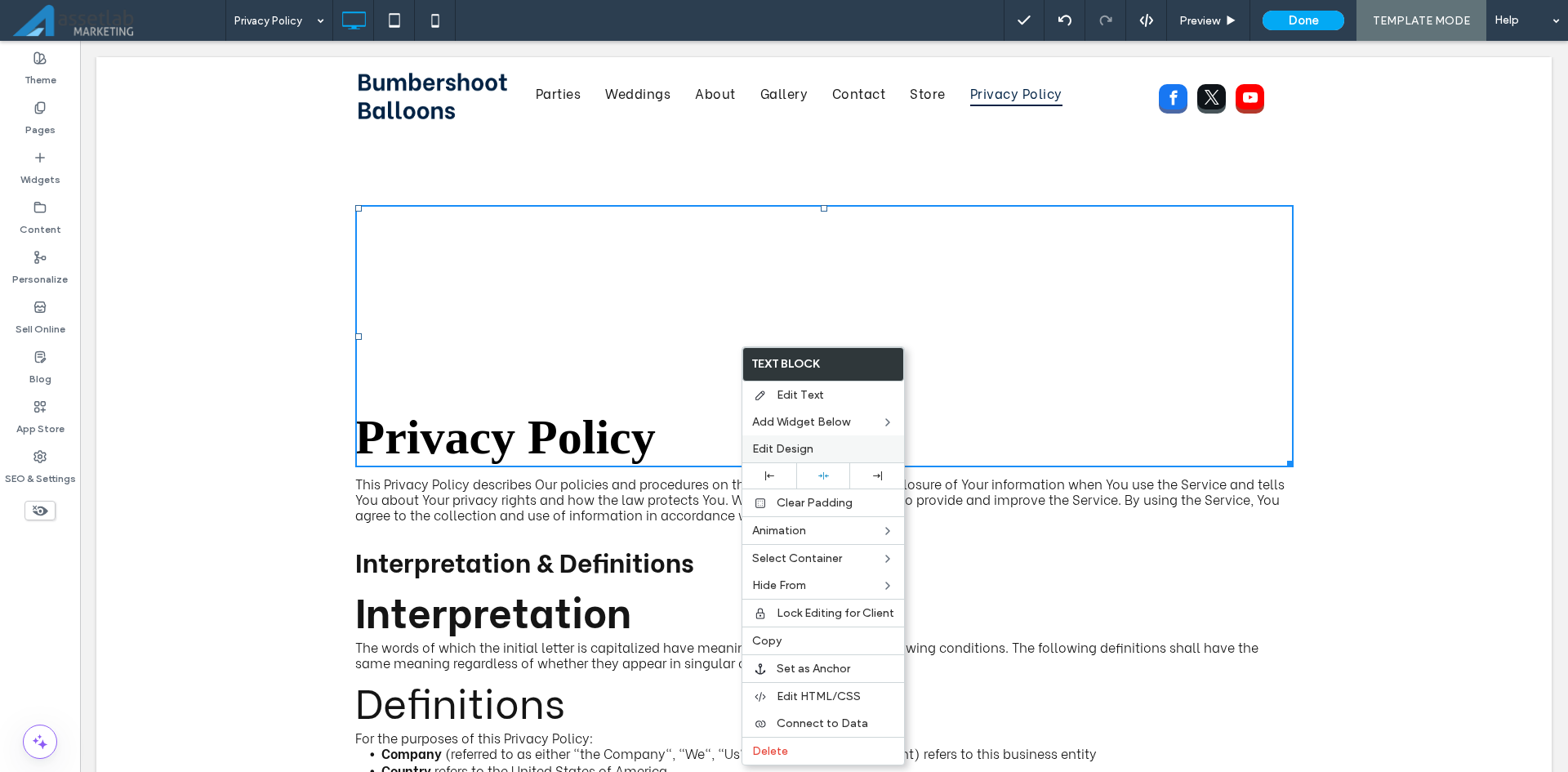
click at [812, 455] on div "Edit Design" at bounding box center [823, 449] width 162 height 27
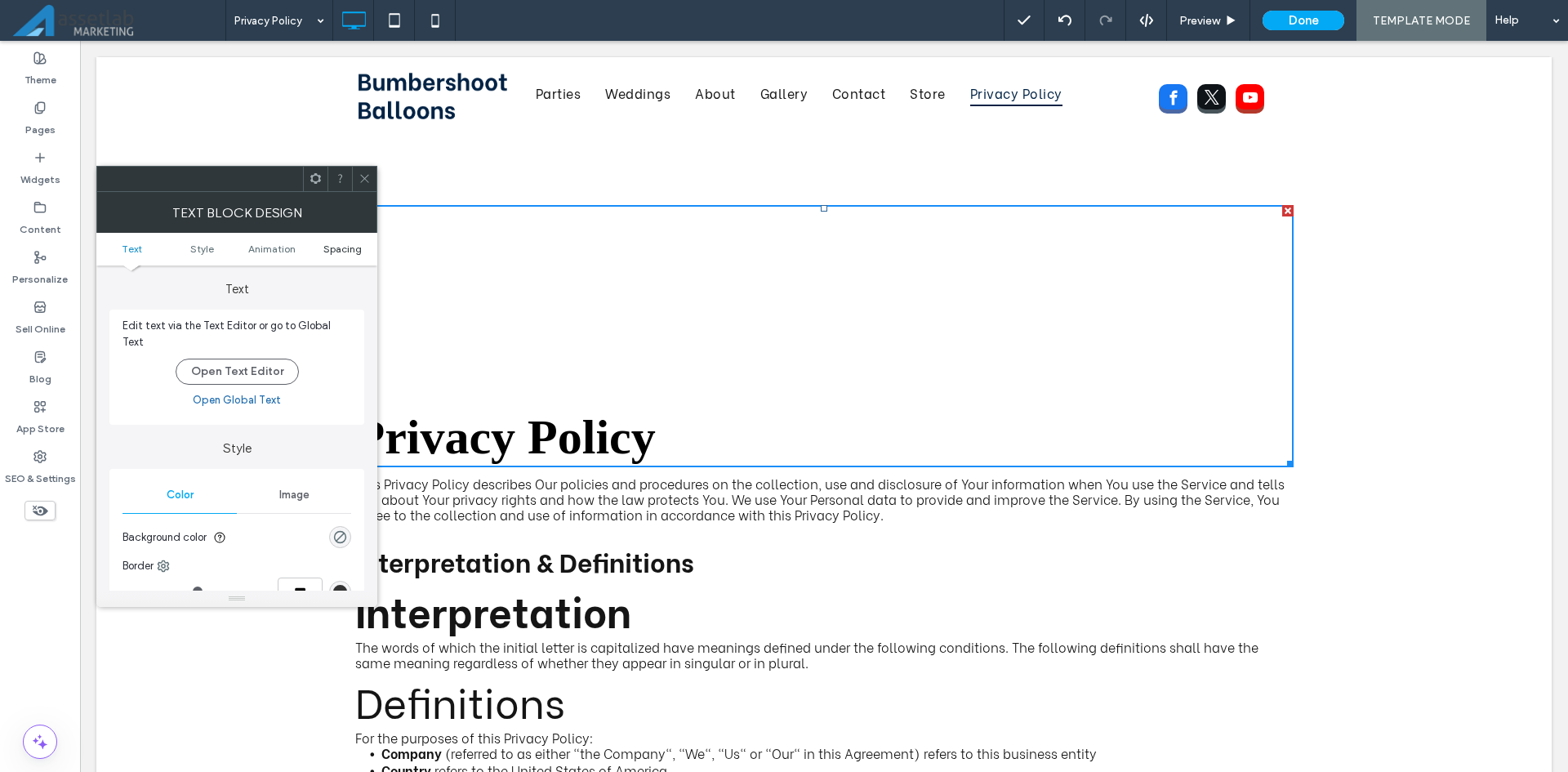
click at [344, 248] on span "Spacing" at bounding box center [342, 248] width 38 height 12
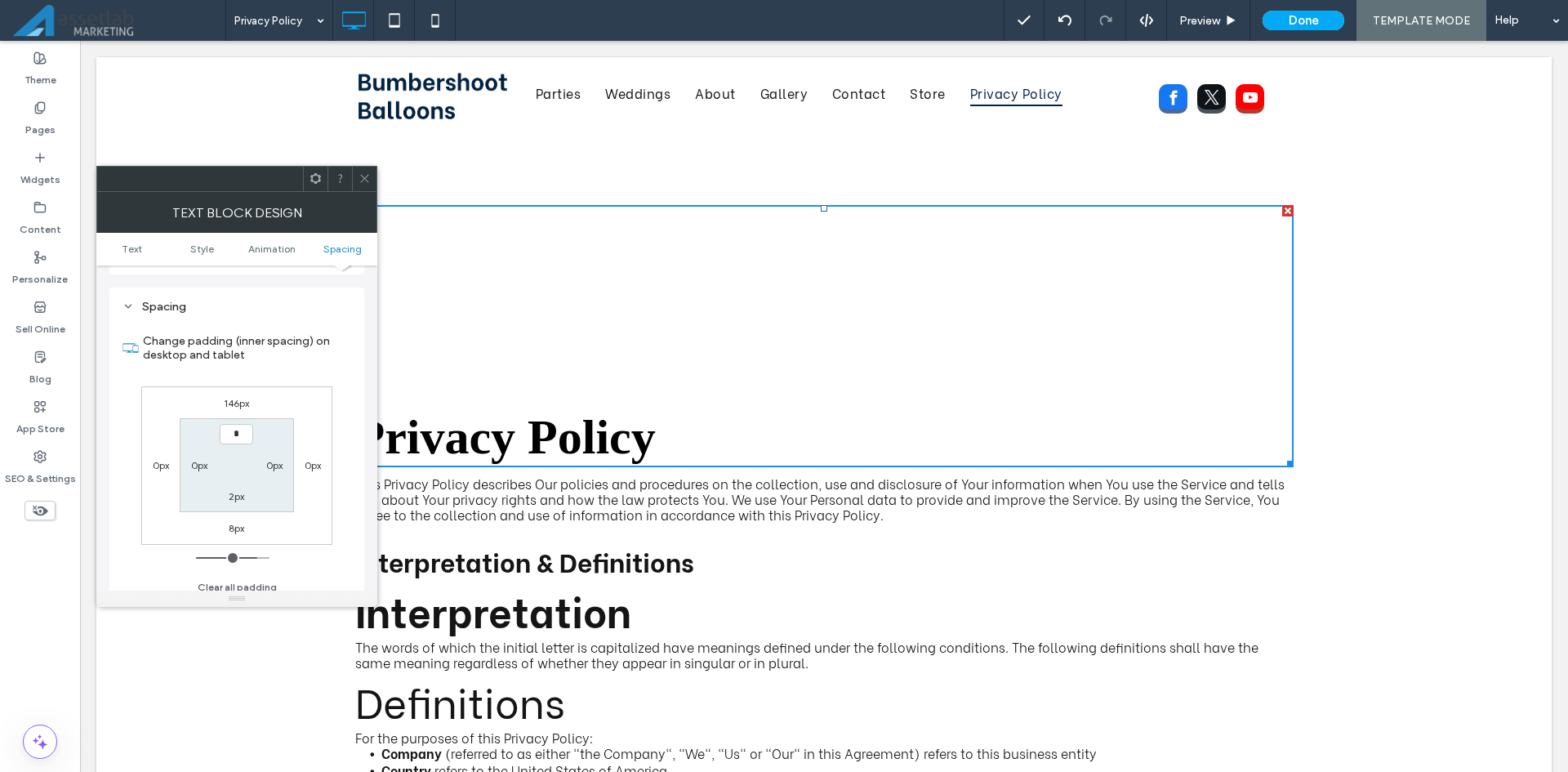
type input "***"
type input "*"
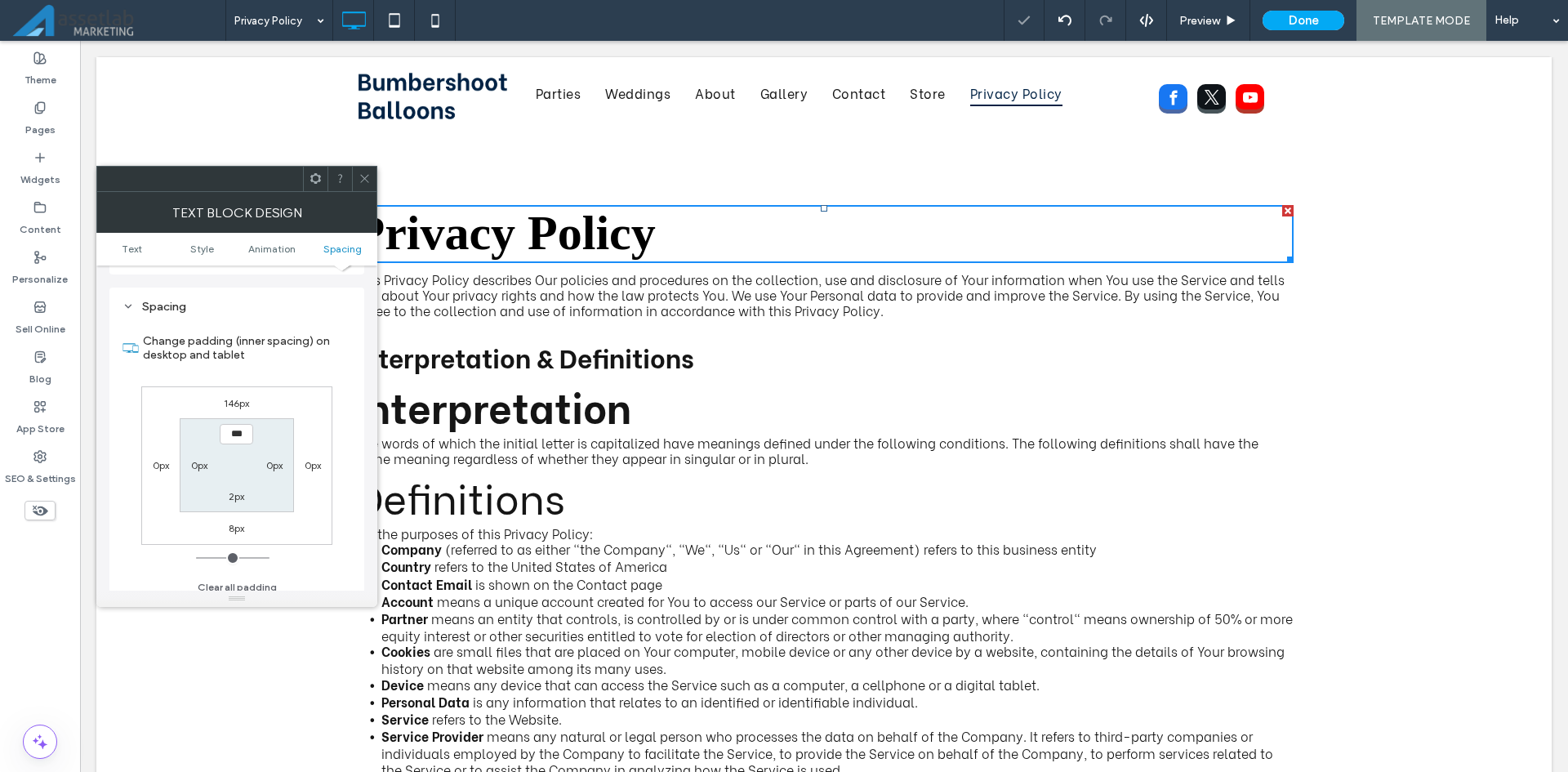
click at [278, 433] on section "*** 0px 2px 0px" at bounding box center [237, 465] width 114 height 94
click at [369, 185] on span at bounding box center [364, 179] width 12 height 25
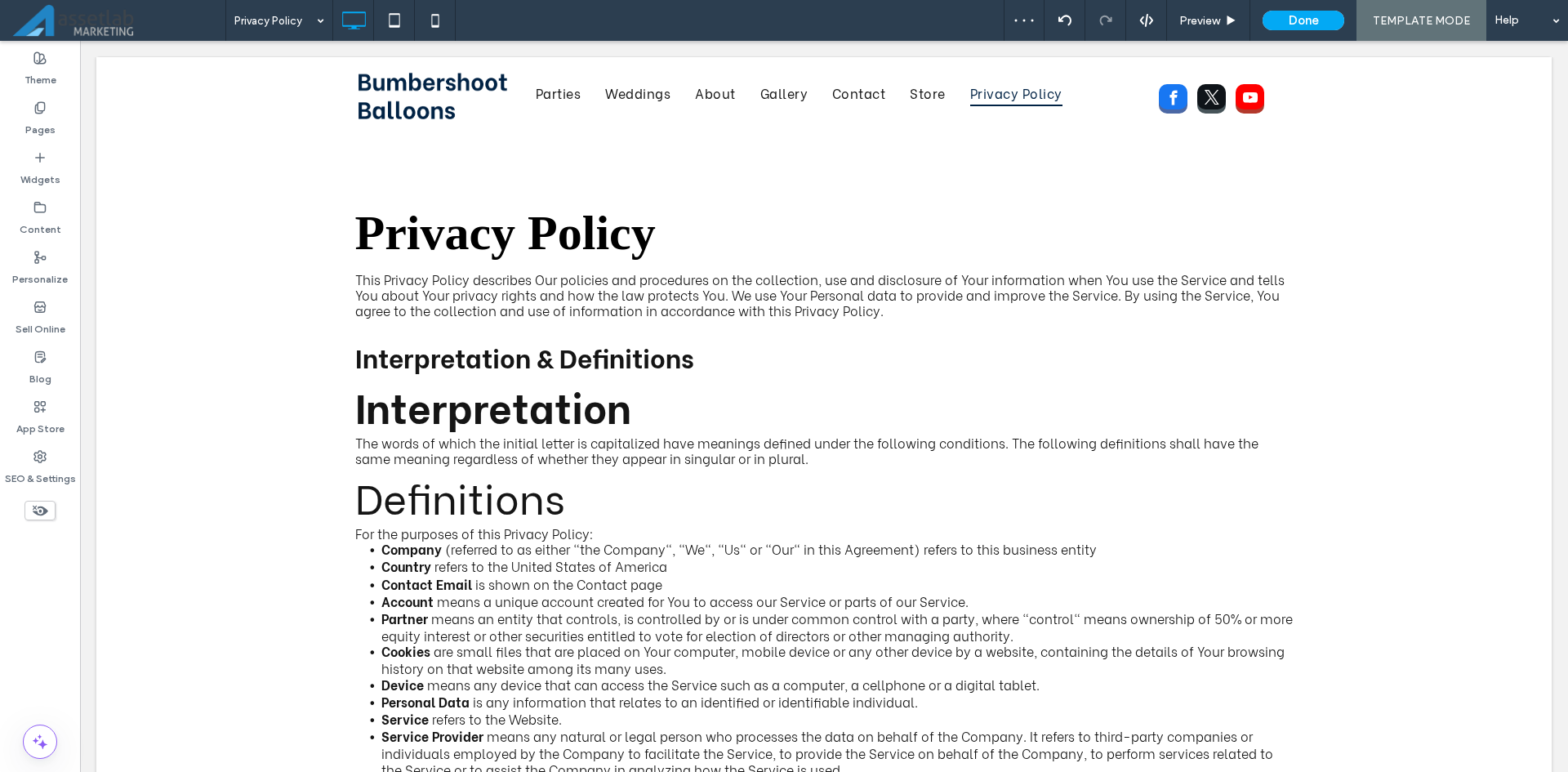
click at [1291, 30] on div "Preview Done TEMPLATE MODE Help" at bounding box center [1285, 20] width 564 height 41
click at [1294, 27] on button "Done" at bounding box center [1304, 20] width 82 height 20
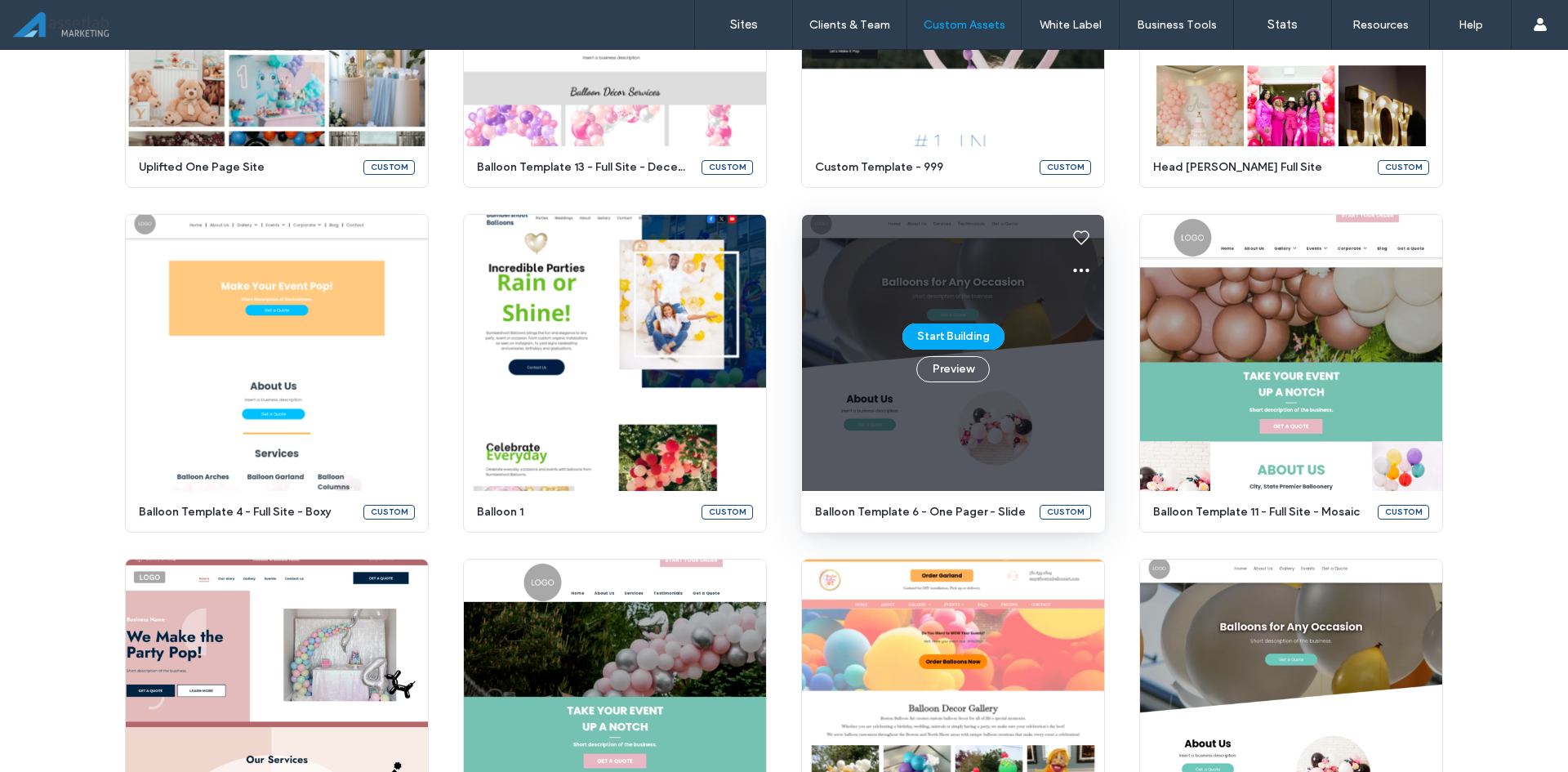
scroll to position [2087, 0]
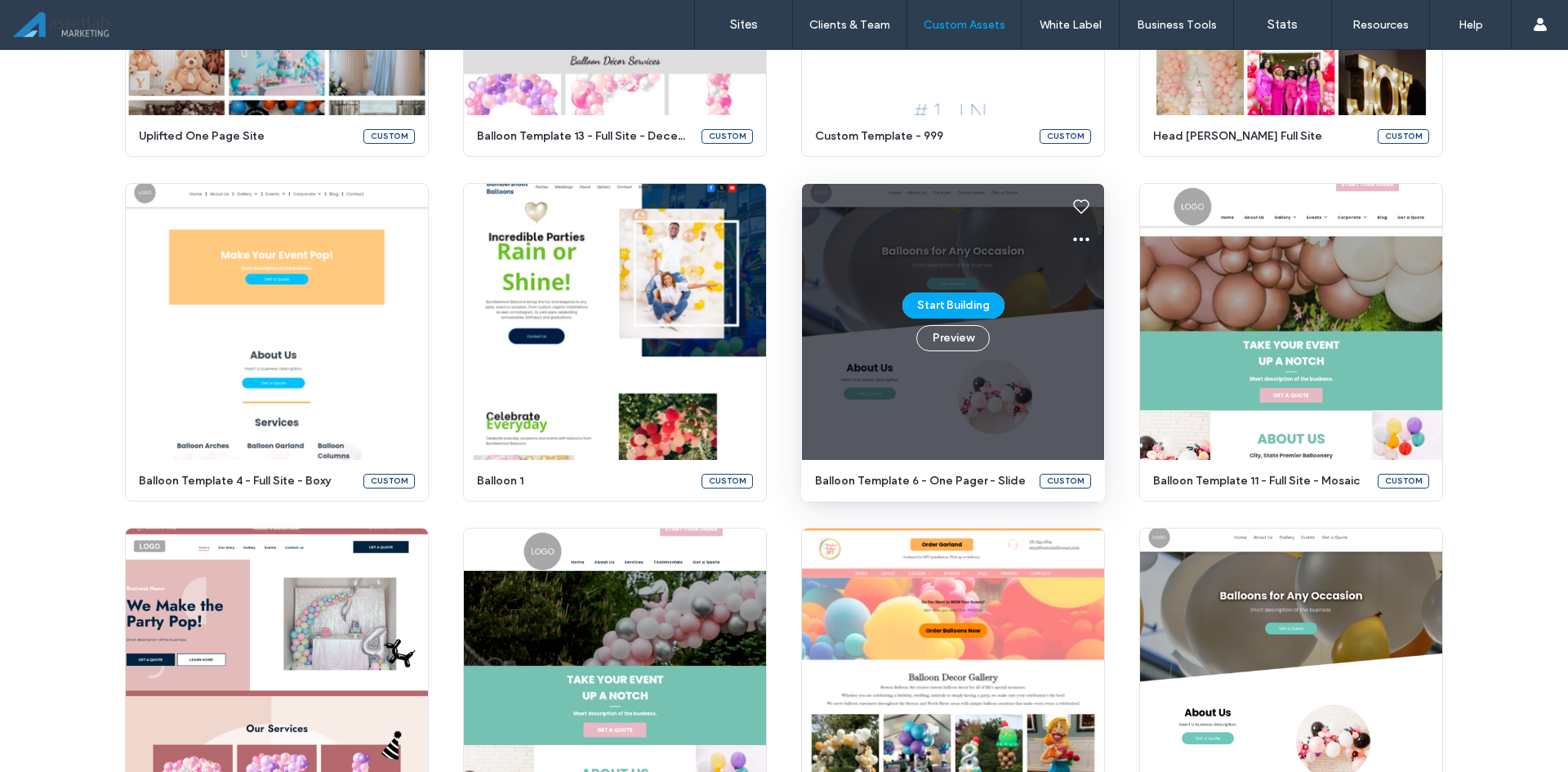
click at [1073, 233] on icon at bounding box center [1081, 239] width 20 height 20
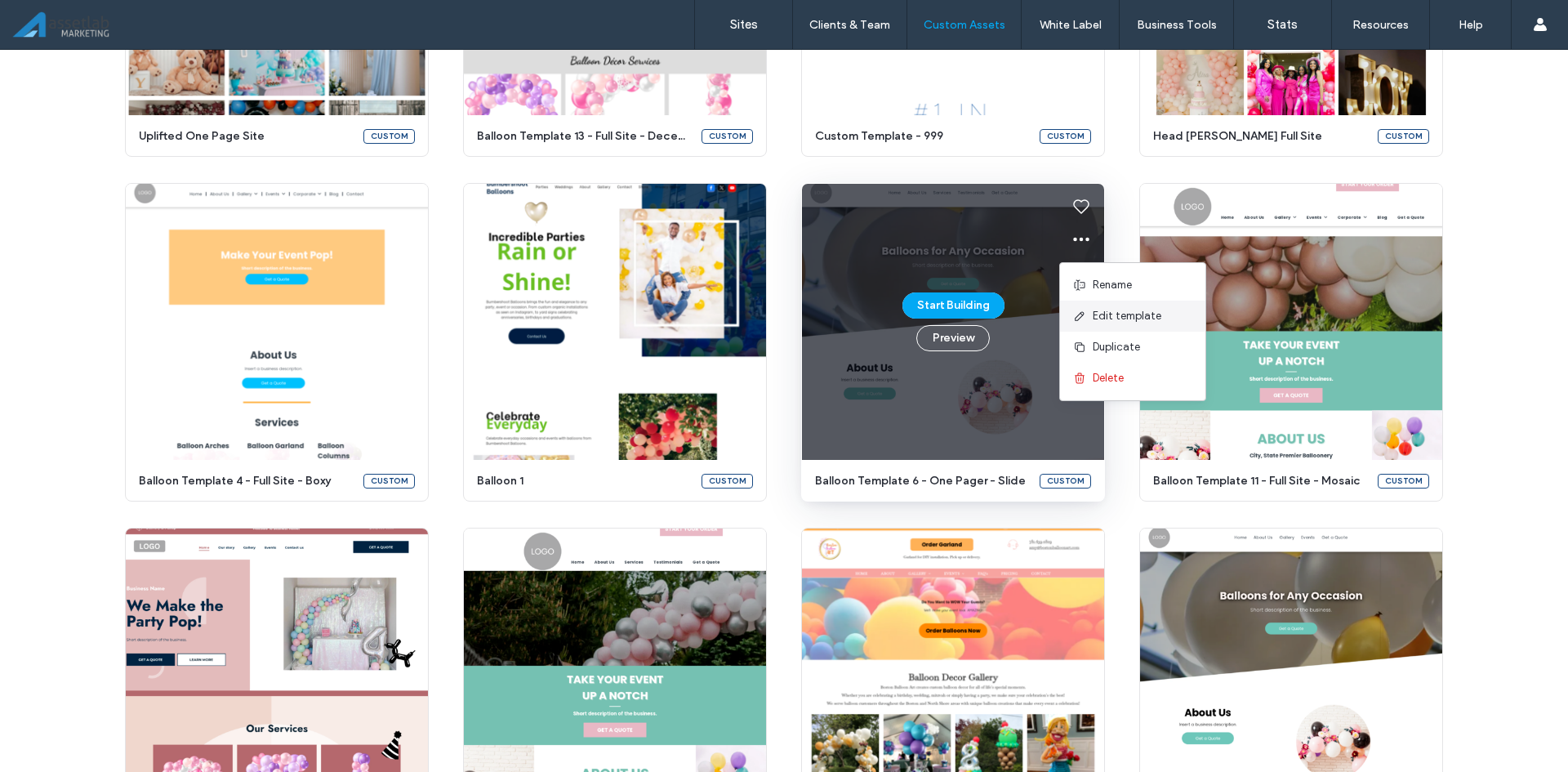
click at [1076, 314] on icon at bounding box center [1080, 316] width 13 height 13
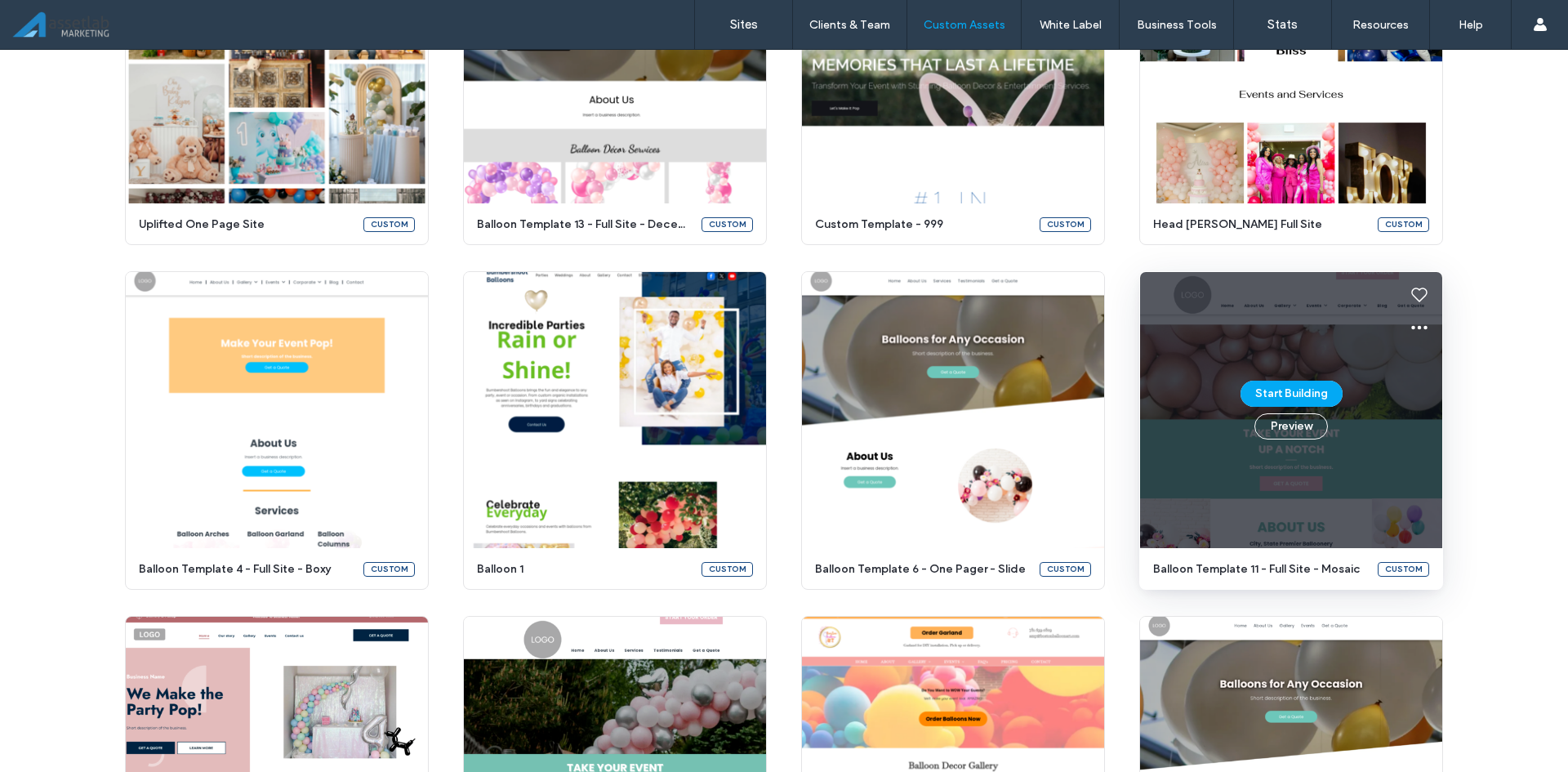
scroll to position [2006, 0]
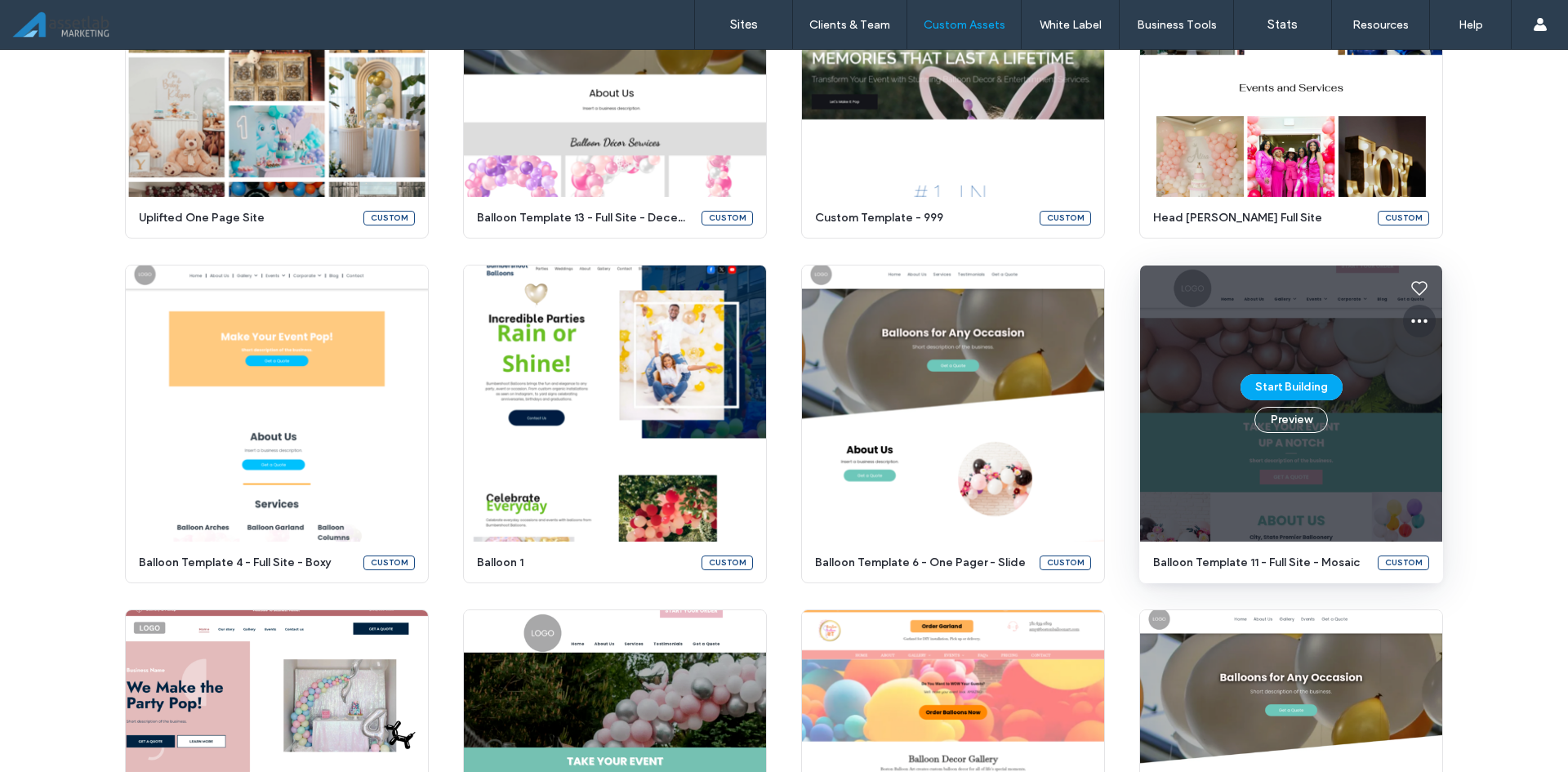
click at [1410, 316] on icon at bounding box center [1419, 321] width 20 height 20
click at [1441, 395] on span "Edit template" at bounding box center [1465, 397] width 68 height 16
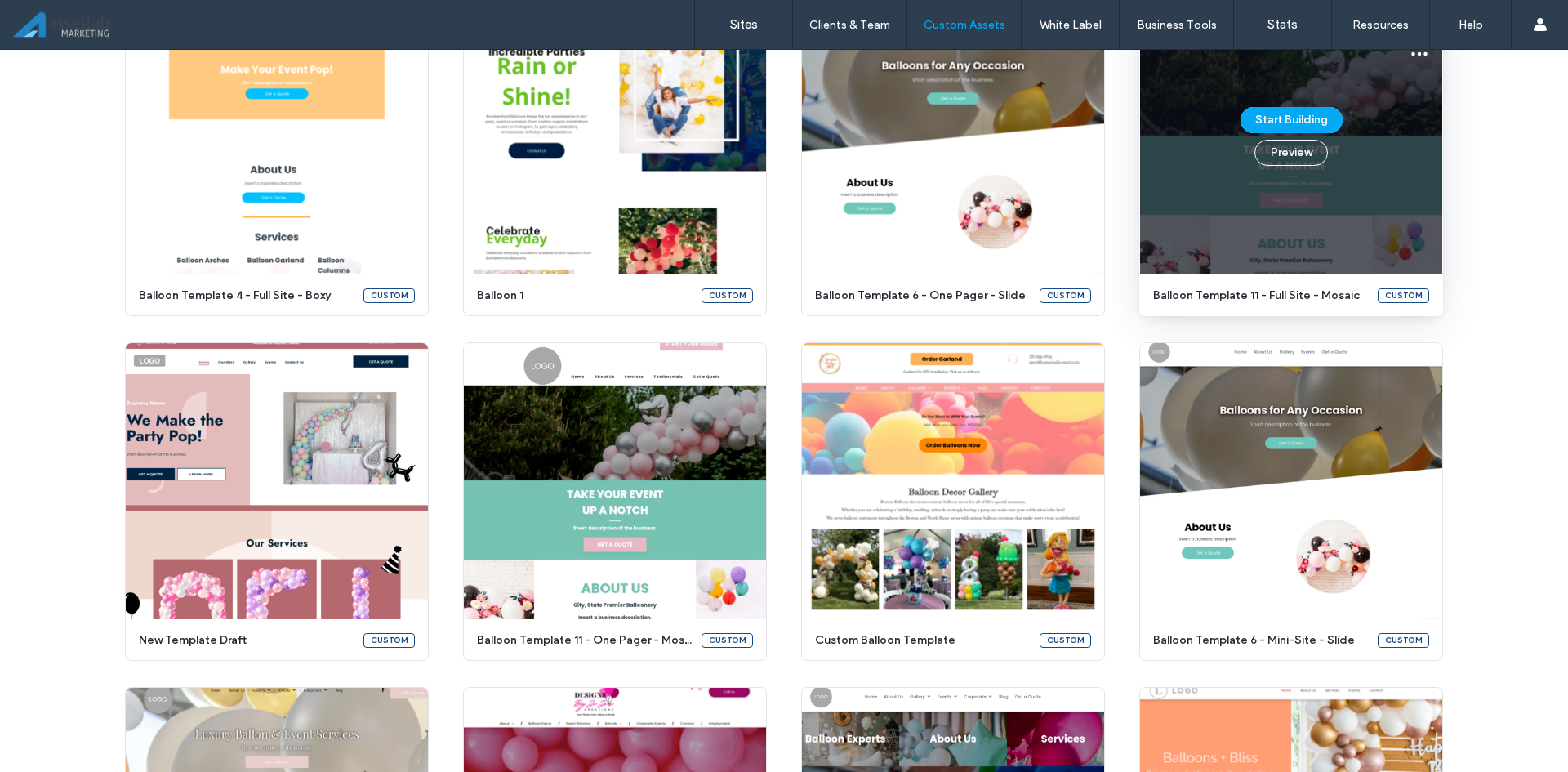
scroll to position [2279, 0]
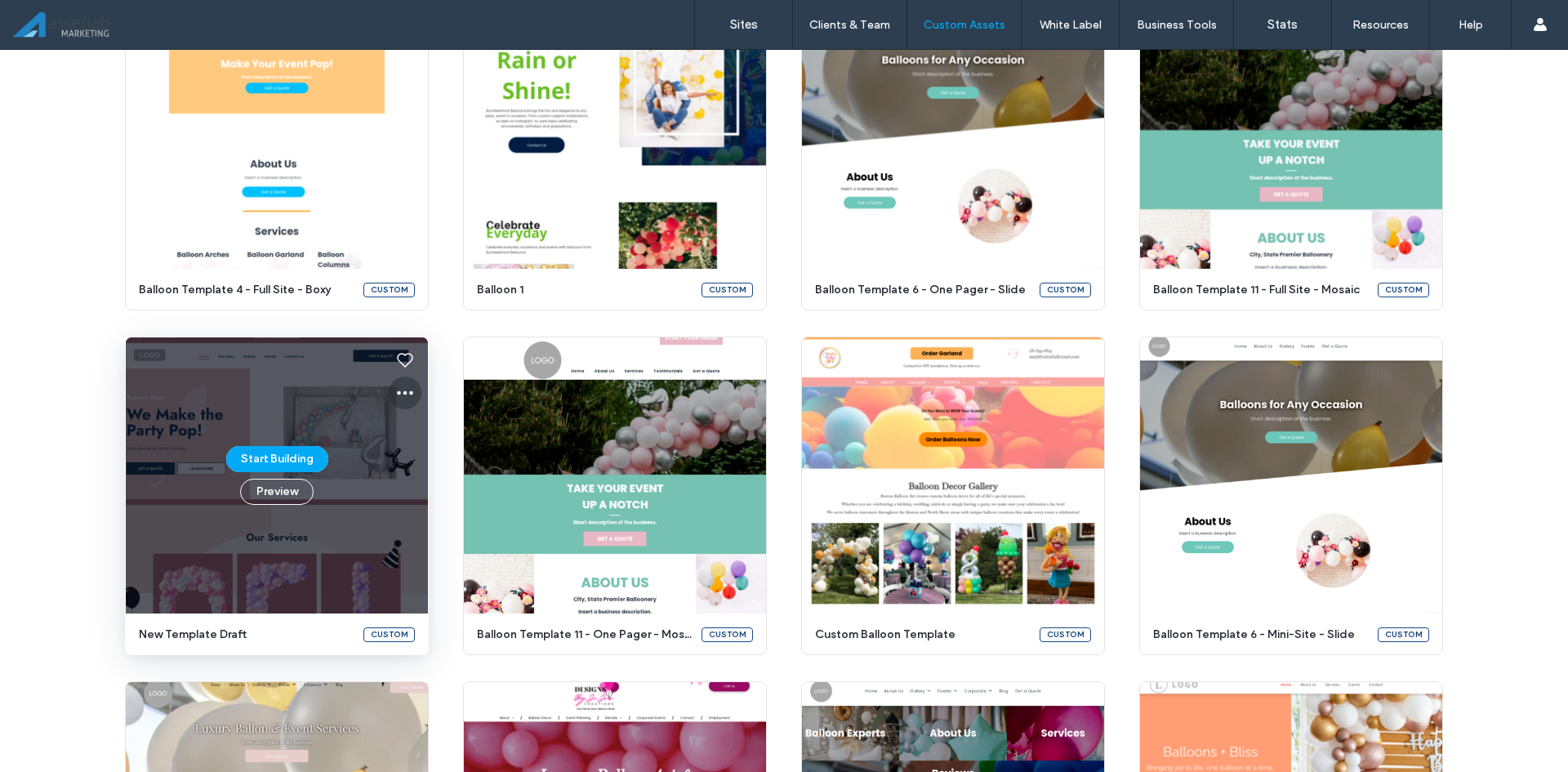
click at [399, 386] on icon at bounding box center [405, 393] width 20 height 20
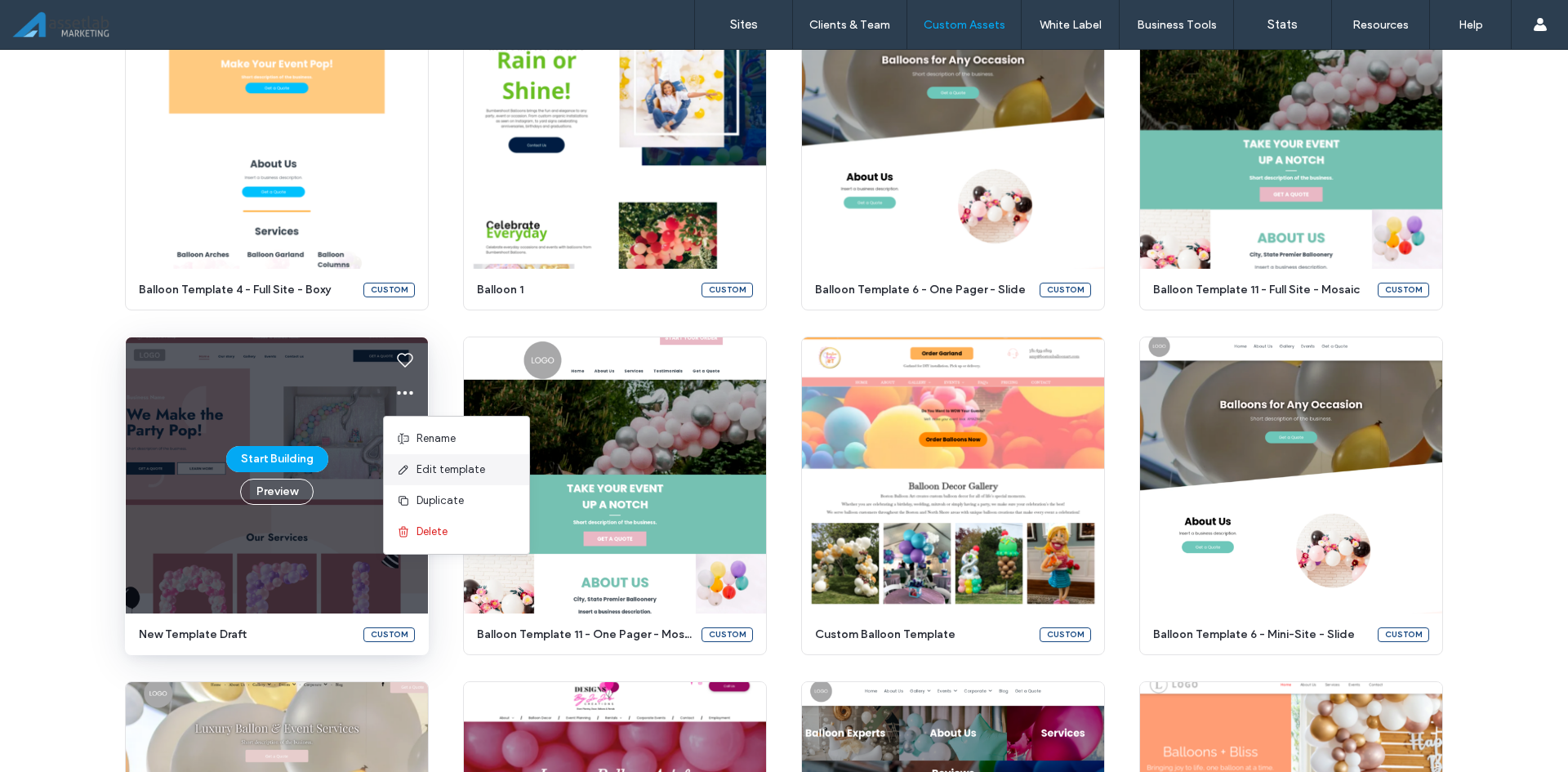
click at [428, 469] on span "Edit template" at bounding box center [450, 469] width 68 height 16
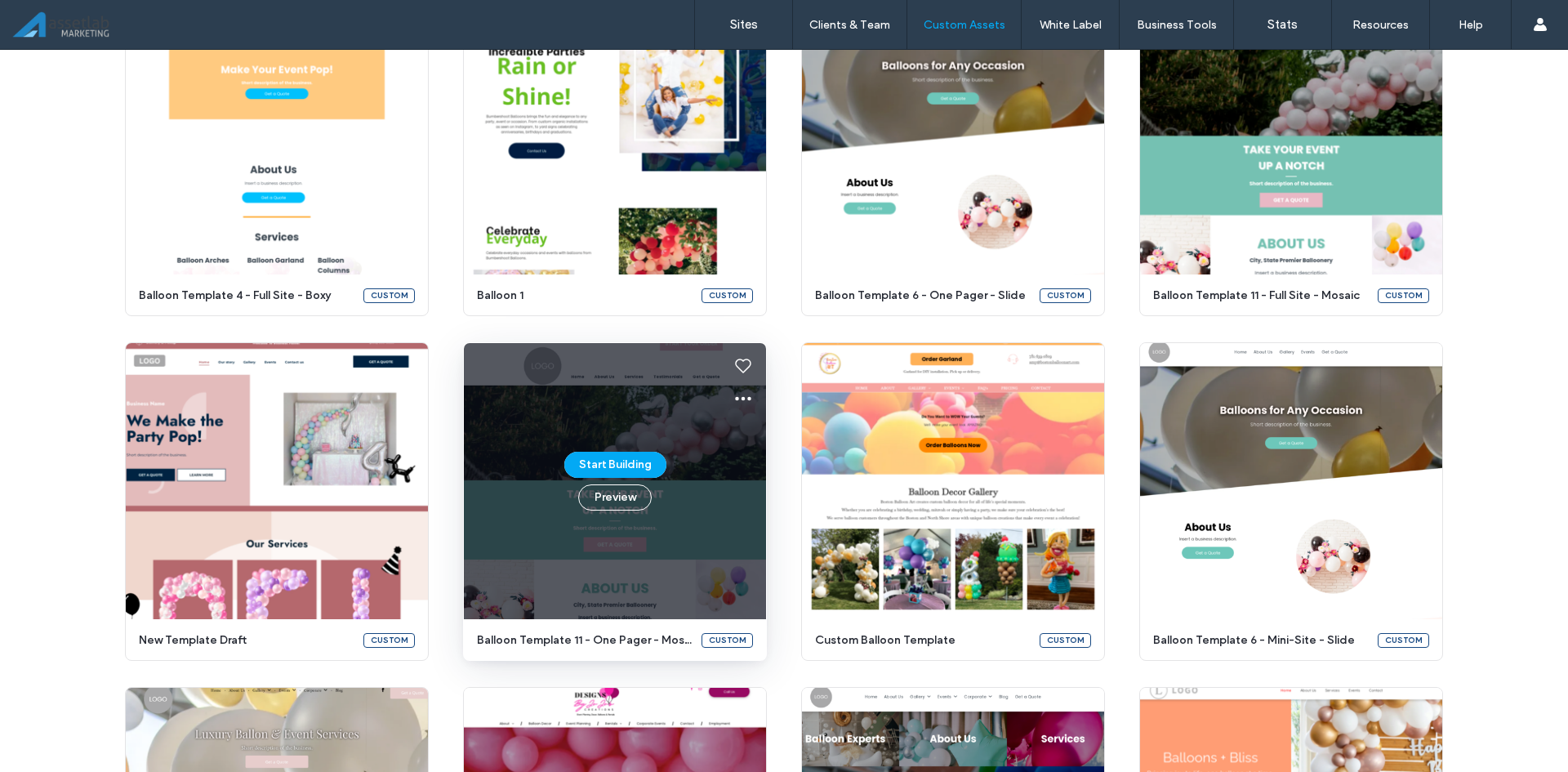
scroll to position [2332, 0]
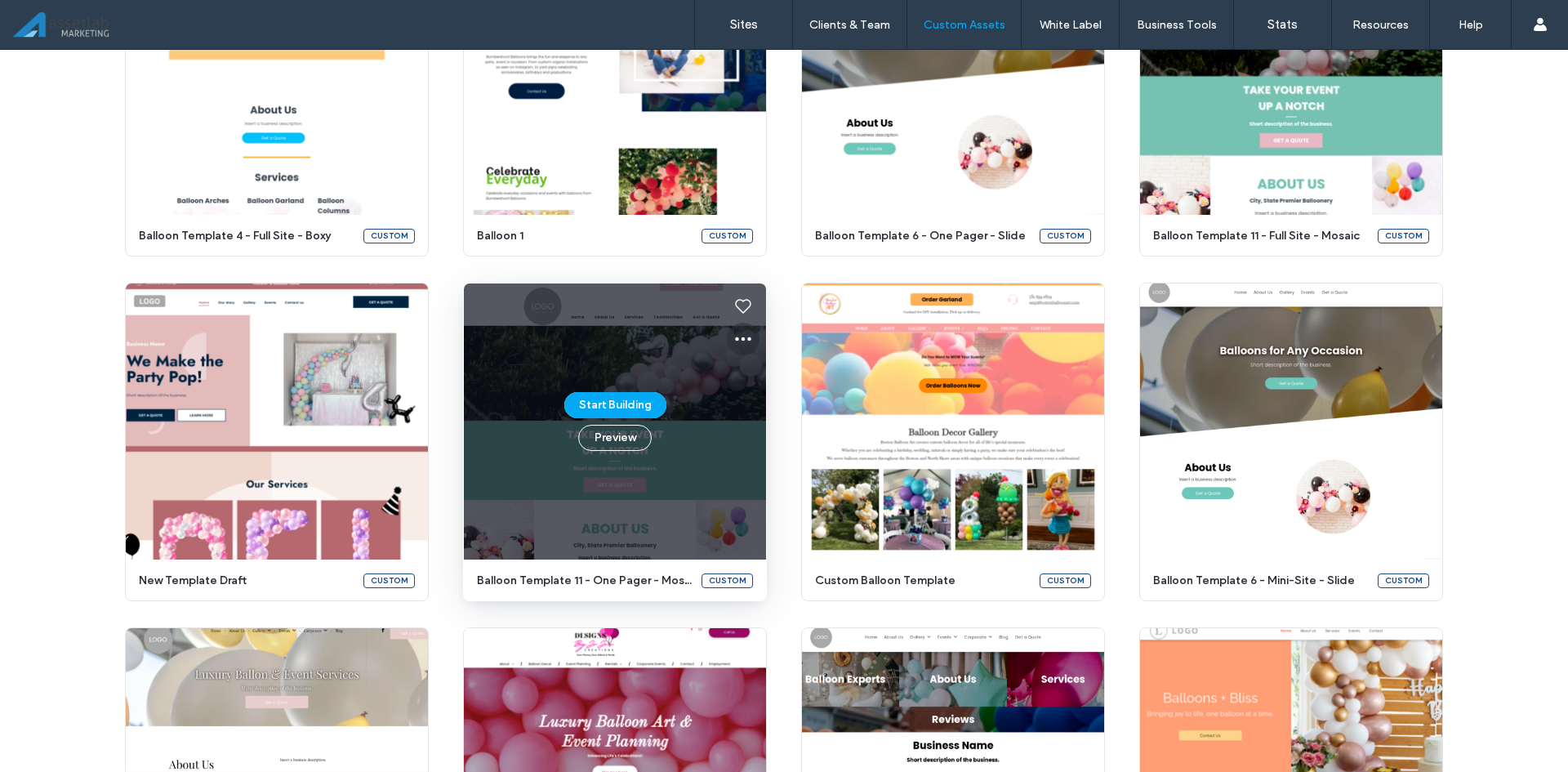
click at [734, 334] on icon at bounding box center [743, 339] width 20 height 20
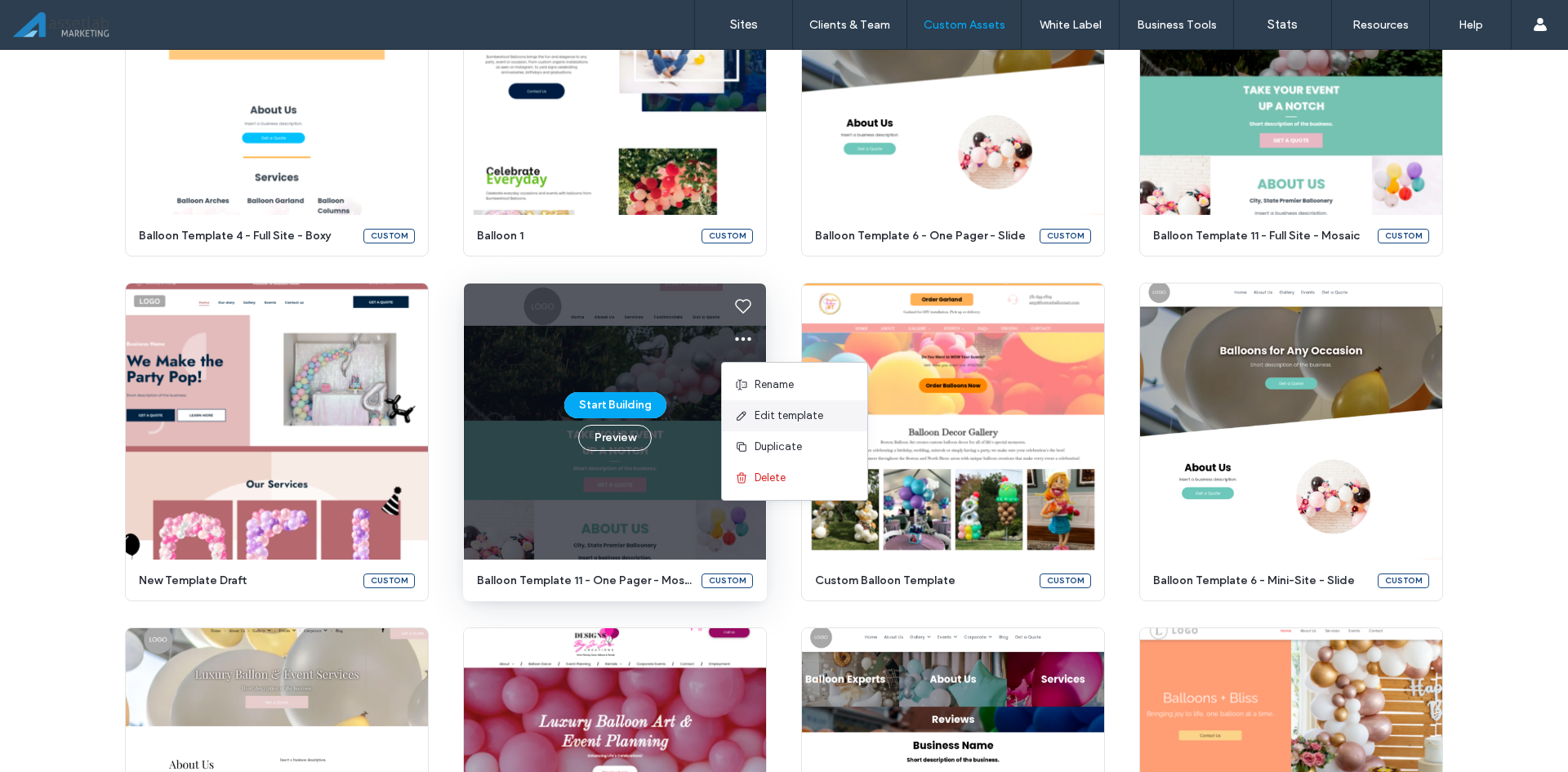
click at [771, 413] on span "Edit template" at bounding box center [789, 415] width 68 height 16
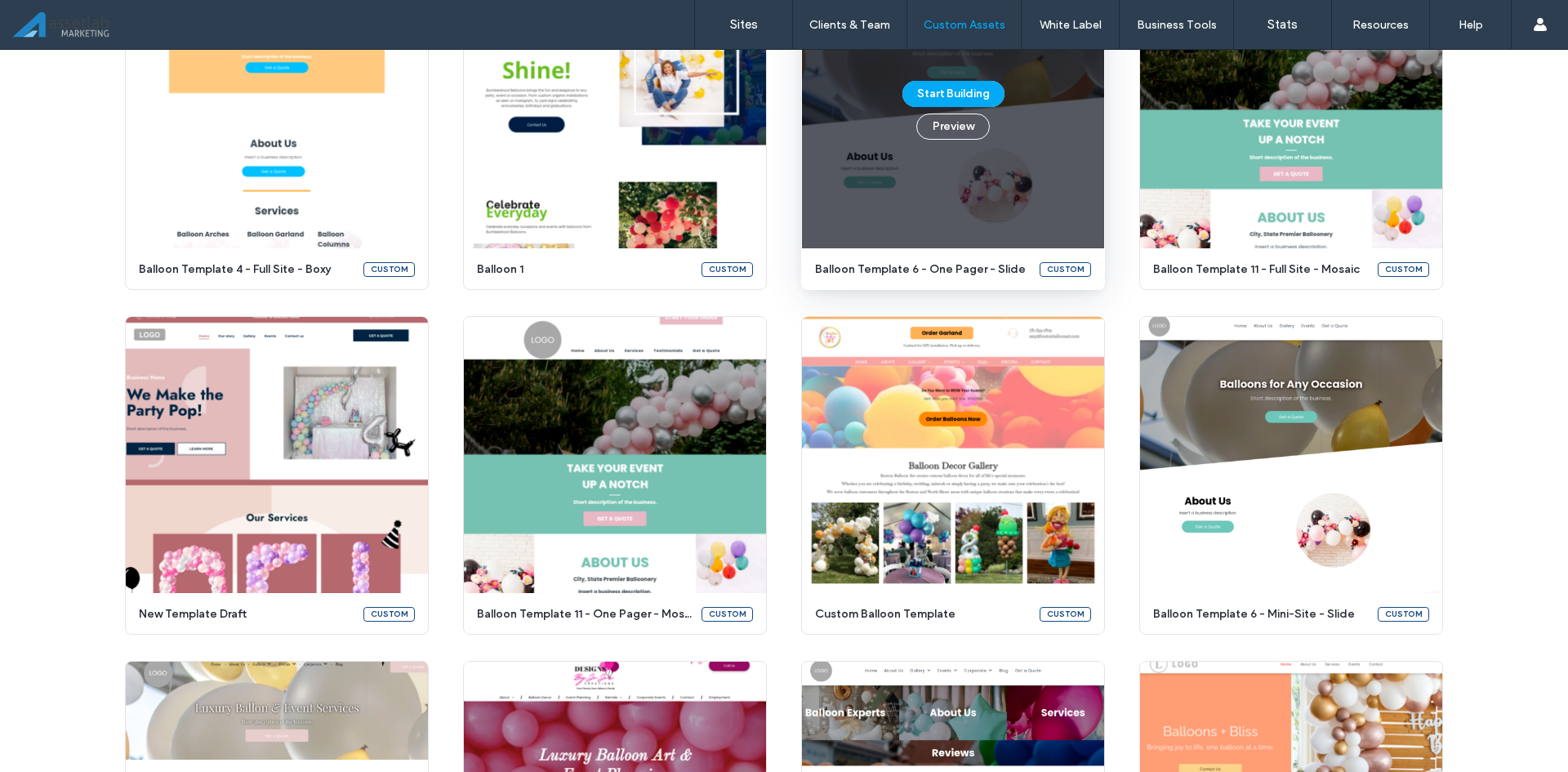
scroll to position [2332, 0]
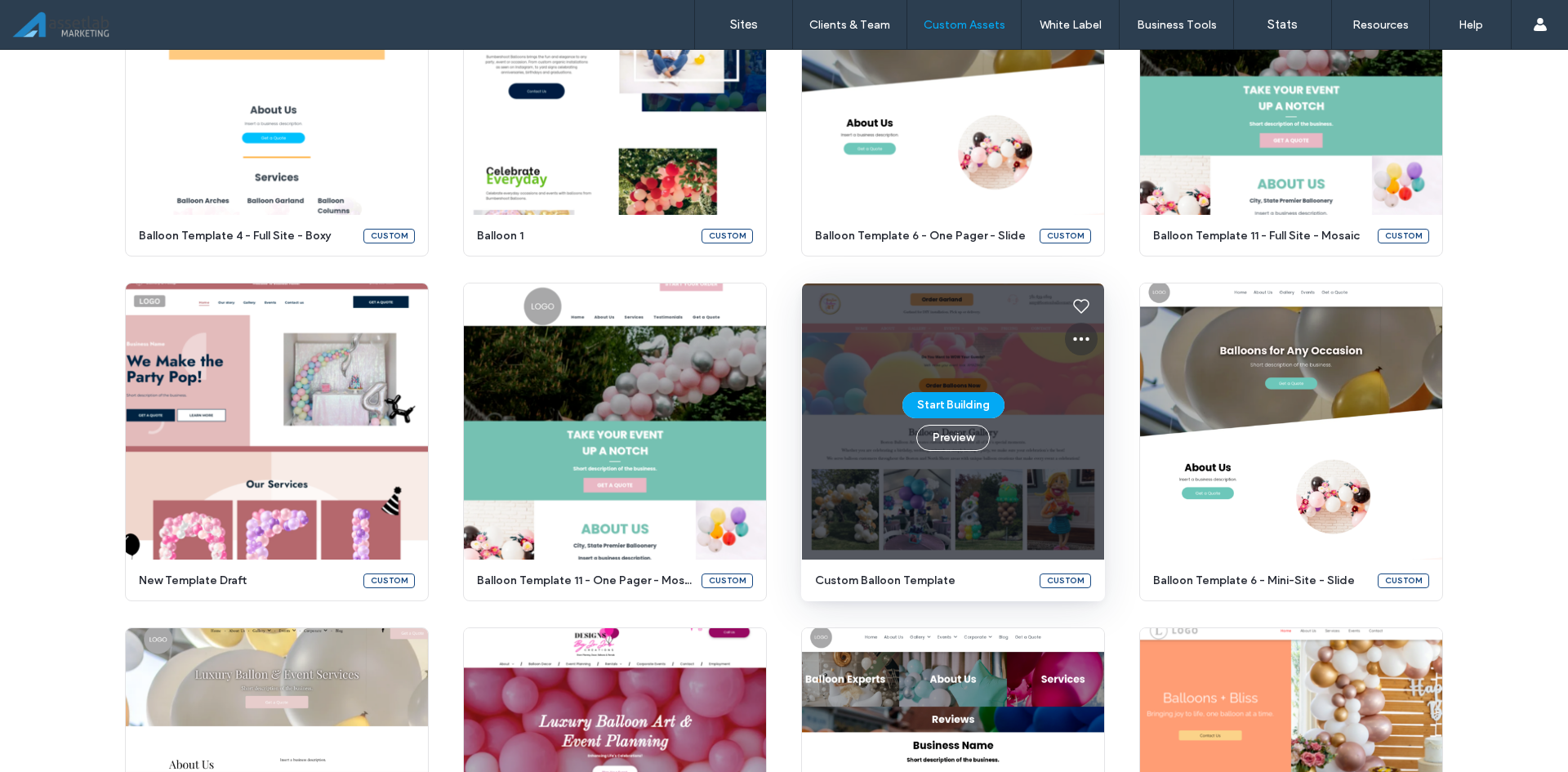
click at [1078, 341] on icon at bounding box center [1081, 339] width 20 height 20
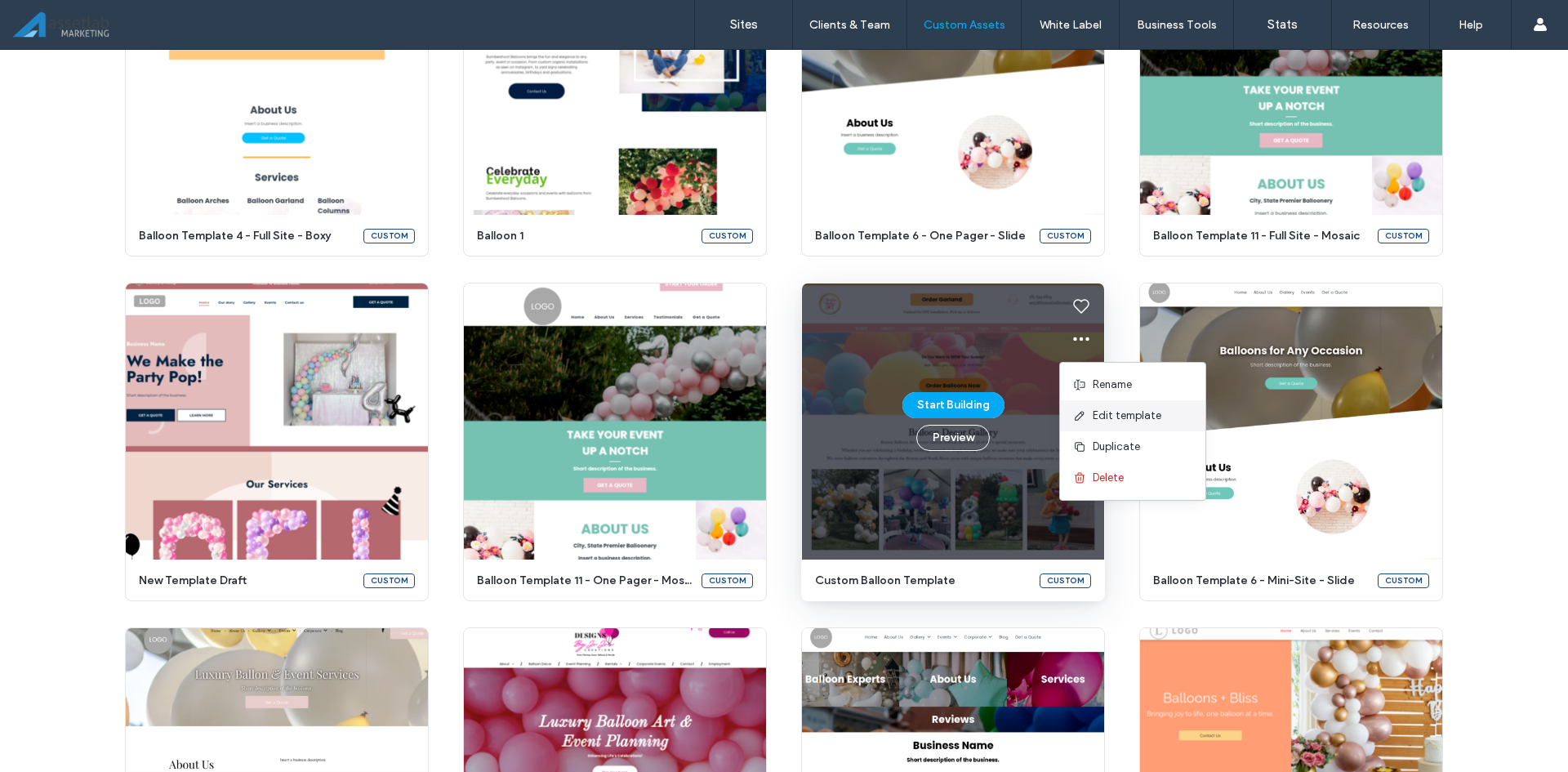
click at [1103, 422] on span "Edit template" at bounding box center [1127, 415] width 68 height 16
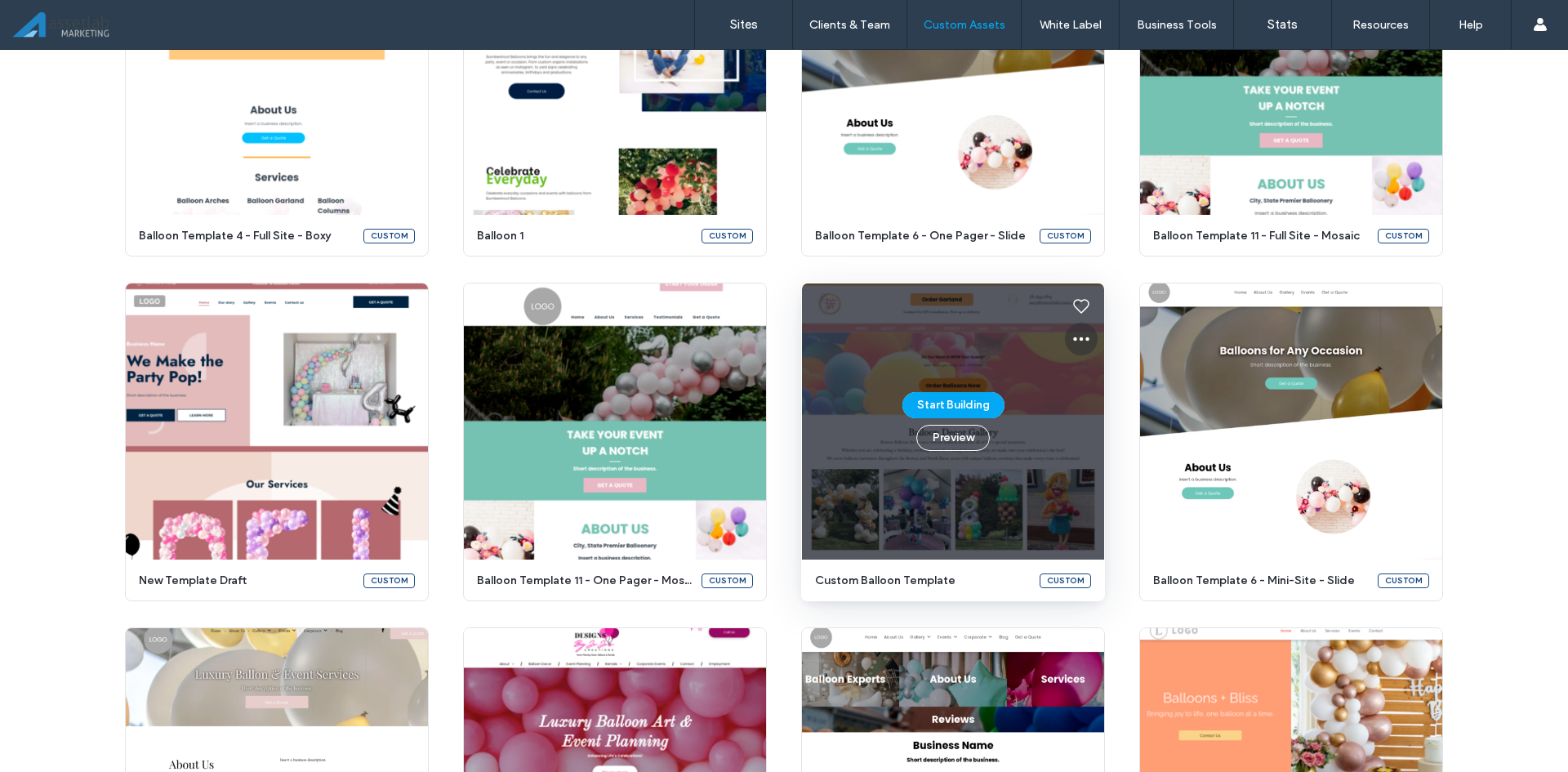
click at [1071, 333] on icon at bounding box center [1081, 339] width 20 height 20
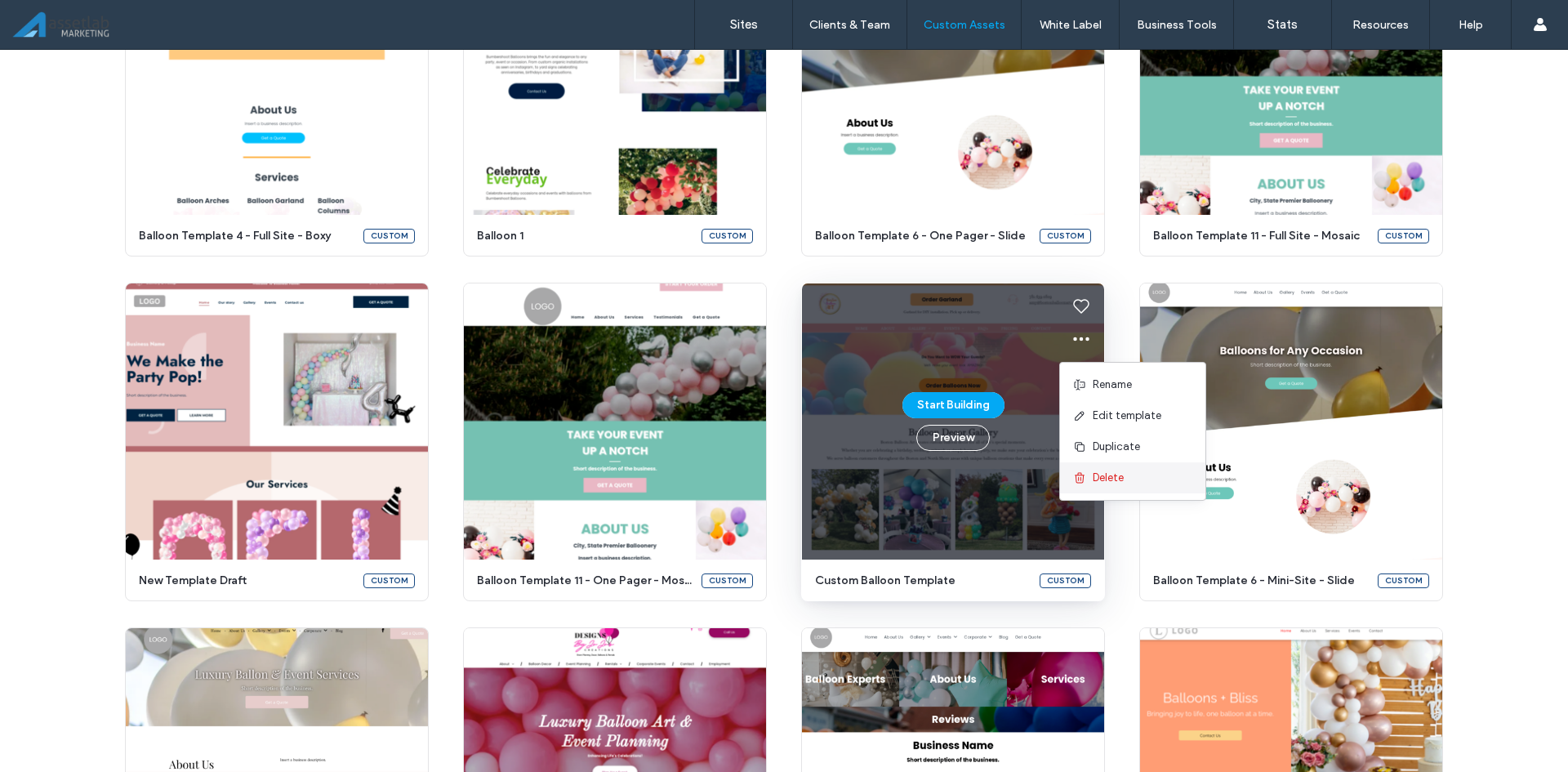
click at [1105, 484] on span "Delete" at bounding box center [1108, 477] width 31 height 16
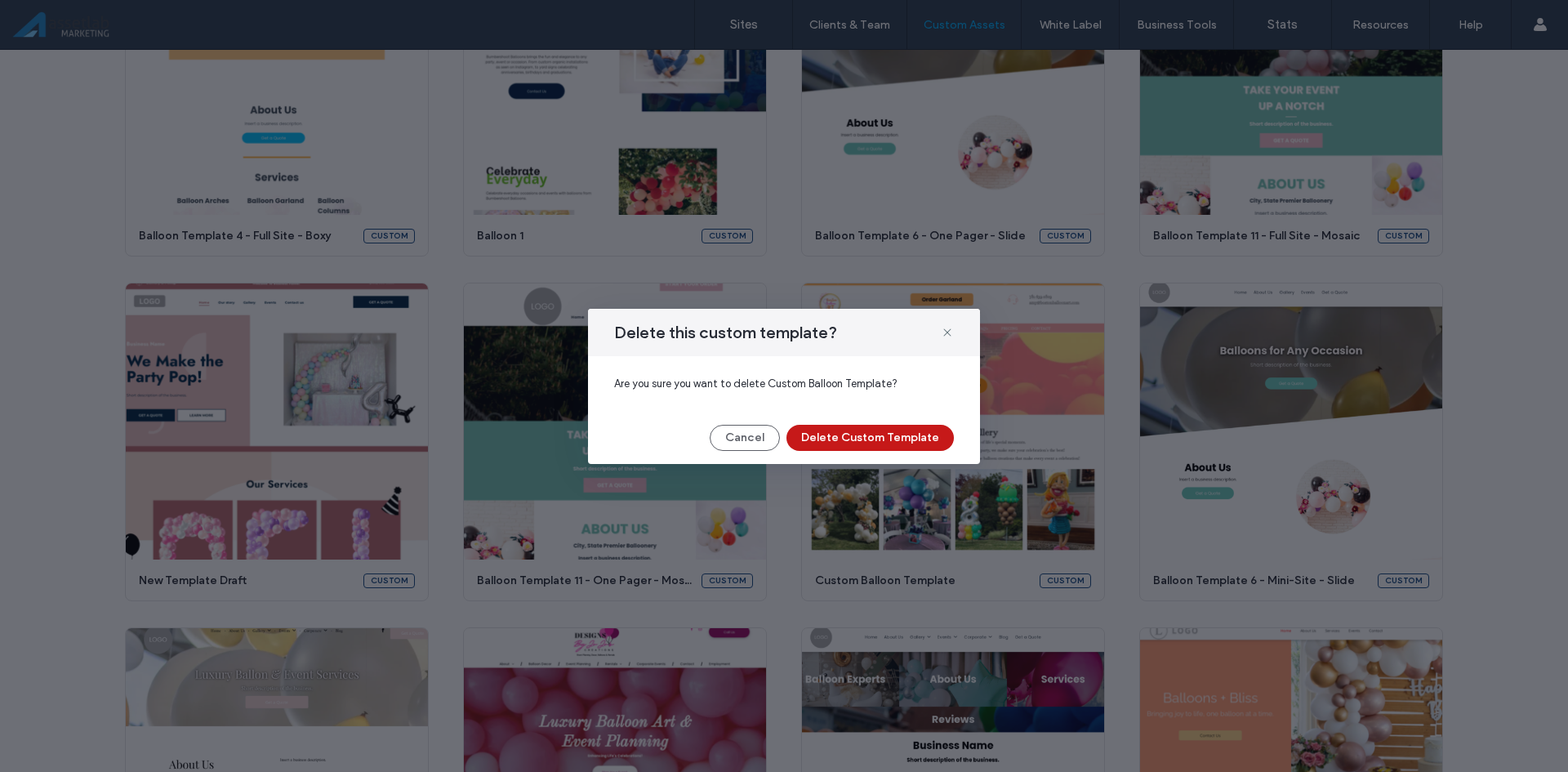
click at [944, 443] on button "Delete Custom Template" at bounding box center [870, 438] width 168 height 27
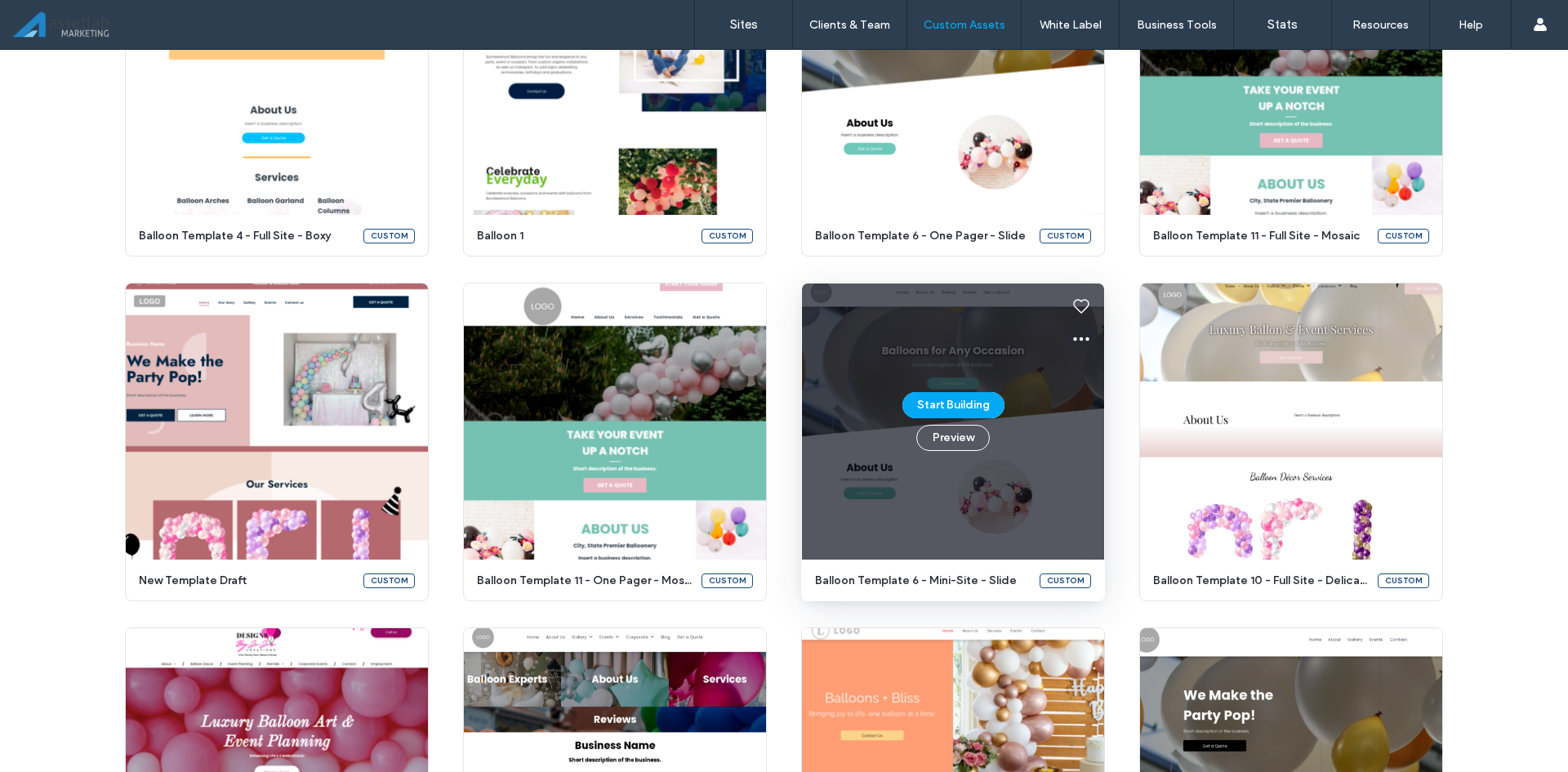
click at [1076, 343] on icon at bounding box center [1081, 339] width 20 height 20
click at [1071, 414] on div "Edit template" at bounding box center [1132, 415] width 145 height 31
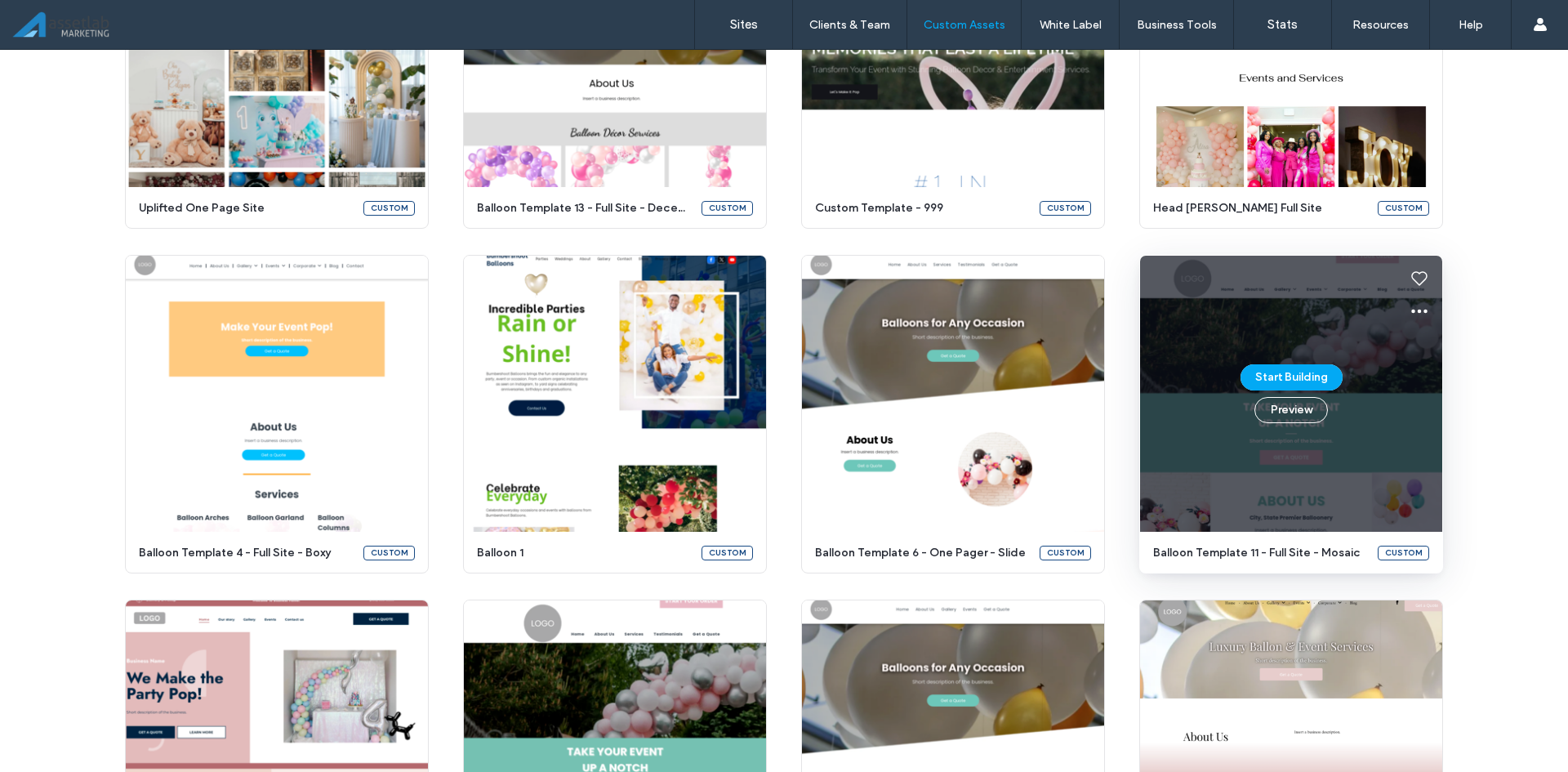
scroll to position [2251, 0]
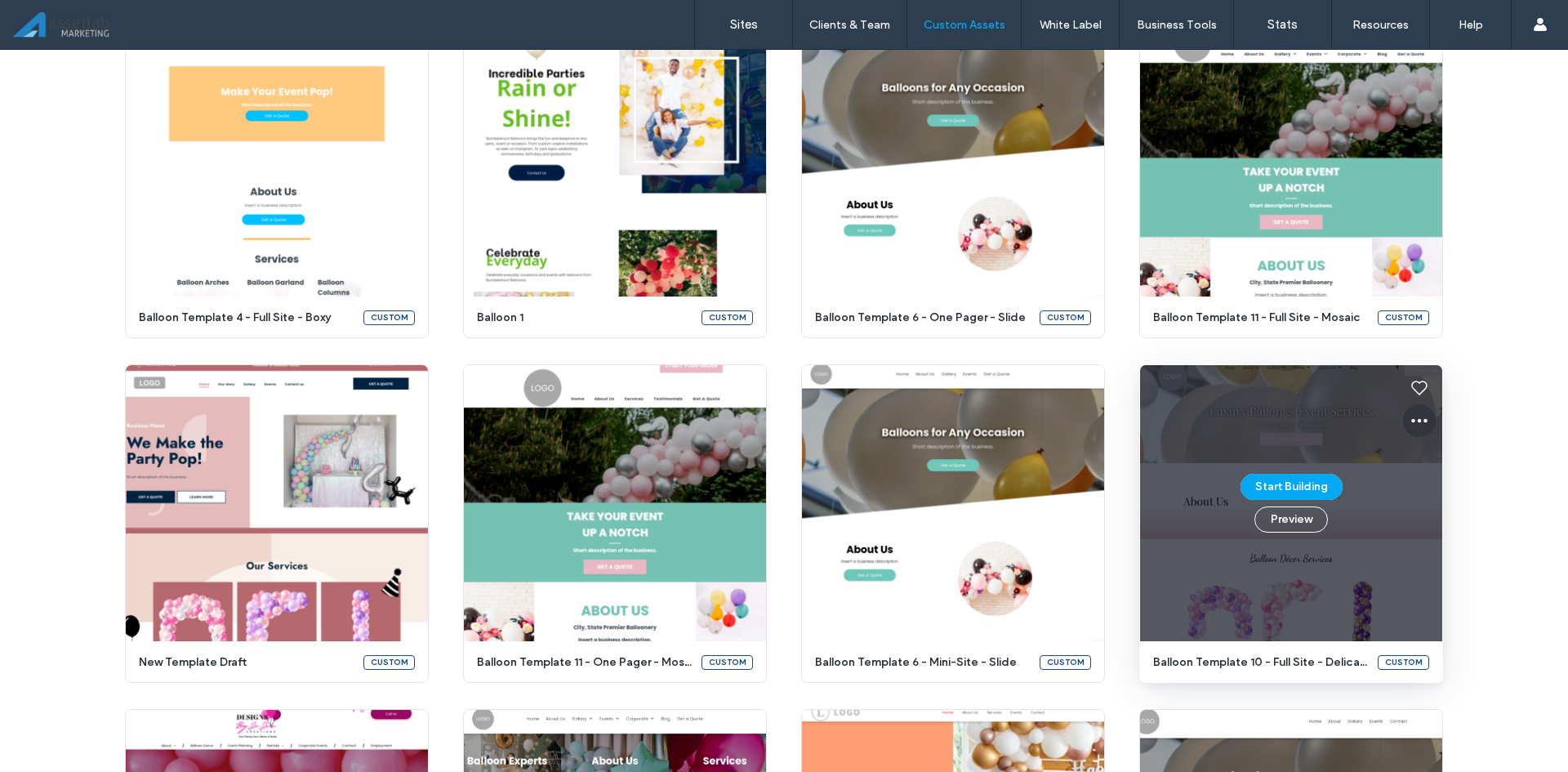
click at [1419, 426] on icon at bounding box center [1419, 420] width 20 height 20
click at [1443, 491] on span "Edit template" at bounding box center [1465, 497] width 68 height 16
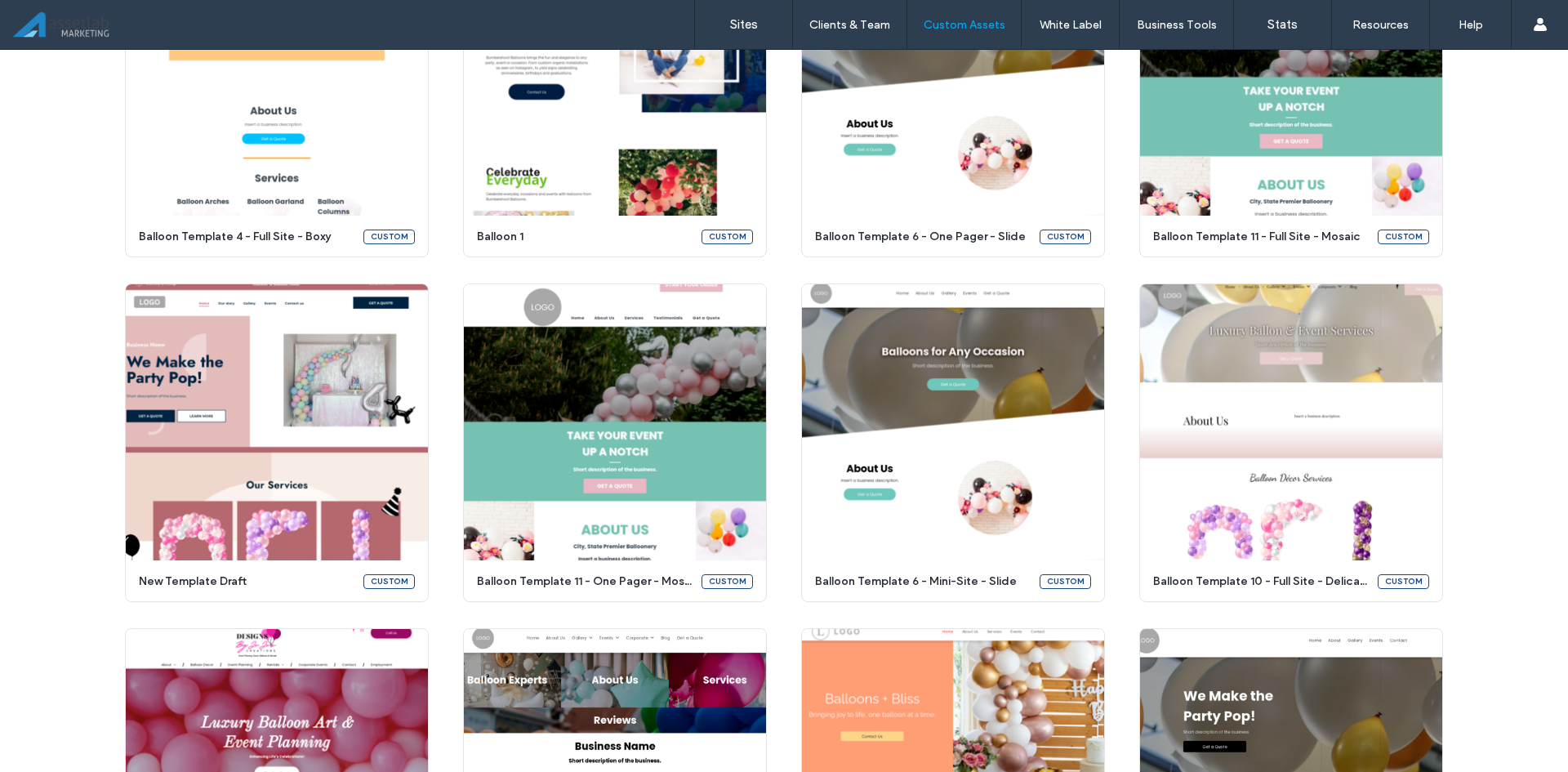
scroll to position [2332, 0]
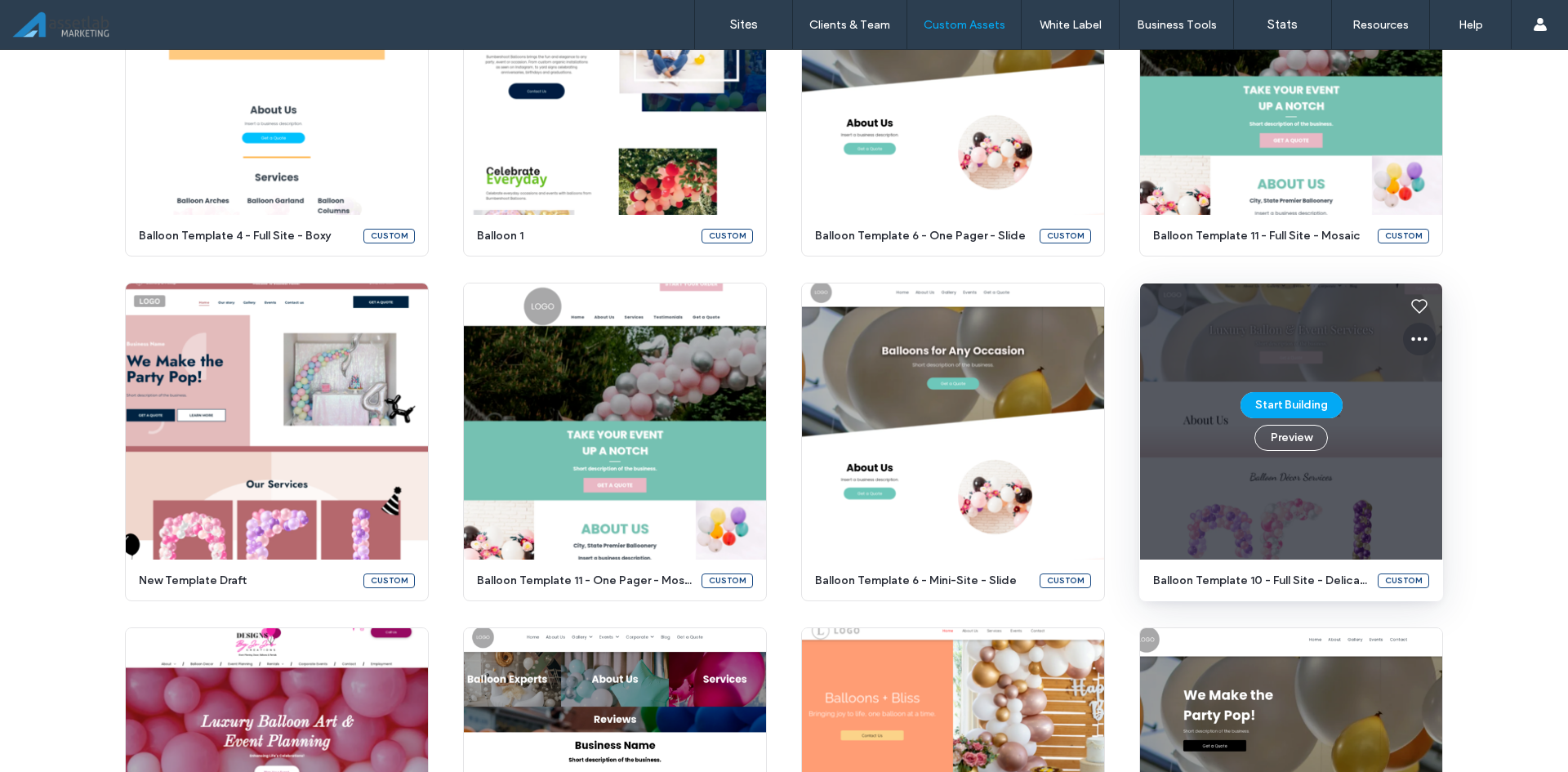
click at [1403, 340] on button at bounding box center [1419, 339] width 32 height 32
click at [1437, 415] on span "Edit template" at bounding box center [1465, 415] width 68 height 16
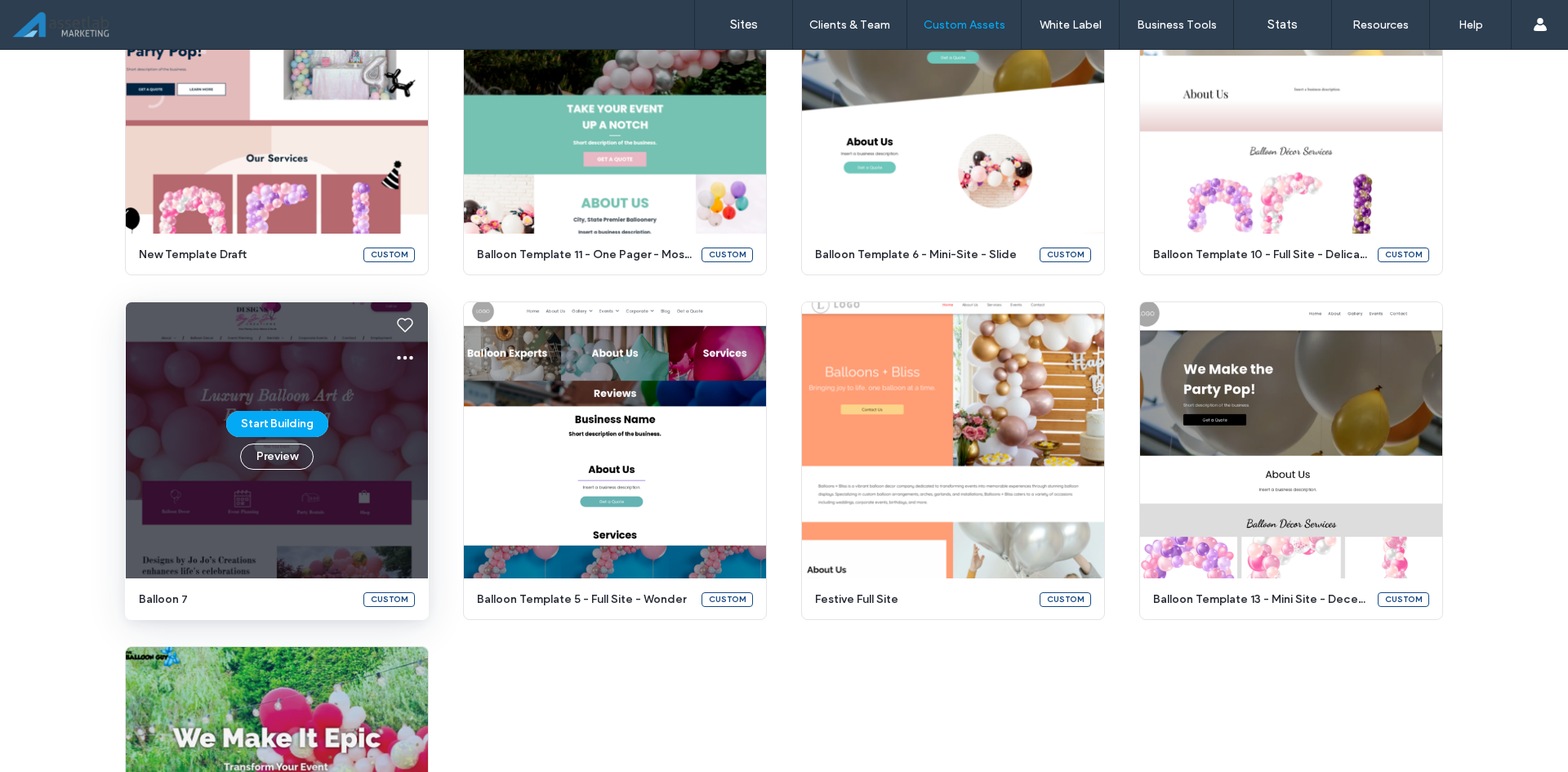
scroll to position [2659, 0]
click at [398, 357] on icon at bounding box center [405, 357] width 20 height 20
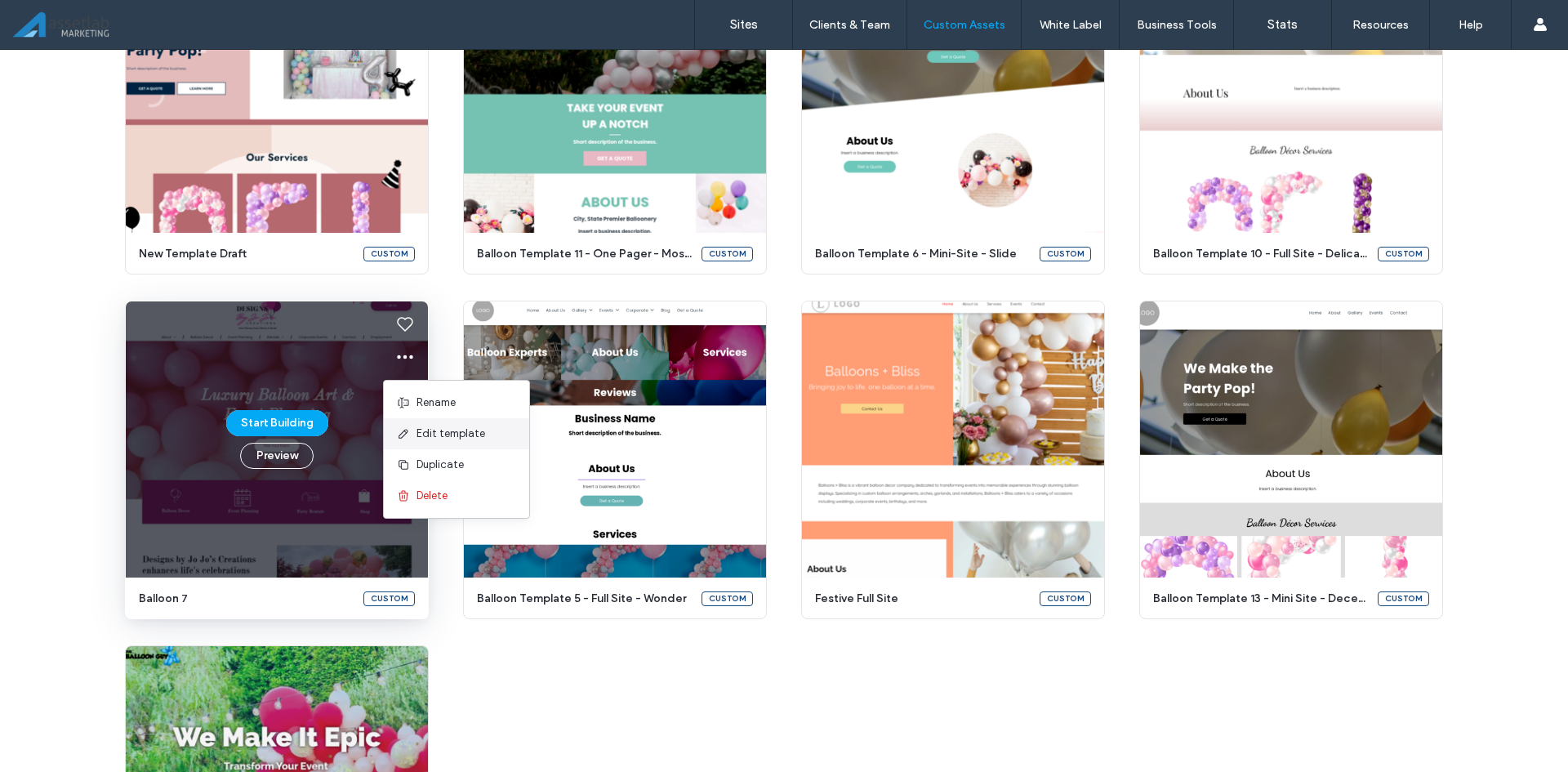
click at [442, 434] on span "Edit template" at bounding box center [450, 433] width 68 height 16
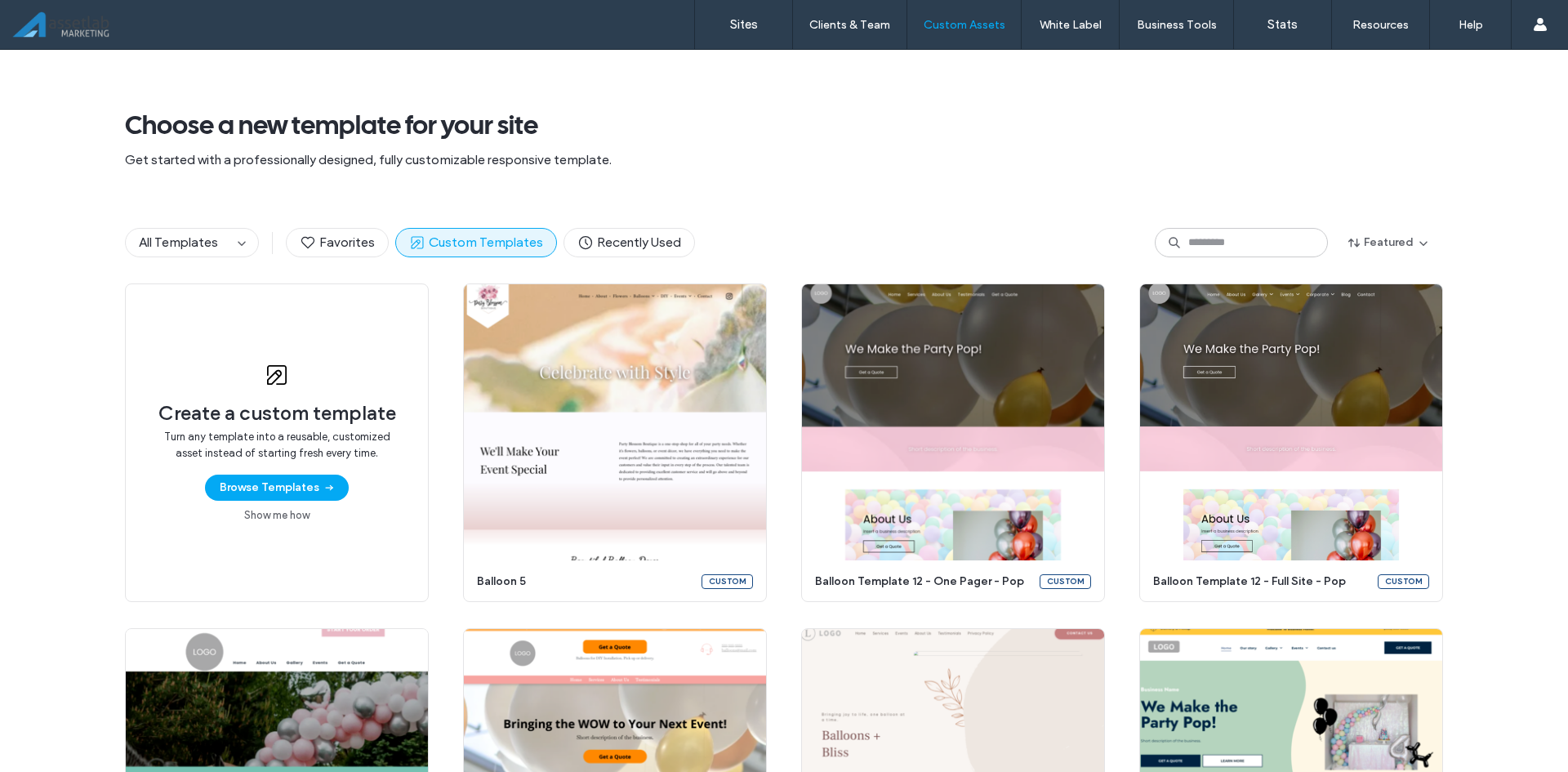
click at [903, 198] on div "Choose a new template for your site Get started with a professionally designed,…" at bounding box center [784, 126] width 1318 height 152
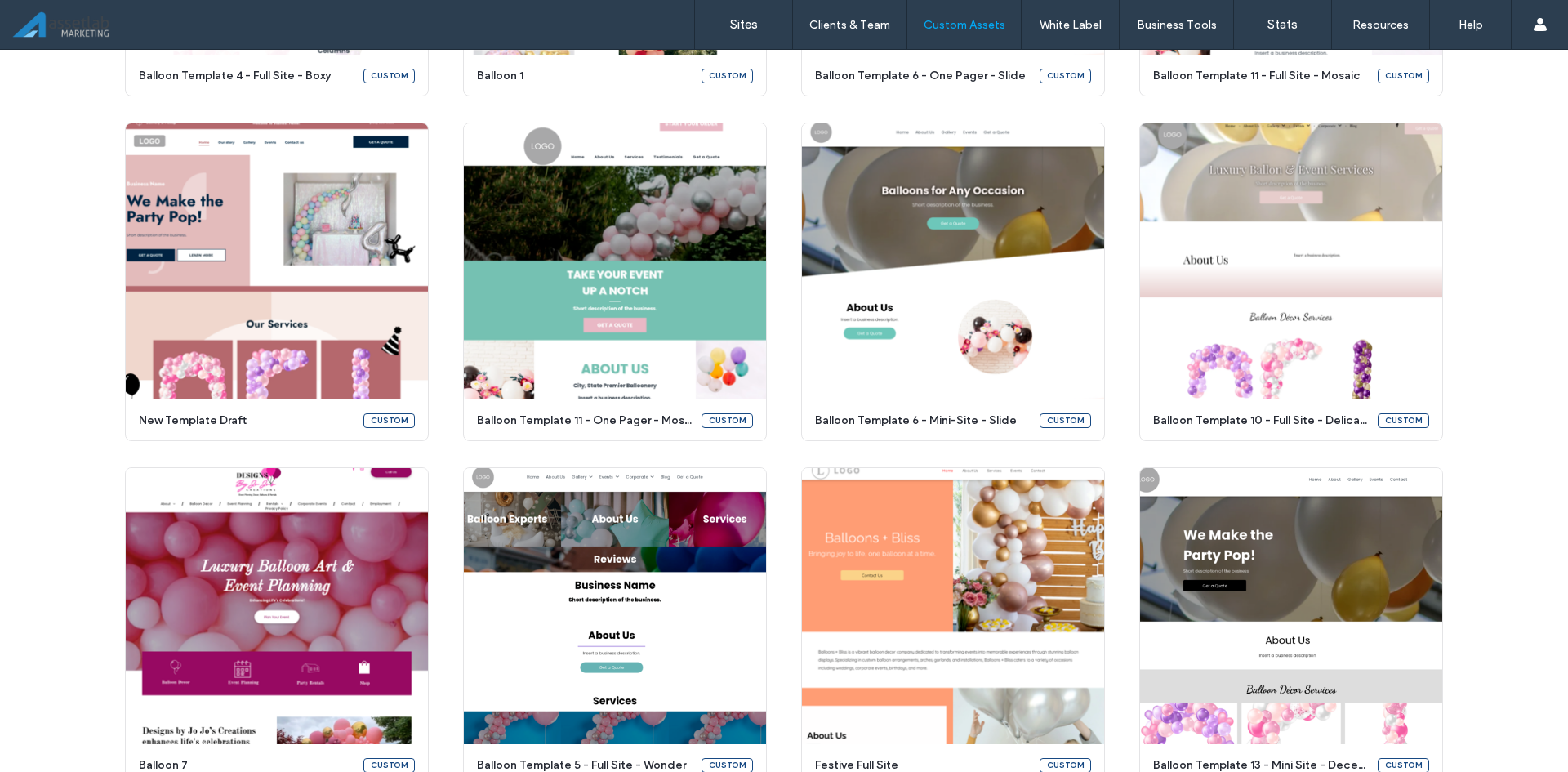
scroll to position [2605, 0]
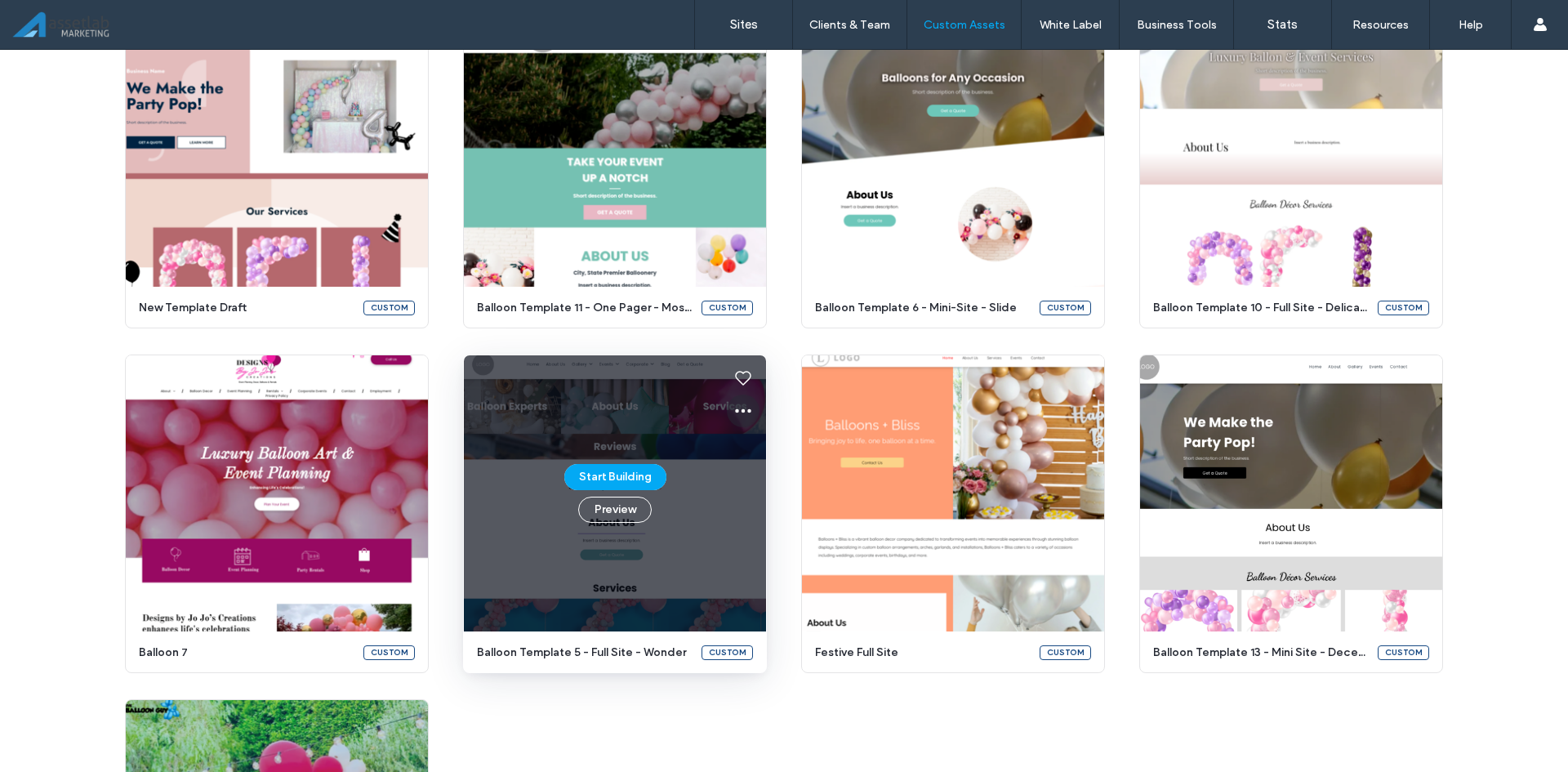
click at [734, 420] on icon at bounding box center [743, 411] width 20 height 20
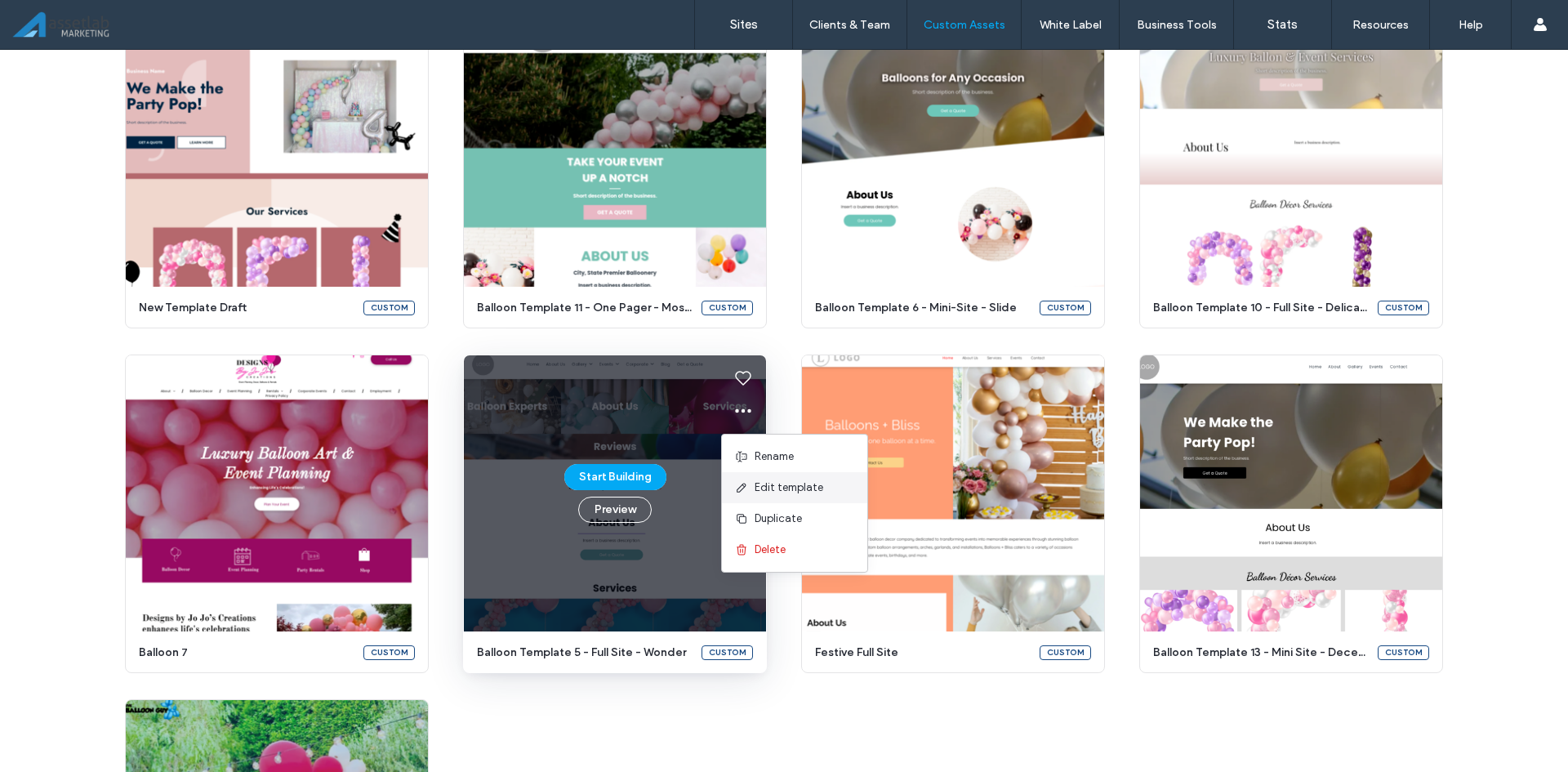
click at [768, 478] on div "Edit template" at bounding box center [794, 487] width 145 height 31
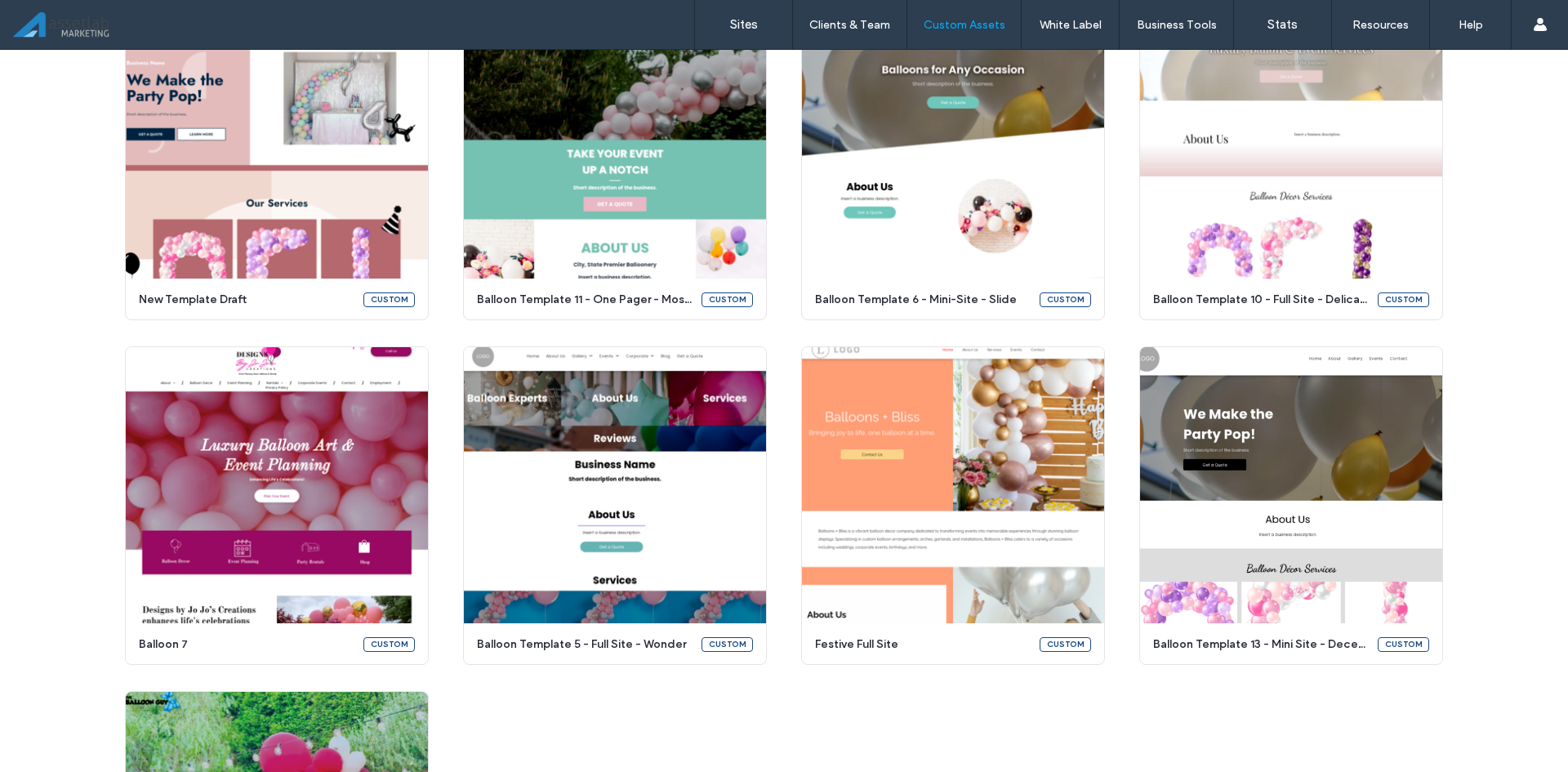
scroll to position [2768, 0]
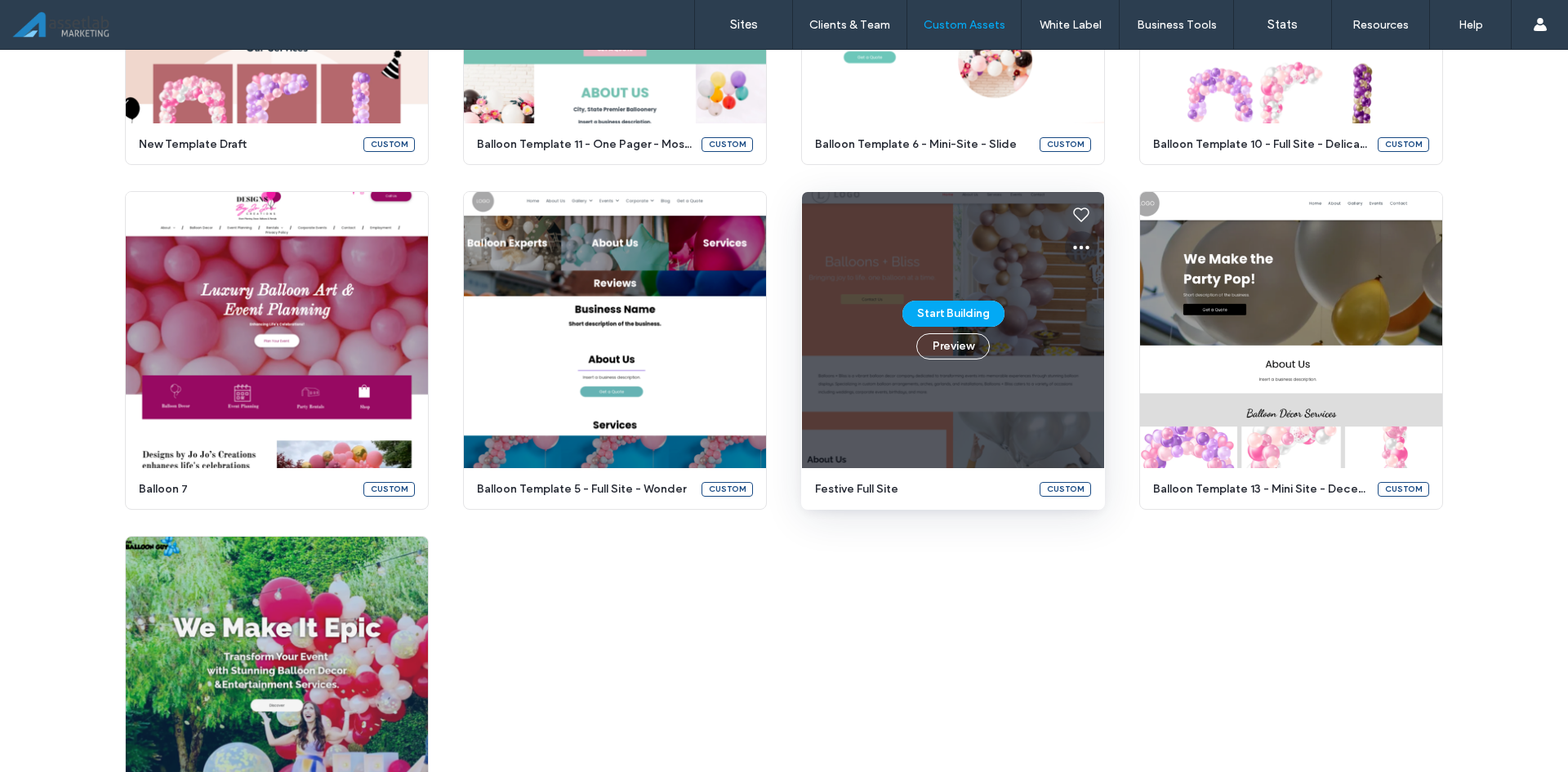
click at [1086, 242] on button at bounding box center [1081, 248] width 32 height 32
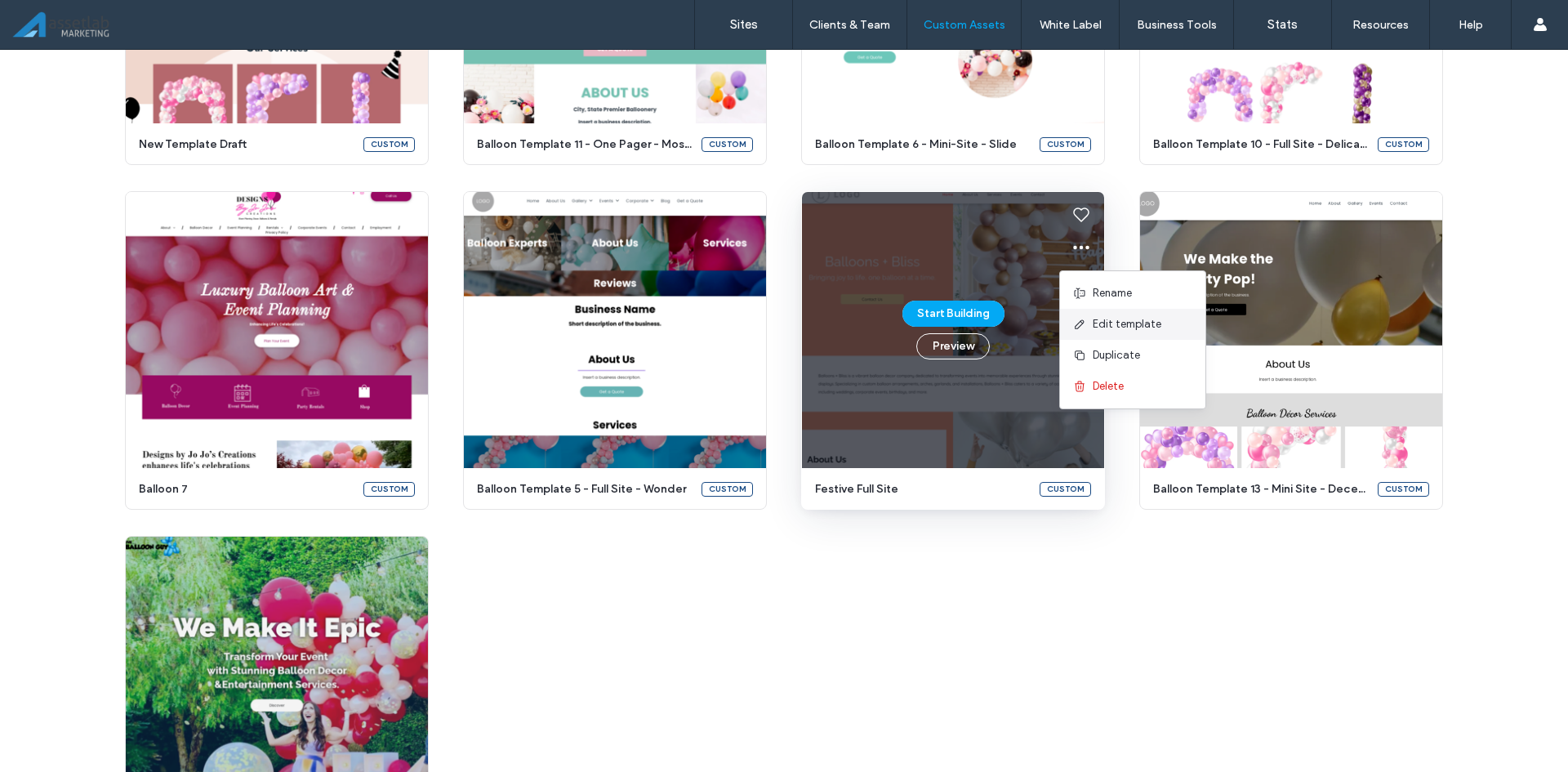
click at [1121, 333] on div "Edit template" at bounding box center [1132, 324] width 145 height 31
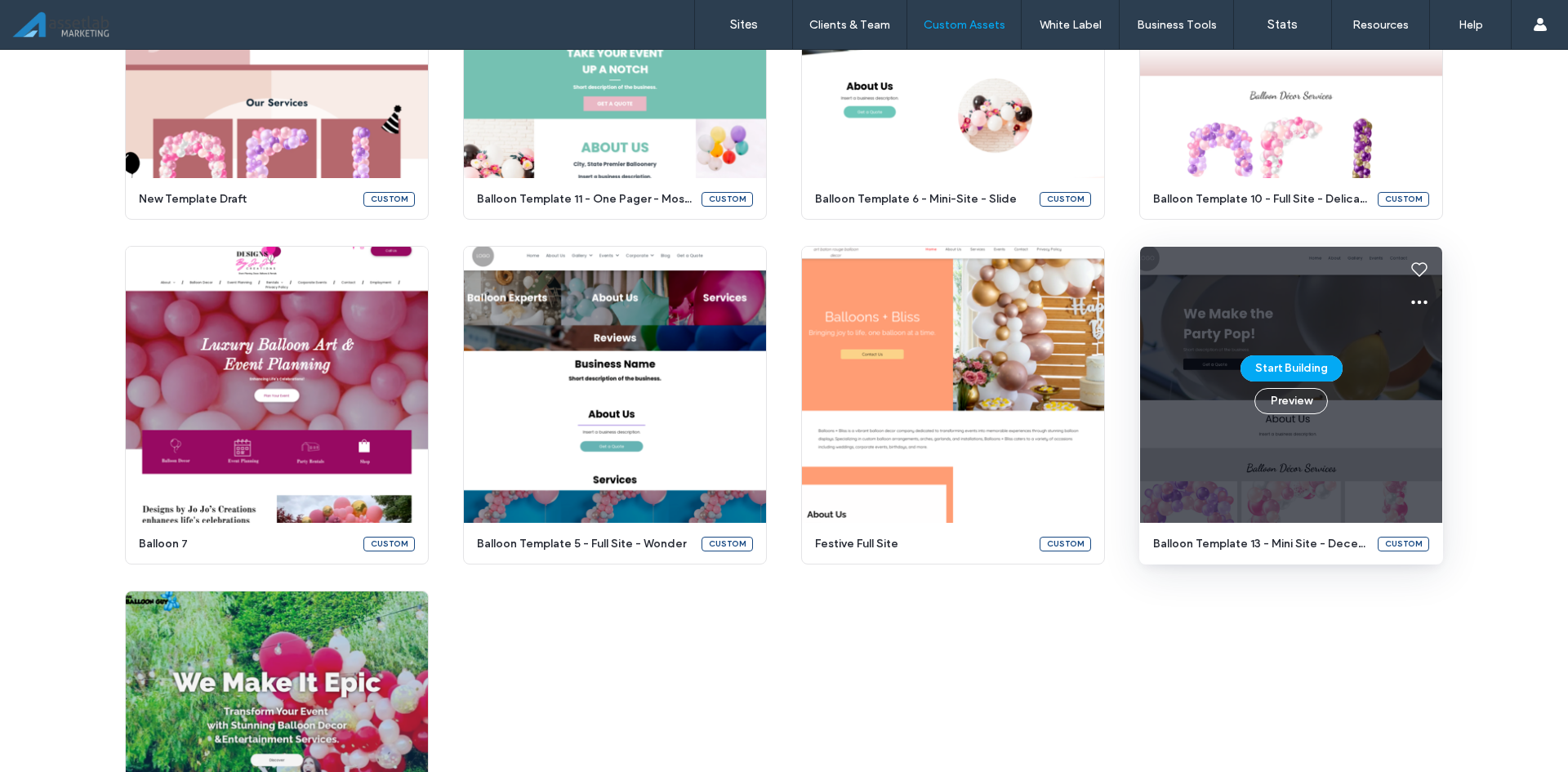
scroll to position [2741, 0]
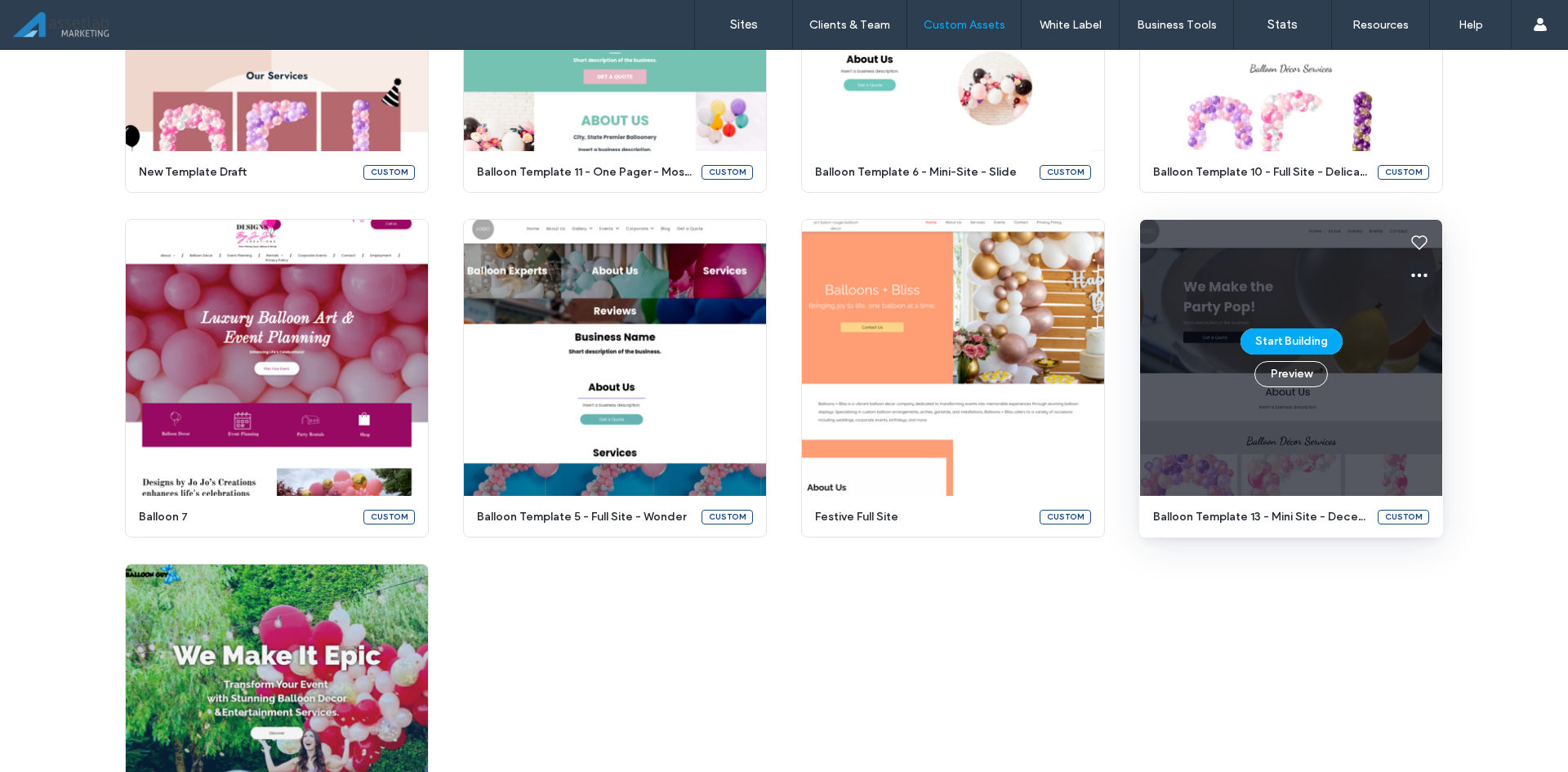
click at [1422, 271] on icon at bounding box center [1419, 275] width 20 height 20
click at [1431, 337] on div "Edit template" at bounding box center [1470, 352] width 145 height 31
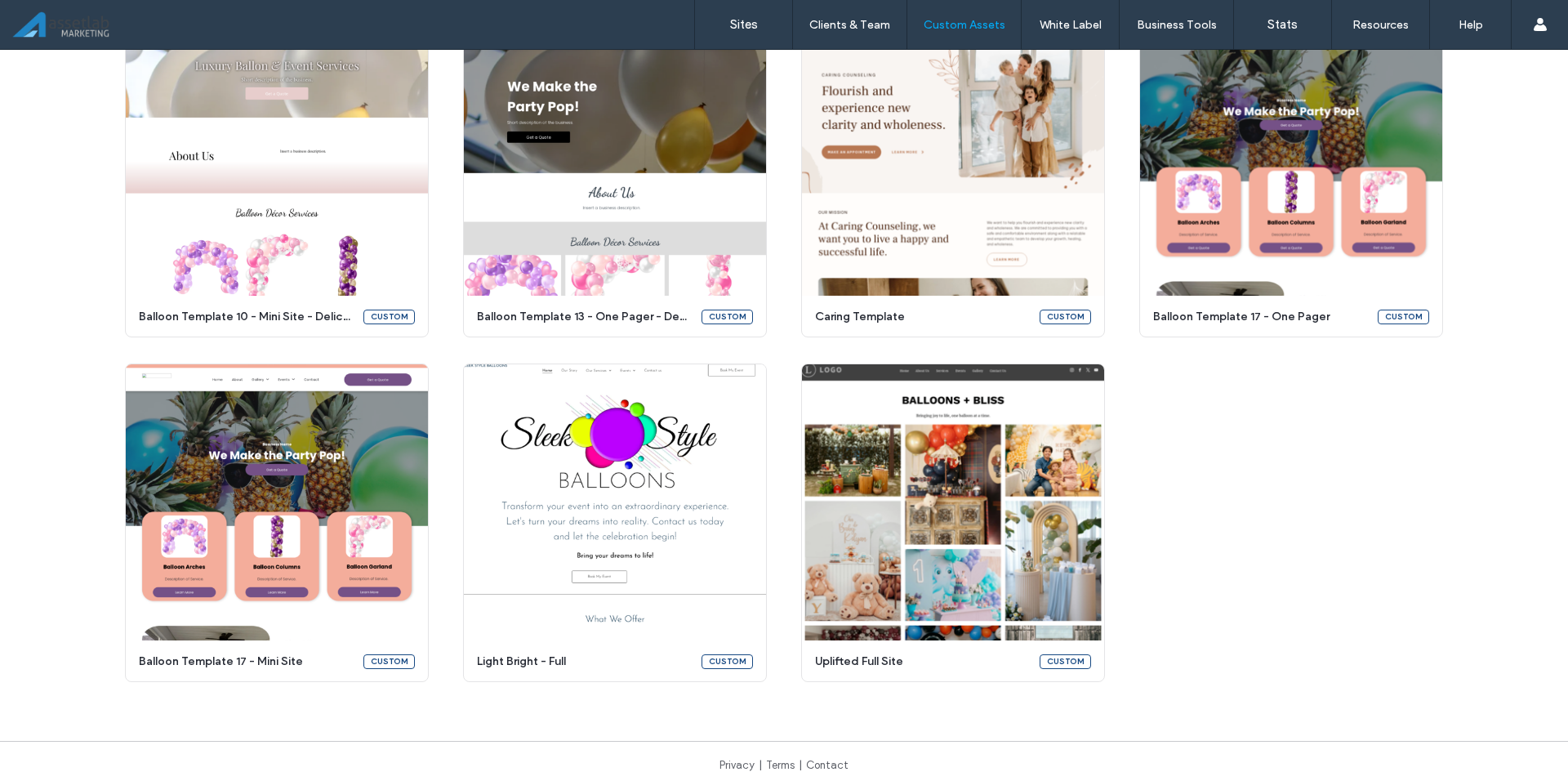
scroll to position [6751, 0]
